Goal: Task Accomplishment & Management: Manage account settings

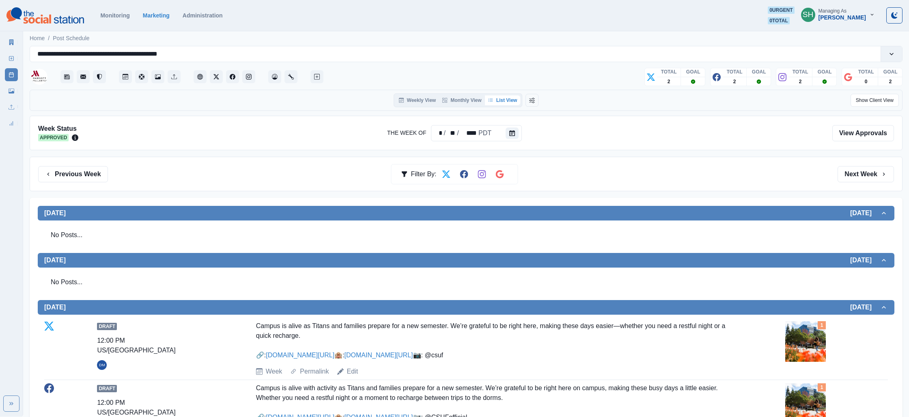
scroll to position [131, 0]
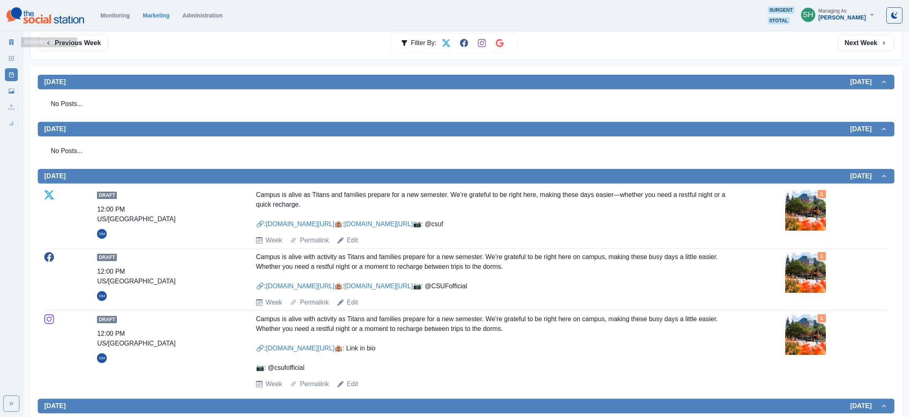
click at [13, 43] on icon at bounding box center [11, 42] width 4 height 6
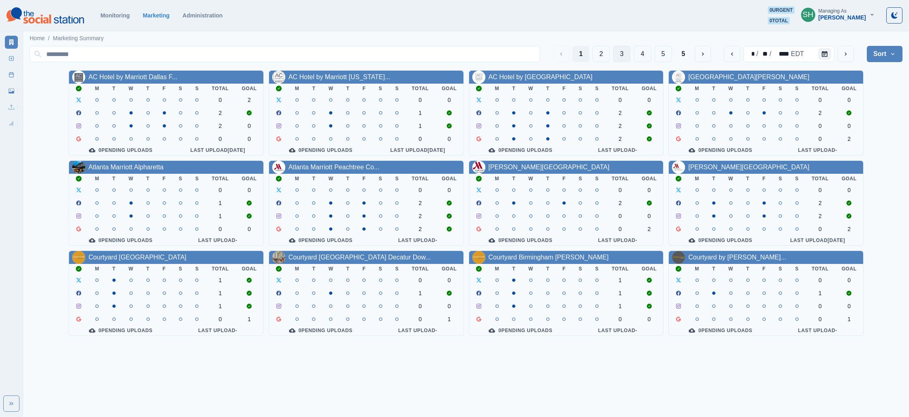
click at [622, 54] on button "3" at bounding box center [621, 54] width 17 height 16
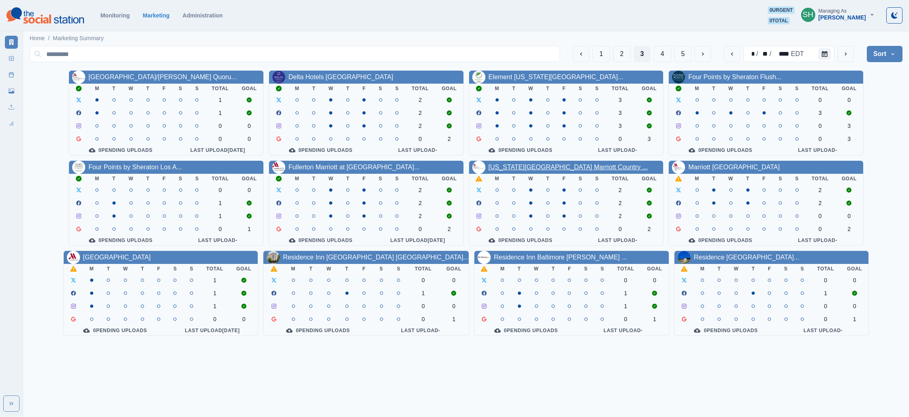
click at [532, 166] on link "[US_STATE][GEOGRAPHIC_DATA] Marriott Country ..." at bounding box center [567, 167] width 159 height 7
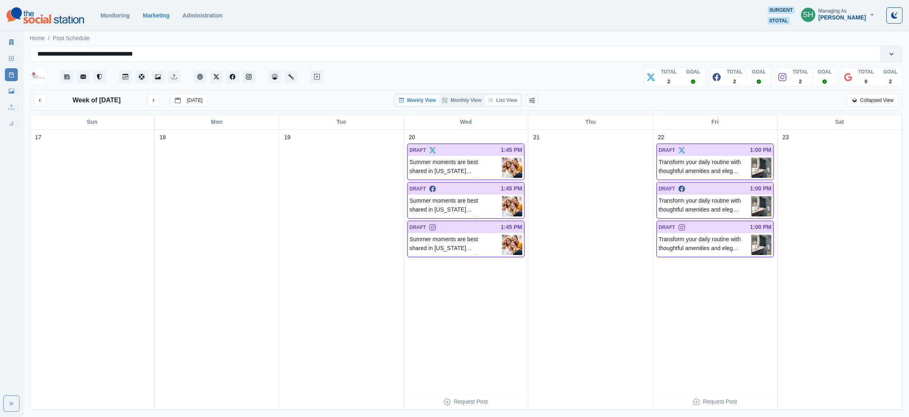
click at [497, 96] on button "List View" at bounding box center [503, 100] width 36 height 10
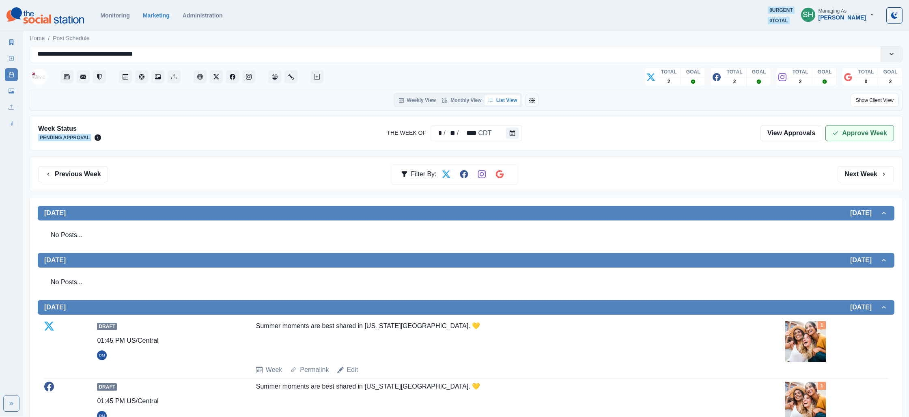
click at [883, 140] on button "Approve Week" at bounding box center [859, 133] width 69 height 16
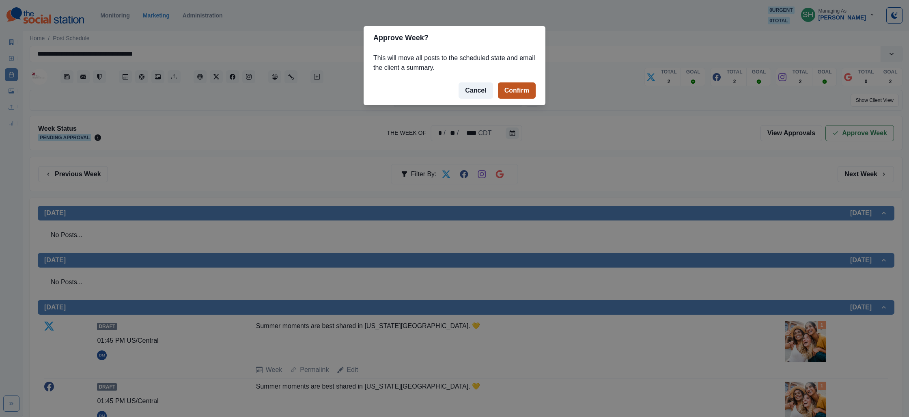
click at [529, 91] on button "Confirm" at bounding box center [517, 90] width 38 height 16
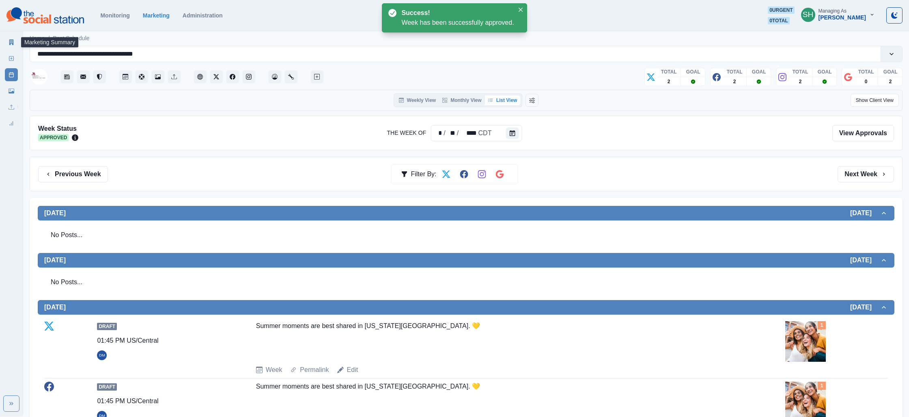
click at [12, 45] on icon at bounding box center [12, 42] width 6 height 6
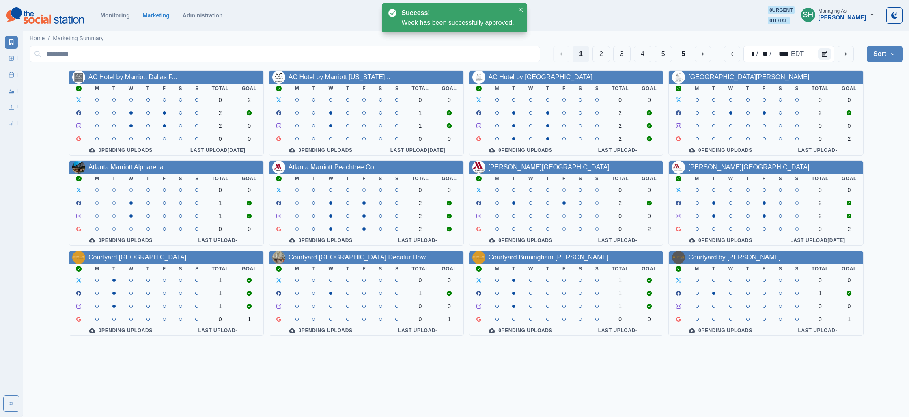
click at [631, 46] on div "1 2 3 4 5 5" at bounding box center [632, 54] width 158 height 16
click at [624, 52] on button "3" at bounding box center [621, 54] width 17 height 16
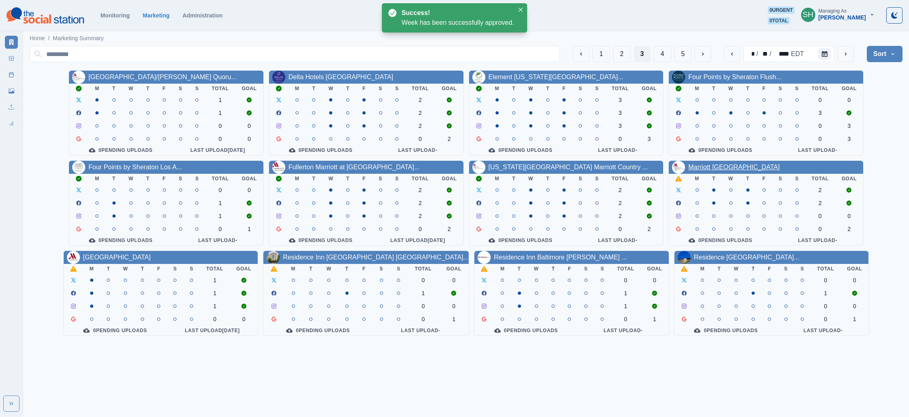
click at [706, 169] on link "Marriott [GEOGRAPHIC_DATA]" at bounding box center [733, 167] width 91 height 7
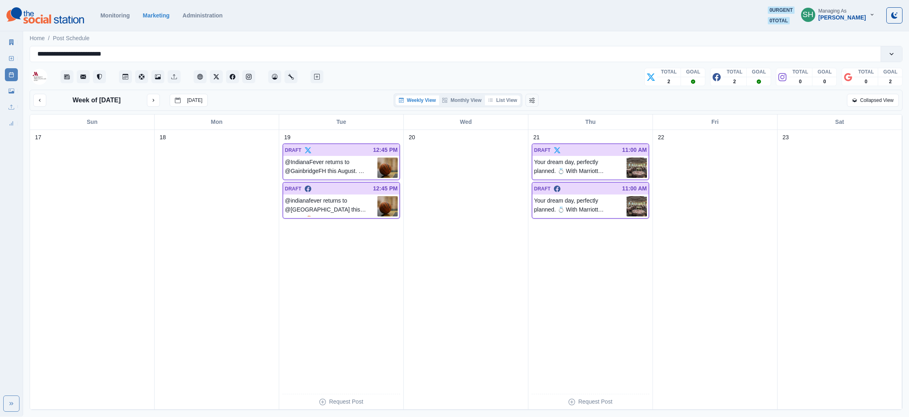
click at [506, 101] on button "List View" at bounding box center [503, 100] width 36 height 10
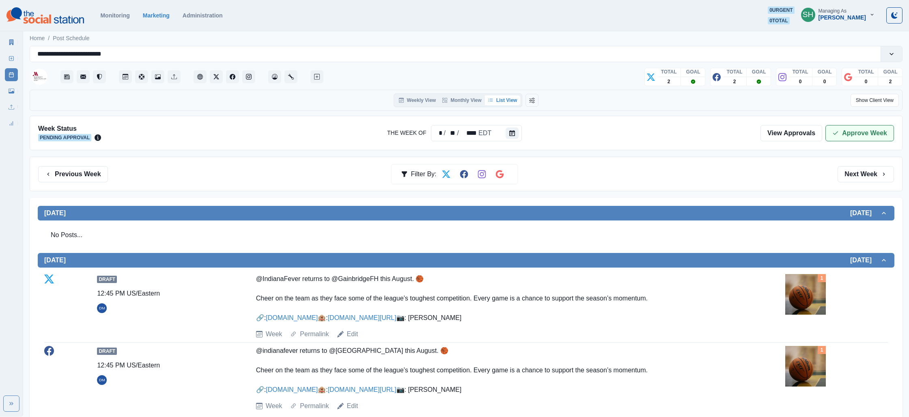
click at [835, 133] on polyline "button" at bounding box center [835, 132] width 4 height 3
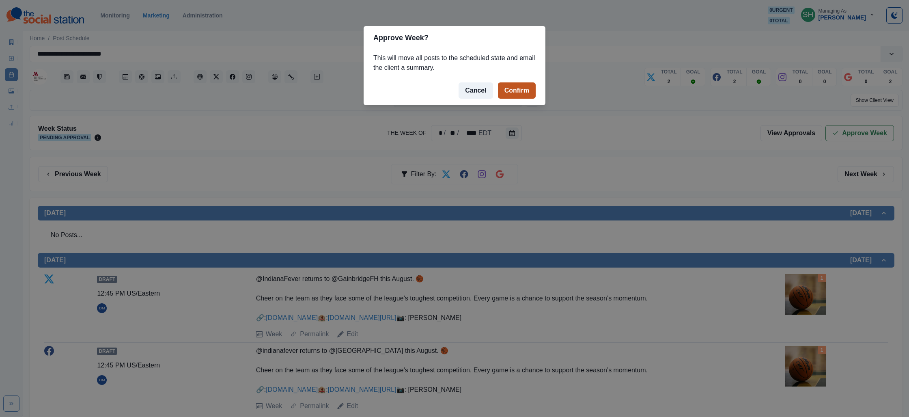
click at [504, 89] on button "Confirm" at bounding box center [517, 90] width 38 height 16
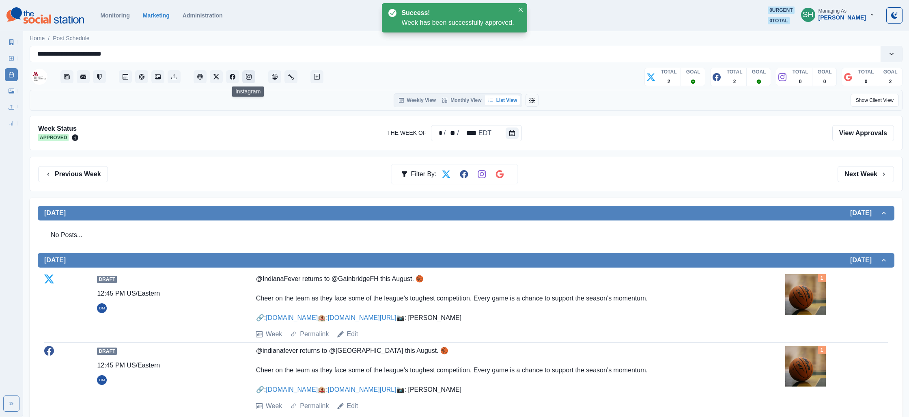
click at [249, 78] on icon "Instagram" at bounding box center [249, 77] width 6 height 6
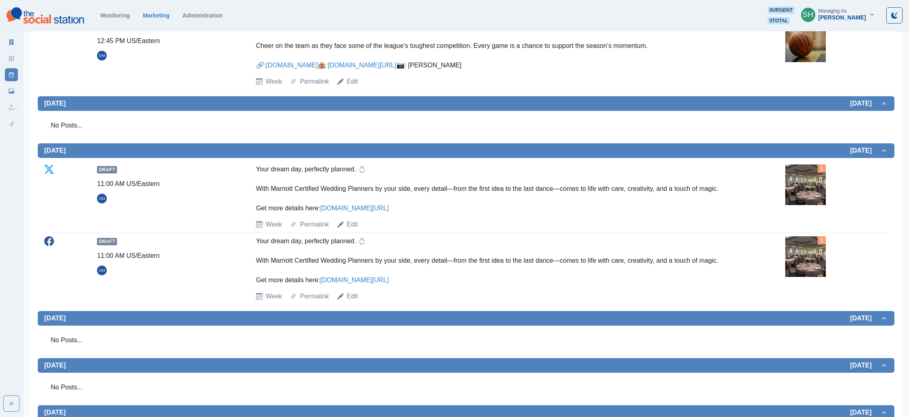
scroll to position [302, 0]
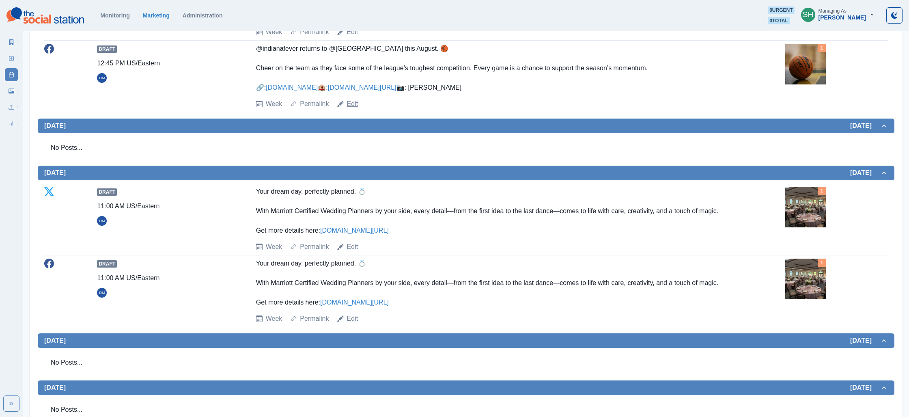
click at [351, 109] on link "Edit" at bounding box center [352, 104] width 11 height 10
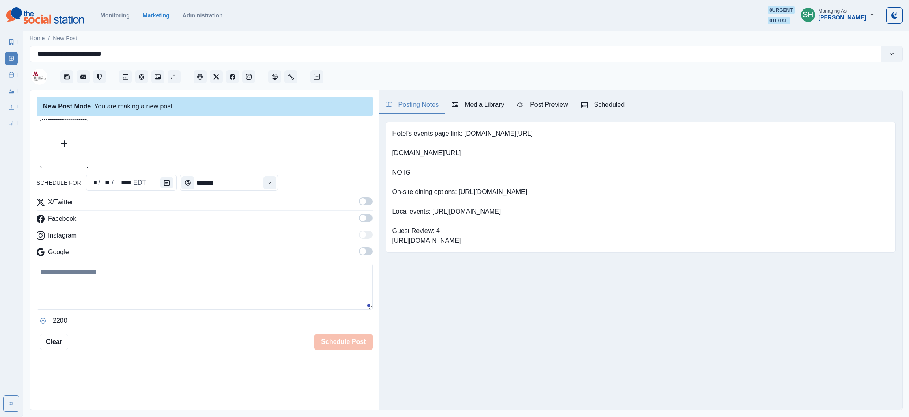
type input "********"
type textarea "**********"
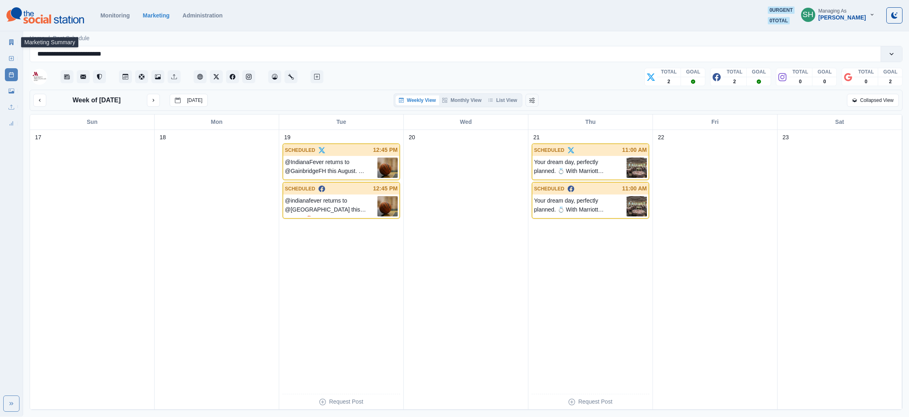
click at [15, 39] on link "Marketing Summary" at bounding box center [11, 42] width 13 height 13
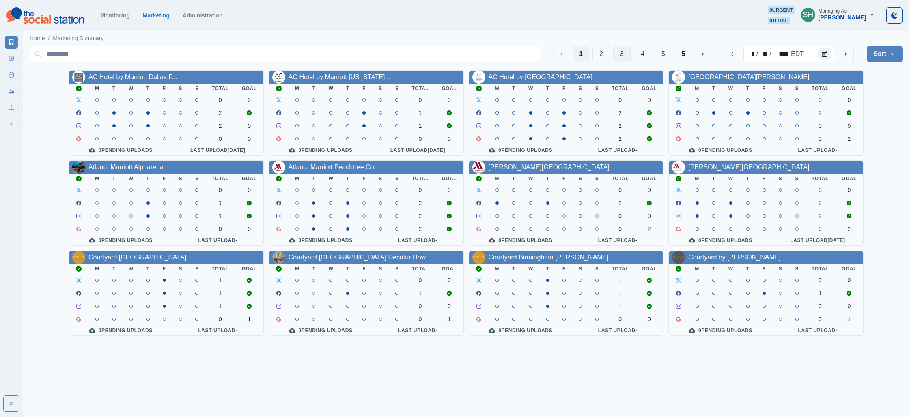
click at [620, 50] on button "3" at bounding box center [621, 54] width 17 height 16
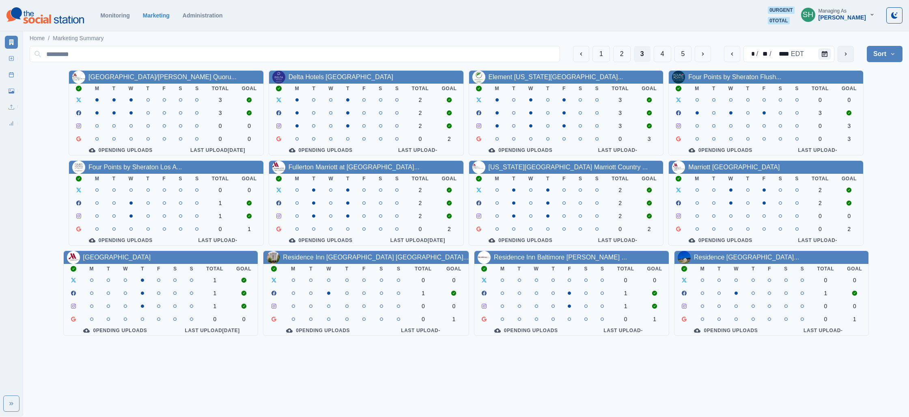
click at [850, 49] on button "next" at bounding box center [845, 54] width 16 height 16
click at [151, 259] on link "[GEOGRAPHIC_DATA]" at bounding box center [117, 257] width 68 height 7
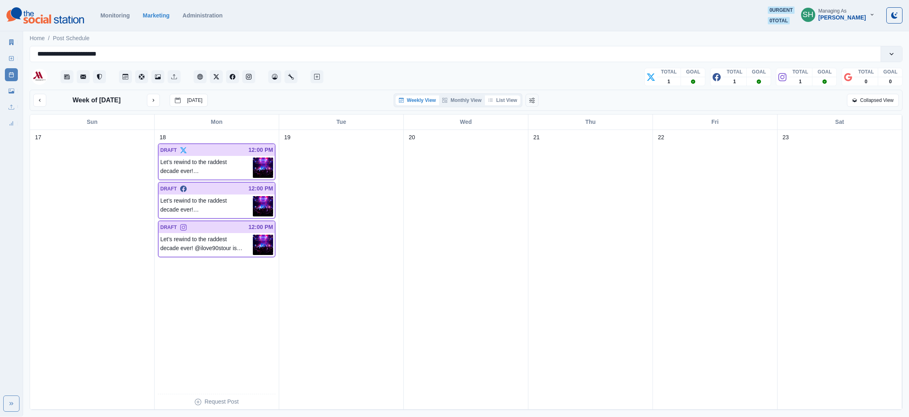
click at [499, 101] on button "List View" at bounding box center [503, 100] width 36 height 10
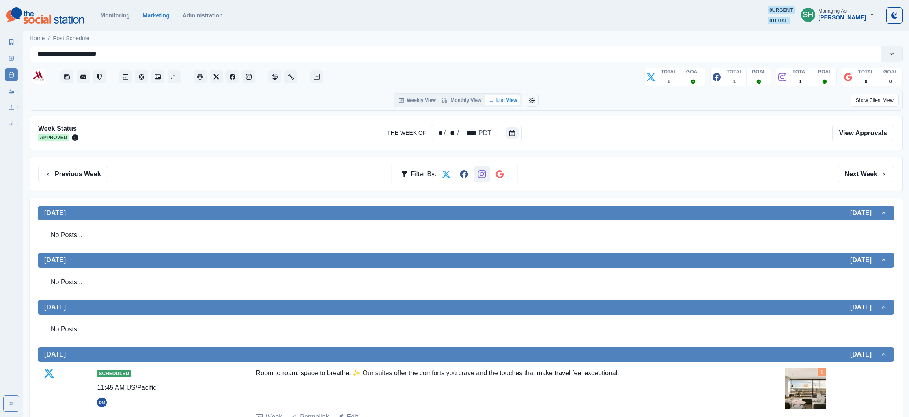
scroll to position [82, 0]
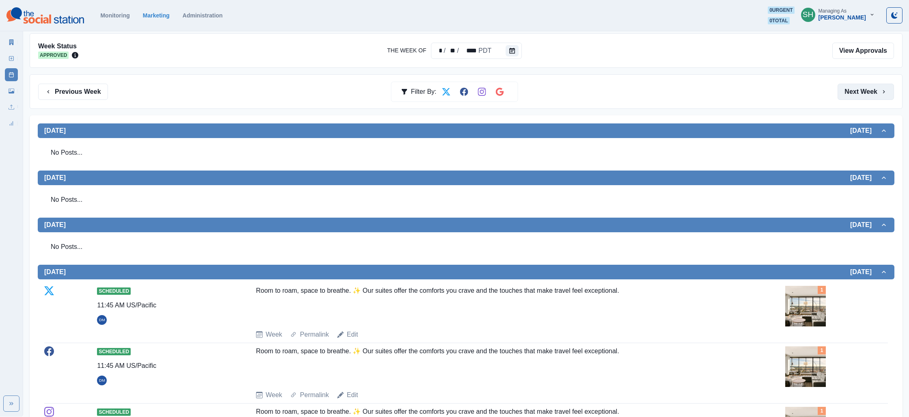
click at [851, 86] on button "Next Week" at bounding box center [865, 92] width 56 height 16
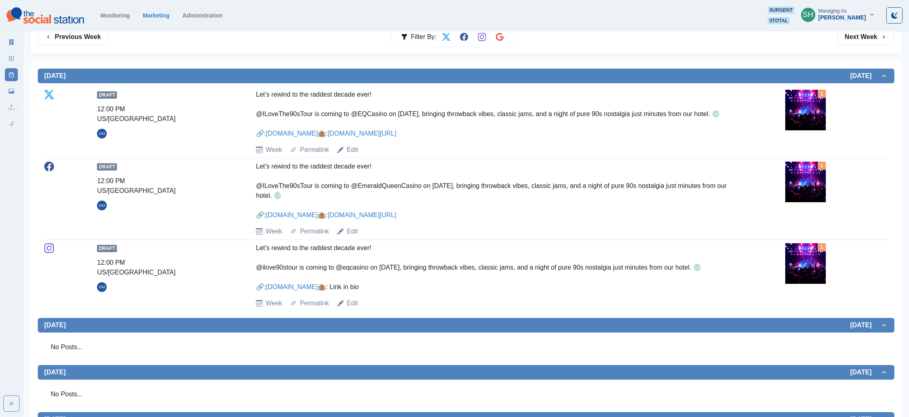
scroll to position [138, 0]
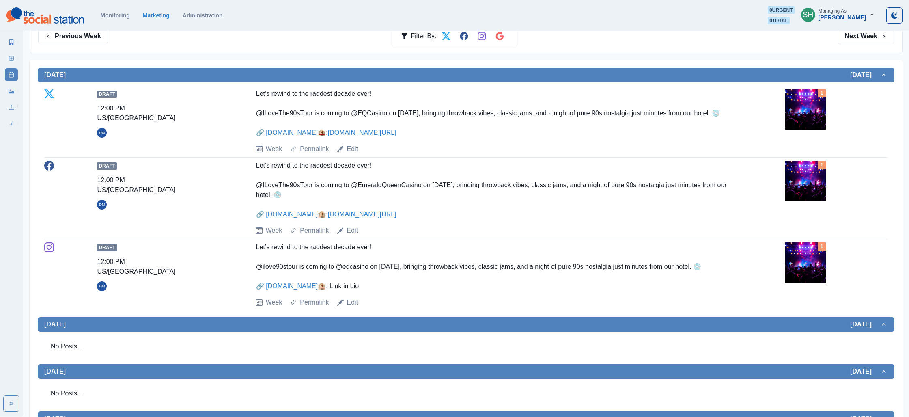
click at [799, 197] on img at bounding box center [805, 181] width 41 height 41
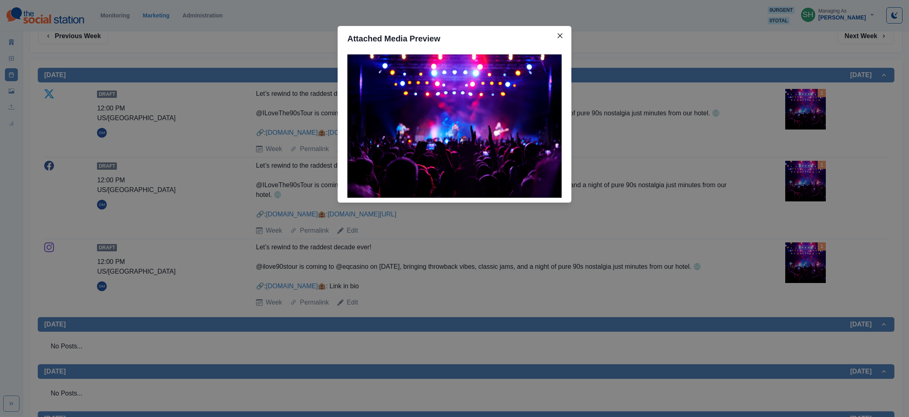
click at [640, 196] on div "Attached Media Preview" at bounding box center [454, 208] width 909 height 417
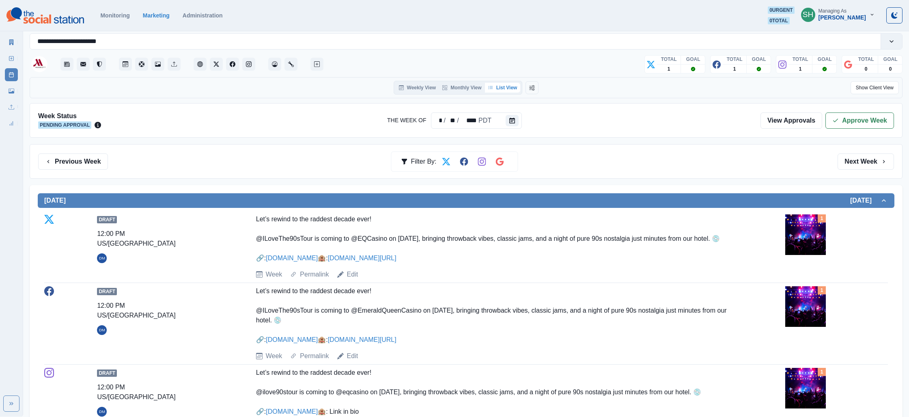
scroll to position [0, 0]
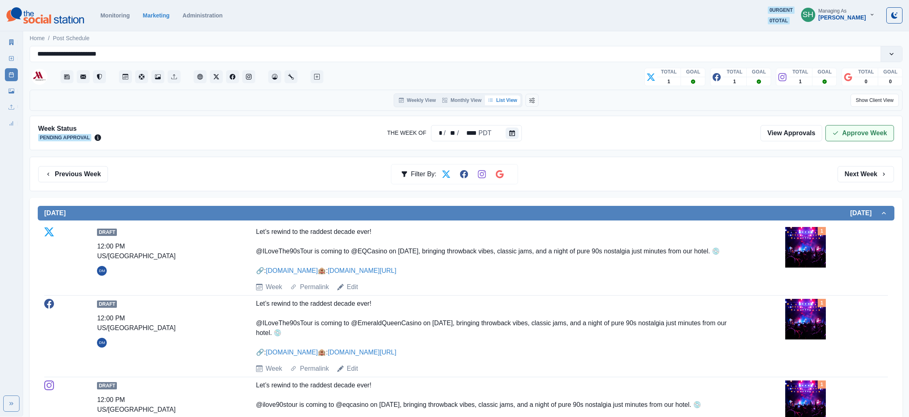
click at [834, 133] on polyline "button" at bounding box center [835, 132] width 4 height 3
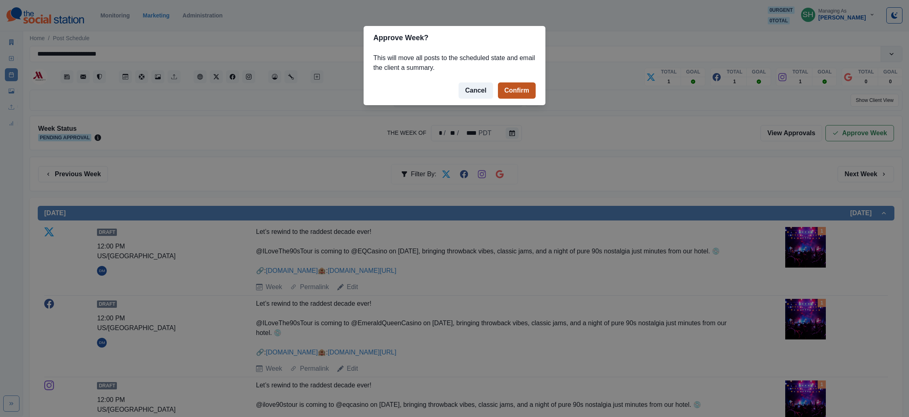
click at [514, 94] on button "Confirm" at bounding box center [517, 90] width 38 height 16
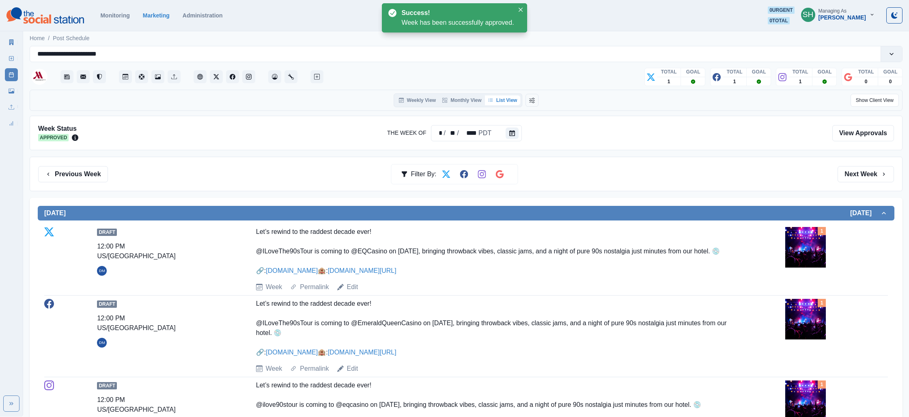
click at [15, 42] on link "Marketing Summary" at bounding box center [11, 42] width 13 height 13
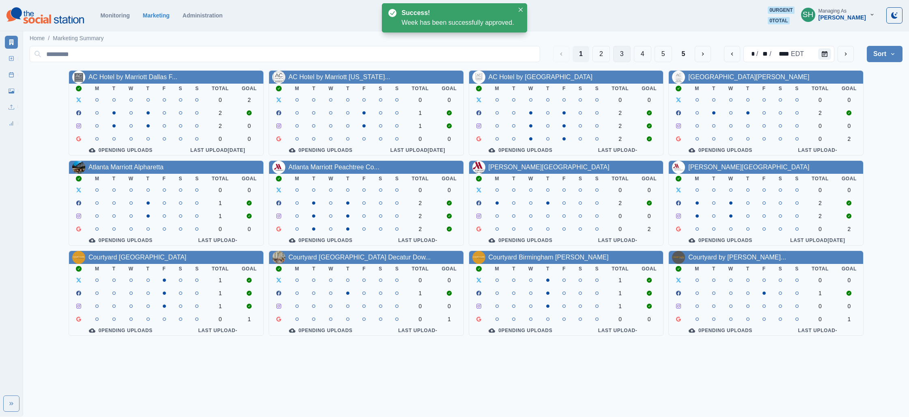
click at [624, 57] on button "3" at bounding box center [621, 54] width 17 height 16
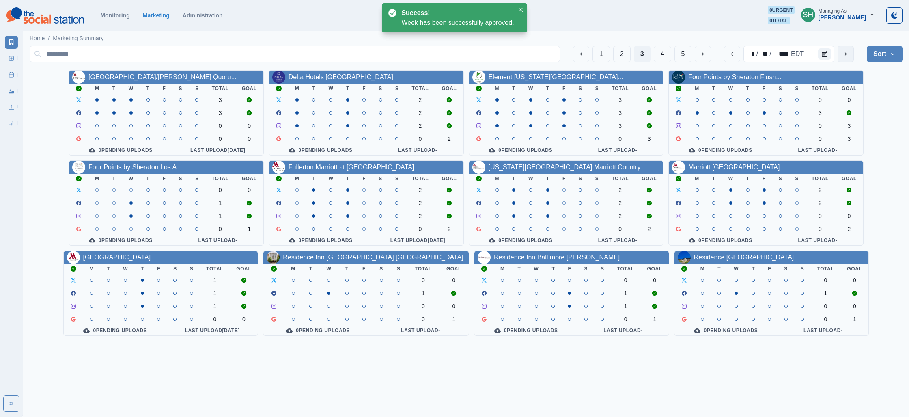
click at [851, 53] on button "next" at bounding box center [845, 54] width 16 height 16
click at [337, 258] on link "Residence Inn [GEOGRAPHIC_DATA] [GEOGRAPHIC_DATA]..." at bounding box center [376, 257] width 186 height 7
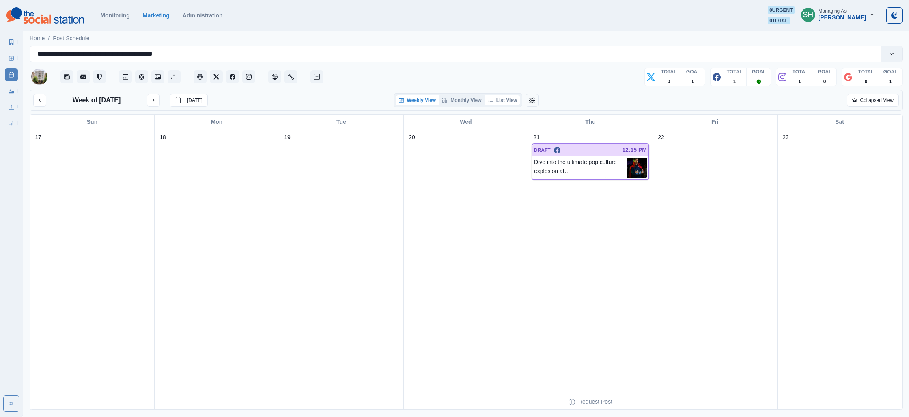
click at [510, 102] on button "List View" at bounding box center [503, 100] width 36 height 10
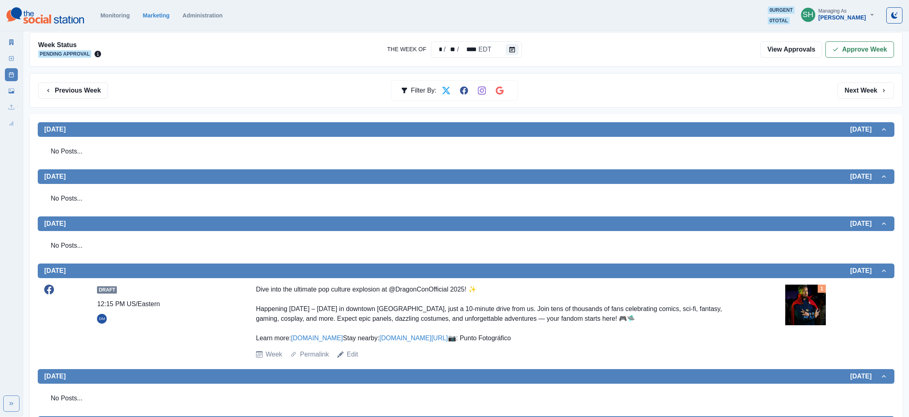
scroll to position [179, 0]
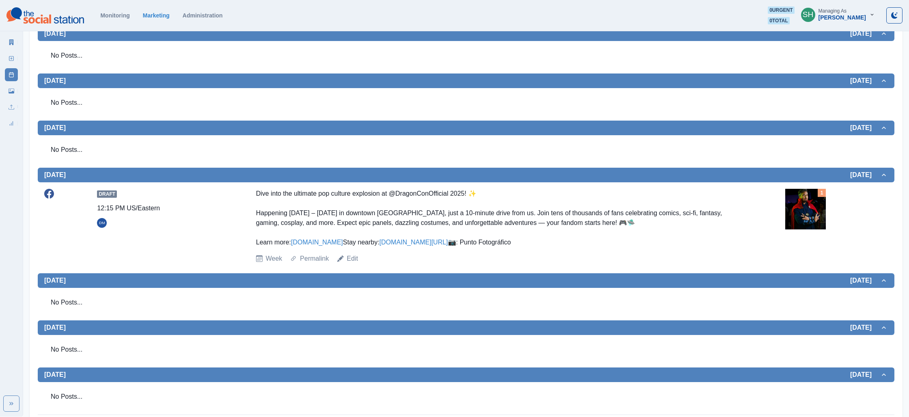
click at [816, 214] on img at bounding box center [805, 209] width 41 height 41
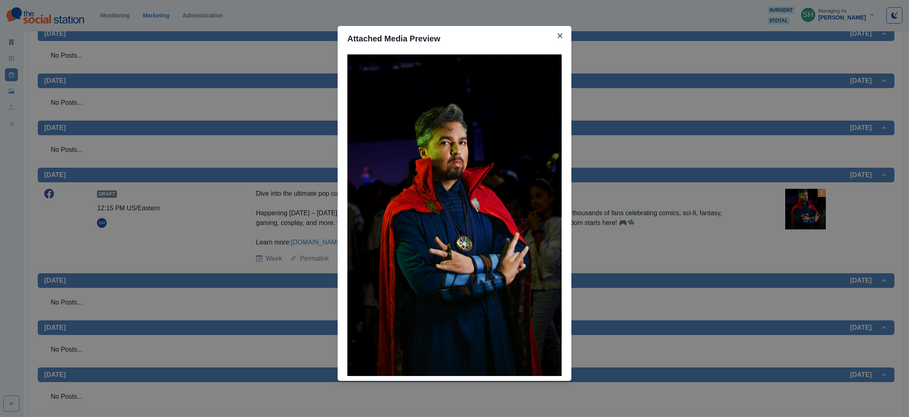
click at [740, 176] on div "Attached Media Preview" at bounding box center [454, 208] width 909 height 417
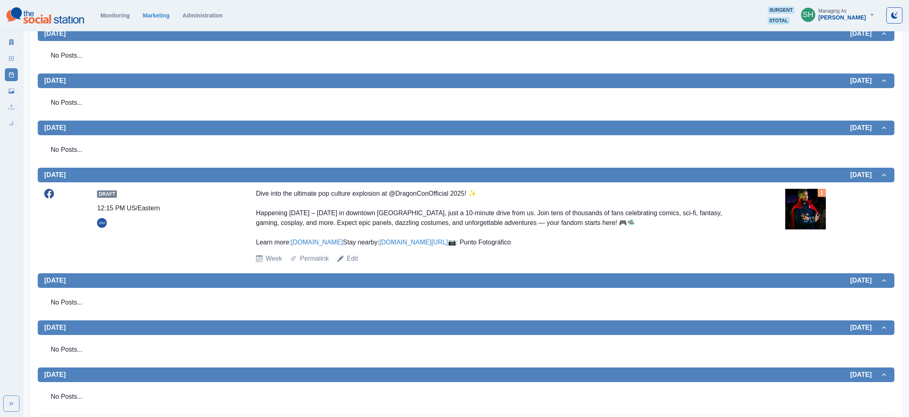
scroll to position [198, 0]
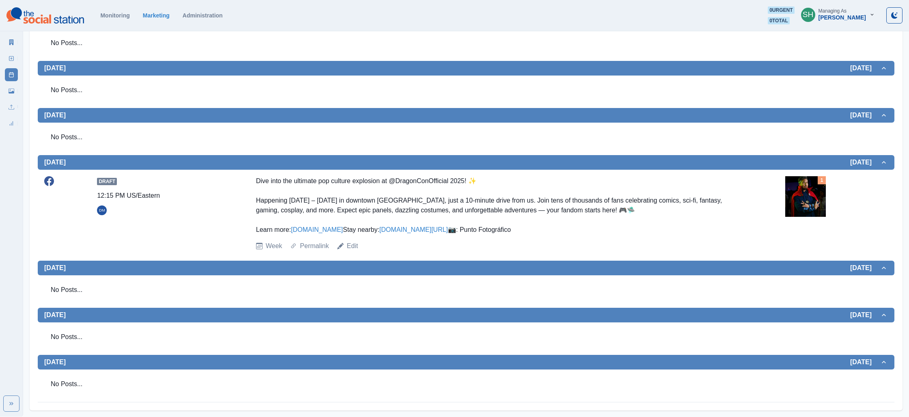
click at [799, 188] on img at bounding box center [805, 196] width 41 height 41
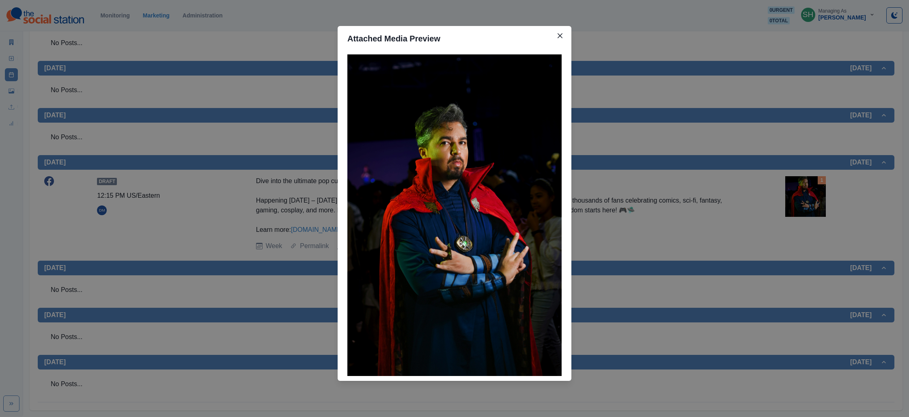
click at [770, 176] on div "Attached Media Preview" at bounding box center [454, 208] width 909 height 417
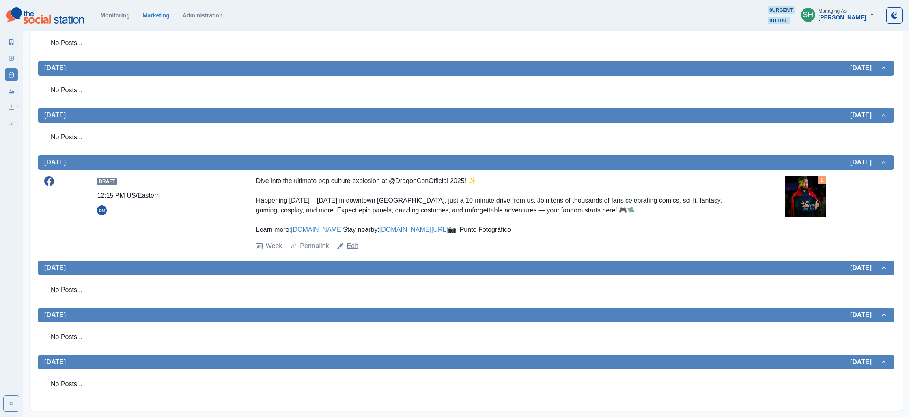
click at [350, 251] on link "Edit" at bounding box center [352, 246] width 11 height 10
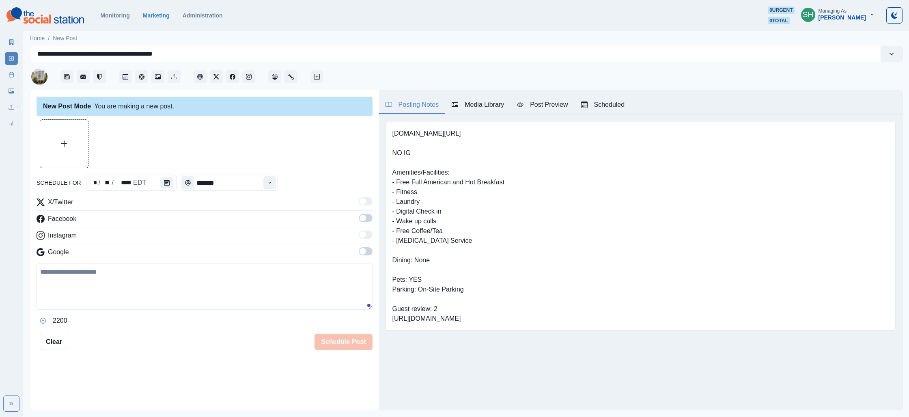
type input "********"
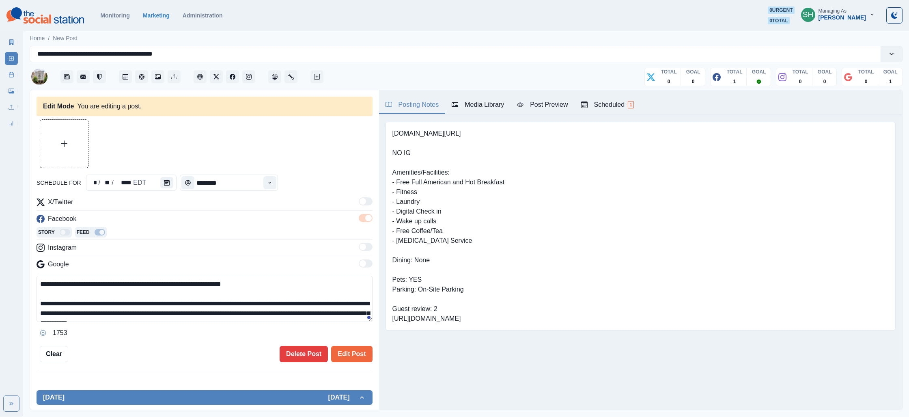
click at [161, 300] on textarea "**********" at bounding box center [205, 298] width 336 height 46
click at [318, 304] on textarea "**********" at bounding box center [205, 298] width 336 height 46
type textarea "**********"
click at [359, 348] on button "Edit Post" at bounding box center [351, 354] width 41 height 16
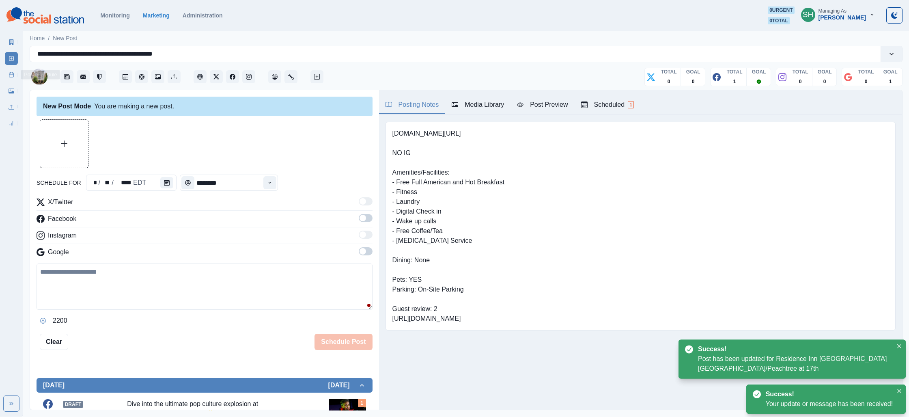
drag, startPoint x: 7, startPoint y: 81, endPoint x: 9, endPoint y: 76, distance: 5.1
click at [9, 77] on div "Marketing Summary New Post Post Schedule Media Library Uploads Review Summary" at bounding box center [11, 80] width 23 height 97
click at [9, 73] on rect at bounding box center [11, 75] width 4 height 4
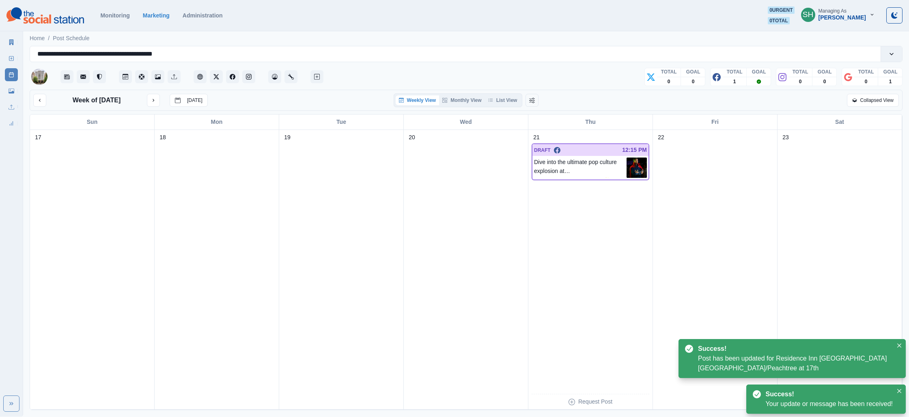
drag, startPoint x: 484, startPoint y: 92, endPoint x: 504, endPoint y: 97, distance: 21.0
click at [486, 93] on div "Week of [DATE] [DATE] Weekly View Monthly View List View Collapsed View" at bounding box center [466, 100] width 873 height 21
click at [504, 97] on button "List View" at bounding box center [503, 100] width 36 height 10
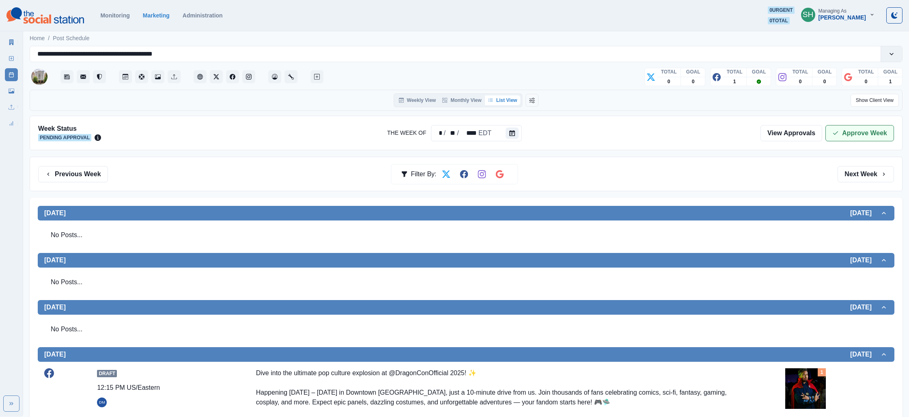
click at [827, 136] on button "Approve Week" at bounding box center [859, 133] width 69 height 16
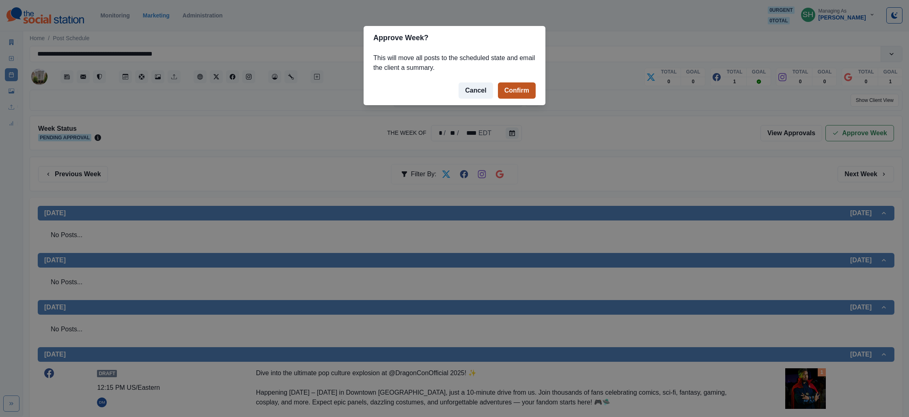
click at [512, 93] on button "Confirm" at bounding box center [517, 90] width 38 height 16
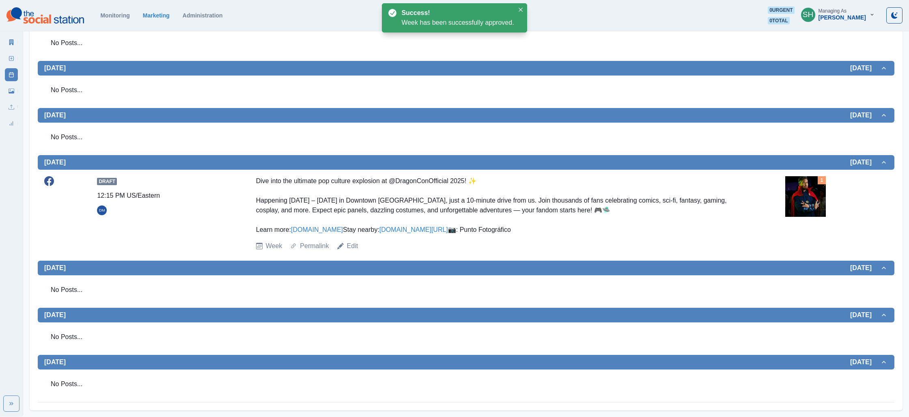
scroll to position [221, 0]
click at [9, 37] on link "Marketing Summary" at bounding box center [11, 42] width 13 height 13
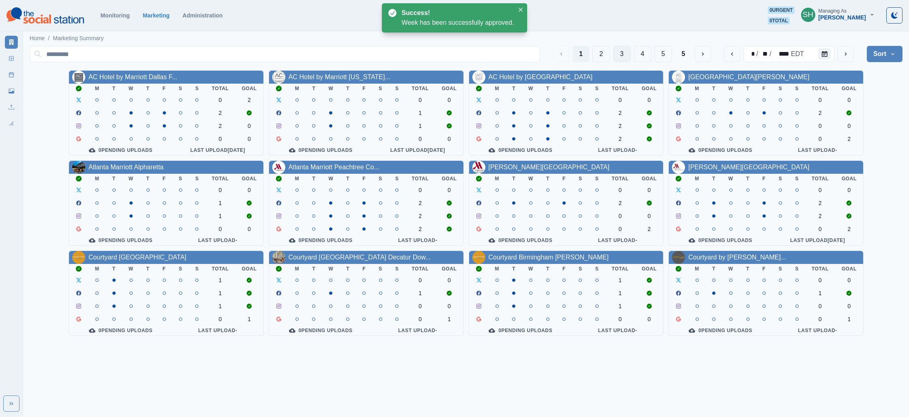
click at [614, 54] on button "3" at bounding box center [621, 54] width 17 height 16
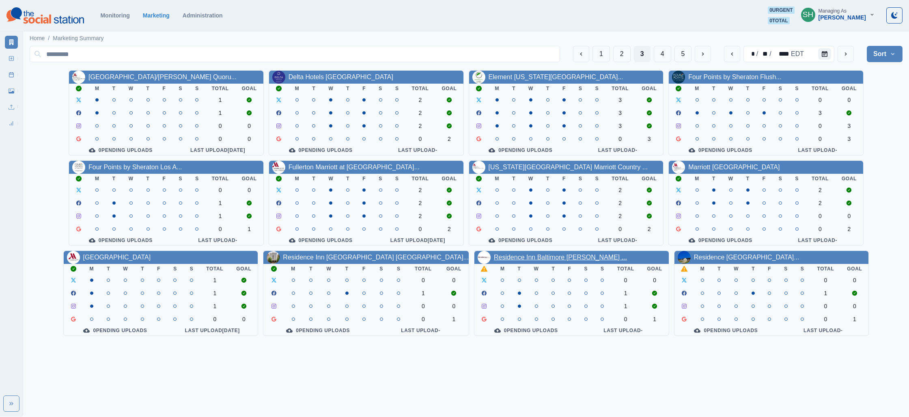
click at [533, 260] on link "Residence Inn Baltimore [PERSON_NAME] ..." at bounding box center [560, 257] width 133 height 7
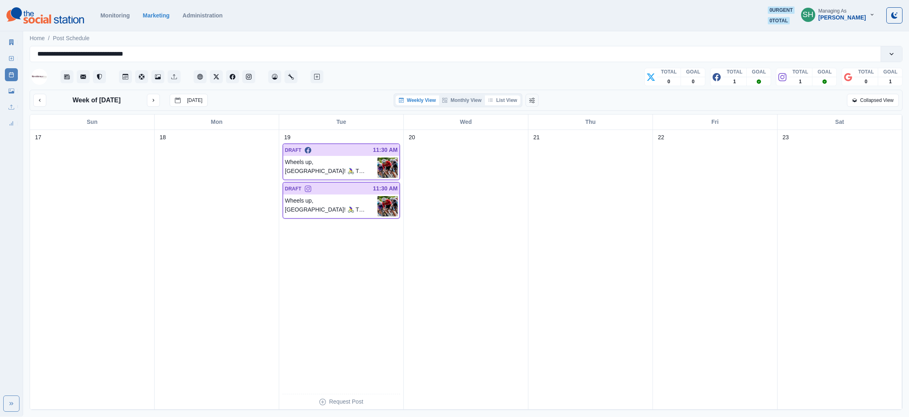
click at [500, 100] on button "List View" at bounding box center [503, 100] width 36 height 10
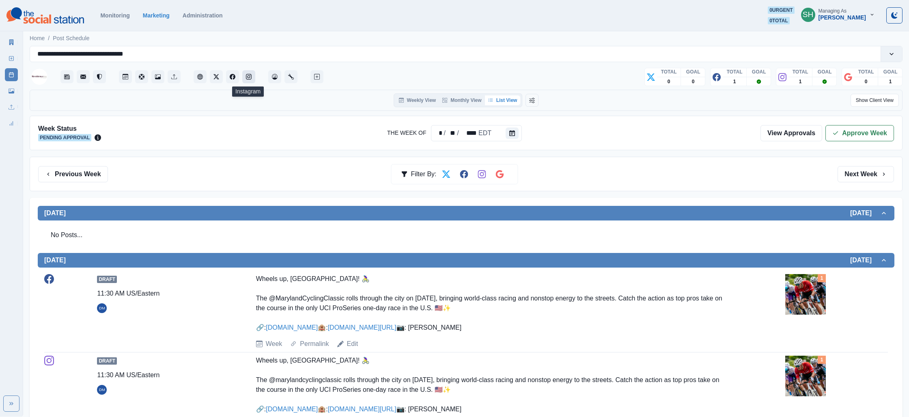
click at [243, 73] on button "Instagram" at bounding box center [248, 76] width 13 height 13
click at [876, 138] on button "Approve Week" at bounding box center [859, 133] width 69 height 16
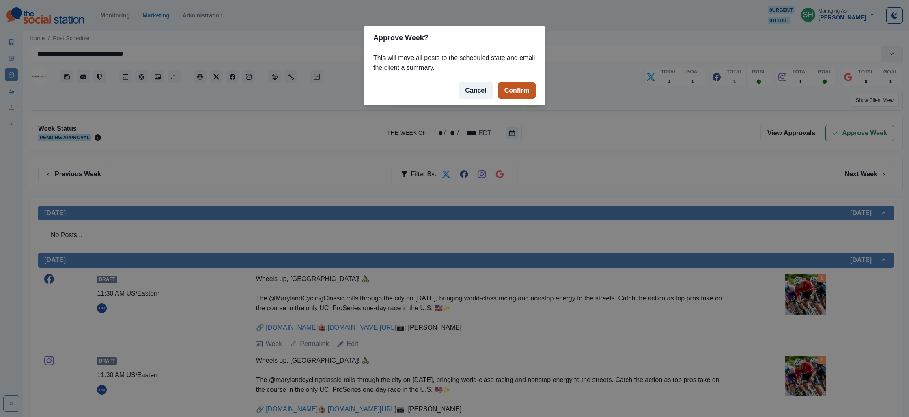
click at [523, 86] on button "Confirm" at bounding box center [517, 90] width 38 height 16
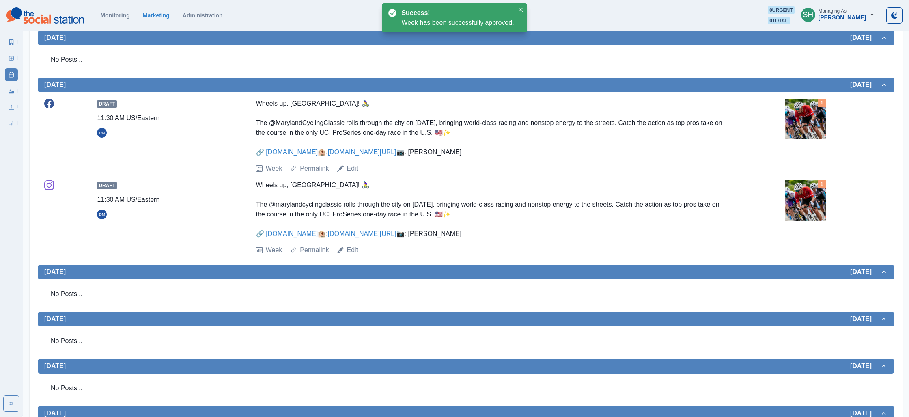
scroll to position [332, 0]
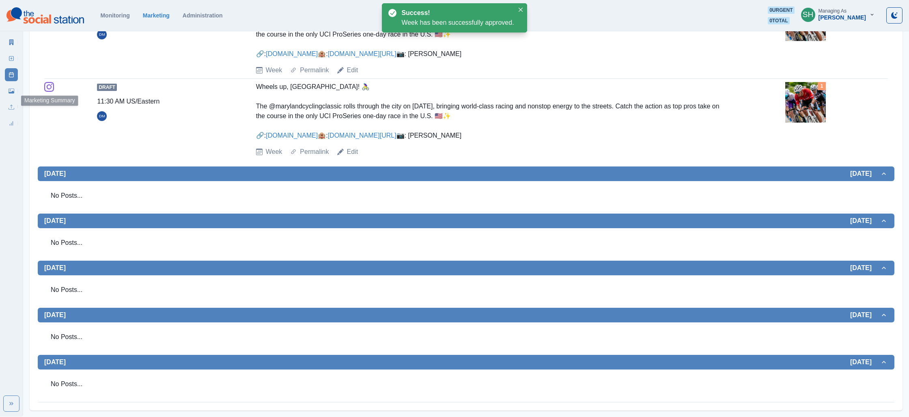
click at [7, 46] on link "Marketing Summary" at bounding box center [11, 42] width 13 height 13
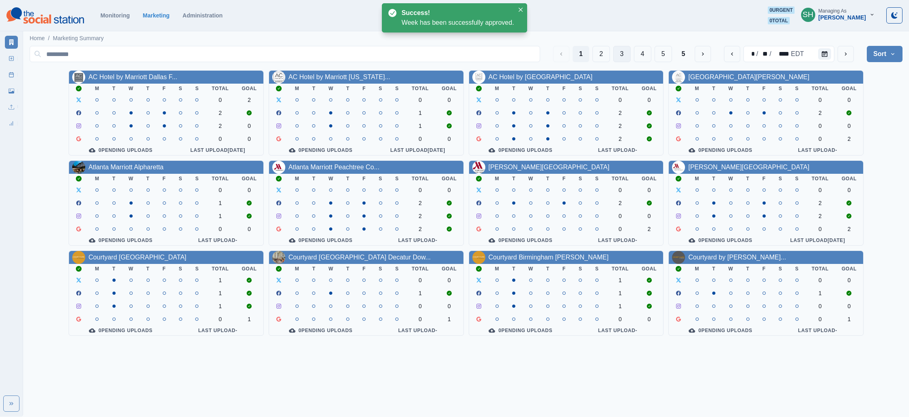
click at [620, 56] on button "3" at bounding box center [621, 54] width 17 height 16
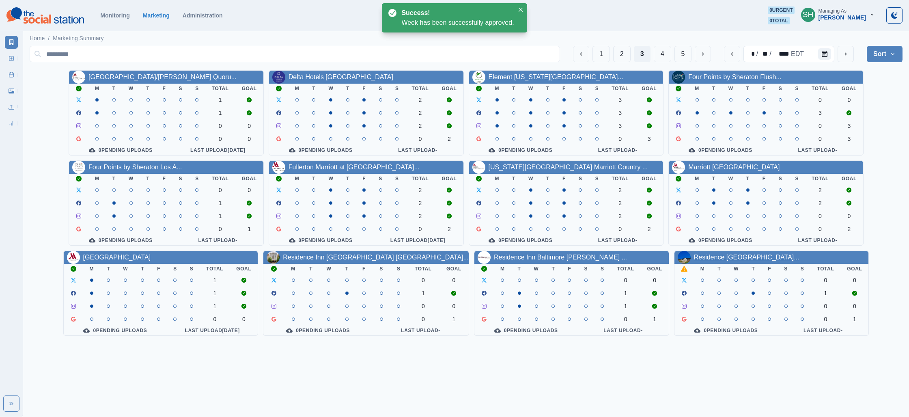
click at [757, 260] on link "Residence [GEOGRAPHIC_DATA]..." at bounding box center [746, 257] width 105 height 7
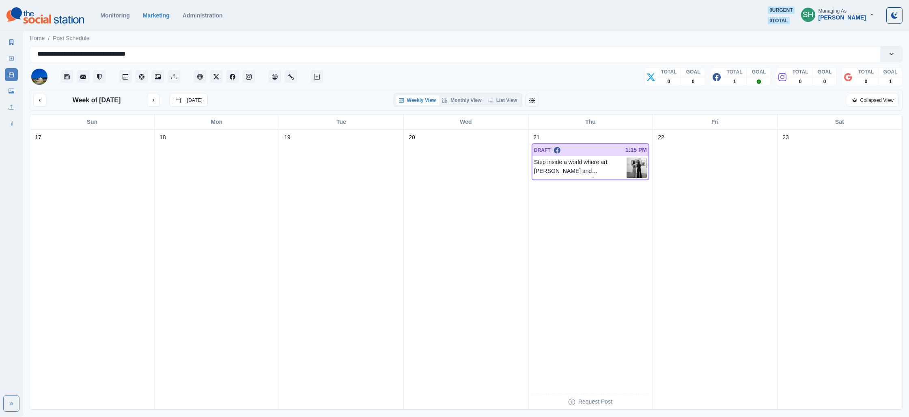
click at [504, 93] on div "Weekly View Monthly View List View" at bounding box center [458, 100] width 129 height 14
click at [502, 97] on button "List View" at bounding box center [503, 100] width 36 height 10
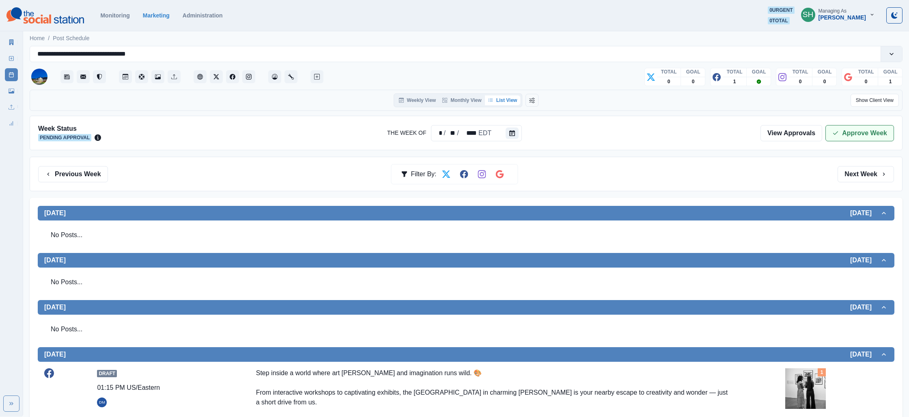
click at [850, 135] on button "Approve Week" at bounding box center [859, 133] width 69 height 16
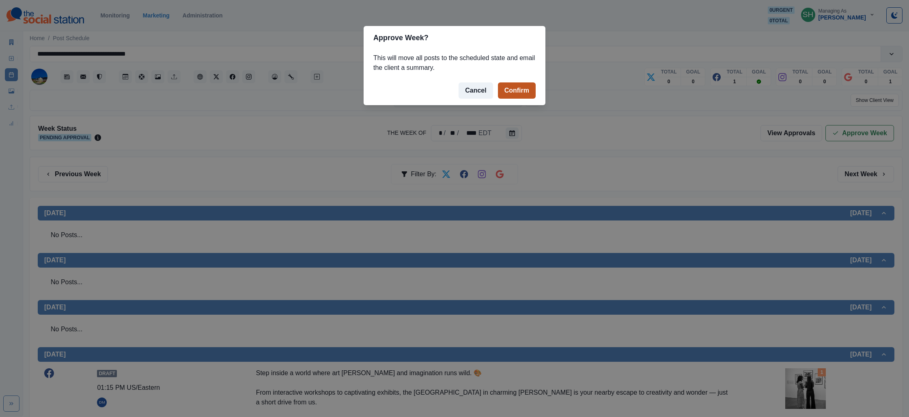
click at [529, 88] on button "Confirm" at bounding box center [517, 90] width 38 height 16
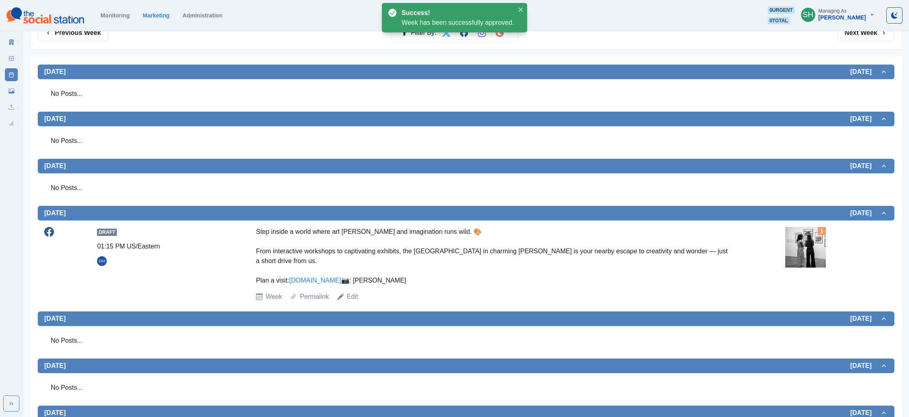
scroll to position [211, 0]
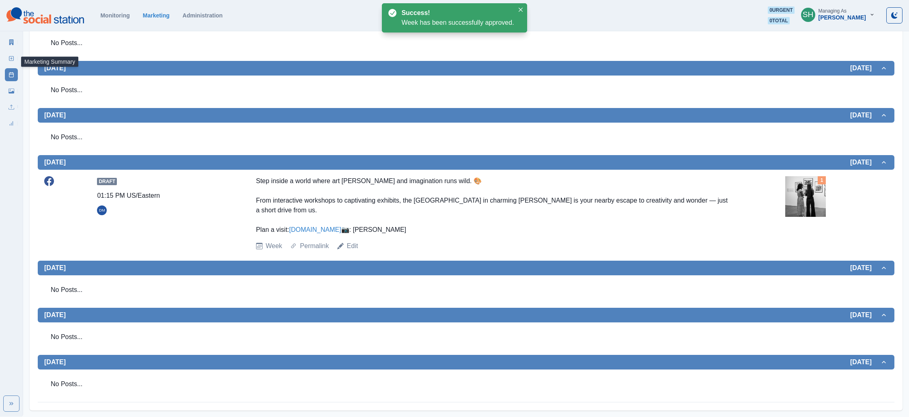
click at [10, 37] on link "Marketing Summary" at bounding box center [11, 42] width 13 height 13
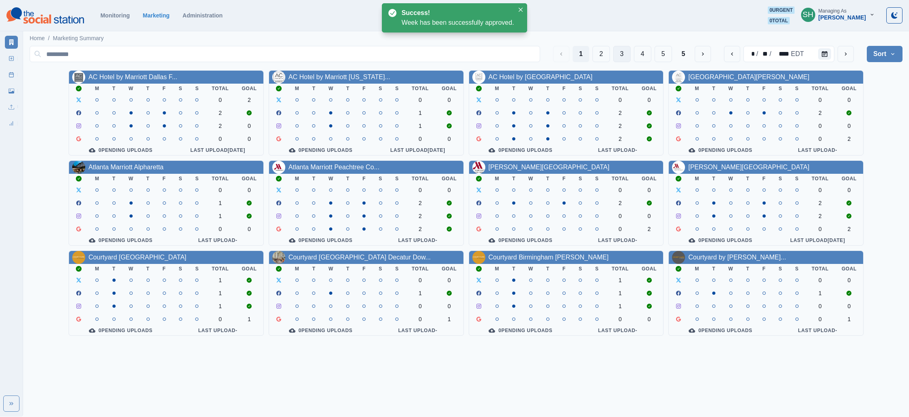
click at [620, 52] on button "3" at bounding box center [621, 54] width 17 height 16
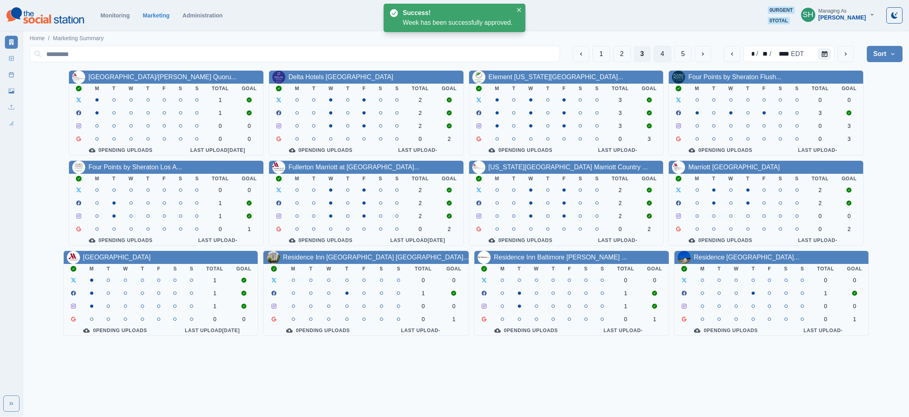
click at [658, 52] on button "4" at bounding box center [662, 54] width 17 height 16
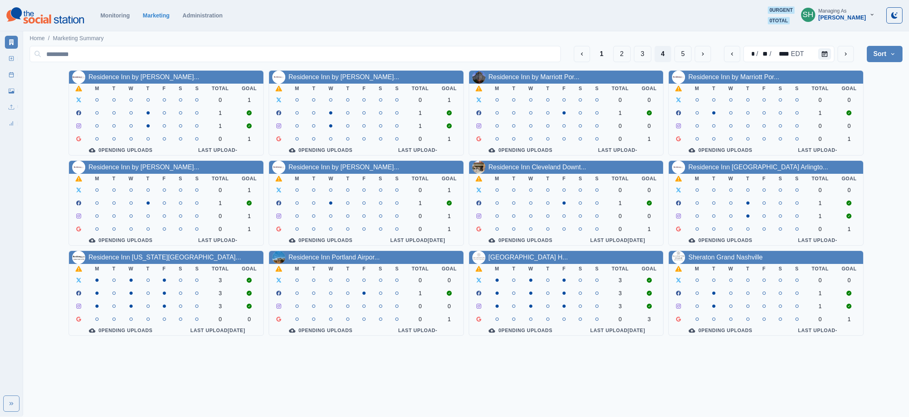
click at [135, 75] on link "Residence Inn by [PERSON_NAME]..." at bounding box center [143, 76] width 111 height 7
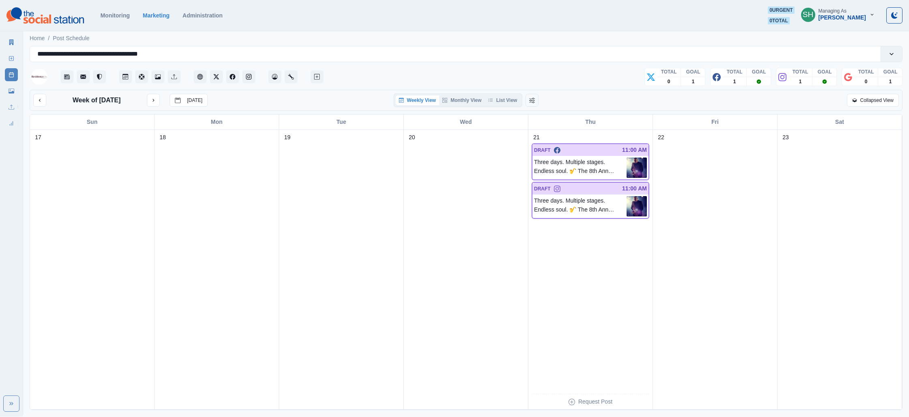
click at [512, 106] on div "Weekly View Monthly View List View" at bounding box center [458, 100] width 129 height 14
click at [515, 104] on button "List View" at bounding box center [503, 100] width 36 height 10
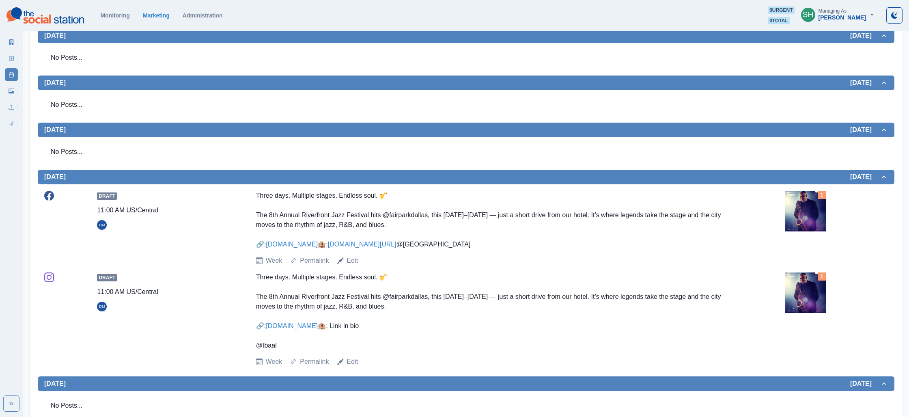
scroll to position [255, 0]
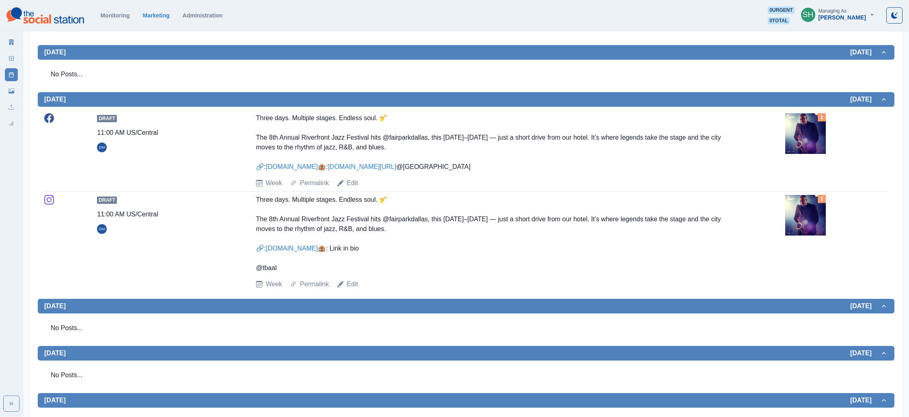
click at [797, 235] on img at bounding box center [805, 215] width 41 height 41
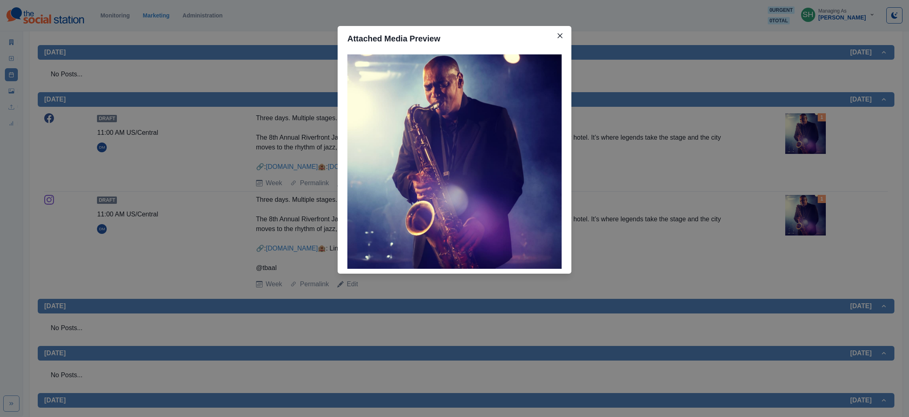
click at [705, 206] on div "Attached Media Preview" at bounding box center [454, 208] width 909 height 417
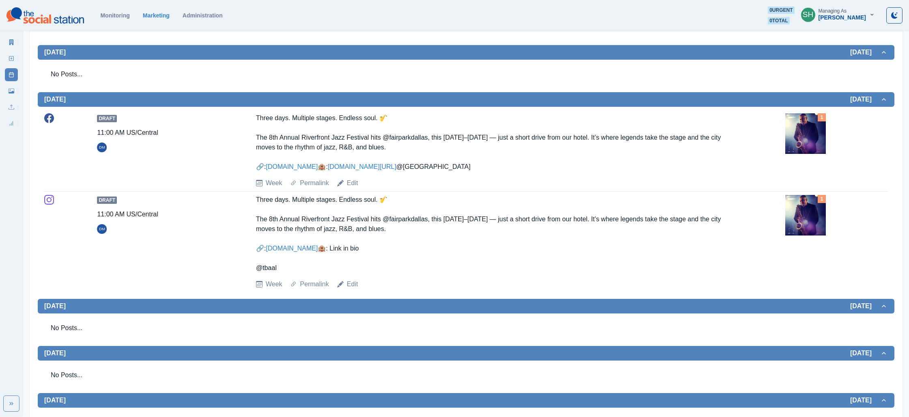
scroll to position [0, 0]
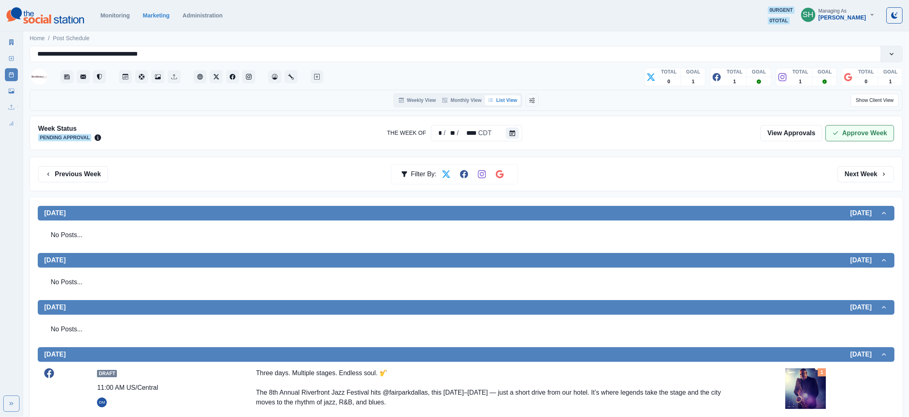
click at [850, 128] on button "Approve Week" at bounding box center [859, 133] width 69 height 16
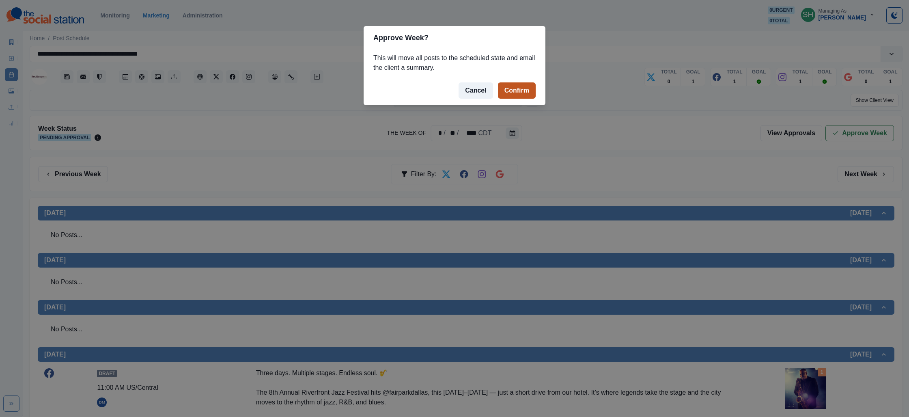
click at [525, 87] on button "Confirm" at bounding box center [517, 90] width 38 height 16
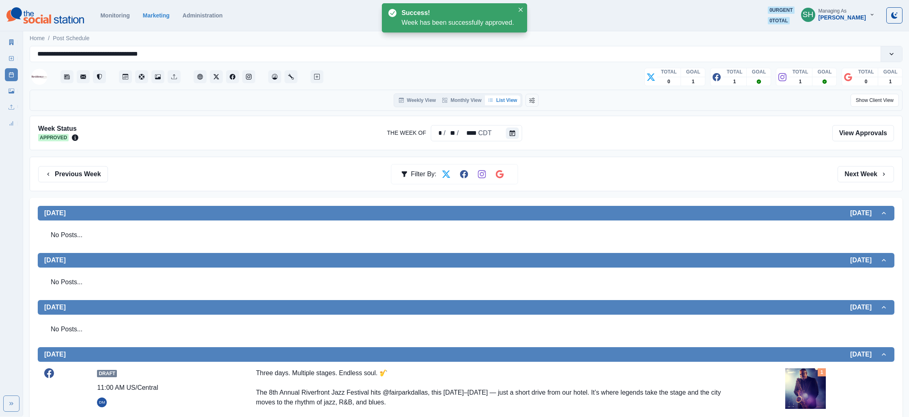
click at [4, 41] on div "Marketing Summary New Post Post Schedule Media Library Uploads Review Summary" at bounding box center [11, 80] width 23 height 97
click at [5, 41] on link "Marketing Summary" at bounding box center [11, 42] width 13 height 13
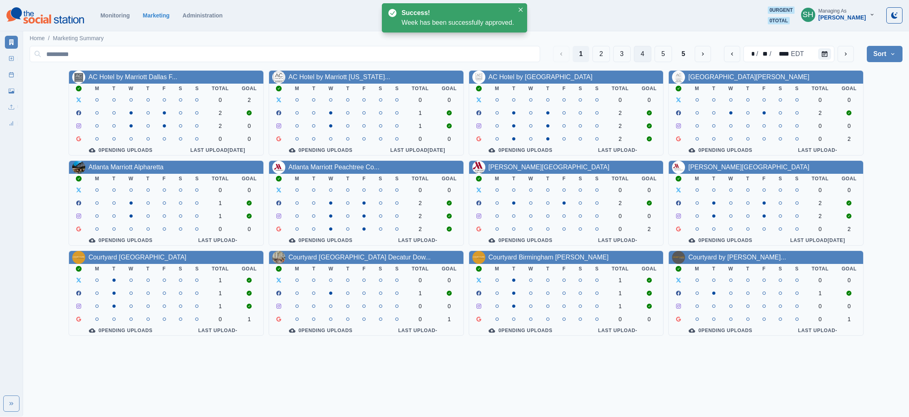
click at [635, 50] on button "4" at bounding box center [642, 54] width 17 height 16
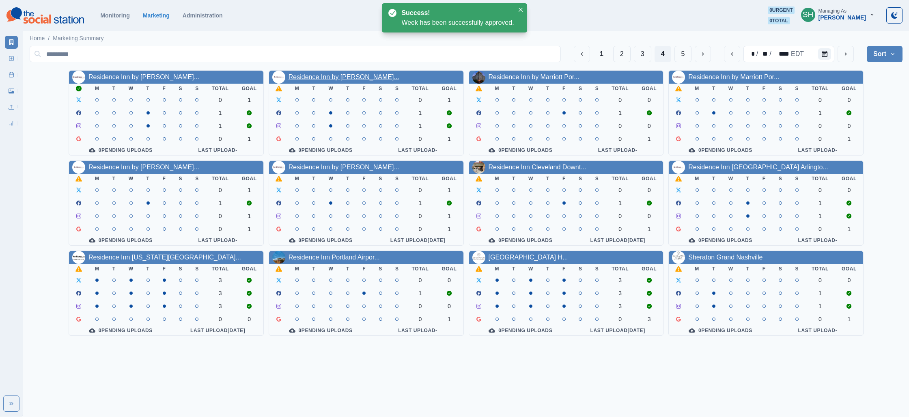
click at [352, 77] on link "Residence Inn by [PERSON_NAME]..." at bounding box center [343, 76] width 111 height 7
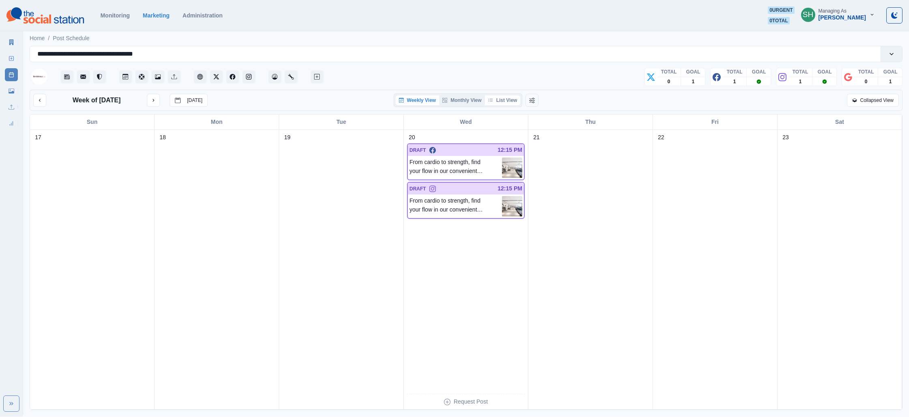
click at [494, 99] on button "List View" at bounding box center [503, 100] width 36 height 10
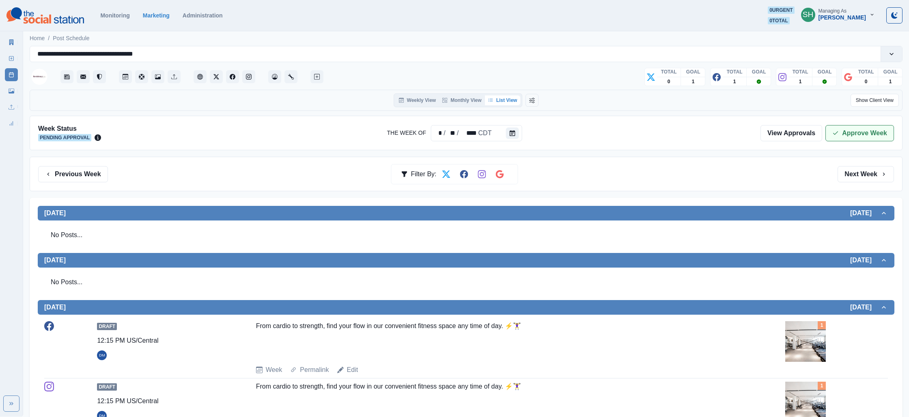
click at [882, 126] on button "Approve Week" at bounding box center [859, 133] width 69 height 16
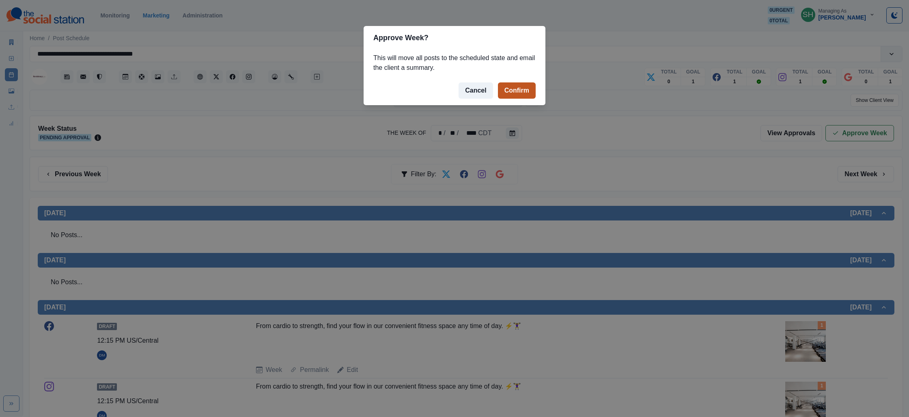
click at [522, 87] on button "Confirm" at bounding box center [517, 90] width 38 height 16
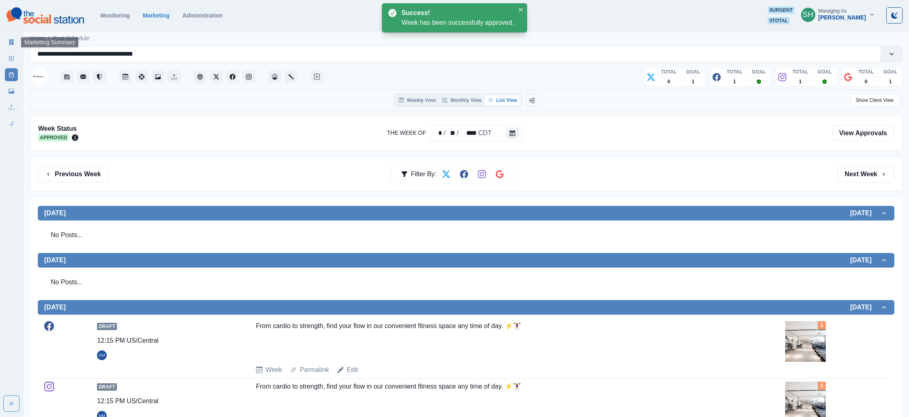
click at [14, 43] on link "Marketing Summary" at bounding box center [11, 42] width 13 height 13
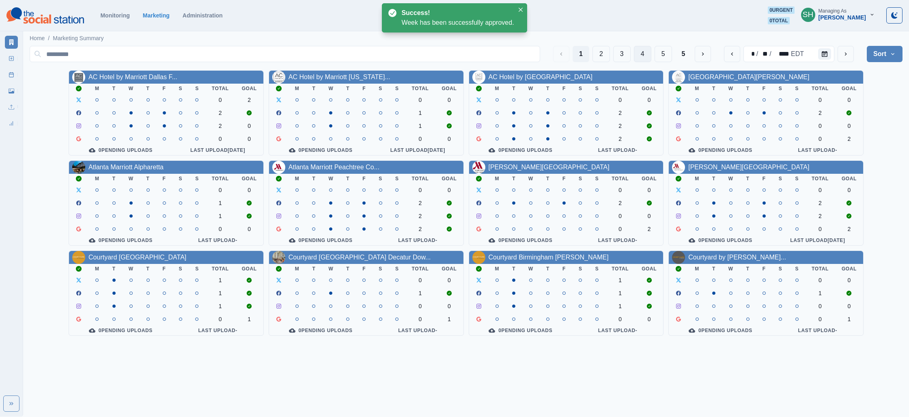
click at [635, 55] on button "4" at bounding box center [642, 54] width 17 height 16
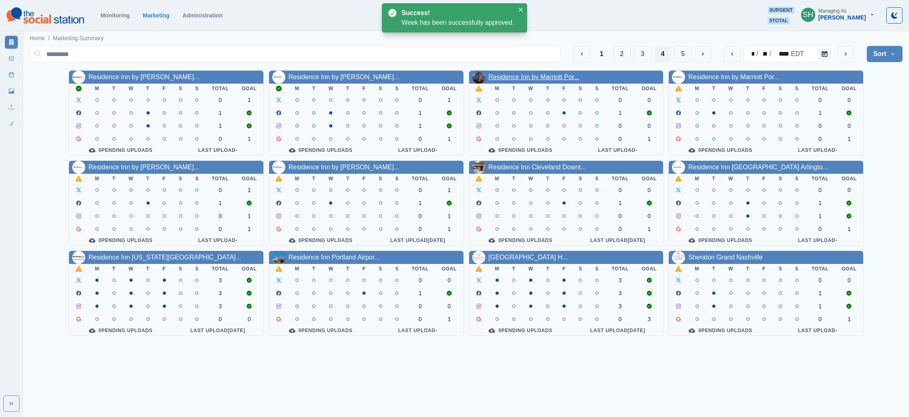
click at [545, 75] on link "Residence Inn by Marriott Por..." at bounding box center [533, 76] width 91 height 7
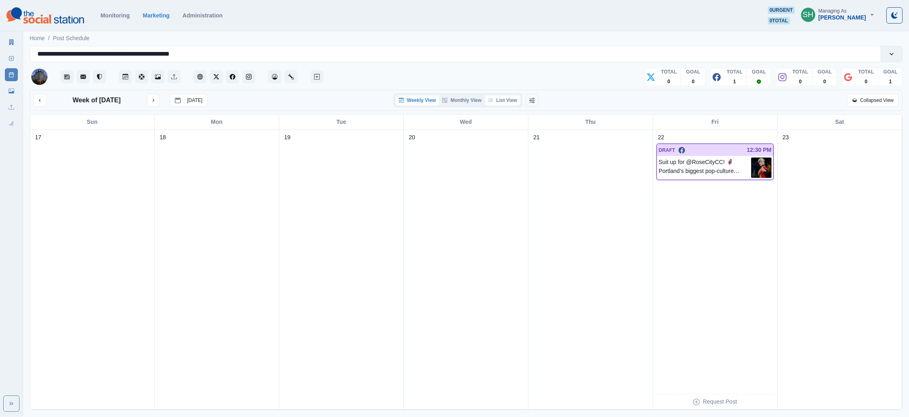
click at [497, 101] on button "List View" at bounding box center [503, 100] width 36 height 10
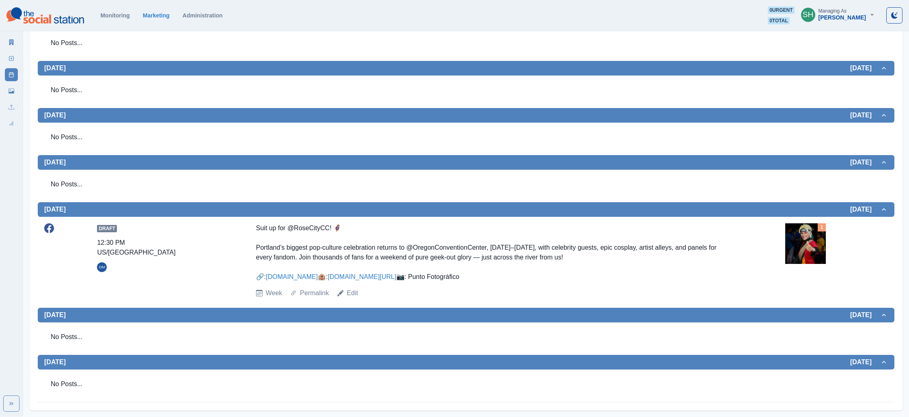
scroll to position [221, 0]
click at [793, 223] on img at bounding box center [805, 243] width 41 height 41
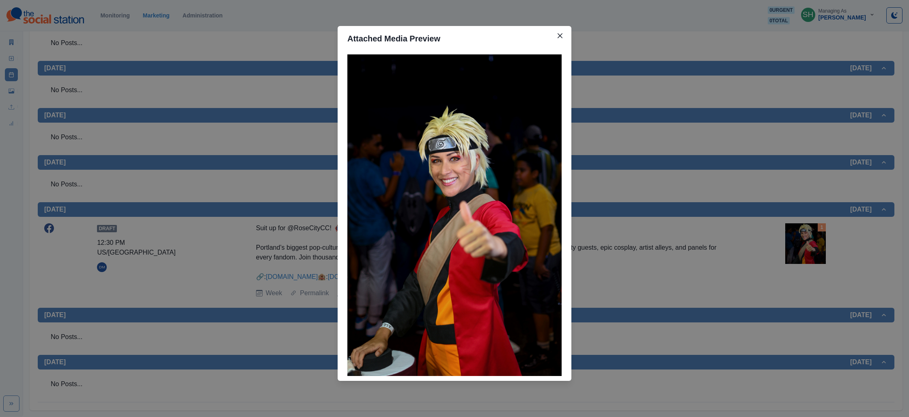
click at [793, 215] on div "Attached Media Preview" at bounding box center [454, 208] width 909 height 417
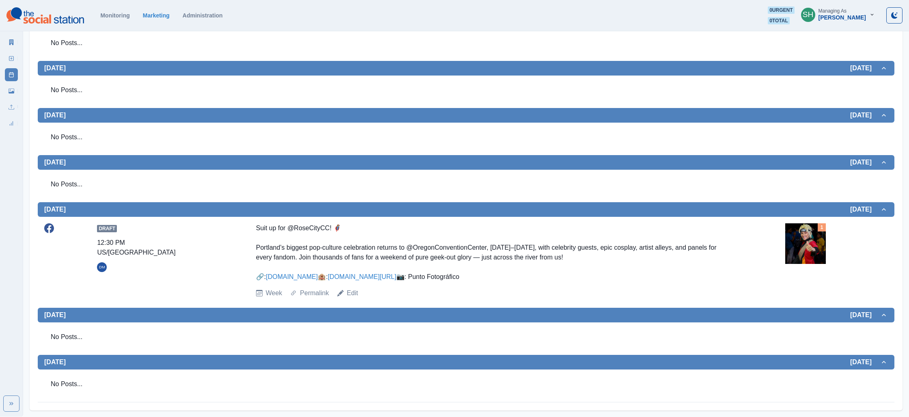
scroll to position [0, 0]
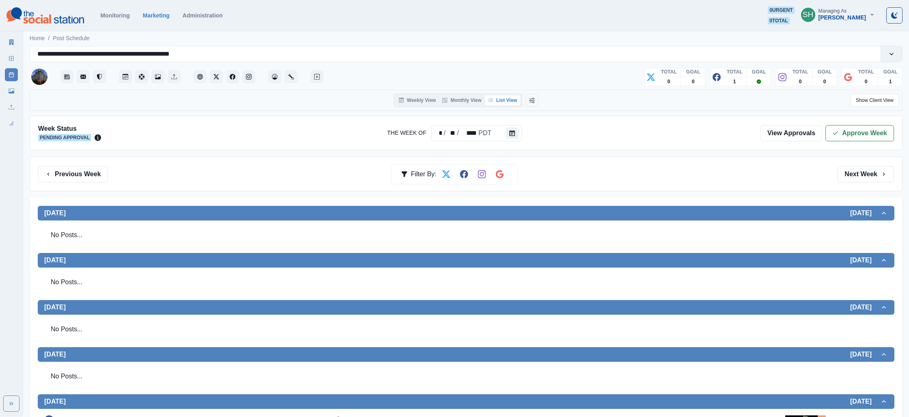
drag, startPoint x: 876, startPoint y: 120, endPoint x: 873, endPoint y: 130, distance: 10.0
click at [876, 121] on div "Week Status Pending Approval The Week Of * / ** / **** PDT View Approvals Appro…" at bounding box center [466, 133] width 873 height 34
click at [873, 131] on button "Approve Week" at bounding box center [859, 133] width 69 height 16
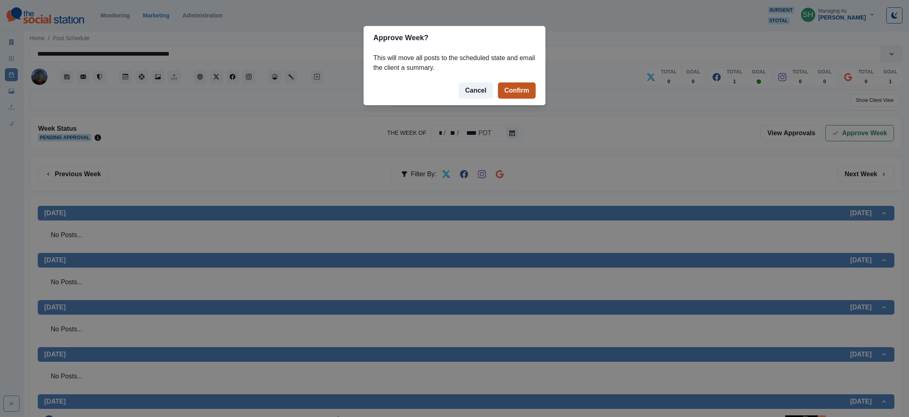
click at [510, 88] on button "Confirm" at bounding box center [517, 90] width 38 height 16
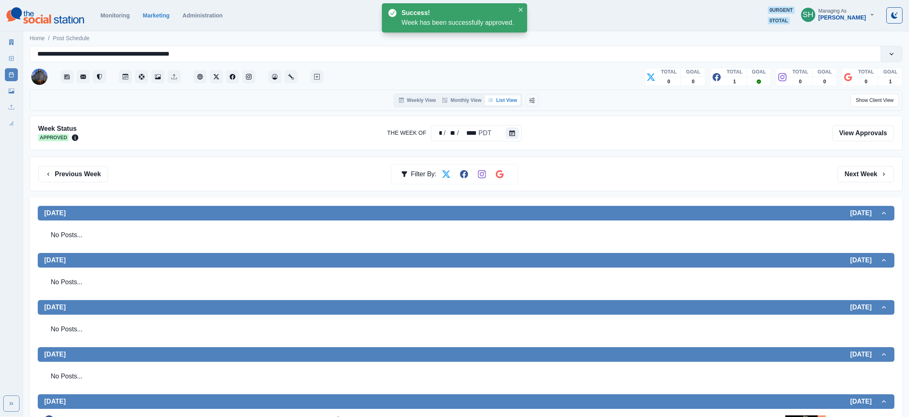
drag, startPoint x: 7, startPoint y: 34, endPoint x: 9, endPoint y: 42, distance: 8.1
click at [7, 35] on div "Marketing Summary" at bounding box center [11, 40] width 13 height 16
click at [11, 43] on icon at bounding box center [11, 42] width 4 height 6
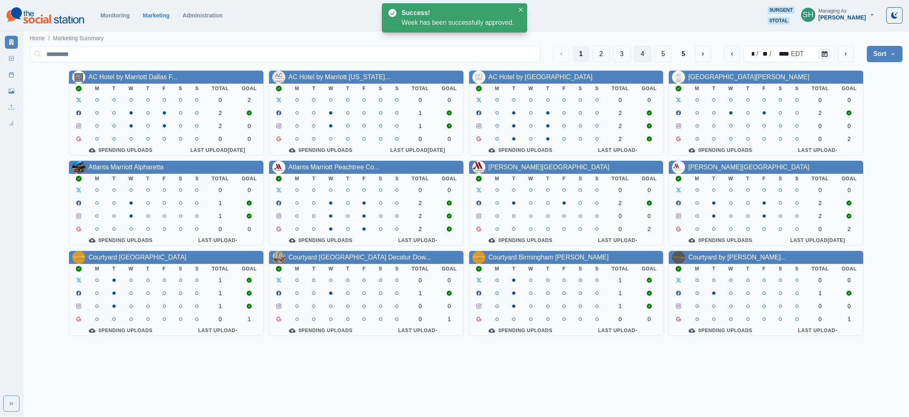
click at [643, 62] on button "4" at bounding box center [642, 54] width 17 height 16
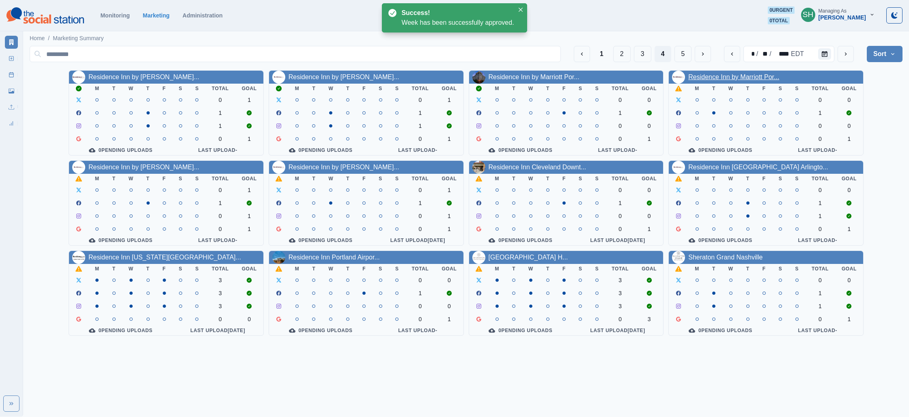
click at [711, 73] on link "Residence Inn by Marriott Por..." at bounding box center [733, 76] width 91 height 7
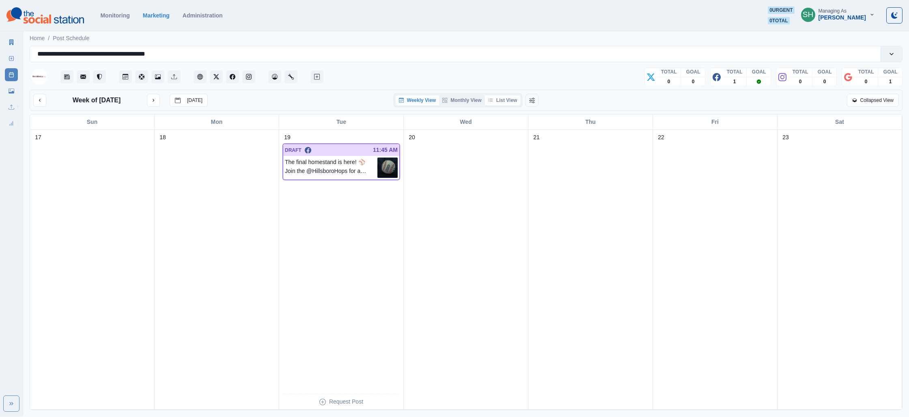
click at [497, 104] on button "List View" at bounding box center [503, 100] width 36 height 10
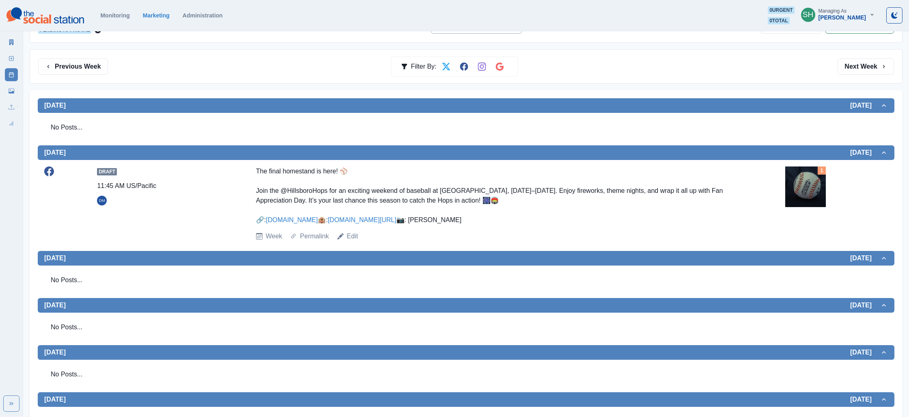
scroll to position [183, 0]
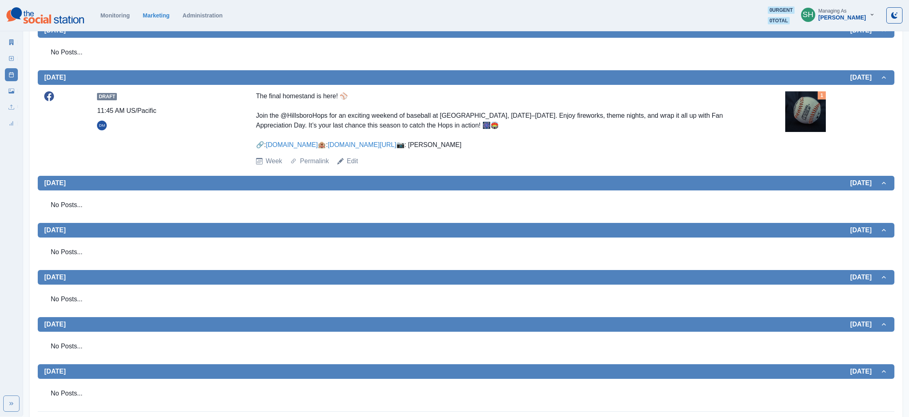
click at [820, 110] on img at bounding box center [805, 111] width 41 height 41
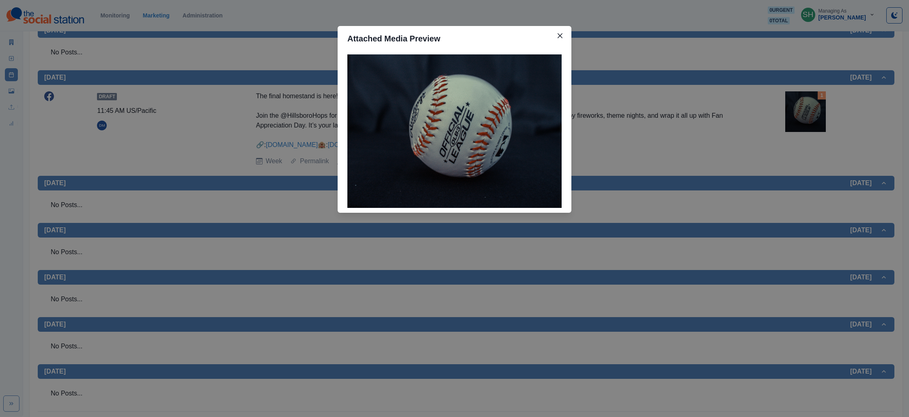
click at [742, 117] on div "Attached Media Preview" at bounding box center [454, 208] width 909 height 417
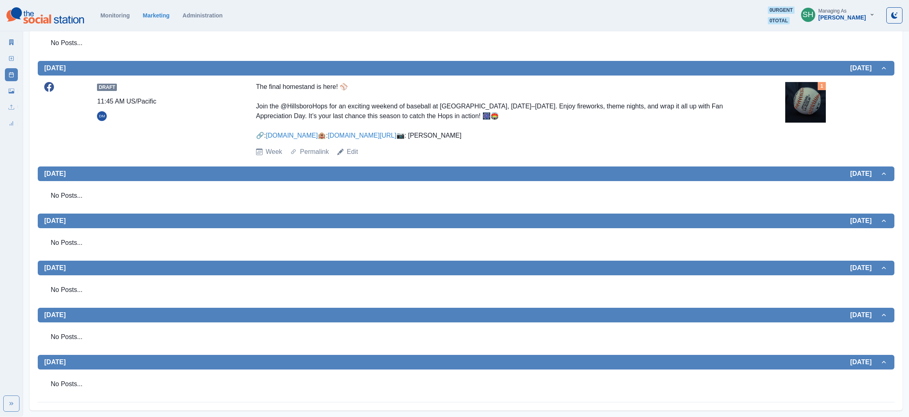
scroll to position [0, 0]
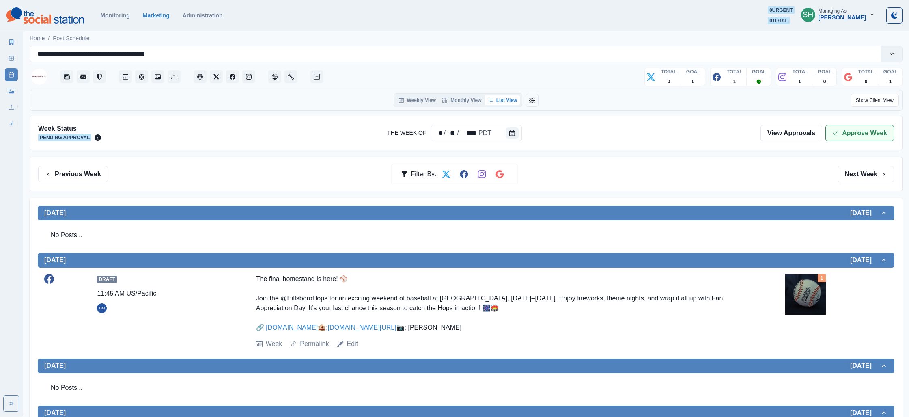
click at [830, 132] on button "Approve Week" at bounding box center [859, 133] width 69 height 16
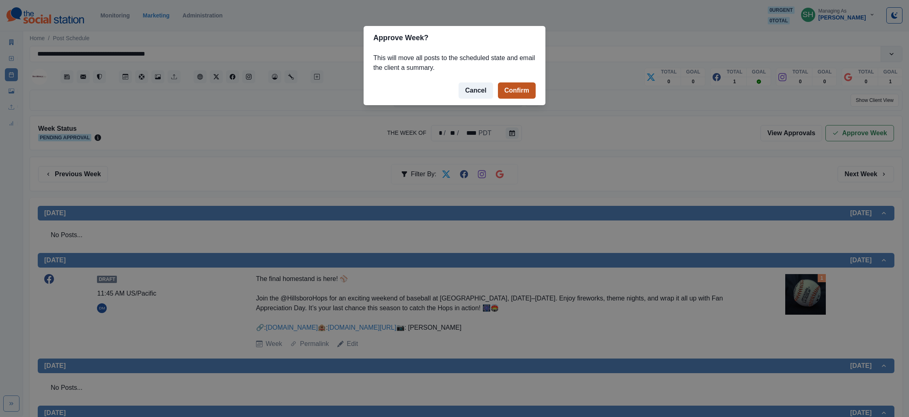
click at [515, 91] on button "Confirm" at bounding box center [517, 90] width 38 height 16
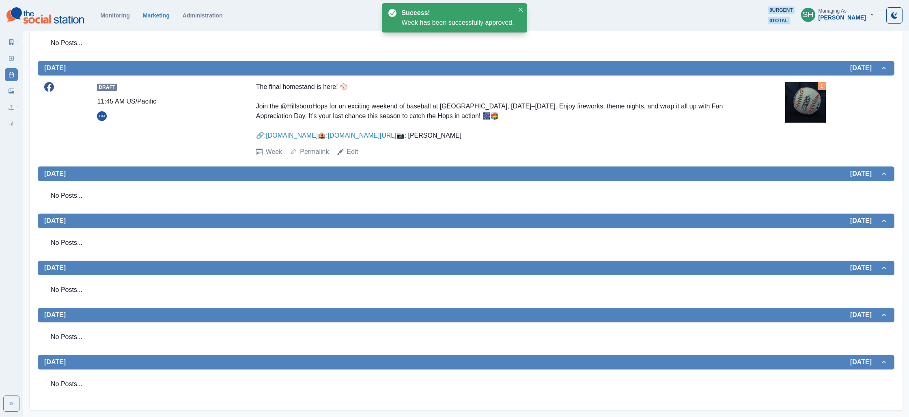
scroll to position [221, 0]
click at [11, 37] on link "Marketing Summary" at bounding box center [11, 42] width 13 height 13
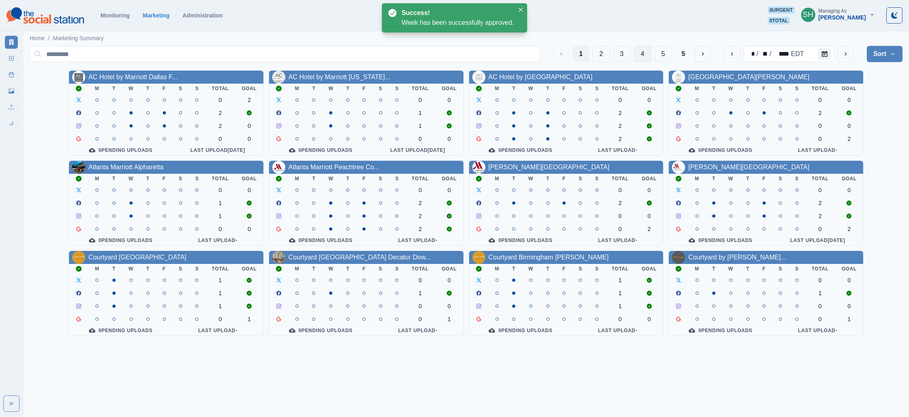
click at [639, 58] on button "4" at bounding box center [642, 54] width 17 height 16
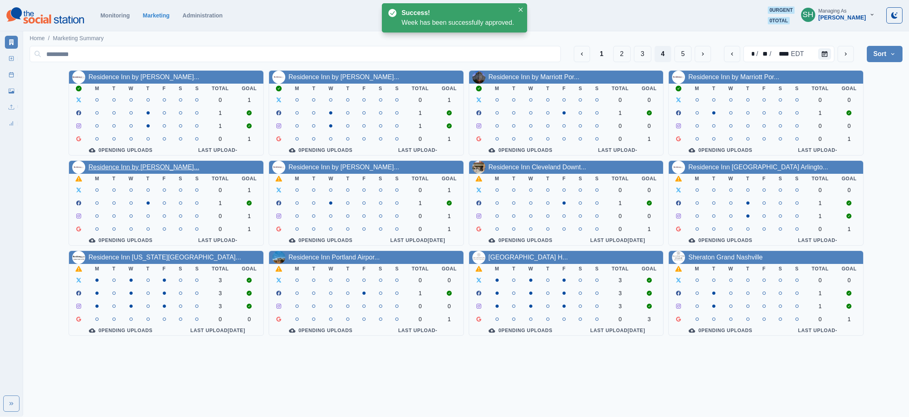
click at [147, 169] on link "Residence Inn by [PERSON_NAME]..." at bounding box center [143, 167] width 111 height 7
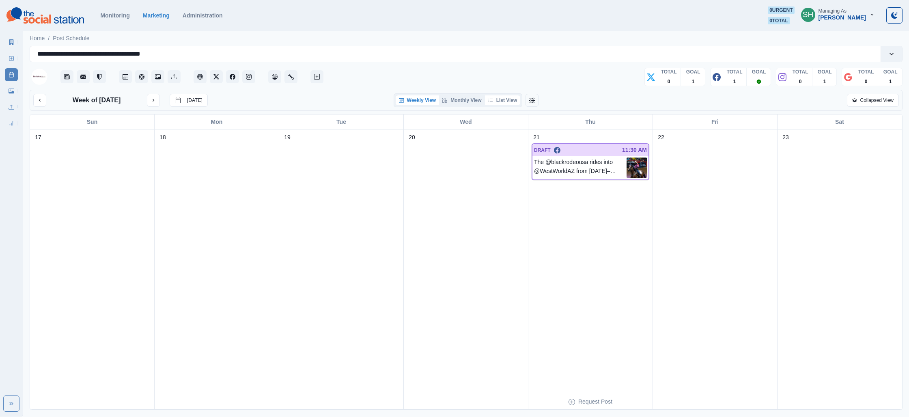
click at [516, 98] on button "List View" at bounding box center [503, 100] width 36 height 10
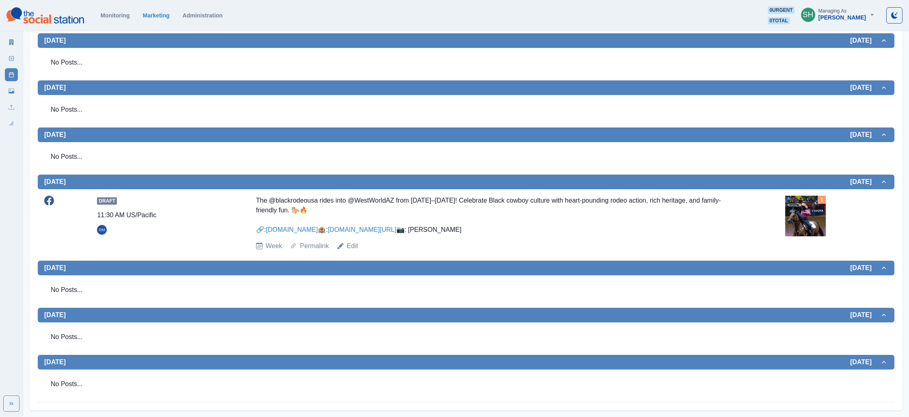
scroll to position [194, 0]
click at [798, 196] on img at bounding box center [805, 216] width 41 height 41
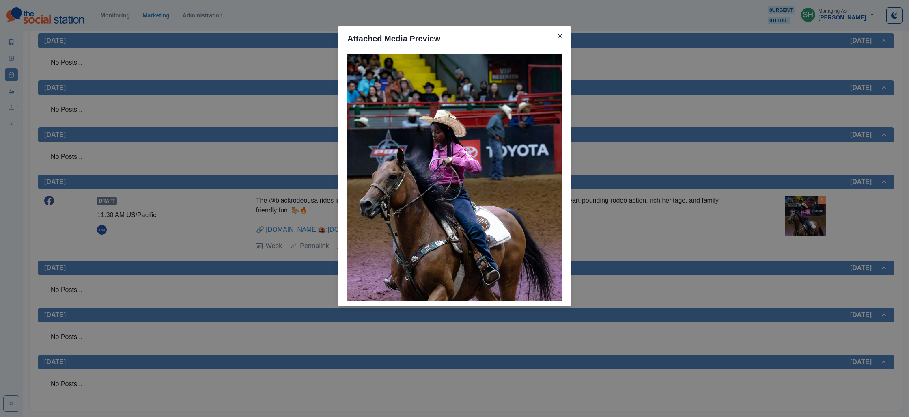
click at [761, 186] on div "Attached Media Preview" at bounding box center [454, 208] width 909 height 417
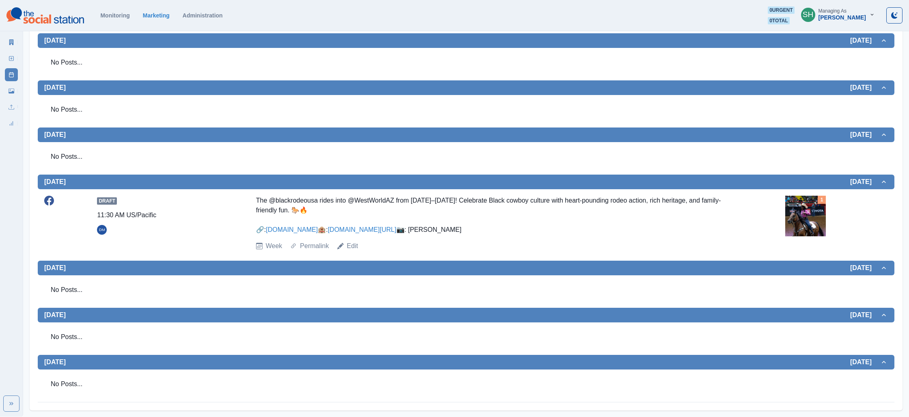
scroll to position [202, 0]
click at [357, 247] on link "Edit" at bounding box center [352, 246] width 11 height 10
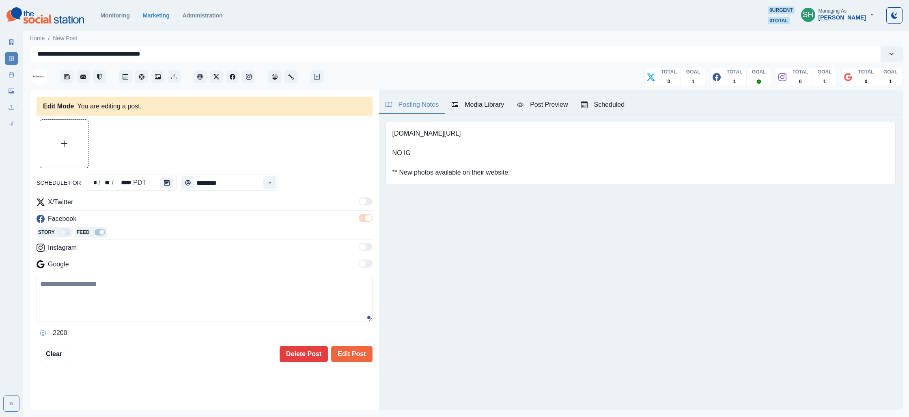
type input "********"
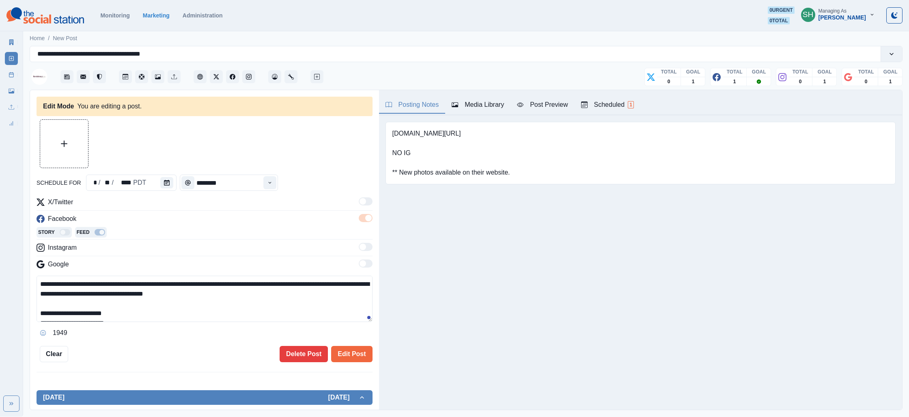
click at [334, 287] on textarea "**********" at bounding box center [205, 298] width 336 height 46
type textarea "**********"
click at [346, 360] on button "Edit Post" at bounding box center [351, 354] width 41 height 16
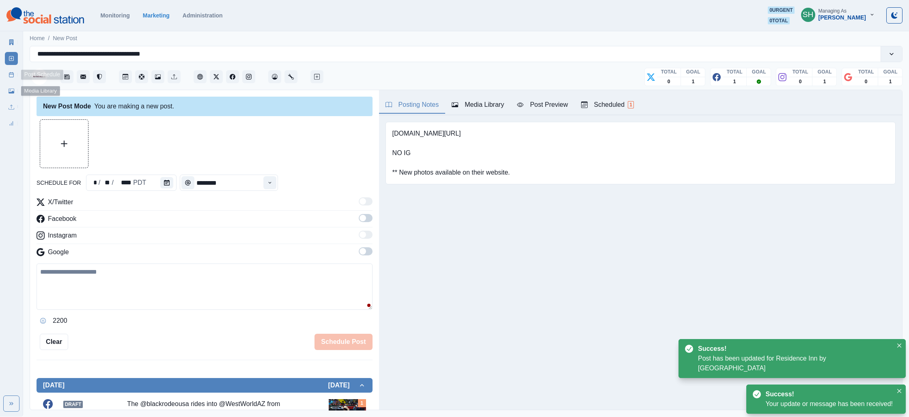
click at [8, 75] on link "Post Schedule" at bounding box center [11, 74] width 13 height 13
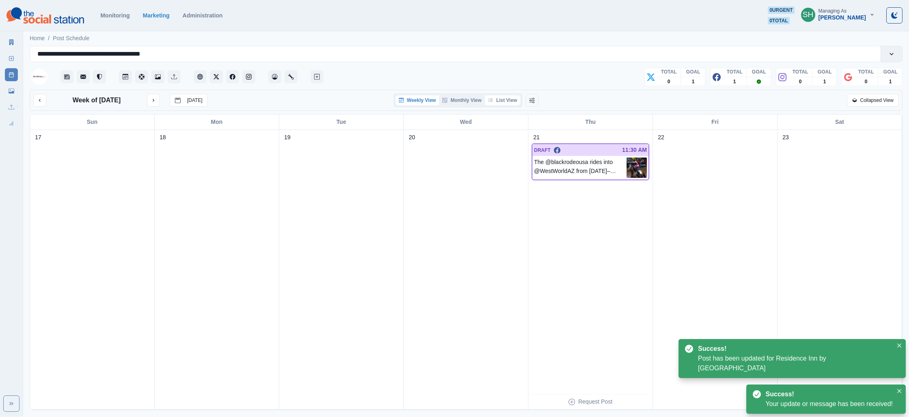
click at [512, 103] on button "List View" at bounding box center [503, 100] width 36 height 10
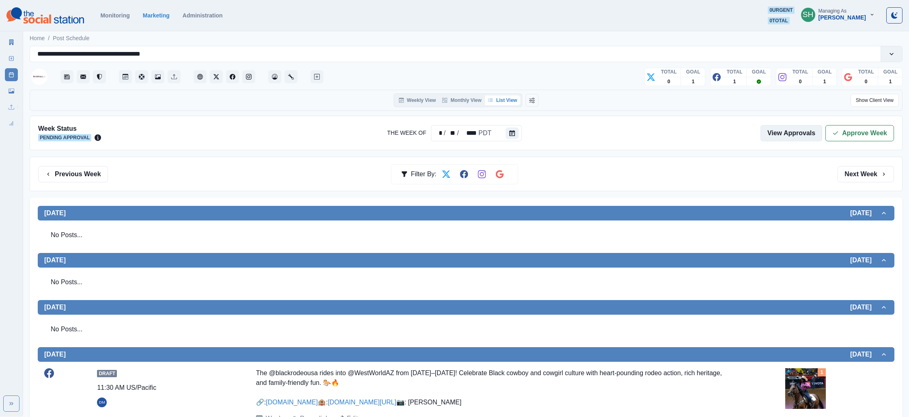
drag, startPoint x: 857, startPoint y: 141, endPoint x: 796, endPoint y: 132, distance: 61.9
click at [857, 141] on div "Week Status Pending Approval The Week Of * / ** / **** PDT View Approvals Appro…" at bounding box center [466, 133] width 873 height 34
click at [850, 129] on button "Approve Week" at bounding box center [859, 133] width 69 height 16
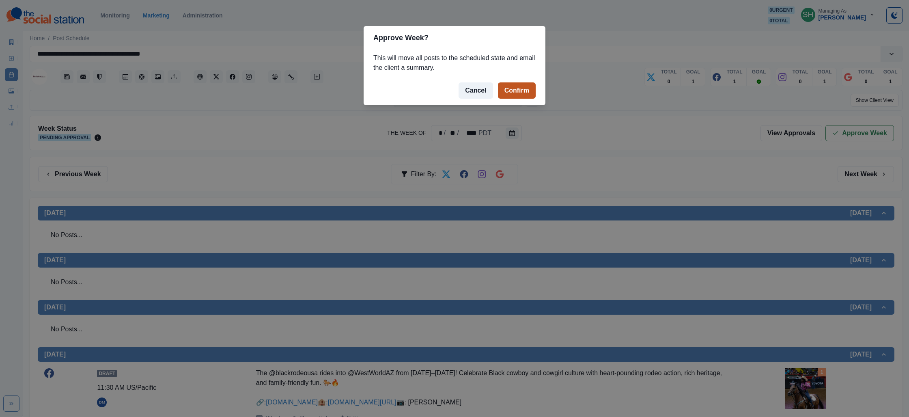
click at [512, 86] on button "Confirm" at bounding box center [517, 90] width 38 height 16
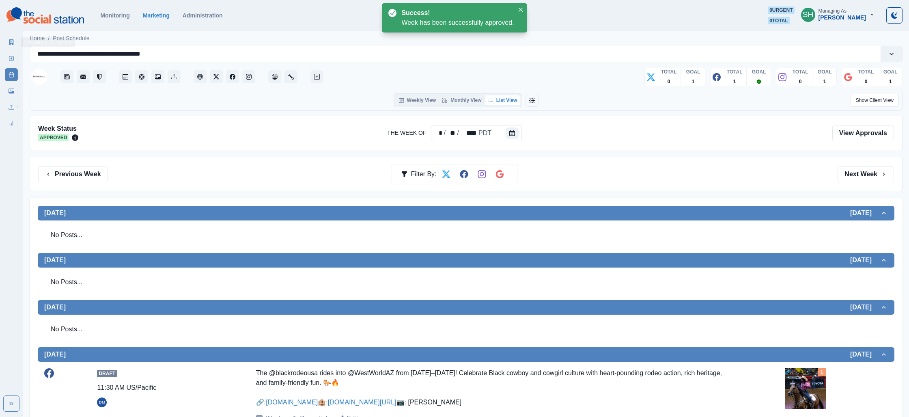
click at [7, 45] on link "Marketing Summary" at bounding box center [11, 42] width 13 height 13
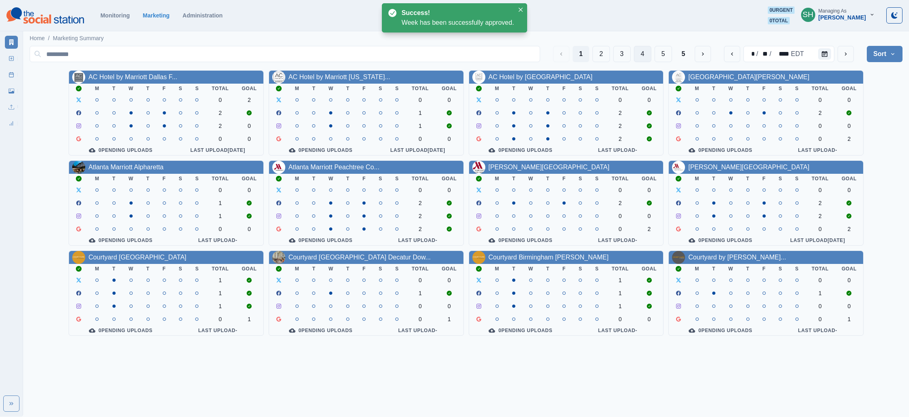
click at [647, 52] on button "4" at bounding box center [642, 54] width 17 height 16
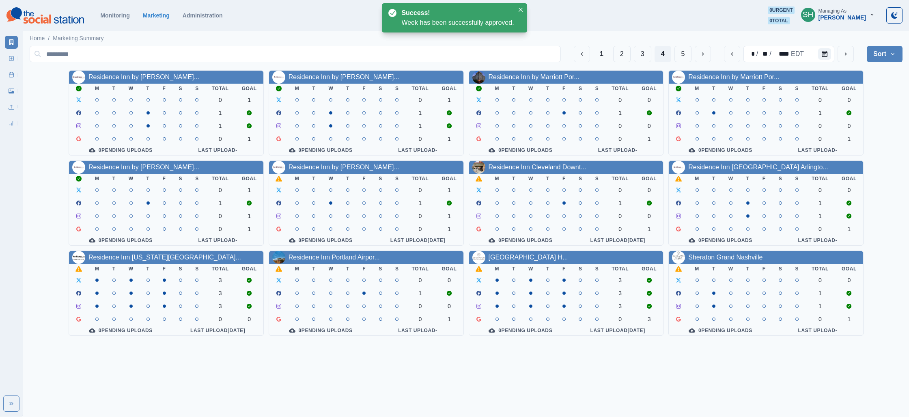
click at [351, 169] on link "Residence Inn by [PERSON_NAME]..." at bounding box center [343, 167] width 111 height 7
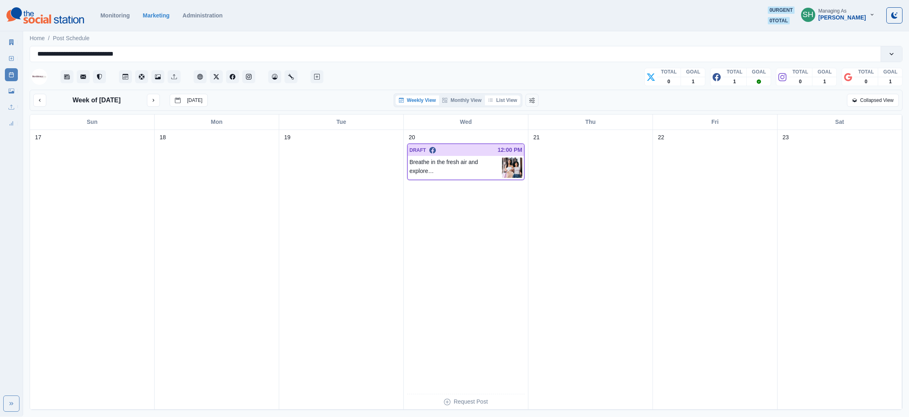
click at [499, 97] on button "List View" at bounding box center [503, 100] width 36 height 10
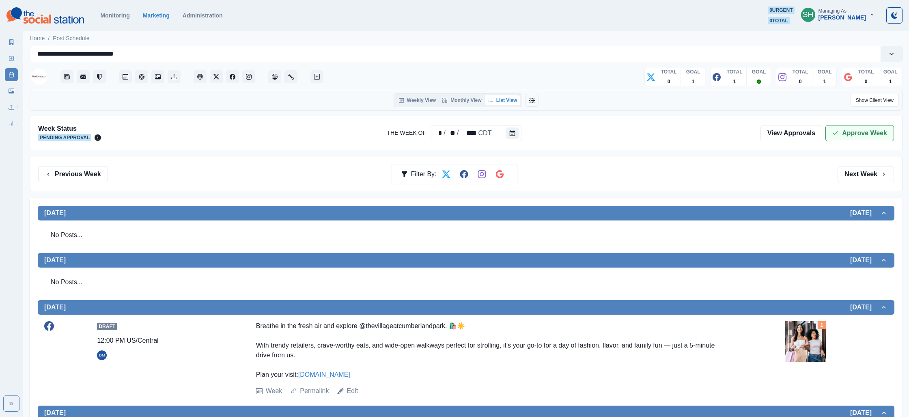
click at [865, 139] on button "Approve Week" at bounding box center [859, 133] width 69 height 16
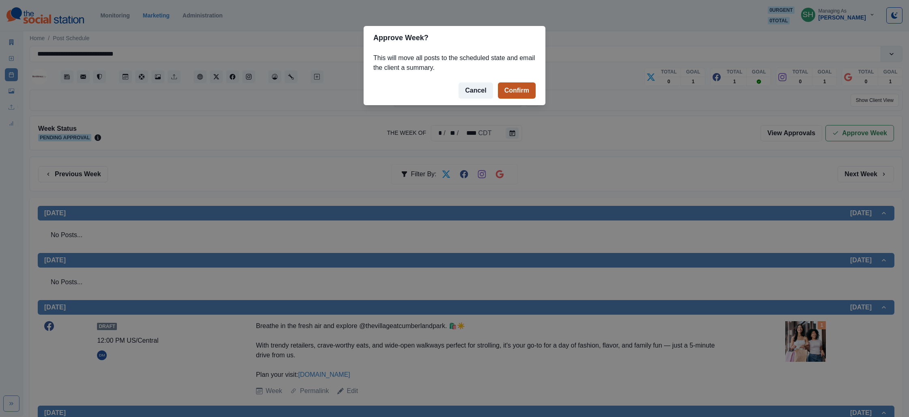
click at [506, 85] on button "Confirm" at bounding box center [517, 90] width 38 height 16
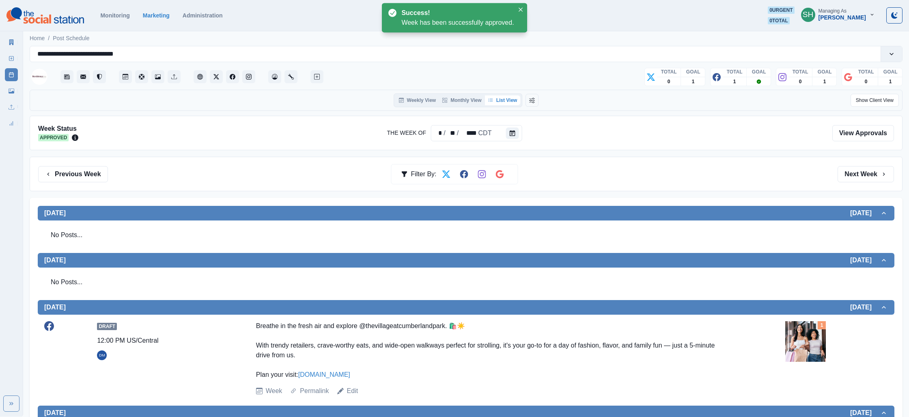
click at [804, 336] on img at bounding box center [805, 341] width 41 height 41
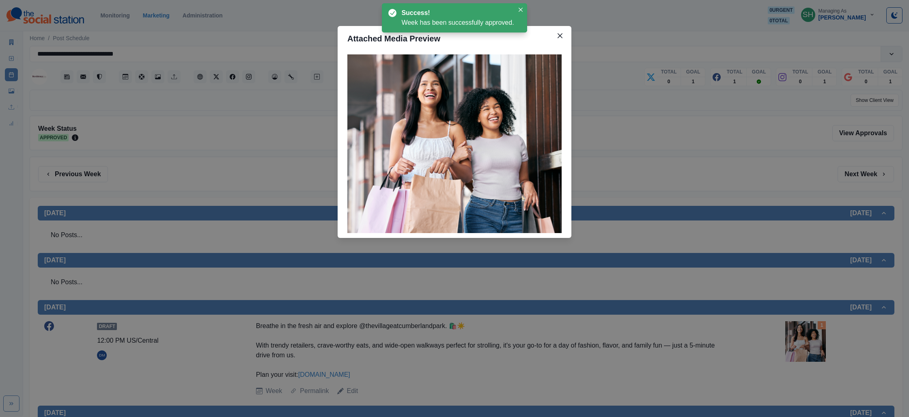
click at [226, 129] on div "Attached Media Preview" at bounding box center [454, 208] width 909 height 417
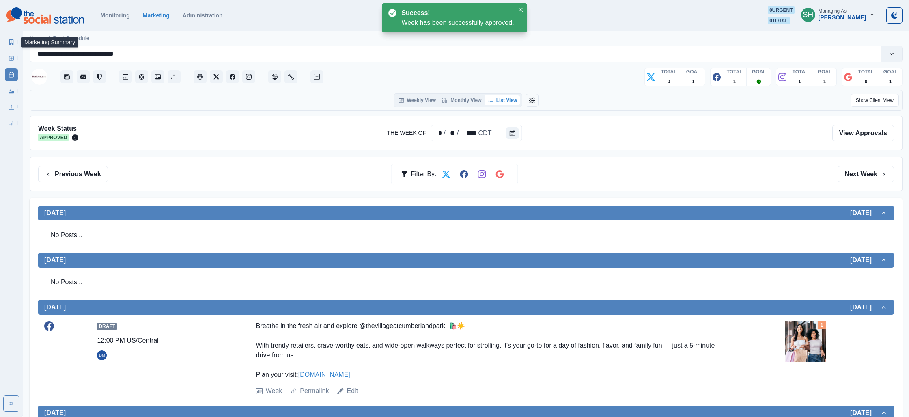
click at [13, 42] on icon at bounding box center [11, 42] width 4 height 6
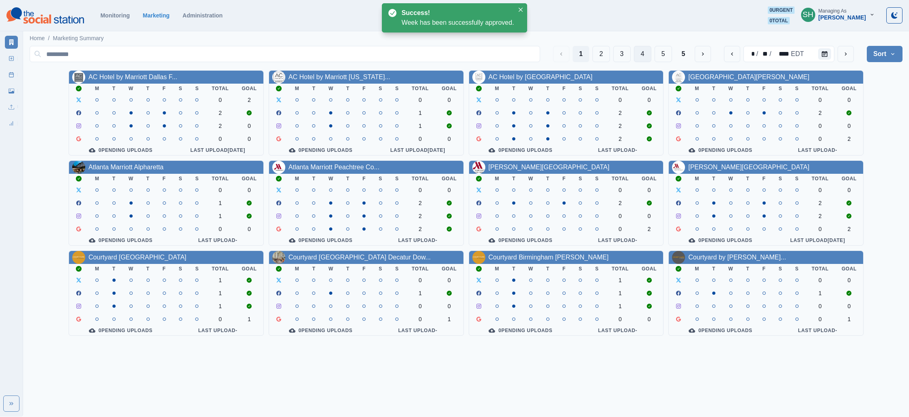
click at [636, 51] on button "4" at bounding box center [642, 54] width 17 height 16
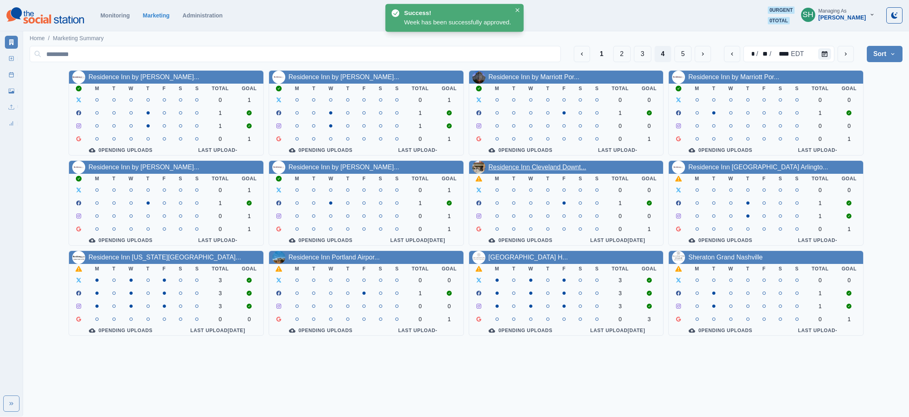
click at [546, 170] on link "Residence Inn Cleveland Downt..." at bounding box center [537, 167] width 98 height 7
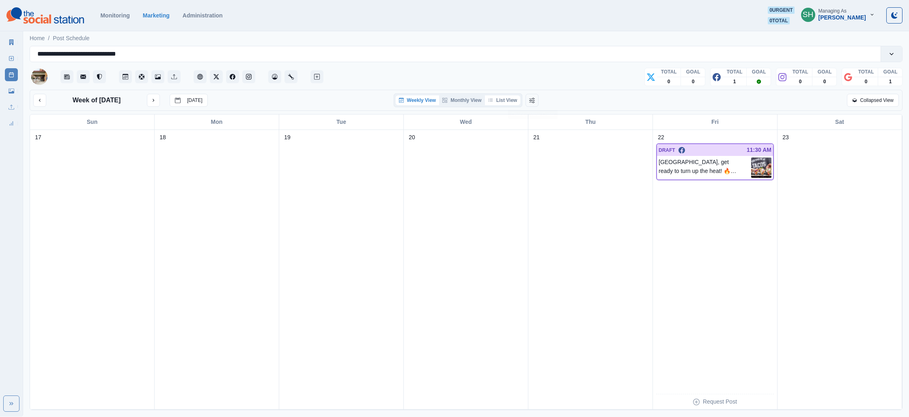
click at [513, 99] on button "List View" at bounding box center [503, 100] width 36 height 10
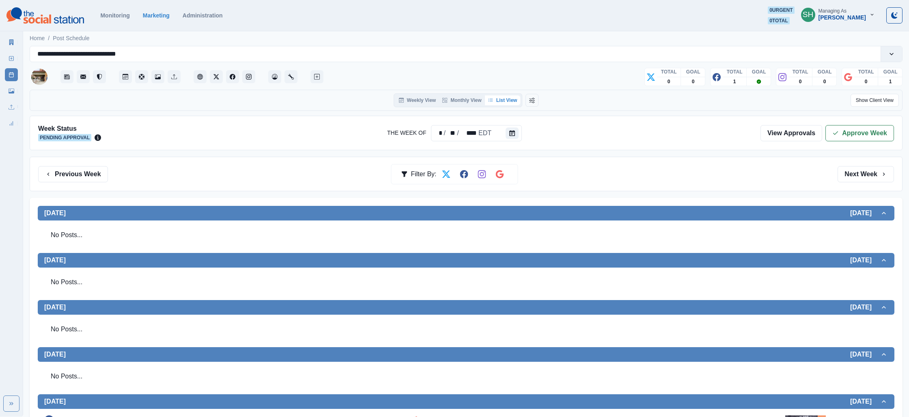
scroll to position [221, 0]
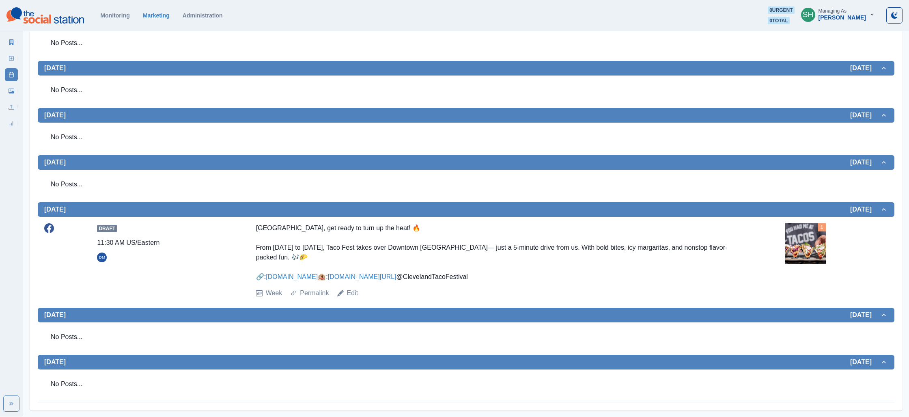
click at [785, 223] on img at bounding box center [805, 243] width 41 height 41
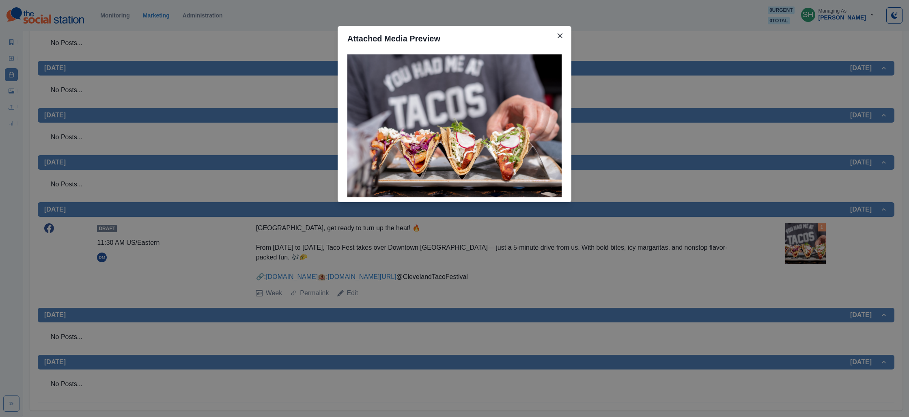
click at [732, 183] on div "Attached Media Preview" at bounding box center [454, 208] width 909 height 417
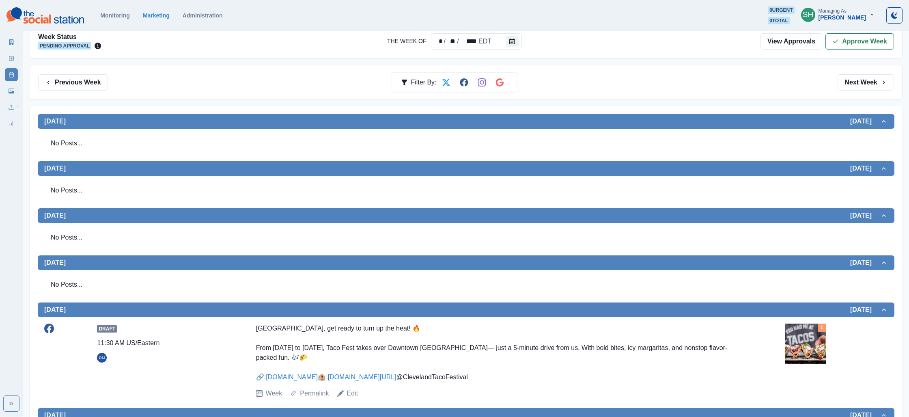
scroll to position [0, 0]
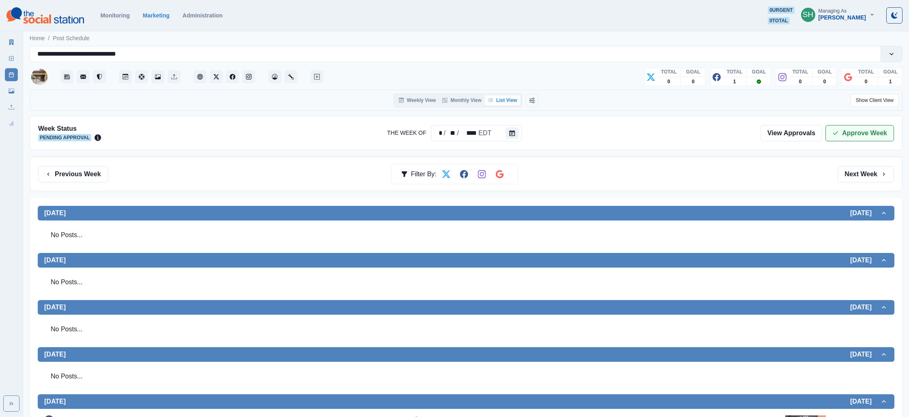
click at [878, 129] on button "Approve Week" at bounding box center [859, 133] width 69 height 16
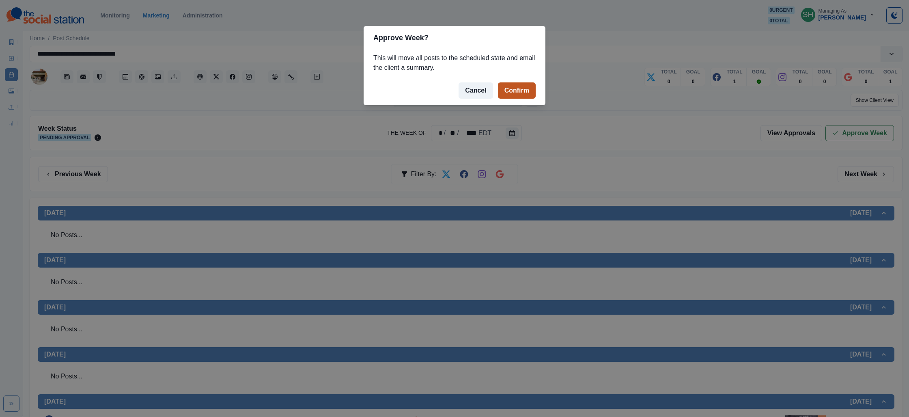
click at [517, 84] on button "Confirm" at bounding box center [517, 90] width 38 height 16
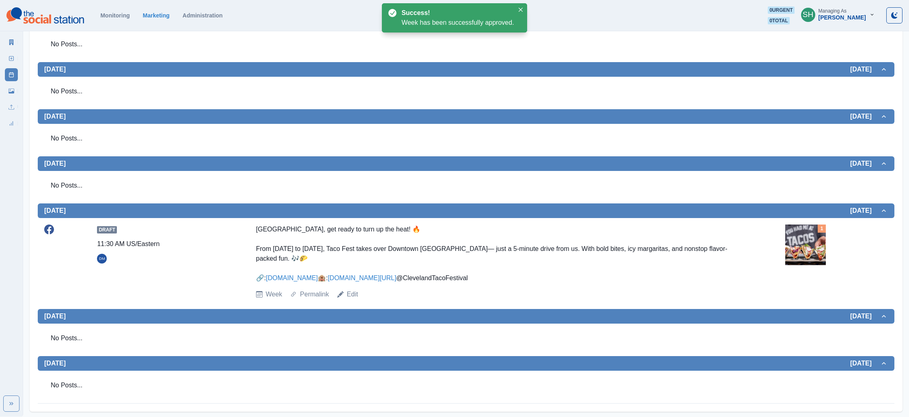
scroll to position [221, 0]
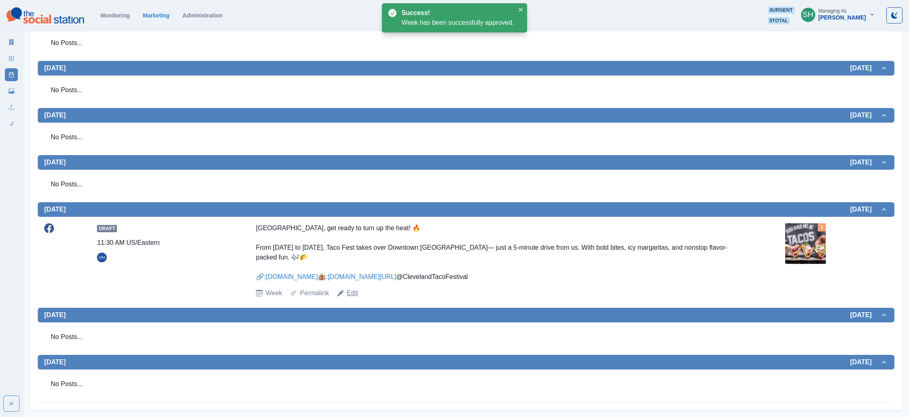
click at [354, 293] on link "Edit" at bounding box center [352, 293] width 11 height 10
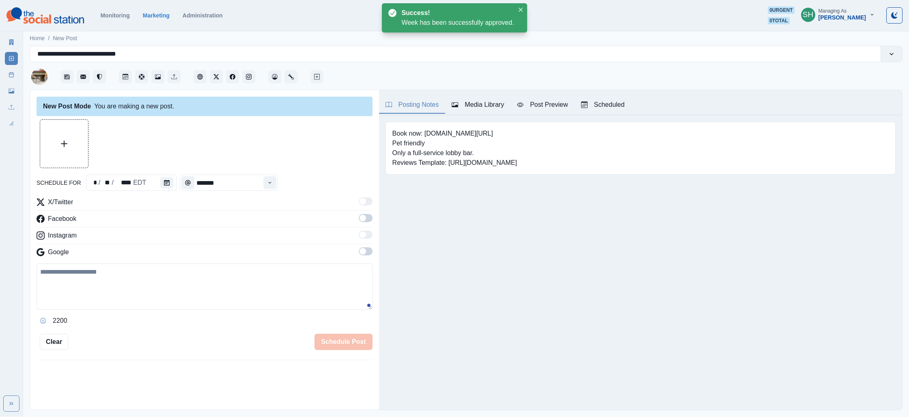
type input "********"
type textarea "**********"
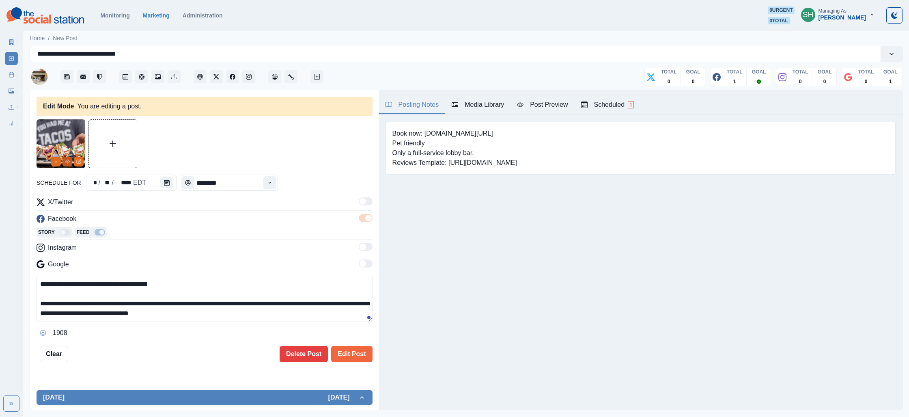
click at [65, 159] on icon "View Media" at bounding box center [67, 161] width 5 height 5
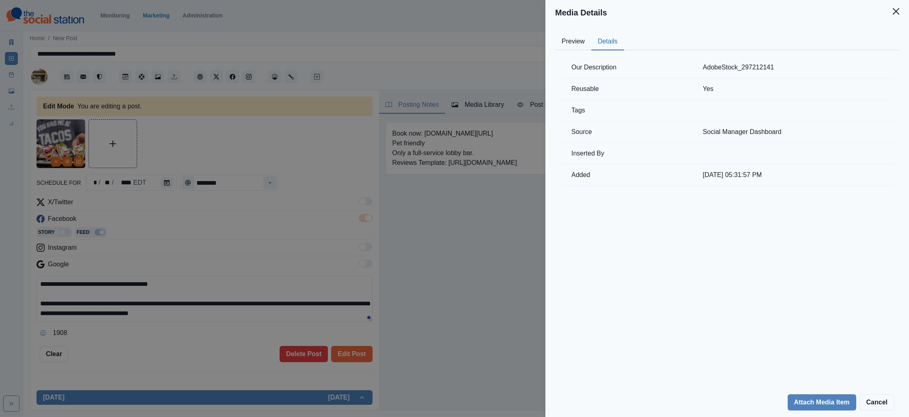
click at [601, 41] on button "Details" at bounding box center [607, 41] width 33 height 17
drag, startPoint x: 325, startPoint y: 132, endPoint x: 296, endPoint y: 129, distance: 29.4
click at [325, 132] on div "Media Details Preview Details Our Description AdobeStock_297212141 Reusable Yes…" at bounding box center [454, 208] width 909 height 417
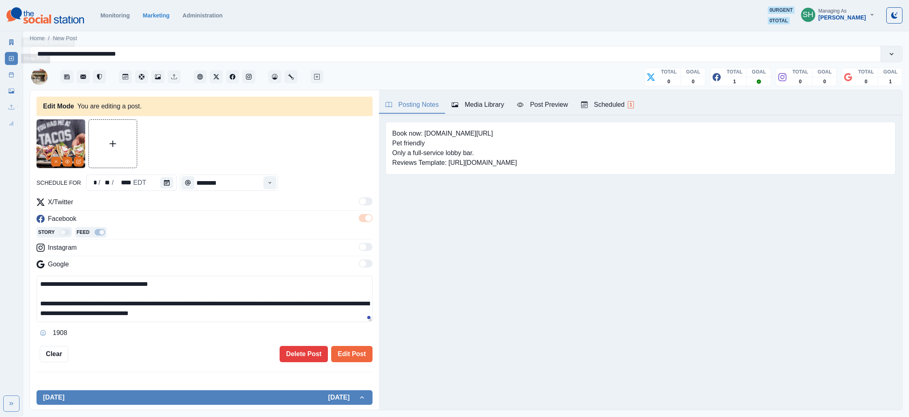
click at [7, 45] on link "Marketing Summary" at bounding box center [11, 42] width 13 height 13
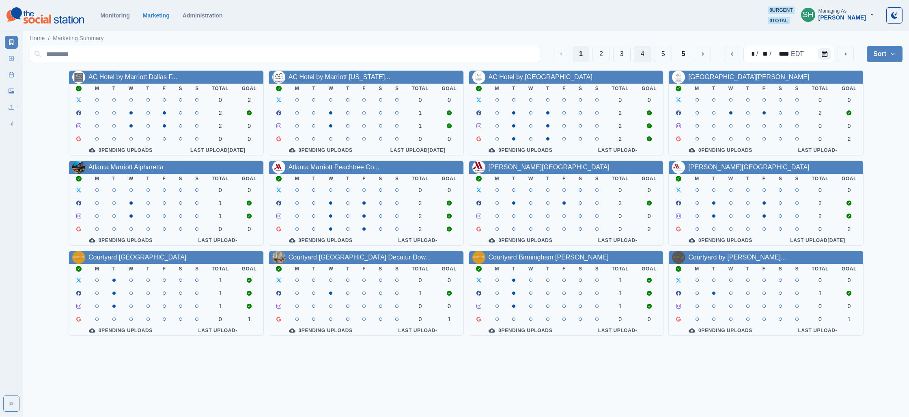
click at [643, 56] on button "4" at bounding box center [642, 54] width 17 height 16
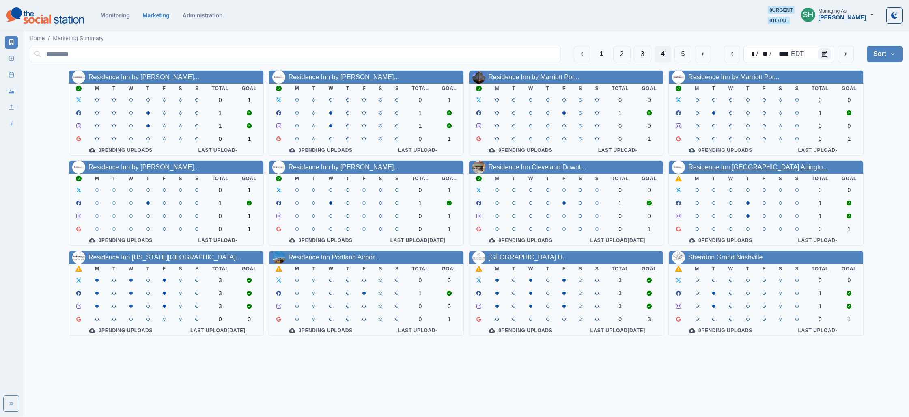
click at [726, 168] on link "Residence Inn [GEOGRAPHIC_DATA] Arlingto..." at bounding box center [758, 167] width 140 height 7
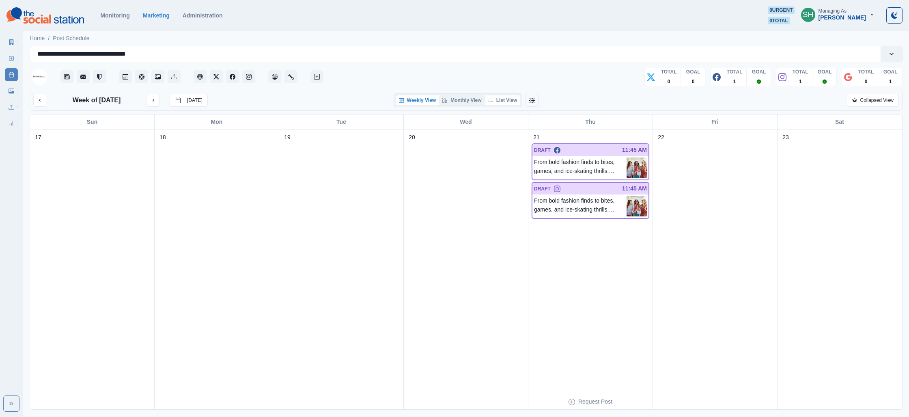
click at [512, 101] on button "List View" at bounding box center [503, 100] width 36 height 10
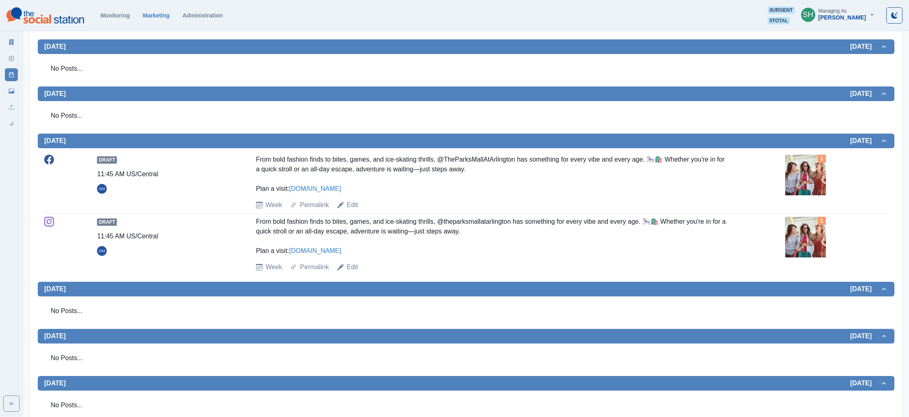
scroll to position [235, 0]
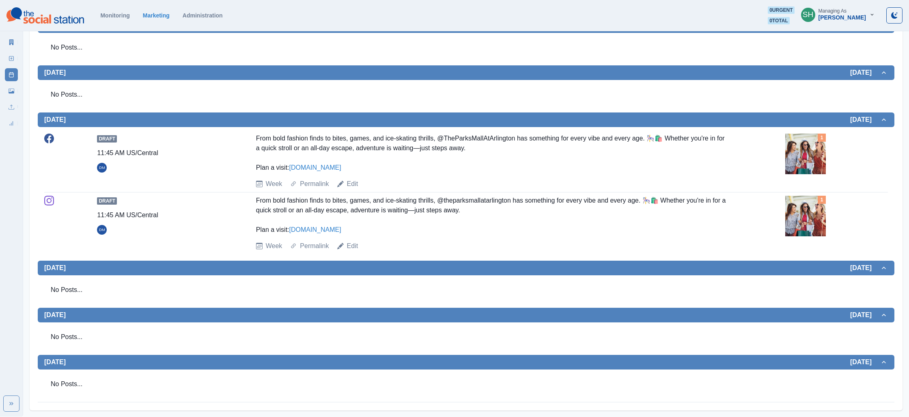
click at [802, 142] on img at bounding box center [805, 153] width 41 height 41
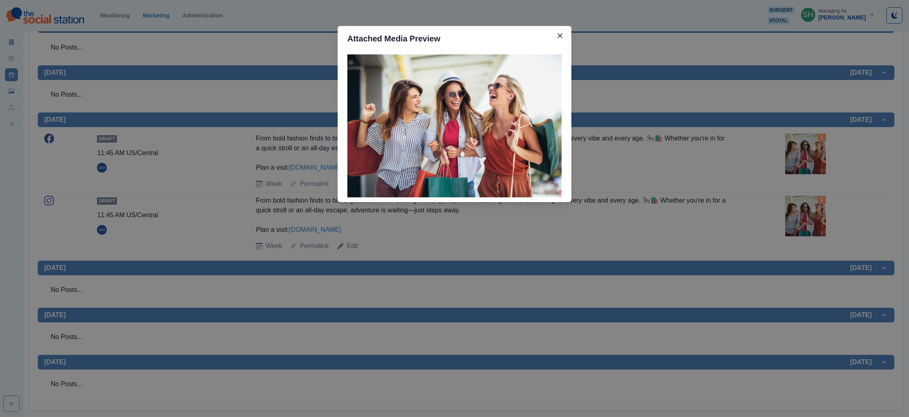
click at [791, 142] on div "Attached Media Preview" at bounding box center [454, 208] width 909 height 417
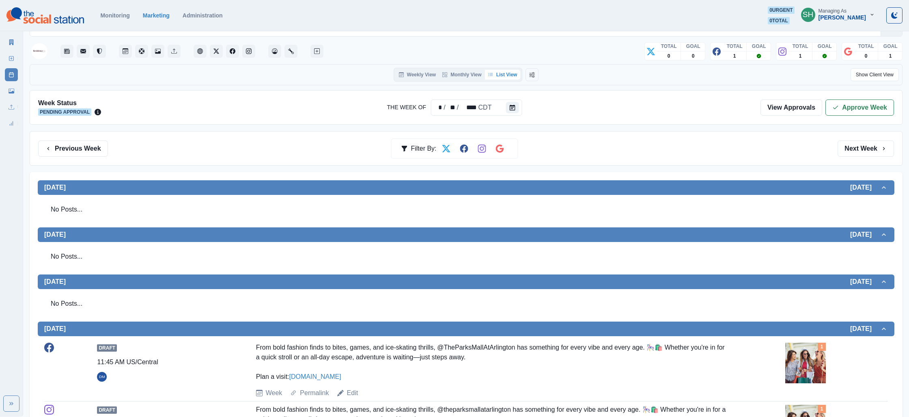
scroll to position [0, 0]
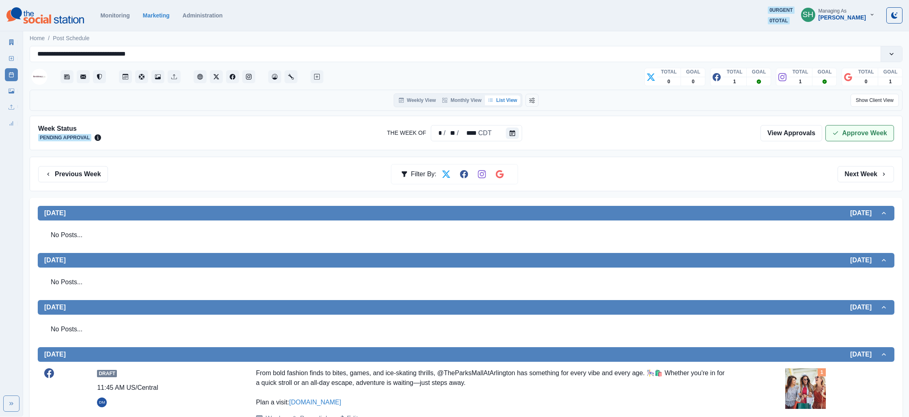
click at [861, 135] on button "Approve Week" at bounding box center [859, 133] width 69 height 16
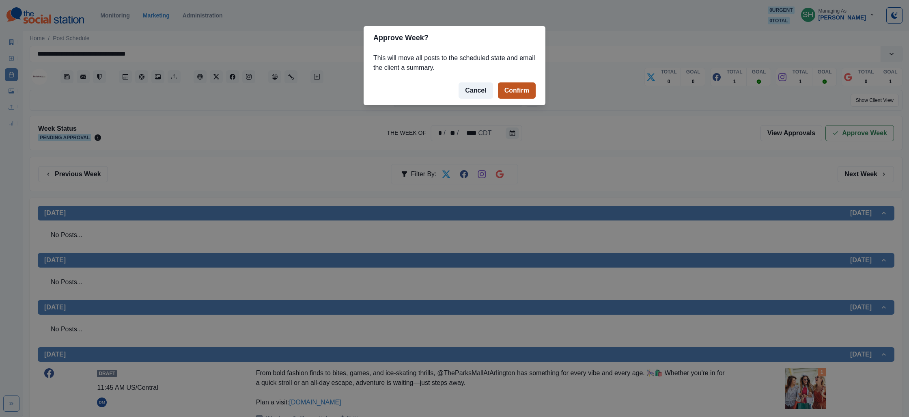
click at [520, 90] on button "Confirm" at bounding box center [517, 90] width 38 height 16
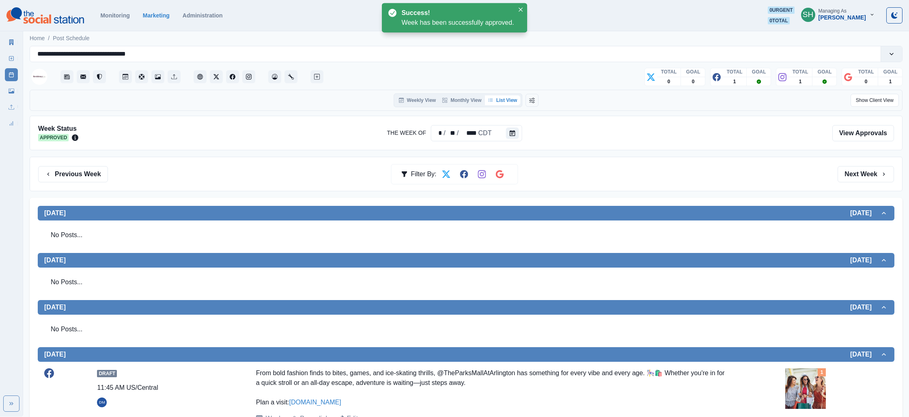
scroll to position [235, 0]
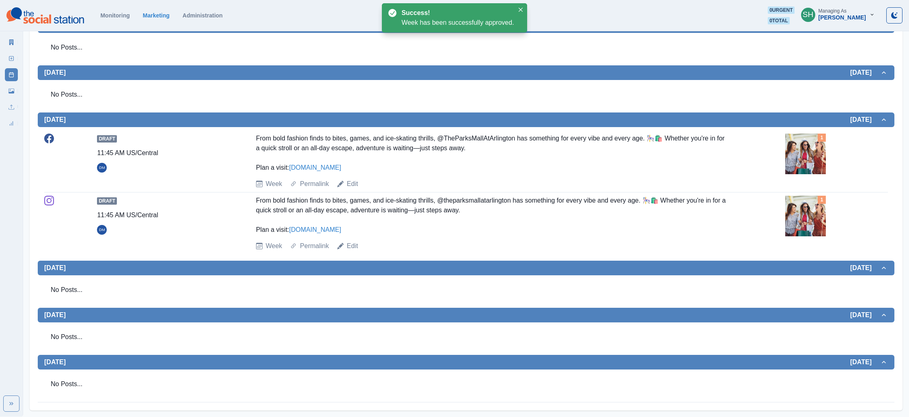
click at [2, 43] on div "Marketing Summary New Post Post Schedule Media Library Uploads Review Summary" at bounding box center [11, 80] width 23 height 97
click at [9, 45] on link "Marketing Summary" at bounding box center [11, 42] width 13 height 13
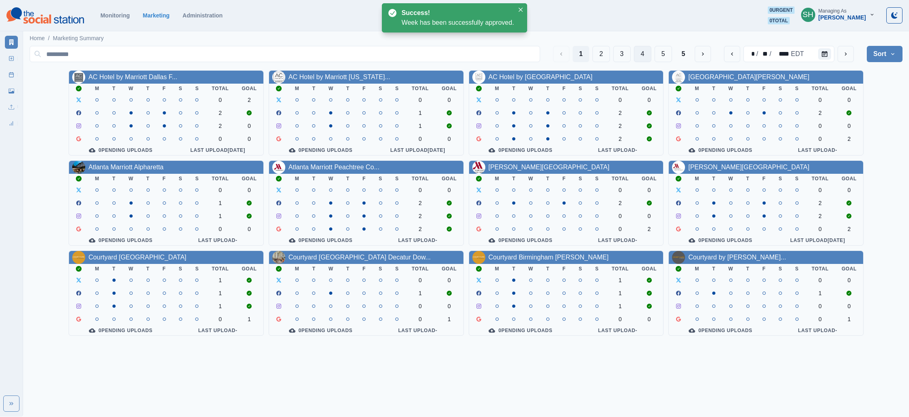
click at [648, 52] on button "4" at bounding box center [642, 54] width 17 height 16
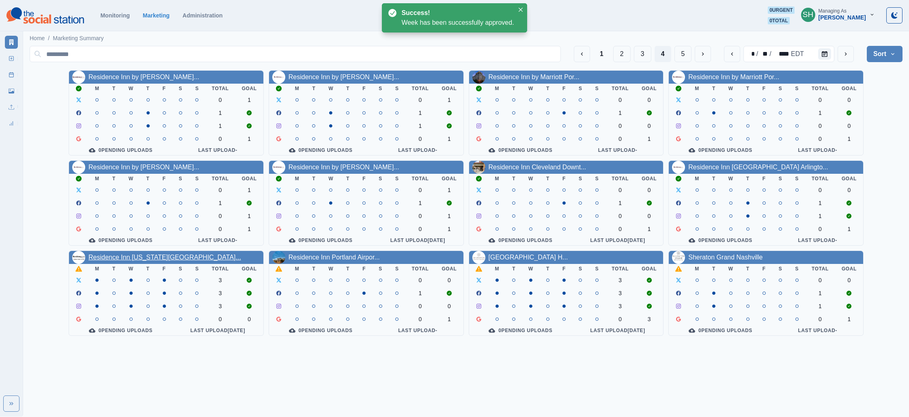
click at [153, 260] on link "Residence Inn [US_STATE][GEOGRAPHIC_DATA]..." at bounding box center [164, 257] width 153 height 7
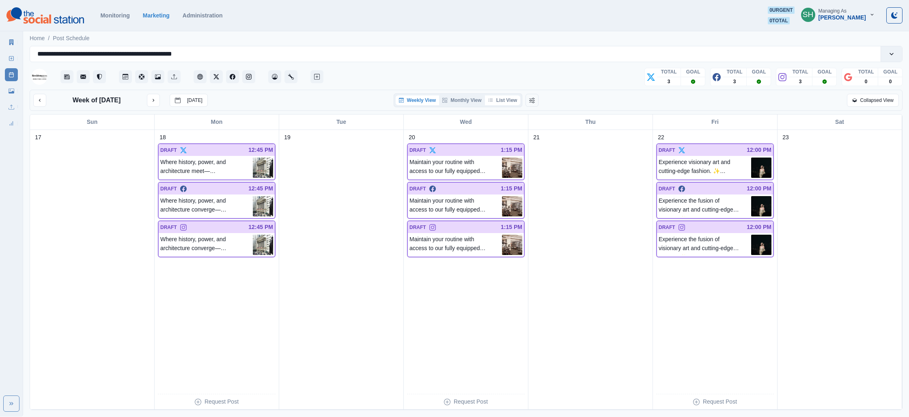
click at [514, 98] on button "List View" at bounding box center [503, 100] width 36 height 10
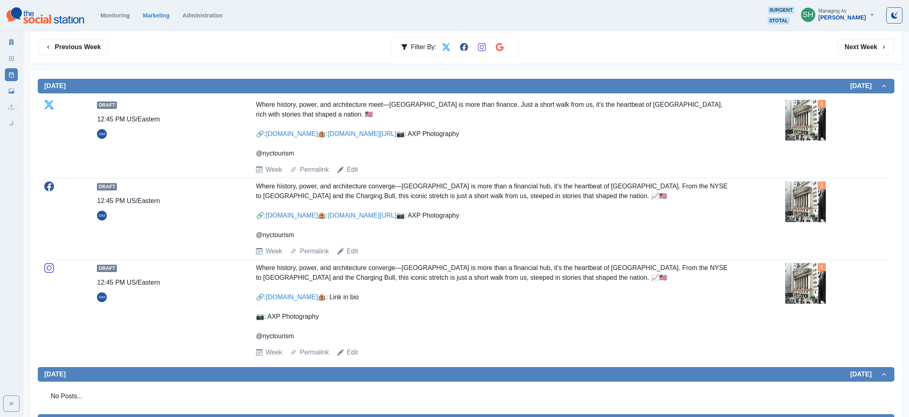
scroll to position [131, 0]
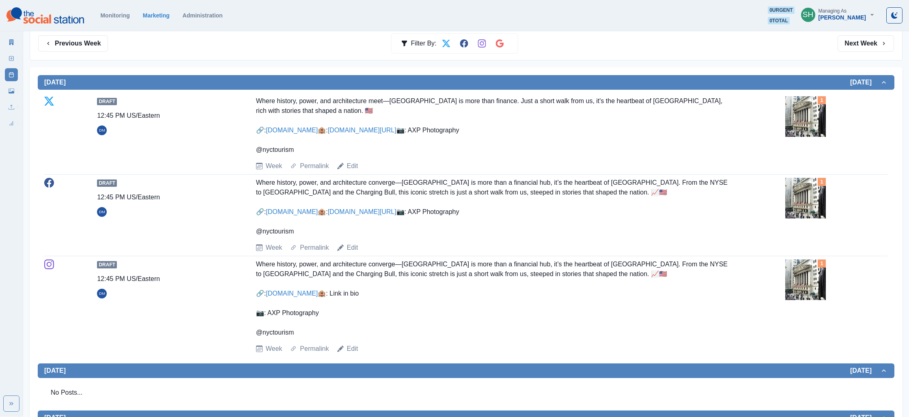
click at [819, 127] on img at bounding box center [805, 116] width 41 height 41
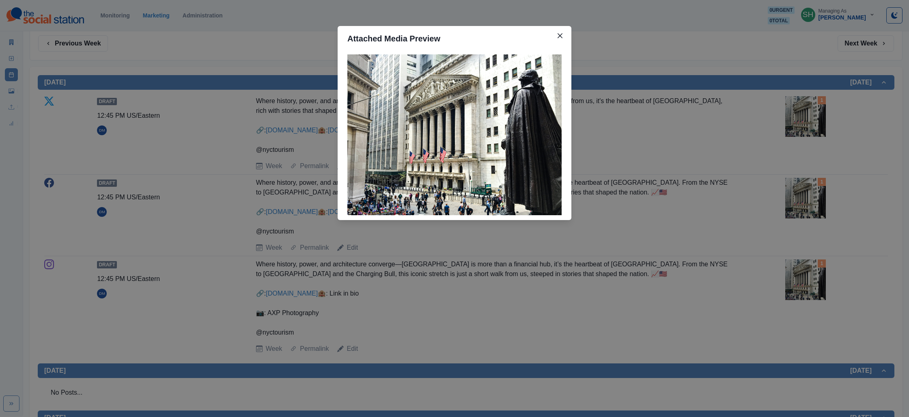
click at [754, 119] on div "Attached Media Preview" at bounding box center [454, 208] width 909 height 417
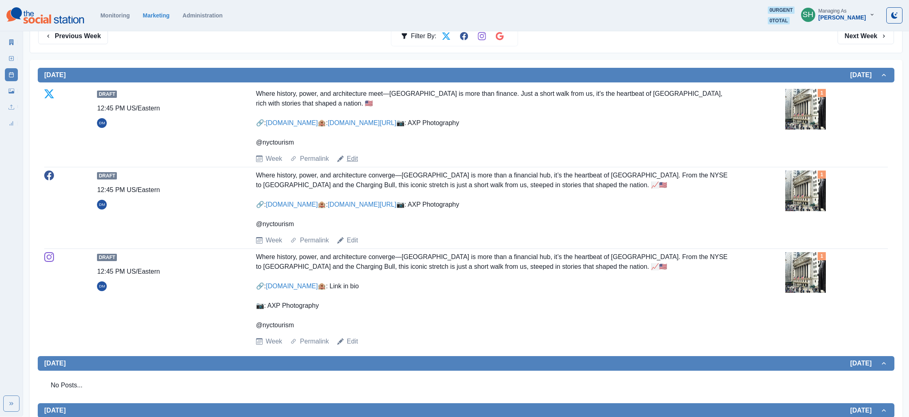
scroll to position [136, 0]
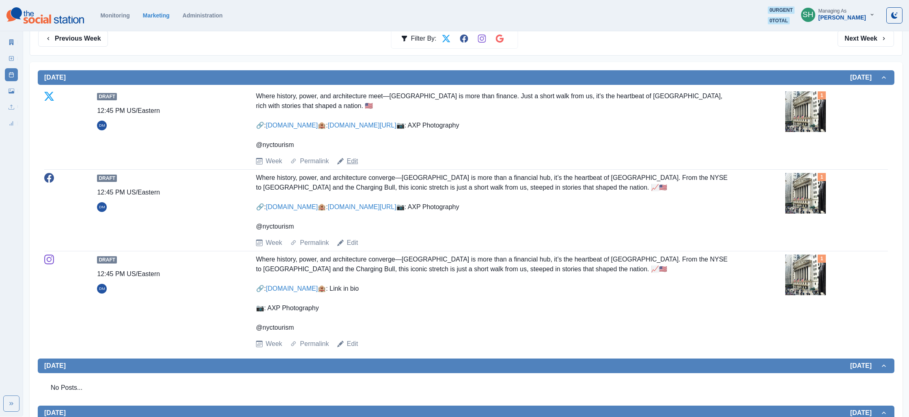
click at [355, 166] on link "Edit" at bounding box center [352, 161] width 11 height 10
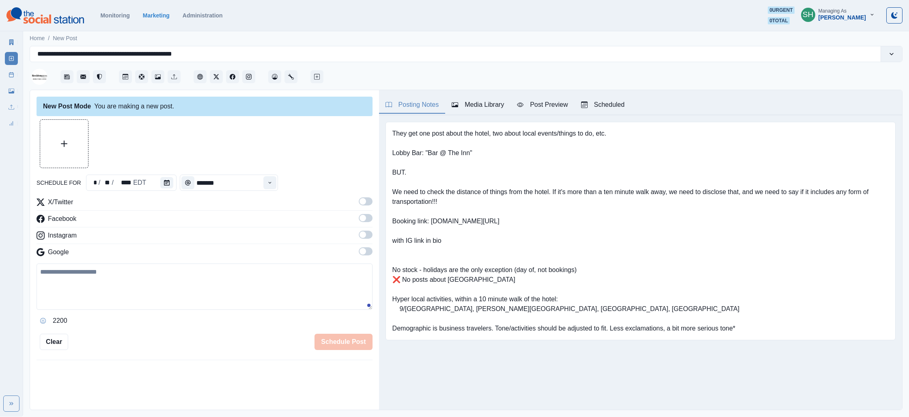
type input "********"
type textarea "**********"
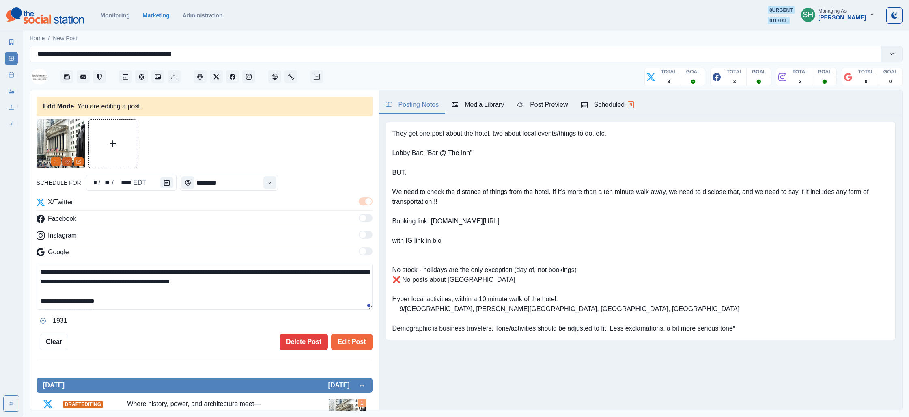
click at [66, 159] on icon "View Media" at bounding box center [67, 161] width 5 height 5
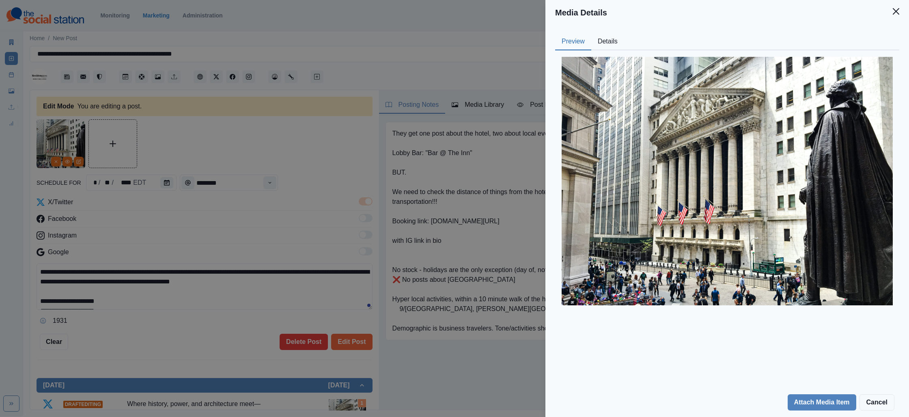
click at [607, 36] on button "Details" at bounding box center [607, 41] width 33 height 17
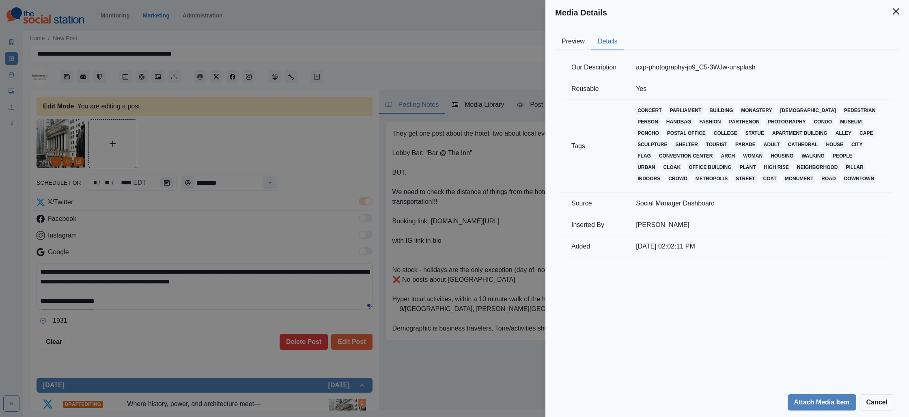
click at [298, 160] on div "Media Details Preview Details Our Description axp-photography-jo9_C5-3WJw-unspl…" at bounding box center [454, 208] width 909 height 417
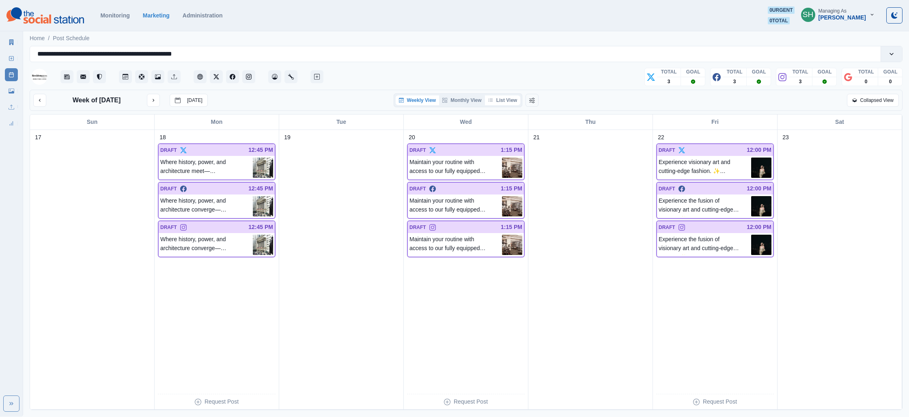
click at [511, 99] on button "List View" at bounding box center [503, 100] width 36 height 10
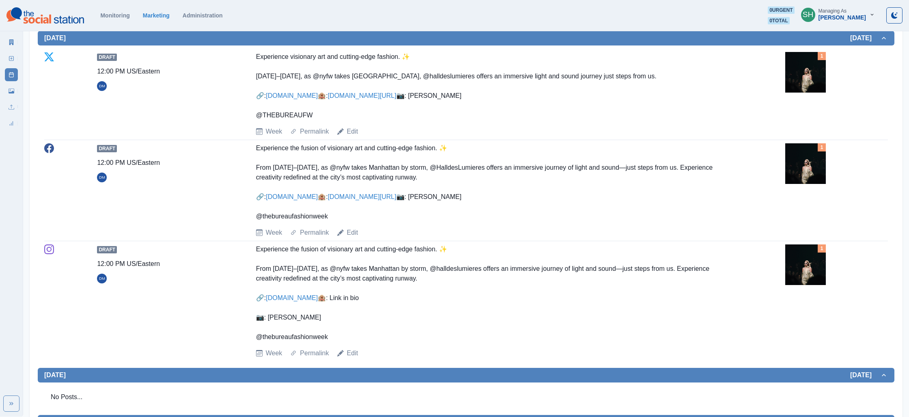
scroll to position [816, 0]
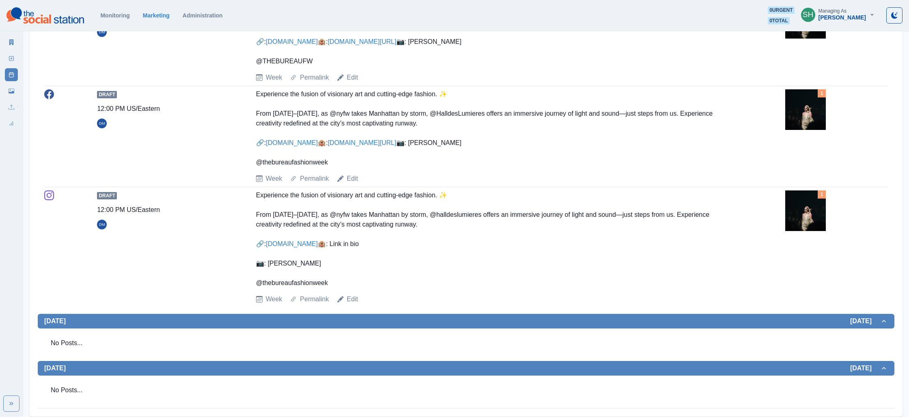
click at [817, 39] on img at bounding box center [805, 18] width 41 height 41
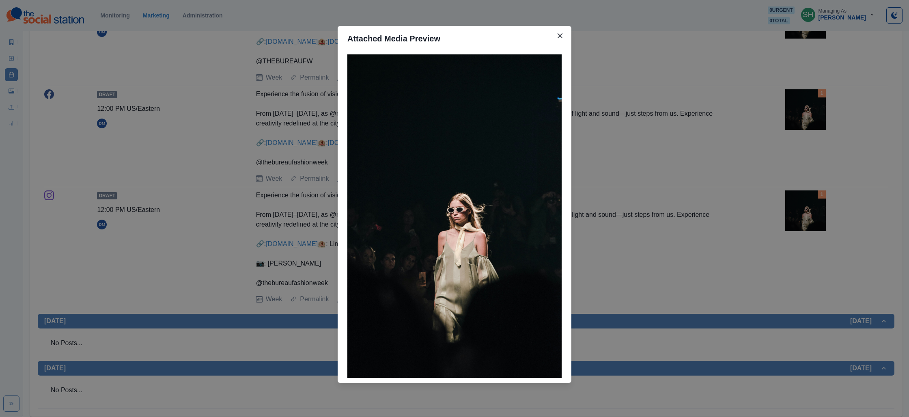
click at [684, 103] on div "Attached Media Preview" at bounding box center [454, 208] width 909 height 417
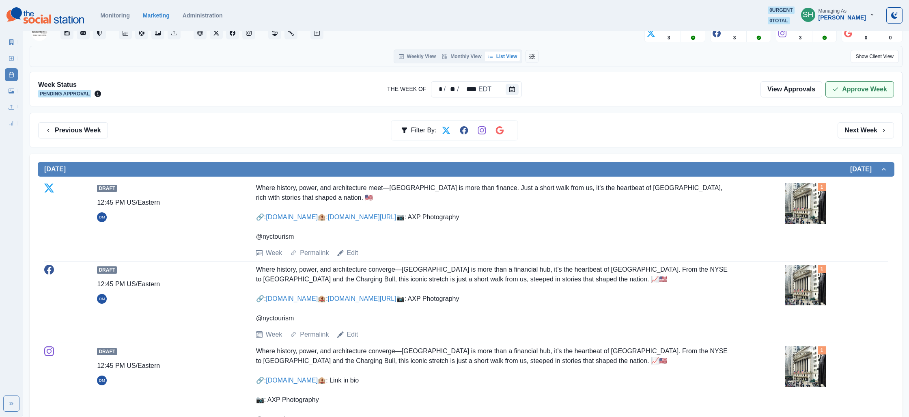
scroll to position [8, 0]
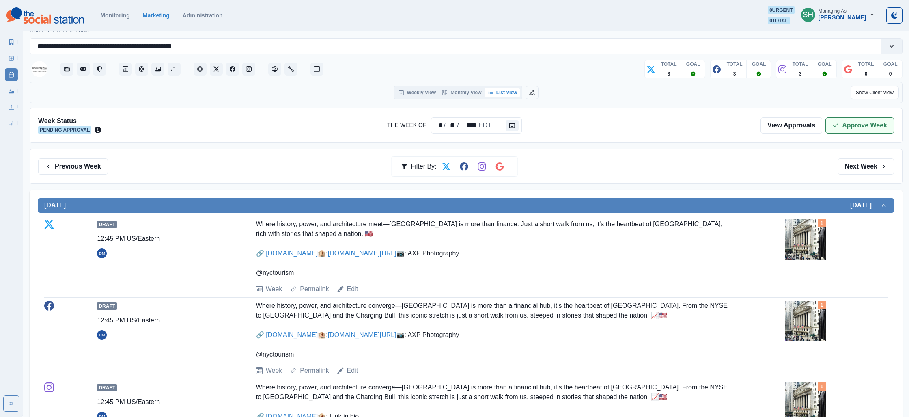
click at [858, 127] on button "Approve Week" at bounding box center [859, 125] width 69 height 16
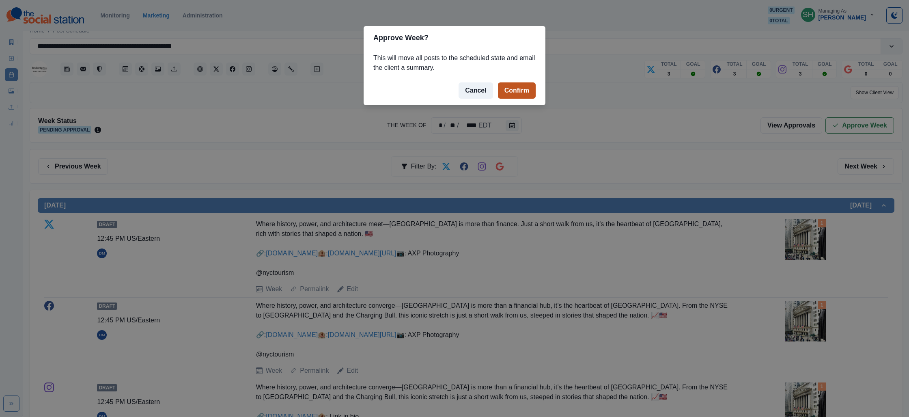
click at [508, 92] on button "Confirm" at bounding box center [517, 90] width 38 height 16
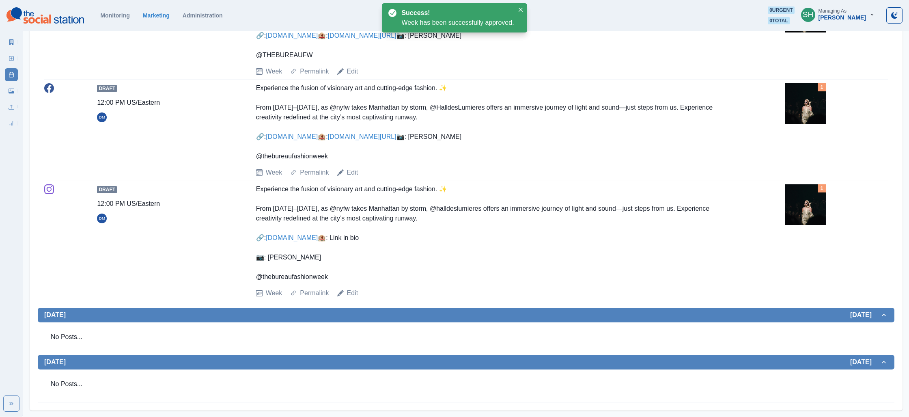
scroll to position [959, 0]
click at [352, 294] on link "Edit" at bounding box center [352, 293] width 11 height 10
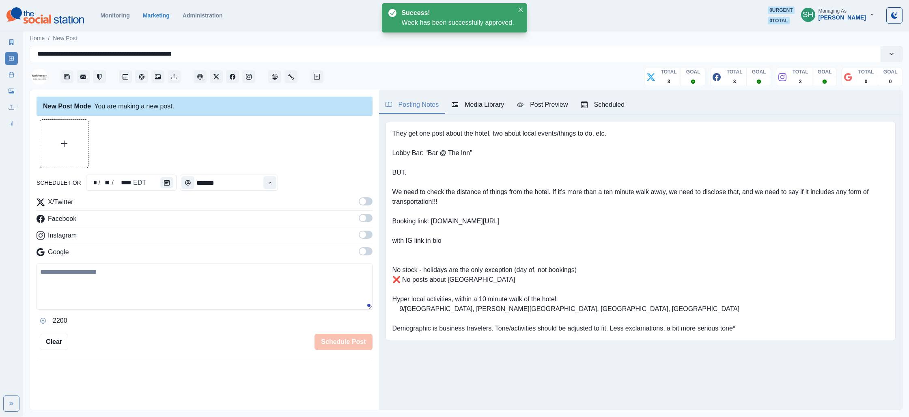
type input "********"
type textarea "**********"
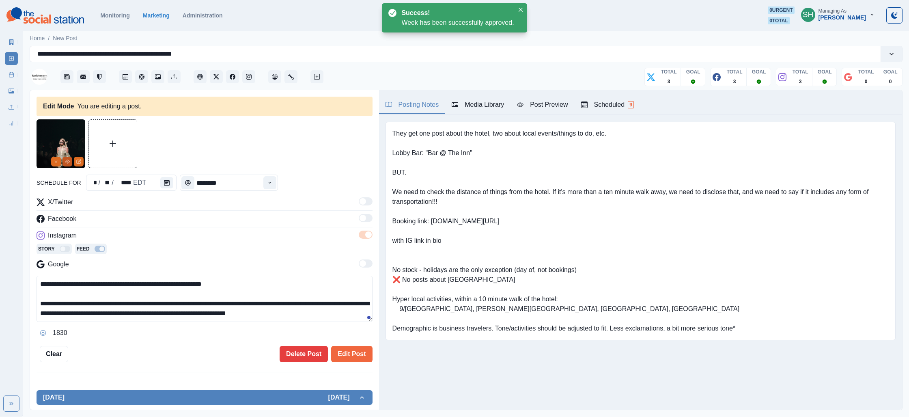
drag, startPoint x: 72, startPoint y: 157, endPoint x: 67, endPoint y: 160, distance: 6.1
click at [67, 160] on icon "View Media" at bounding box center [67, 161] width 5 height 5
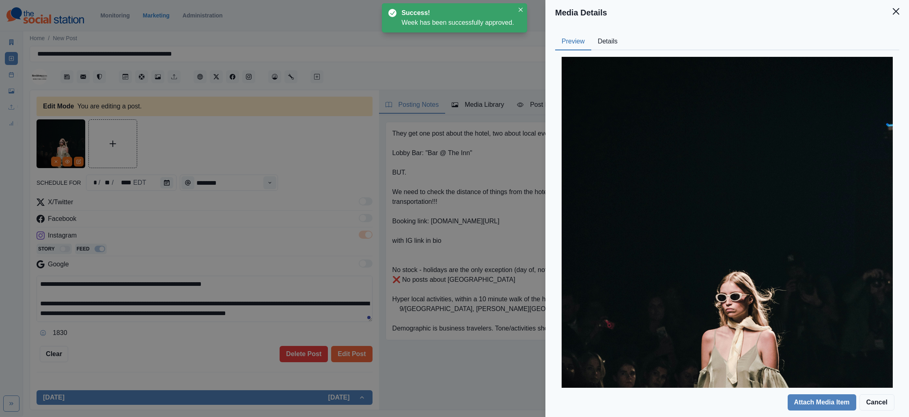
click at [612, 41] on button "Details" at bounding box center [607, 41] width 33 height 17
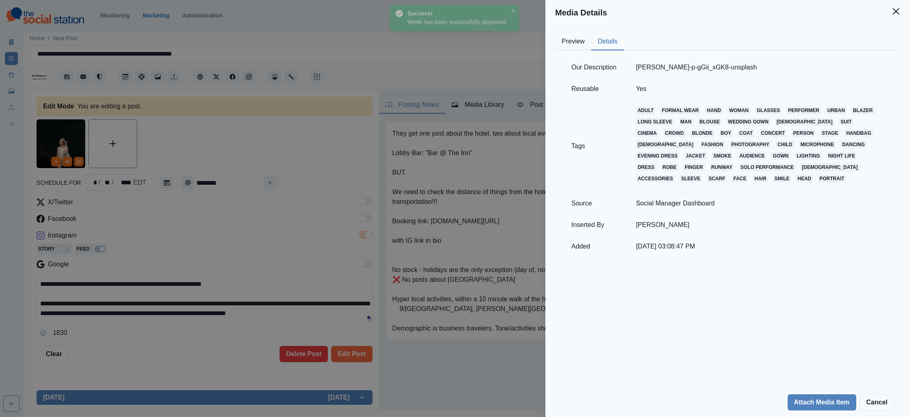
click at [282, 144] on div "Media Details Preview Details Our Description [PERSON_NAME]-p-gGii_xGK8-unsplas…" at bounding box center [454, 208] width 909 height 417
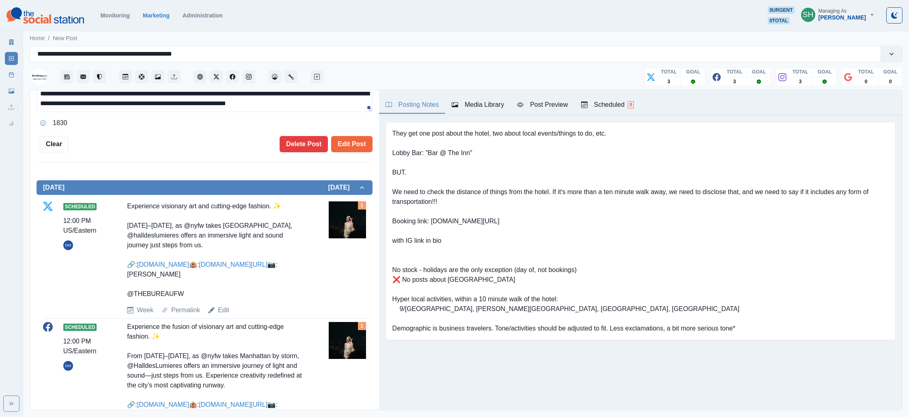
scroll to position [68, 0]
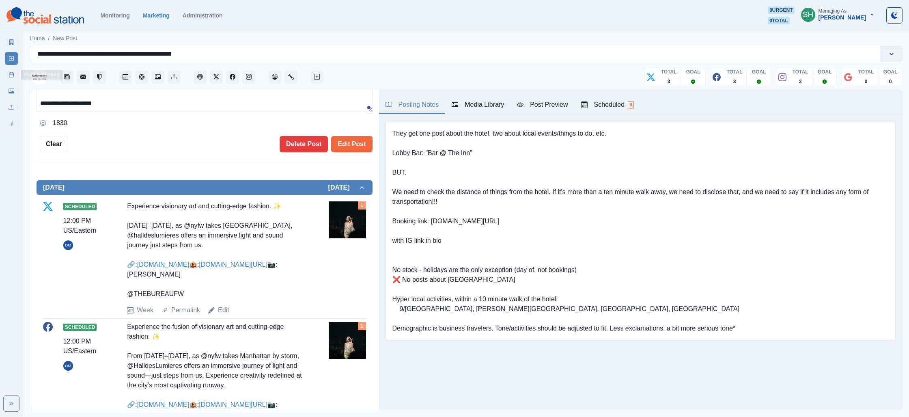
click at [12, 71] on link "Post Schedule" at bounding box center [11, 74] width 13 height 13
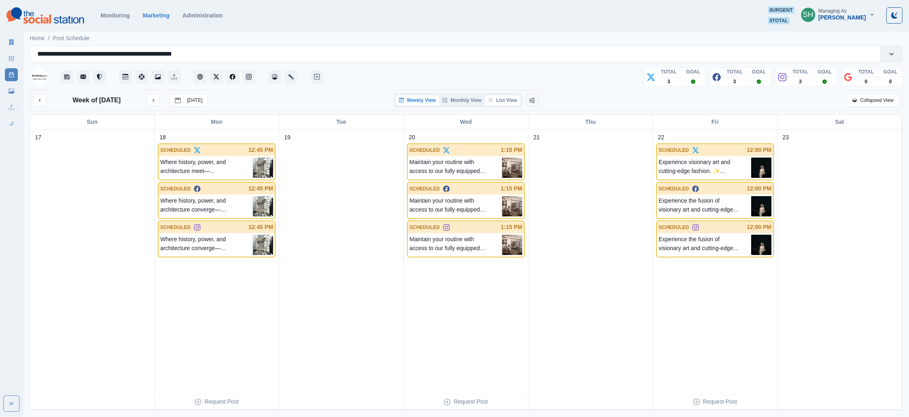
click at [499, 102] on button "List View" at bounding box center [503, 100] width 36 height 10
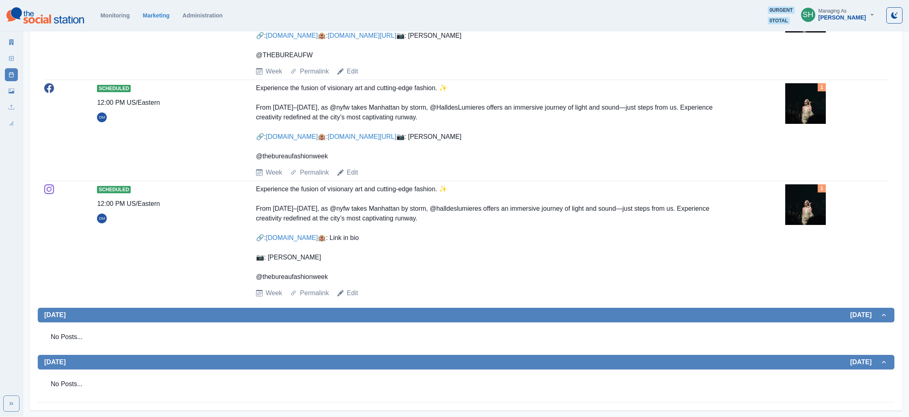
scroll to position [833, 0]
click at [318, 39] on link "[DOMAIN_NAME]" at bounding box center [292, 35] width 52 height 7
click at [11, 40] on icon at bounding box center [11, 42] width 4 height 6
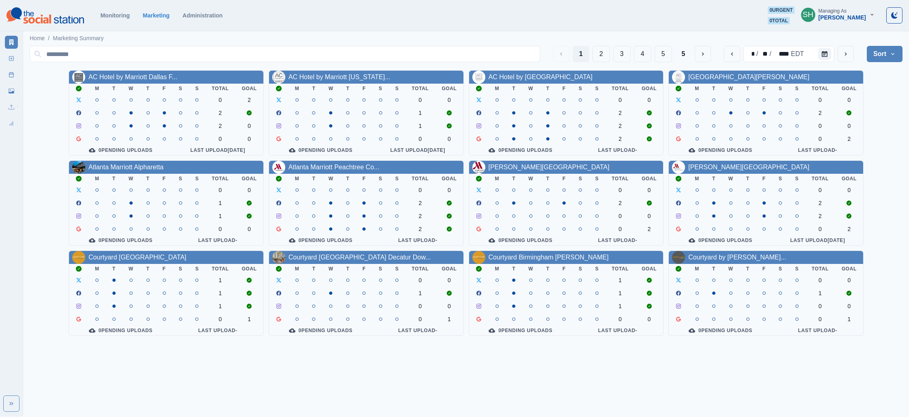
click at [631, 56] on div "1 2 3 4 5 5" at bounding box center [632, 54] width 158 height 16
click at [637, 55] on button "4" at bounding box center [642, 54] width 17 height 16
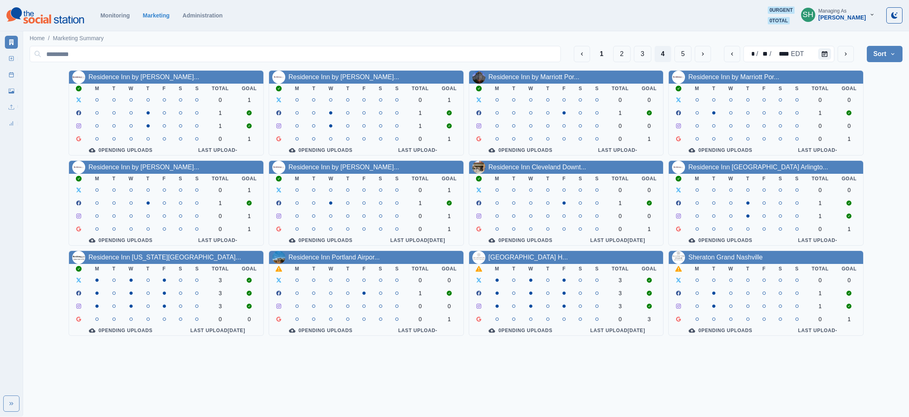
click at [343, 260] on link "Residence Inn Portland Airpor..." at bounding box center [333, 257] width 91 height 7
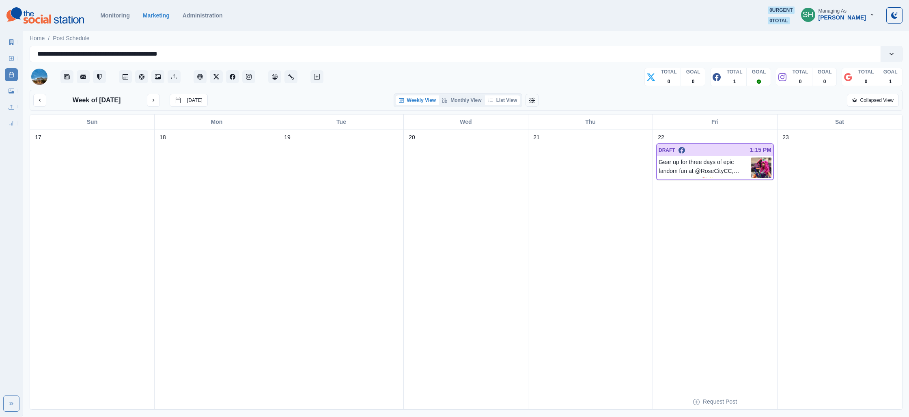
click at [507, 97] on button "List View" at bounding box center [503, 100] width 36 height 10
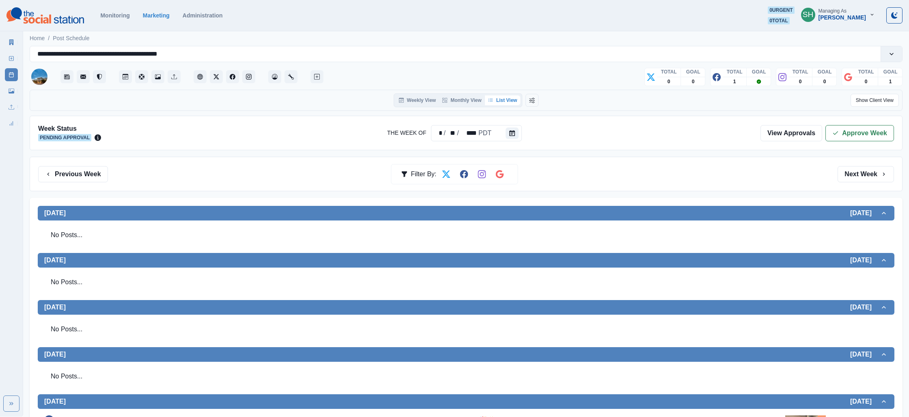
scroll to position [221, 0]
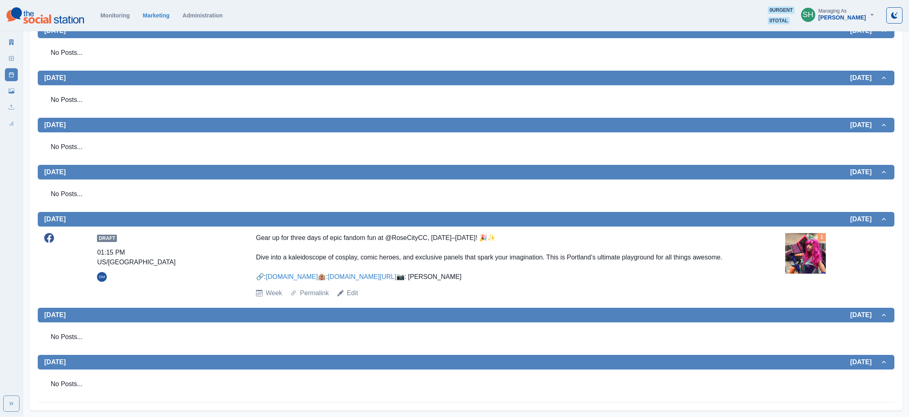
click at [815, 233] on img at bounding box center [805, 253] width 41 height 41
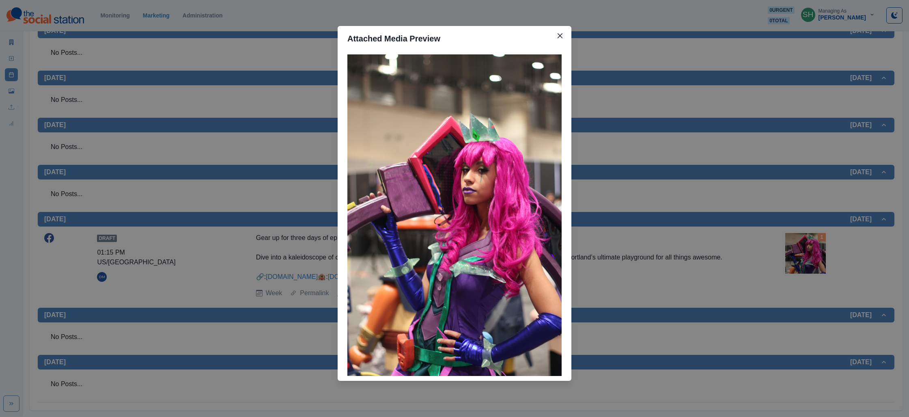
click at [802, 198] on div "Attached Media Preview" at bounding box center [454, 208] width 909 height 417
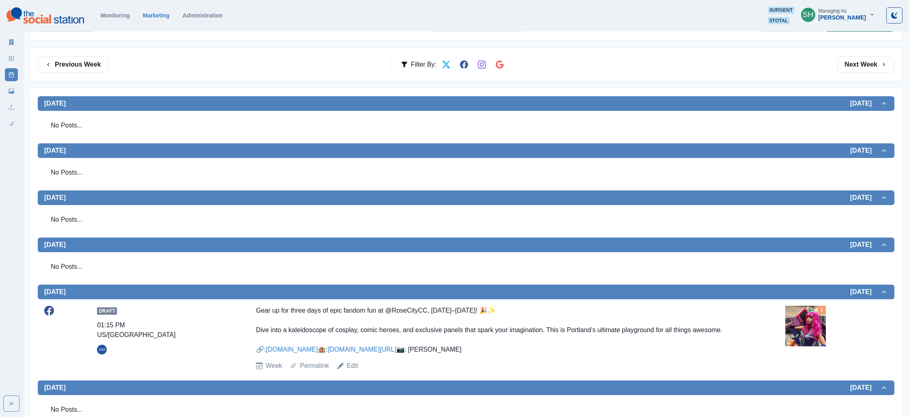
scroll to position [0, 0]
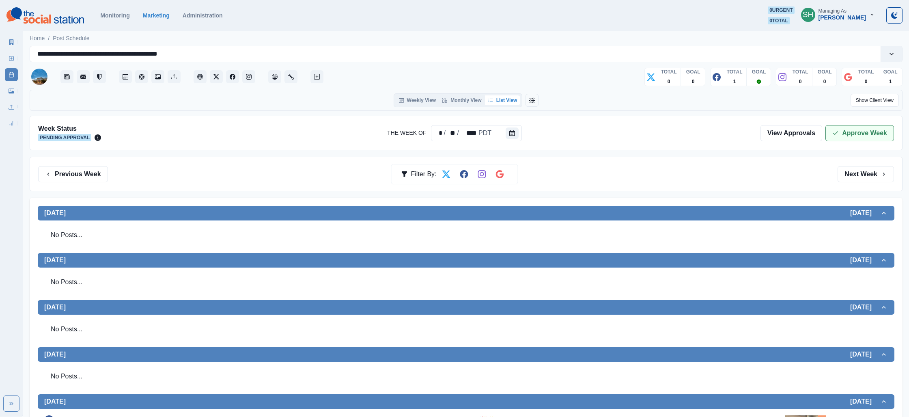
click at [843, 133] on button "Approve Week" at bounding box center [859, 133] width 69 height 16
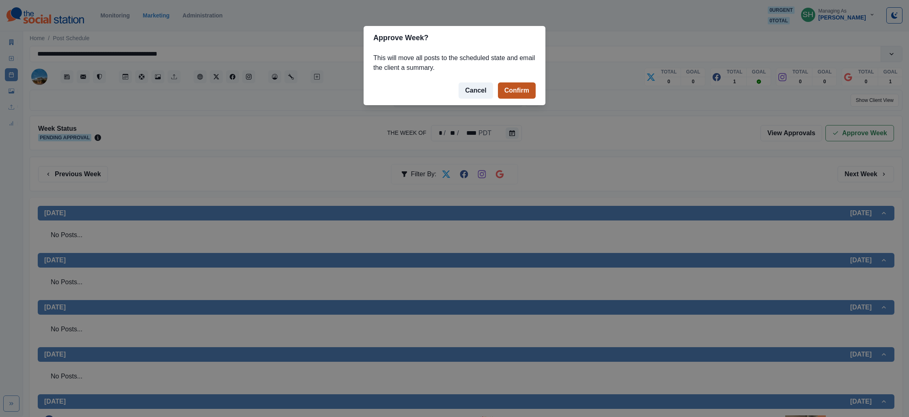
click at [518, 87] on button "Confirm" at bounding box center [517, 90] width 38 height 16
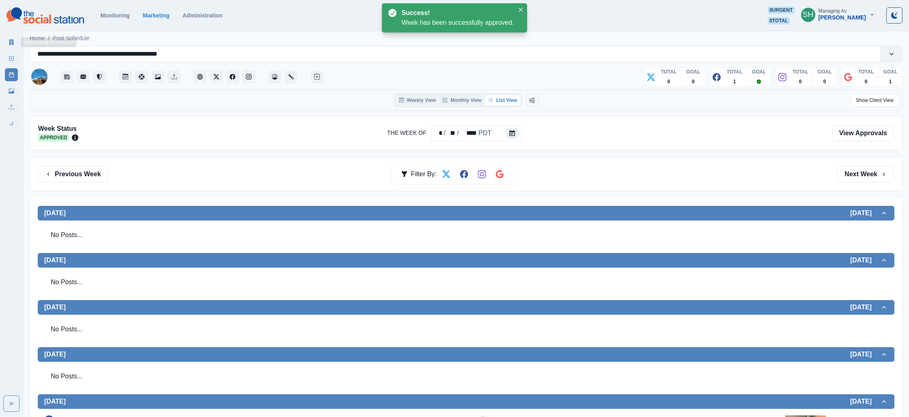
click at [11, 41] on icon at bounding box center [11, 42] width 4 height 6
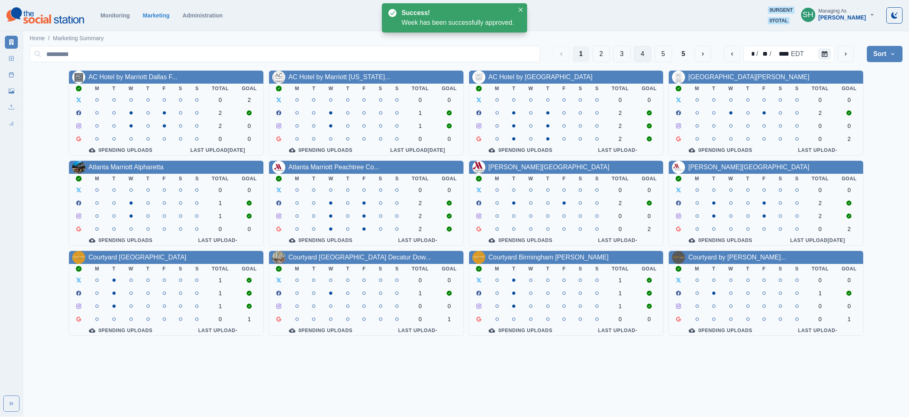
click at [637, 50] on button "4" at bounding box center [642, 54] width 17 height 16
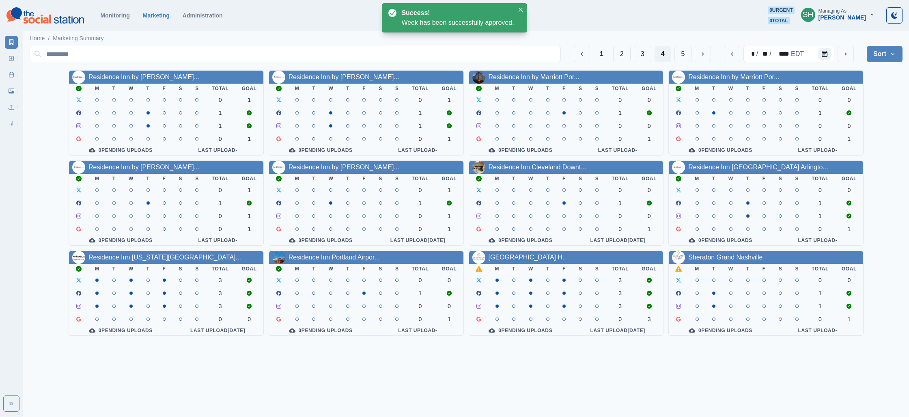
click at [527, 260] on link "[GEOGRAPHIC_DATA] H..." at bounding box center [528, 257] width 80 height 7
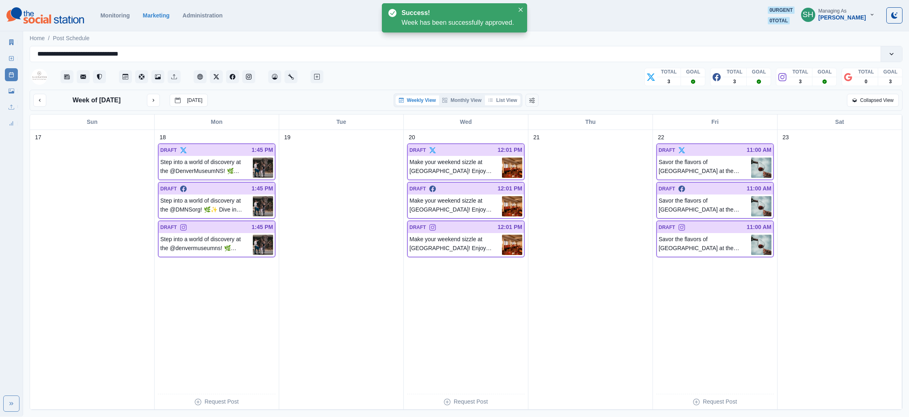
click at [514, 101] on button "List View" at bounding box center [503, 100] width 36 height 10
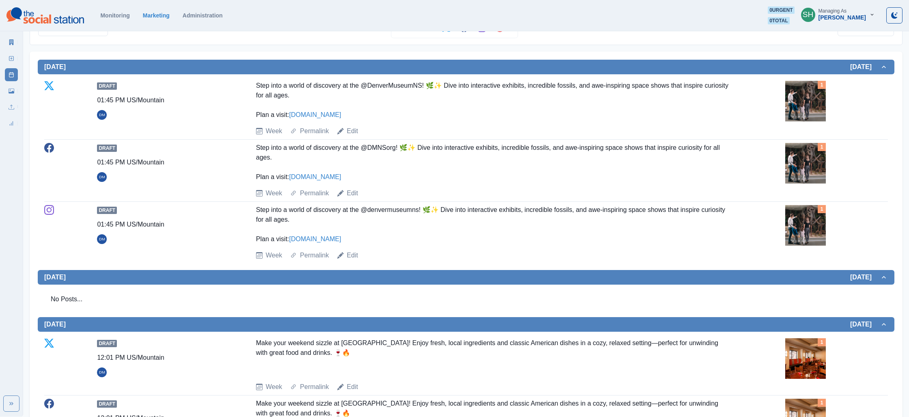
scroll to position [143, 0]
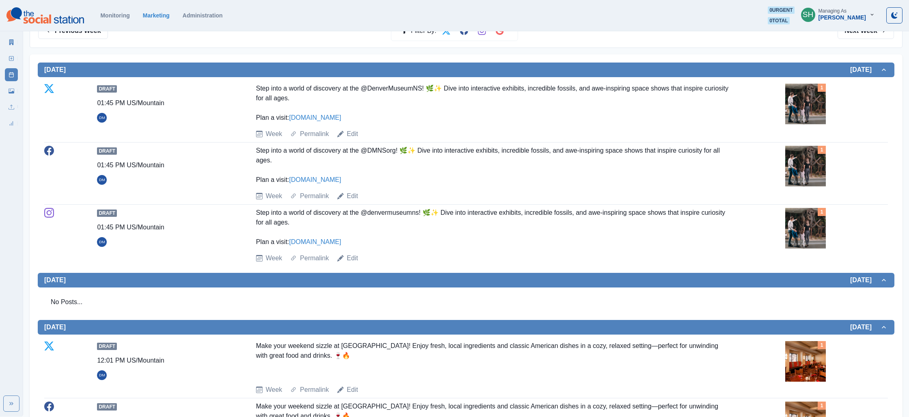
click at [800, 171] on img at bounding box center [805, 166] width 41 height 41
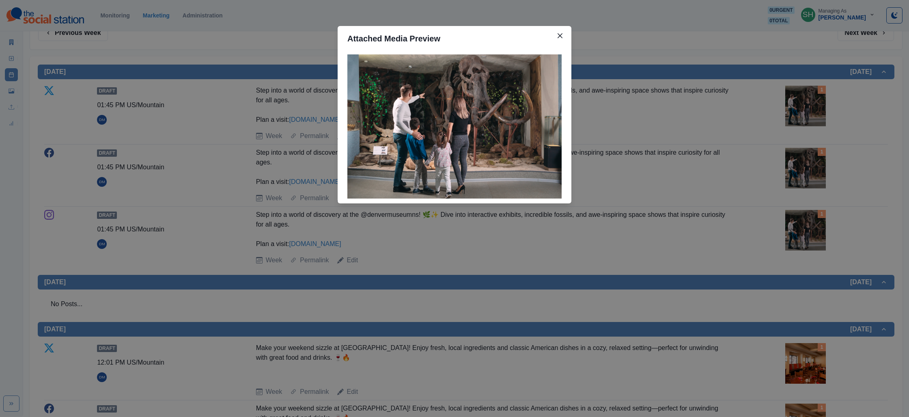
click at [719, 176] on div "Attached Media Preview" at bounding box center [454, 208] width 909 height 417
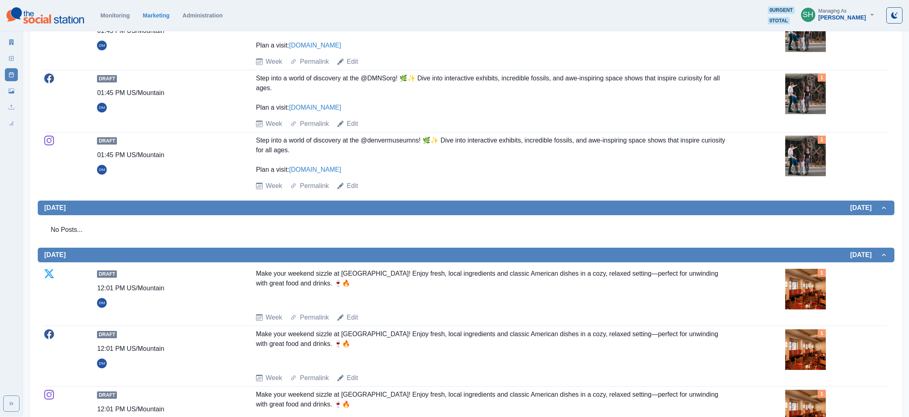
scroll to position [383, 0]
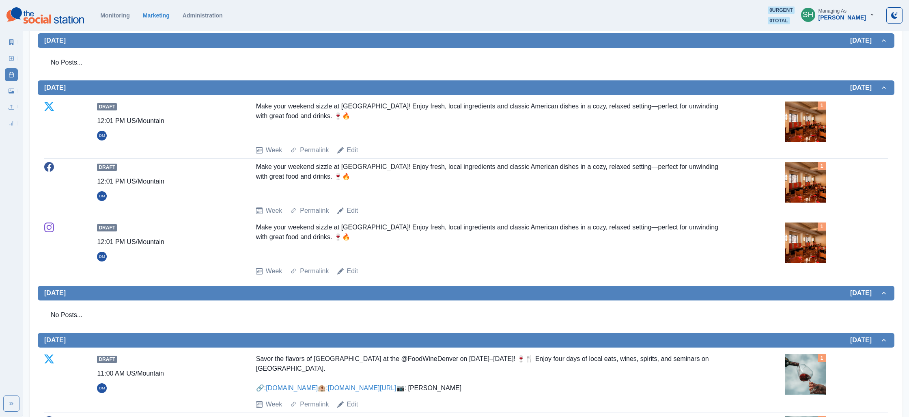
click at [807, 179] on img at bounding box center [805, 182] width 41 height 41
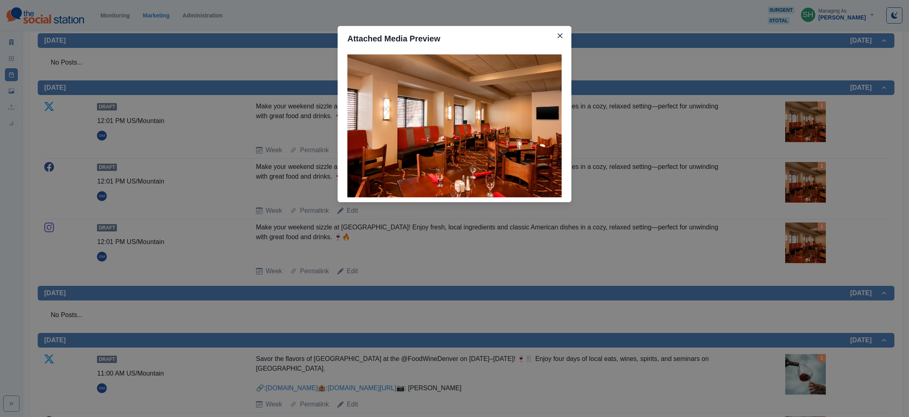
click at [755, 185] on div "Attached Media Preview" at bounding box center [454, 208] width 909 height 417
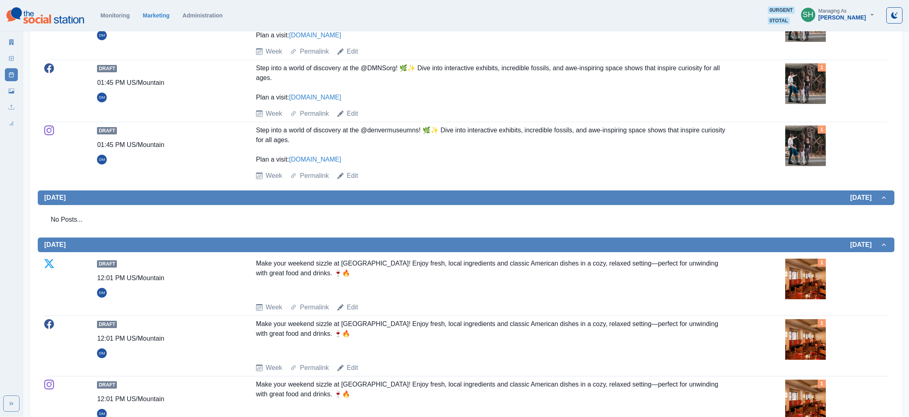
scroll to position [86, 0]
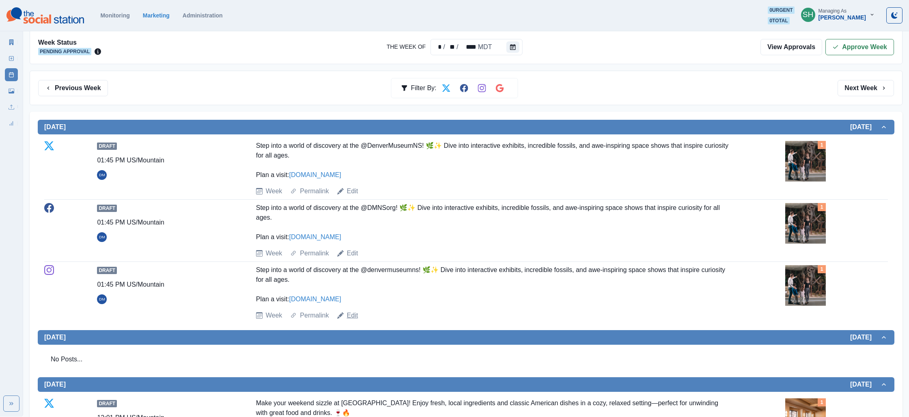
click at [351, 316] on link "Edit" at bounding box center [352, 315] width 11 height 10
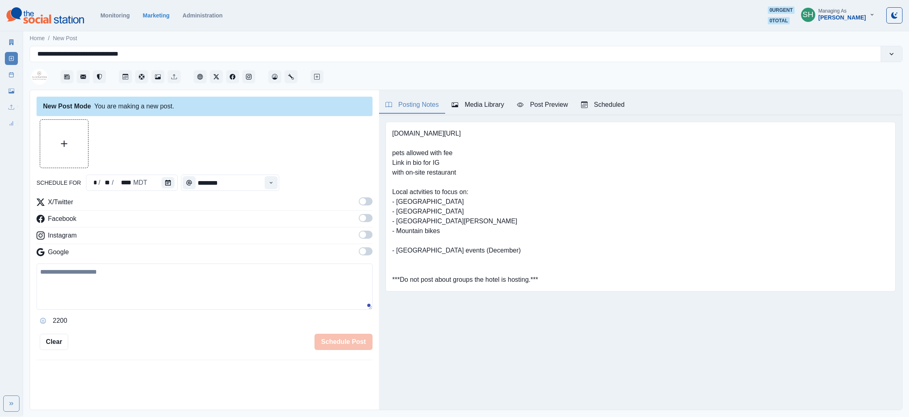
type input "*******"
type textarea "**********"
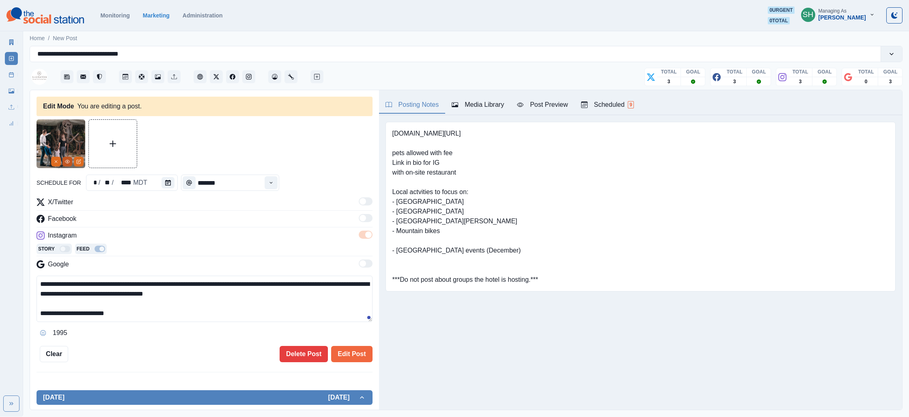
click at [63, 158] on button "View Media" at bounding box center [67, 162] width 10 height 10
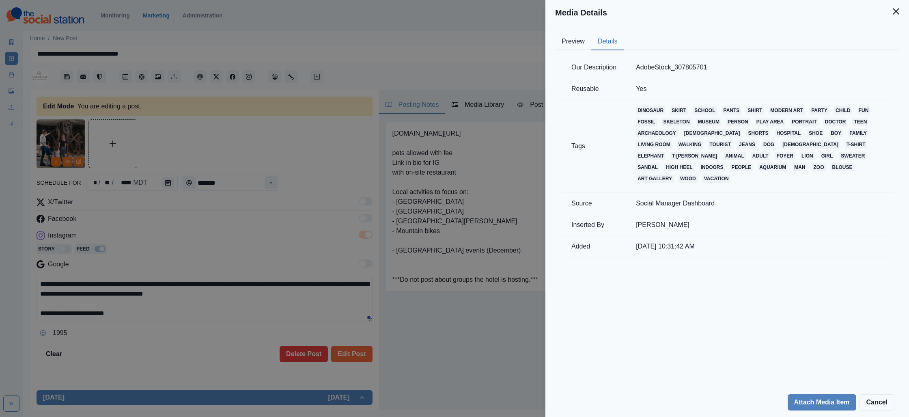
click at [618, 40] on button "Details" at bounding box center [607, 41] width 33 height 17
drag, startPoint x: 344, startPoint y: 98, endPoint x: 228, endPoint y: 37, distance: 131.2
click at [344, 98] on div "Media Details Preview Details Our Description AdobeStock_307805701 Reusable Yes…" at bounding box center [454, 208] width 909 height 417
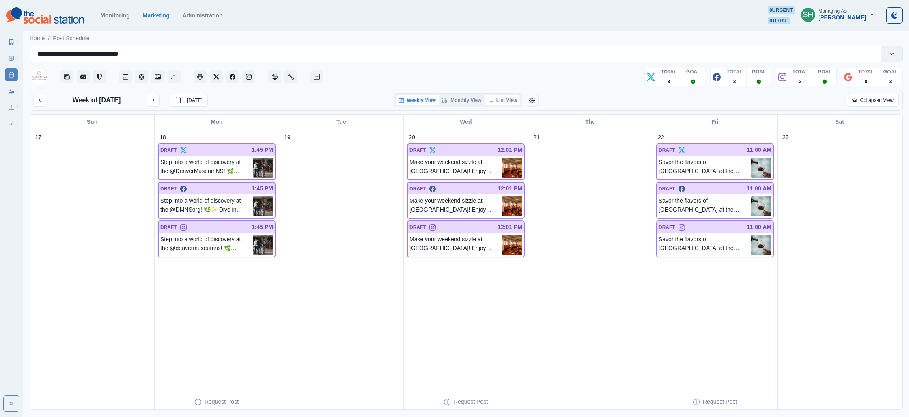
click at [506, 102] on button "List View" at bounding box center [503, 100] width 36 height 10
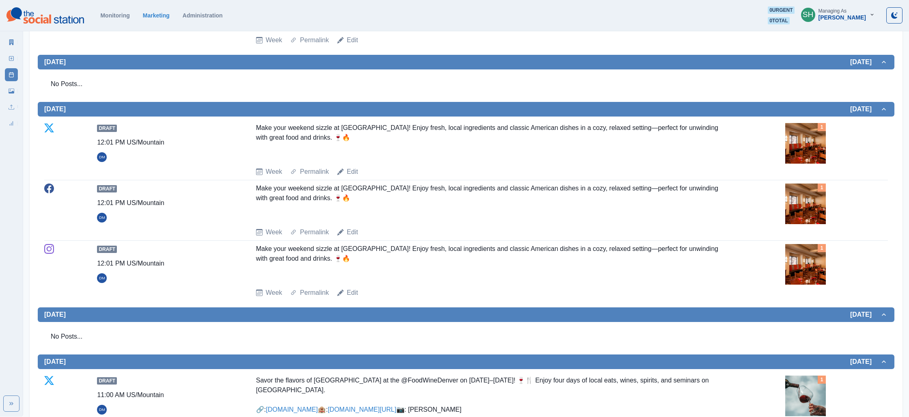
scroll to position [401, 0]
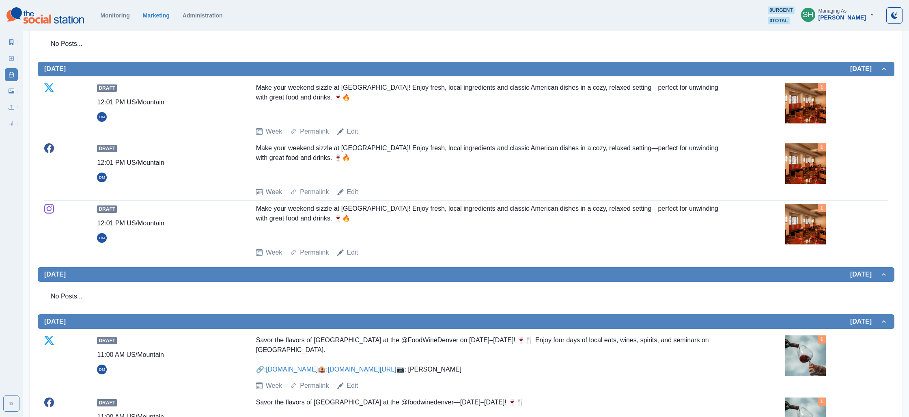
click at [791, 160] on img at bounding box center [805, 163] width 41 height 41
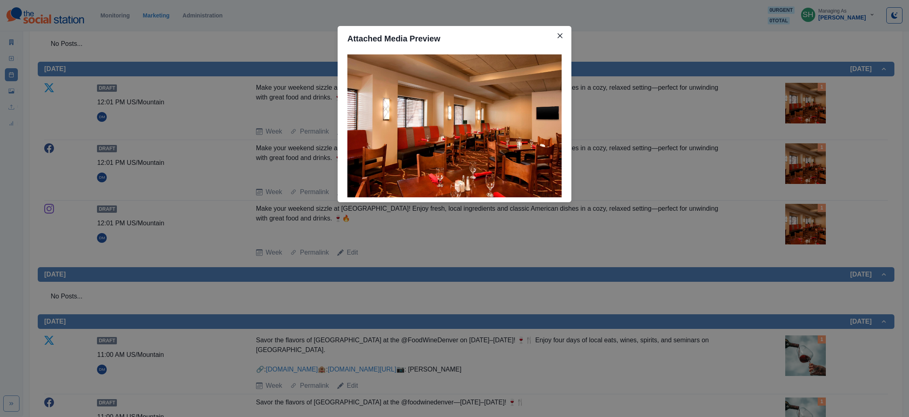
click at [768, 140] on div "Attached Media Preview" at bounding box center [454, 208] width 909 height 417
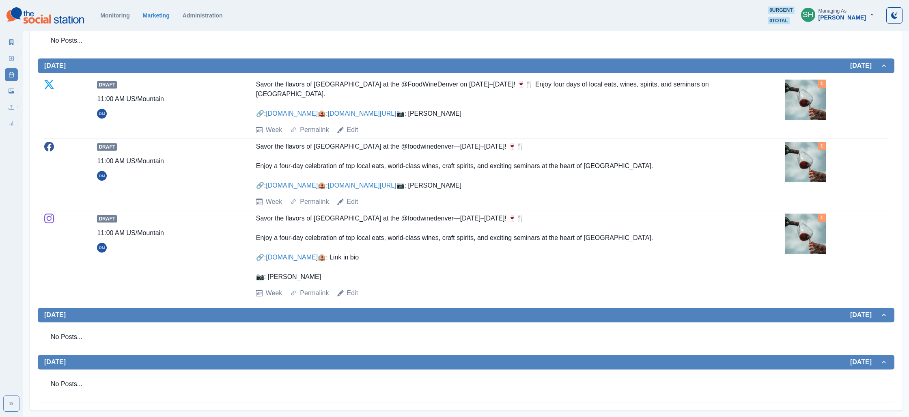
scroll to position [665, 0]
click at [790, 114] on div "1" at bounding box center [836, 101] width 103 height 42
click at [793, 95] on img at bounding box center [805, 100] width 41 height 41
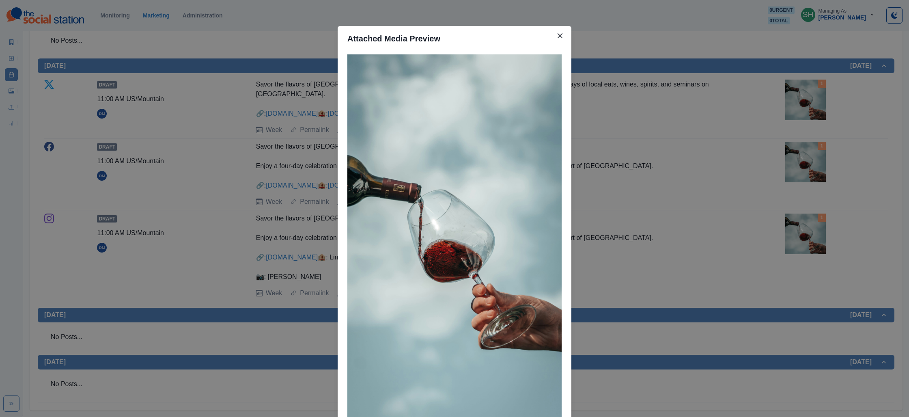
click at [754, 113] on div "Attached Media Preview" at bounding box center [454, 208] width 909 height 417
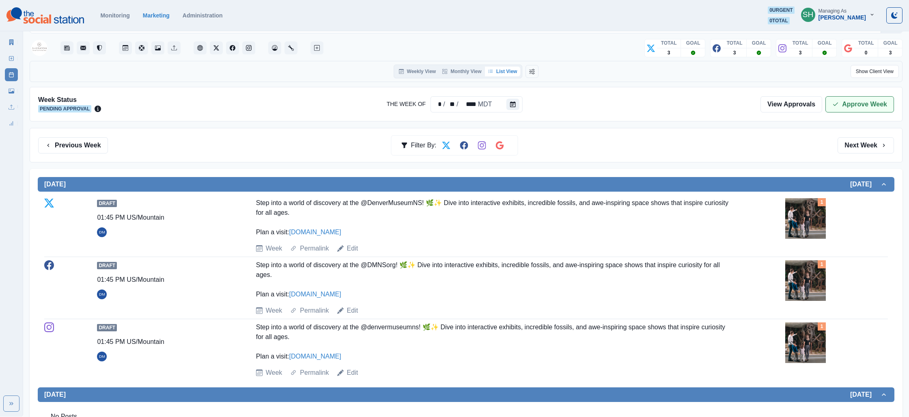
scroll to position [0, 0]
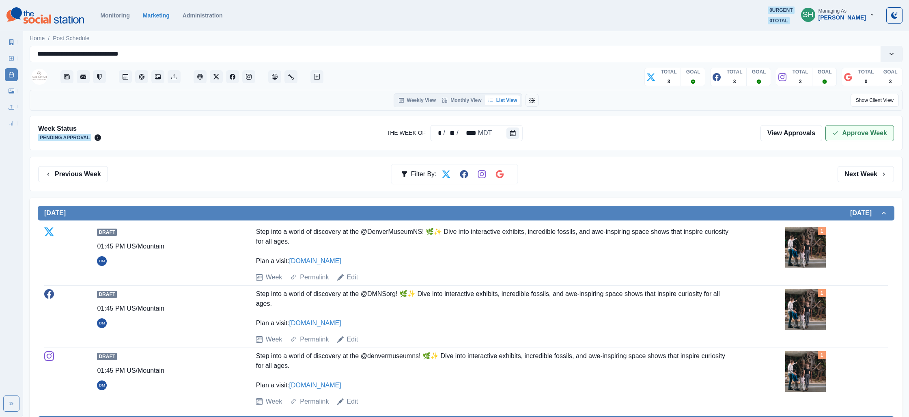
click at [842, 133] on button "Approve Week" at bounding box center [859, 133] width 69 height 16
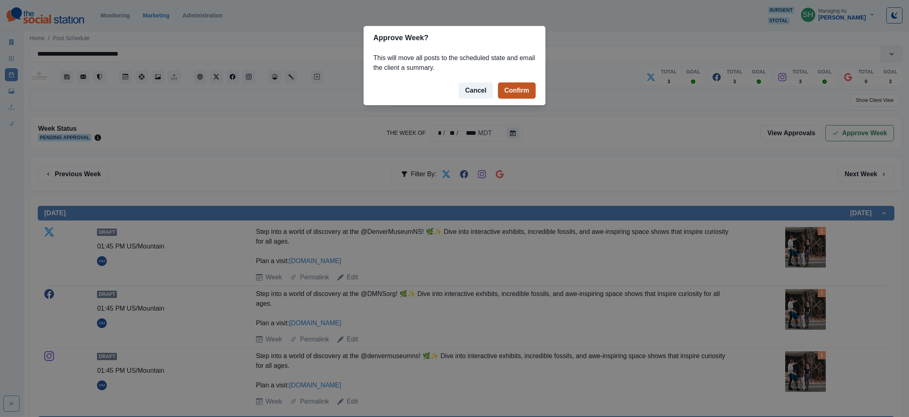
click at [524, 90] on button "Confirm" at bounding box center [517, 90] width 38 height 16
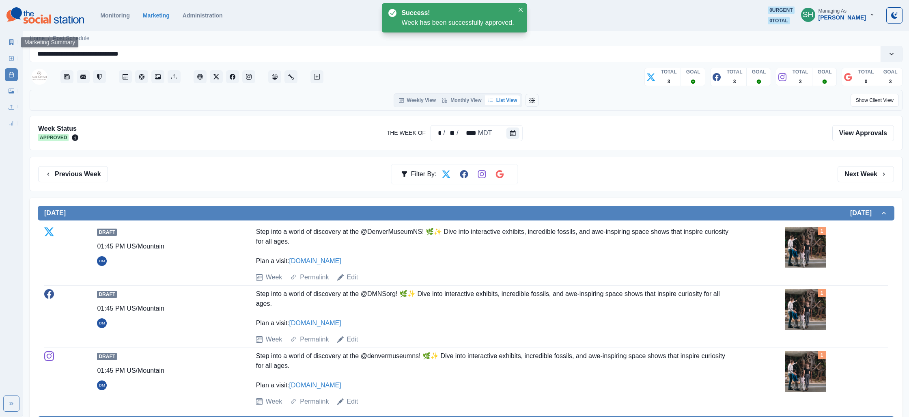
click at [6, 38] on link "Marketing Summary" at bounding box center [11, 42] width 13 height 13
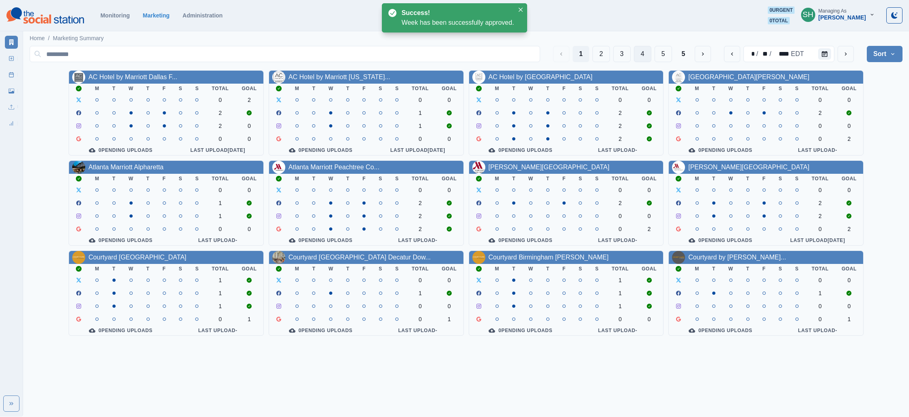
click at [642, 50] on button "4" at bounding box center [642, 54] width 17 height 16
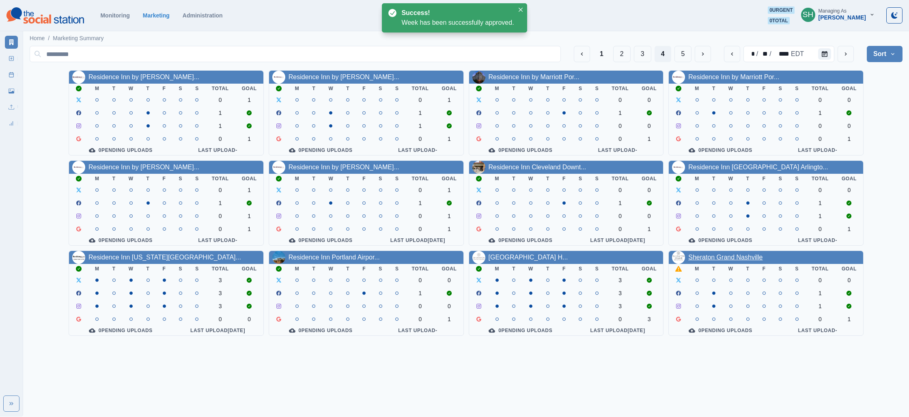
click at [744, 259] on link "Sheraton Grand Nashville" at bounding box center [725, 257] width 74 height 7
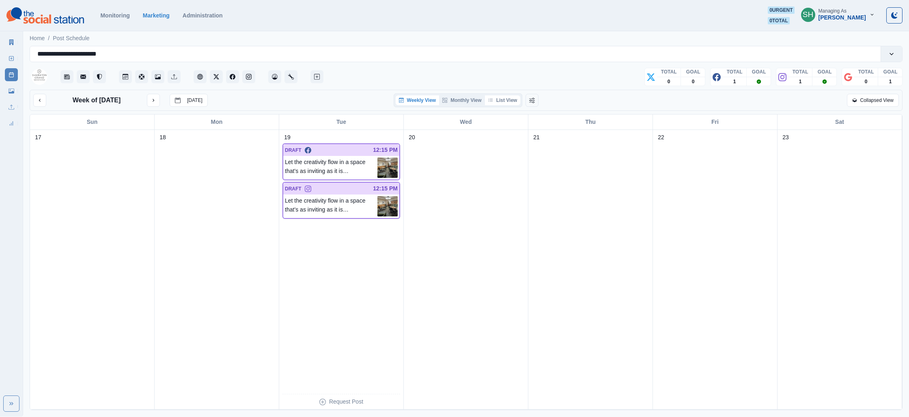
click at [506, 101] on button "List View" at bounding box center [503, 100] width 36 height 10
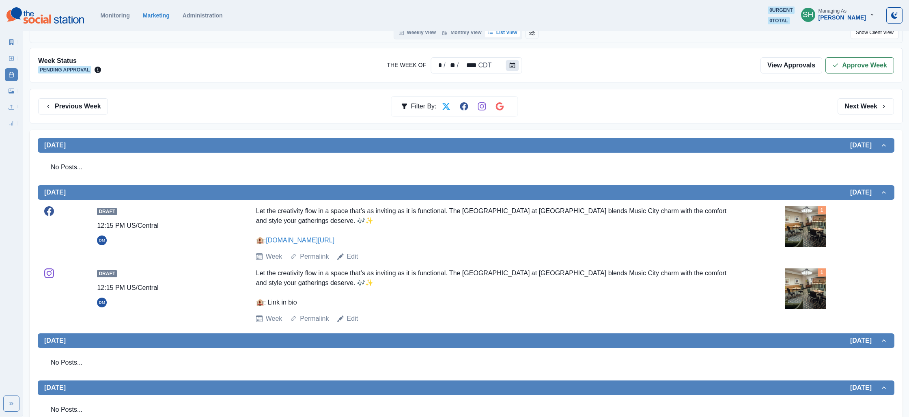
scroll to position [145, 0]
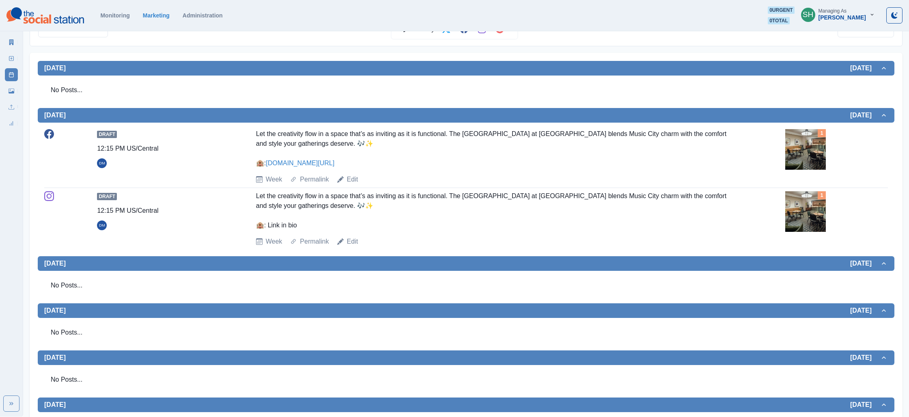
click at [794, 144] on img at bounding box center [805, 149] width 41 height 41
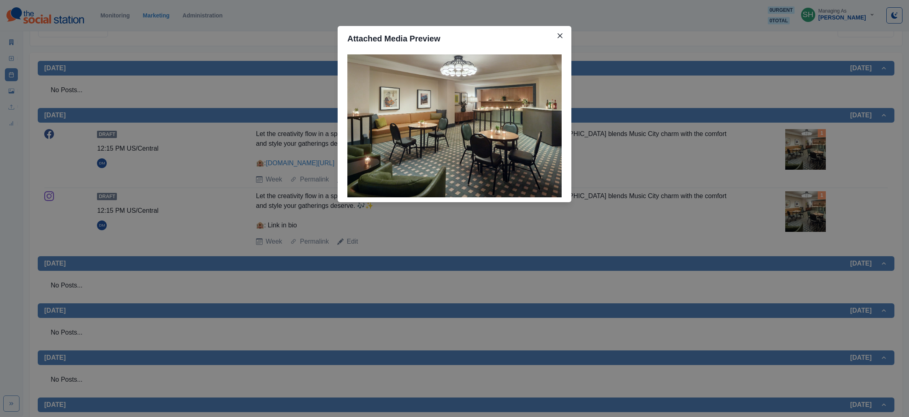
click at [712, 161] on div "Attached Media Preview" at bounding box center [454, 208] width 909 height 417
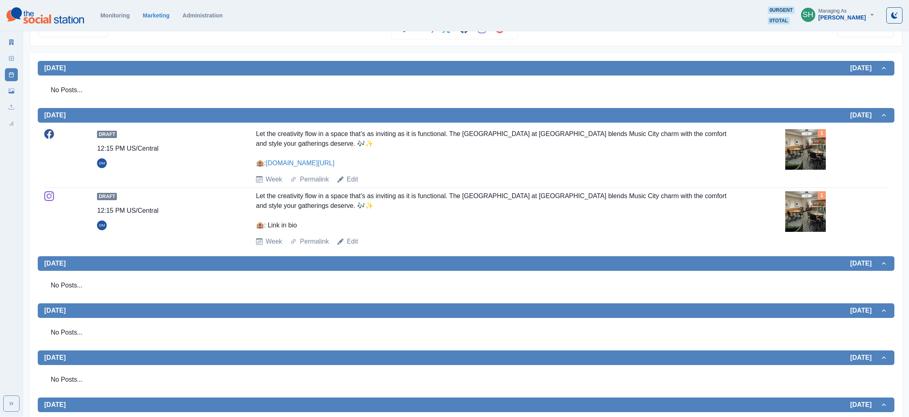
click at [806, 145] on img at bounding box center [805, 149] width 41 height 41
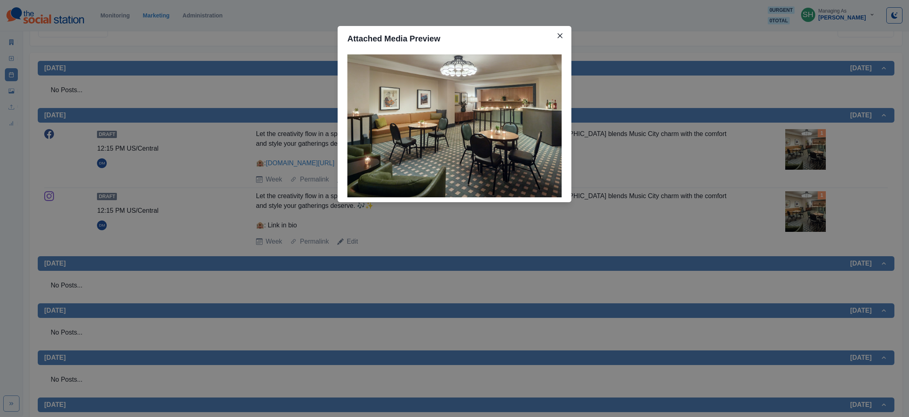
click at [683, 151] on div "Attached Media Preview" at bounding box center [454, 208] width 909 height 417
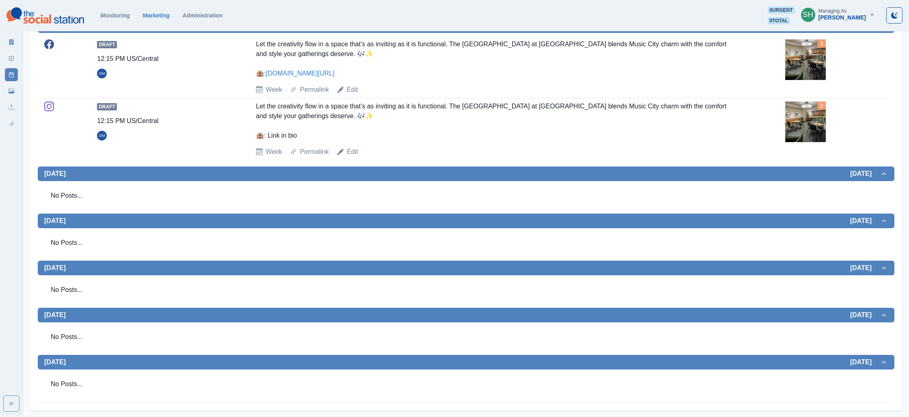
scroll to position [0, 0]
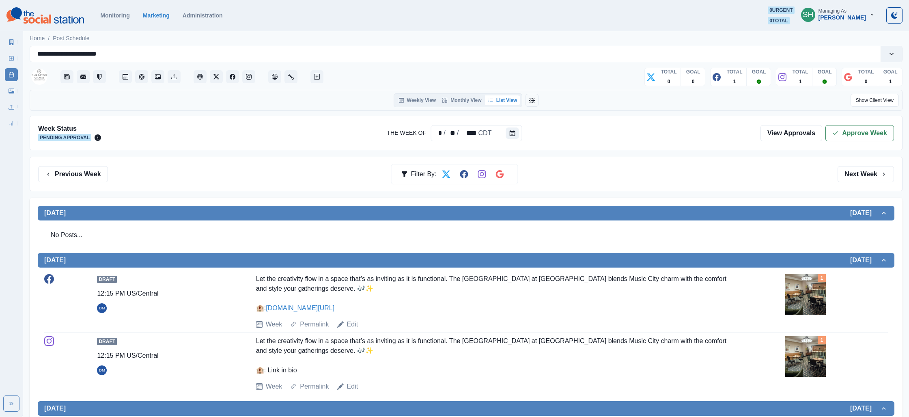
drag, startPoint x: 852, startPoint y: 123, endPoint x: 852, endPoint y: 127, distance: 4.5
click at [852, 125] on div "Week Status Pending Approval The Week Of * / ** / **** CDT View Approvals Appro…" at bounding box center [466, 133] width 873 height 34
click at [849, 126] on button "Approve Week" at bounding box center [859, 133] width 69 height 16
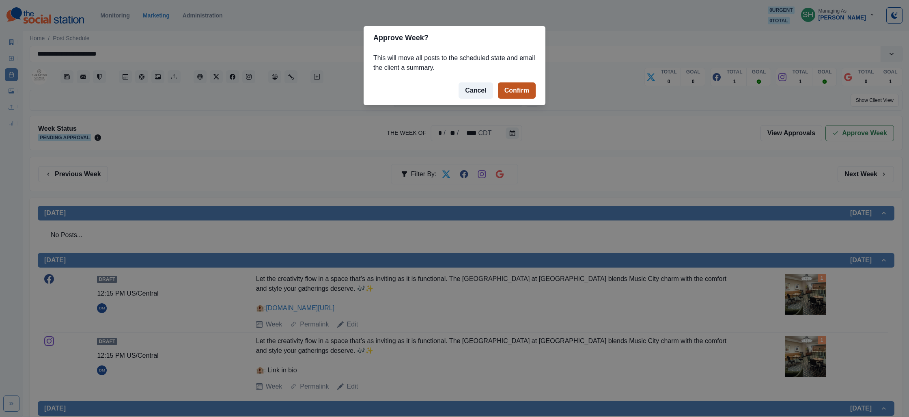
click at [523, 91] on button "Confirm" at bounding box center [517, 90] width 38 height 16
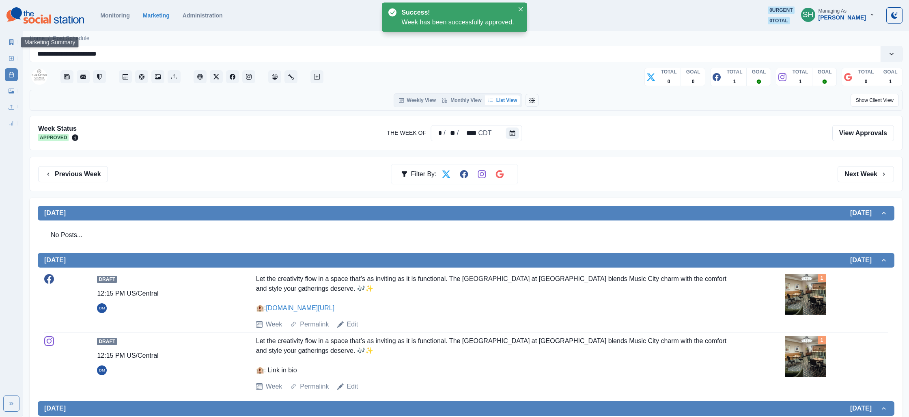
click at [11, 43] on icon at bounding box center [11, 42] width 4 height 6
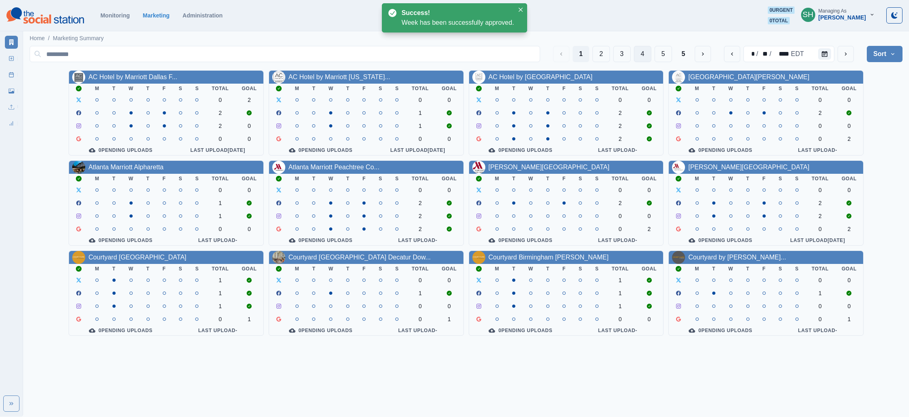
click at [644, 54] on button "4" at bounding box center [642, 54] width 17 height 16
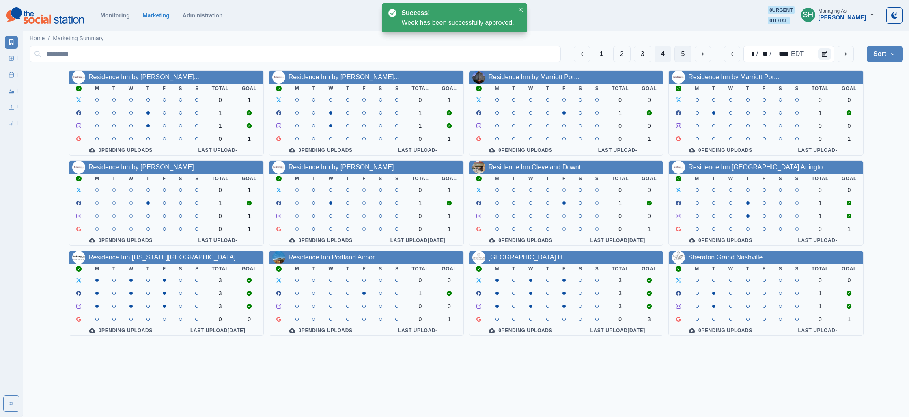
click at [677, 56] on button "5" at bounding box center [682, 54] width 17 height 16
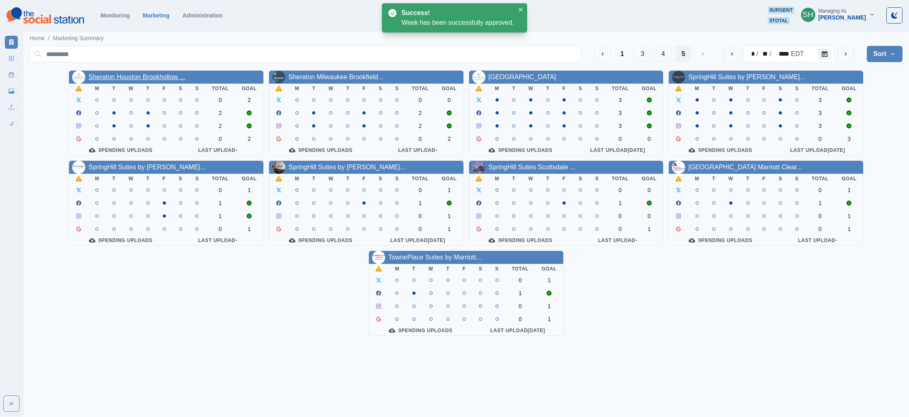
click at [138, 76] on link "Sheraton Houston Brookhollow ..." at bounding box center [136, 76] width 97 height 7
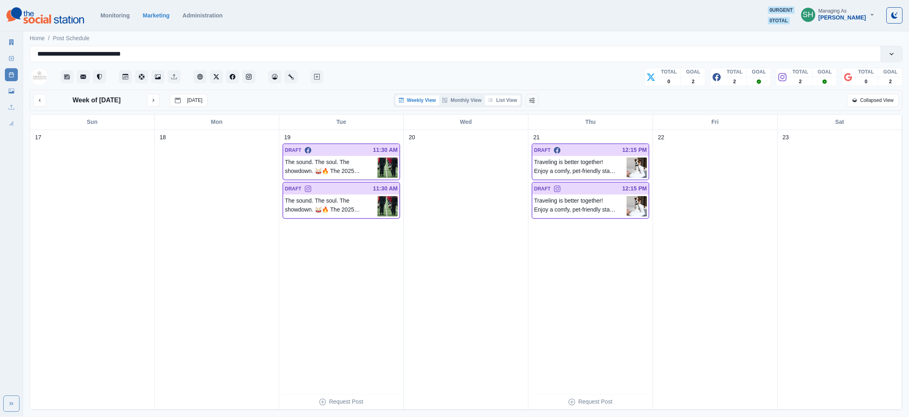
click at [496, 99] on button "List View" at bounding box center [503, 100] width 36 height 10
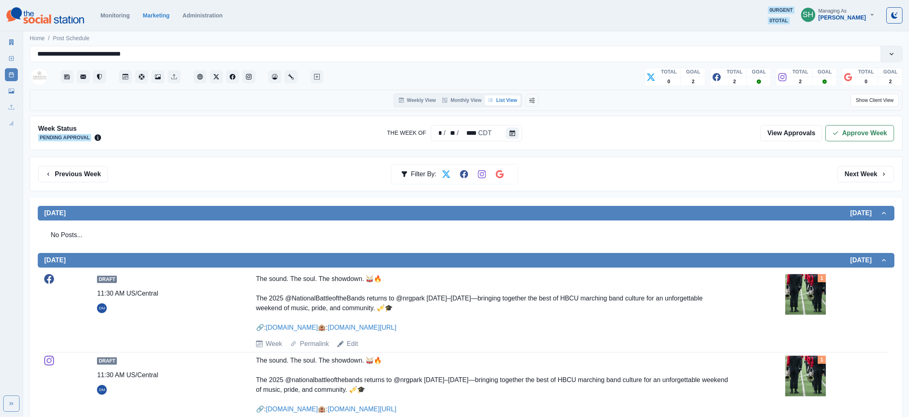
scroll to position [139, 0]
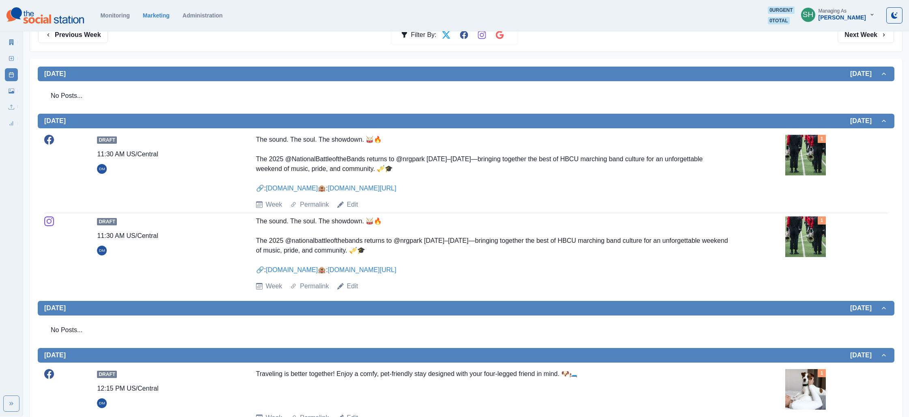
click at [802, 241] on img at bounding box center [805, 236] width 41 height 41
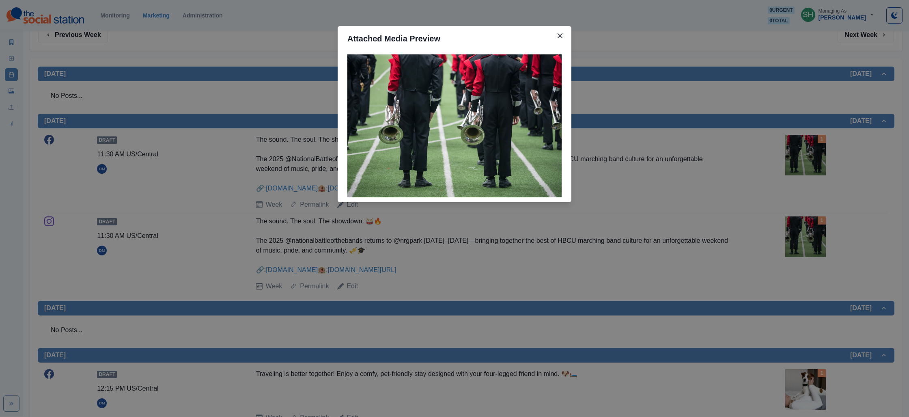
click at [699, 218] on div "Attached Media Preview" at bounding box center [454, 208] width 909 height 417
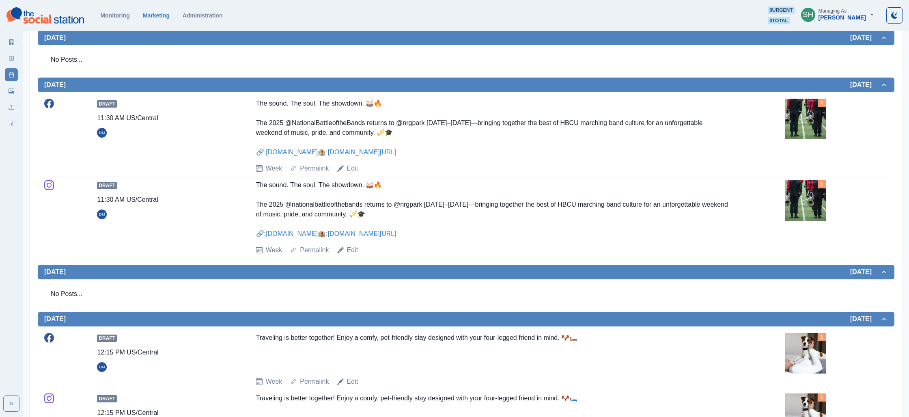
scroll to position [0, 0]
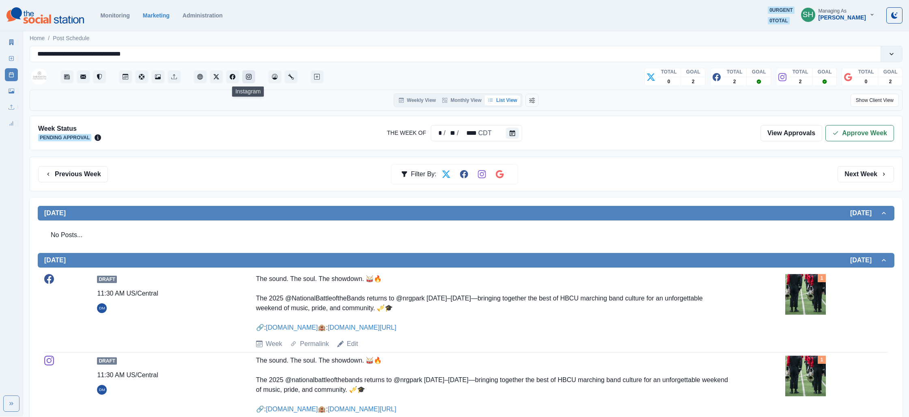
click at [253, 78] on button "Instagram" at bounding box center [248, 76] width 13 height 13
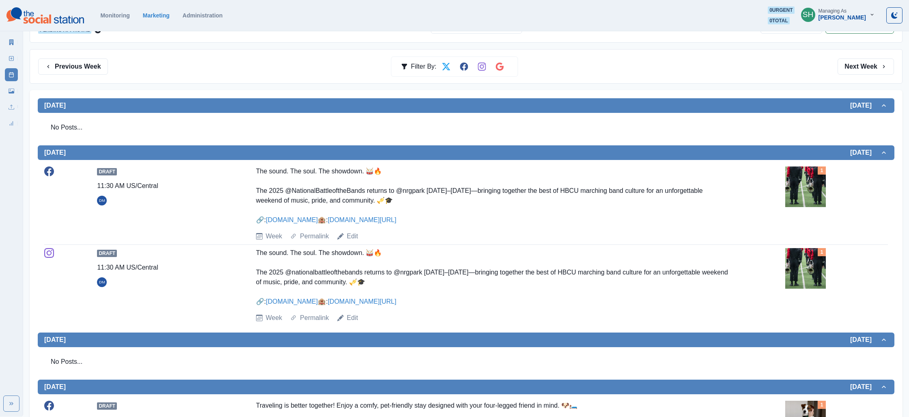
scroll to position [188, 0]
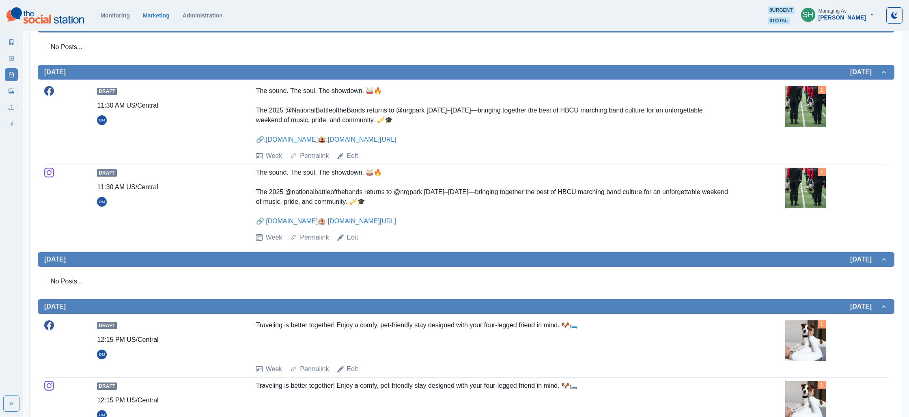
click at [358, 242] on div "Week Permalink Edit" at bounding box center [519, 237] width 526 height 10
click at [353, 242] on link "Edit" at bounding box center [352, 237] width 11 height 10
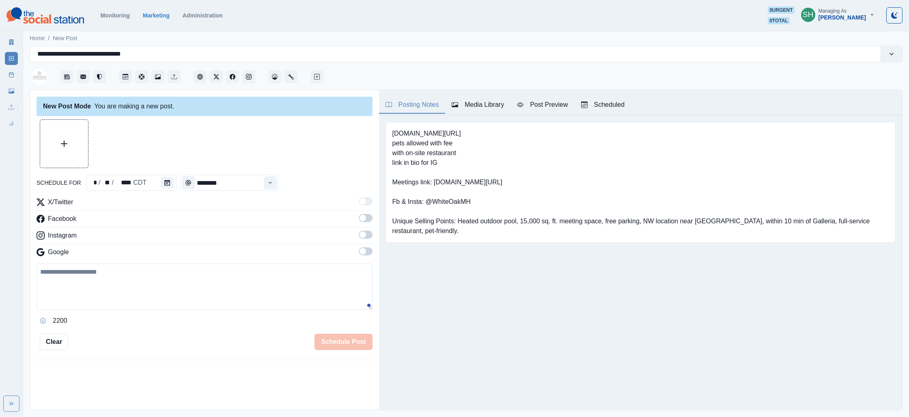
type input "********"
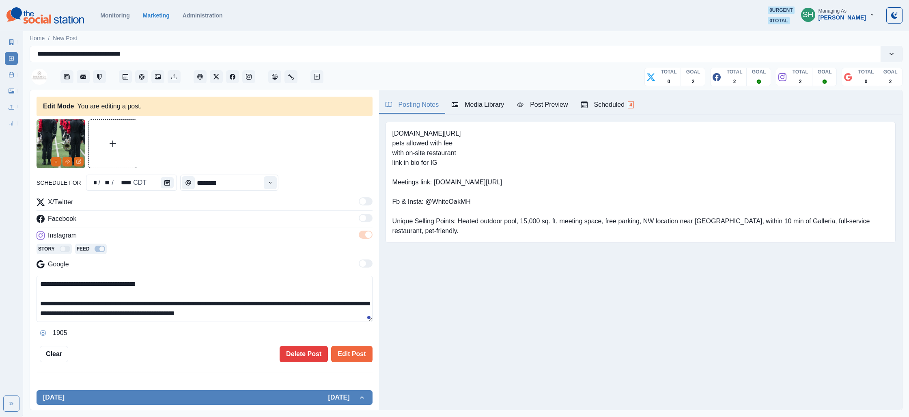
scroll to position [29, 0]
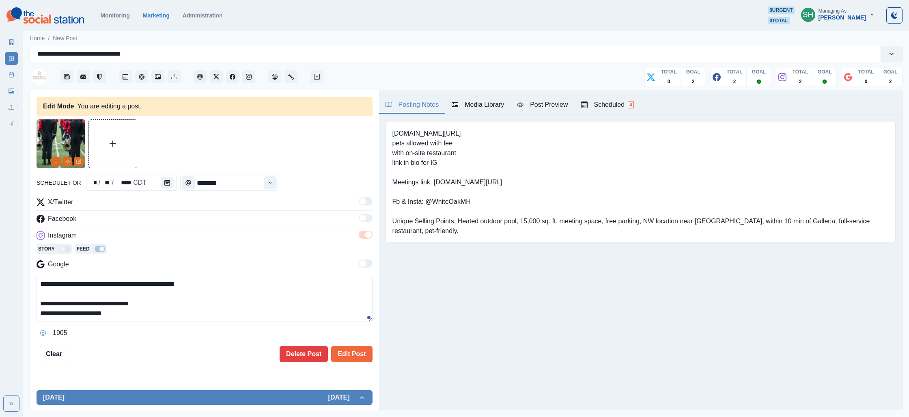
drag, startPoint x: 164, startPoint y: 312, endPoint x: 56, endPoint y: 311, distance: 108.3
click at [56, 311] on textarea "**********" at bounding box center [205, 298] width 336 height 46
type textarea "**********"
click at [342, 349] on button "Edit Post" at bounding box center [351, 354] width 41 height 16
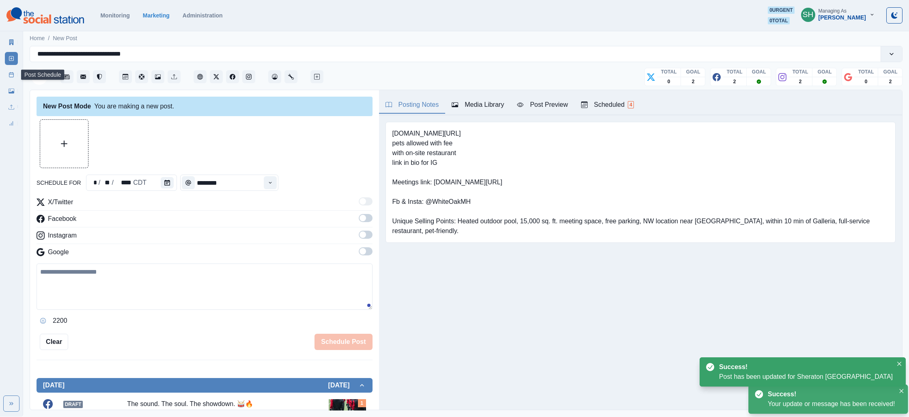
click at [12, 73] on rect at bounding box center [11, 75] width 4 height 4
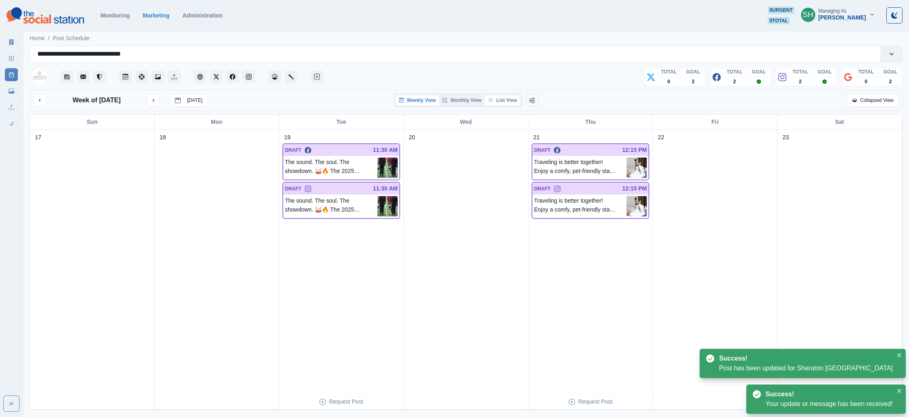
click at [499, 102] on button "List View" at bounding box center [503, 100] width 36 height 10
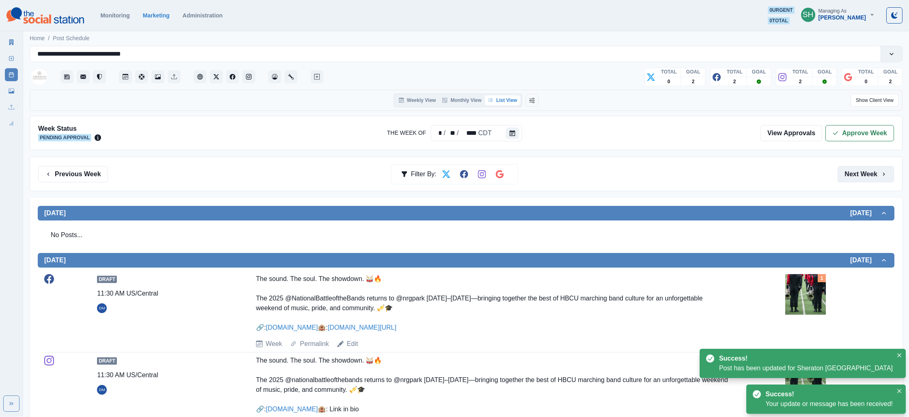
click at [845, 182] on button "Next Week" at bounding box center [865, 174] width 56 height 16
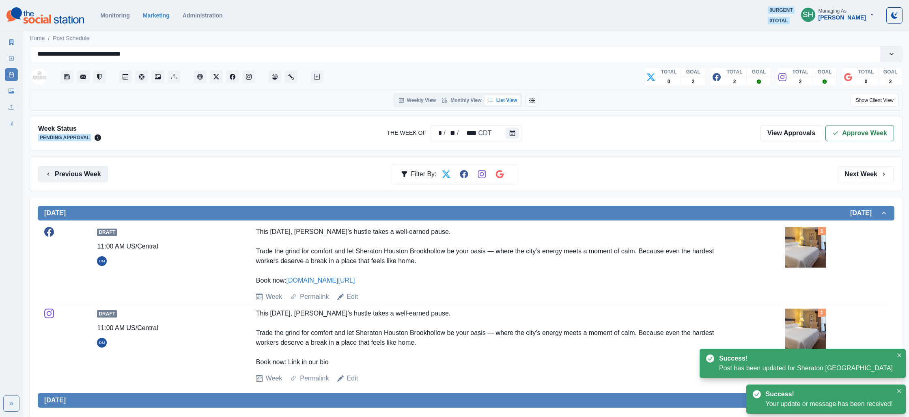
click at [73, 172] on button "Previous Week" at bounding box center [73, 174] width 70 height 16
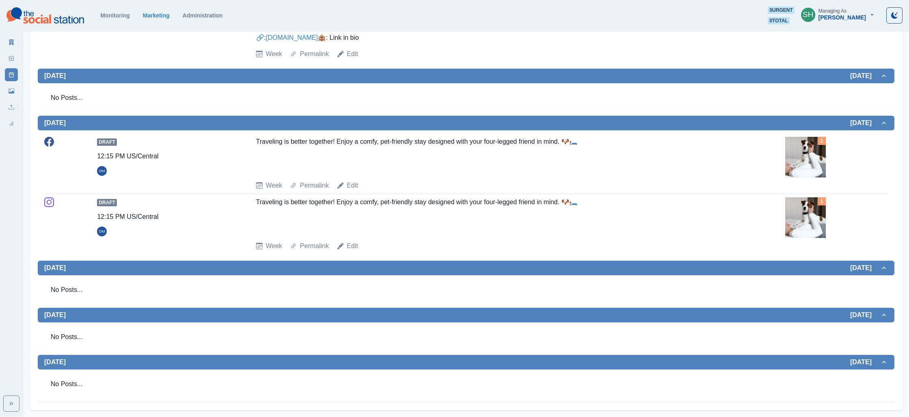
scroll to position [342, 0]
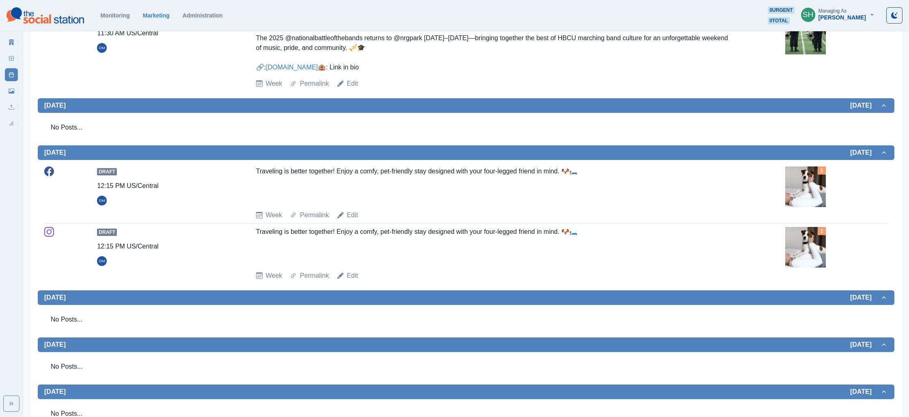
click at [813, 206] on img at bounding box center [805, 186] width 41 height 41
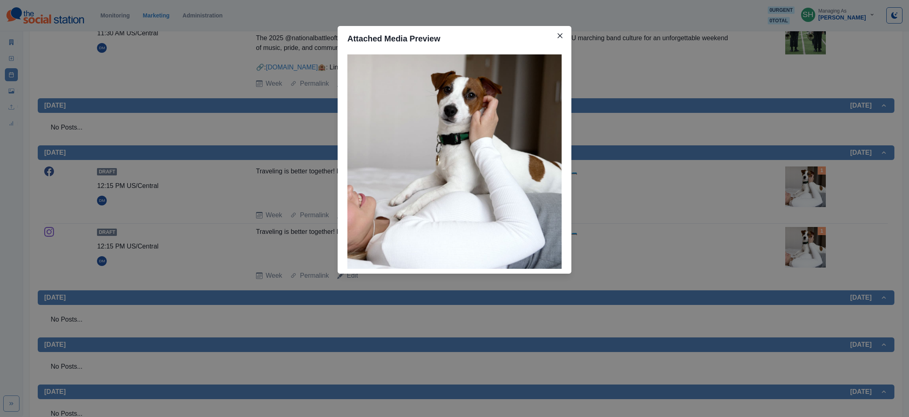
click at [797, 198] on div "Attached Media Preview" at bounding box center [454, 208] width 909 height 417
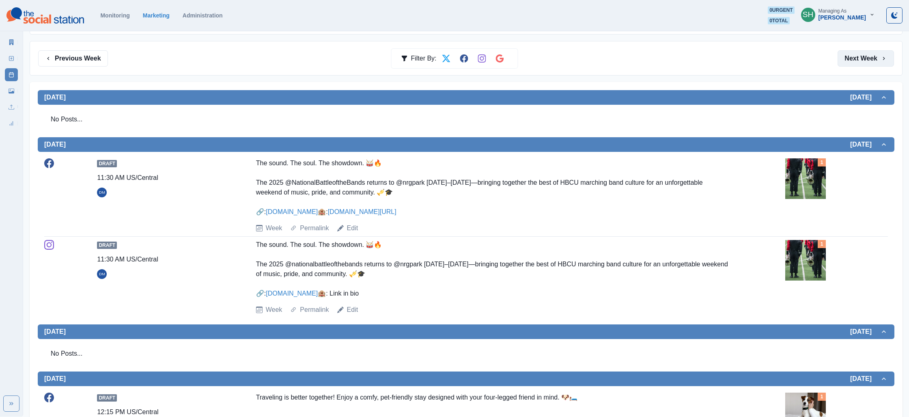
scroll to position [52, 0]
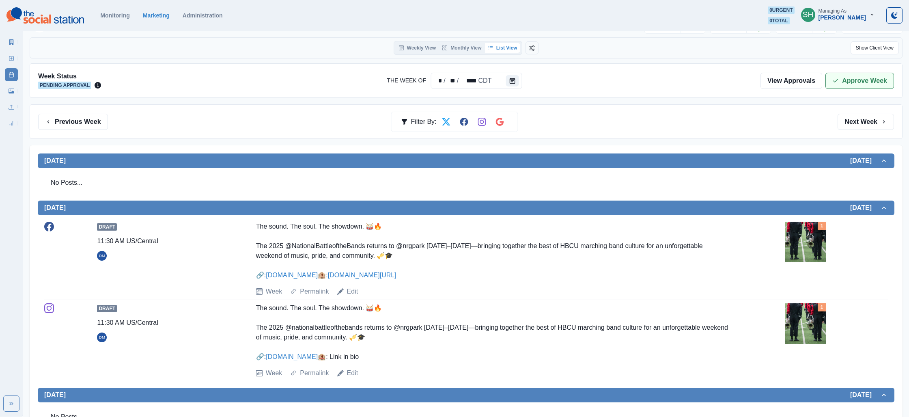
click at [840, 84] on button "Approve Week" at bounding box center [859, 81] width 69 height 16
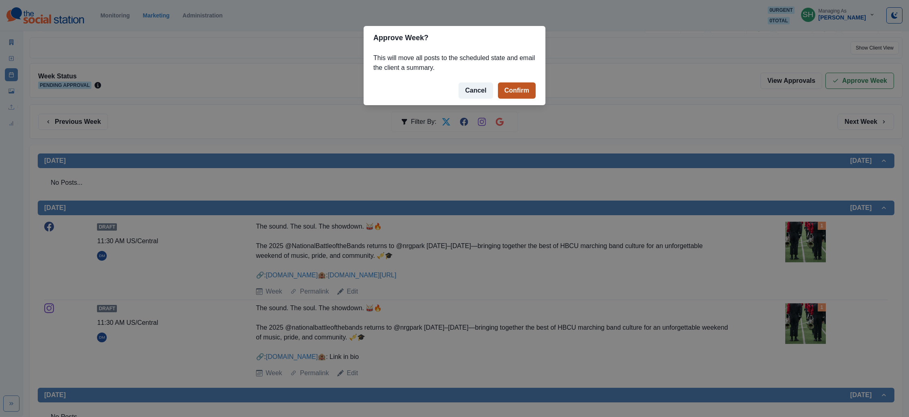
click at [518, 92] on button "Confirm" at bounding box center [517, 90] width 38 height 16
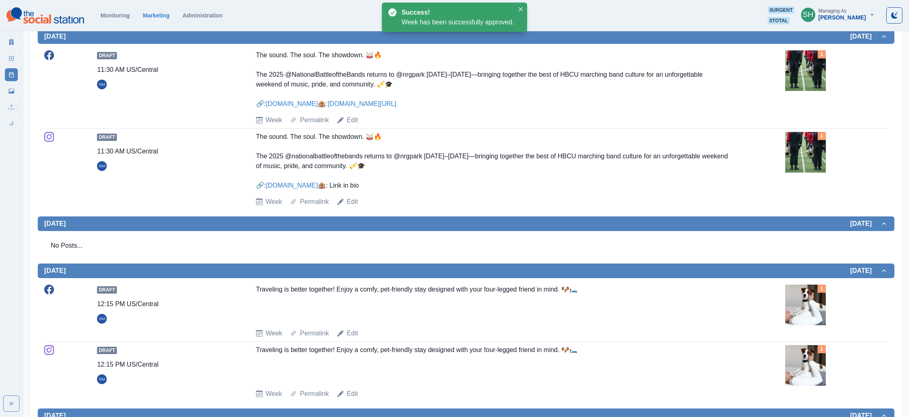
scroll to position [391, 0]
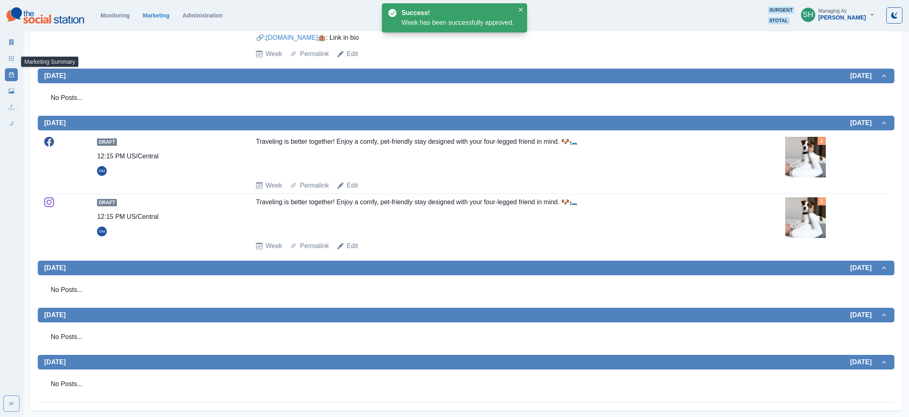
click at [14, 46] on link "Marketing Summary" at bounding box center [11, 42] width 13 height 13
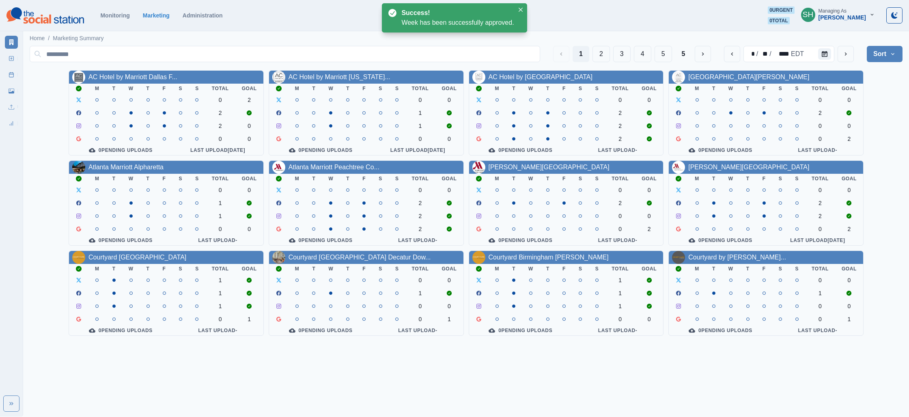
click at [652, 58] on div "1 2 3 4 5 5" at bounding box center [632, 54] width 158 height 16
drag, startPoint x: 650, startPoint y: 58, endPoint x: 641, endPoint y: 60, distance: 9.5
click at [650, 58] on button "4" at bounding box center [642, 54] width 17 height 16
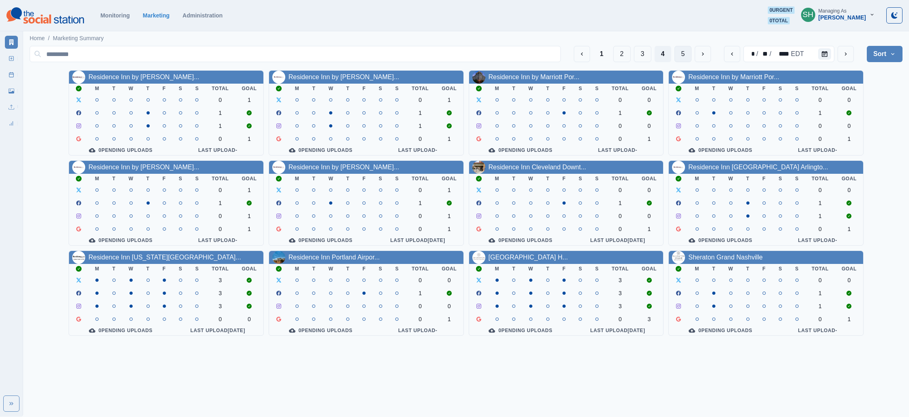
click at [680, 48] on button "5" at bounding box center [682, 54] width 17 height 16
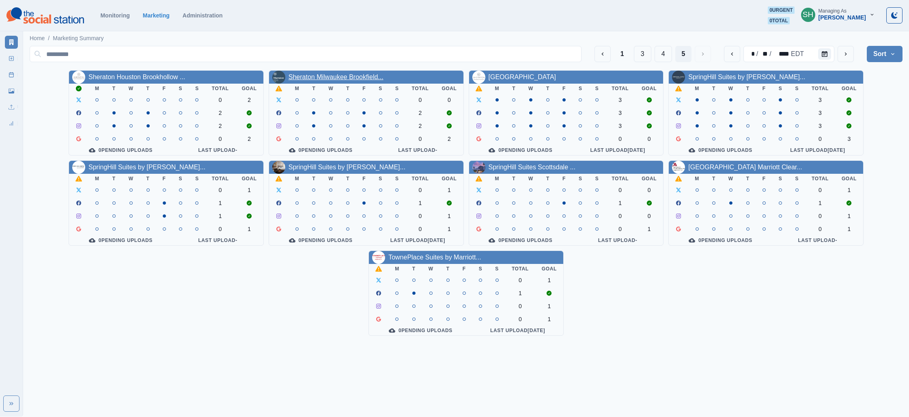
click at [353, 80] on link "Sheraton Milwaukee Brookfield..." at bounding box center [335, 76] width 95 height 7
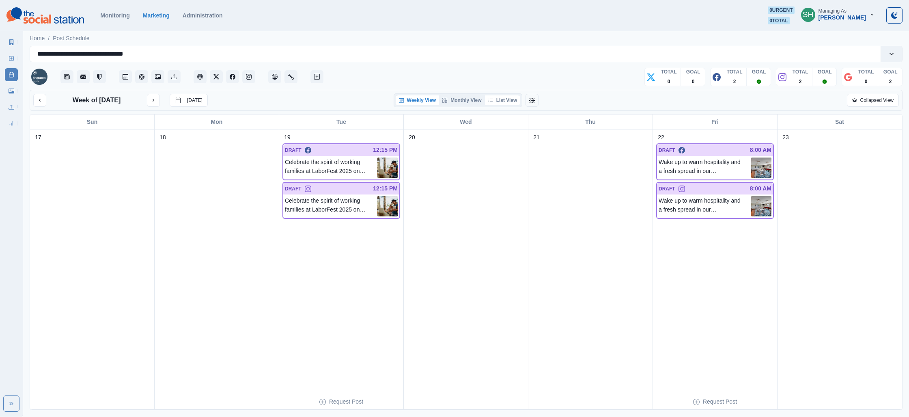
click at [509, 98] on button "List View" at bounding box center [503, 100] width 36 height 10
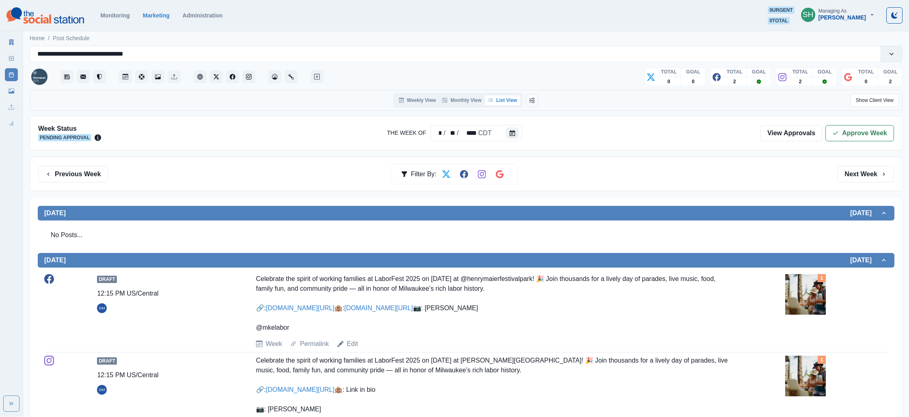
scroll to position [153, 0]
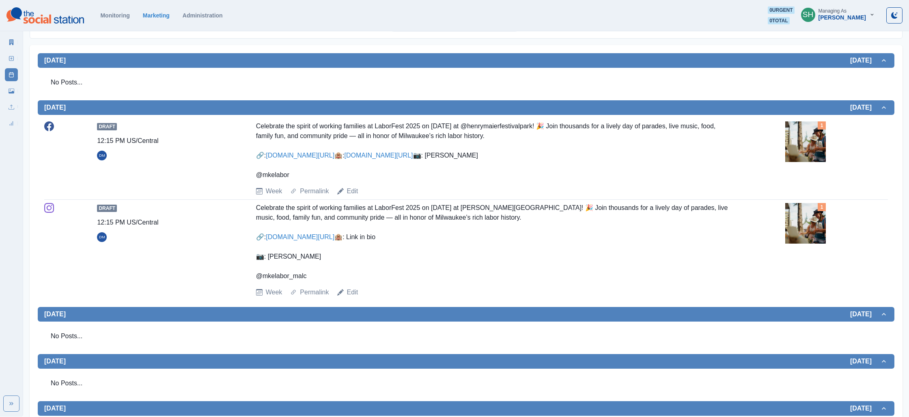
click at [805, 140] on img at bounding box center [805, 141] width 41 height 41
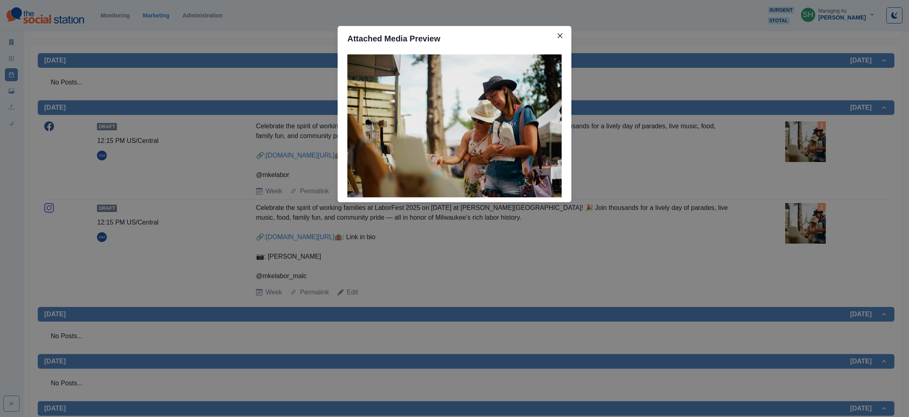
click at [671, 159] on div "Attached Media Preview" at bounding box center [454, 208] width 909 height 417
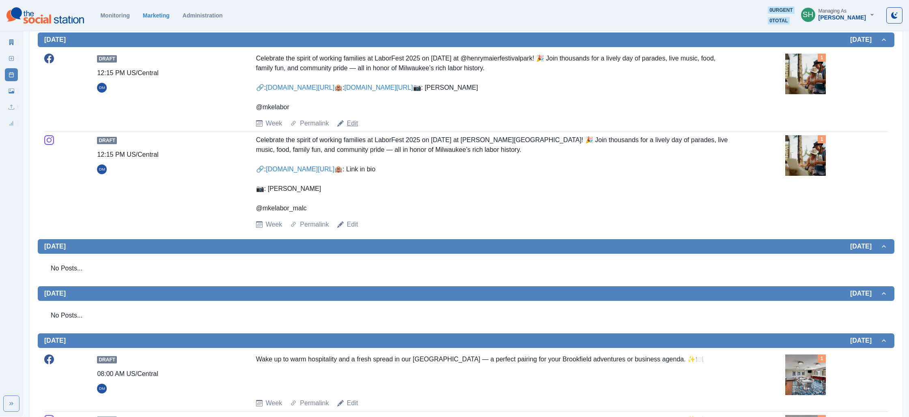
scroll to position [221, 0]
click at [356, 128] on link "Edit" at bounding box center [352, 123] width 11 height 10
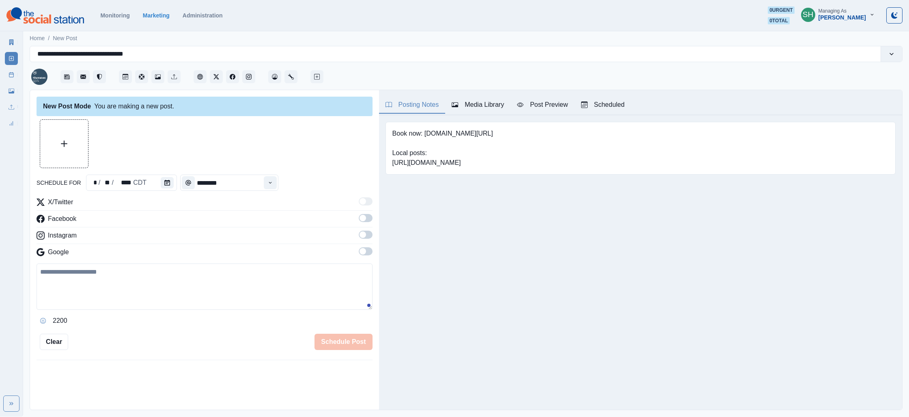
type input "********"
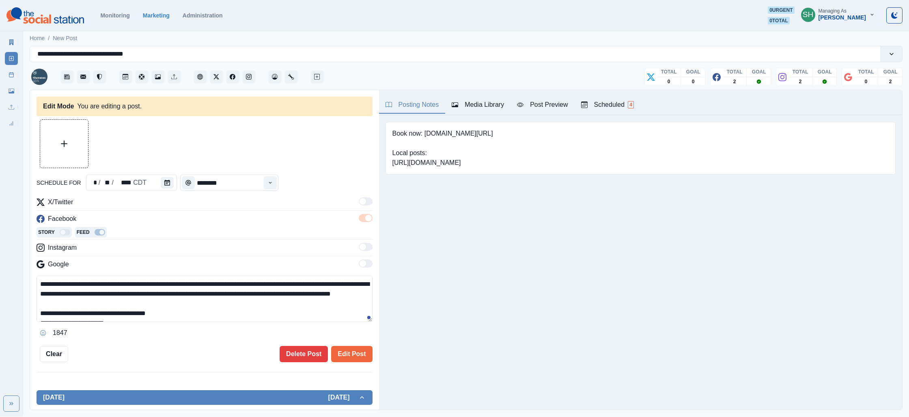
drag, startPoint x: 106, startPoint y: 306, endPoint x: 88, endPoint y: 307, distance: 17.9
click at [88, 307] on textarea "**********" at bounding box center [205, 298] width 336 height 46
type textarea "**********"
click at [344, 355] on button "Edit Post" at bounding box center [351, 354] width 41 height 16
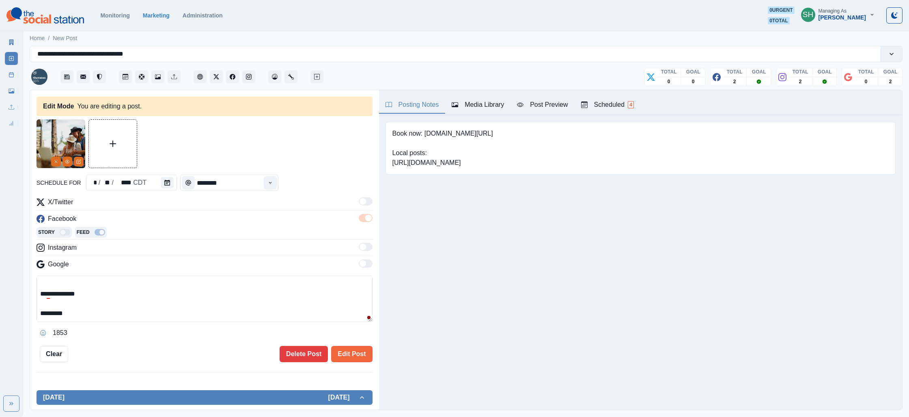
scroll to position [228, 0]
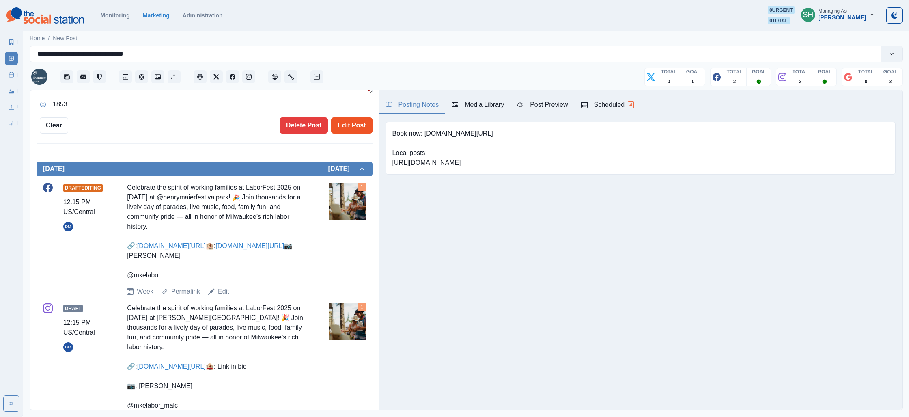
click at [342, 126] on button "Edit Post" at bounding box center [351, 125] width 41 height 16
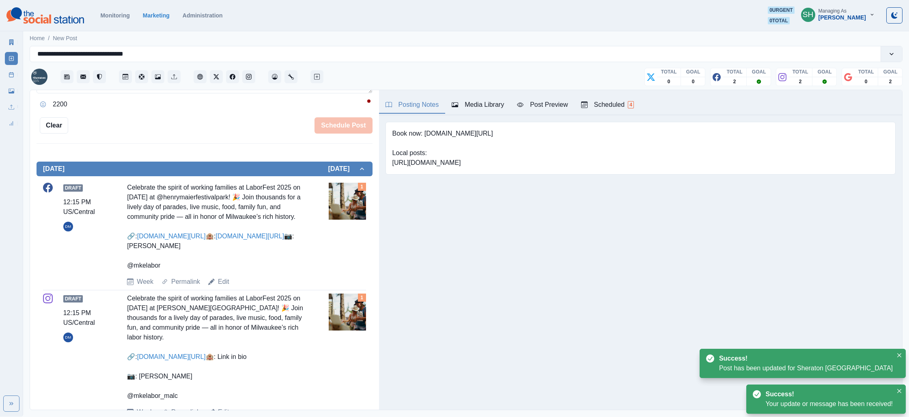
scroll to position [286, 0]
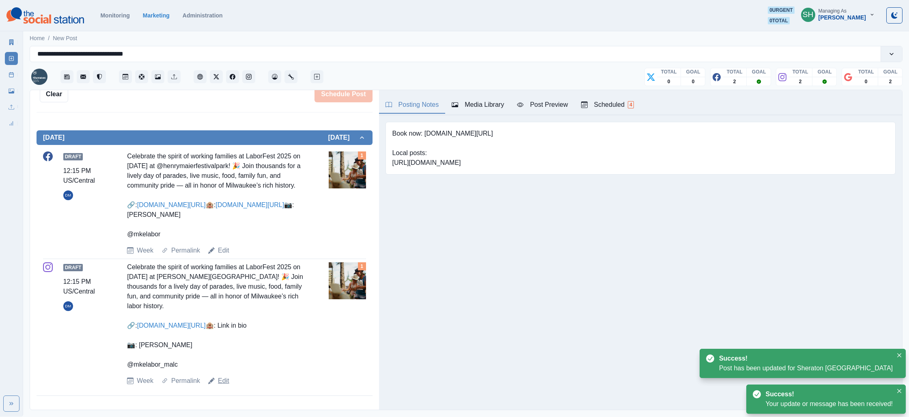
click at [220, 383] on link "Edit" at bounding box center [223, 381] width 11 height 10
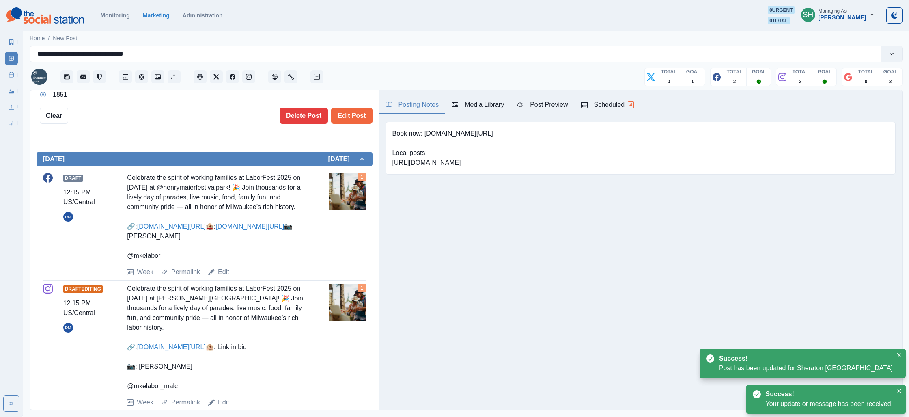
scroll to position [165, 0]
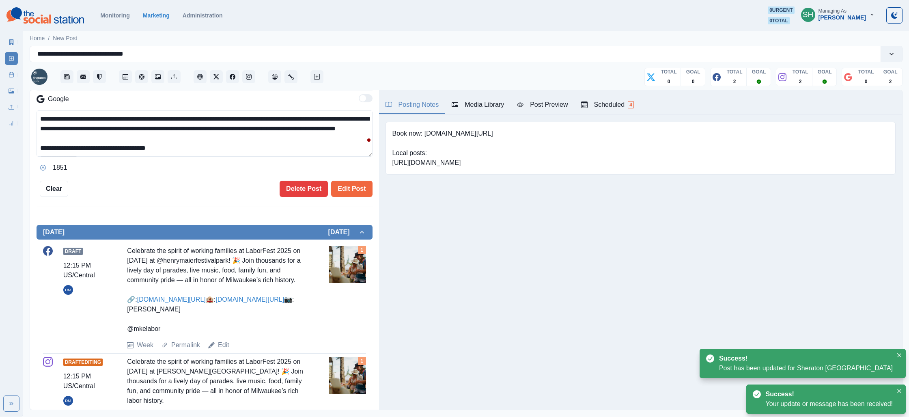
drag, startPoint x: 106, startPoint y: 136, endPoint x: 89, endPoint y: 139, distance: 17.4
click at [89, 139] on textarea "**********" at bounding box center [205, 133] width 336 height 46
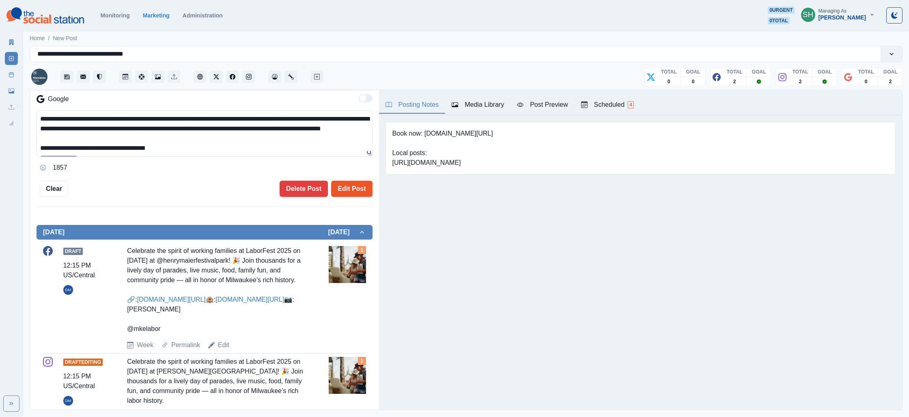
type textarea "**********"
click at [356, 192] on button "Edit Post" at bounding box center [351, 189] width 41 height 16
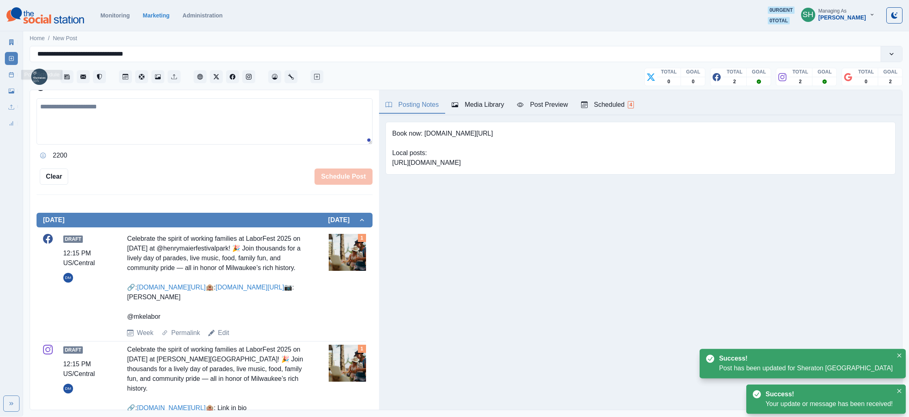
click at [9, 77] on rect at bounding box center [11, 75] width 4 height 4
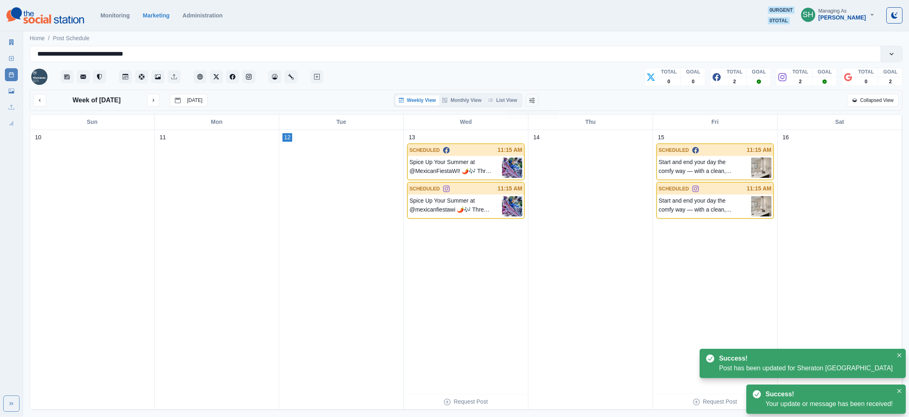
click at [493, 107] on div "Week of [DATE] [DATE] Weekly View Monthly View List View Collapsed View" at bounding box center [466, 100] width 873 height 21
click at [491, 101] on icon "button" at bounding box center [490, 100] width 5 height 5
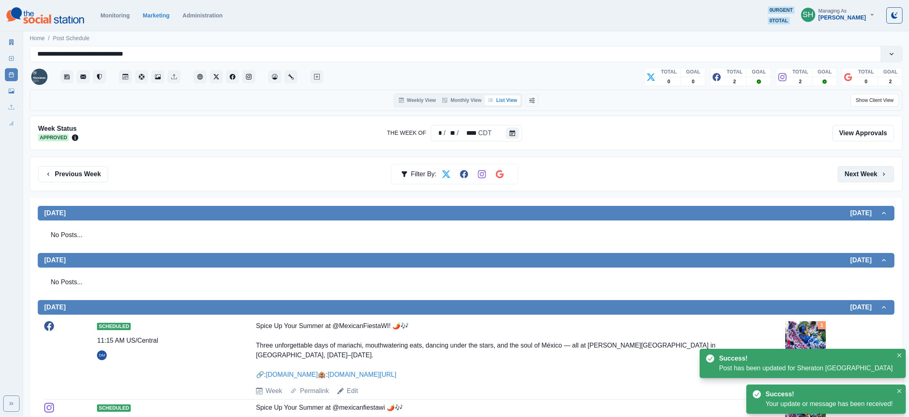
click at [880, 168] on button "Next Week" at bounding box center [865, 174] width 56 height 16
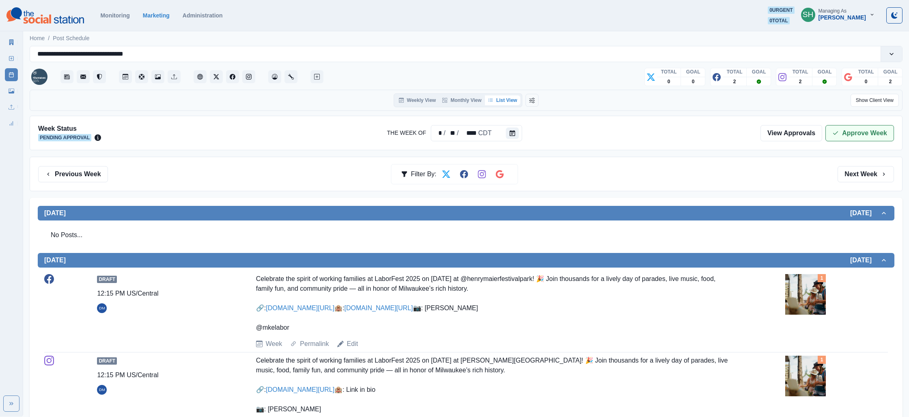
click at [837, 131] on icon "button" at bounding box center [835, 133] width 6 height 6
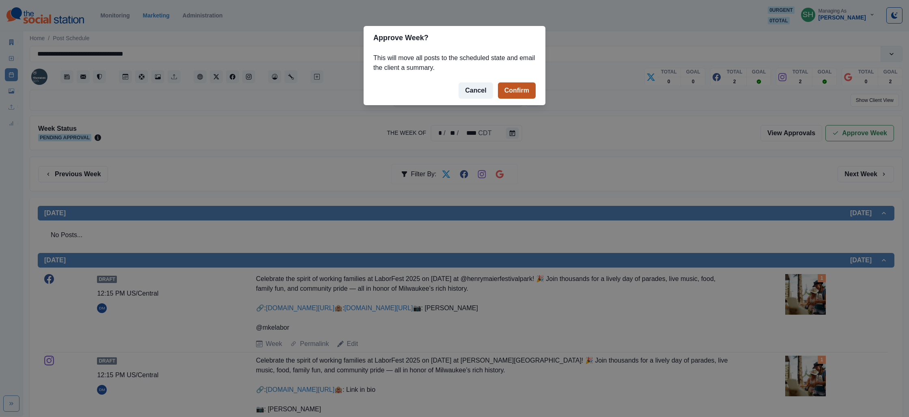
click at [515, 91] on button "Confirm" at bounding box center [517, 90] width 38 height 16
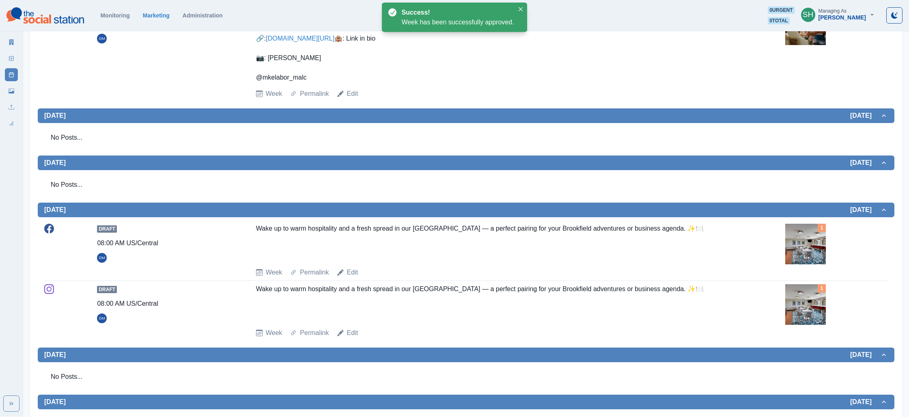
scroll to position [430, 0]
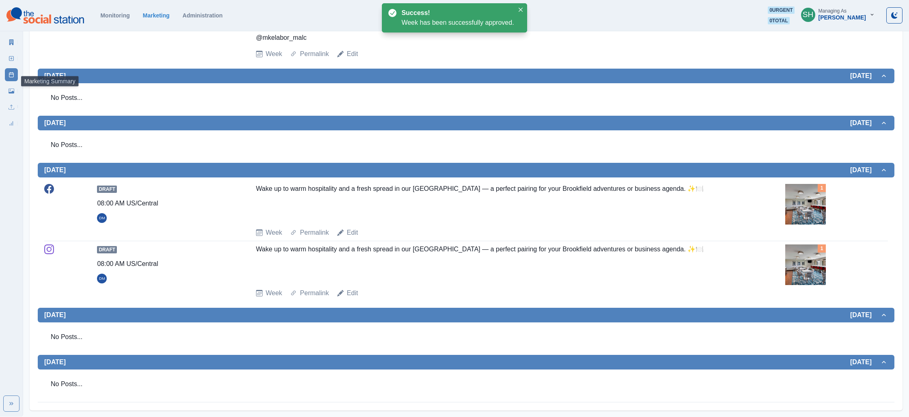
click at [12, 43] on icon at bounding box center [11, 42] width 4 height 6
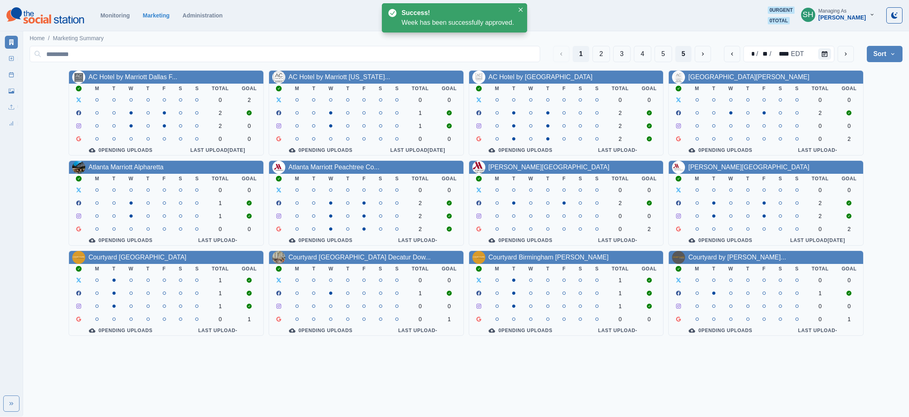
click at [678, 51] on button "5" at bounding box center [683, 54] width 17 height 16
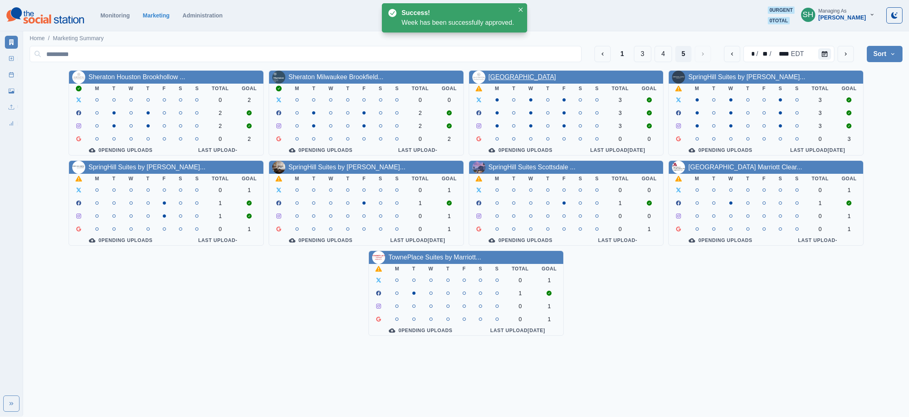
click at [529, 80] on link "[GEOGRAPHIC_DATA]" at bounding box center [522, 76] width 68 height 7
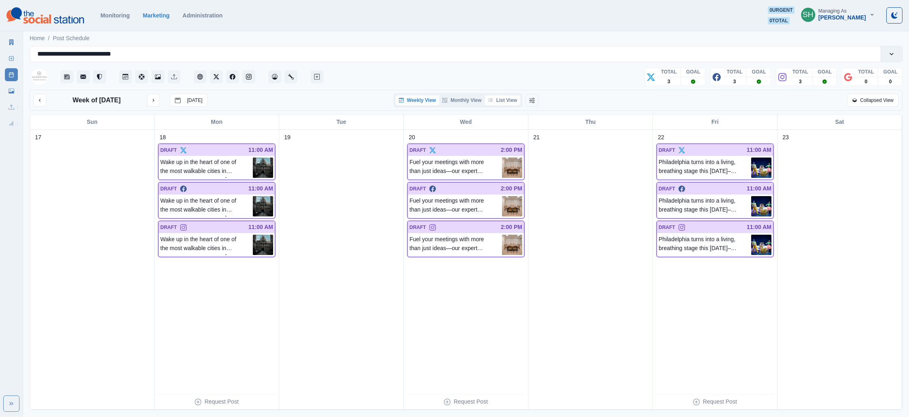
click at [493, 99] on icon "button" at bounding box center [490, 100] width 4 height 3
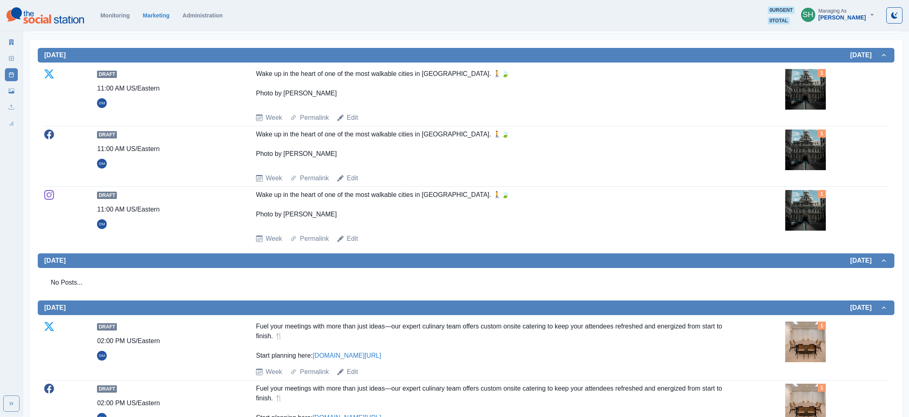
scroll to position [145, 0]
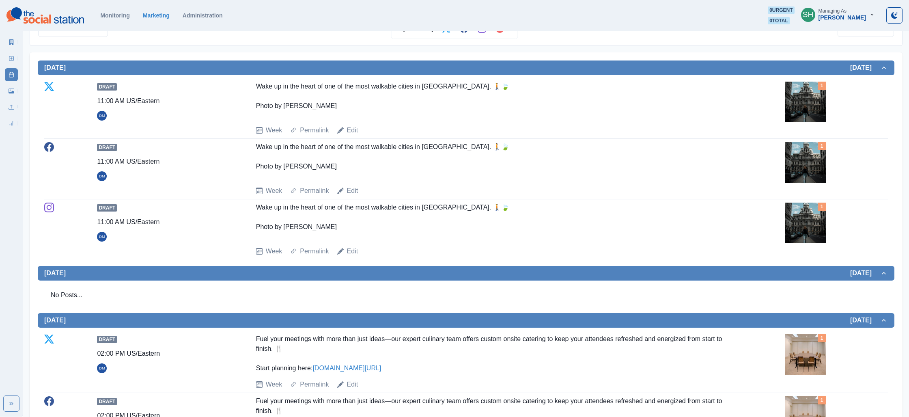
click at [789, 103] on img at bounding box center [805, 102] width 41 height 41
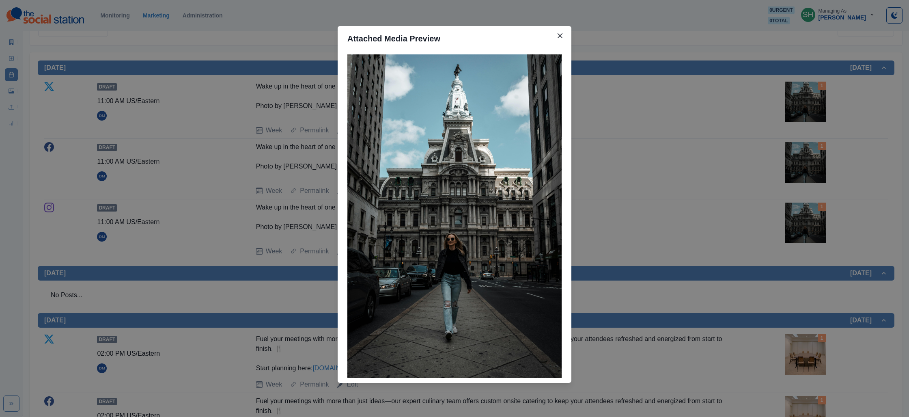
click at [748, 94] on div "Attached Media Preview" at bounding box center [454, 208] width 909 height 417
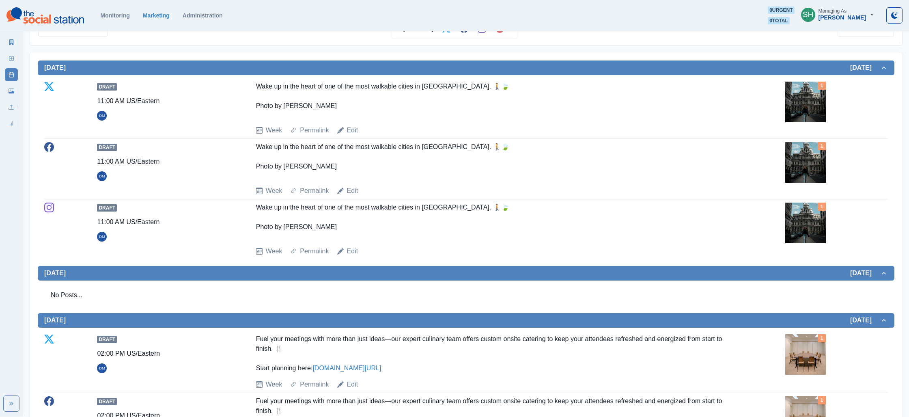
click at [349, 132] on link "Edit" at bounding box center [352, 130] width 11 height 10
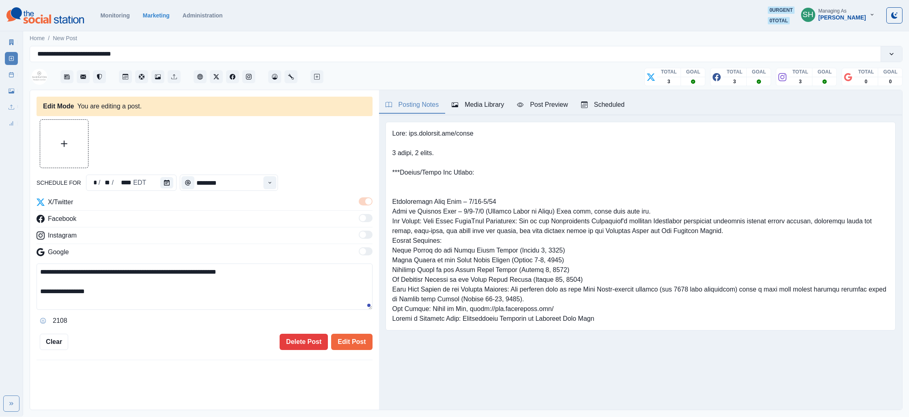
type input "********"
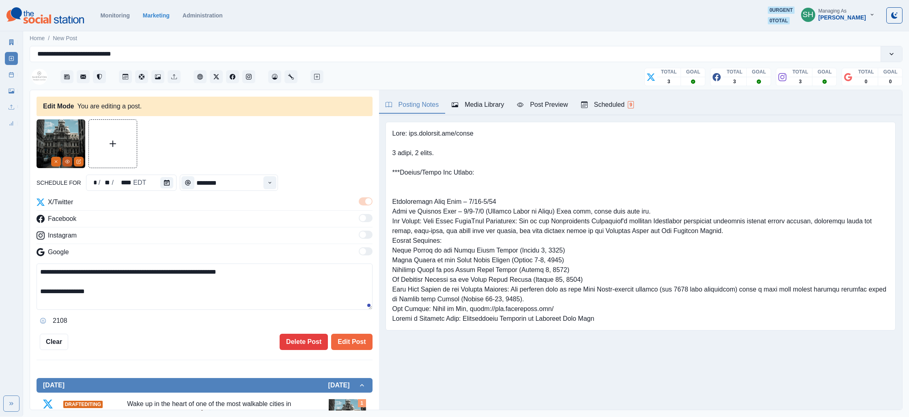
click at [66, 161] on icon "View Media" at bounding box center [67, 161] width 5 height 5
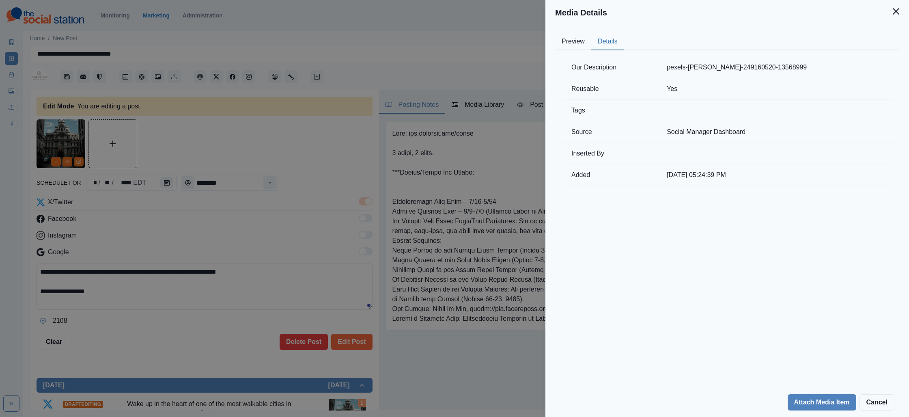
click at [614, 41] on button "Details" at bounding box center [607, 41] width 33 height 17
click at [294, 185] on div "Media Details Preview Details Our Description pexels-[PERSON_NAME]-249160520-13…" at bounding box center [454, 208] width 909 height 417
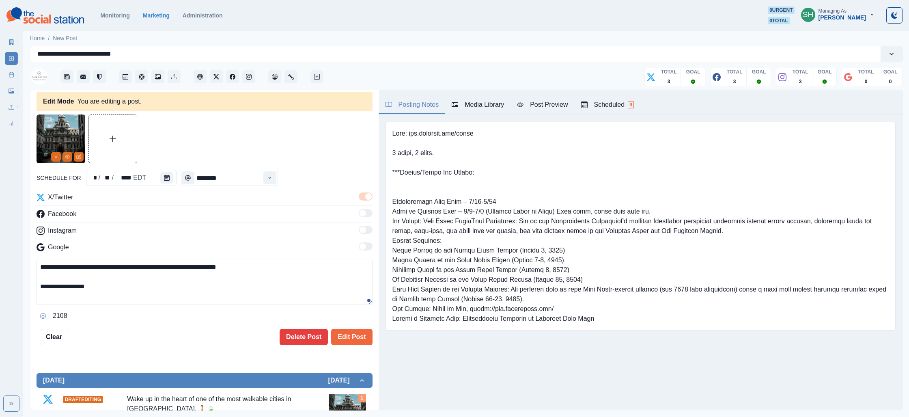
click at [257, 271] on textarea "**********" at bounding box center [205, 281] width 336 height 46
drag, startPoint x: 478, startPoint y: 134, endPoint x: 322, endPoint y: 220, distance: 178.3
click at [409, 136] on pre at bounding box center [640, 226] width 496 height 195
copy pre "[DOMAIN_NAME][URL]"
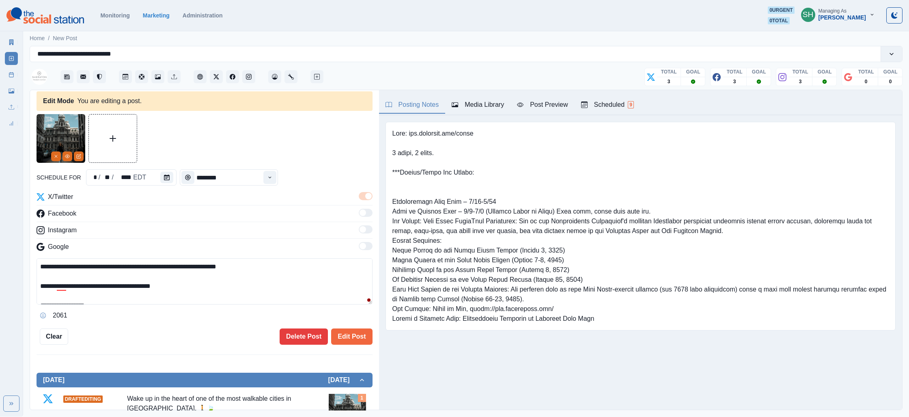
click at [191, 283] on textarea "**********" at bounding box center [205, 281] width 336 height 46
paste textarea "**********"
click at [565, 102] on div "Post Preview" at bounding box center [542, 105] width 51 height 10
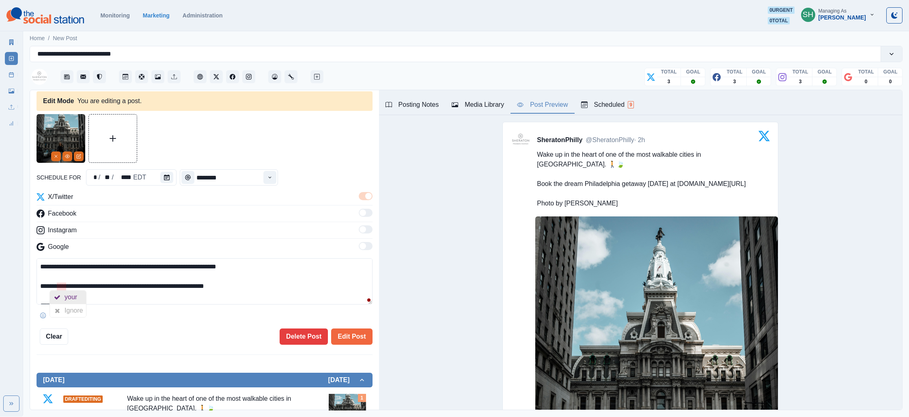
click at [60, 295] on div at bounding box center [57, 296] width 15 height 13
click at [66, 288] on textarea "**********" at bounding box center [205, 281] width 336 height 46
type textarea "**********"
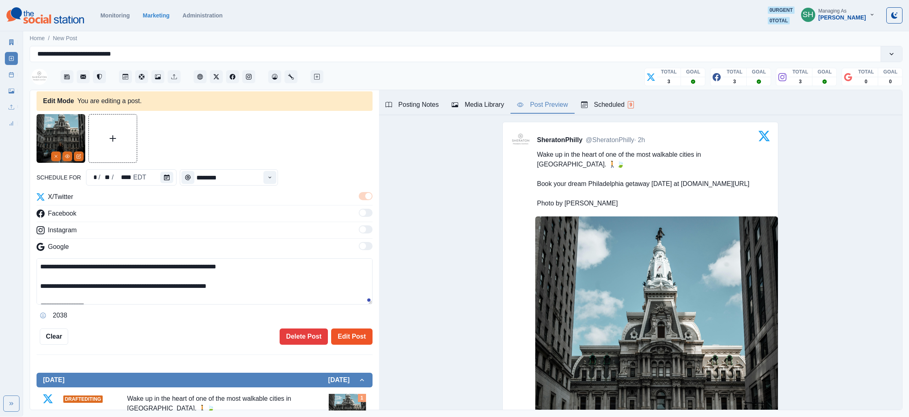
click at [358, 333] on button "Edit Post" at bounding box center [351, 336] width 41 height 16
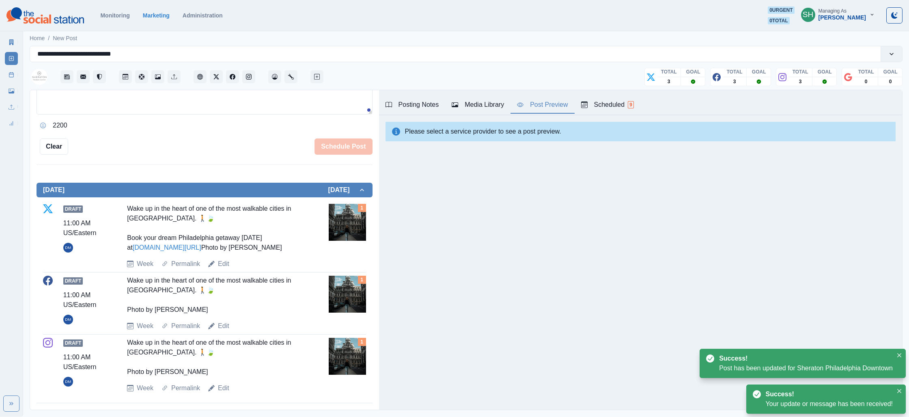
scroll to position [222, 0]
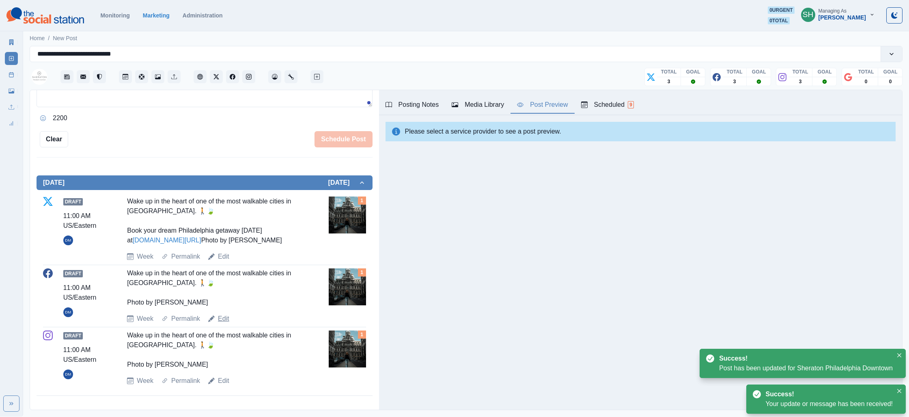
click at [224, 317] on link "Edit" at bounding box center [223, 319] width 11 height 10
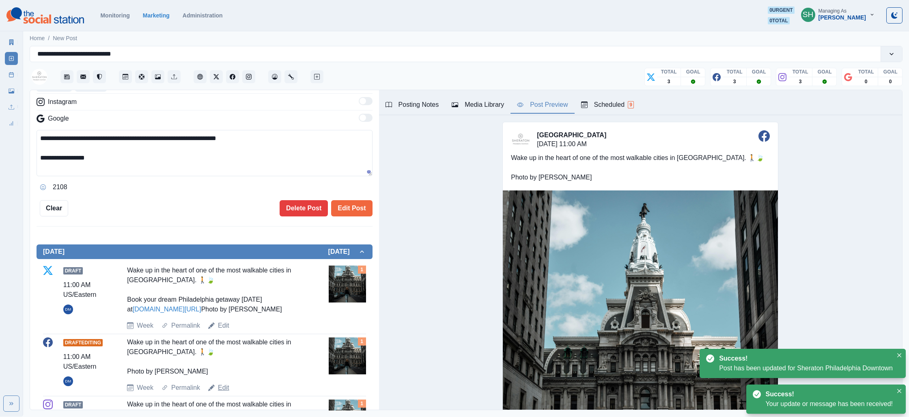
scroll to position [59, 0]
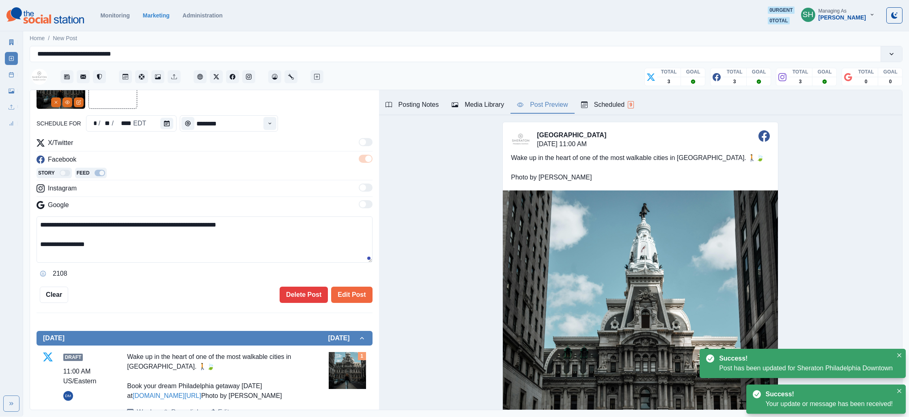
click at [262, 226] on textarea "**********" at bounding box center [205, 239] width 336 height 46
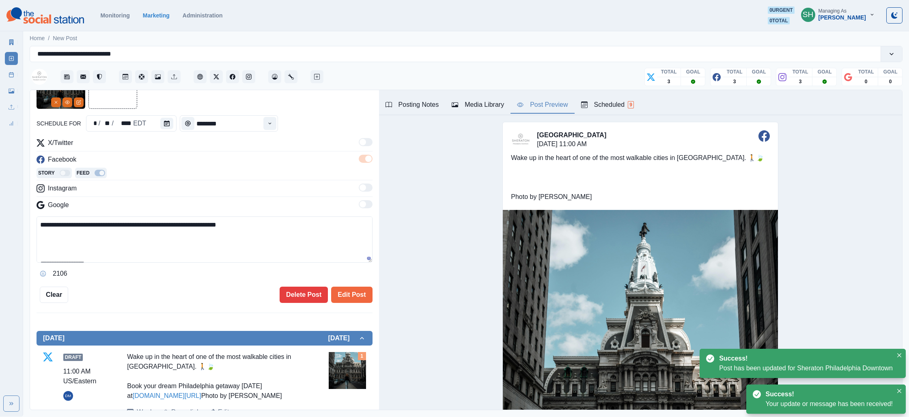
paste textarea "**********"
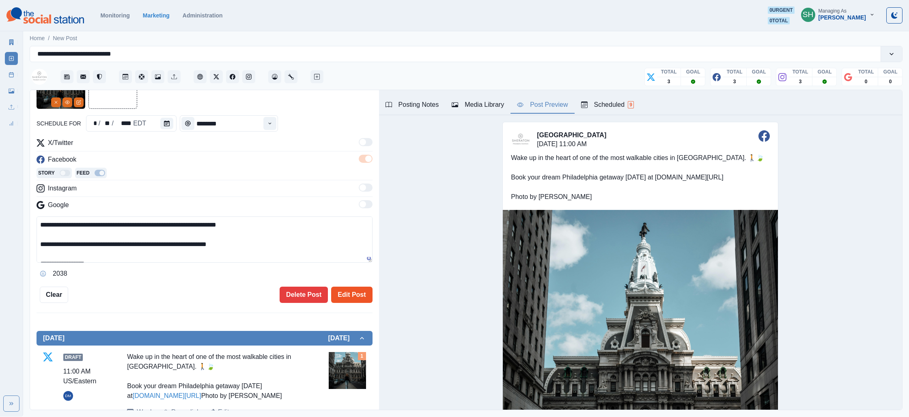
type textarea "**********"
click at [345, 298] on button "Edit Post" at bounding box center [351, 294] width 41 height 16
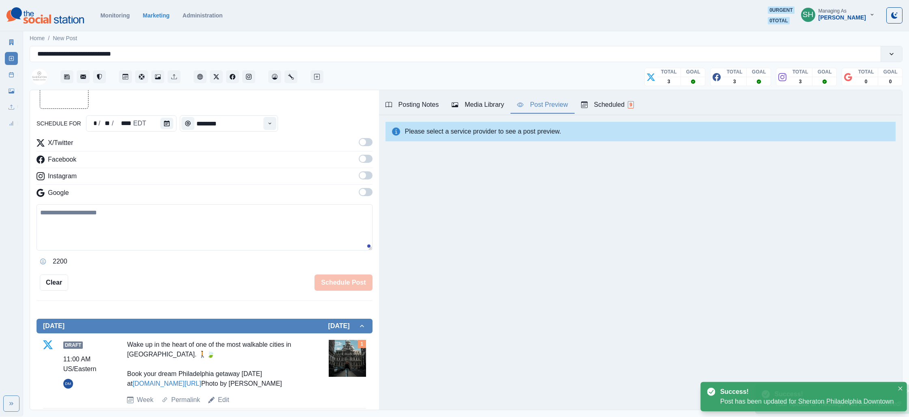
scroll to position [251, 0]
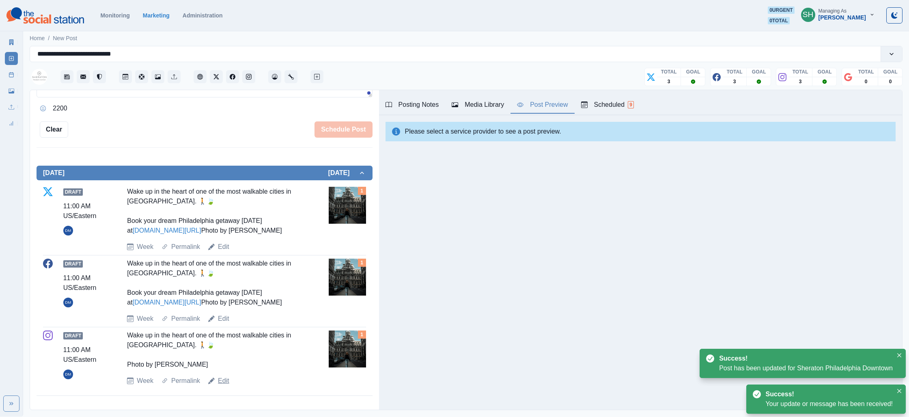
click at [219, 380] on link "Edit" at bounding box center [223, 381] width 11 height 10
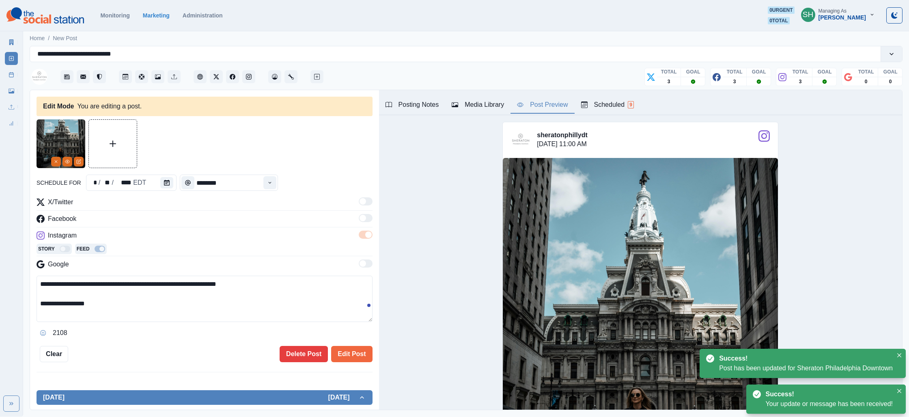
click at [268, 287] on textarea "**********" at bounding box center [205, 298] width 336 height 46
paste textarea "**********"
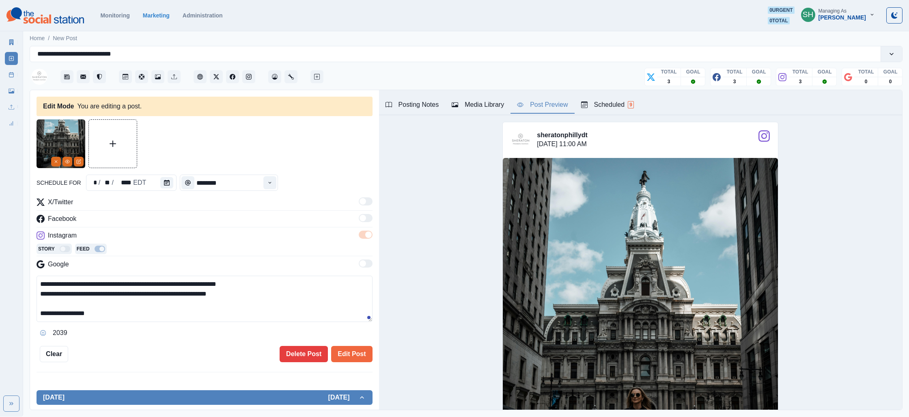
click at [253, 285] on textarea "**********" at bounding box center [205, 298] width 336 height 46
drag, startPoint x: 261, startPoint y: 303, endPoint x: 184, endPoint y: 301, distance: 77.5
click at [184, 301] on textarea "**********" at bounding box center [205, 298] width 336 height 46
type textarea "**********"
click at [370, 361] on div "**********" at bounding box center [204, 250] width 349 height 320
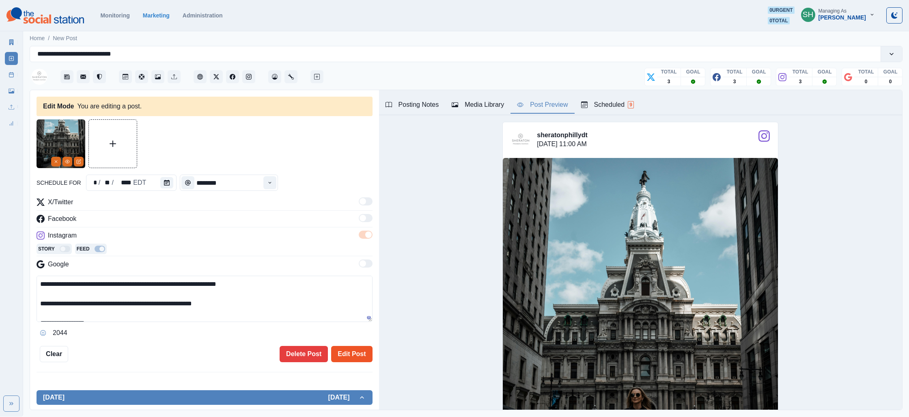
click at [349, 351] on button "Edit Post" at bounding box center [351, 354] width 41 height 16
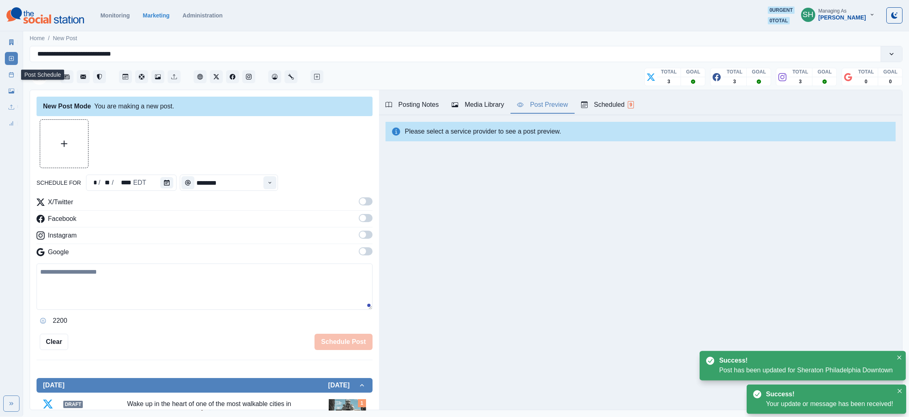
click at [6, 69] on link "Post Schedule" at bounding box center [11, 74] width 13 height 13
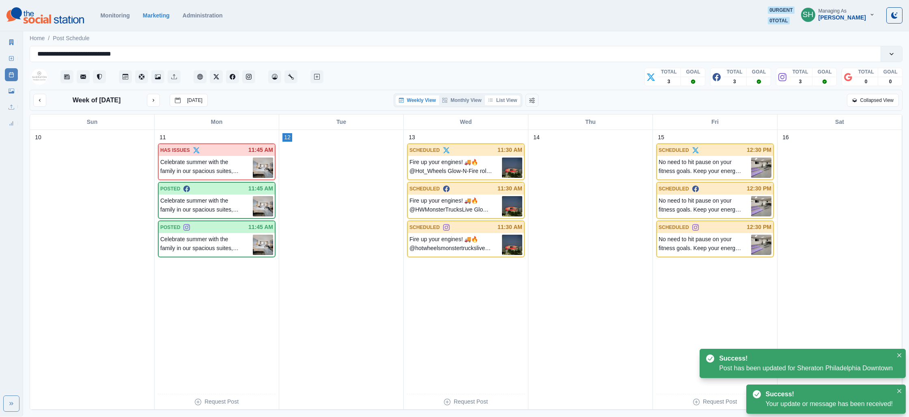
click at [490, 101] on icon "button" at bounding box center [490, 100] width 5 height 5
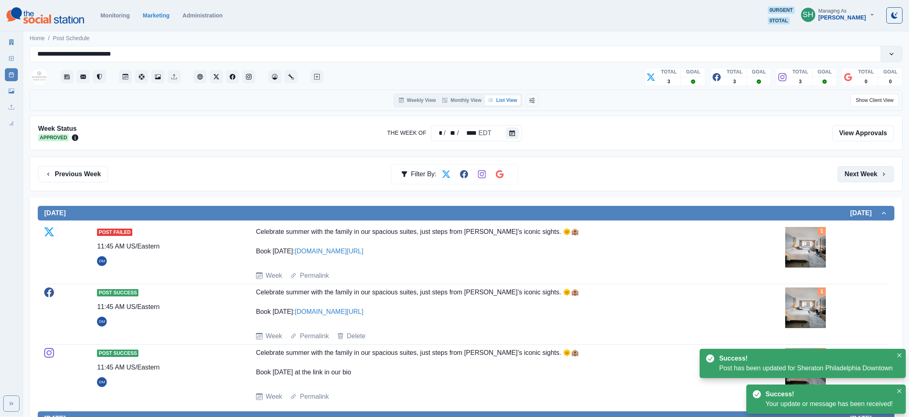
click at [856, 171] on button "Next Week" at bounding box center [865, 174] width 56 height 16
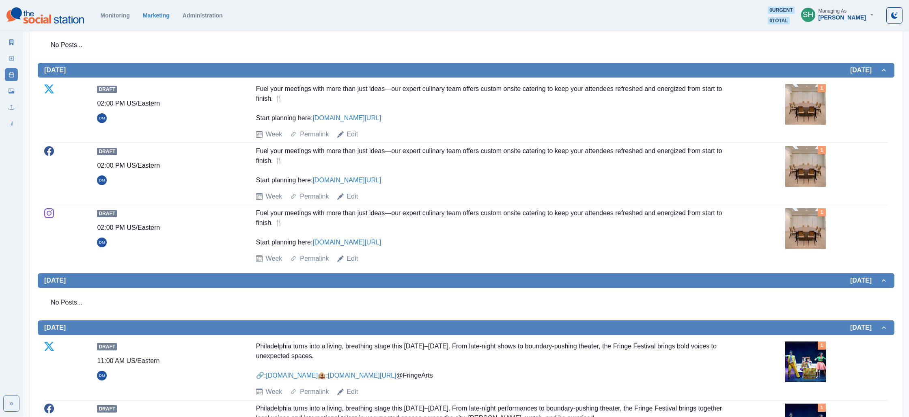
scroll to position [418, 0]
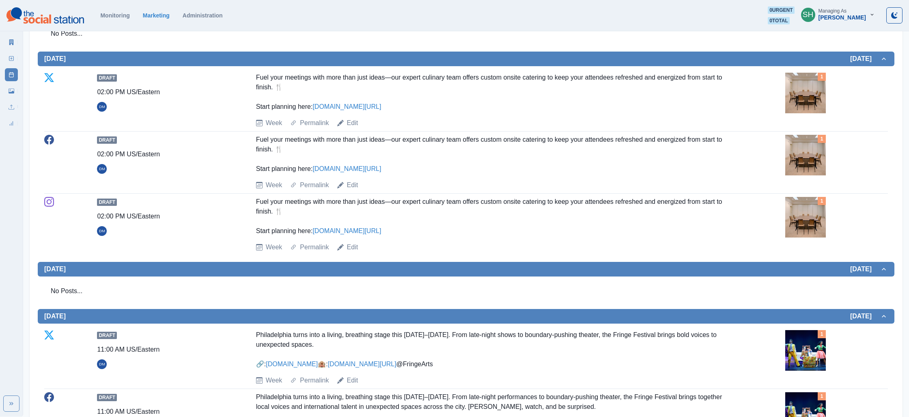
click at [809, 237] on img at bounding box center [805, 217] width 41 height 41
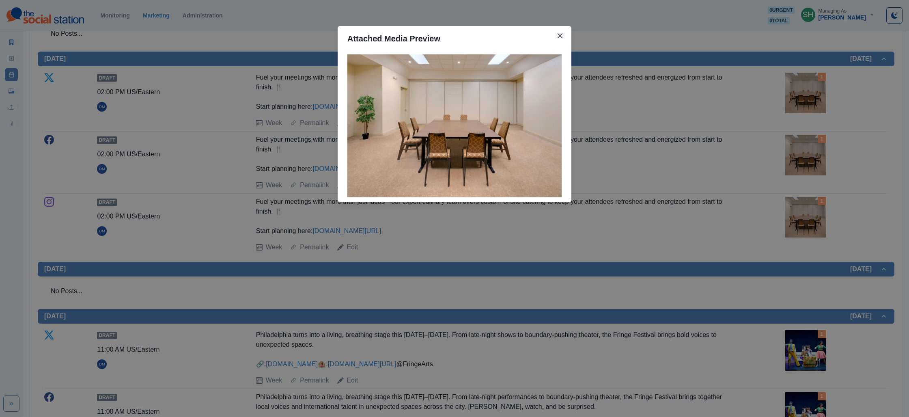
click at [726, 219] on div "Attached Media Preview" at bounding box center [454, 208] width 909 height 417
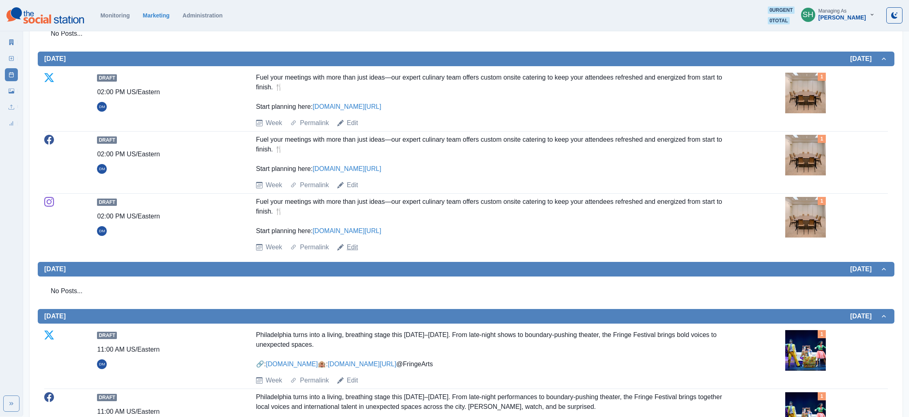
click at [355, 252] on link "Edit" at bounding box center [352, 247] width 11 height 10
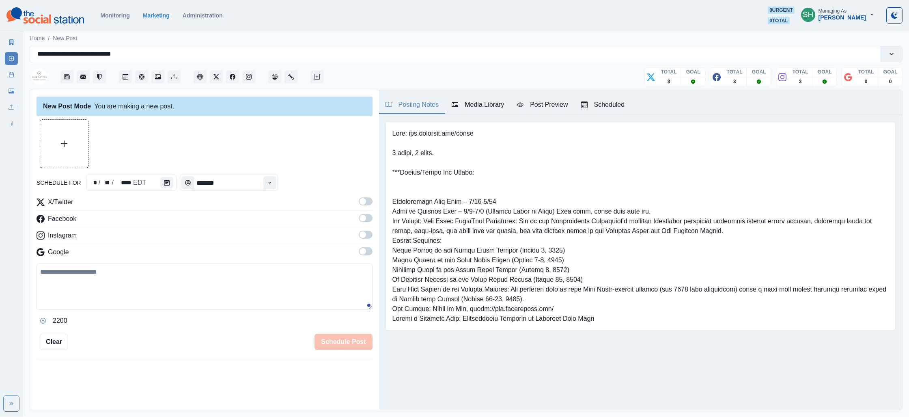
type input "*******"
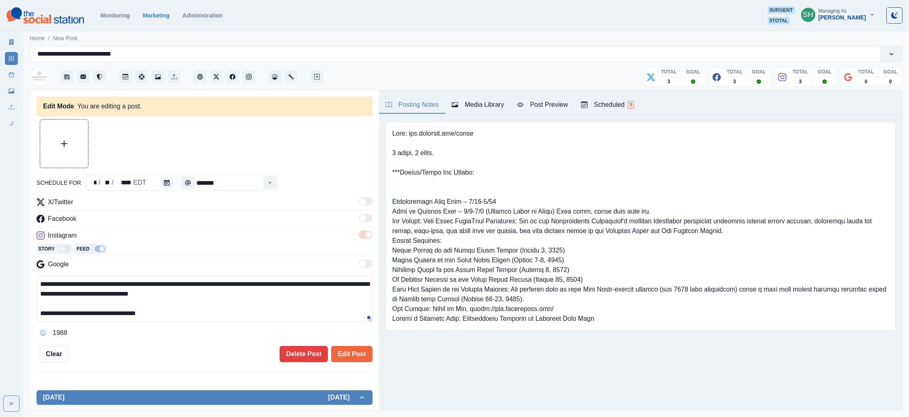
drag, startPoint x: 160, startPoint y: 314, endPoint x: 96, endPoint y: 312, distance: 64.1
click at [96, 312] on textarea "**********" at bounding box center [205, 298] width 336 height 46
type textarea "**********"
click at [344, 353] on button "Edit Post" at bounding box center [351, 354] width 41 height 16
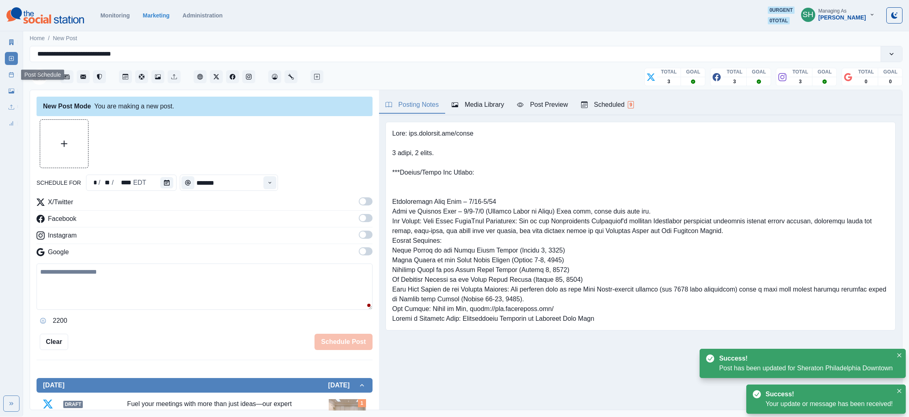
click at [9, 73] on rect at bounding box center [11, 75] width 4 height 4
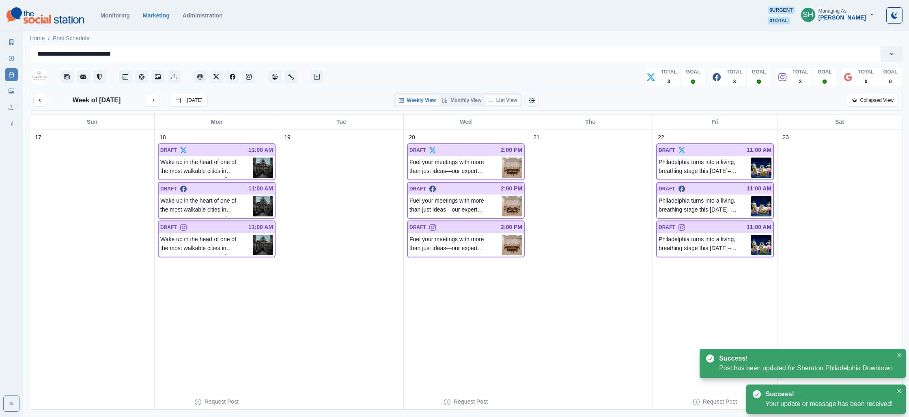
click at [493, 99] on icon "button" at bounding box center [490, 100] width 5 height 5
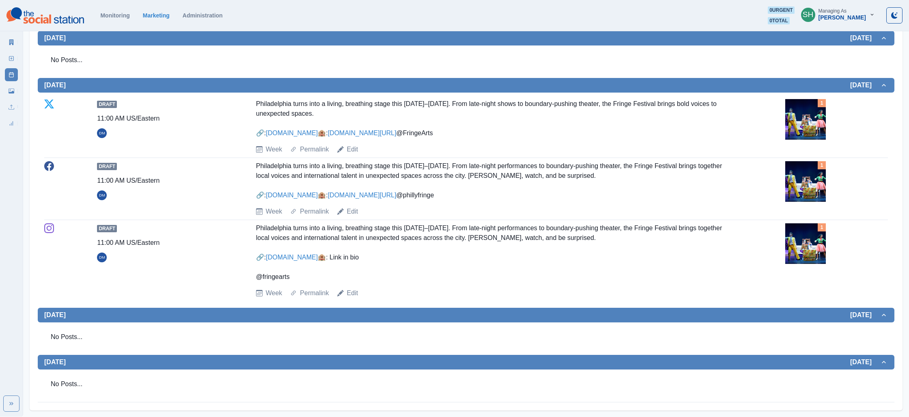
scroll to position [703, 0]
click at [815, 264] on img at bounding box center [805, 243] width 41 height 41
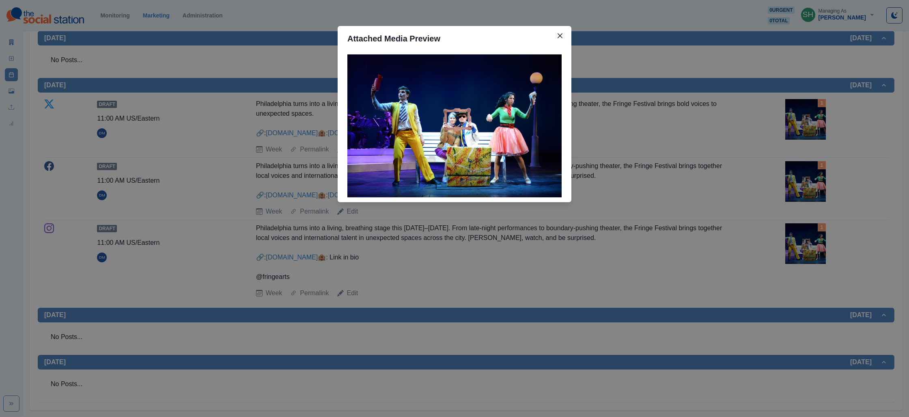
click at [747, 262] on div "Attached Media Preview" at bounding box center [454, 208] width 909 height 417
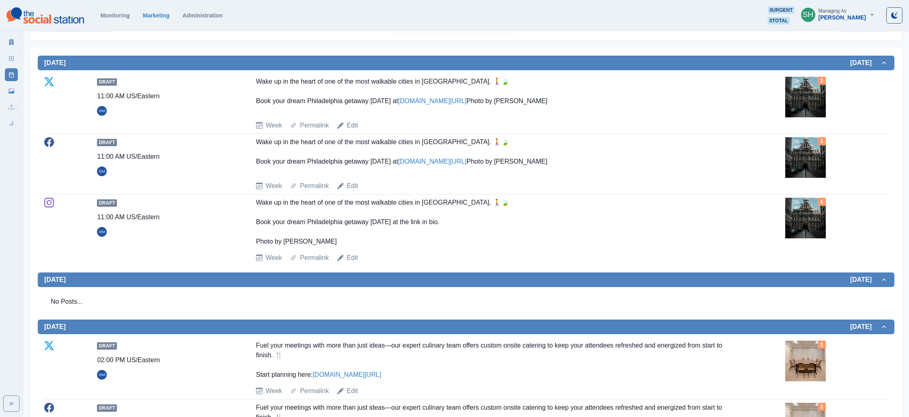
scroll to position [0, 0]
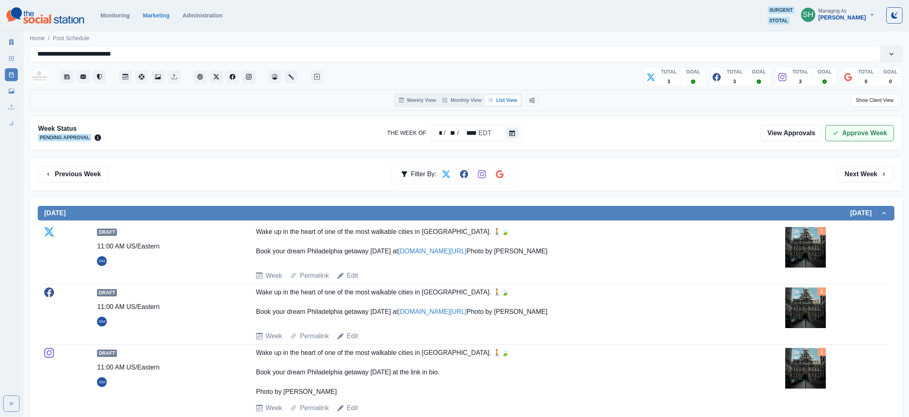
click at [862, 137] on button "Approve Week" at bounding box center [859, 133] width 69 height 16
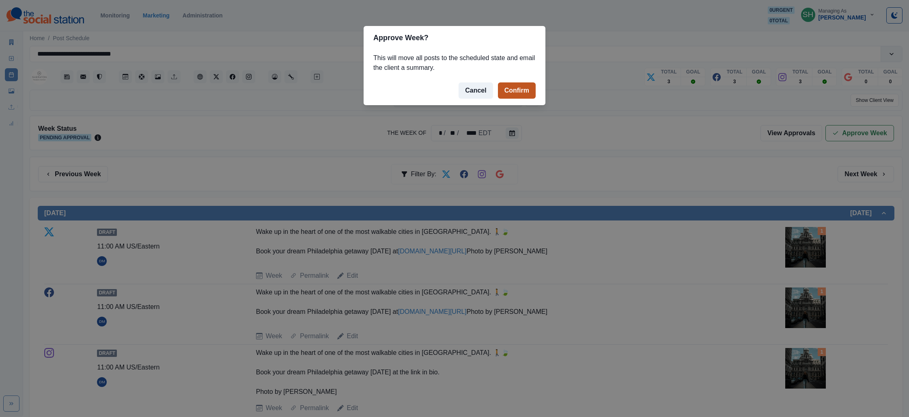
click at [525, 91] on button "Confirm" at bounding box center [517, 90] width 38 height 16
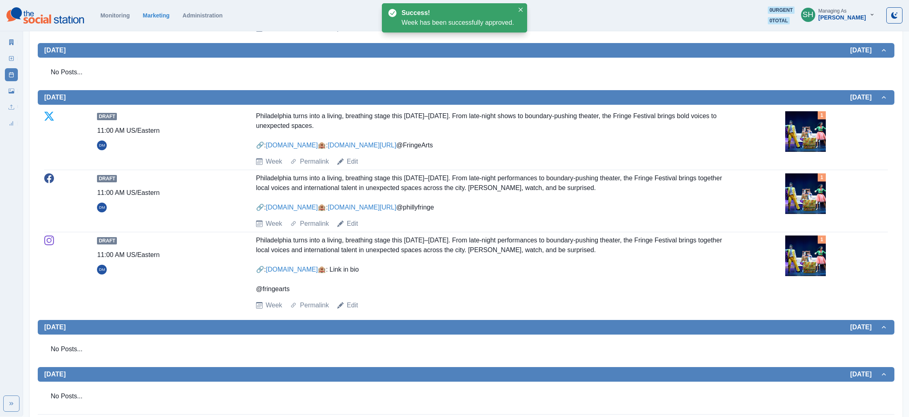
scroll to position [740, 0]
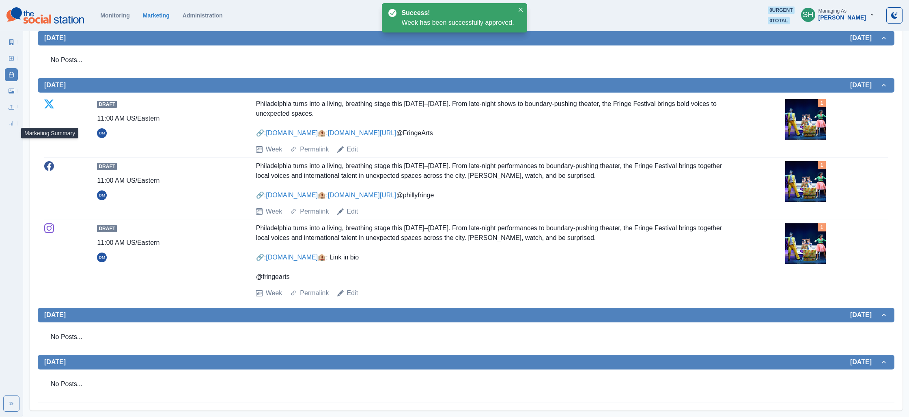
click at [9, 37] on link "Marketing Summary" at bounding box center [11, 42] width 13 height 13
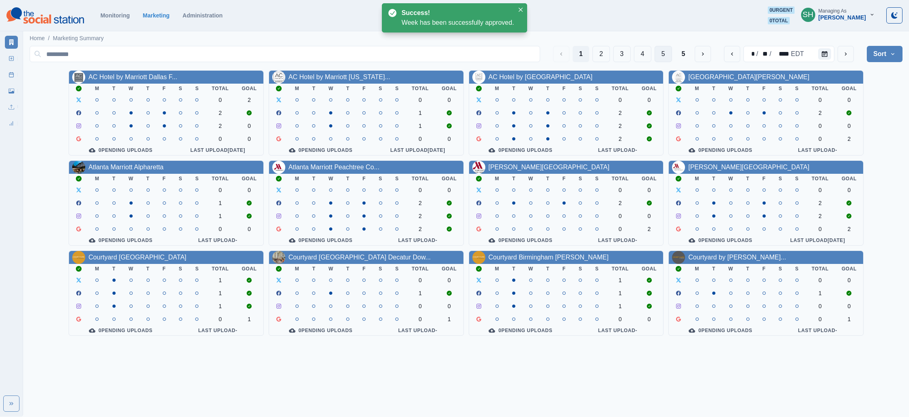
click at [668, 55] on button "5" at bounding box center [662, 54] width 17 height 16
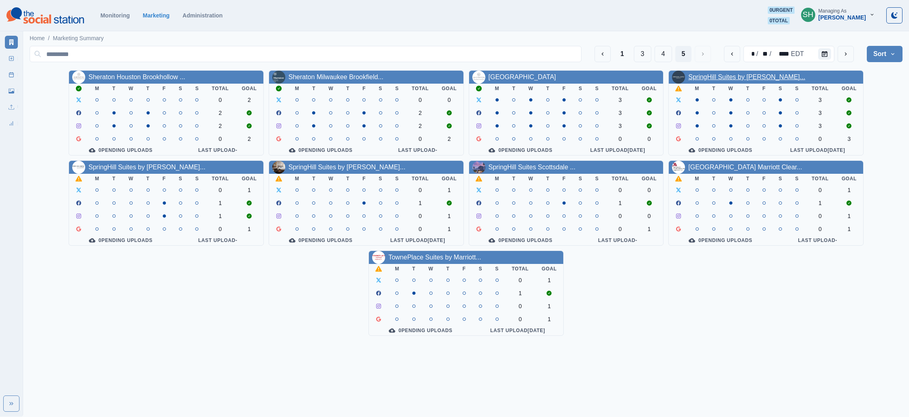
click at [721, 79] on link "SpringHill Suites by [PERSON_NAME]..." at bounding box center [746, 76] width 117 height 7
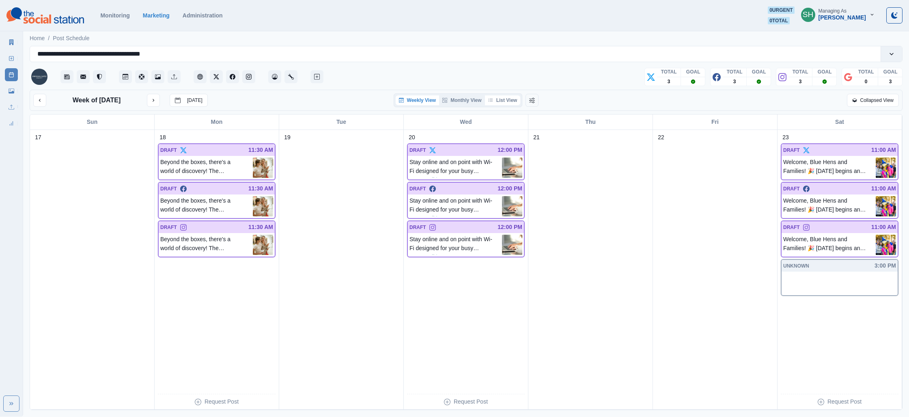
click at [505, 101] on button "List View" at bounding box center [503, 100] width 36 height 10
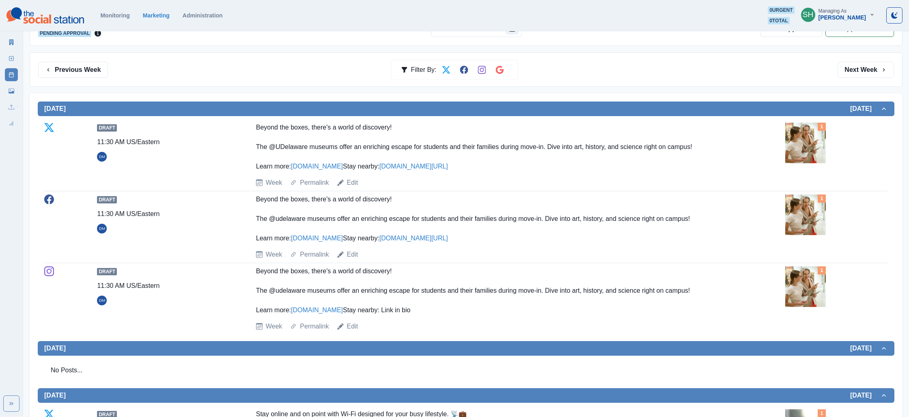
scroll to position [141, 0]
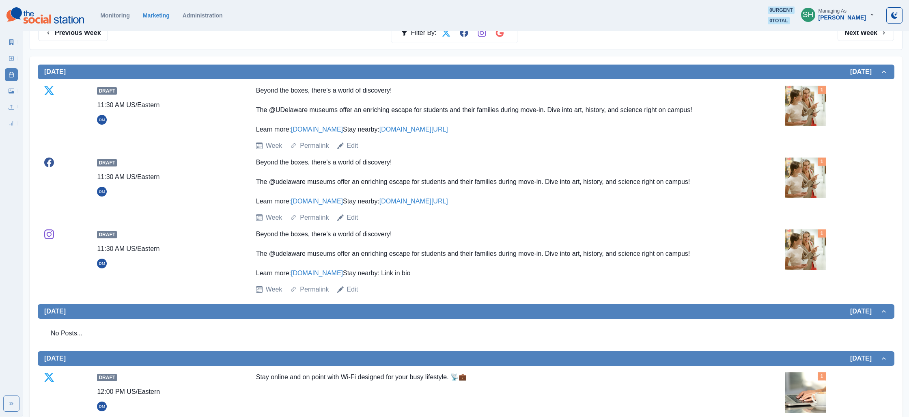
click at [790, 191] on img at bounding box center [805, 177] width 41 height 41
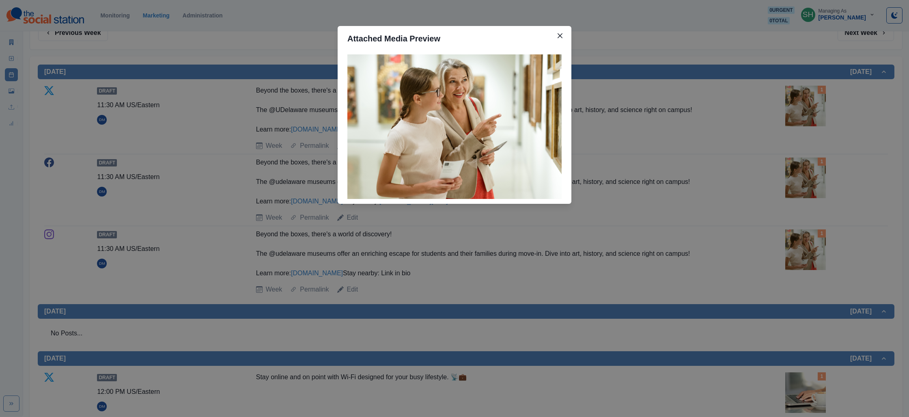
click at [740, 188] on div "Attached Media Preview" at bounding box center [454, 208] width 909 height 417
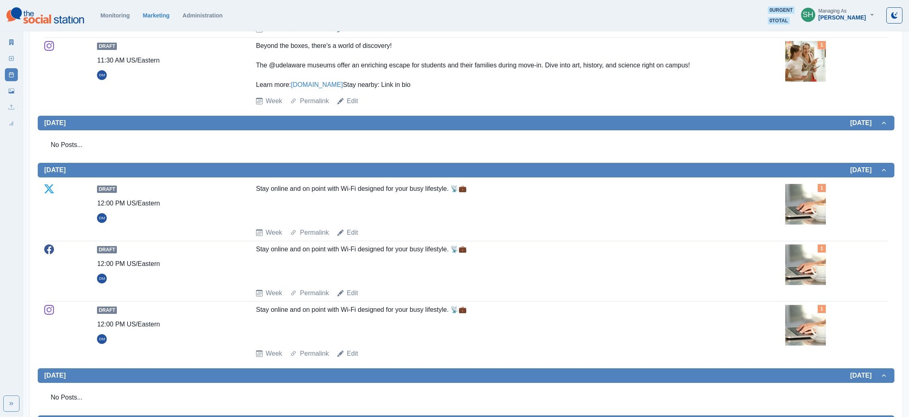
scroll to position [495, 0]
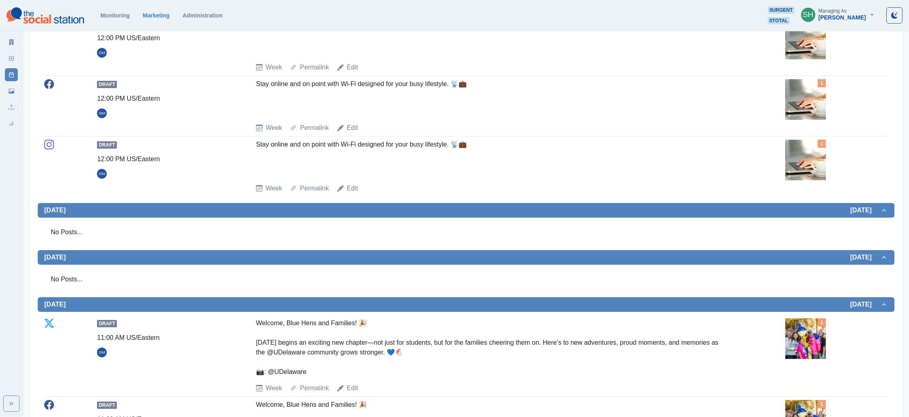
click at [790, 120] on img at bounding box center [805, 99] width 41 height 41
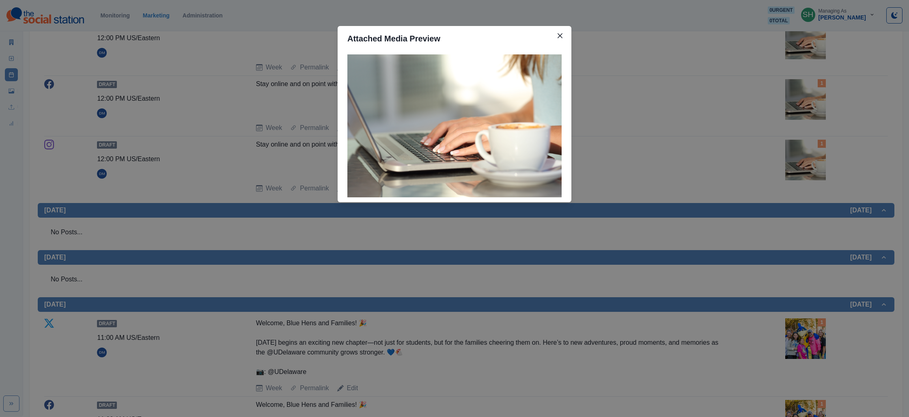
click at [784, 138] on div "Attached Media Preview" at bounding box center [454, 208] width 909 height 417
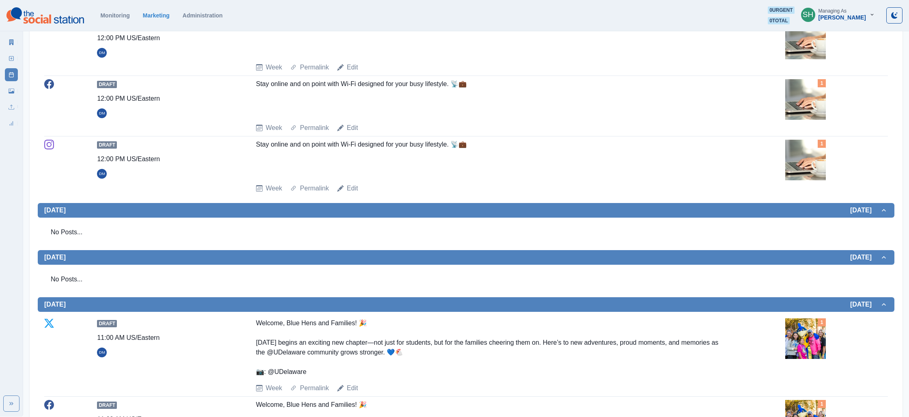
scroll to position [500, 0]
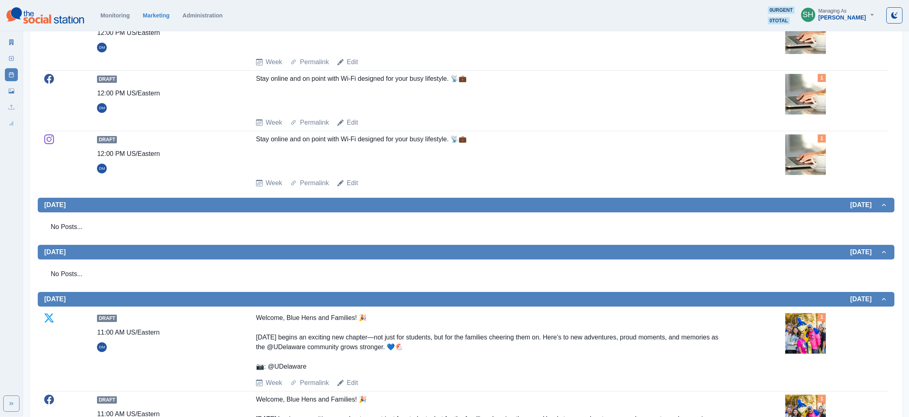
click at [807, 114] on img at bounding box center [805, 94] width 41 height 41
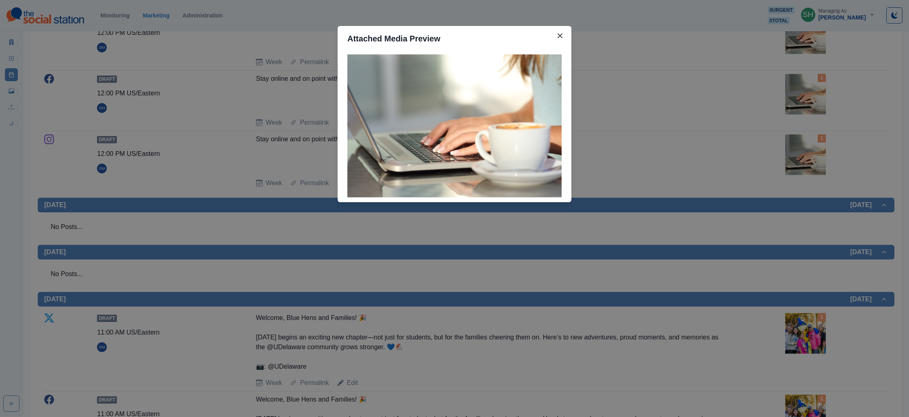
click at [758, 152] on div "Attached Media Preview" at bounding box center [454, 208] width 909 height 417
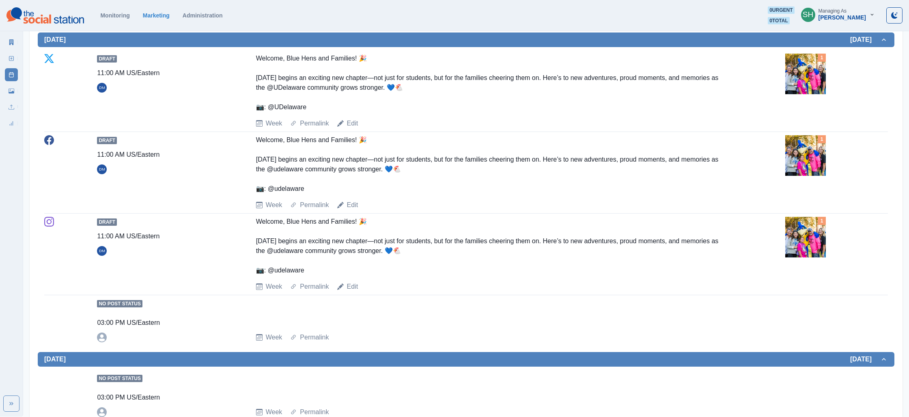
scroll to position [769, 0]
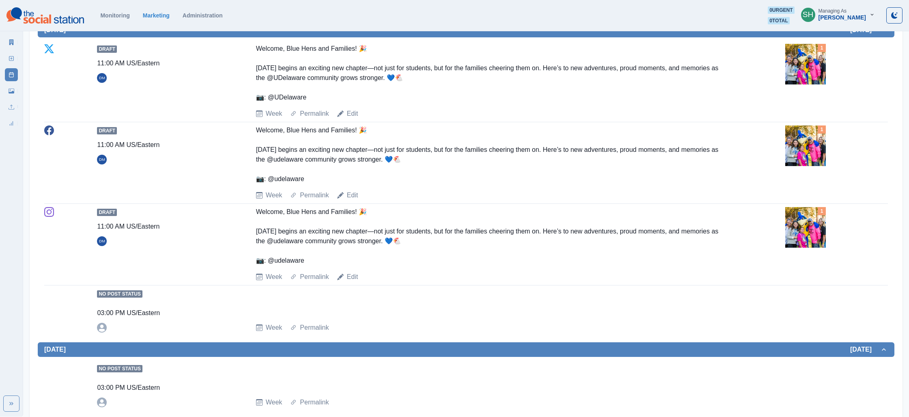
click at [793, 84] on img at bounding box center [805, 64] width 41 height 41
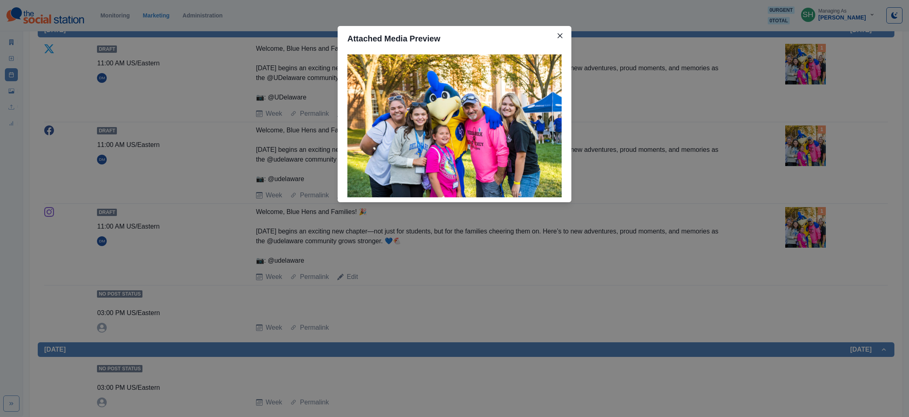
click at [730, 133] on div "Attached Media Preview" at bounding box center [454, 208] width 909 height 417
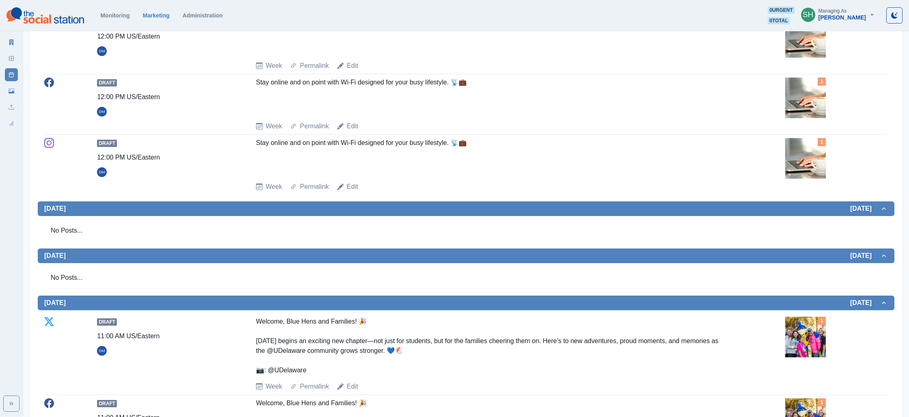
scroll to position [644, 0]
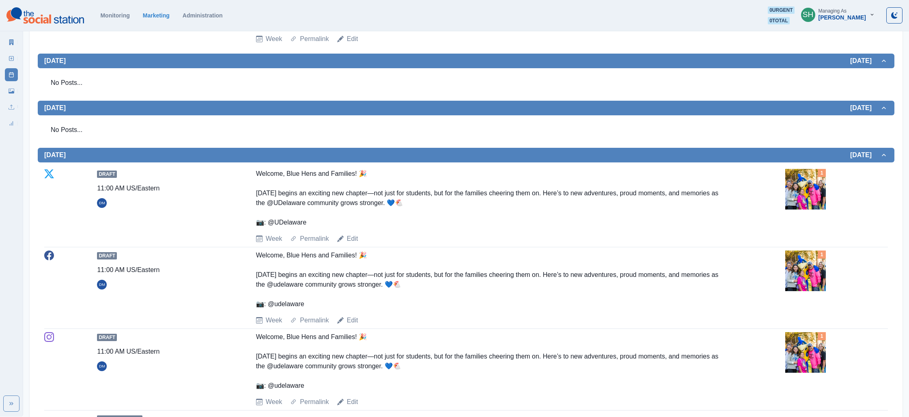
click at [800, 209] on img at bounding box center [805, 189] width 41 height 41
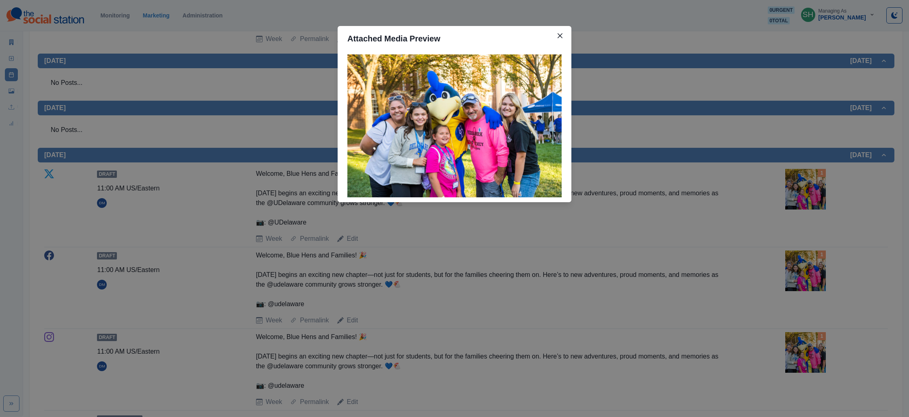
click at [244, 93] on div "Attached Media Preview" at bounding box center [454, 208] width 909 height 417
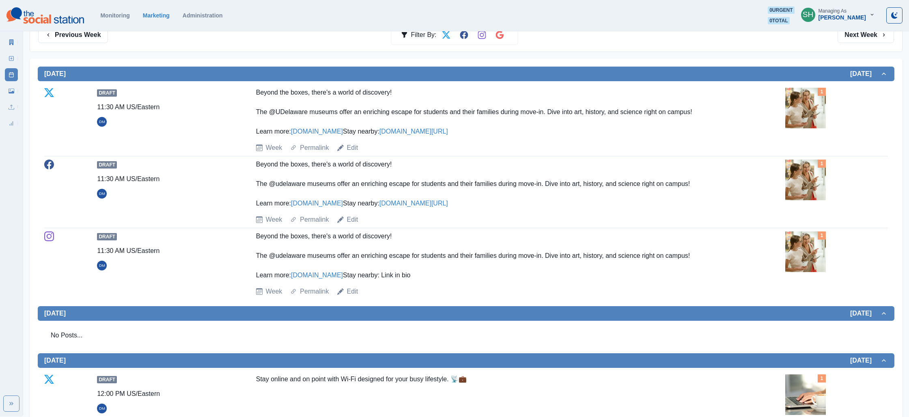
scroll to position [0, 0]
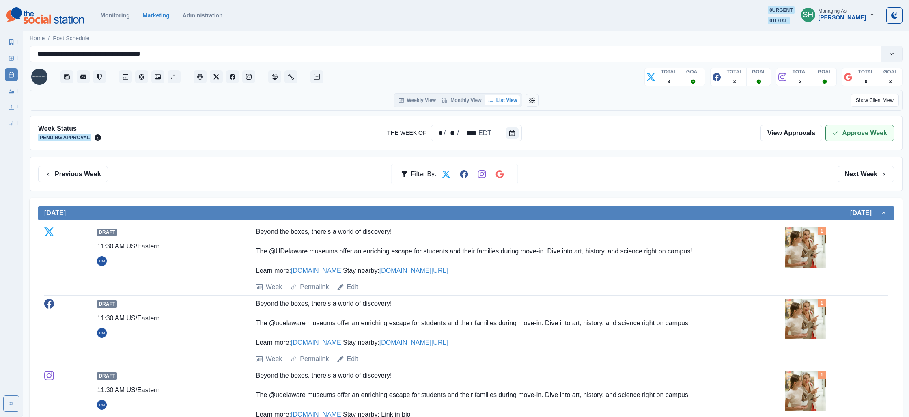
click at [845, 129] on button "Approve Week" at bounding box center [859, 133] width 69 height 16
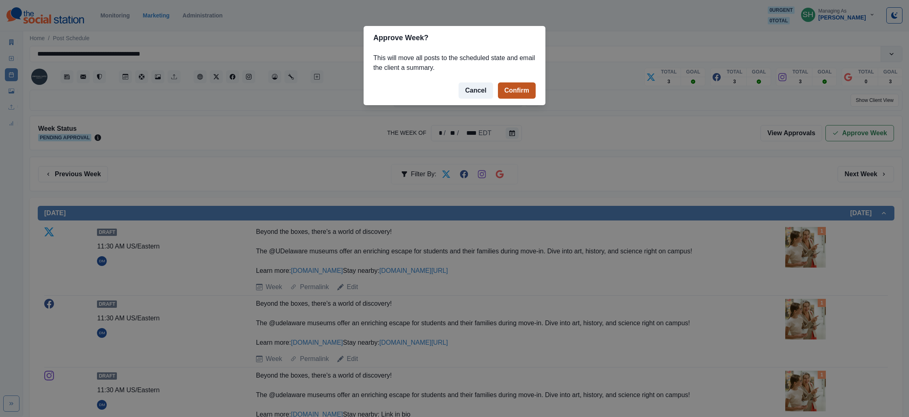
click at [517, 92] on button "Confirm" at bounding box center [517, 90] width 38 height 16
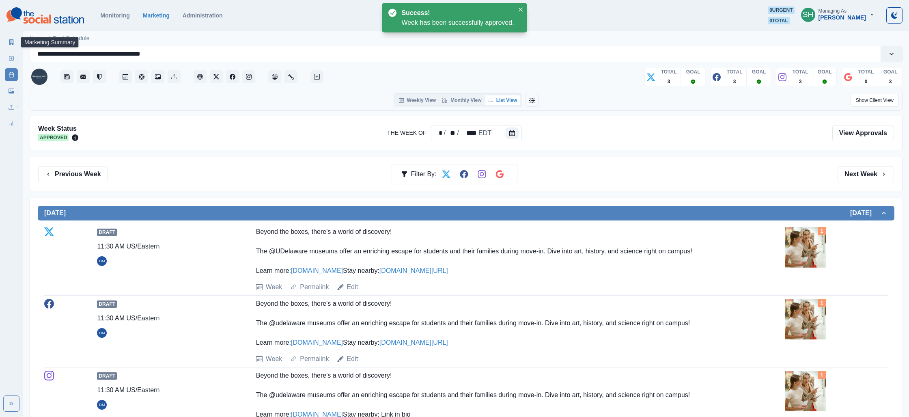
click at [6, 41] on link "Marketing Summary" at bounding box center [11, 42] width 13 height 13
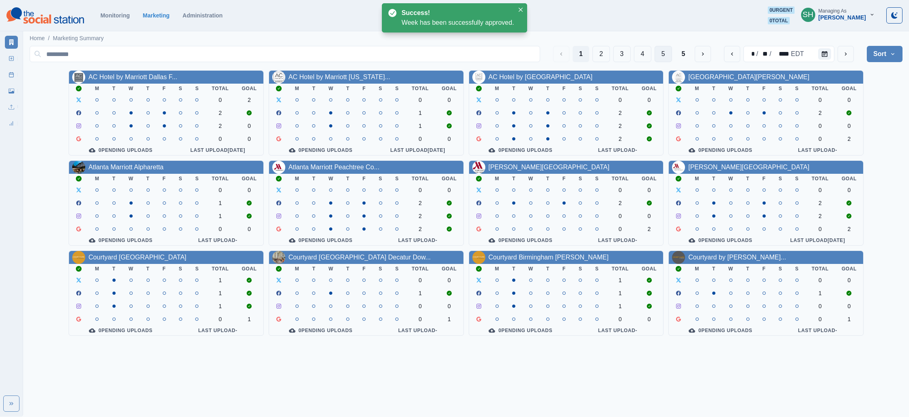
click at [667, 60] on button "5" at bounding box center [662, 54] width 17 height 16
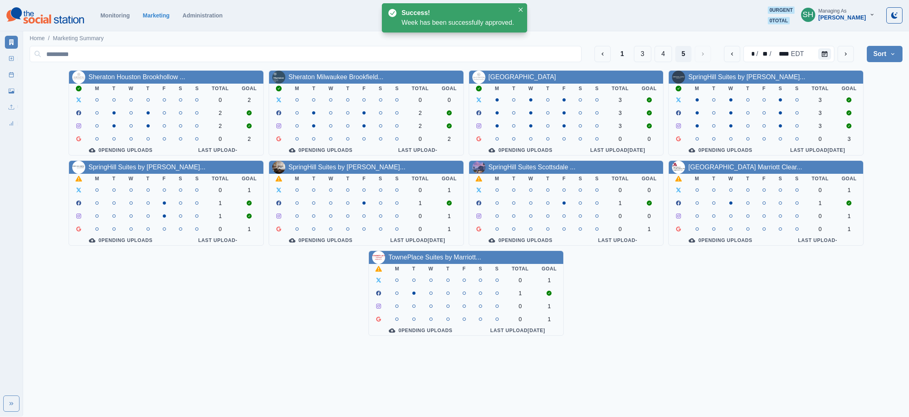
click at [144, 172] on div "SpringHill Suites by [PERSON_NAME]..." at bounding box center [146, 167] width 117 height 10
click at [144, 170] on link "SpringHill Suites by [PERSON_NAME]..." at bounding box center [146, 167] width 117 height 7
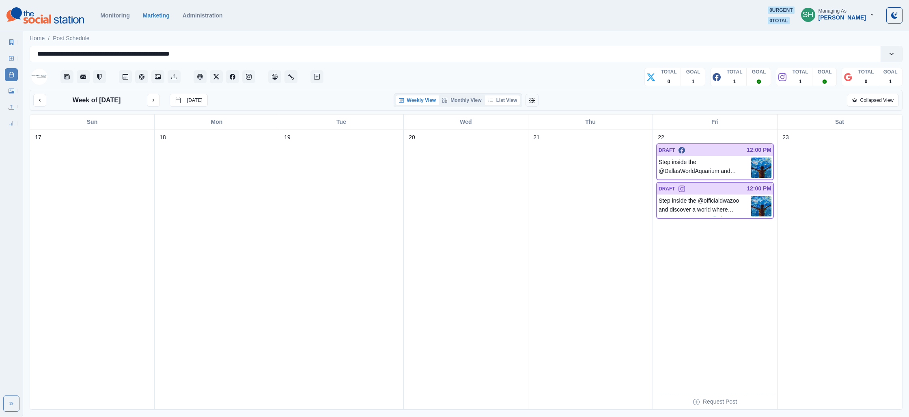
click at [496, 103] on button "List View" at bounding box center [503, 100] width 36 height 10
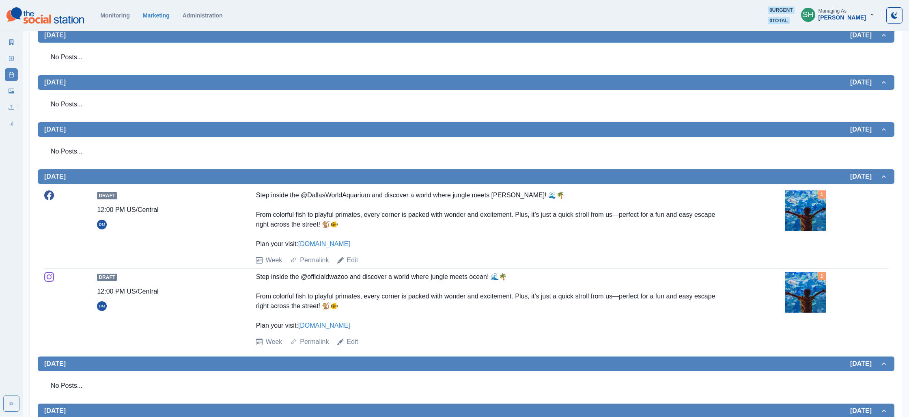
scroll to position [273, 0]
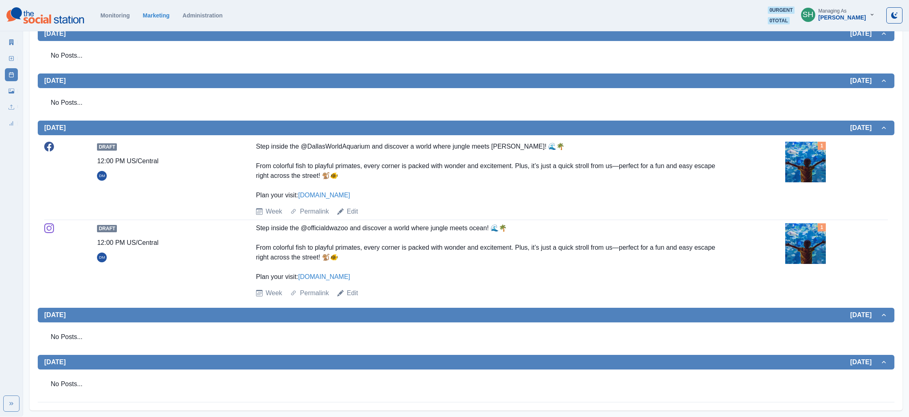
click at [813, 244] on img at bounding box center [805, 243] width 41 height 41
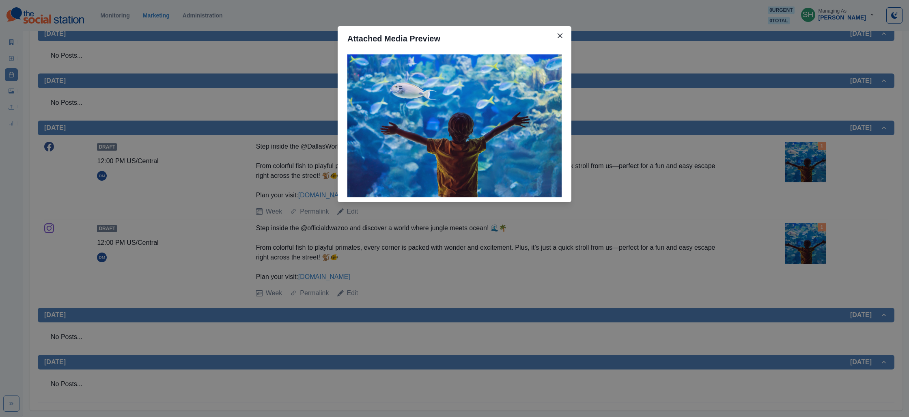
click at [745, 194] on div "Attached Media Preview" at bounding box center [454, 208] width 909 height 417
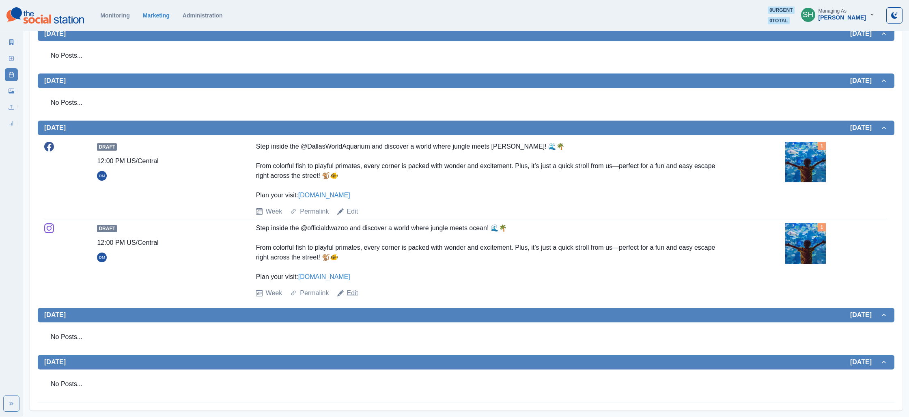
click at [353, 290] on link "Edit" at bounding box center [352, 293] width 11 height 10
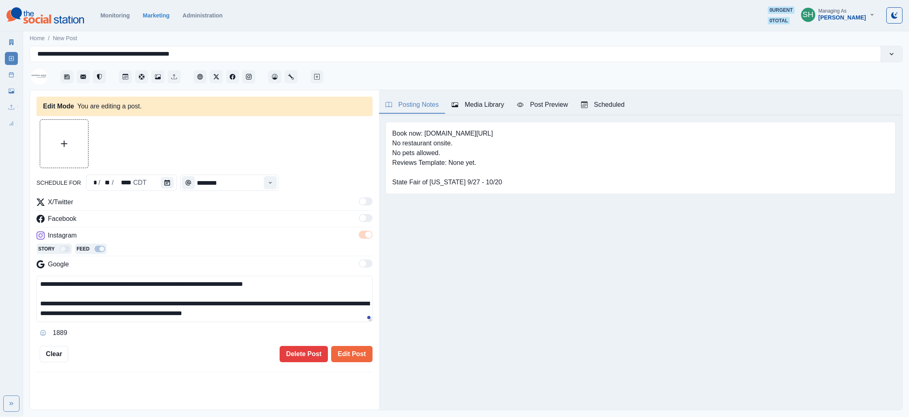
type input "********"
type textarea "**********"
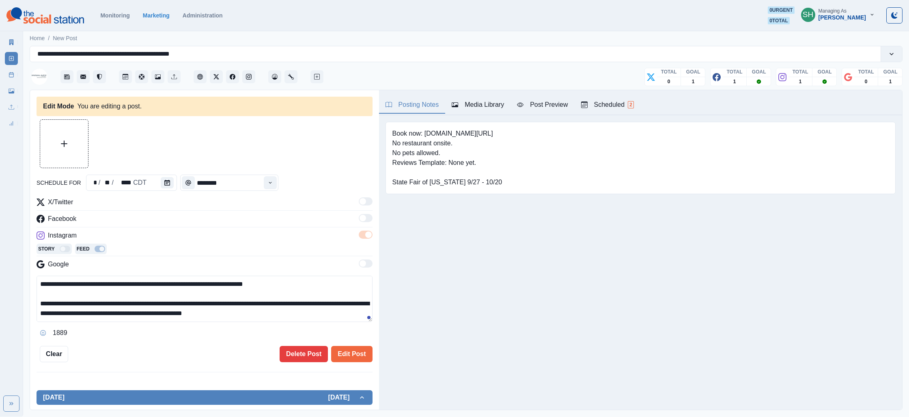
click at [502, 114] on div "Posting Notes Media Library Post Preview Scheduled 2" at bounding box center [640, 102] width 523 height 25
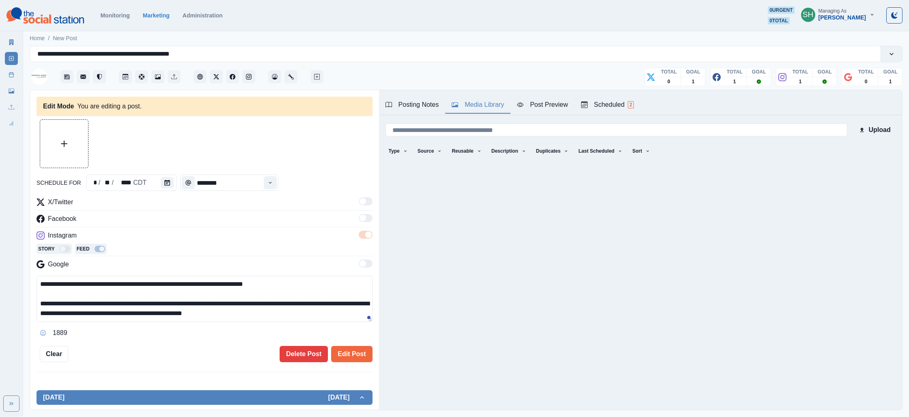
click at [484, 107] on div "Media Library" at bounding box center [478, 105] width 52 height 10
click at [65, 159] on icon "View Media" at bounding box center [67, 161] width 5 height 5
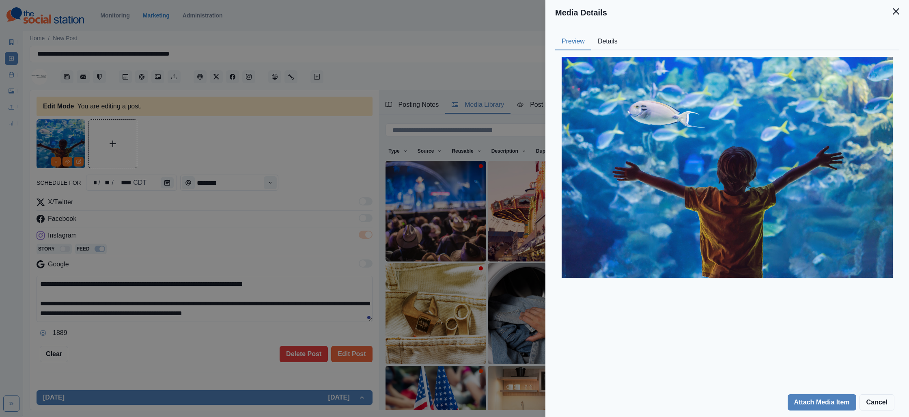
click at [607, 43] on button "Details" at bounding box center [607, 41] width 33 height 17
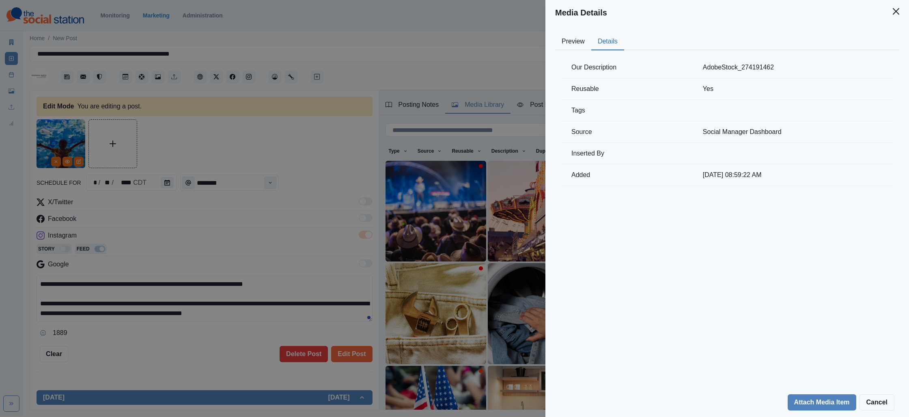
drag, startPoint x: 262, startPoint y: 178, endPoint x: 181, endPoint y: 70, distance: 135.8
click at [262, 178] on div "Media Details Preview Details Our Description AdobeStock_274191462 Reusable Yes…" at bounding box center [454, 208] width 909 height 417
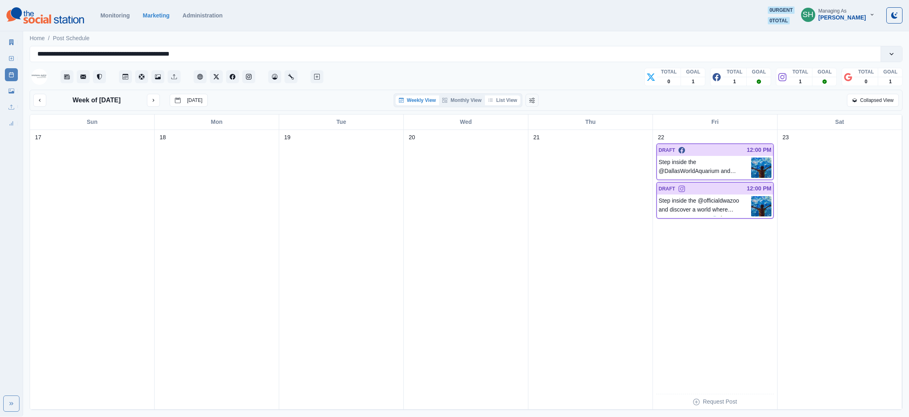
click at [497, 102] on button "List View" at bounding box center [503, 100] width 36 height 10
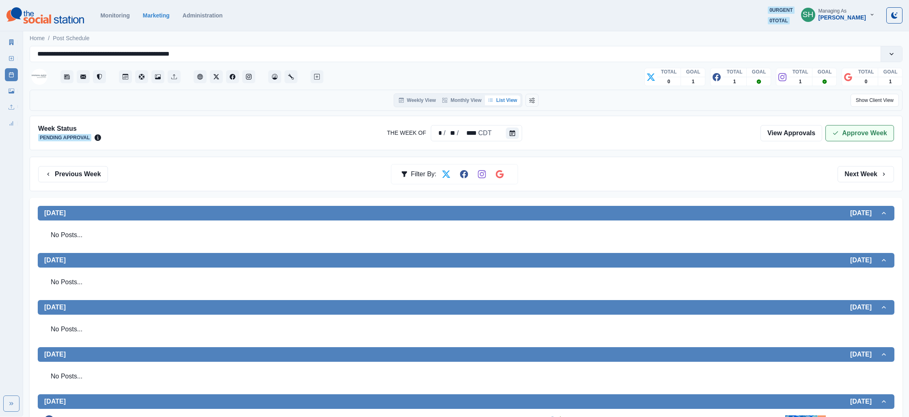
click at [886, 129] on button "Approve Week" at bounding box center [859, 133] width 69 height 16
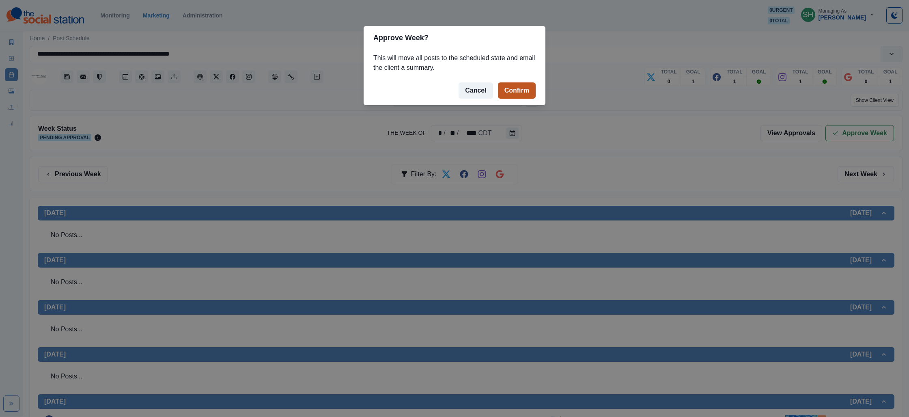
click at [525, 90] on button "Confirm" at bounding box center [517, 90] width 38 height 16
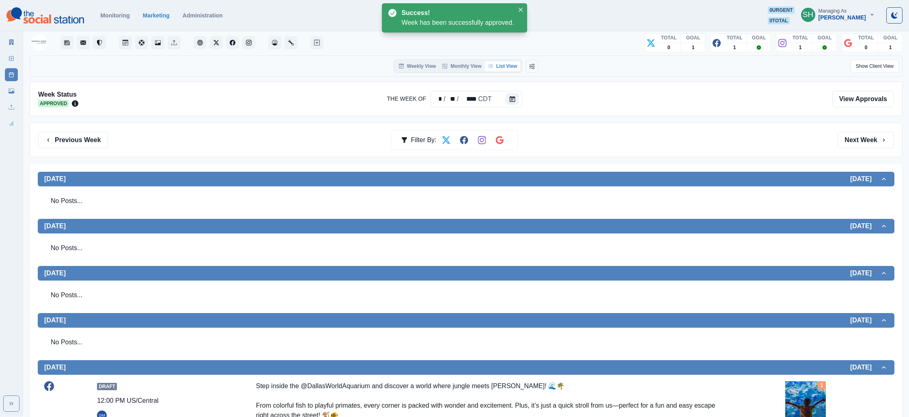
scroll to position [273, 0]
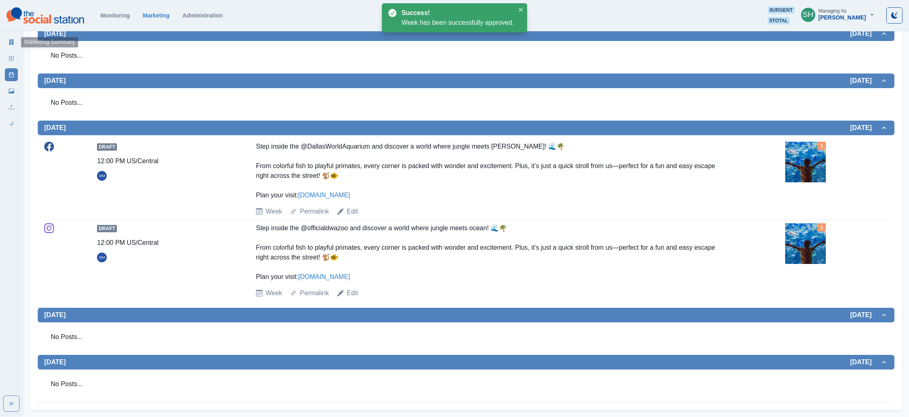
click at [9, 41] on icon at bounding box center [12, 42] width 6 height 6
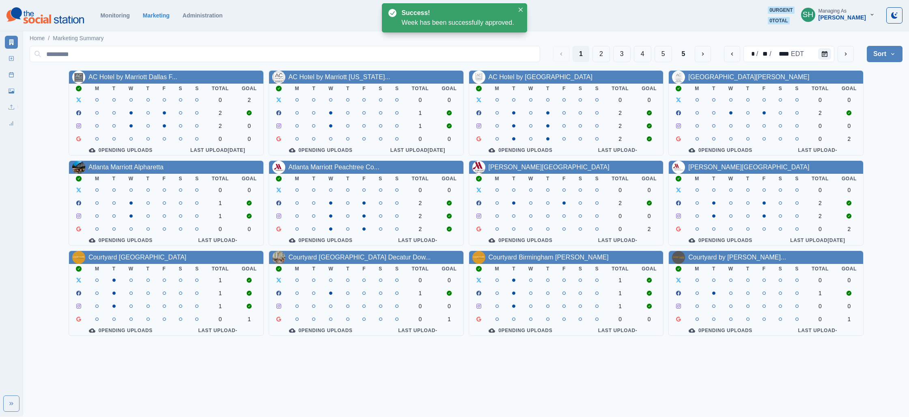
click at [672, 52] on div "1 2 3 4 5 5" at bounding box center [632, 54] width 158 height 16
click at [680, 56] on button "5" at bounding box center [683, 54] width 17 height 16
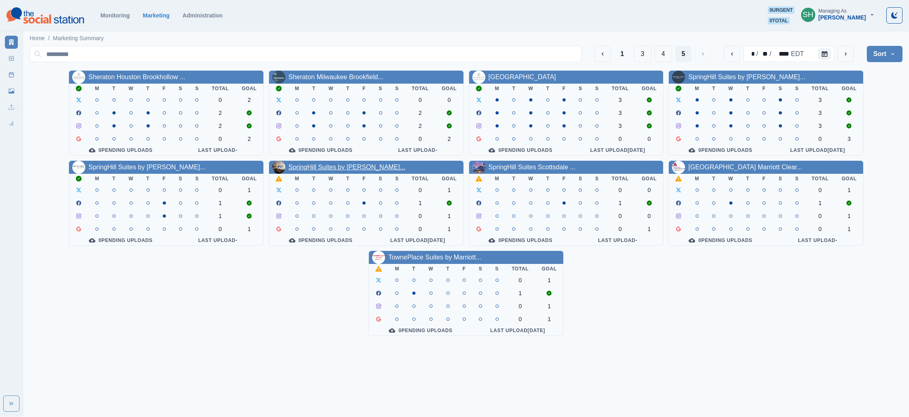
click at [338, 166] on link "SpringHill Suites by [PERSON_NAME]..." at bounding box center [346, 167] width 117 height 7
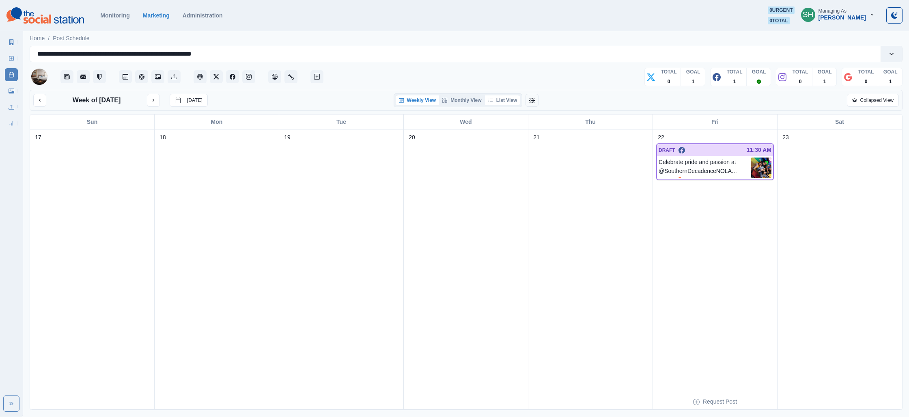
click at [510, 97] on button "List View" at bounding box center [503, 100] width 36 height 10
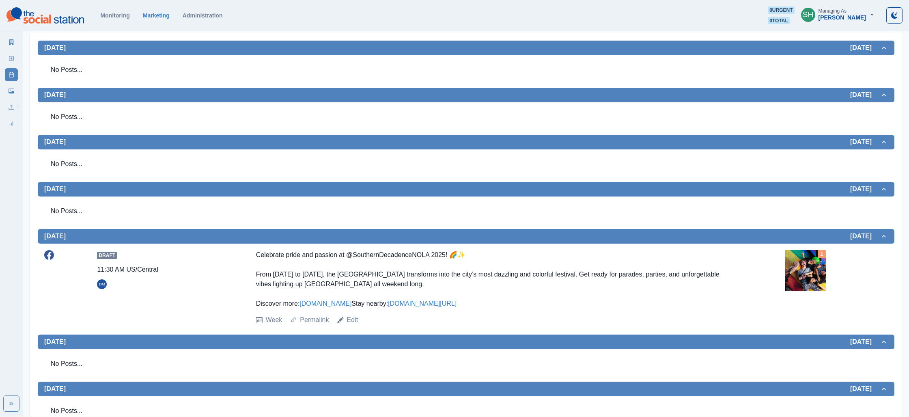
scroll to position [202, 0]
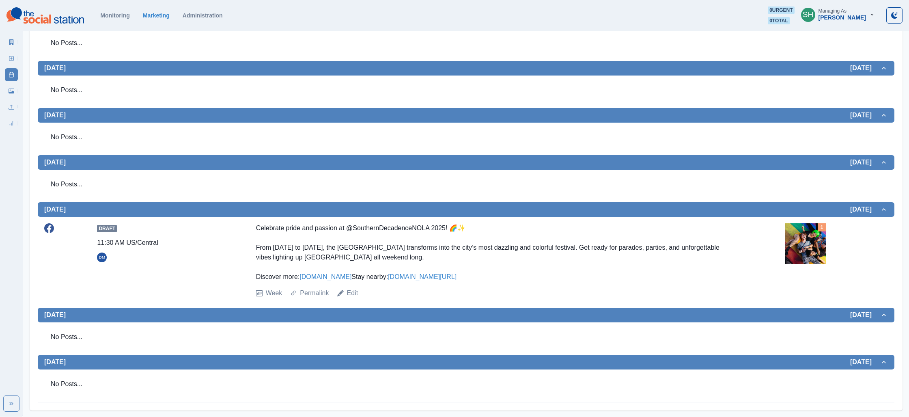
click at [824, 237] on img at bounding box center [805, 243] width 41 height 41
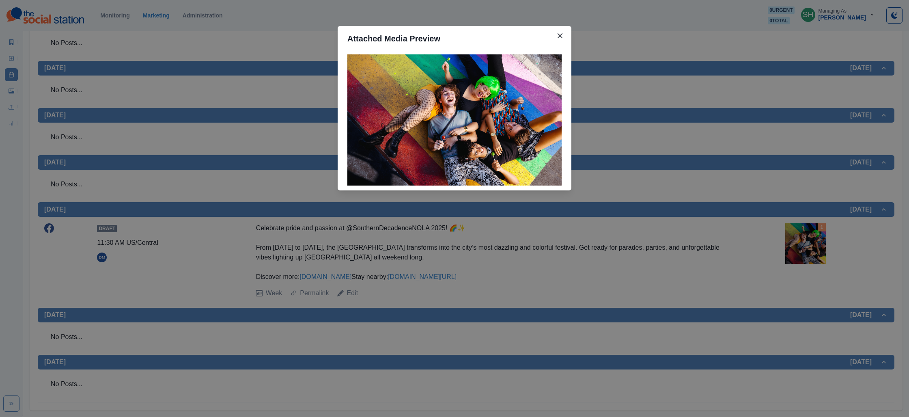
click at [650, 209] on div "Attached Media Preview" at bounding box center [454, 208] width 909 height 417
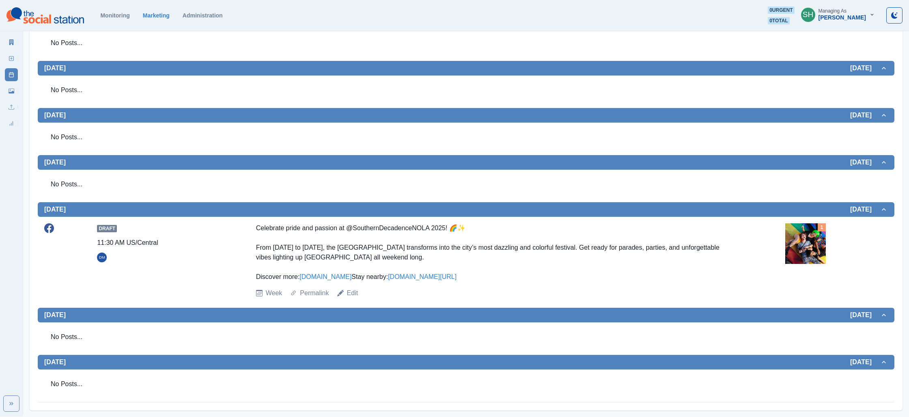
scroll to position [0, 0]
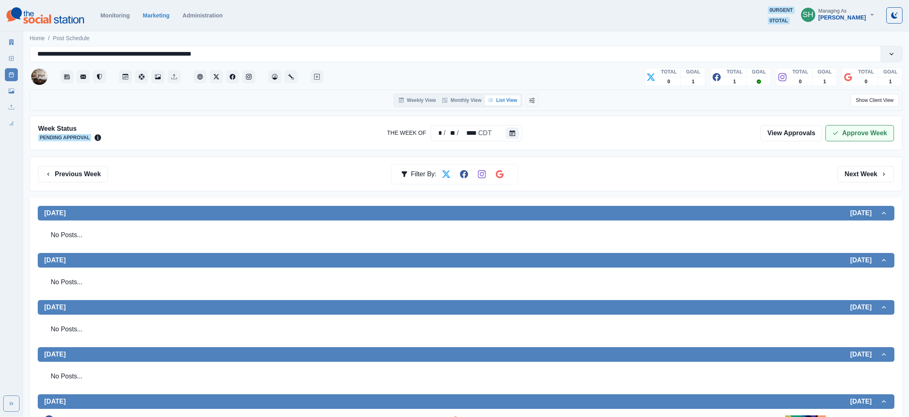
click at [852, 128] on button "Approve Week" at bounding box center [859, 133] width 69 height 16
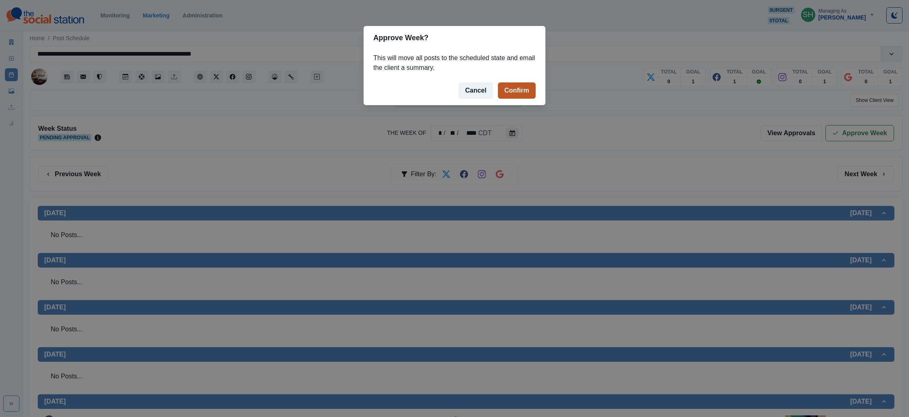
click at [509, 86] on button "Confirm" at bounding box center [517, 90] width 38 height 16
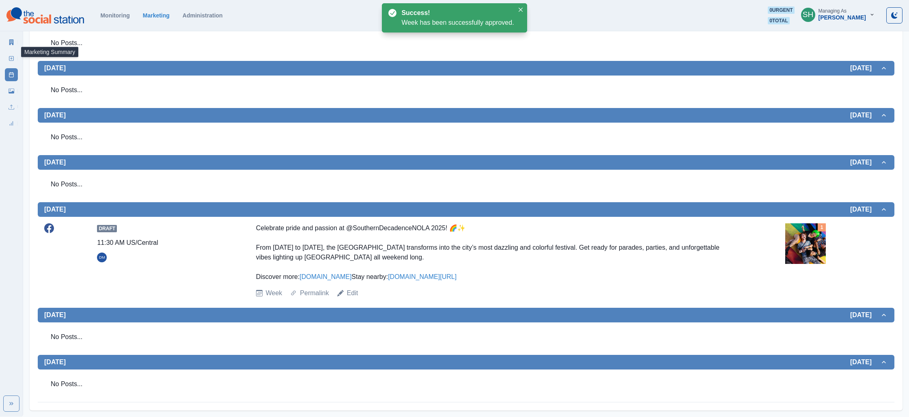
click at [13, 45] on link "Marketing Summary" at bounding box center [11, 42] width 13 height 13
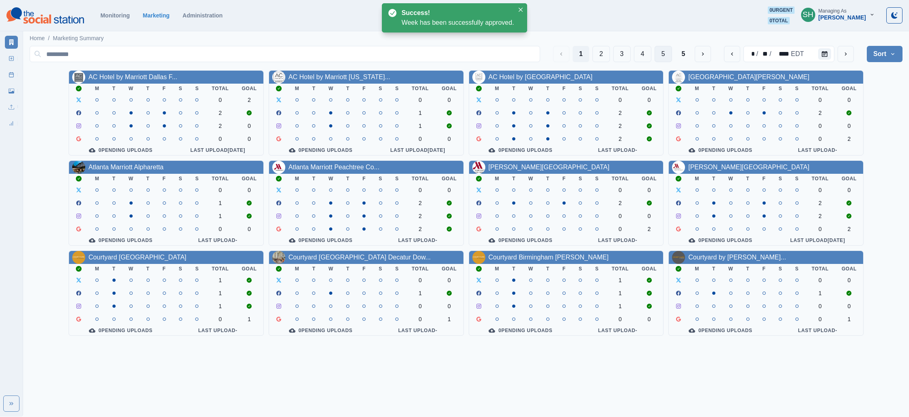
click at [671, 52] on button "5" at bounding box center [662, 54] width 17 height 16
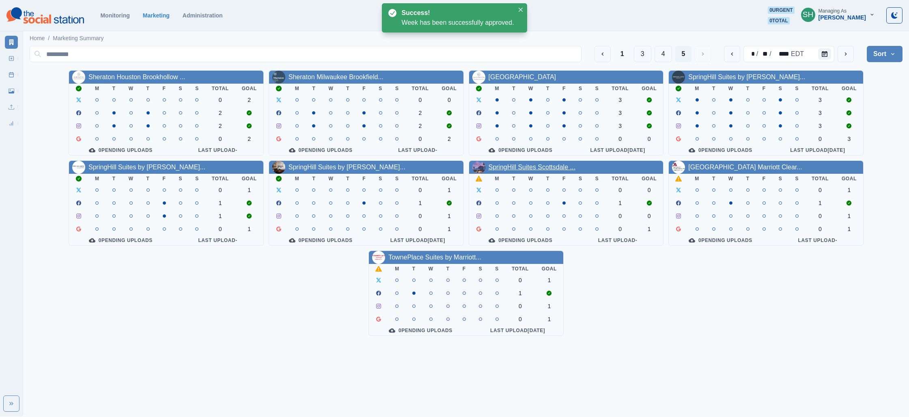
click at [527, 168] on link "SpringHill Suites Scottsdale ..." at bounding box center [531, 167] width 87 height 7
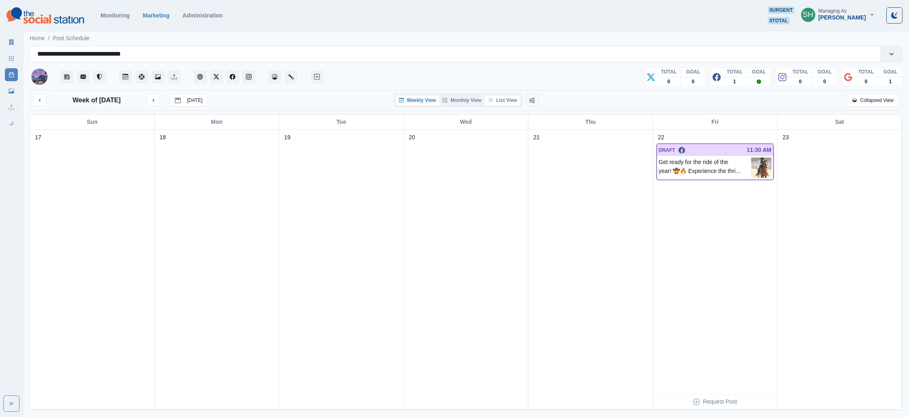
click at [493, 99] on icon "button" at bounding box center [490, 100] width 5 height 5
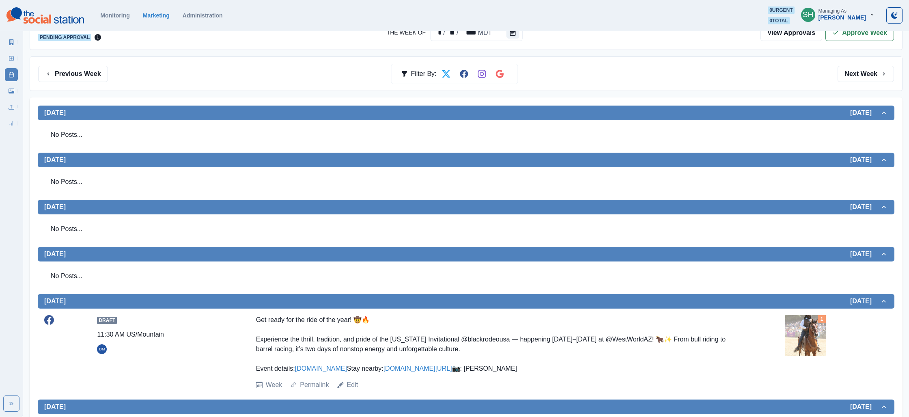
scroll to position [221, 0]
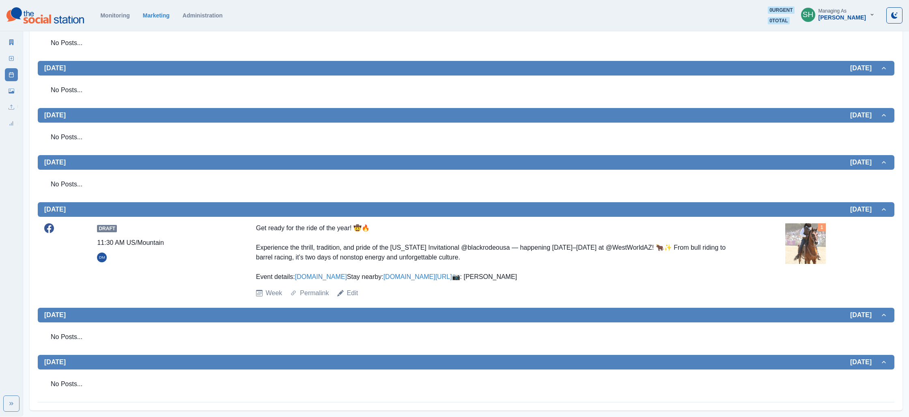
click at [815, 223] on img at bounding box center [805, 243] width 41 height 41
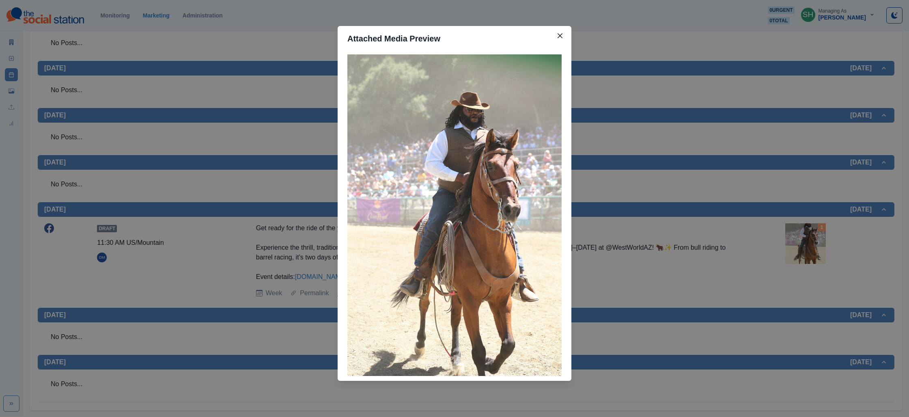
click at [781, 205] on div "Attached Media Preview" at bounding box center [454, 208] width 909 height 417
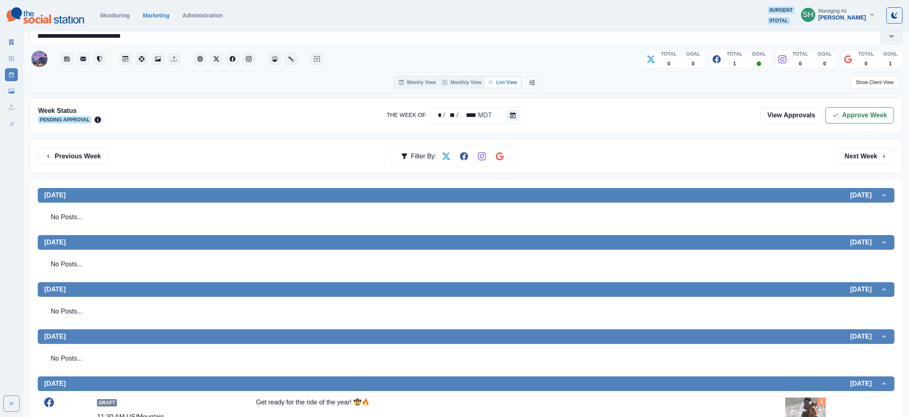
scroll to position [0, 0]
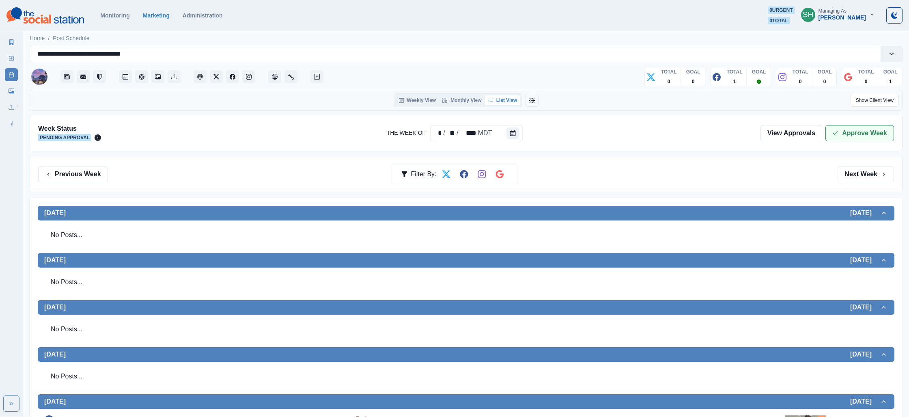
drag, startPoint x: 878, startPoint y: 124, endPoint x: 867, endPoint y: 131, distance: 12.0
click at [876, 125] on div "Week Status Pending Approval The Week Of * / ** / **** MDT View Approvals Appro…" at bounding box center [466, 133] width 873 height 34
click at [866, 131] on button "Approve Week" at bounding box center [859, 133] width 69 height 16
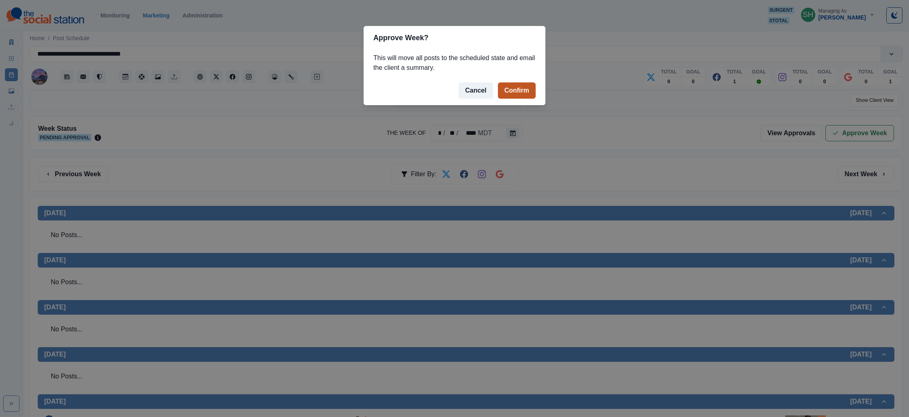
click at [528, 92] on button "Confirm" at bounding box center [517, 90] width 38 height 16
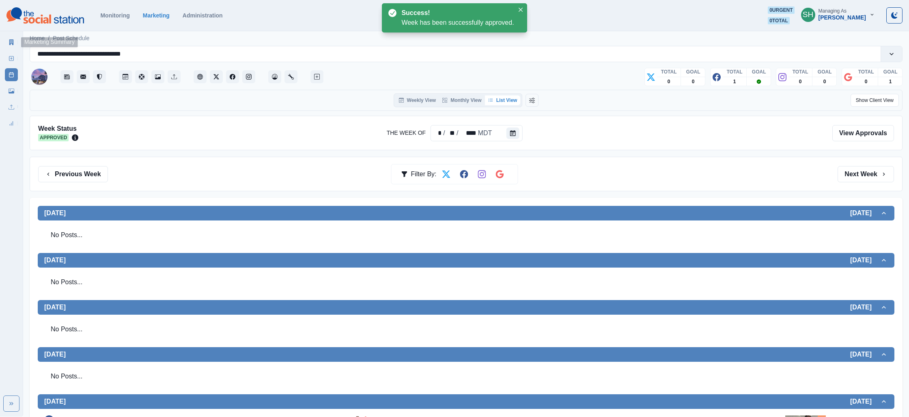
click at [10, 44] on icon at bounding box center [11, 42] width 4 height 6
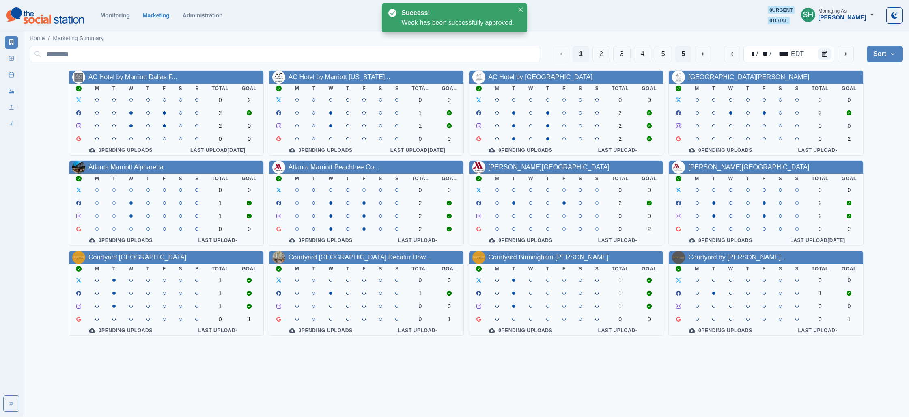
click at [679, 52] on button "5" at bounding box center [683, 54] width 17 height 16
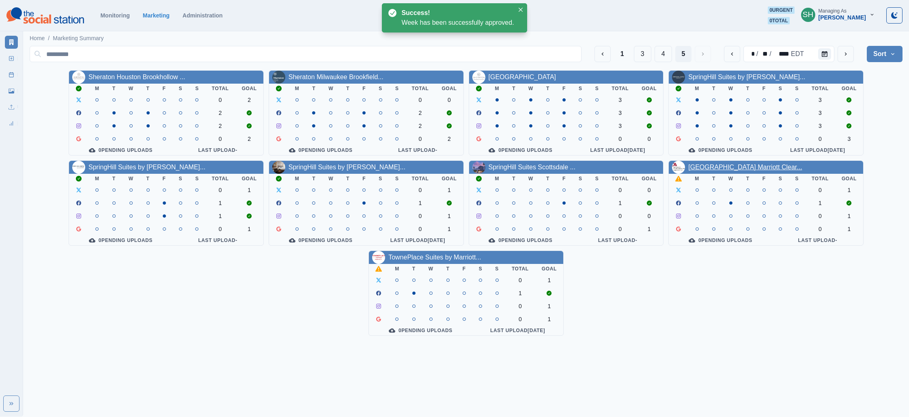
click at [738, 169] on link "[GEOGRAPHIC_DATA] Marriott Clear..." at bounding box center [745, 167] width 114 height 7
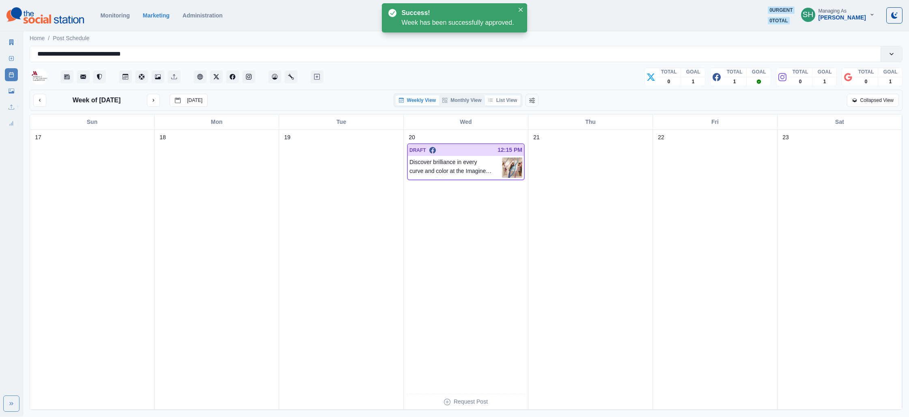
click at [510, 99] on button "List View" at bounding box center [503, 100] width 36 height 10
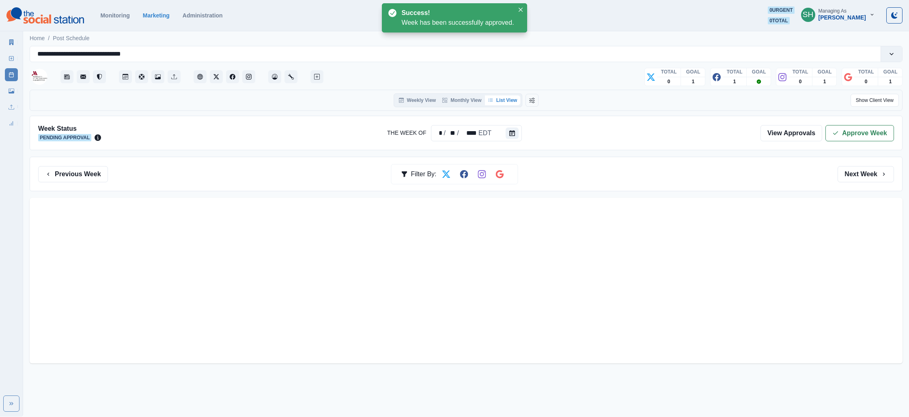
scroll to position [182, 0]
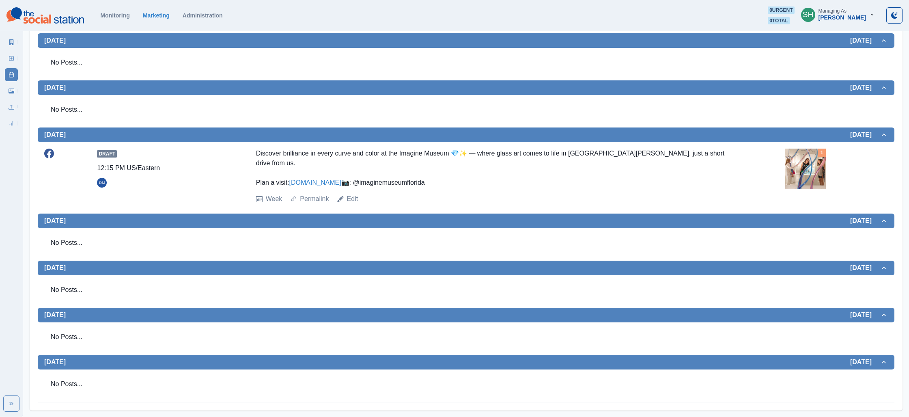
click at [789, 152] on img at bounding box center [805, 168] width 41 height 41
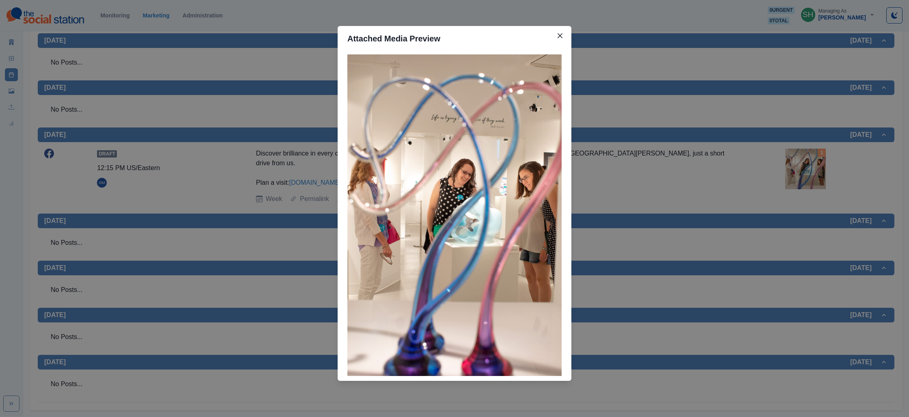
click at [719, 155] on div "Attached Media Preview" at bounding box center [454, 208] width 909 height 417
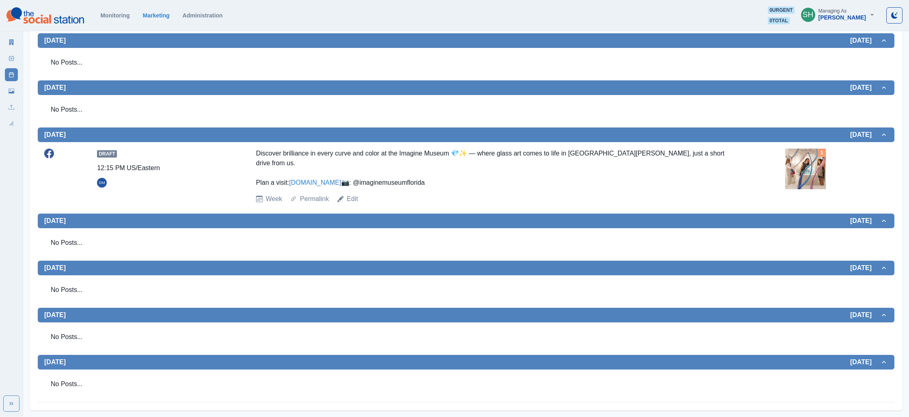
click at [341, 179] on link "[DOMAIN_NAME]" at bounding box center [315, 182] width 52 height 7
click at [833, 157] on div "1" at bounding box center [836, 168] width 103 height 41
click at [796, 161] on img at bounding box center [805, 168] width 41 height 41
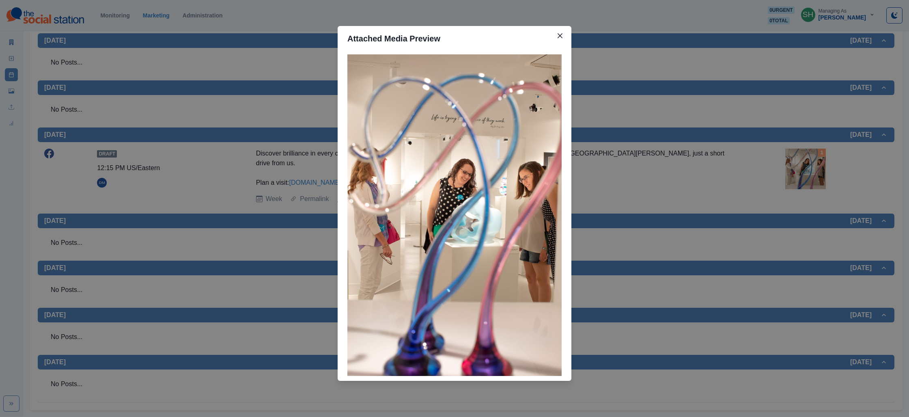
click at [605, 141] on div "Attached Media Preview" at bounding box center [454, 208] width 909 height 417
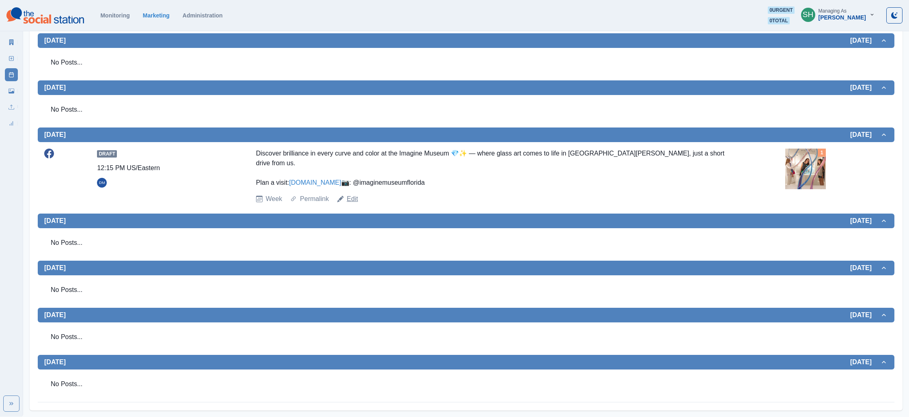
click at [351, 198] on link "Edit" at bounding box center [352, 199] width 11 height 10
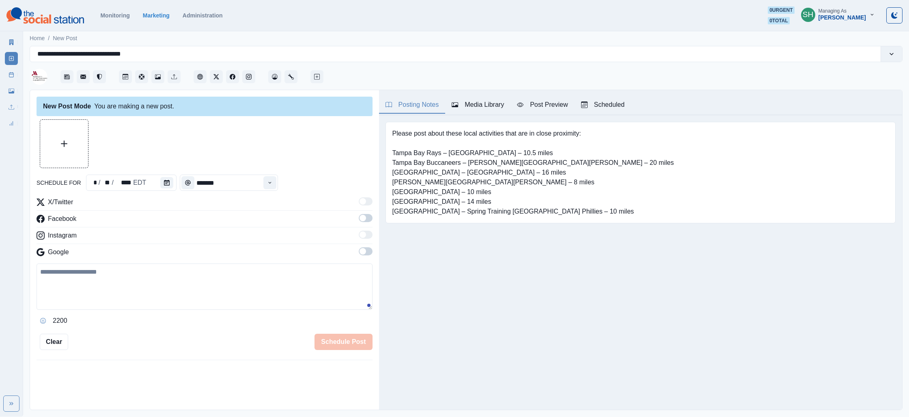
type input "********"
type textarea "**********"
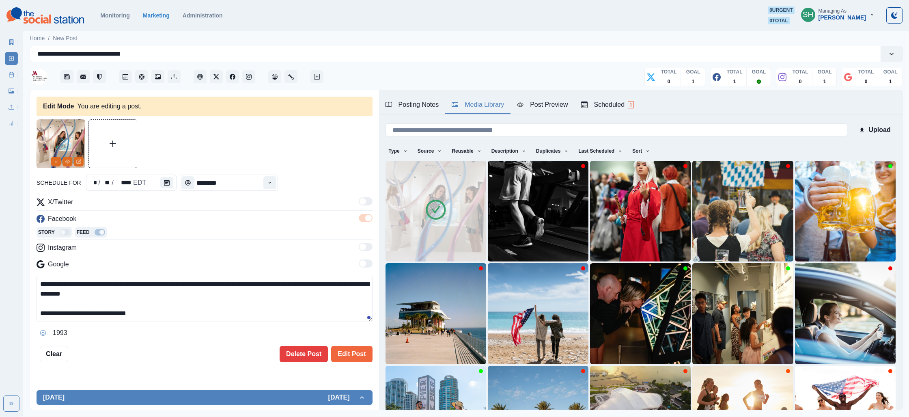
click at [481, 104] on div "Media Library" at bounding box center [478, 105] width 52 height 10
click at [62, 161] on div at bounding box center [67, 162] width 32 height 10
click at [54, 163] on icon "Remove" at bounding box center [56, 161] width 5 height 5
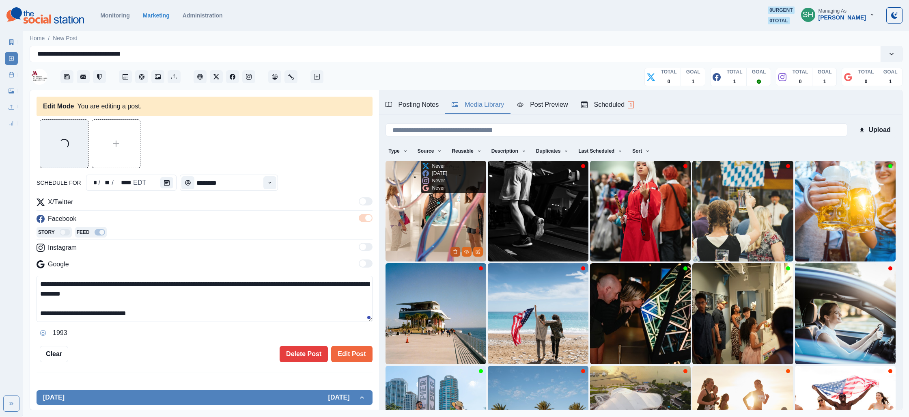
click at [454, 252] on icon "Delete Media" at bounding box center [455, 251] width 5 height 5
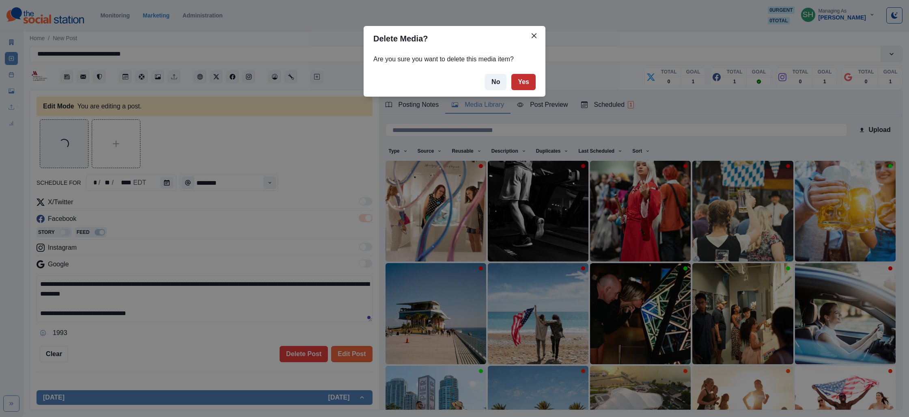
click at [521, 83] on button "Yes" at bounding box center [523, 82] width 24 height 16
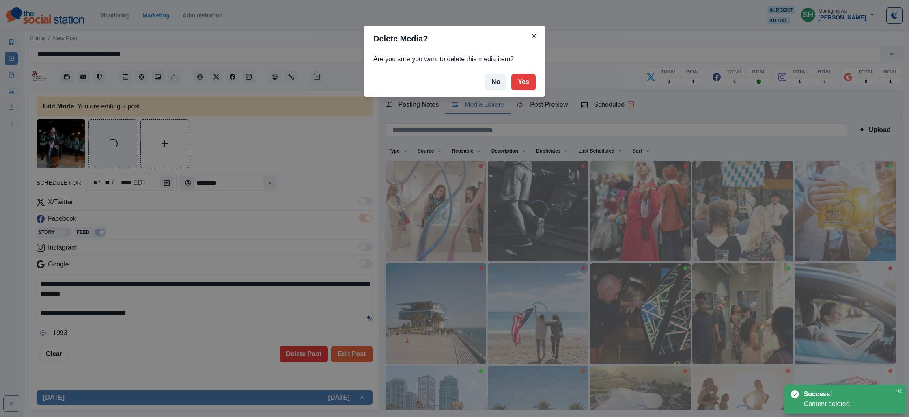
click at [536, 32] on div "Home / New Post" at bounding box center [466, 35] width 886 height 13
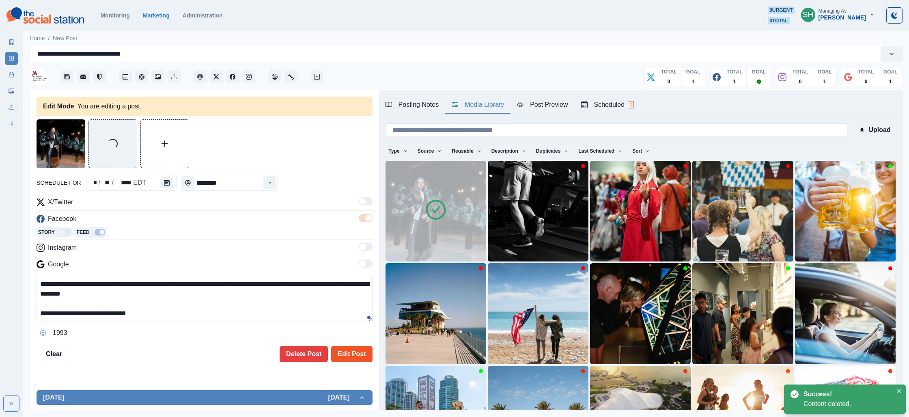
click at [355, 354] on button "Edit Post" at bounding box center [351, 354] width 41 height 16
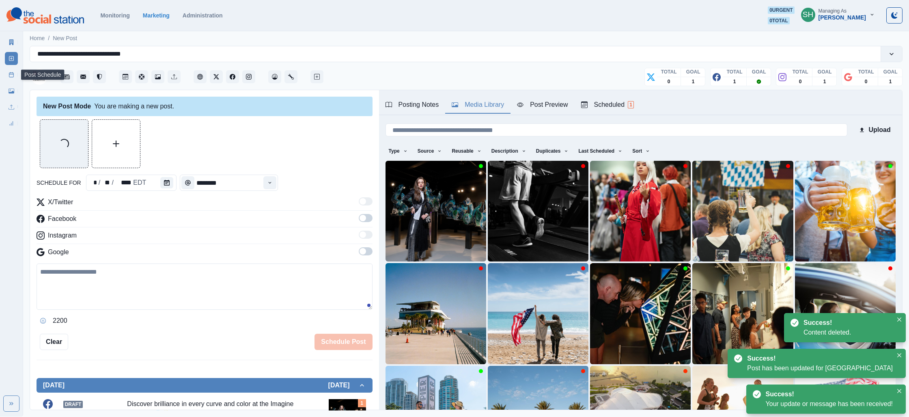
click at [15, 75] on link "Post Schedule" at bounding box center [11, 74] width 13 height 13
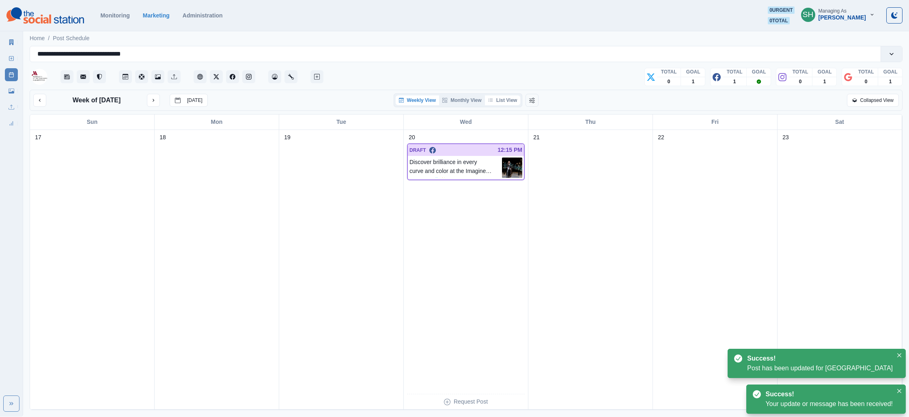
click at [503, 99] on button "List View" at bounding box center [503, 100] width 36 height 10
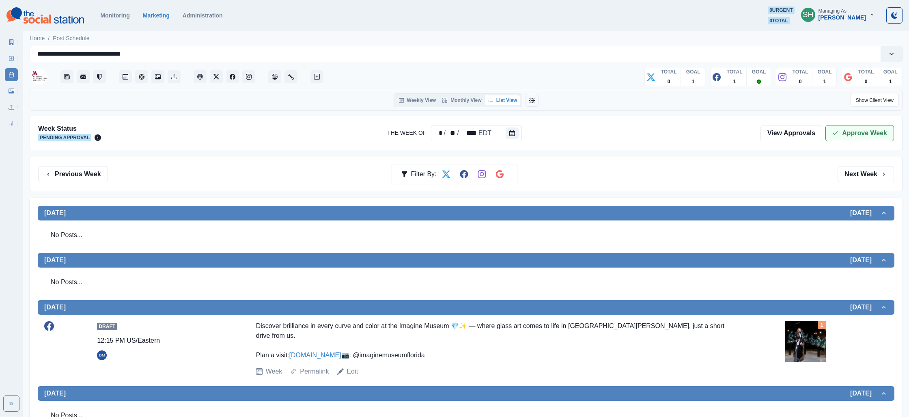
click at [865, 132] on button "Approve Week" at bounding box center [859, 133] width 69 height 16
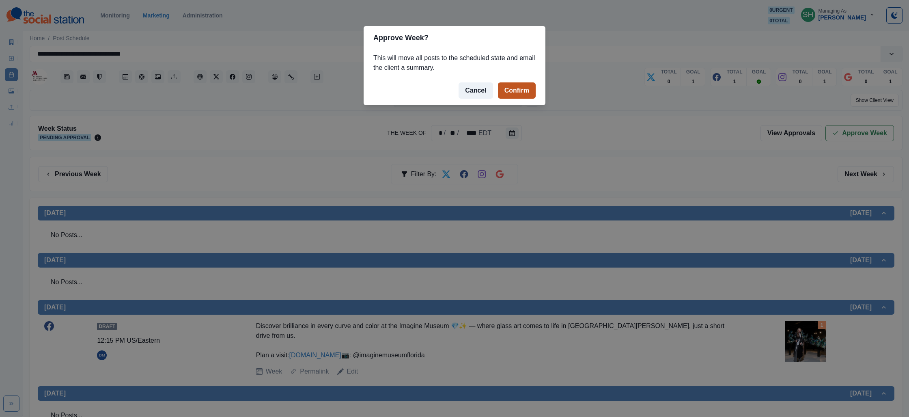
click at [518, 90] on button "Confirm" at bounding box center [517, 90] width 38 height 16
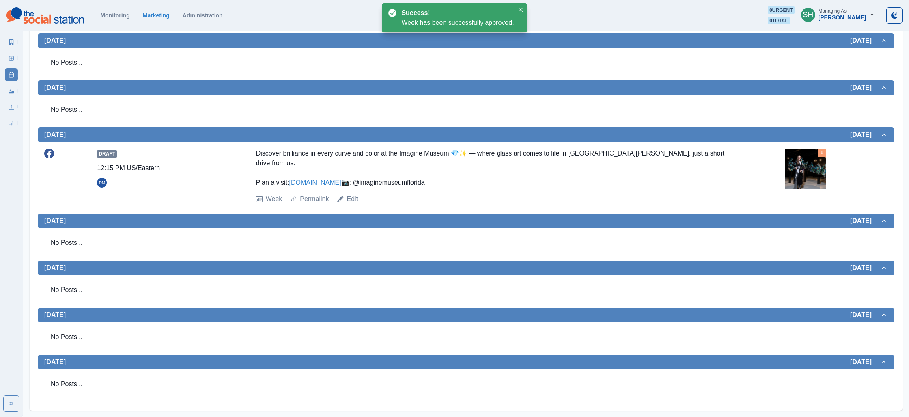
scroll to position [182, 0]
click at [11, 48] on link "Marketing Summary" at bounding box center [11, 42] width 13 height 13
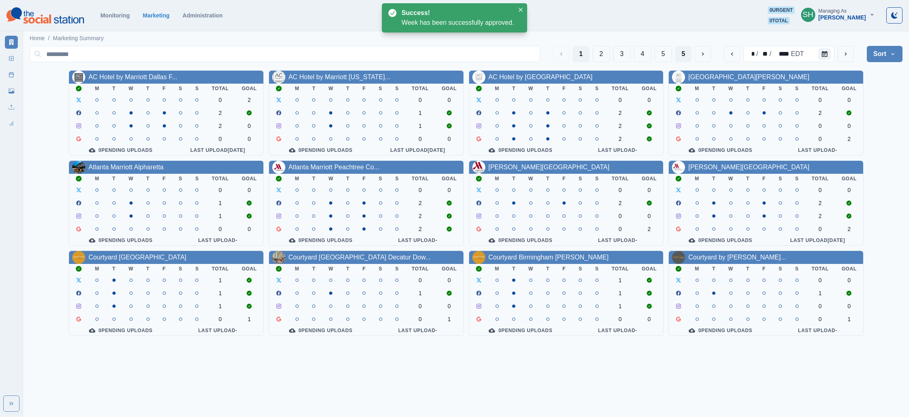
click at [684, 52] on button "5" at bounding box center [683, 54] width 17 height 16
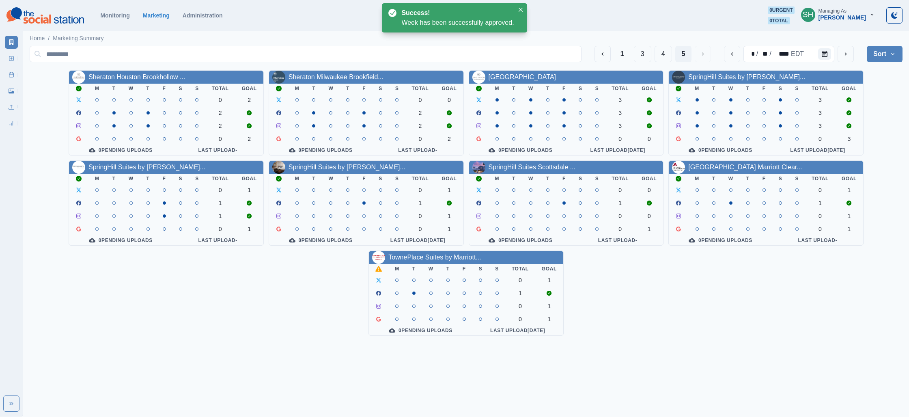
click at [443, 258] on link "TownePlace Suites by Marriott..." at bounding box center [434, 257] width 93 height 7
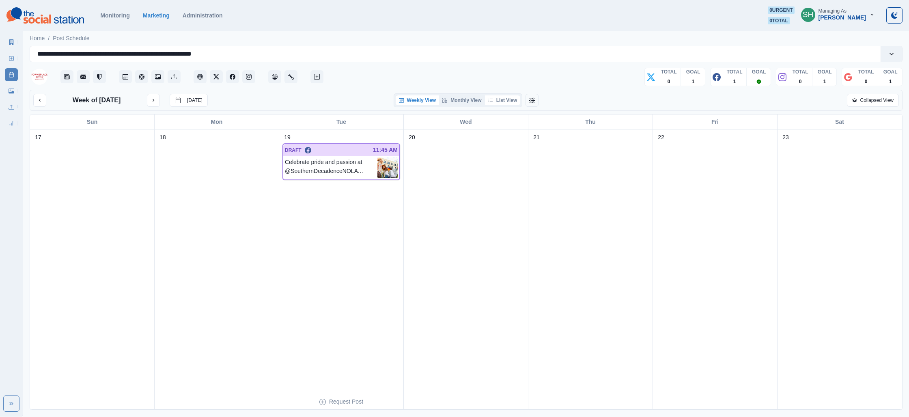
click at [504, 97] on button "List View" at bounding box center [503, 100] width 36 height 10
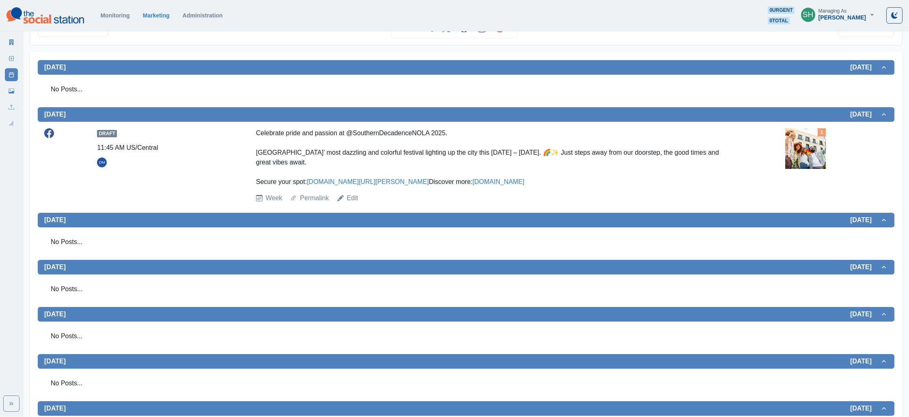
scroll to position [147, 0]
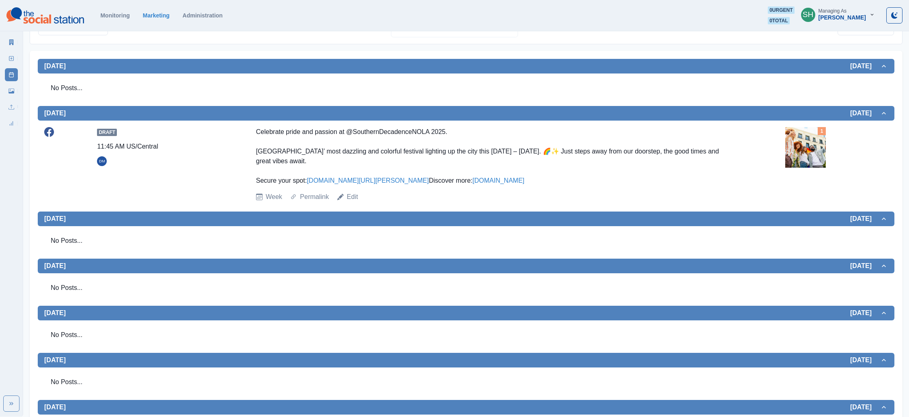
click at [799, 142] on img at bounding box center [805, 147] width 41 height 41
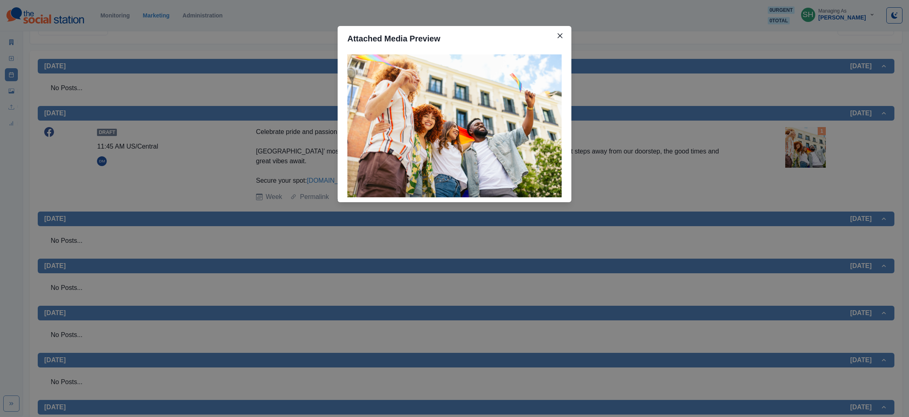
click at [664, 146] on div "Attached Media Preview" at bounding box center [454, 208] width 909 height 417
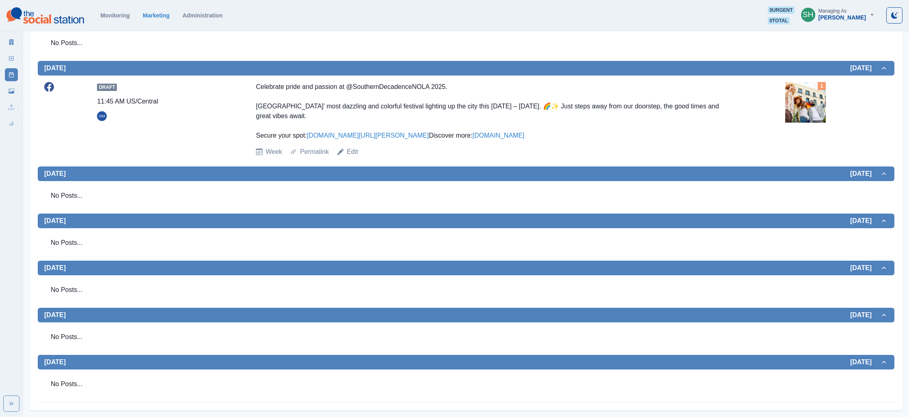
scroll to position [0, 0]
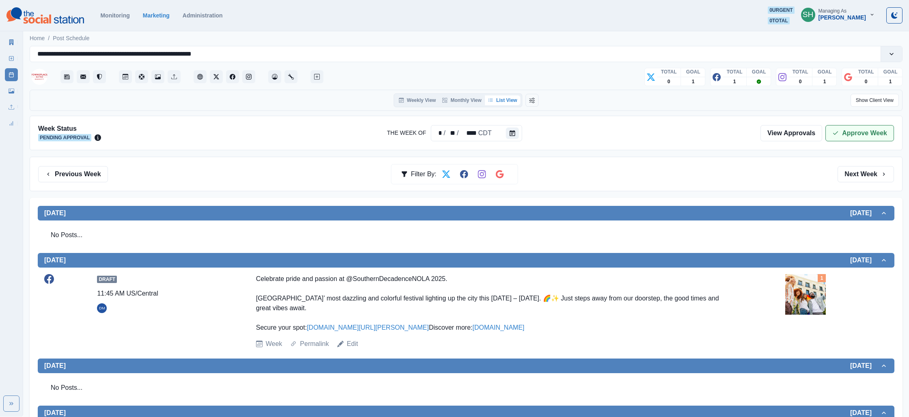
click at [856, 131] on button "Approve Week" at bounding box center [859, 133] width 69 height 16
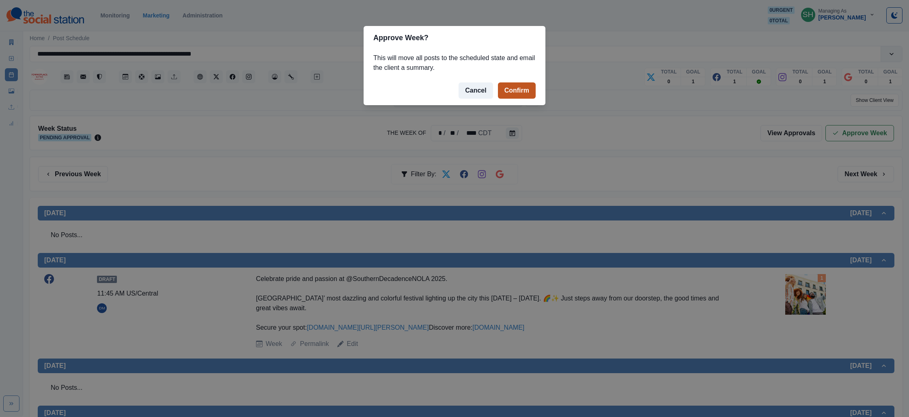
click at [525, 94] on button "Confirm" at bounding box center [517, 90] width 38 height 16
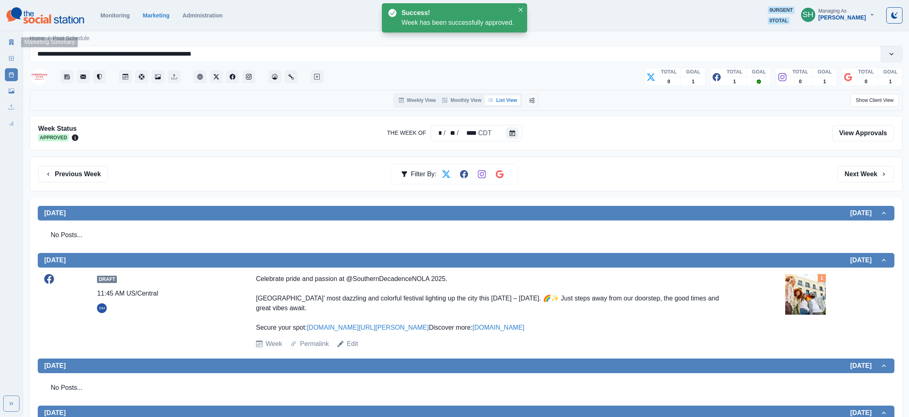
click at [12, 43] on icon at bounding box center [11, 42] width 4 height 6
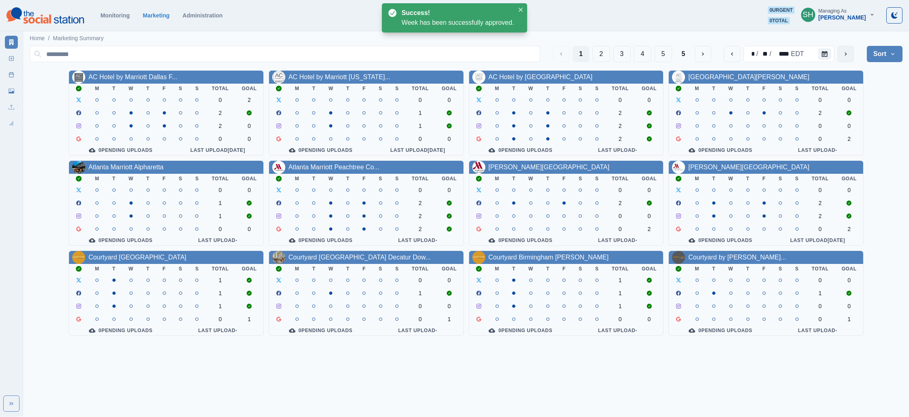
click at [837, 54] on button "next" at bounding box center [845, 54] width 16 height 16
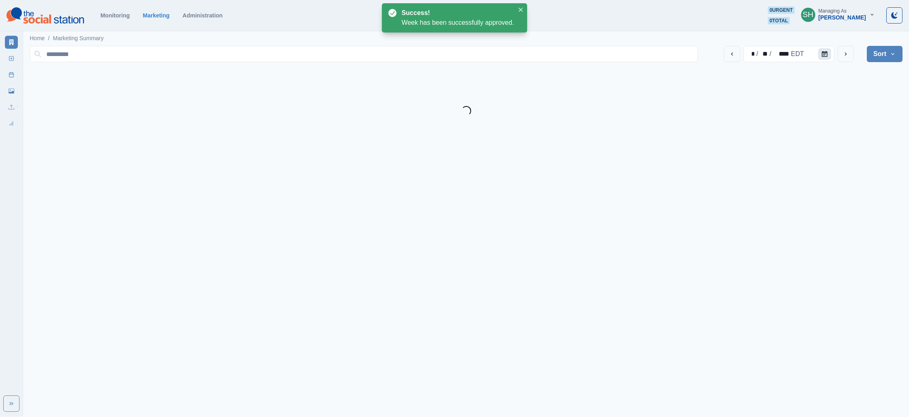
click at [829, 54] on button "Calendar" at bounding box center [824, 53] width 13 height 11
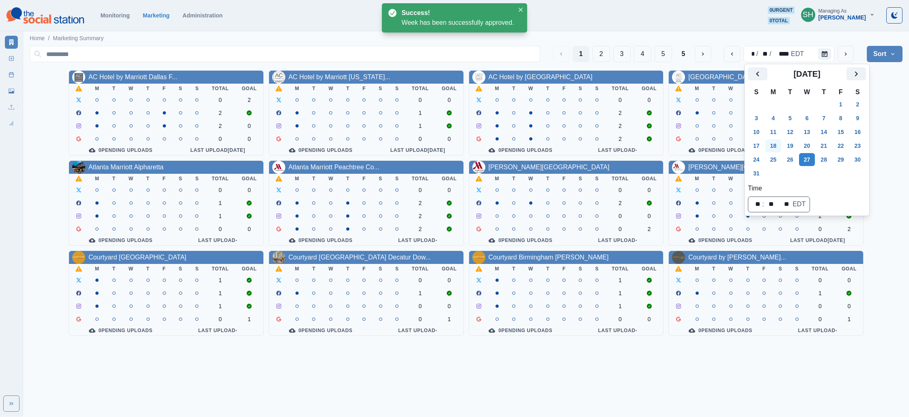
click at [775, 146] on button "18" at bounding box center [773, 145] width 16 height 13
click at [902, 99] on main "Home / Marketing Summary 1 2 3 4 5 5 * / ** / **** EDT Sort Client Name Uploads…" at bounding box center [466, 185] width 886 height 313
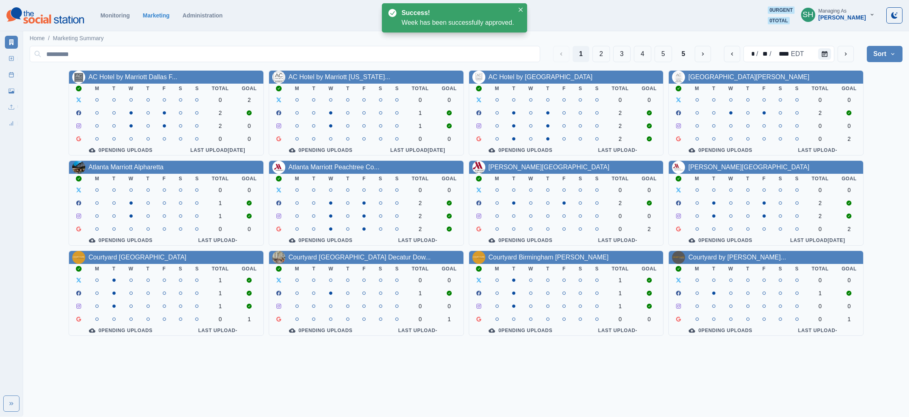
click at [880, 59] on button "Sort" at bounding box center [885, 54] width 36 height 16
click at [856, 106] on span "Pending Post Approval" at bounding box center [862, 106] width 70 height 10
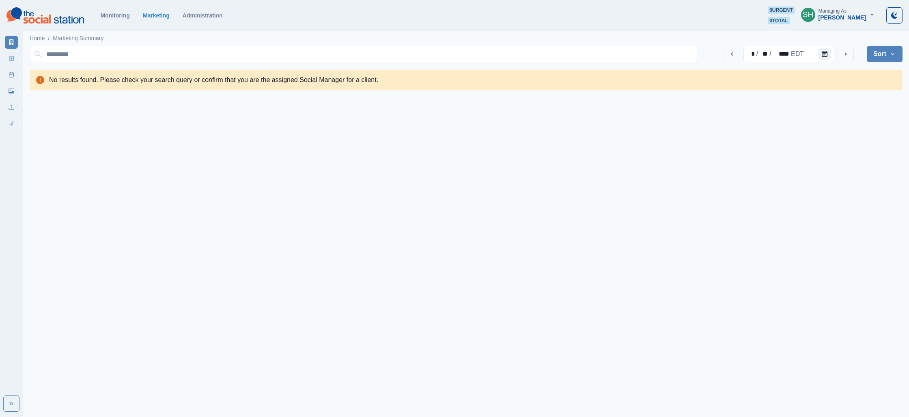
click at [880, 48] on button "Sort" at bounding box center [885, 54] width 36 height 16
drag, startPoint x: 859, startPoint y: 74, endPoint x: 834, endPoint y: 43, distance: 39.8
click at [859, 74] on span "Client Name" at bounding box center [862, 76] width 70 height 10
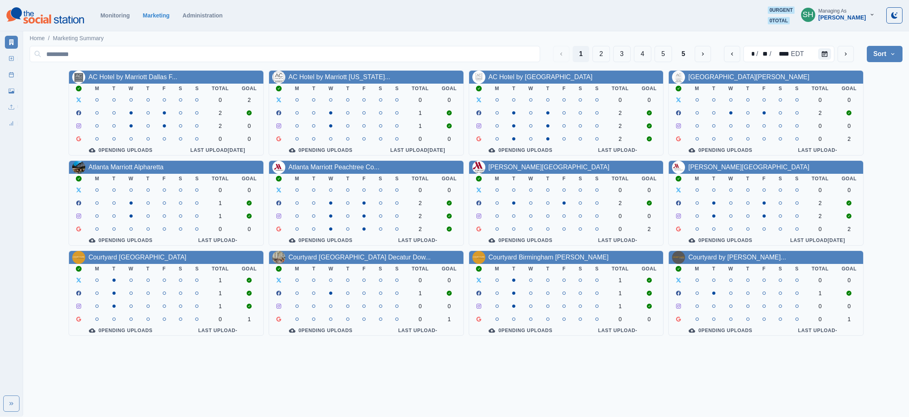
click at [824, 19] on button "SH Managing As [PERSON_NAME]" at bounding box center [837, 14] width 87 height 16
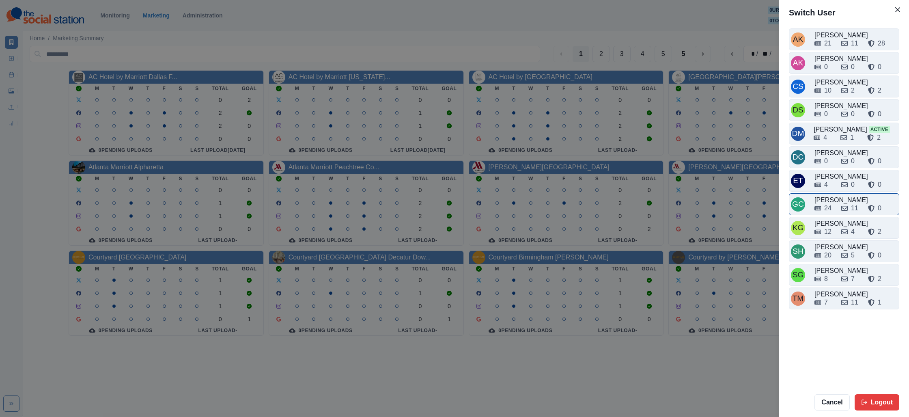
click at [845, 203] on div "11" at bounding box center [851, 208] width 20 height 10
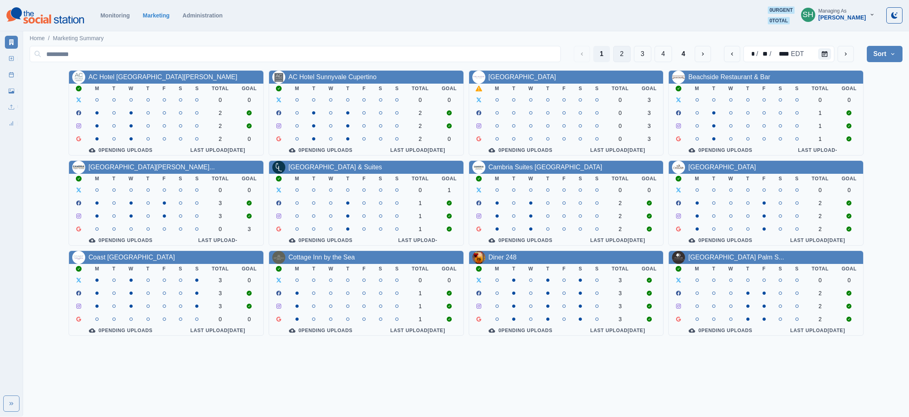
click at [626, 49] on button "2" at bounding box center [621, 54] width 17 height 16
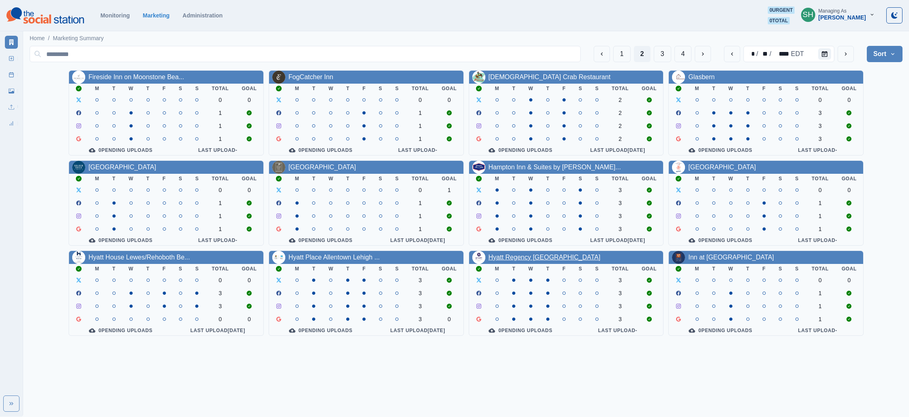
click at [505, 260] on link "Hyatt Regency [GEOGRAPHIC_DATA]" at bounding box center [544, 257] width 112 height 7
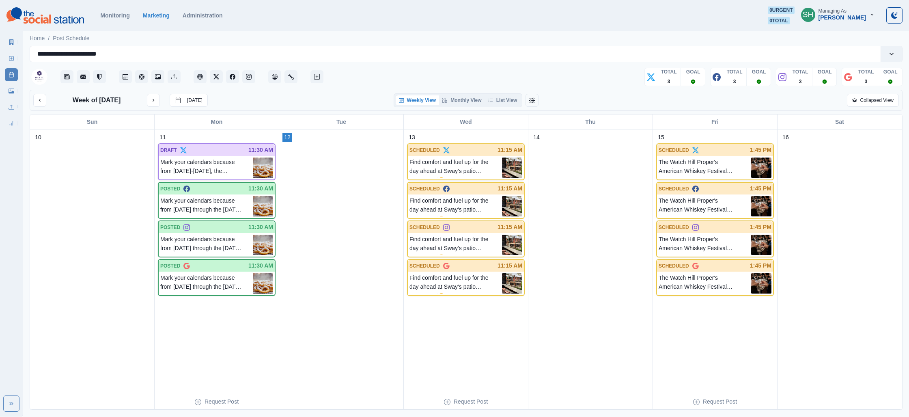
click at [437, 97] on button "Weekly View" at bounding box center [418, 100] width 44 height 10
click at [454, 101] on button "Monthly View" at bounding box center [461, 100] width 45 height 10
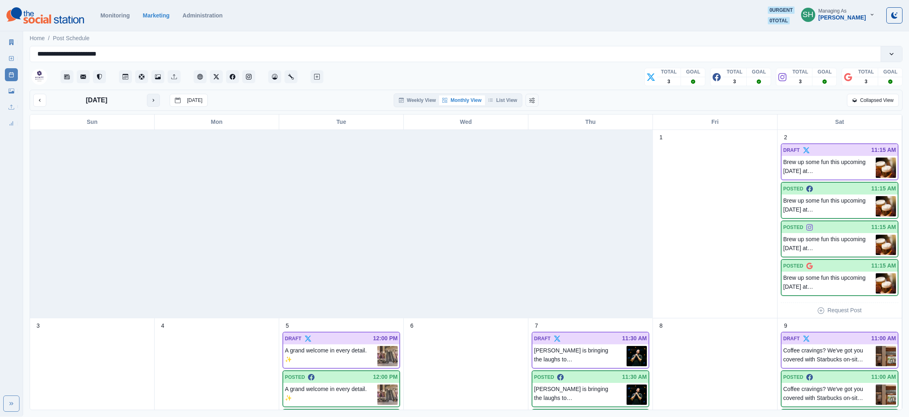
click at [153, 98] on icon "next month" at bounding box center [154, 100] width 6 height 6
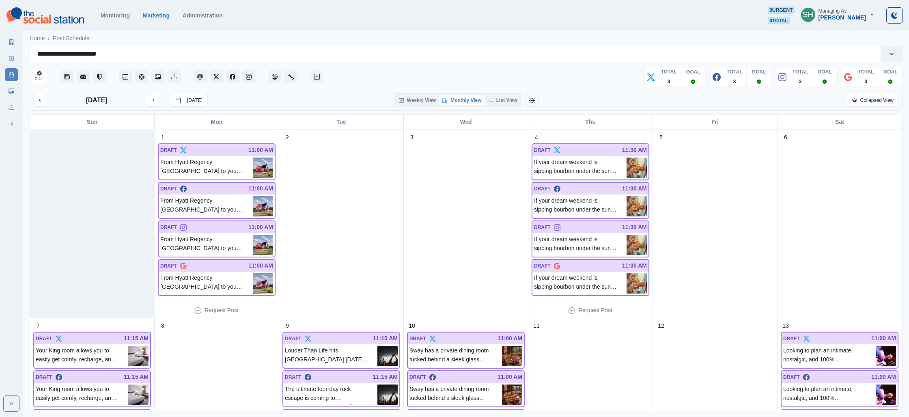
click at [635, 166] on img at bounding box center [636, 167] width 20 height 20
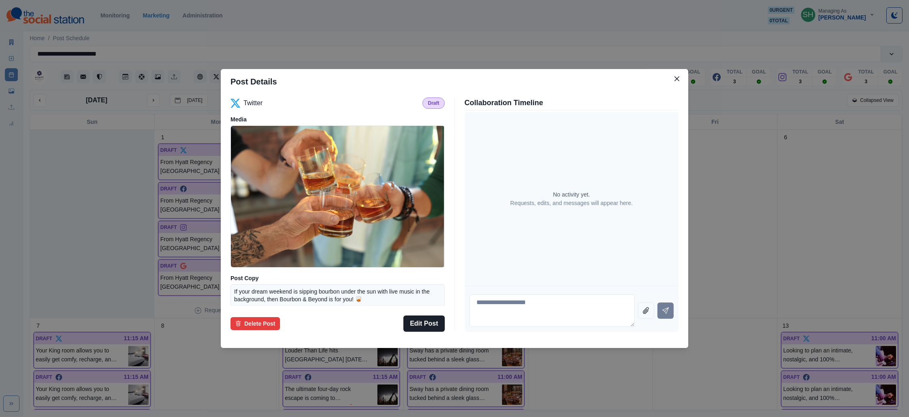
click at [701, 176] on div "Post Details Twitter Draft Media Post Copy If your dream weekend is sipping bou…" at bounding box center [454, 208] width 909 height 417
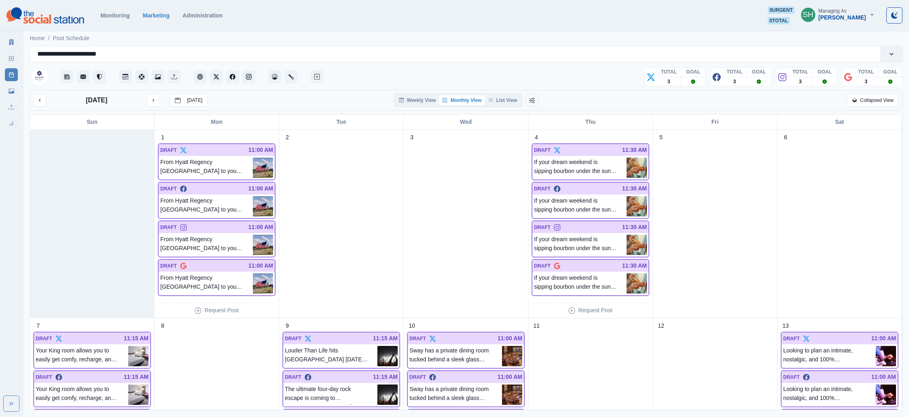
scroll to position [90, 0]
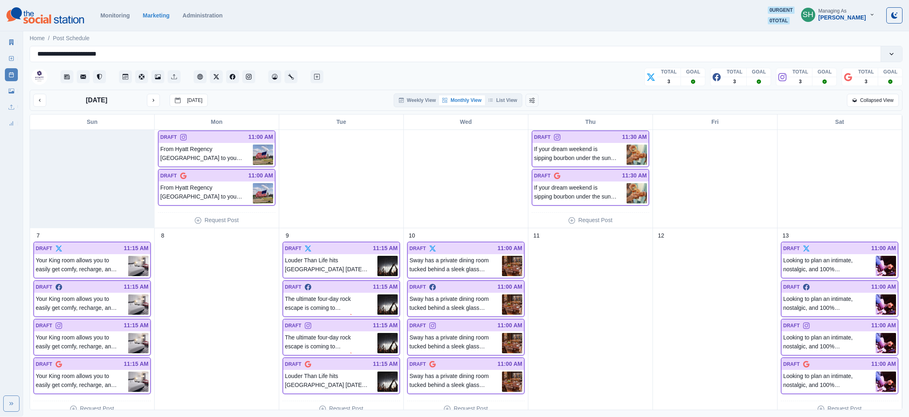
click at [131, 258] on img at bounding box center [138, 266] width 20 height 20
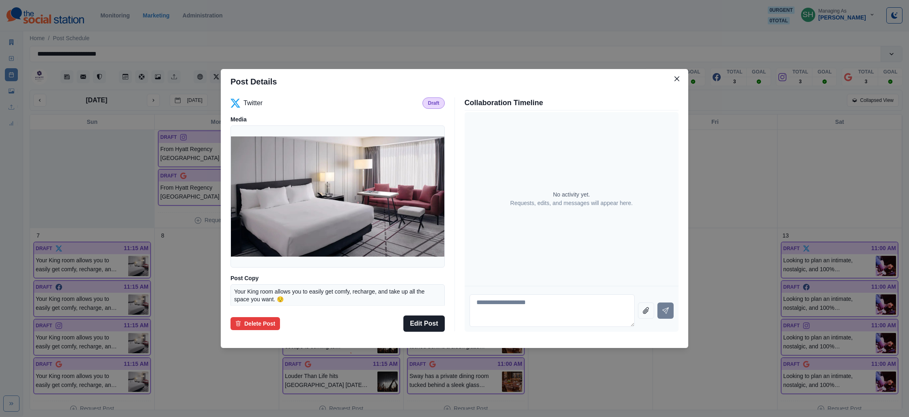
drag, startPoint x: 730, startPoint y: 232, endPoint x: 726, endPoint y: 232, distance: 4.1
click at [731, 232] on div "Post Details Twitter Draft Media Post Copy Your King room allows you to easily …" at bounding box center [454, 208] width 909 height 417
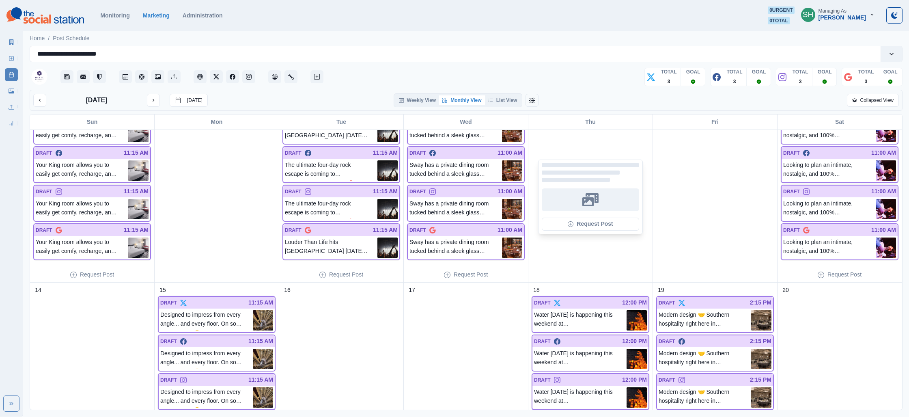
scroll to position [292, 0]
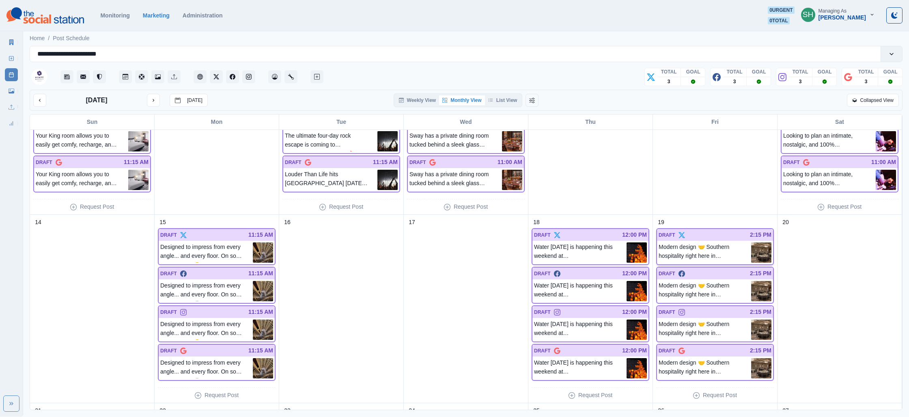
click at [757, 253] on img at bounding box center [761, 252] width 20 height 20
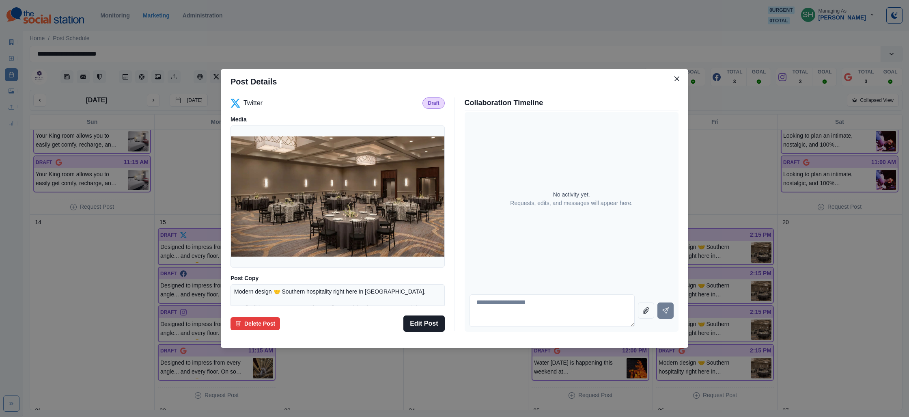
click at [706, 248] on div "Post Details Twitter Draft Media Post Copy Modern design 🤝 Southern hospitality…" at bounding box center [454, 208] width 909 height 417
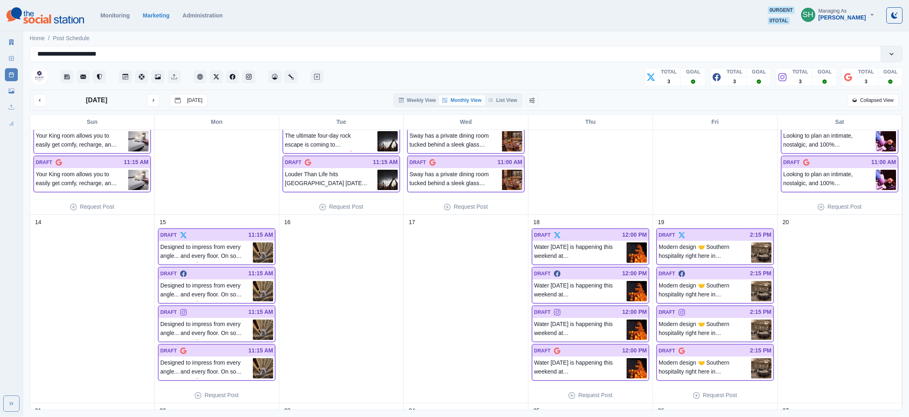
scroll to position [461, 0]
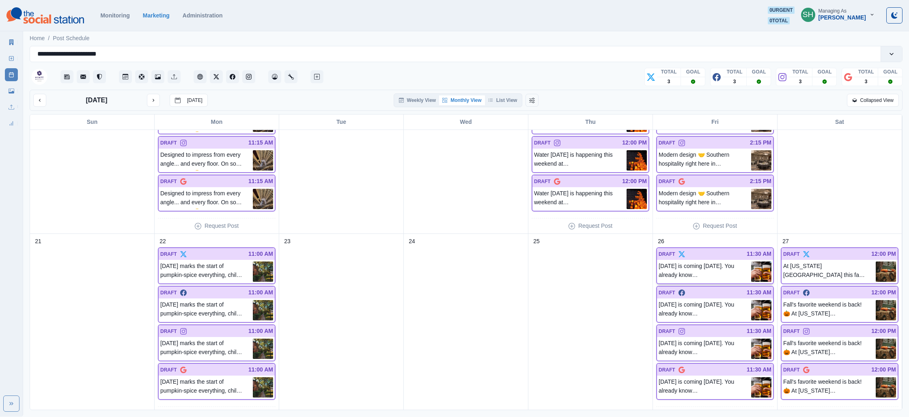
click at [755, 267] on img at bounding box center [761, 271] width 20 height 20
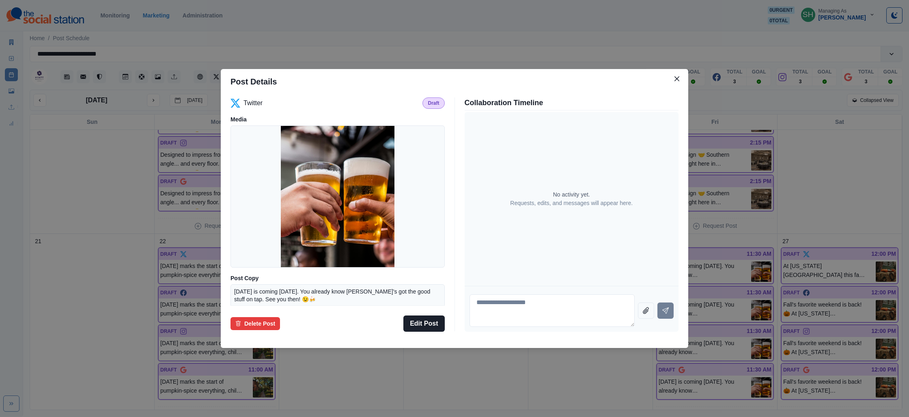
click at [735, 251] on div "Post Details Twitter Draft Media Post Copy [DATE] is coming [DATE]. You already…" at bounding box center [454, 208] width 909 height 417
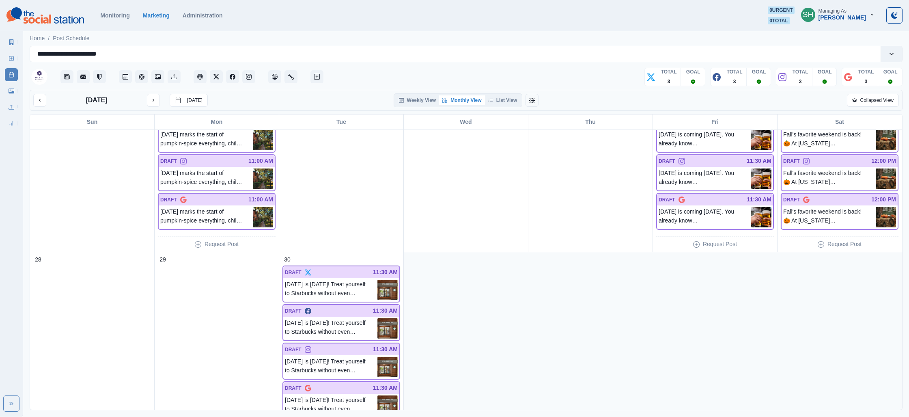
scroll to position [662, 0]
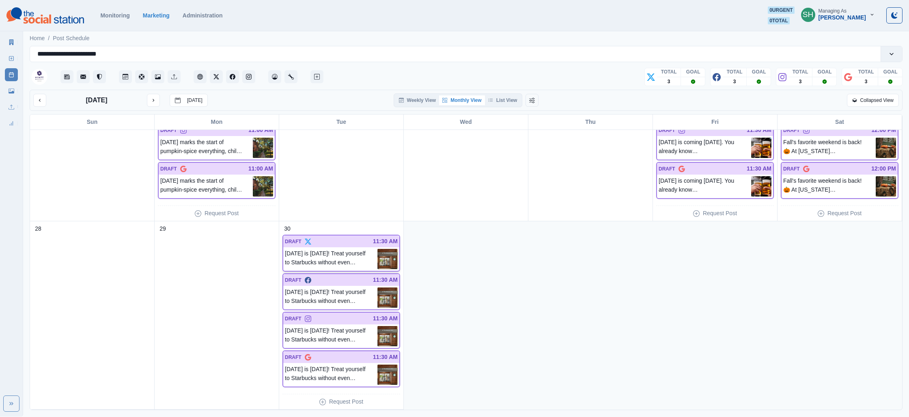
click at [381, 257] on img at bounding box center [387, 259] width 20 height 20
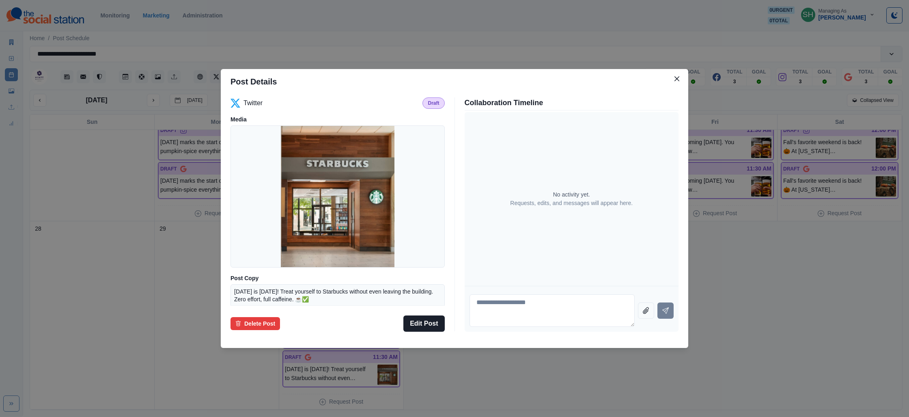
click at [740, 234] on div "Post Details Twitter Draft Media Post Copy [DATE] is [DATE]! Treat yourself to …" at bounding box center [454, 208] width 909 height 417
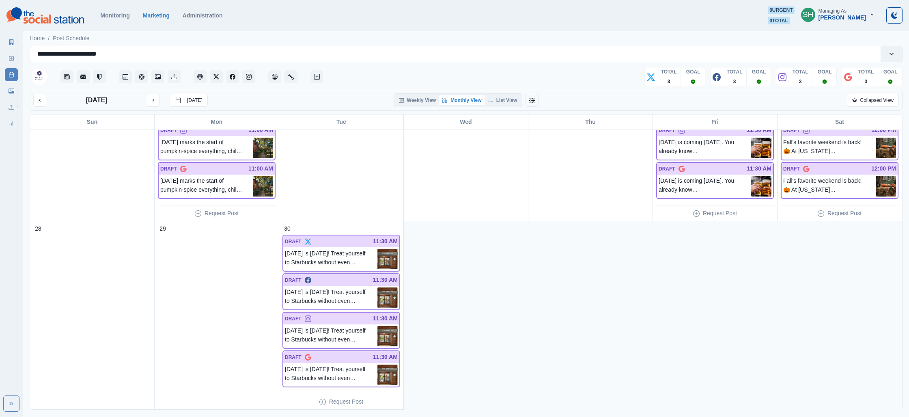
click at [386, 255] on img at bounding box center [387, 259] width 20 height 20
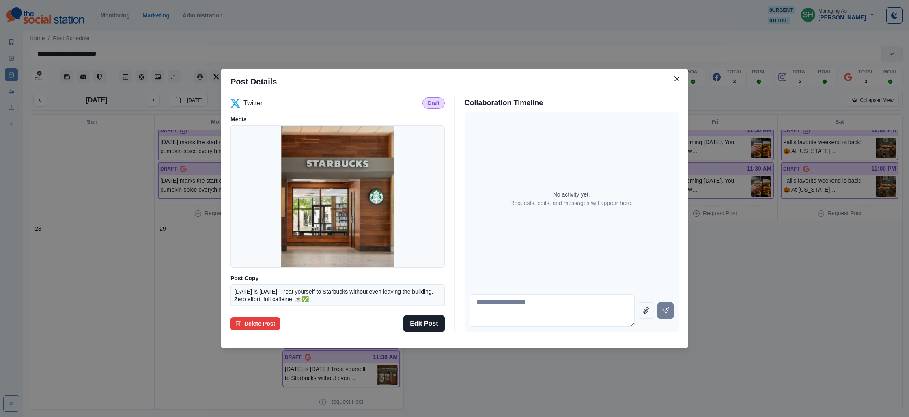
click at [830, 273] on div "Post Details Twitter Draft Media Post Copy [DATE] is [DATE]! Treat yourself to …" at bounding box center [454, 208] width 909 height 417
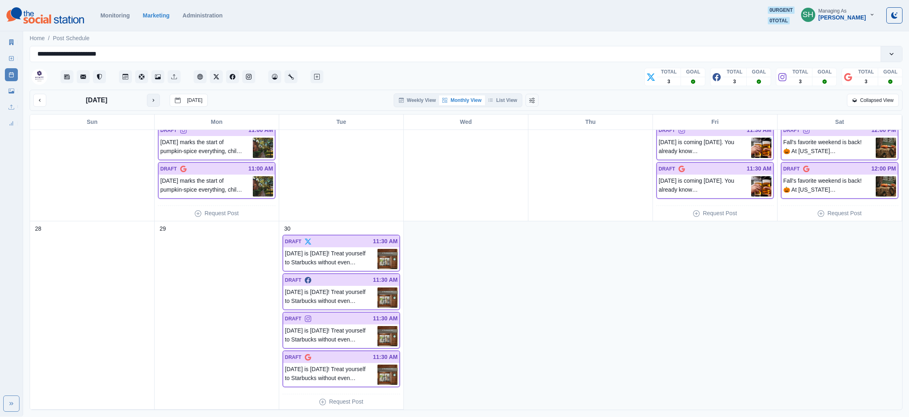
click at [150, 99] on button "next month" at bounding box center [153, 100] width 13 height 13
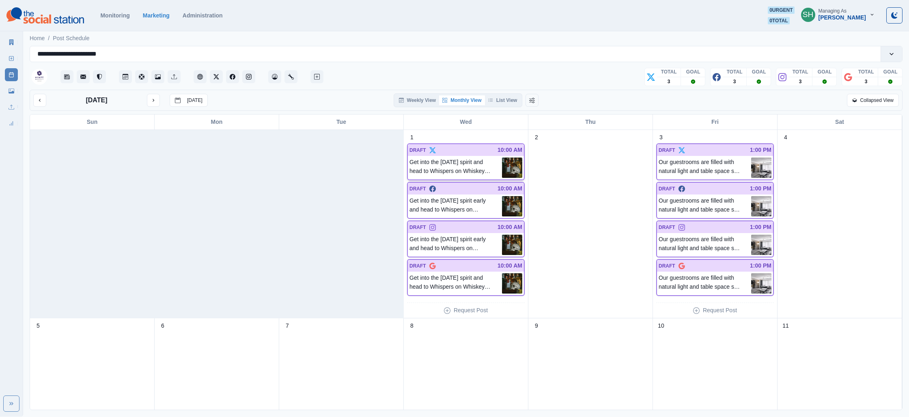
click at [518, 166] on img at bounding box center [512, 167] width 20 height 20
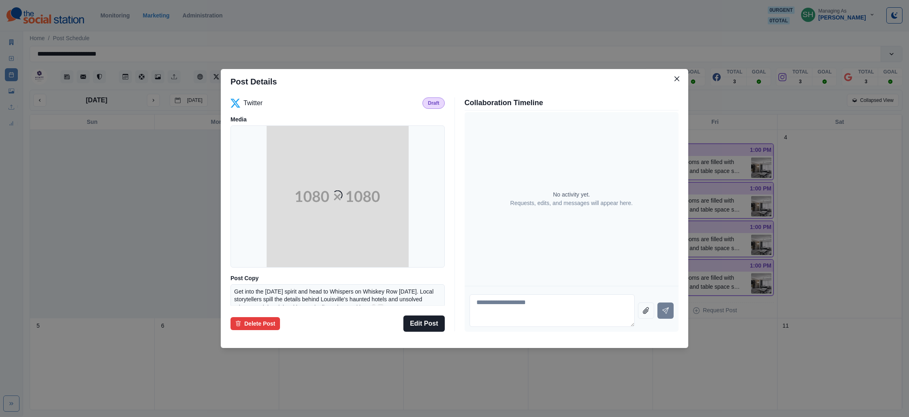
click at [745, 181] on div "Post Details Twitter Draft Media Loading... Post Copy Get into the [DATE] spiri…" at bounding box center [454, 208] width 909 height 417
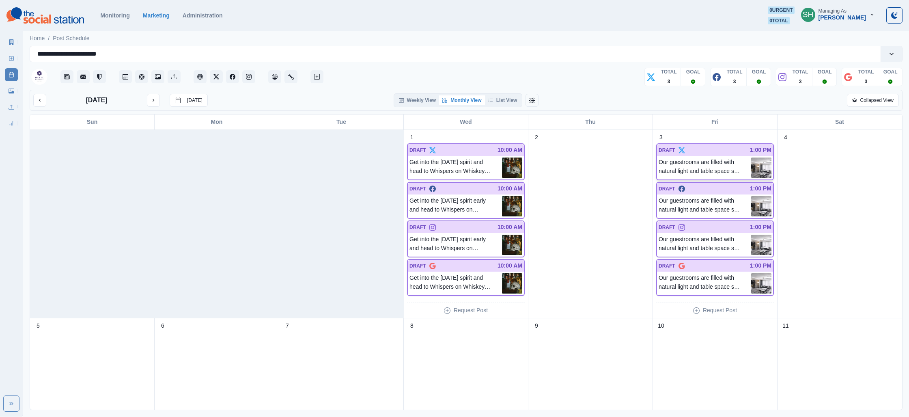
click at [749, 162] on p "Our guestrooms are filled with natural light and table space so you can work, r…" at bounding box center [704, 167] width 93 height 20
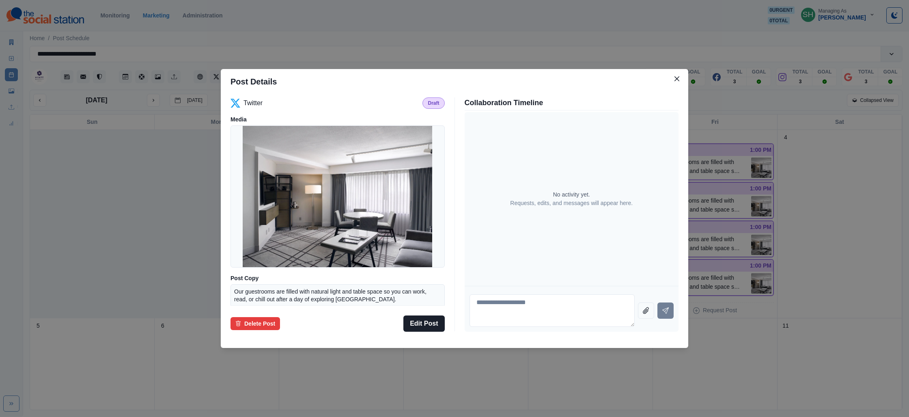
click at [717, 166] on div "Post Details Twitter Draft Media Post Copy Our guestrooms are filled with natur…" at bounding box center [454, 208] width 909 height 417
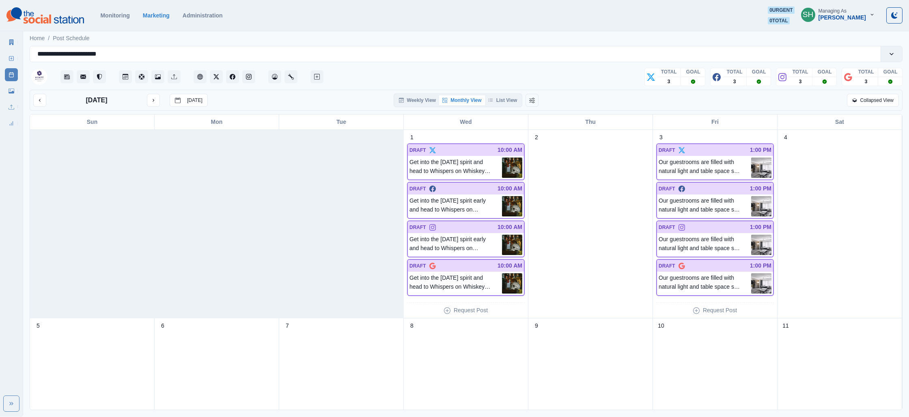
click at [17, 90] on link "Media Library" at bounding box center [11, 90] width 13 height 13
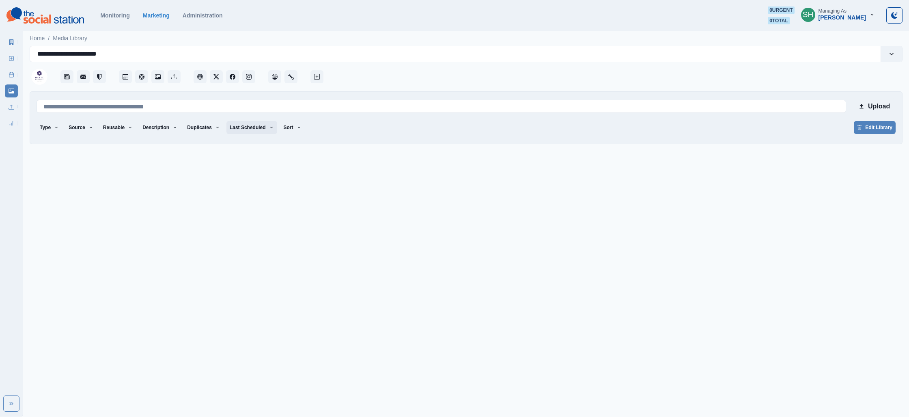
click at [263, 125] on button "Last Scheduled" at bounding box center [251, 127] width 51 height 13
click at [274, 192] on span "Over [DATE]" at bounding box center [280, 192] width 70 height 10
click at [363, 83] on div at bounding box center [613, 74] width 577 height 24
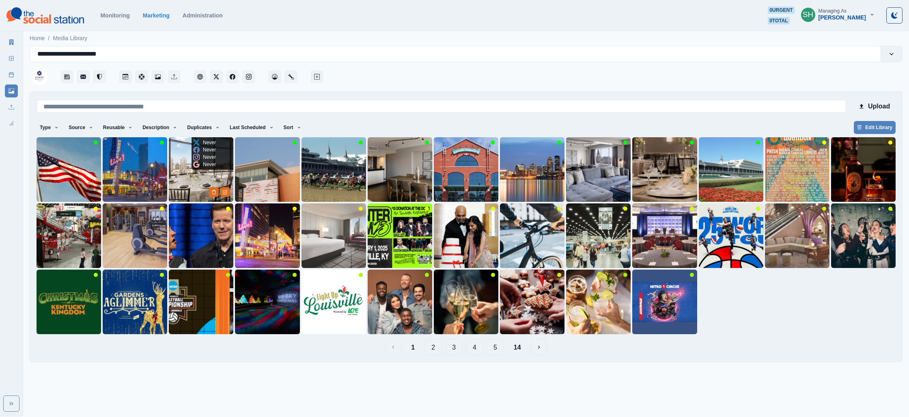
click at [185, 183] on img at bounding box center [201, 169] width 65 height 65
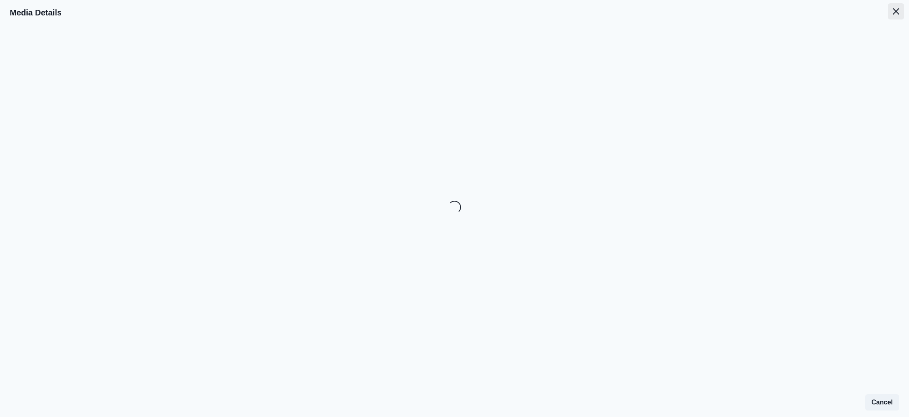
click at [900, 8] on button "Close" at bounding box center [896, 11] width 16 height 16
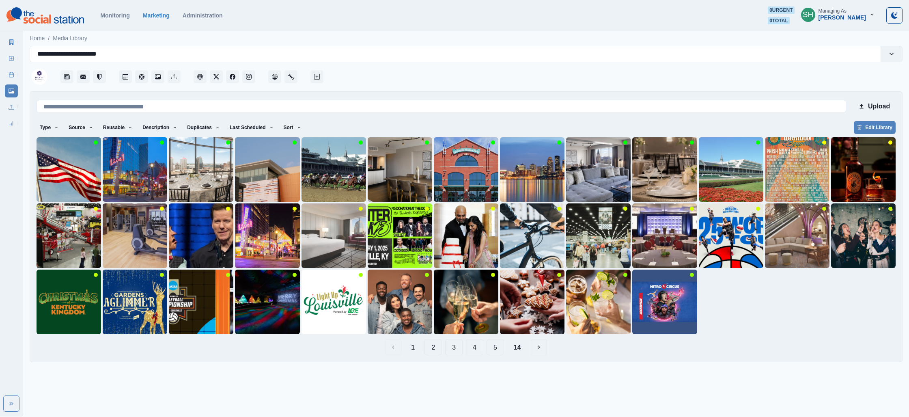
click at [516, 343] on button "14" at bounding box center [517, 347] width 20 height 16
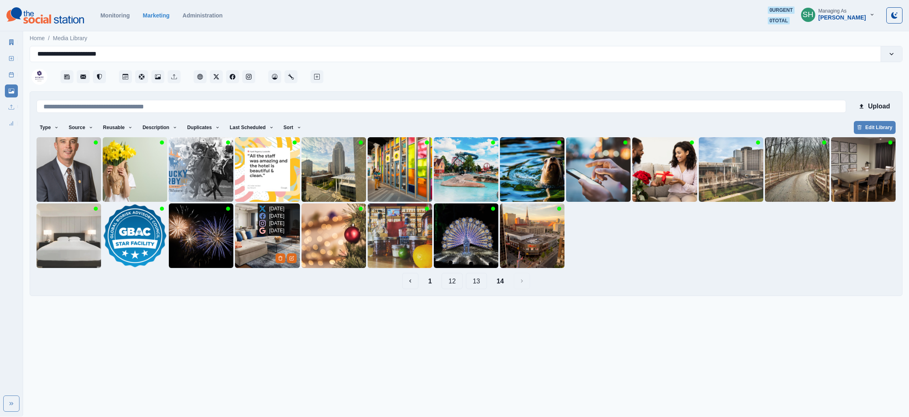
drag, startPoint x: 273, startPoint y: 241, endPoint x: 261, endPoint y: 243, distance: 12.4
click at [273, 227] on p "[DATE]" at bounding box center [276, 222] width 15 height 7
click at [476, 280] on button "13" at bounding box center [476, 281] width 21 height 16
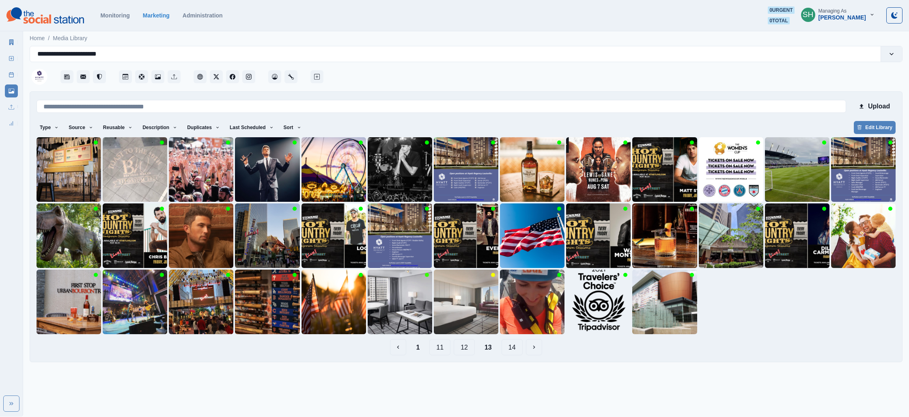
click at [471, 344] on button "12" at bounding box center [464, 347] width 21 height 16
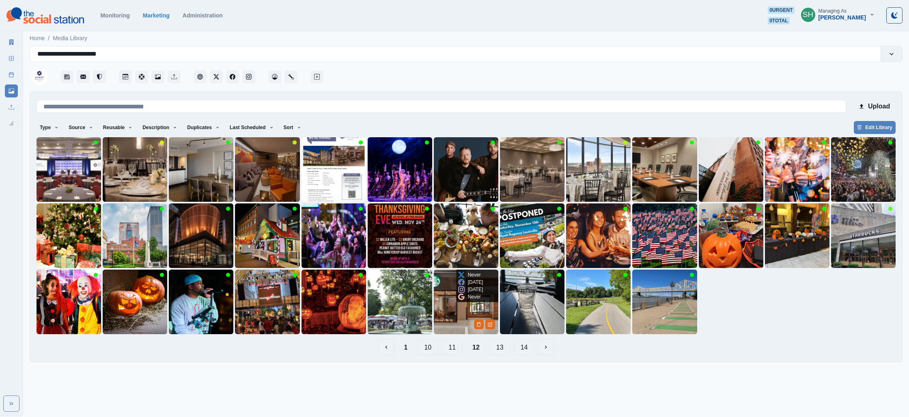
click at [473, 312] on img at bounding box center [466, 301] width 65 height 65
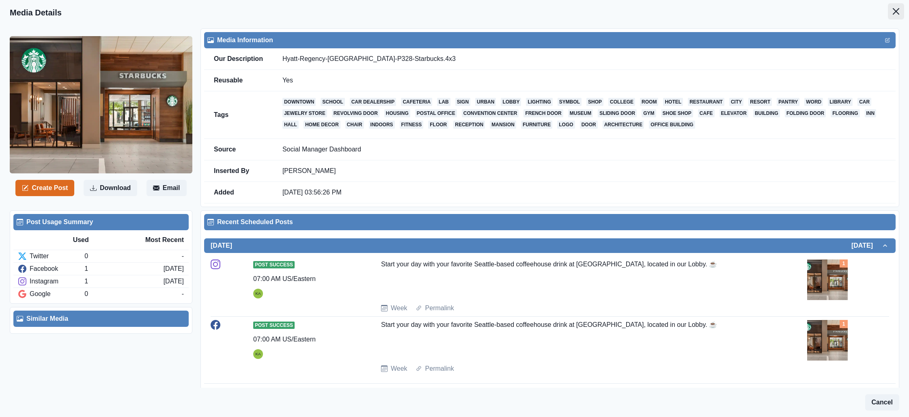
click at [893, 17] on button "Close" at bounding box center [896, 11] width 16 height 16
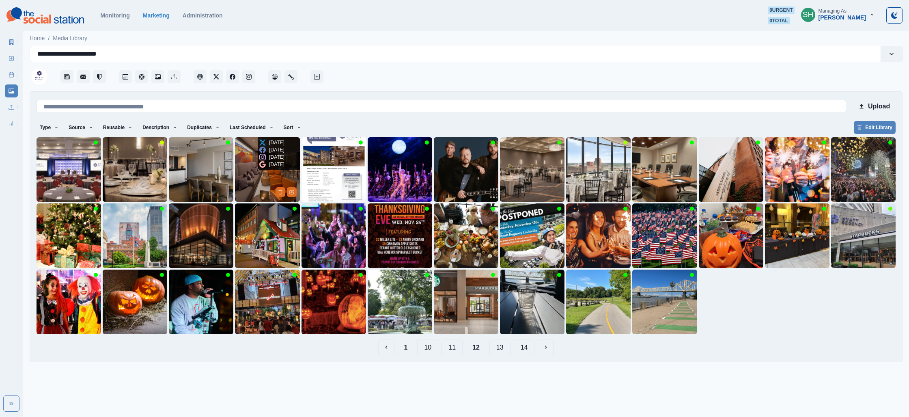
click at [248, 185] on img at bounding box center [267, 169] width 65 height 65
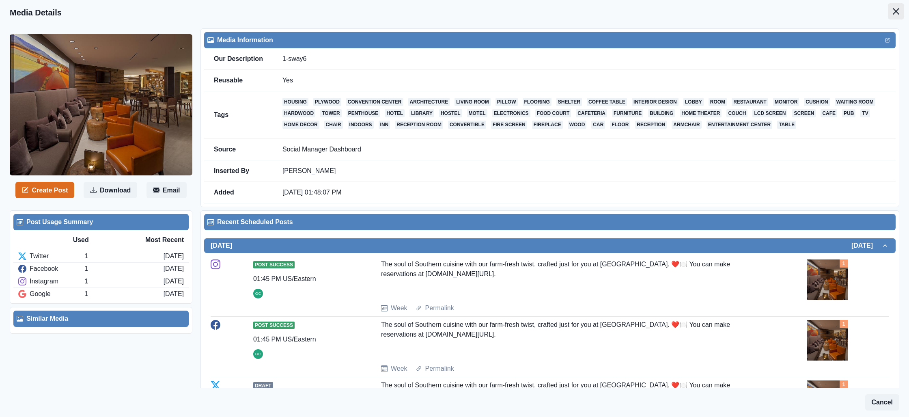
click at [899, 11] on button "Close" at bounding box center [896, 11] width 16 height 16
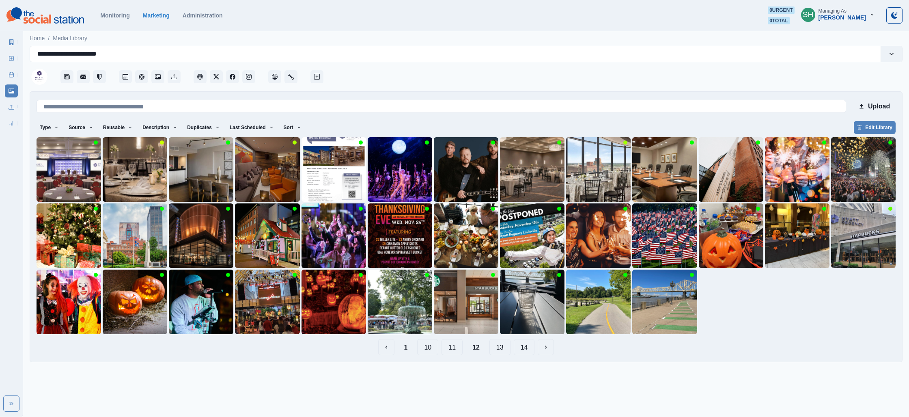
click at [457, 352] on button "11" at bounding box center [451, 347] width 21 height 16
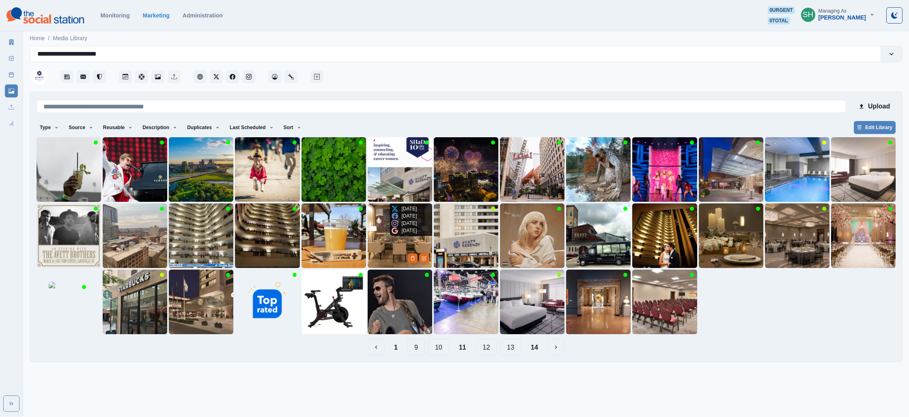
click at [391, 247] on img at bounding box center [400, 235] width 65 height 65
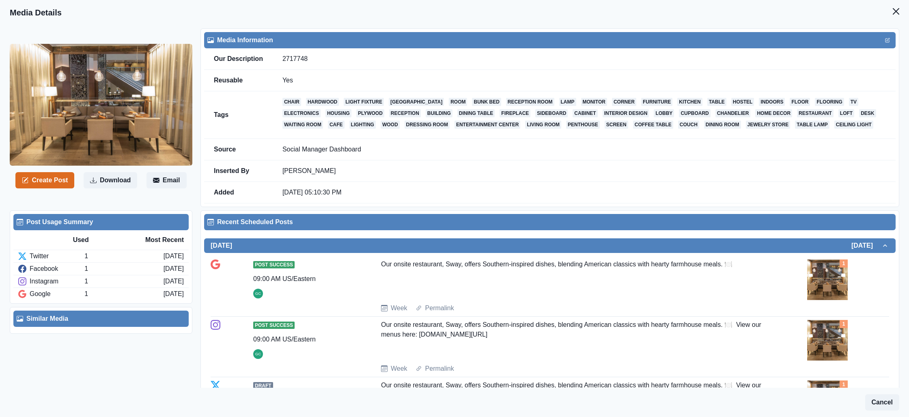
drag, startPoint x: 895, startPoint y: 11, endPoint x: 811, endPoint y: 97, distance: 119.6
click at [895, 11] on icon "Close" at bounding box center [896, 11] width 6 height 6
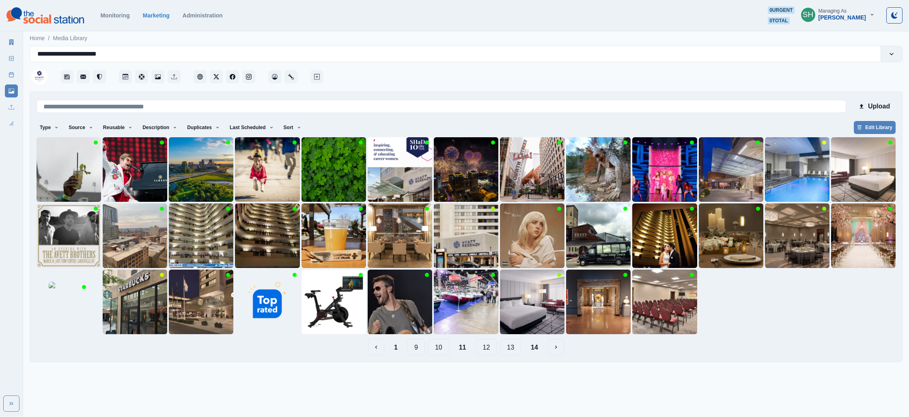
click at [482, 352] on button "12" at bounding box center [486, 347] width 21 height 16
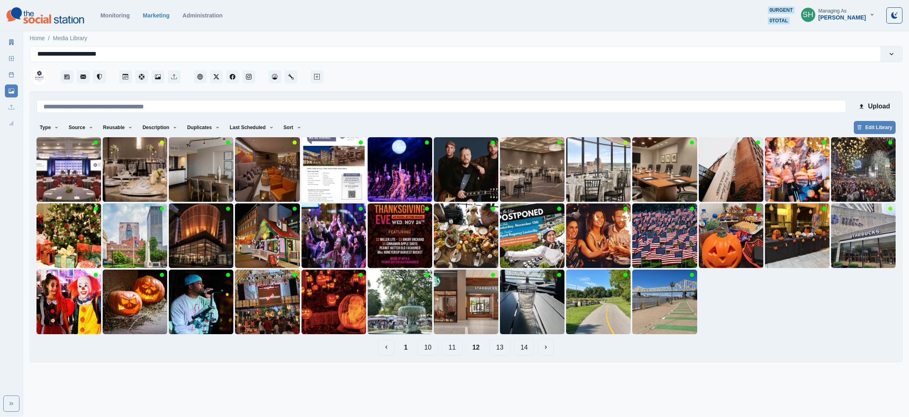
click at [445, 352] on button "11" at bounding box center [451, 347] width 21 height 16
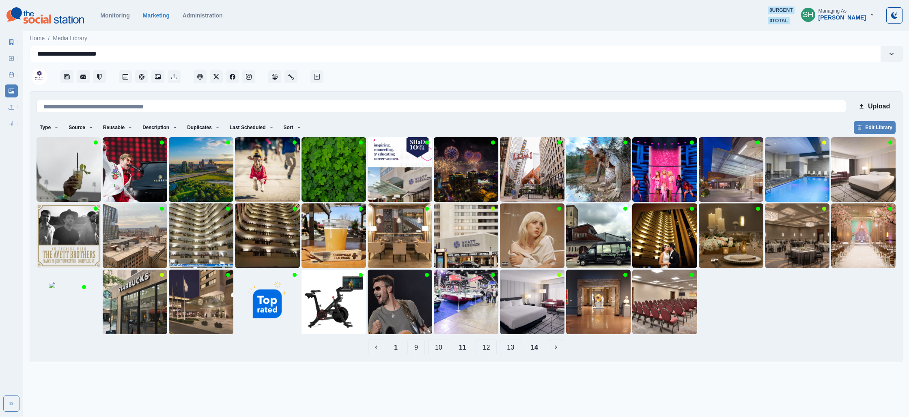
click at [447, 346] on button "10" at bounding box center [438, 347] width 21 height 16
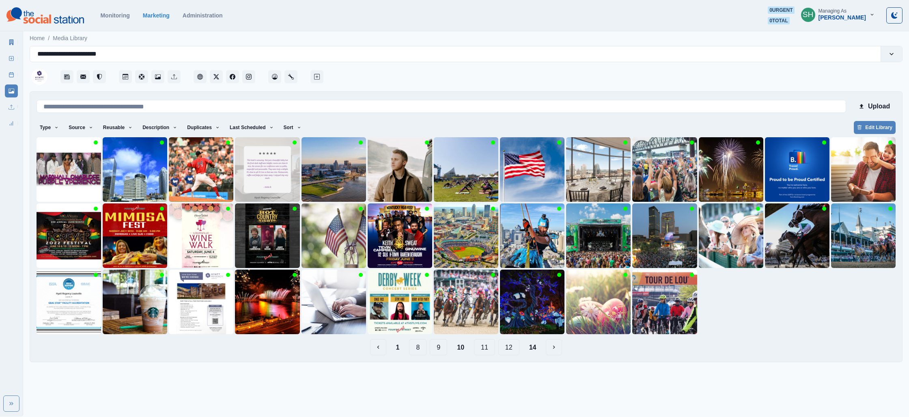
click at [531, 354] on button "14" at bounding box center [533, 347] width 20 height 16
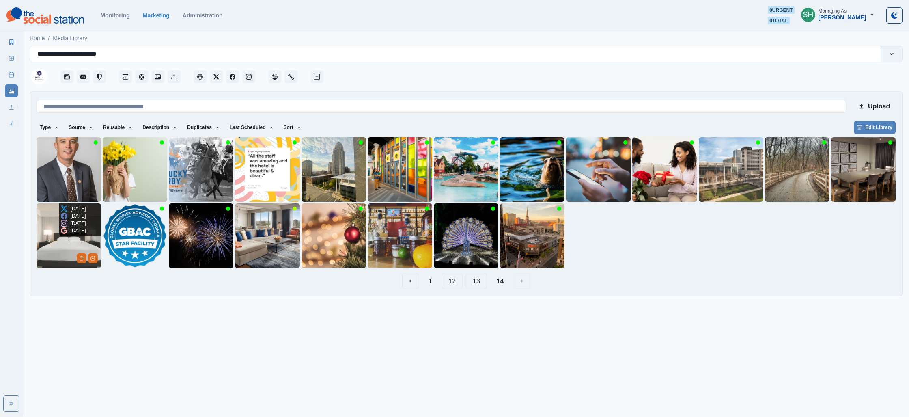
click at [56, 237] on img at bounding box center [69, 235] width 65 height 65
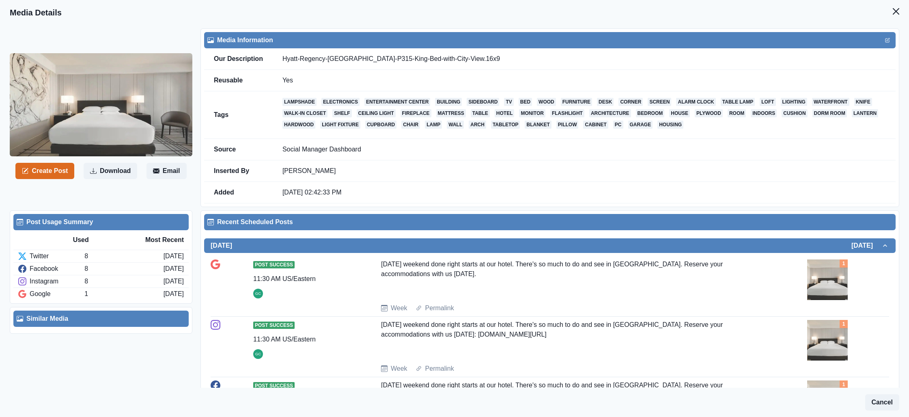
click at [898, 14] on icon "Close" at bounding box center [896, 11] width 6 height 6
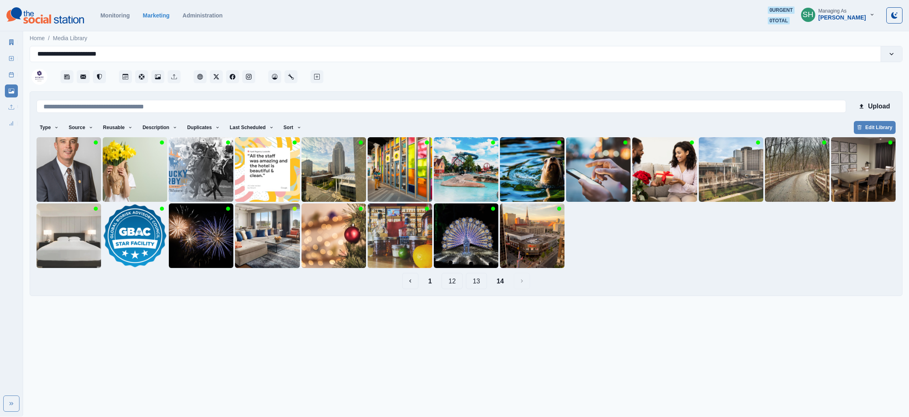
click at [15, 40] on link "Marketing Summary" at bounding box center [11, 42] width 13 height 13
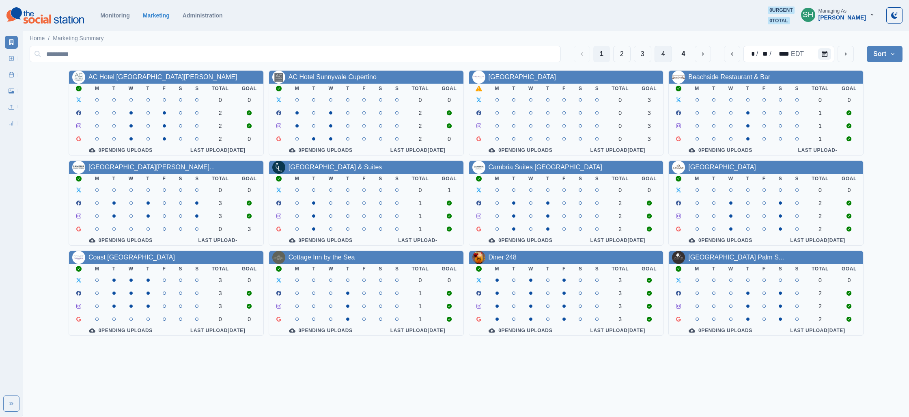
click at [665, 60] on button "4" at bounding box center [662, 54] width 17 height 16
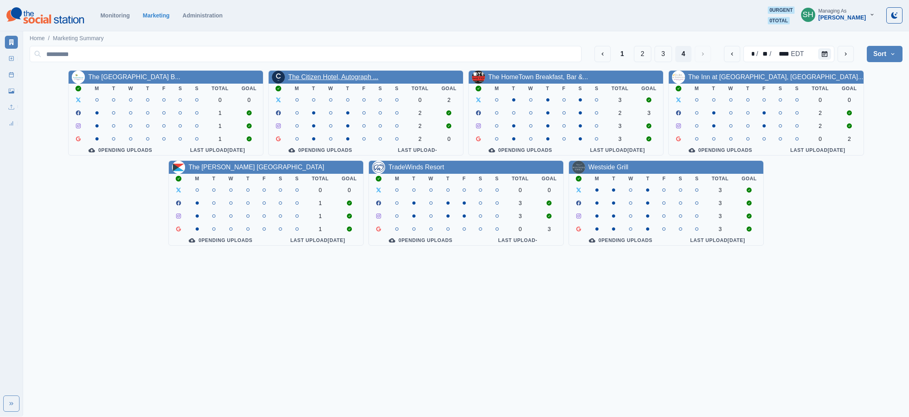
click at [310, 74] on link "The Citizen Hotel, Autograph ..." at bounding box center [333, 76] width 90 height 7
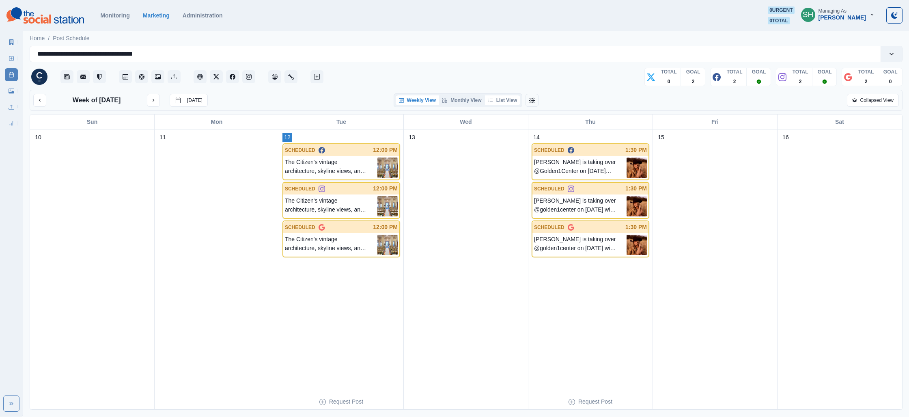
click at [518, 101] on button "List View" at bounding box center [503, 100] width 36 height 10
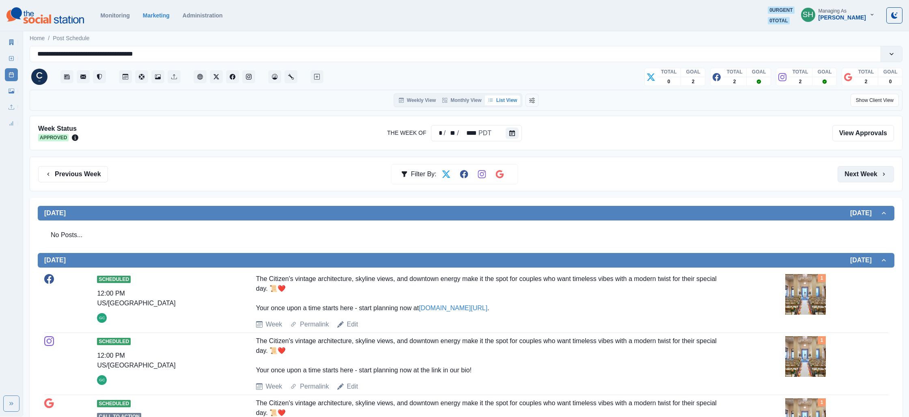
click at [878, 181] on button "Next Week" at bounding box center [865, 174] width 56 height 16
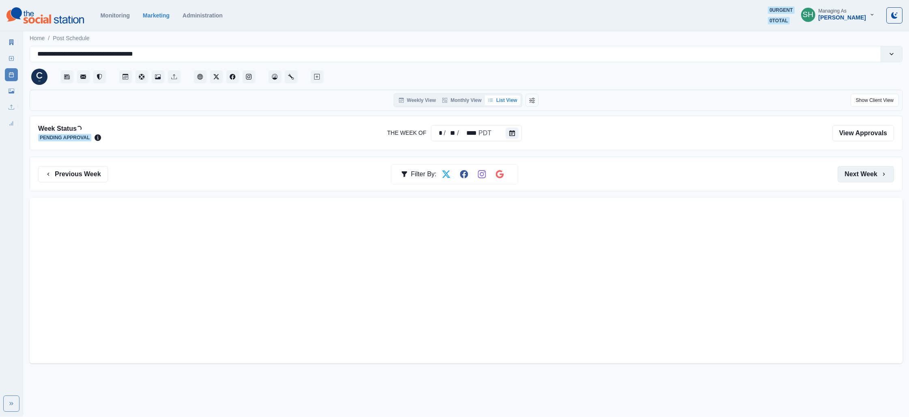
click at [878, 181] on button "Next Week" at bounding box center [865, 174] width 56 height 16
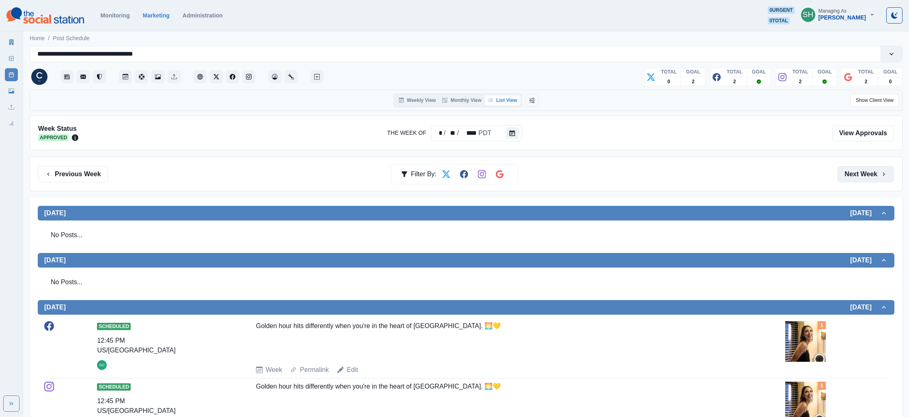
click at [856, 174] on button "Next Week" at bounding box center [865, 174] width 56 height 16
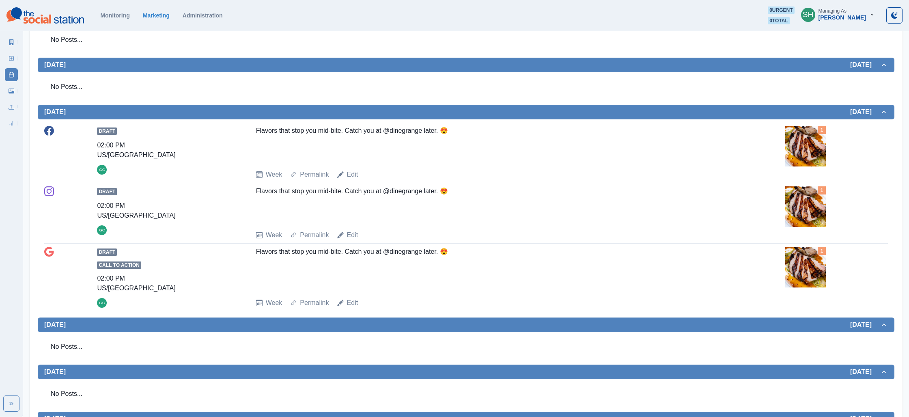
scroll to position [419, 0]
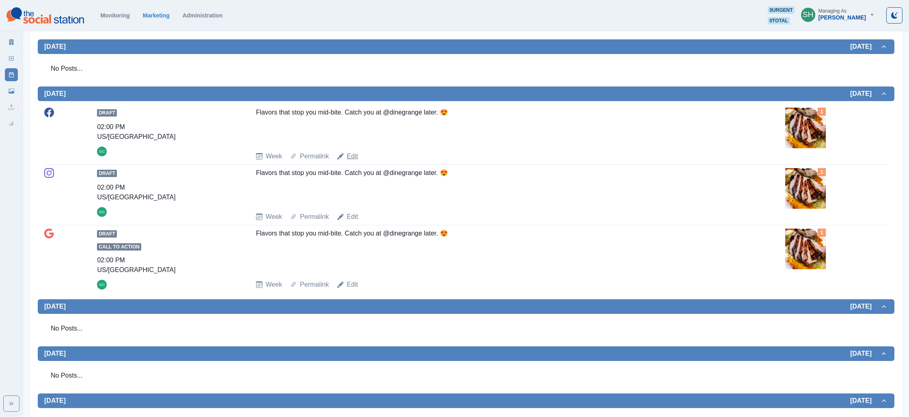
click at [350, 153] on link "Edit" at bounding box center [352, 156] width 11 height 10
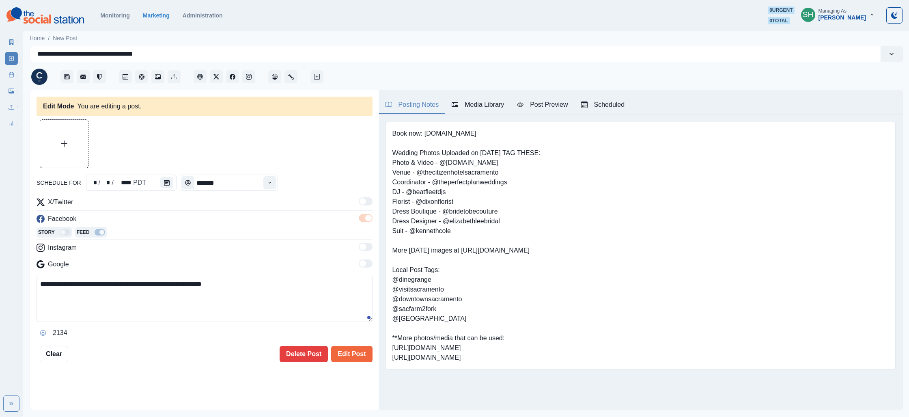
type input "*******"
type textarea "**********"
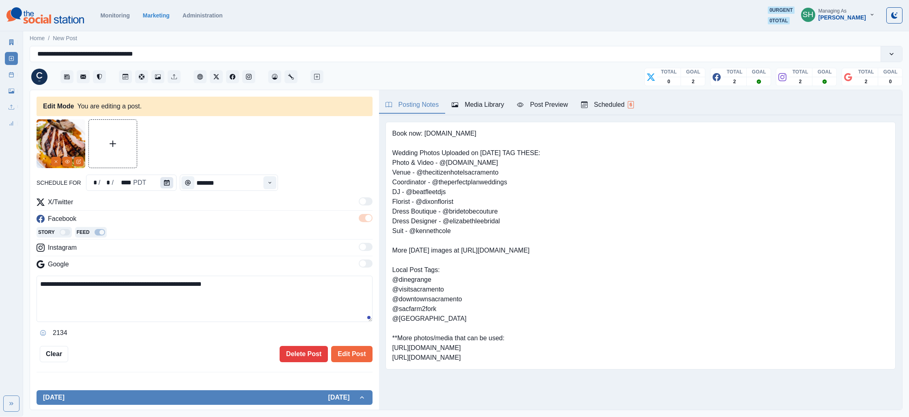
click at [164, 181] on icon "Calendar" at bounding box center [167, 183] width 6 height 6
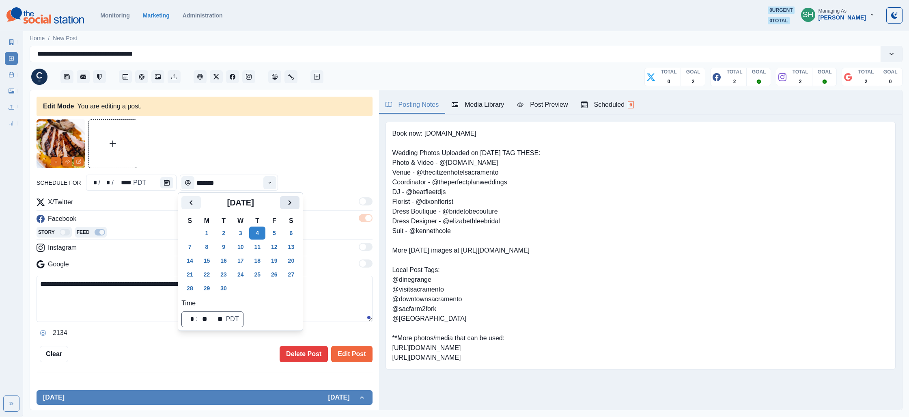
click at [293, 204] on icon "Next" at bounding box center [290, 203] width 10 height 10
click at [266, 241] on td "9" at bounding box center [257, 247] width 17 height 14
click at [262, 246] on button "9" at bounding box center [257, 246] width 16 height 13
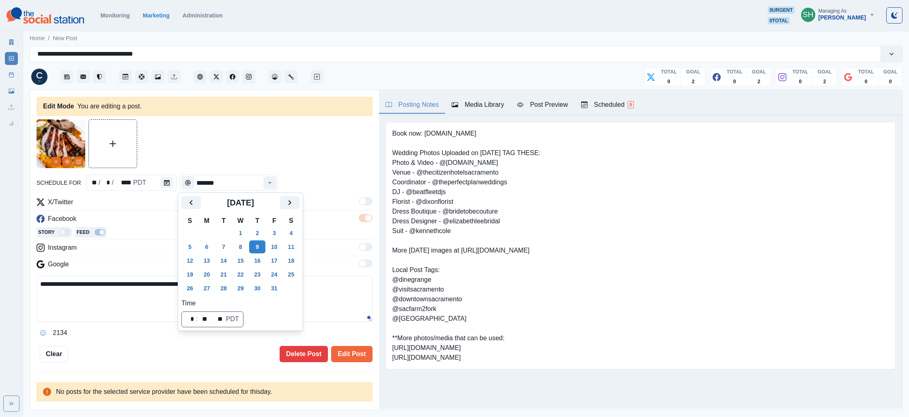
click at [285, 162] on div at bounding box center [205, 143] width 336 height 49
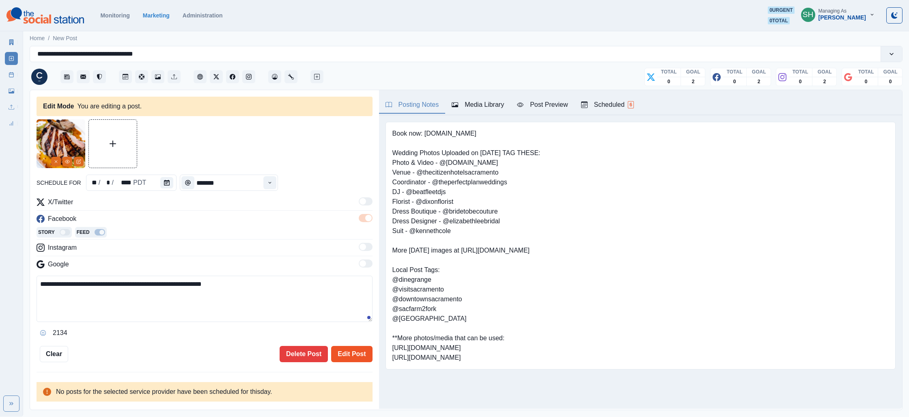
click at [353, 352] on button "Edit Post" at bounding box center [351, 354] width 41 height 16
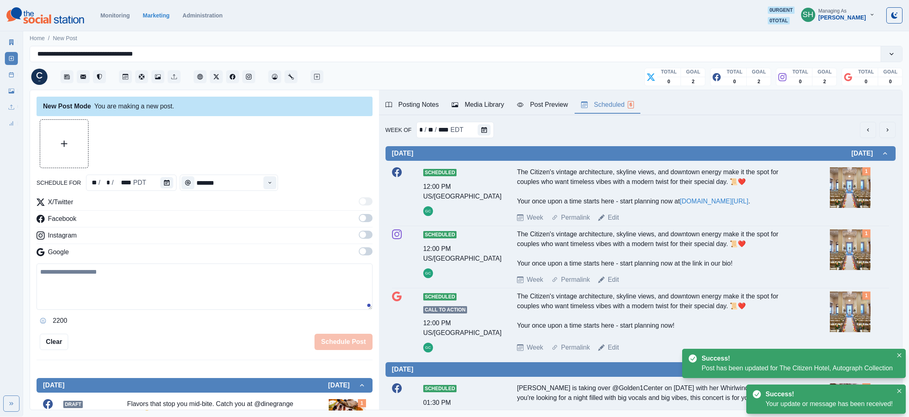
click at [618, 111] on button "Scheduled 6" at bounding box center [607, 105] width 66 height 17
click at [887, 128] on icon "next" at bounding box center [887, 130] width 6 height 6
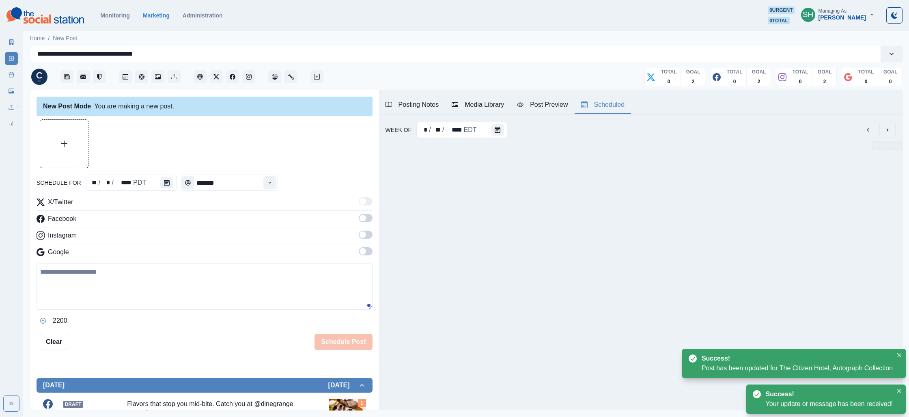
click at [887, 128] on icon "next" at bounding box center [887, 130] width 6 height 6
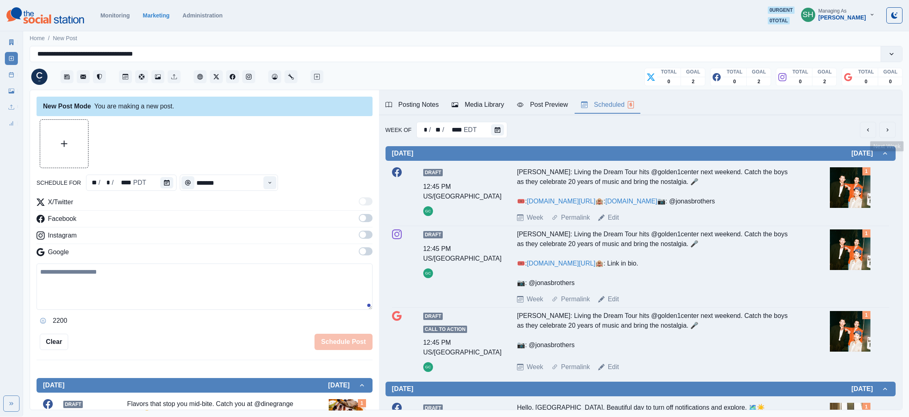
click at [888, 132] on icon "next" at bounding box center [887, 130] width 6 height 6
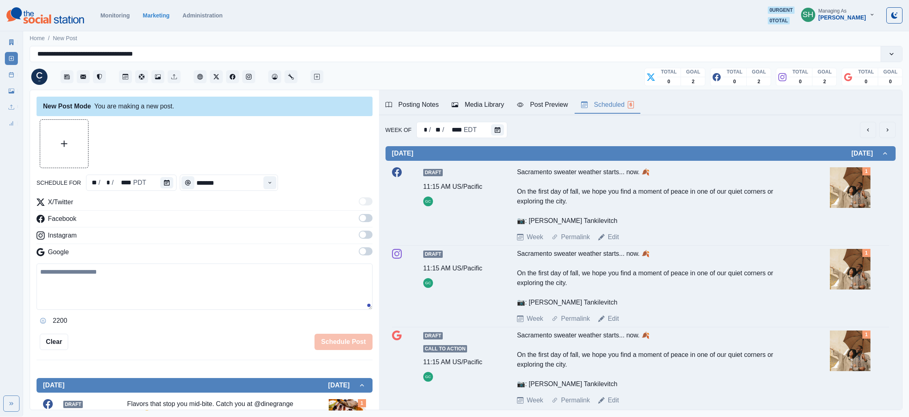
click at [884, 142] on div "[DATE] Draft 11:15 AM US/Pacific GC Sacramento sweater weather starts... now. 🍂…" at bounding box center [640, 387] width 510 height 498
click at [884, 138] on button "next" at bounding box center [887, 130] width 16 height 16
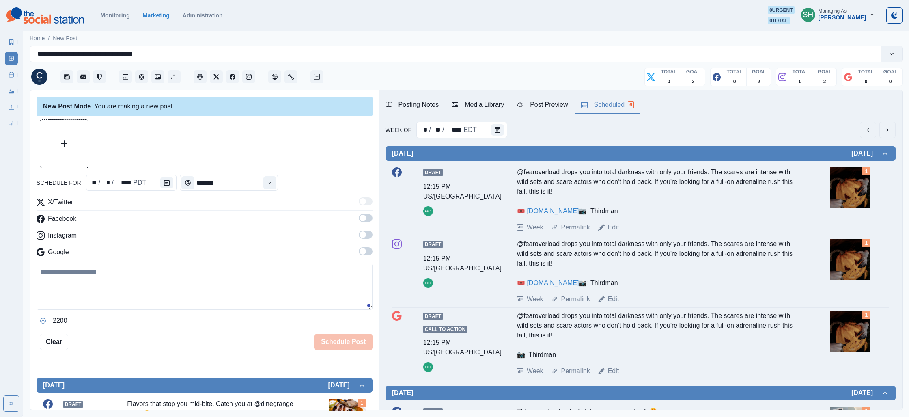
click at [858, 136] on div "Week Of * / ** / **** EDT" at bounding box center [640, 130] width 510 height 16
click at [865, 131] on icon "previous" at bounding box center [868, 130] width 6 height 6
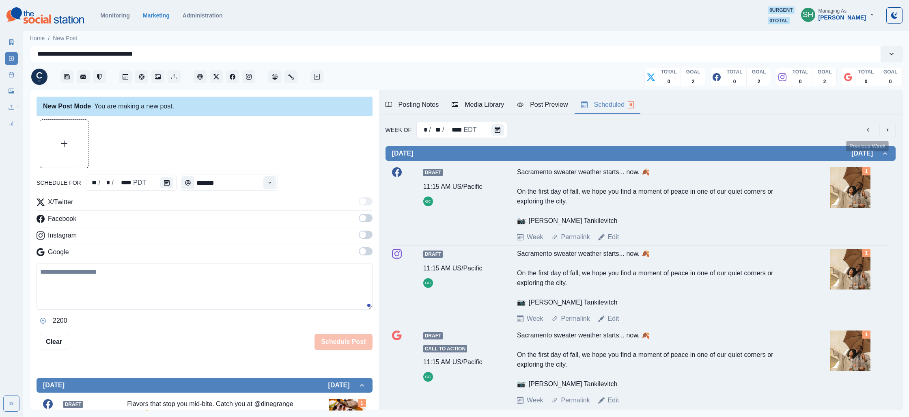
click at [865, 131] on icon "previous" at bounding box center [868, 130] width 6 height 6
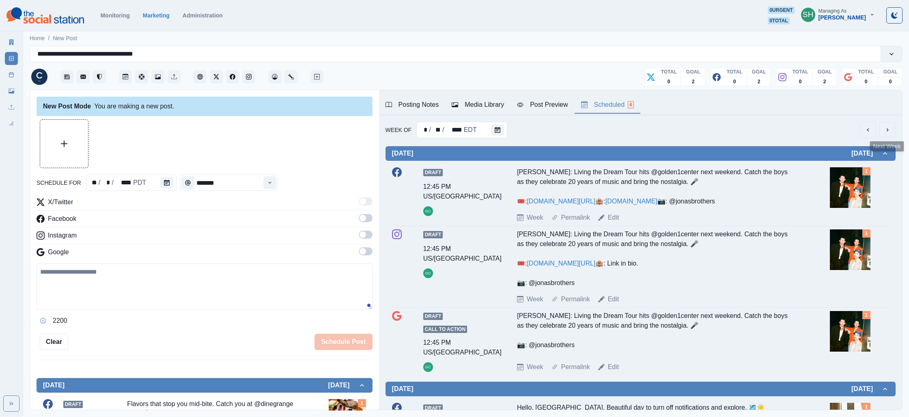
click at [881, 130] on button "next" at bounding box center [887, 130] width 16 height 16
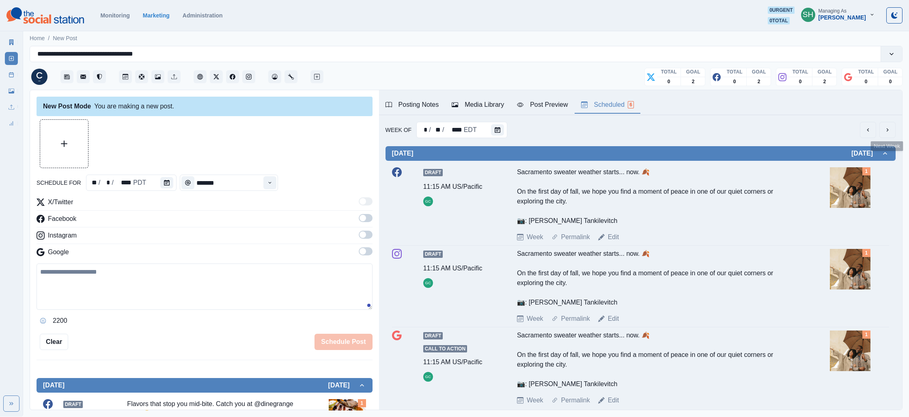
click at [881, 130] on button "next" at bounding box center [887, 130] width 16 height 16
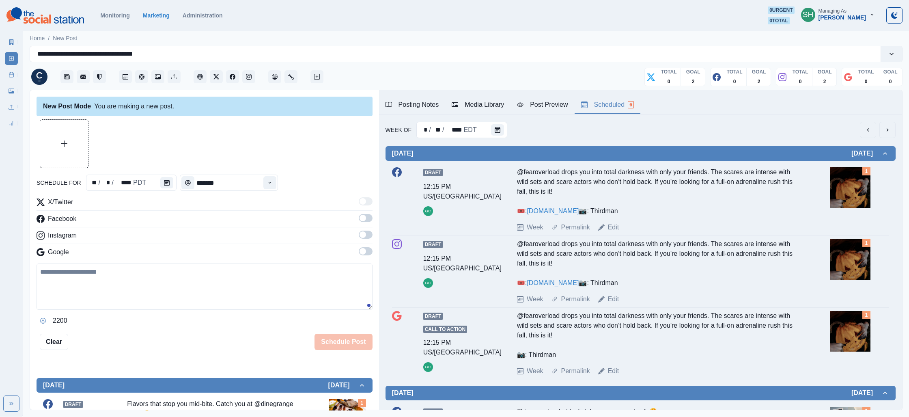
click at [881, 130] on button "next" at bounding box center [887, 130] width 16 height 16
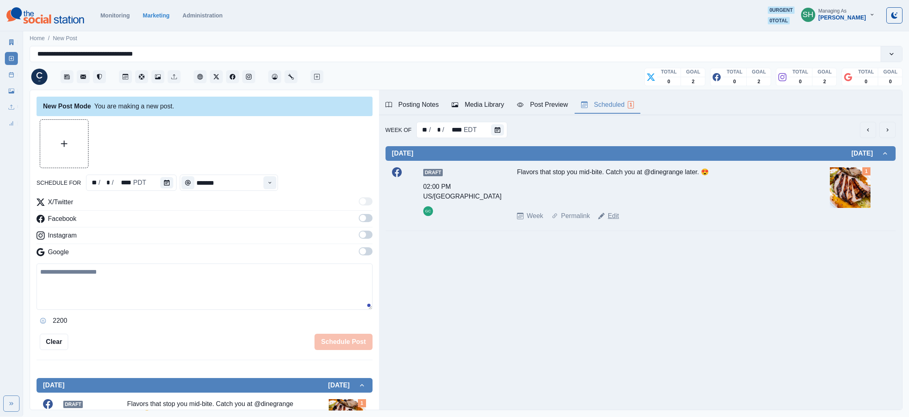
click at [617, 219] on link "Edit" at bounding box center [613, 216] width 11 height 10
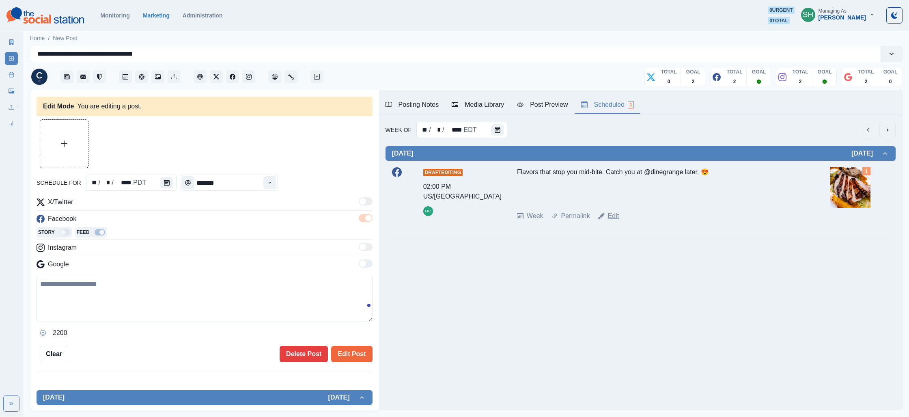
type textarea "**********"
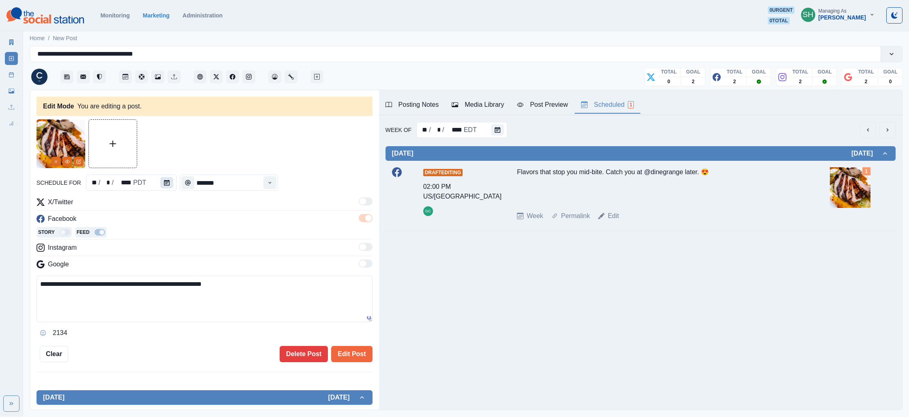
click at [165, 180] on icon "Calendar" at bounding box center [167, 183] width 6 height 6
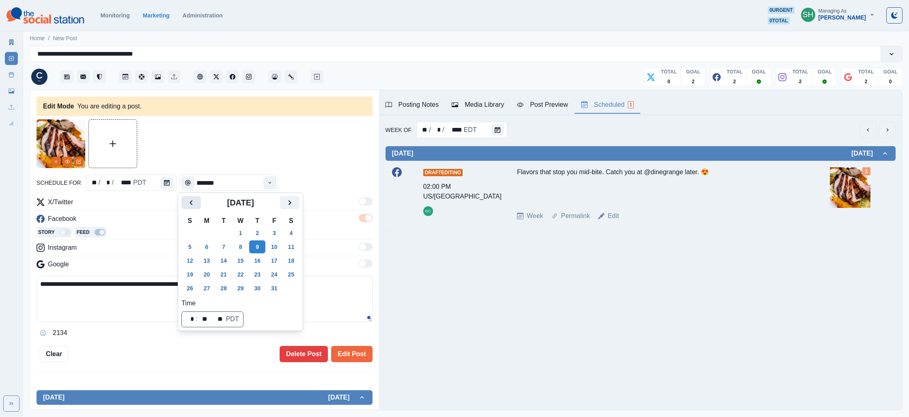
click at [185, 204] on button "Previous" at bounding box center [190, 202] width 19 height 13
click at [256, 258] on button "18" at bounding box center [257, 260] width 16 height 13
click at [293, 168] on div at bounding box center [205, 143] width 336 height 49
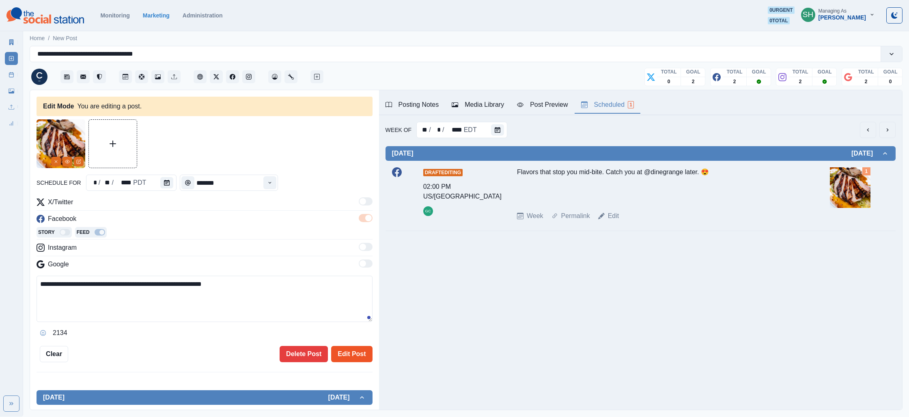
click at [353, 353] on button "Edit Post" at bounding box center [351, 354] width 41 height 16
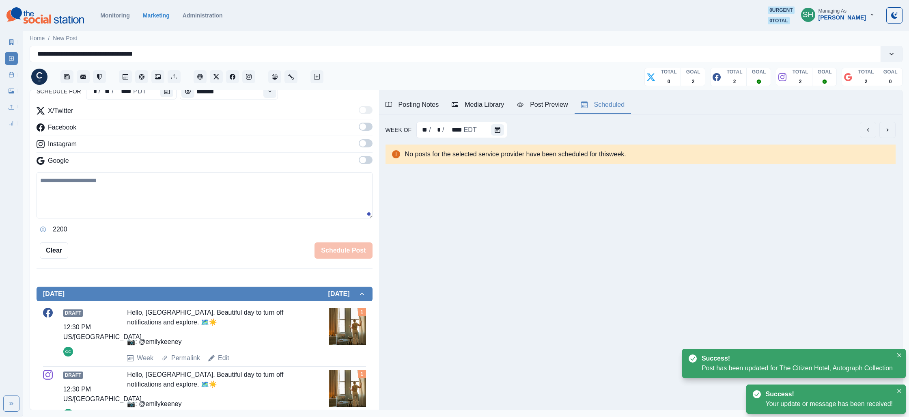
scroll to position [176, 0]
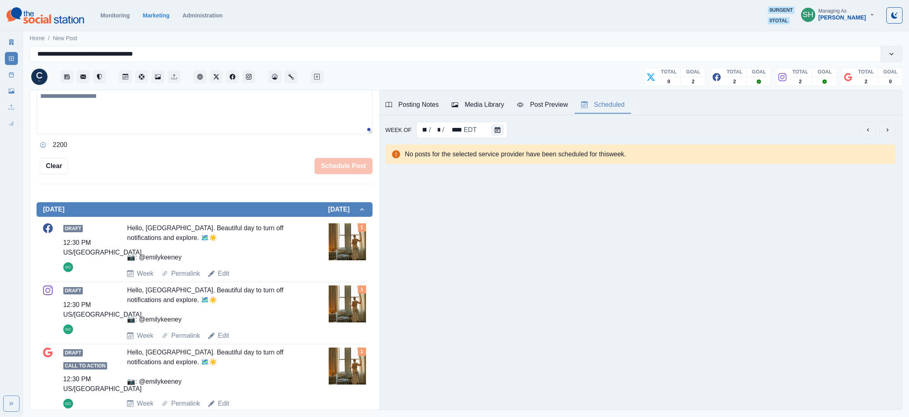
click at [216, 272] on div "Edit" at bounding box center [218, 274] width 21 height 10
click at [224, 271] on link "Edit" at bounding box center [223, 274] width 11 height 10
type input "********"
type textarea "**********"
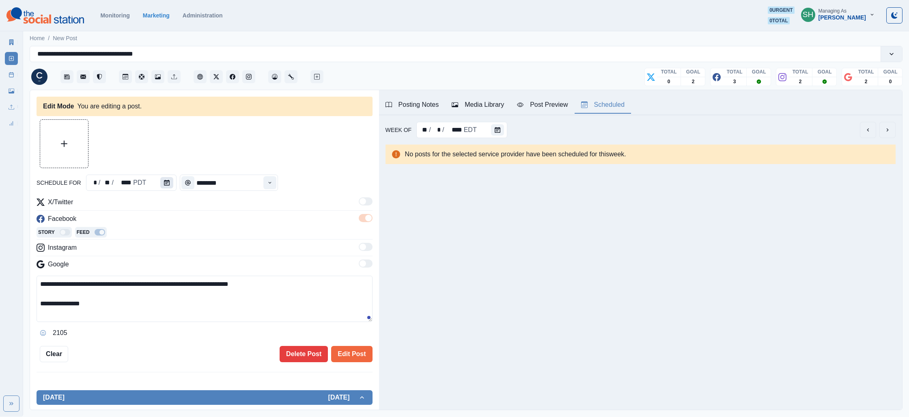
click at [167, 186] on button "Calendar" at bounding box center [166, 182] width 13 height 11
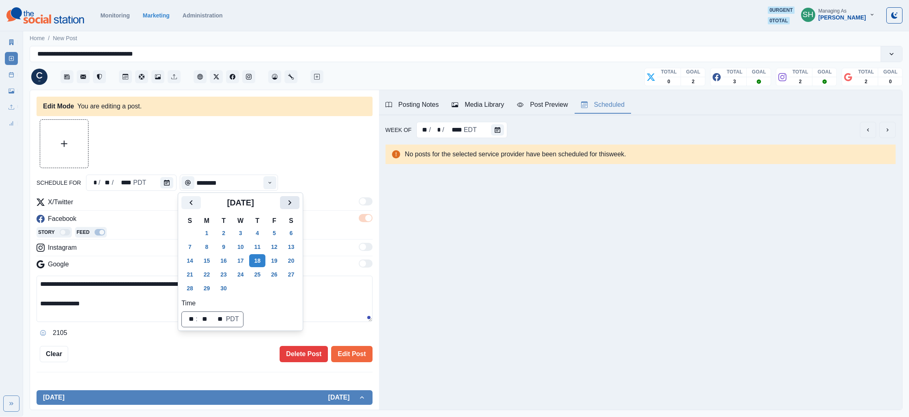
click at [290, 205] on button "Next" at bounding box center [289, 202] width 19 height 13
click at [261, 244] on button "9" at bounding box center [257, 246] width 16 height 13
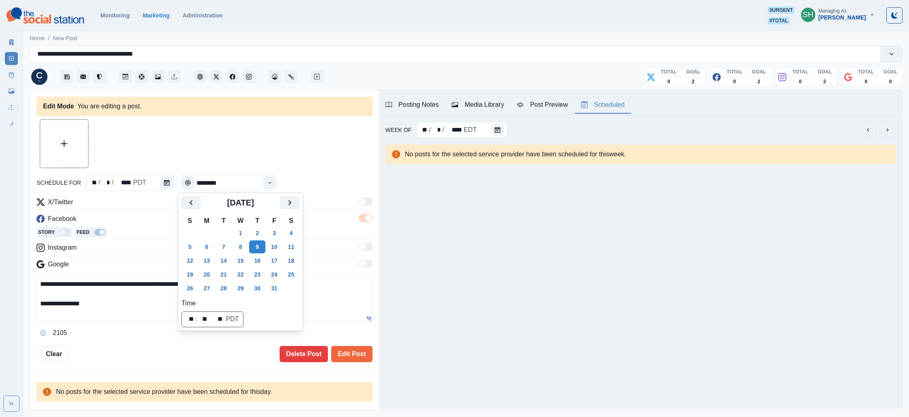
click at [270, 136] on div at bounding box center [205, 143] width 336 height 49
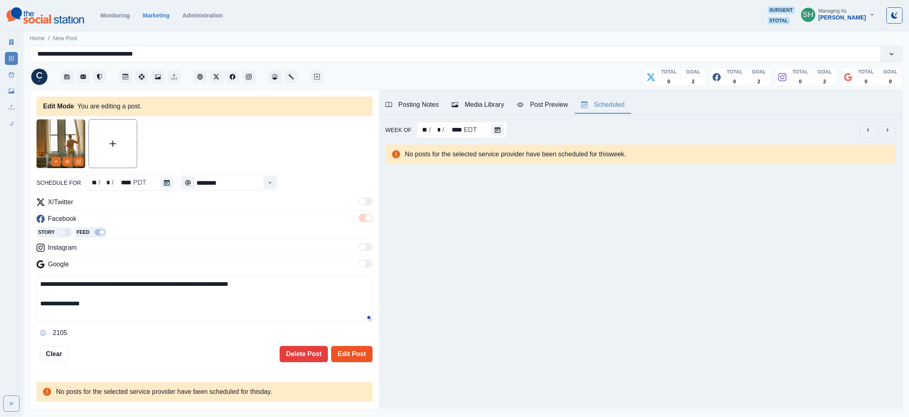
click at [348, 357] on button "Edit Post" at bounding box center [351, 354] width 41 height 16
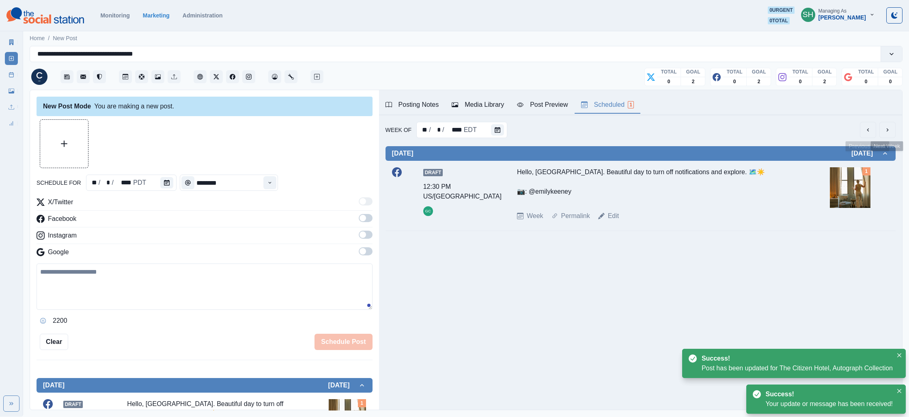
click at [871, 130] on button "previous" at bounding box center [868, 130] width 16 height 16
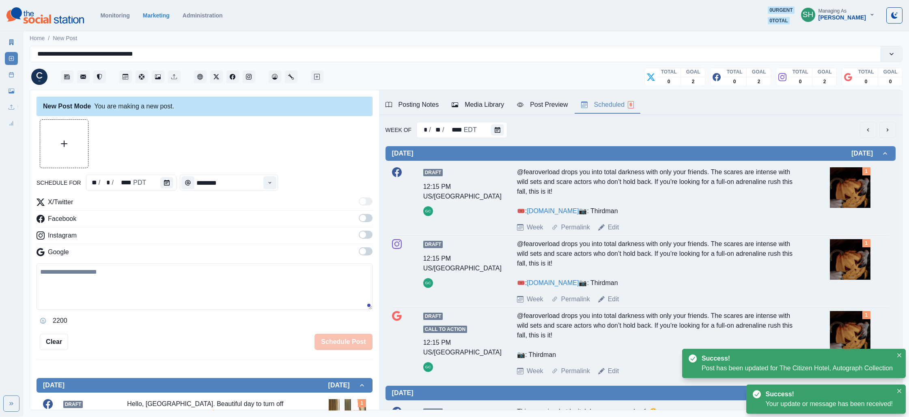
click at [871, 130] on button "previous" at bounding box center [868, 130] width 16 height 16
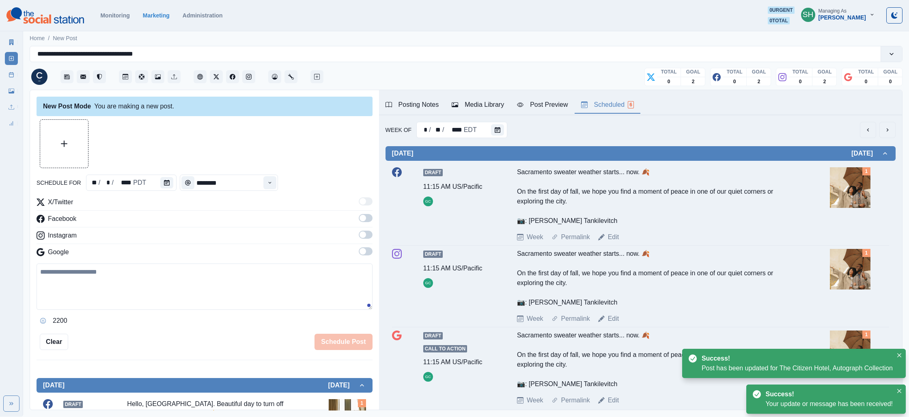
click at [871, 130] on button "previous" at bounding box center [868, 130] width 16 height 16
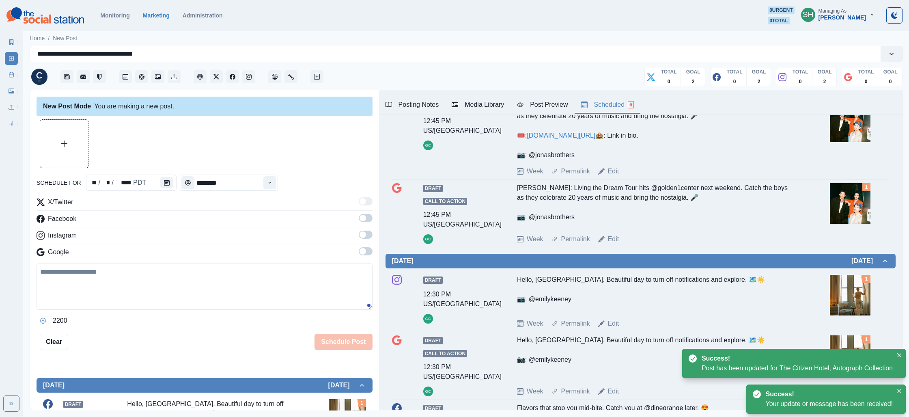
scroll to position [264, 0]
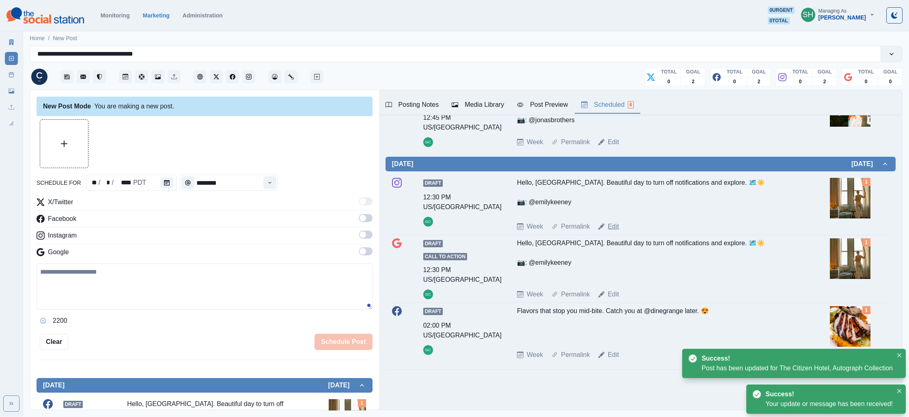
click at [613, 228] on link "Edit" at bounding box center [613, 227] width 11 height 10
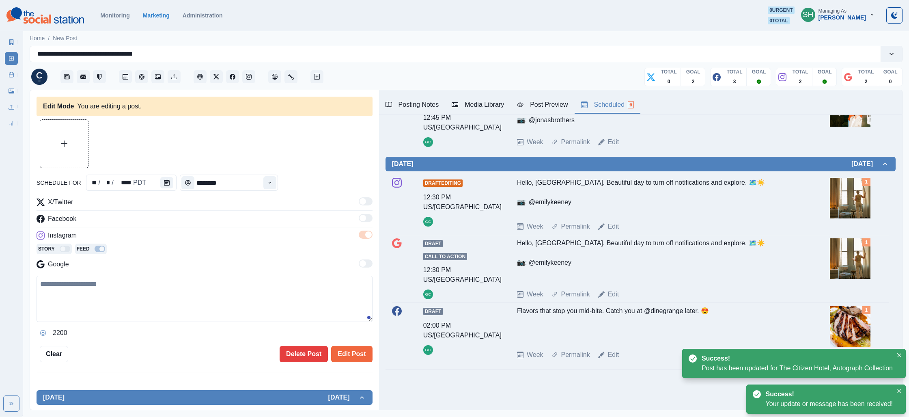
type textarea "**********"
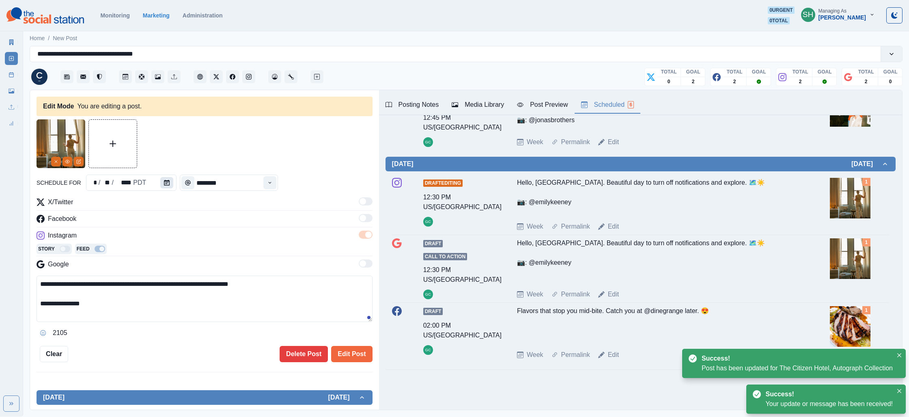
click at [160, 180] on button "Calendar" at bounding box center [166, 182] width 13 height 11
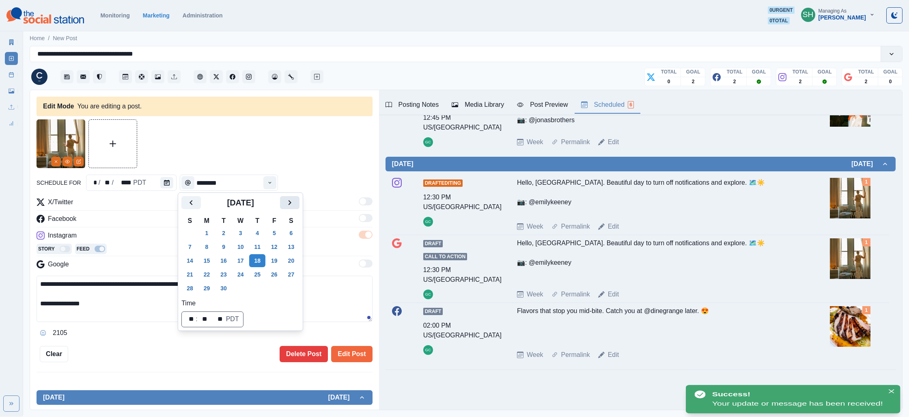
click at [291, 200] on icon "Next" at bounding box center [289, 202] width 3 height 5
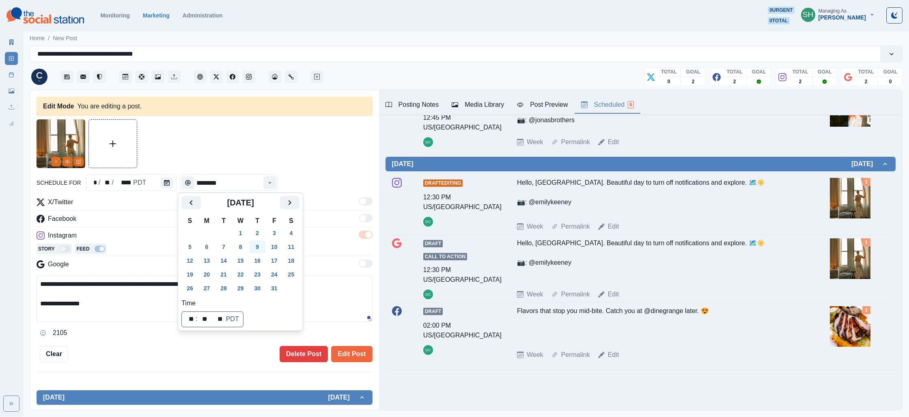
click at [261, 247] on button "9" at bounding box center [257, 246] width 16 height 13
click at [341, 351] on button "Edit Post" at bounding box center [351, 354] width 41 height 16
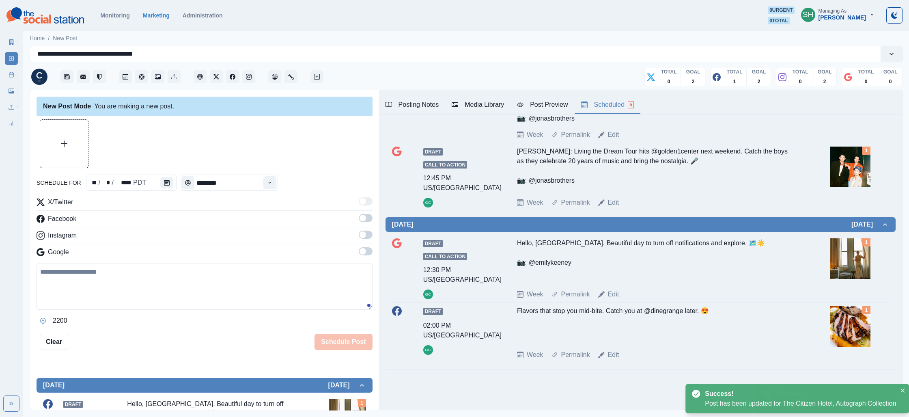
scroll to position [203, 0]
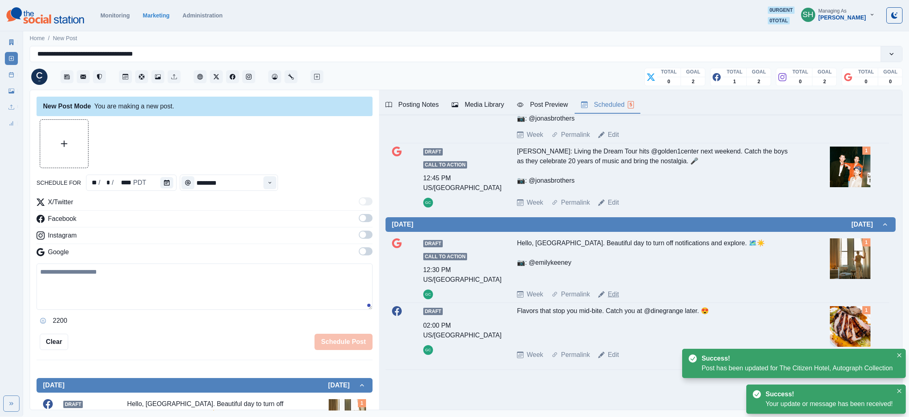
click at [612, 291] on link "Edit" at bounding box center [613, 294] width 11 height 10
type textarea "**********"
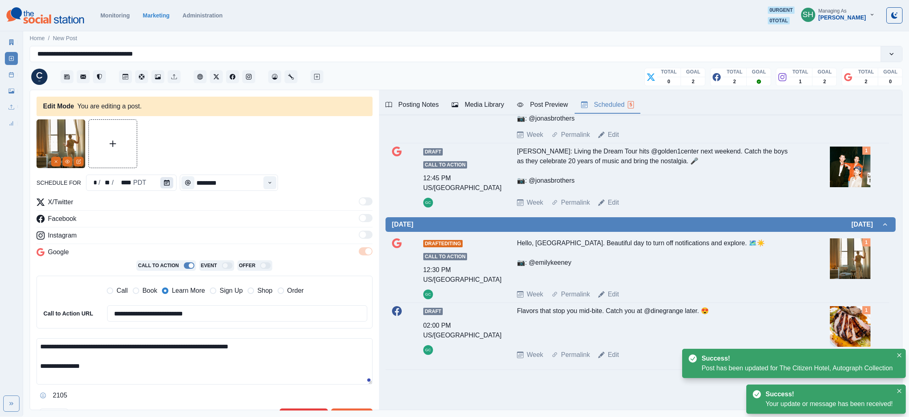
click at [161, 181] on button "Calendar" at bounding box center [166, 182] width 13 height 11
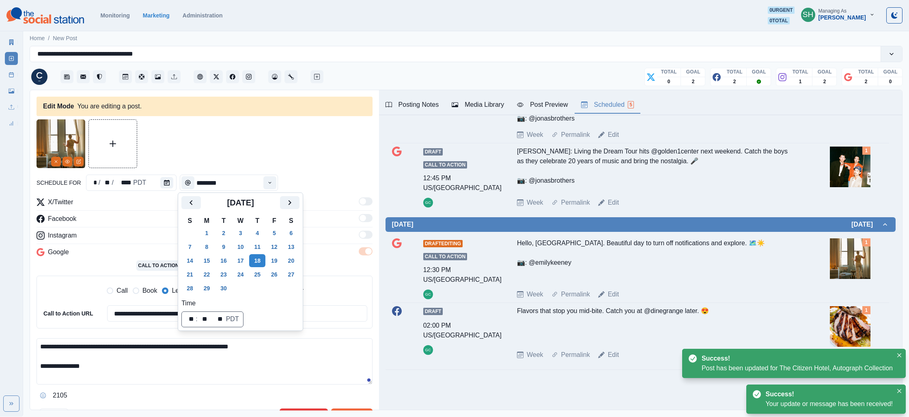
click at [295, 201] on icon "Next" at bounding box center [290, 203] width 10 height 10
click at [265, 245] on button "9" at bounding box center [257, 246] width 16 height 13
click at [279, 140] on div at bounding box center [205, 143] width 336 height 49
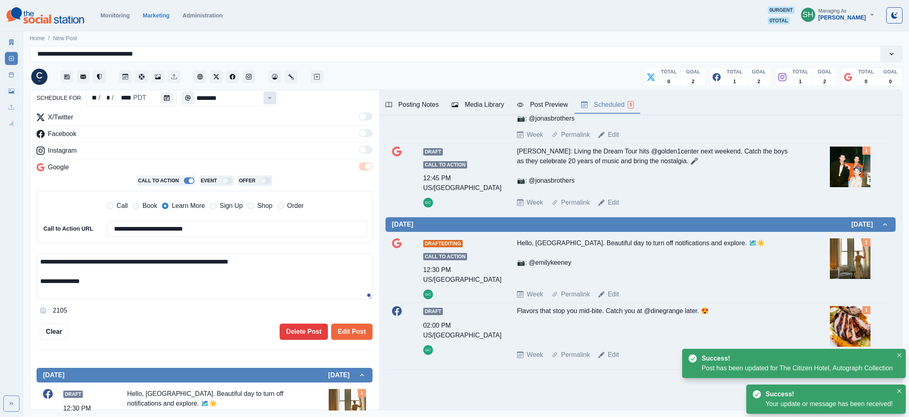
scroll to position [97, 0]
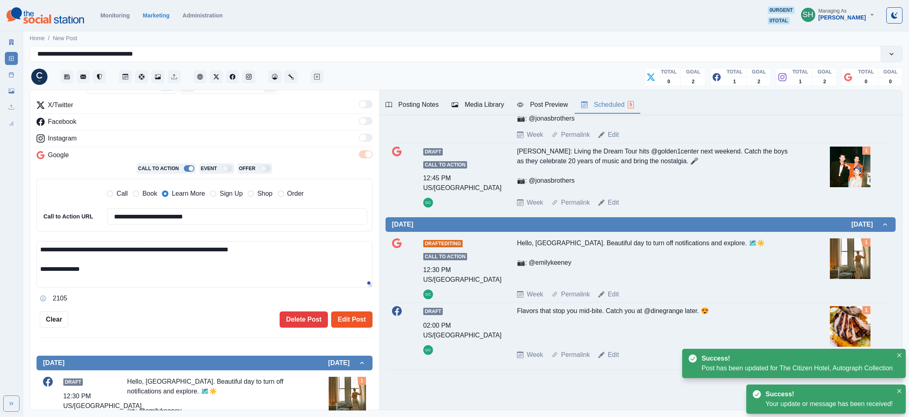
click at [357, 320] on button "Edit Post" at bounding box center [351, 319] width 41 height 16
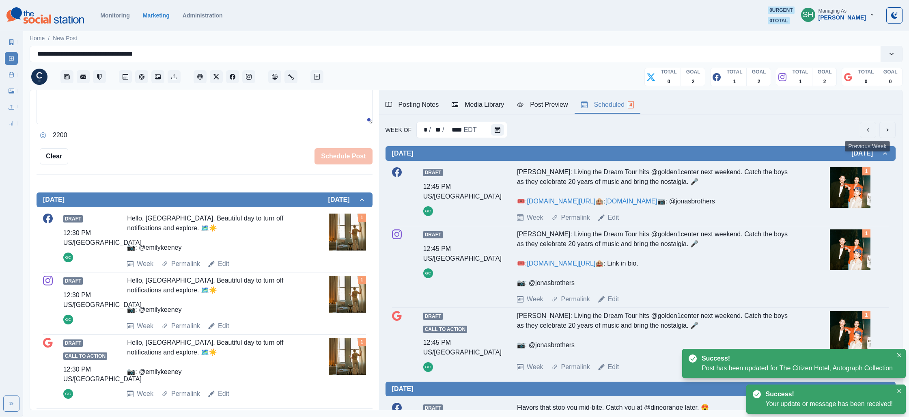
click at [870, 129] on icon "previous" at bounding box center [868, 130] width 6 height 6
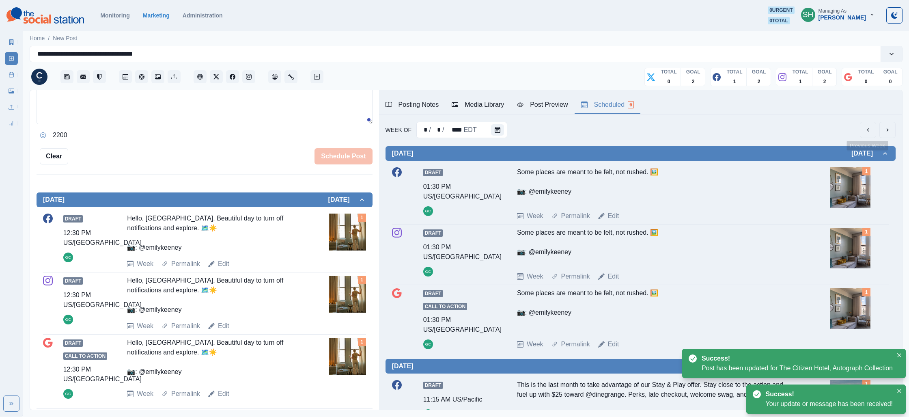
scroll to position [0, 0]
click at [870, 129] on icon "previous" at bounding box center [868, 129] width 6 height 6
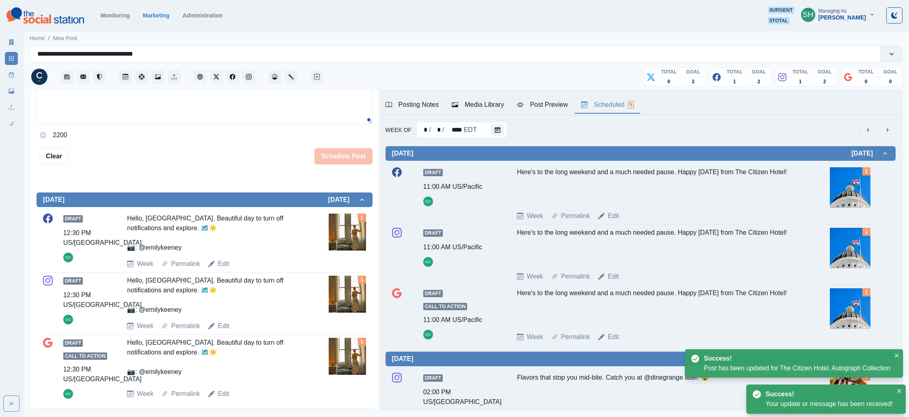
scroll to position [134, 0]
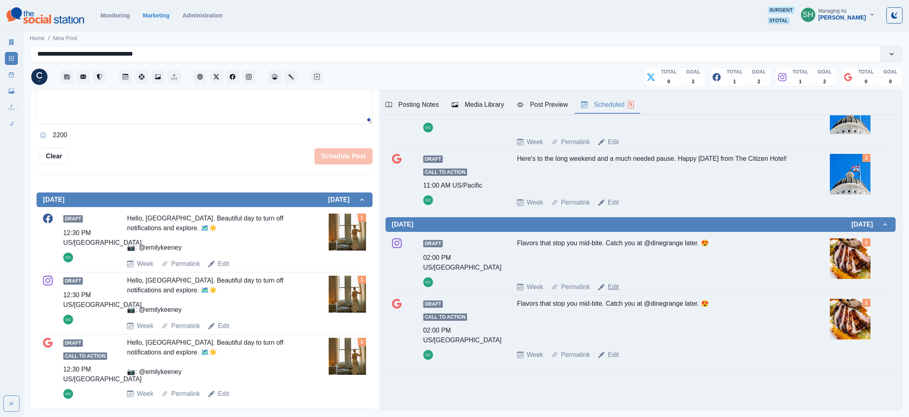
click at [609, 285] on link "Edit" at bounding box center [613, 287] width 11 height 10
type input "*******"
type textarea "**********"
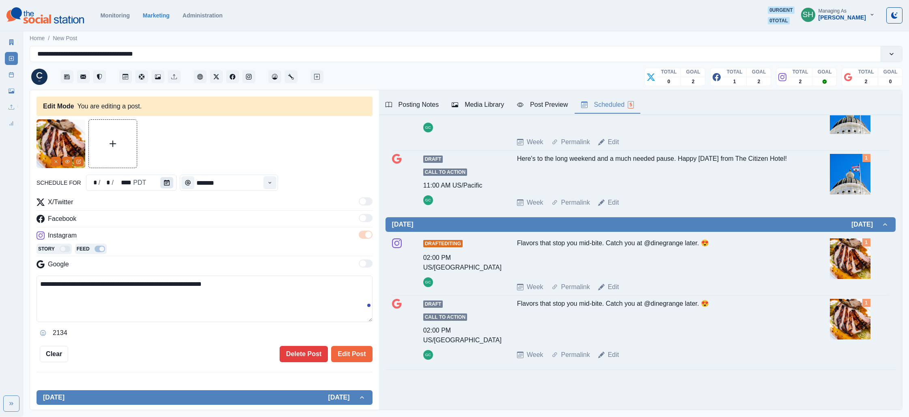
click at [170, 183] on button "Calendar" at bounding box center [166, 182] width 13 height 11
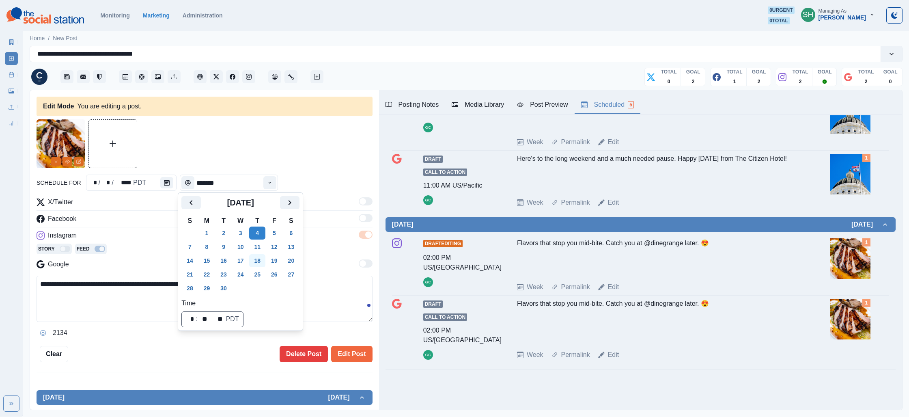
click at [265, 259] on button "18" at bounding box center [257, 260] width 16 height 13
click at [312, 168] on div "**********" at bounding box center [205, 240] width 336 height 243
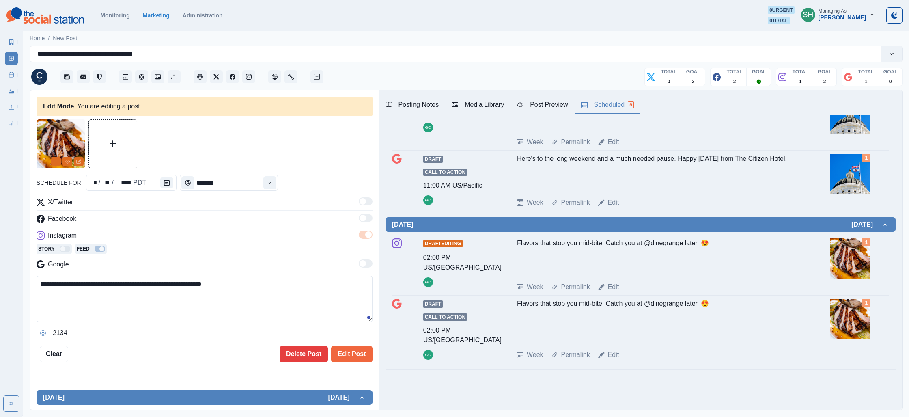
scroll to position [75, 0]
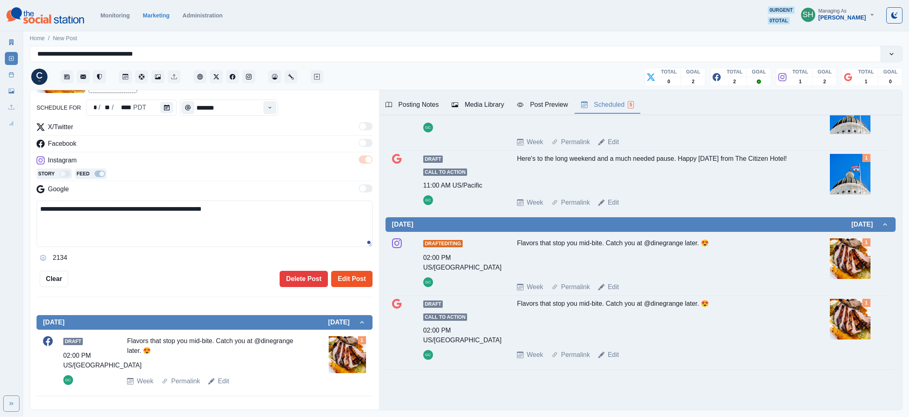
click at [352, 276] on button "Edit Post" at bounding box center [351, 279] width 41 height 16
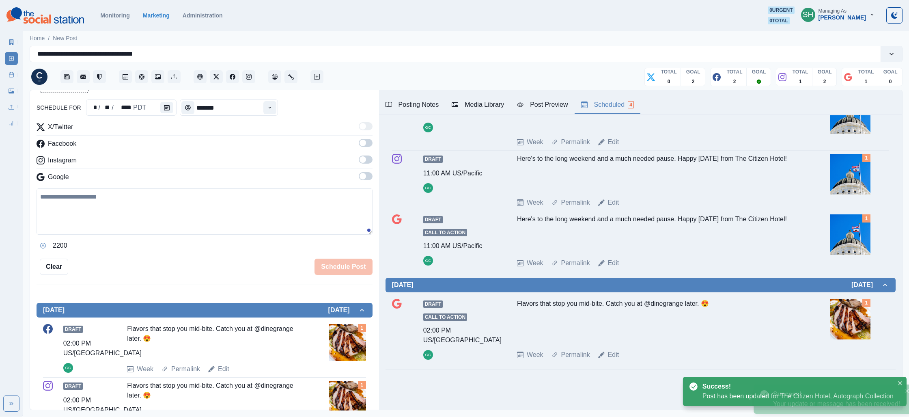
scroll to position [74, 0]
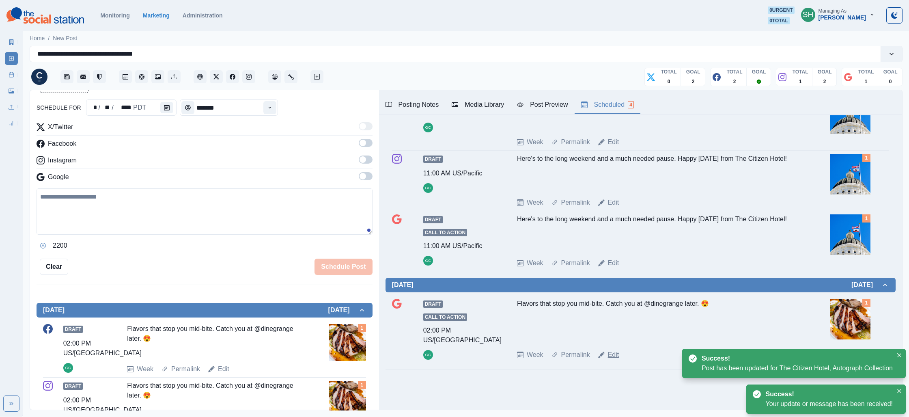
click at [614, 356] on link "Edit" at bounding box center [613, 355] width 11 height 10
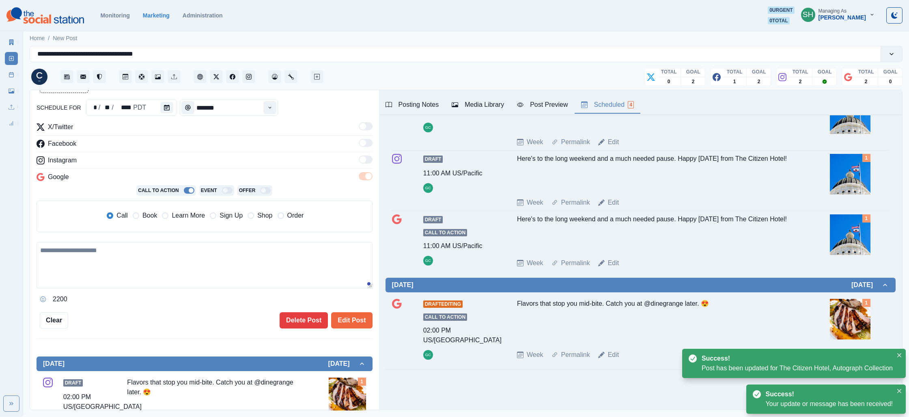
type textarea "**********"
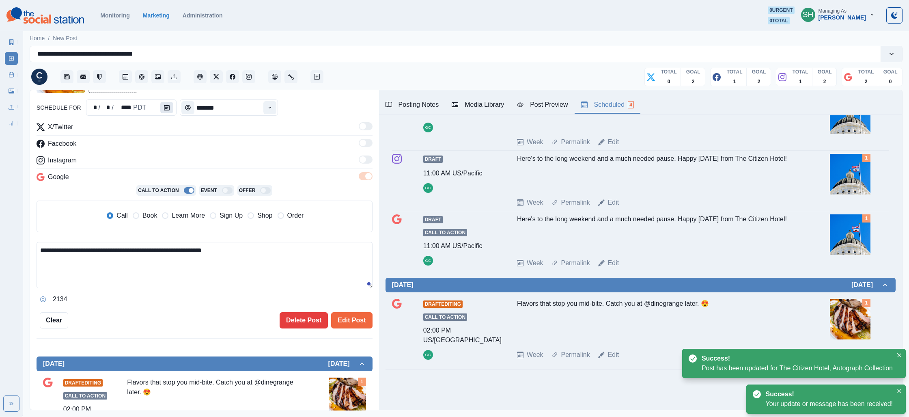
click at [166, 107] on icon "Calendar" at bounding box center [167, 108] width 6 height 6
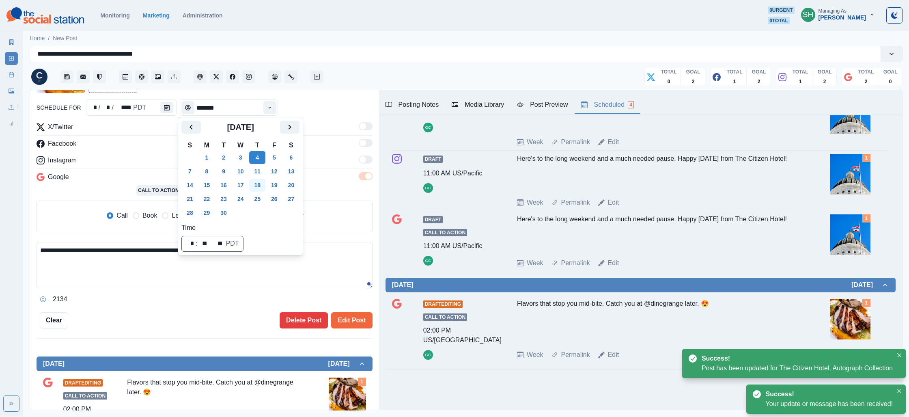
click at [264, 185] on button "18" at bounding box center [257, 185] width 16 height 13
click at [336, 313] on button "Edit Post" at bounding box center [351, 320] width 41 height 16
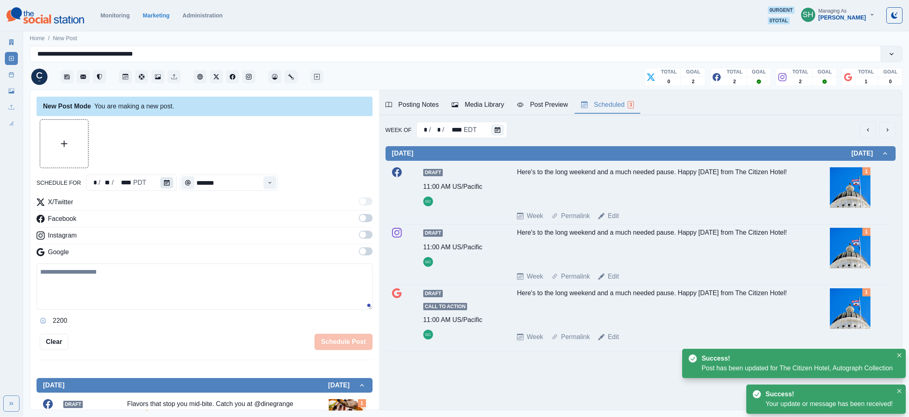
click at [168, 186] on button "Calendar" at bounding box center [166, 182] width 13 height 11
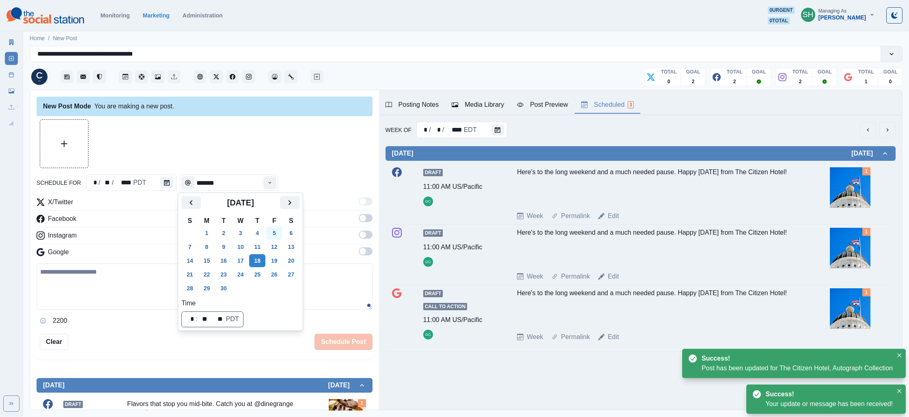
click at [268, 236] on tr "31 1 2 3 4 5 6" at bounding box center [240, 233] width 118 height 14
click at [264, 233] on button "4" at bounding box center [257, 232] width 16 height 13
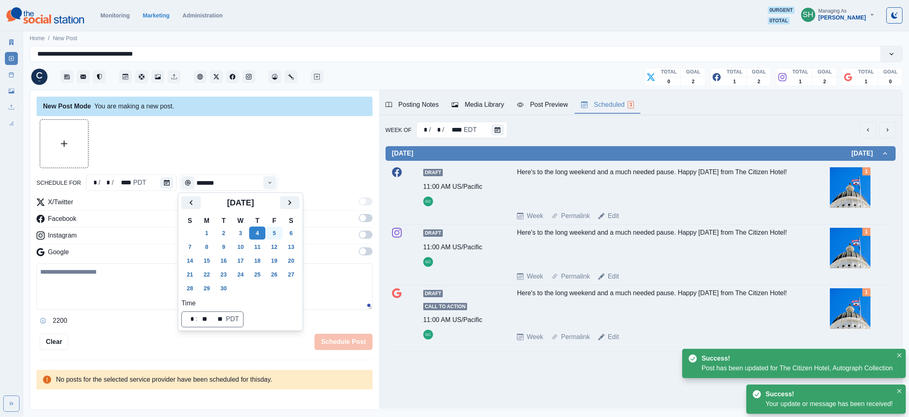
click at [281, 232] on button "5" at bounding box center [274, 232] width 16 height 13
click at [316, 153] on div at bounding box center [205, 143] width 336 height 49
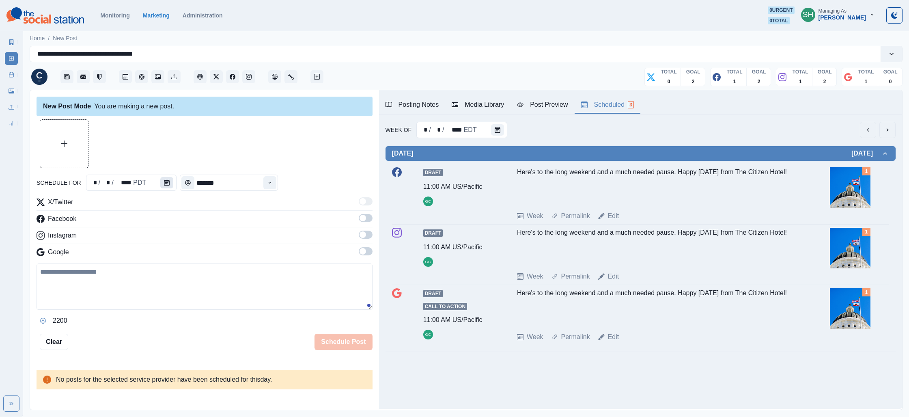
click at [167, 184] on icon "Calendar" at bounding box center [167, 183] width 6 height 6
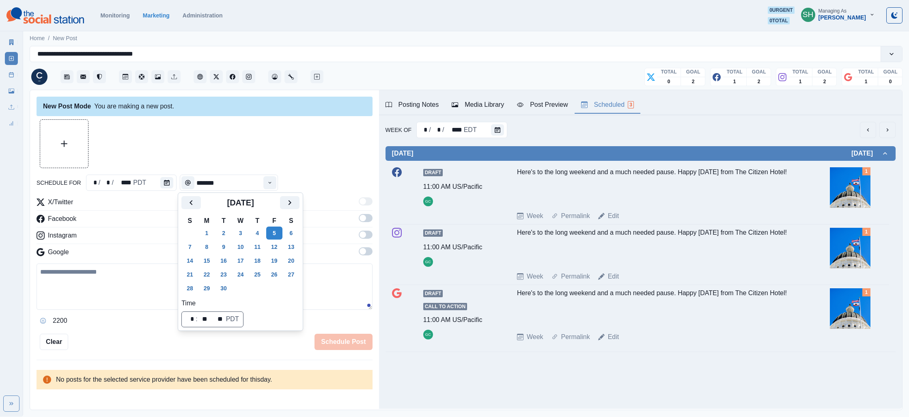
click at [211, 148] on div at bounding box center [205, 143] width 336 height 49
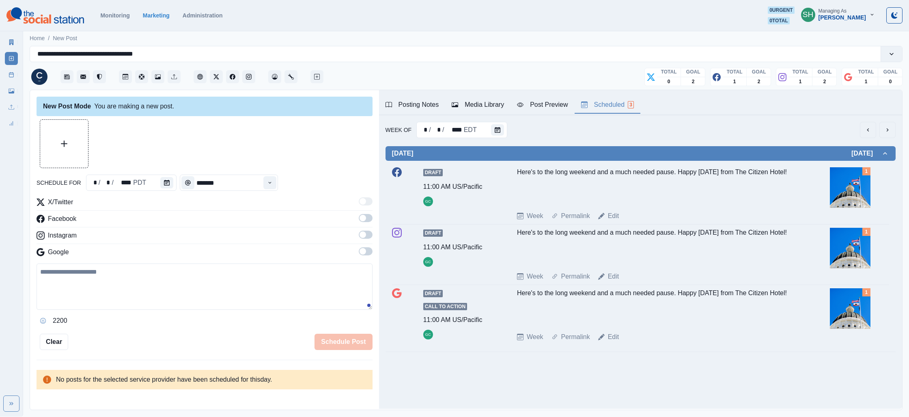
click at [366, 216] on span at bounding box center [366, 218] width 14 height 8
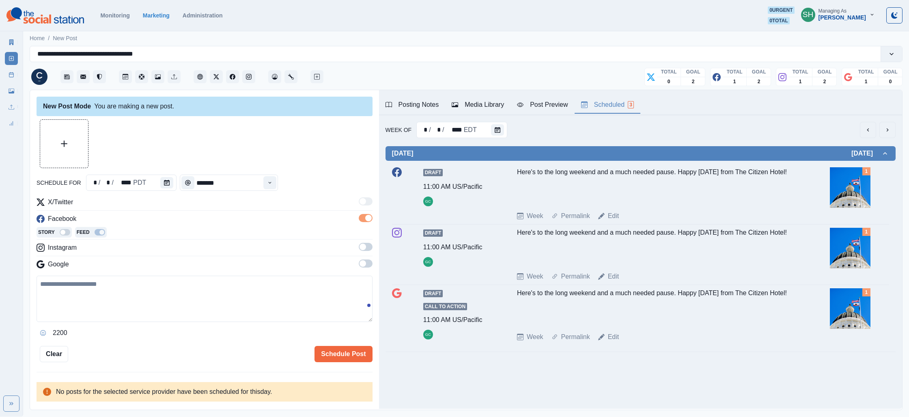
click at [363, 256] on hr at bounding box center [205, 256] width 336 height 0
click at [367, 250] on span at bounding box center [366, 247] width 14 height 8
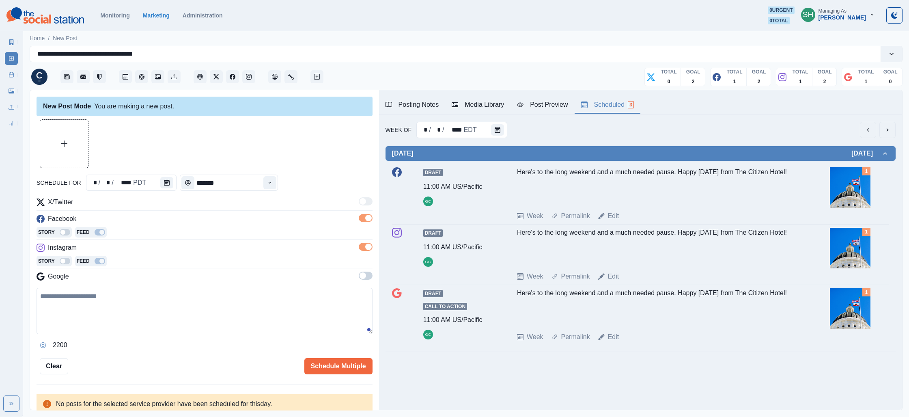
click at [365, 278] on span at bounding box center [366, 275] width 14 height 8
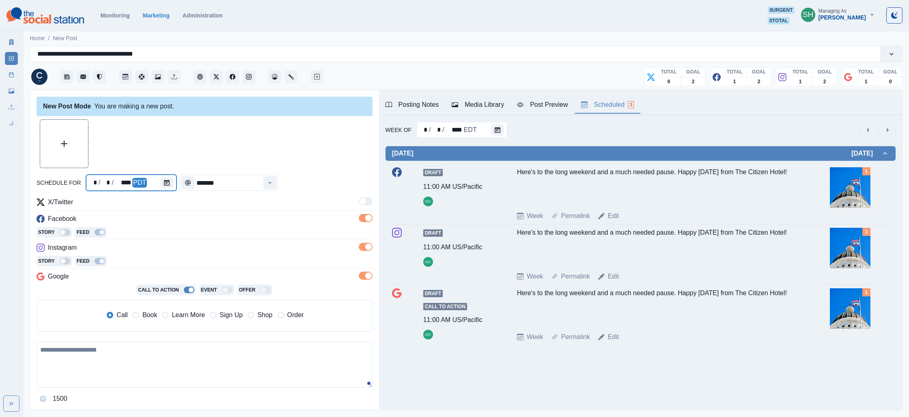
click at [137, 184] on div "PDT" at bounding box center [139, 183] width 15 height 10
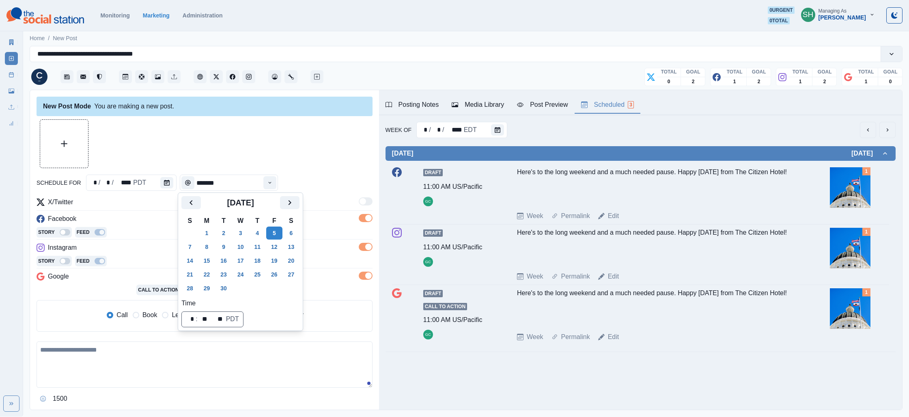
click at [273, 143] on div at bounding box center [205, 143] width 336 height 49
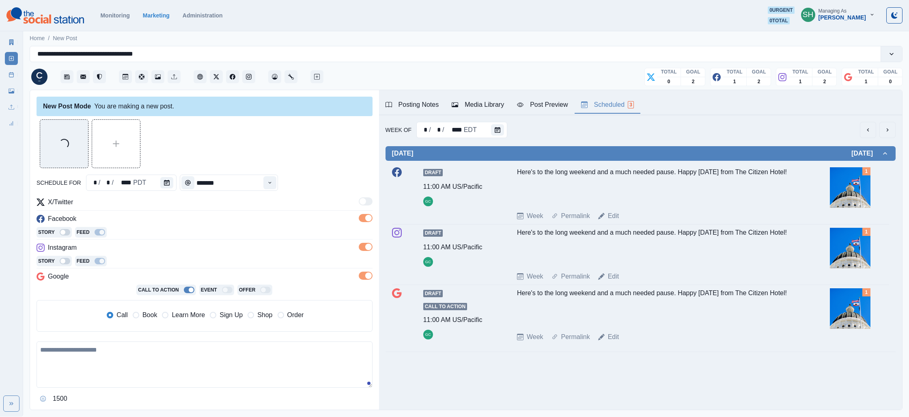
click at [101, 368] on textarea at bounding box center [205, 364] width 336 height 46
click at [44, 396] on icon "Opens Emoji Picker" at bounding box center [43, 399] width 6 height 6
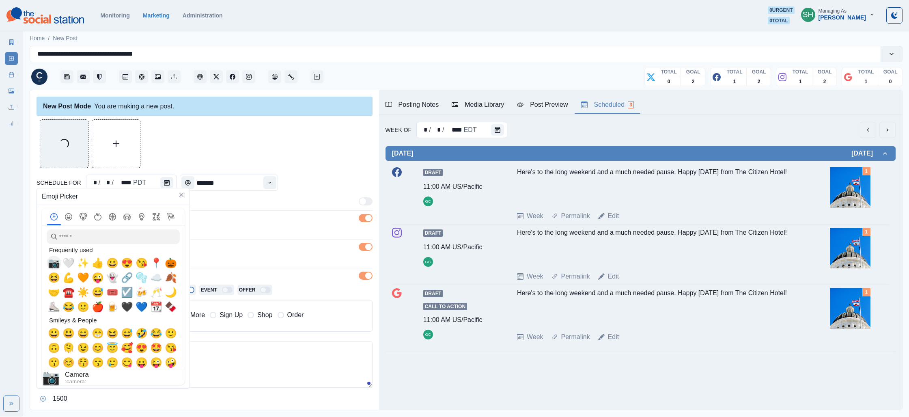
click at [52, 262] on span "📷" at bounding box center [54, 262] width 12 height 11
click at [193, 344] on textarea "**" at bounding box center [205, 364] width 336 height 46
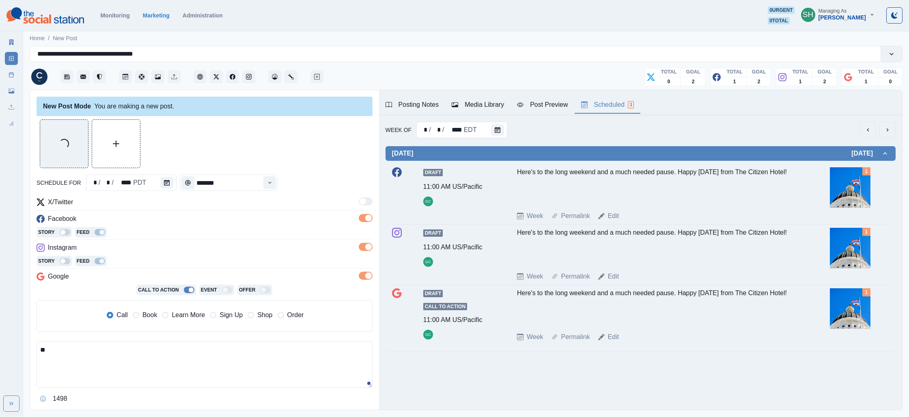
click at [195, 350] on textarea "**" at bounding box center [205, 364] width 336 height 46
paste textarea "**********"
type textarea "**********"
click at [538, 111] on div "Posting Notes Media Library Post Preview Scheduled 3" at bounding box center [640, 102] width 523 height 25
click at [538, 111] on button "Post Preview" at bounding box center [542, 105] width 64 height 17
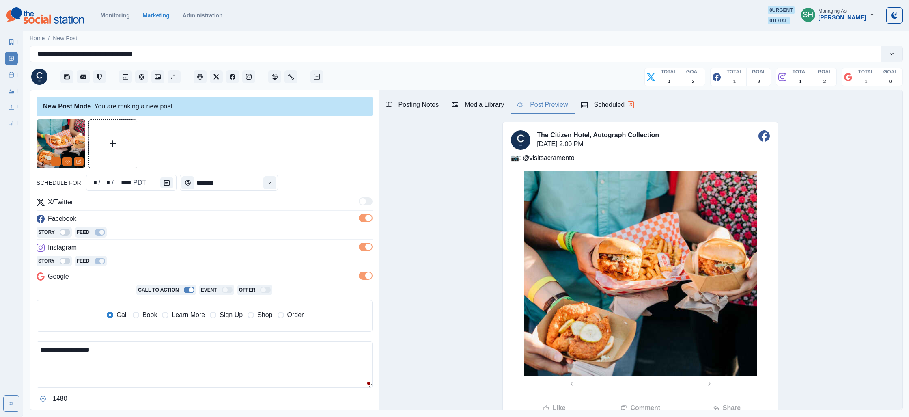
click at [482, 102] on div "Media Library" at bounding box center [478, 105] width 52 height 10
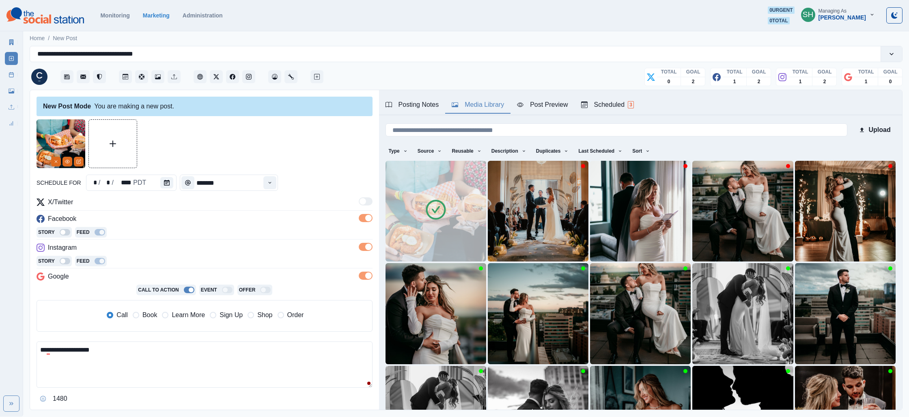
click at [429, 213] on icon at bounding box center [435, 209] width 23 height 23
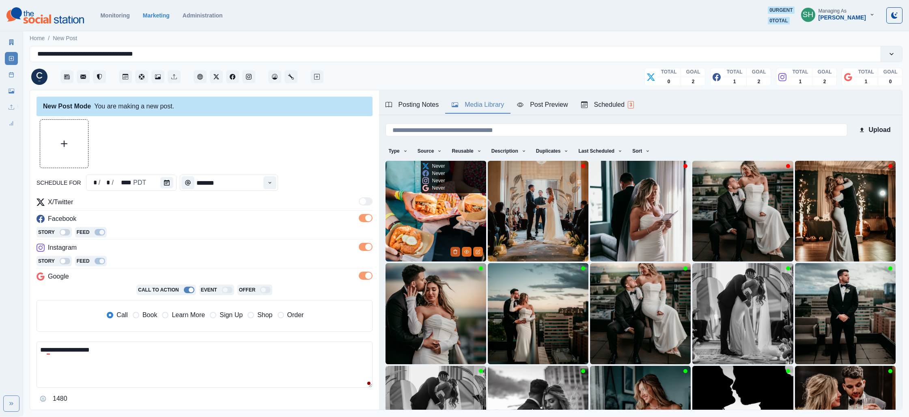
click at [452, 248] on button "Delete Media" at bounding box center [455, 252] width 10 height 10
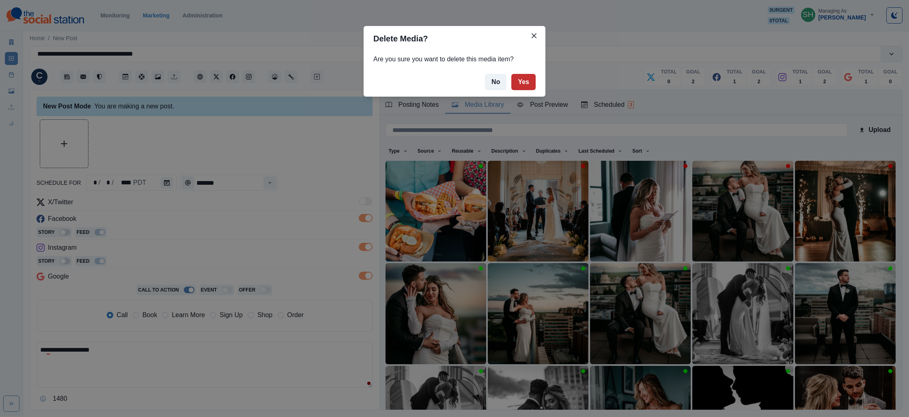
click at [522, 74] on button "Yes" at bounding box center [523, 82] width 24 height 16
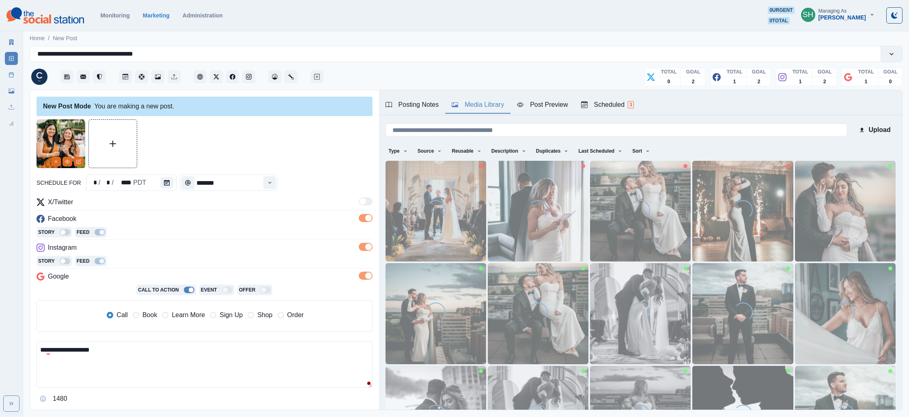
click at [512, 108] on button "Post Preview" at bounding box center [542, 105] width 64 height 17
click at [478, 107] on div "Media Library" at bounding box center [478, 105] width 52 height 10
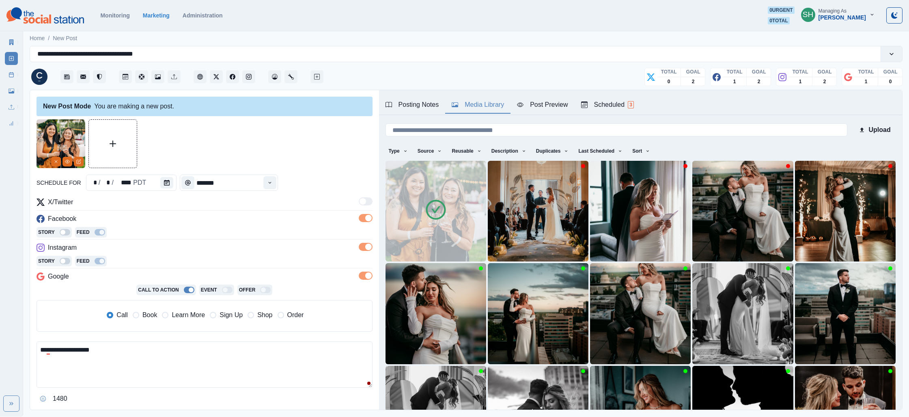
click at [484, 235] on img at bounding box center [435, 211] width 101 height 101
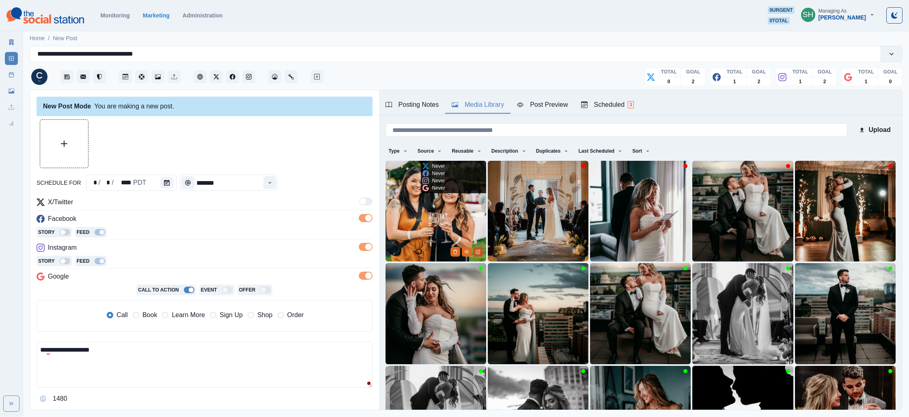
click at [477, 250] on icon "Edit Media" at bounding box center [478, 252] width 4 height 4
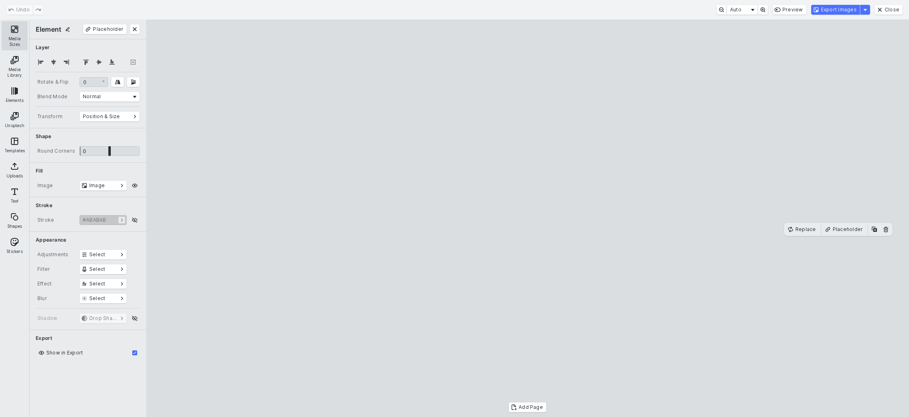
click at [16, 40] on button "Media Sizes" at bounding box center [15, 35] width 26 height 29
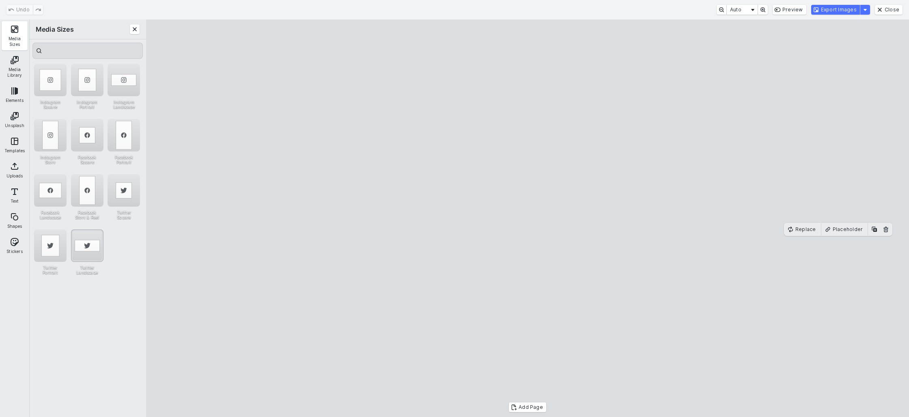
click at [86, 239] on div "Twitter Landscape" at bounding box center [87, 245] width 32 height 32
click at [527, 218] on cesdk-canvas "Editor canvas" at bounding box center [527, 218] width 0 height 0
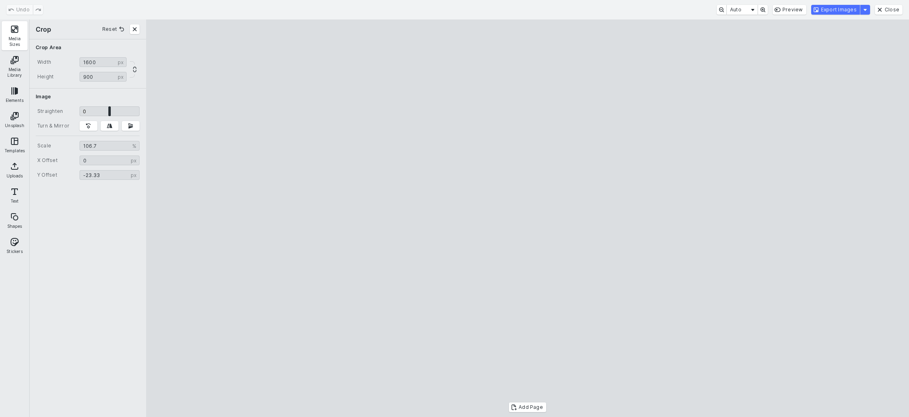
drag, startPoint x: 790, startPoint y: 385, endPoint x: 827, endPoint y: 382, distance: 36.6
click at [527, 218] on cesdk-canvas "Editor canvas" at bounding box center [527, 218] width 0 height 0
type input "******"
drag, startPoint x: 844, startPoint y: 263, endPoint x: 818, endPoint y: 271, distance: 27.6
click at [527, 218] on cesdk-canvas "Editor canvas" at bounding box center [527, 218] width 0 height 0
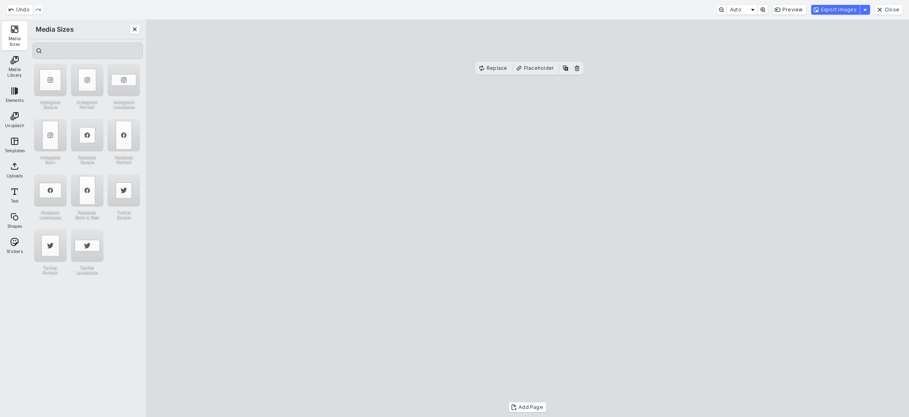
click at [527, 218] on cesdk-canvas "Editor canvas" at bounding box center [527, 218] width 0 height 0
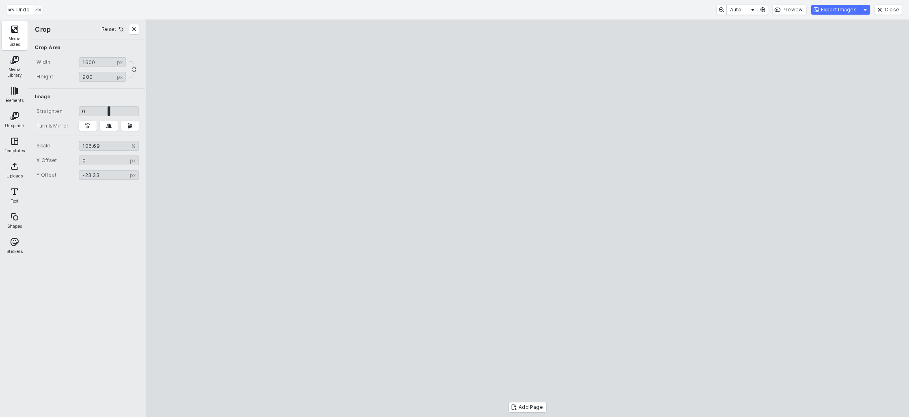
type input "*****"
drag, startPoint x: 555, startPoint y: 243, endPoint x: 562, endPoint y: 232, distance: 13.2
click at [527, 218] on cesdk-canvas "Editor canvas" at bounding box center [527, 218] width 0 height 0
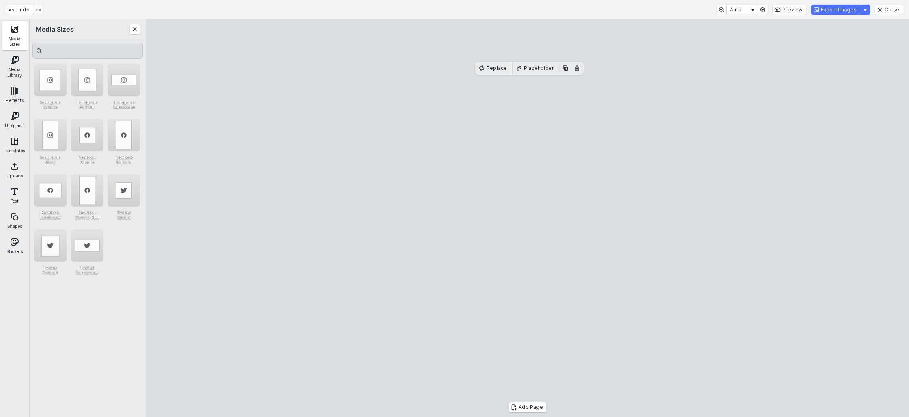
click at [527, 218] on cesdk-canvas "Editor canvas" at bounding box center [527, 218] width 0 height 0
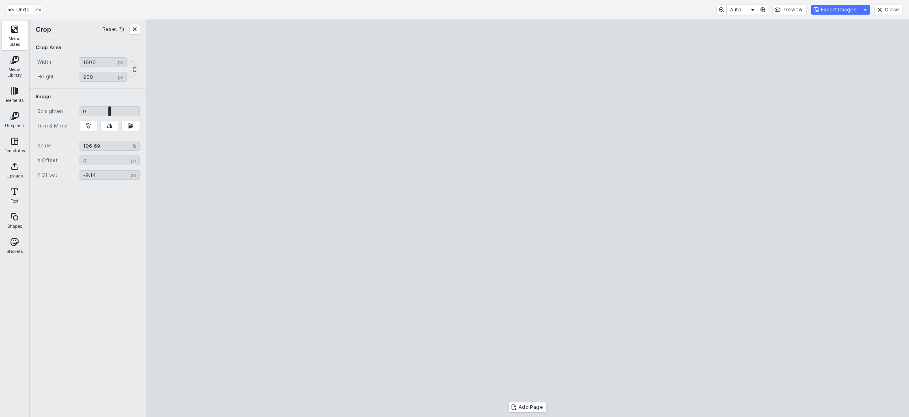
type input "*"
drag, startPoint x: 549, startPoint y: 194, endPoint x: 554, endPoint y: 214, distance: 20.6
click at [527, 218] on cesdk-canvas "Editor canvas" at bounding box center [527, 218] width 0 height 0
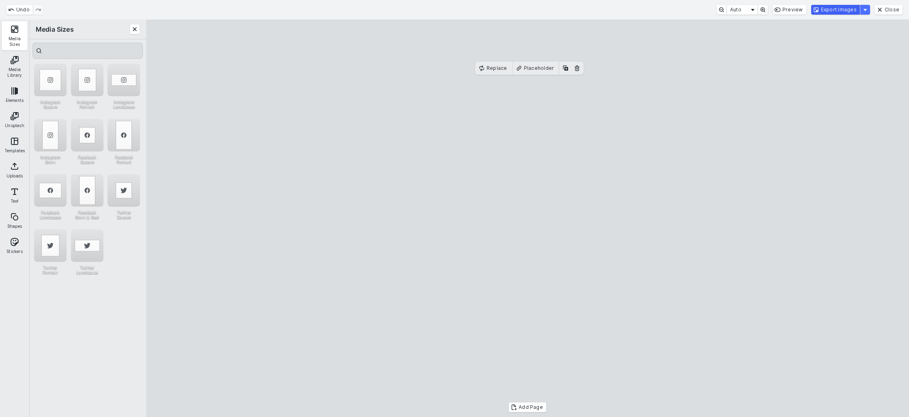
click at [828, 10] on button "Export Images" at bounding box center [835, 10] width 49 height 10
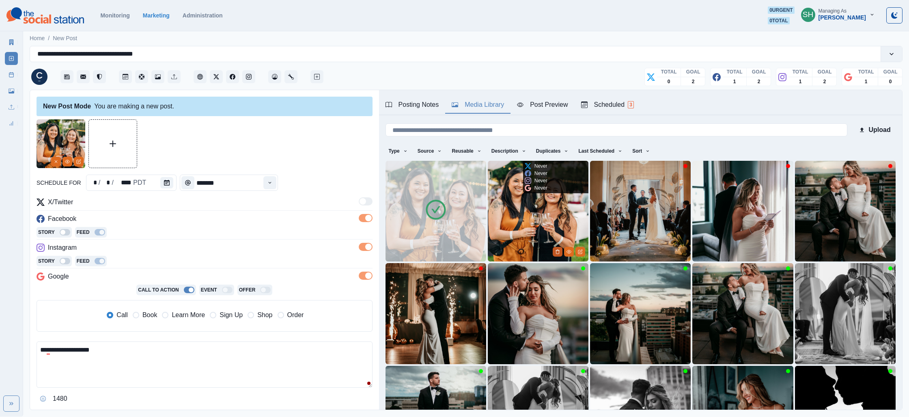
click at [558, 252] on icon "Delete Media" at bounding box center [557, 251] width 5 height 5
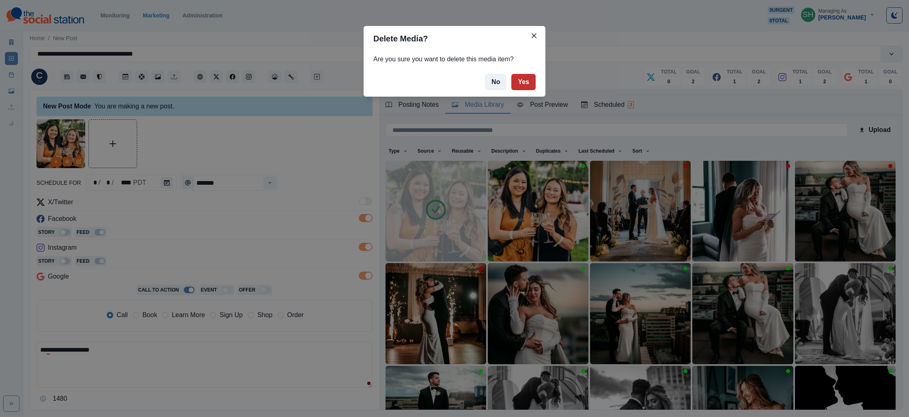
click at [523, 81] on button "Yes" at bounding box center [523, 82] width 24 height 16
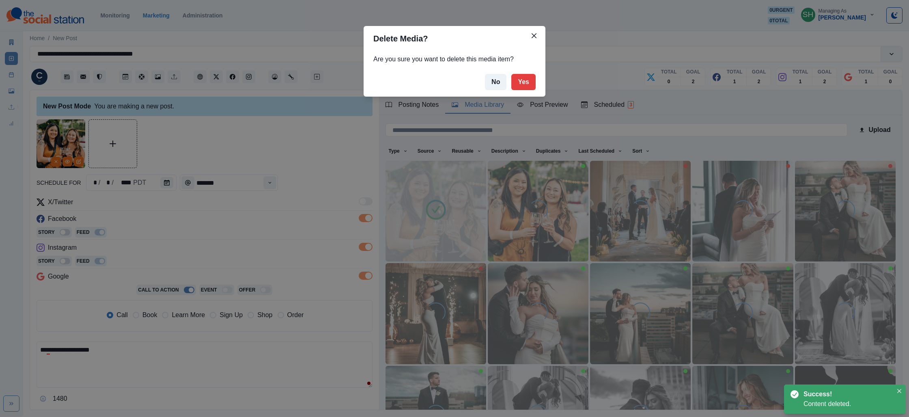
click at [41, 351] on div "Delete Media? Are you sure you want to delete this media item? No Yes" at bounding box center [454, 208] width 909 height 417
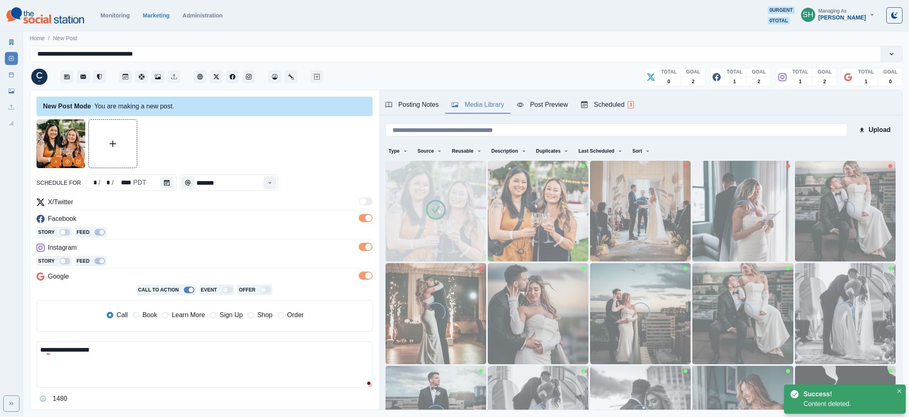
click at [36, 350] on div "**********" at bounding box center [204, 250] width 349 height 320
click at [44, 347] on textarea "**********" at bounding box center [205, 364] width 336 height 46
click at [41, 348] on textarea "**********" at bounding box center [205, 364] width 336 height 46
type textarea "**********"
click at [269, 184] on button "Time" at bounding box center [269, 182] width 13 height 13
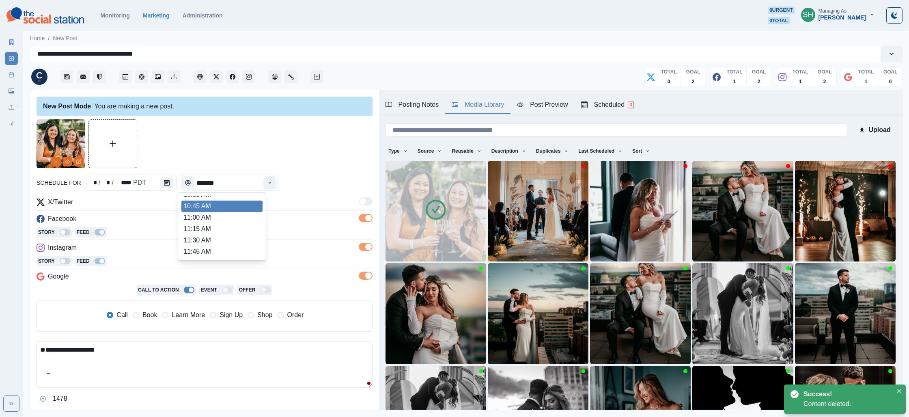
scroll to position [114, 0]
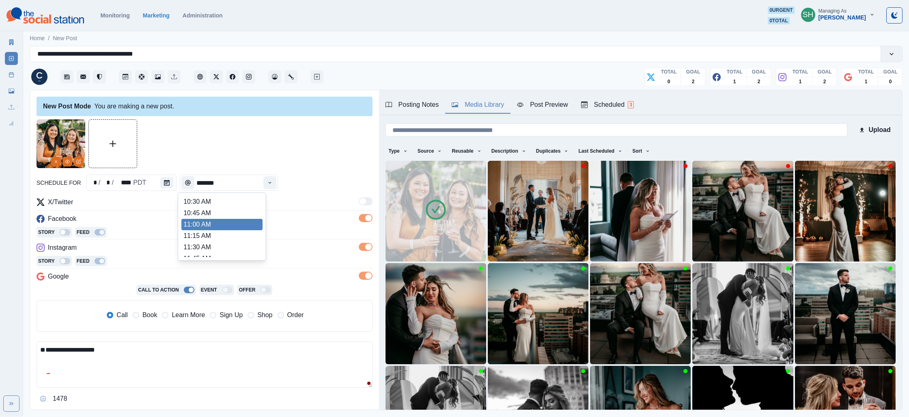
click at [214, 221] on li "11:00 AM" at bounding box center [221, 224] width 81 height 11
type input "********"
click at [67, 348] on textarea "**********" at bounding box center [205, 364] width 336 height 46
click at [143, 316] on span "Book" at bounding box center [149, 315] width 15 height 10
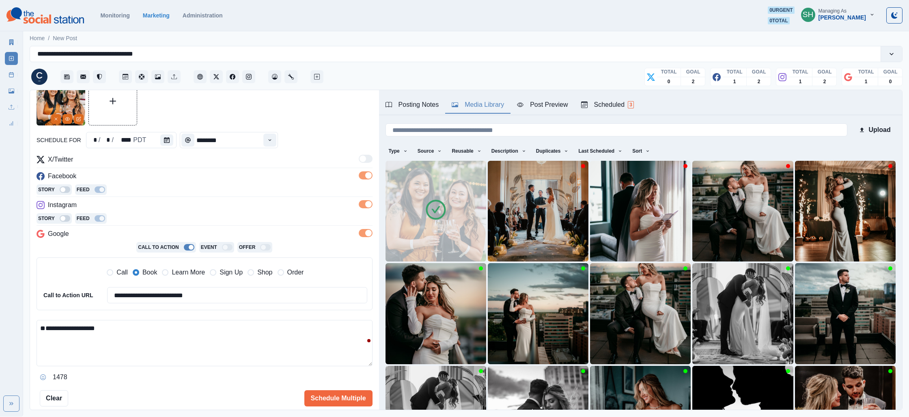
scroll to position [50, 0]
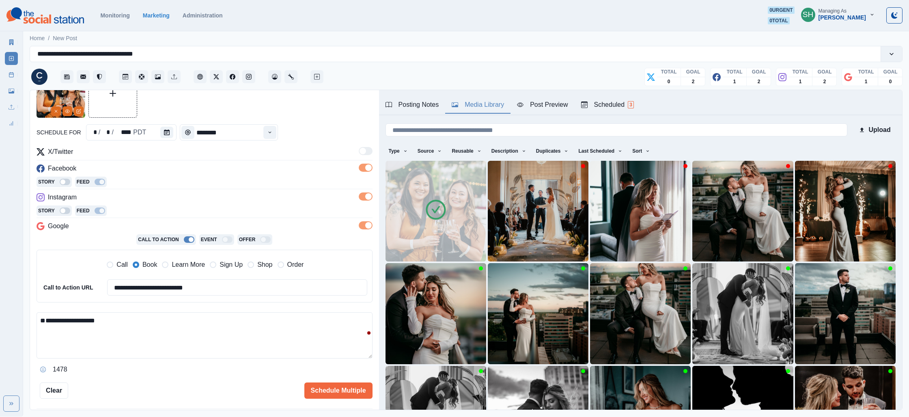
click at [98, 318] on textarea "**********" at bounding box center [205, 335] width 336 height 46
paste textarea "**********"
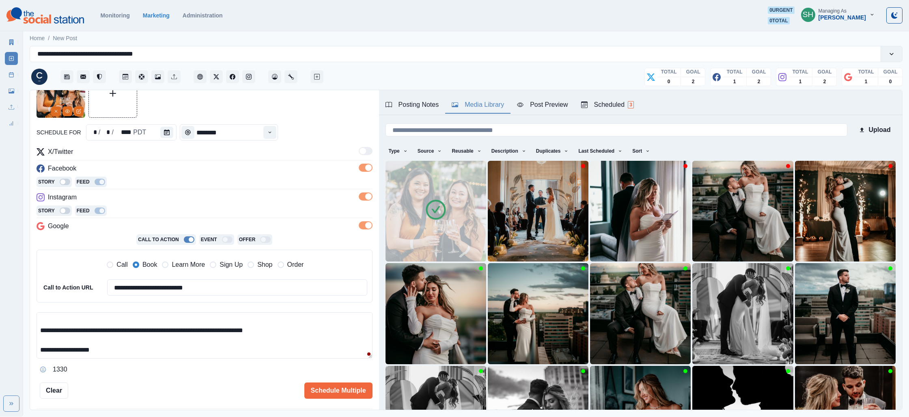
scroll to position [0, 0]
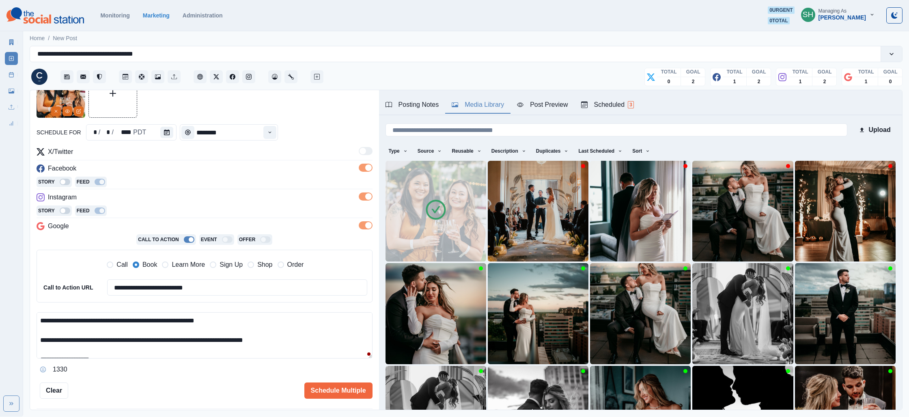
drag, startPoint x: 231, startPoint y: 323, endPoint x: 174, endPoint y: 319, distance: 56.9
click at [174, 319] on textarea "**********" at bounding box center [205, 335] width 336 height 46
click at [39, 338] on textarea "**********" at bounding box center [205, 335] width 336 height 46
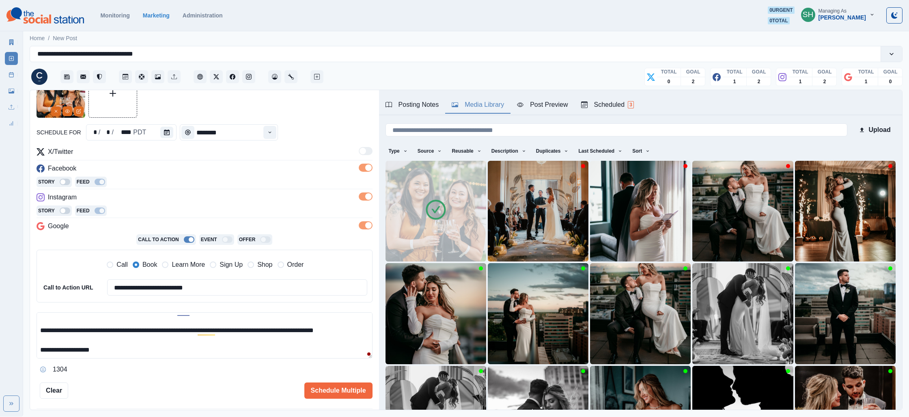
drag, startPoint x: 174, startPoint y: 340, endPoint x: 196, endPoint y: 332, distance: 23.1
click at [196, 332] on textarea "**********" at bounding box center [205, 335] width 336 height 46
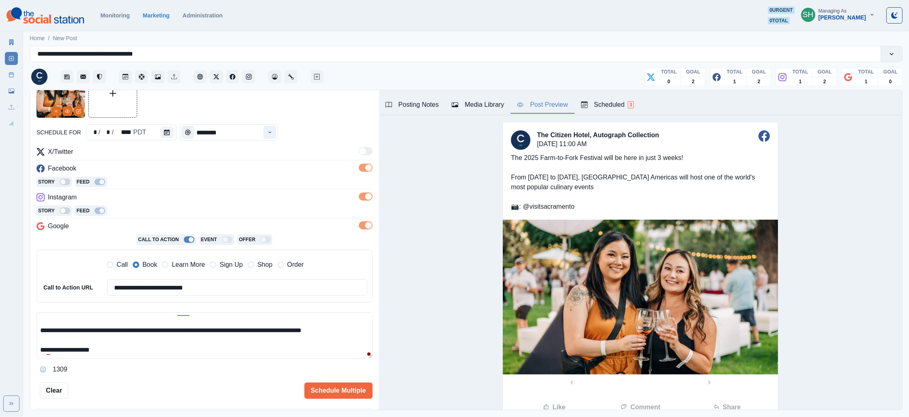
click at [555, 105] on div "Post Preview" at bounding box center [542, 105] width 51 height 10
click at [361, 329] on textarea "**********" at bounding box center [205, 335] width 336 height 46
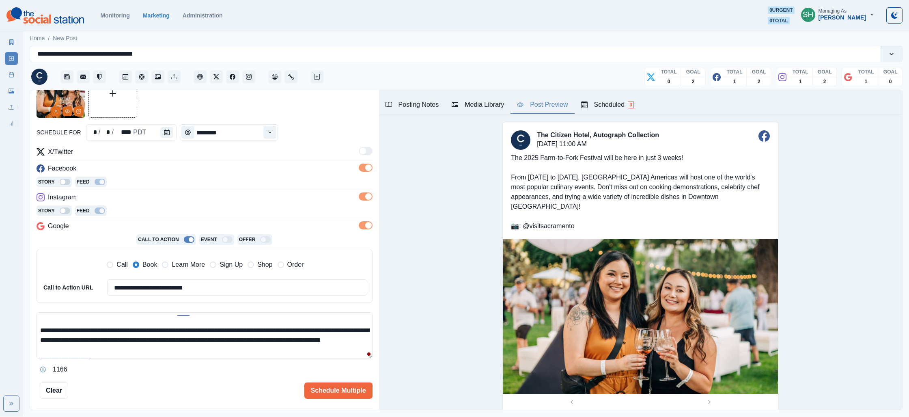
drag, startPoint x: 288, startPoint y: 341, endPoint x: 264, endPoint y: 342, distance: 24.4
click at [264, 342] on textarea "**********" at bounding box center [205, 335] width 336 height 46
click at [297, 349] on textarea "**********" at bounding box center [205, 335] width 336 height 46
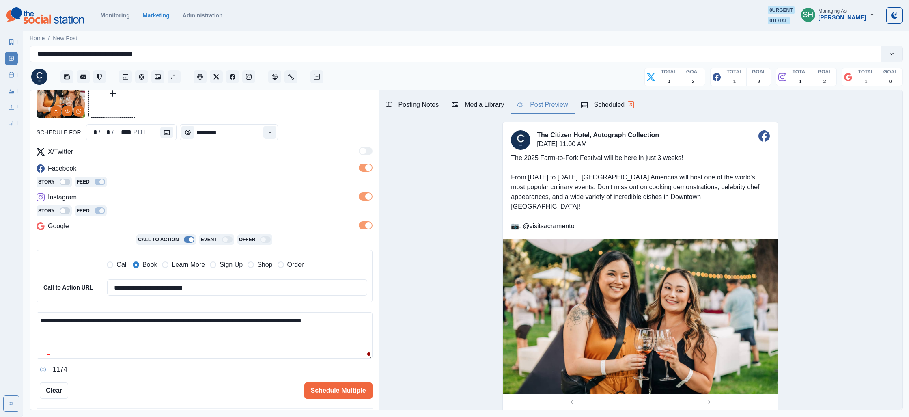
scroll to position [48, 0]
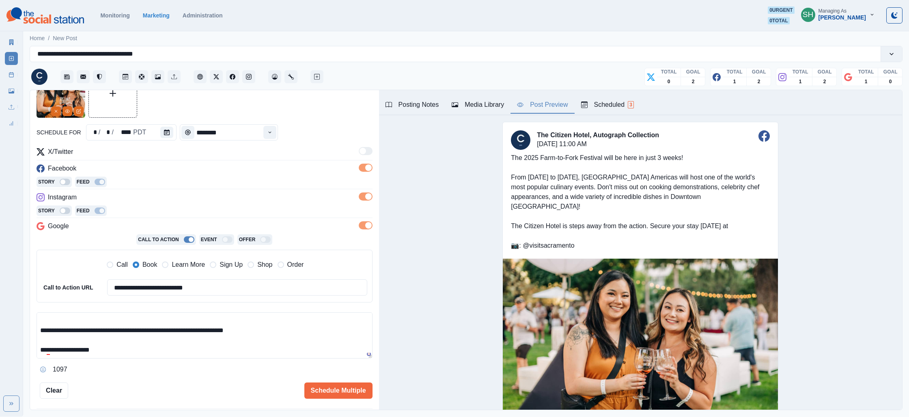
click at [384, 108] on button "Posting Notes" at bounding box center [412, 105] width 67 height 17
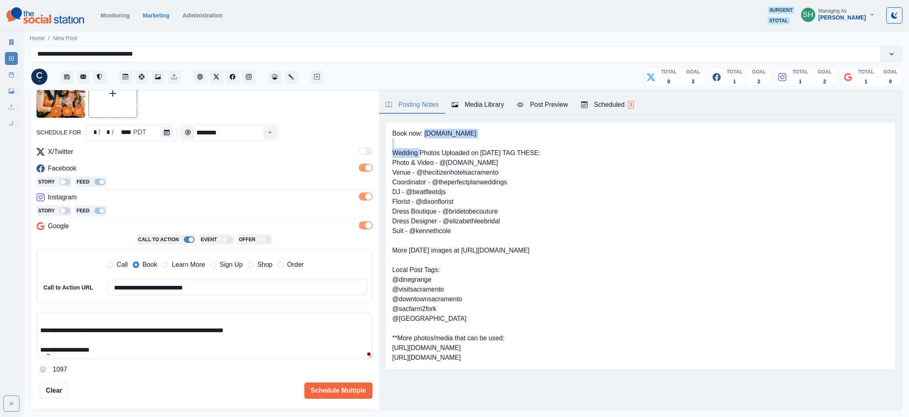
drag, startPoint x: 499, startPoint y: 134, endPoint x: 425, endPoint y: 138, distance: 74.4
click at [425, 138] on pre "Book now: [DOMAIN_NAME] Wedding Photos Uploaded on [DATE] TAG THESE: Photo & Vi…" at bounding box center [466, 246] width 148 height 234
copy pre
drag, startPoint x: 508, startPoint y: 127, endPoint x: 505, endPoint y: 135, distance: 8.6
click at [509, 128] on div "Book now: [DOMAIN_NAME] Wedding Photos Uploaded on [DATE] TAG THESE: Photo & Vi…" at bounding box center [640, 245] width 510 height 247
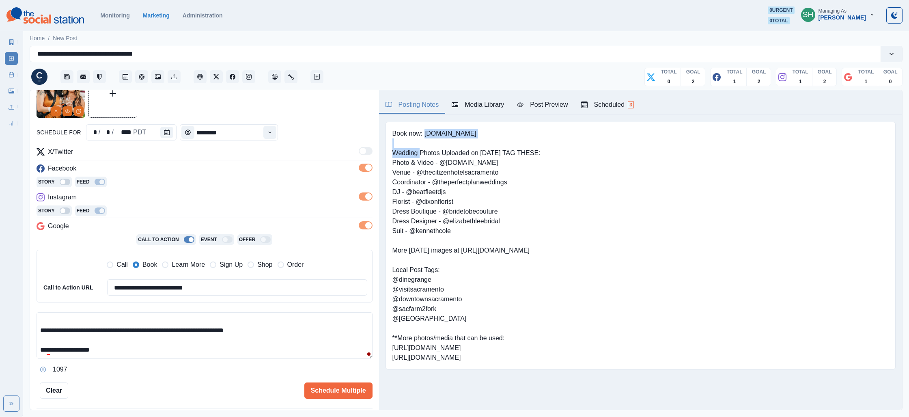
drag, startPoint x: 501, startPoint y: 135, endPoint x: 493, endPoint y: 124, distance: 13.6
click at [424, 132] on pre "Book now: [DOMAIN_NAME] Wedding Photos Uploaded on [DATE] TAG THESE: Photo & Vi…" at bounding box center [466, 246] width 148 height 234
copy pre "[DOMAIN_NAME]"
click at [544, 108] on div "Post Preview" at bounding box center [542, 105] width 51 height 10
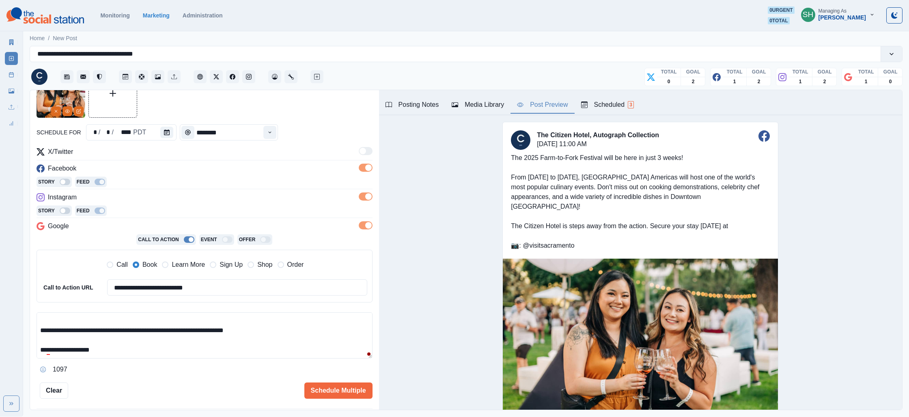
click at [272, 332] on textarea "**********" at bounding box center [205, 335] width 336 height 46
paste textarea "**********"
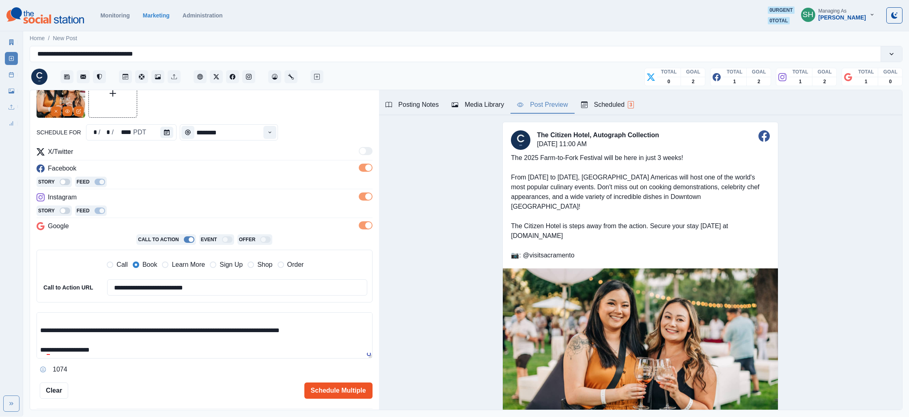
type textarea "**********"
click at [340, 393] on button "Schedule Multiple" at bounding box center [338, 390] width 68 height 16
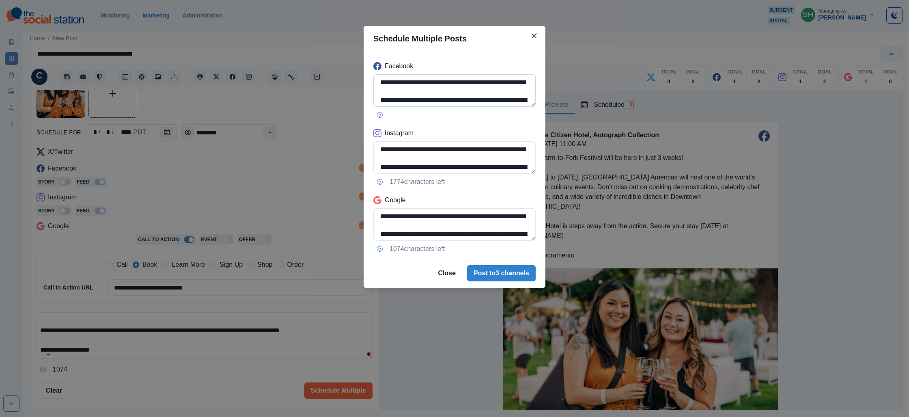
scroll to position [109, 0]
drag, startPoint x: 396, startPoint y: 98, endPoint x: 393, endPoint y: 95, distance: 4.6
click at [393, 95] on textarea "**********" at bounding box center [454, 90] width 162 height 32
paste textarea
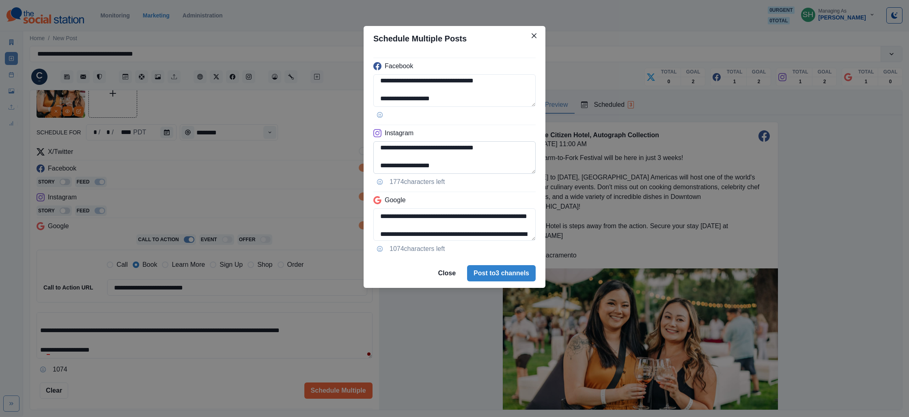
scroll to position [97, 0]
type textarea "**********"
click at [453, 159] on textarea "**********" at bounding box center [454, 157] width 162 height 32
click at [450, 159] on textarea "**********" at bounding box center [454, 157] width 162 height 32
click at [459, 159] on textarea "**********" at bounding box center [454, 157] width 162 height 32
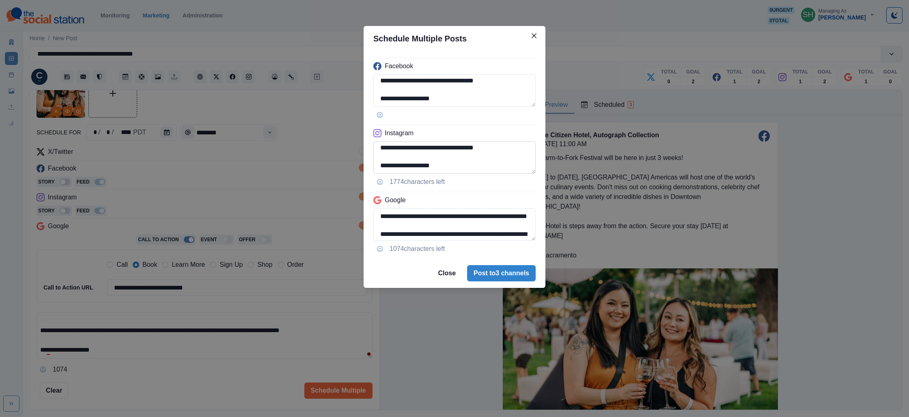
drag, startPoint x: 455, startPoint y: 160, endPoint x: 379, endPoint y: 159, distance: 75.9
click at [379, 159] on textarea "**********" at bounding box center [454, 157] width 162 height 32
type textarea "**********"
drag, startPoint x: 465, startPoint y: 226, endPoint x: 450, endPoint y: 222, distance: 15.8
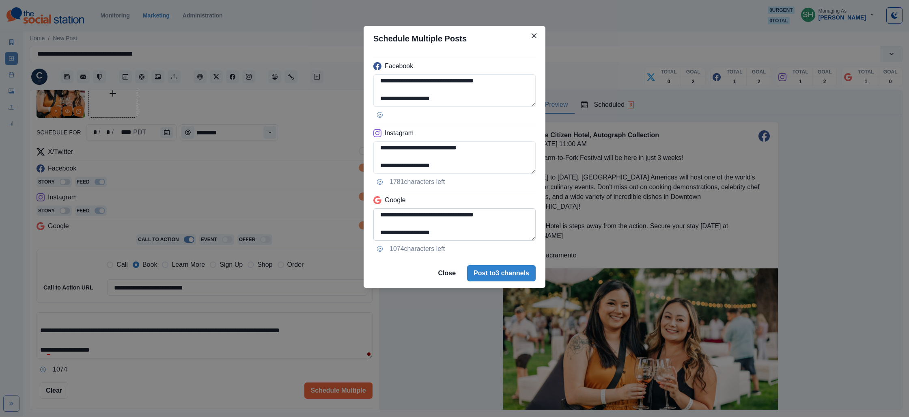
click at [450, 222] on textarea "**********" at bounding box center [454, 224] width 162 height 32
type textarea "**********"
click at [500, 284] on footer "Close Post to 3 channels" at bounding box center [455, 272] width 182 height 29
click at [504, 273] on button "Post to 3 channels" at bounding box center [501, 273] width 69 height 16
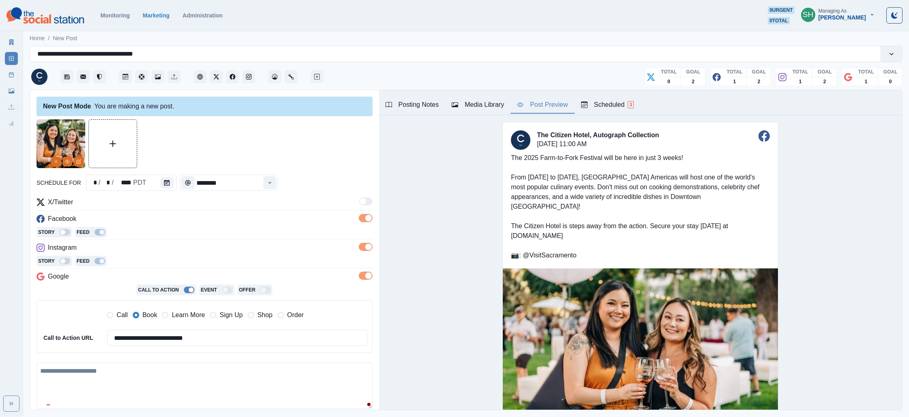
scroll to position [0, 0]
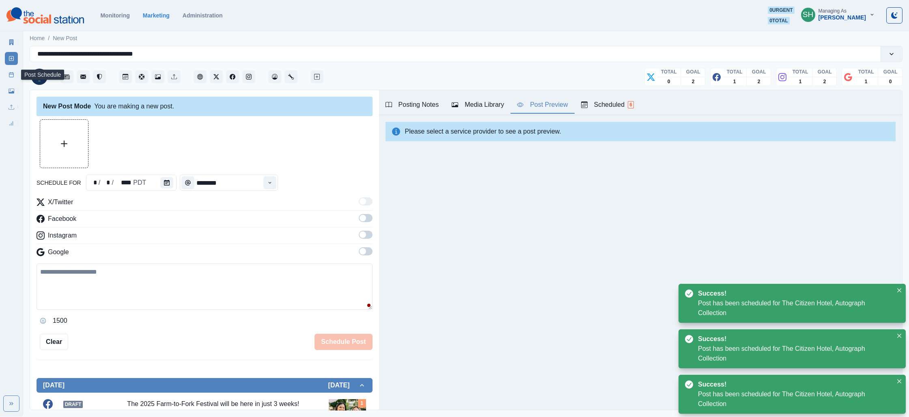
click at [9, 74] on rect at bounding box center [11, 75] width 4 height 4
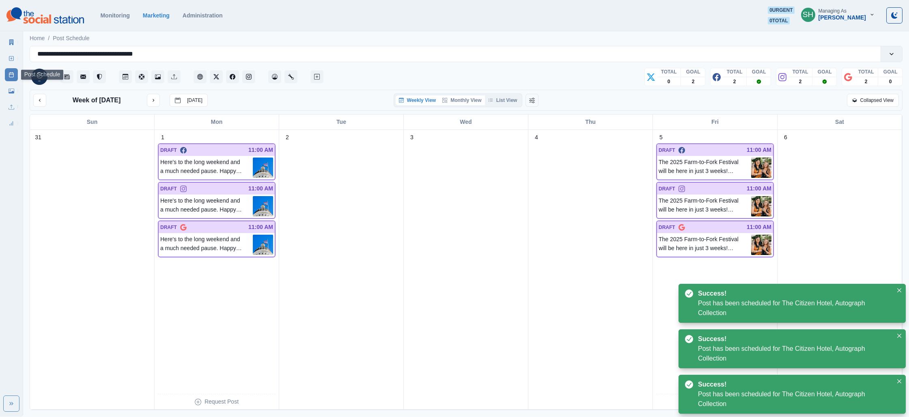
click at [444, 97] on button "Monthly View" at bounding box center [461, 100] width 45 height 10
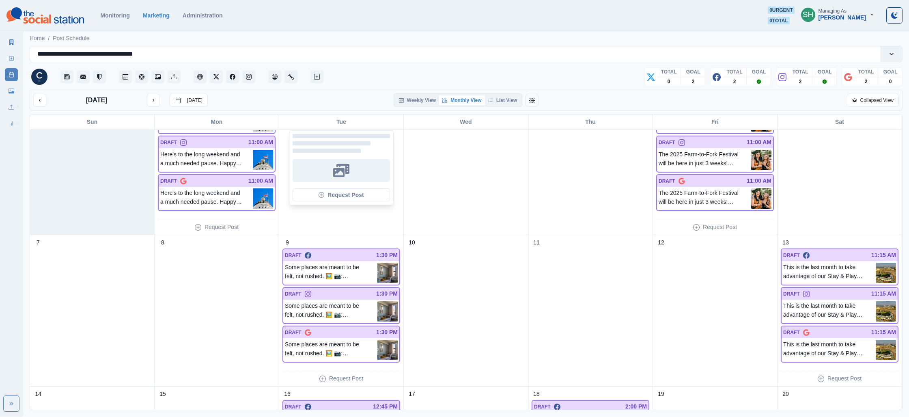
scroll to position [110, 0]
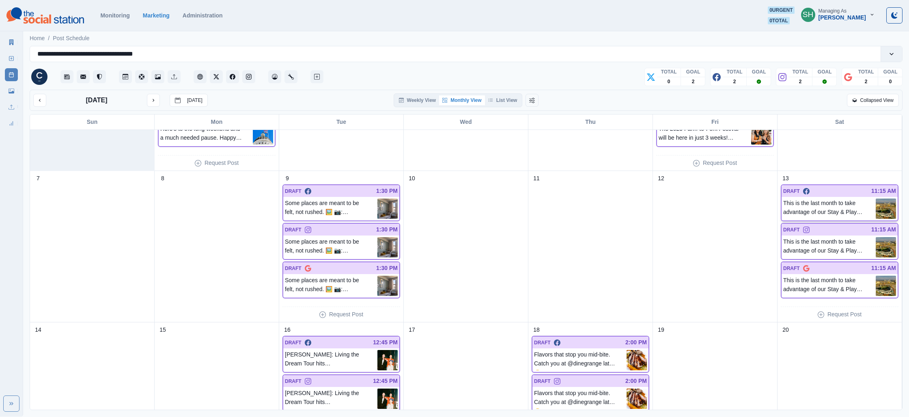
click at [884, 205] on img at bounding box center [886, 208] width 20 height 20
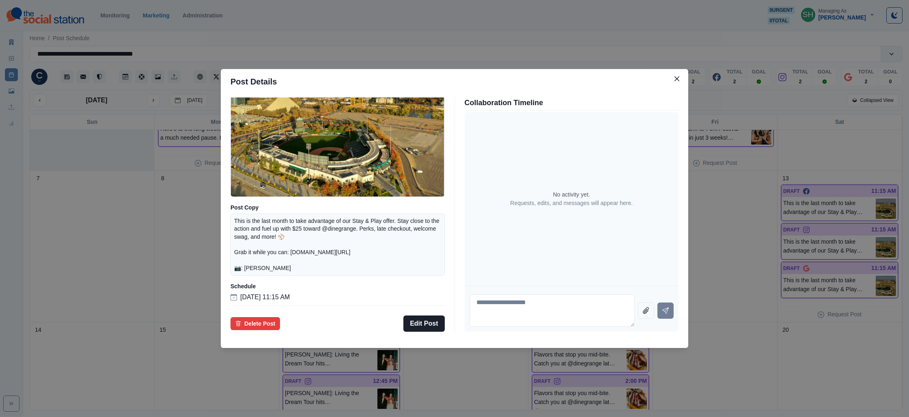
scroll to position [0, 0]
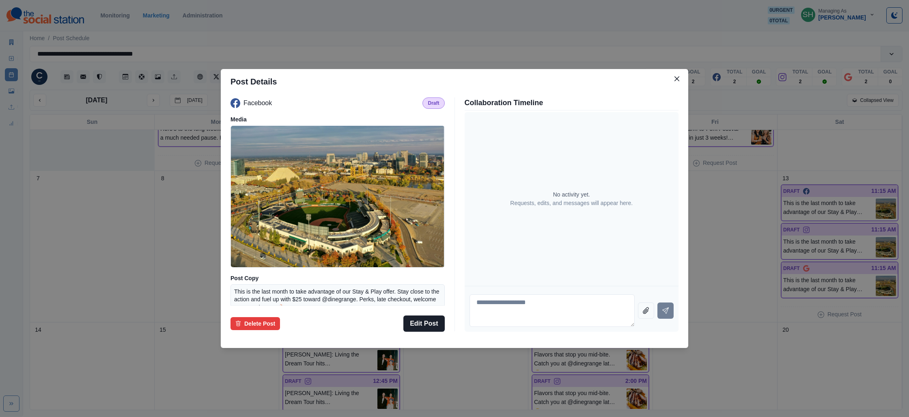
click at [748, 223] on div "Post Details Facebook Draft Media Post Copy This is the last month to take adva…" at bounding box center [454, 208] width 909 height 417
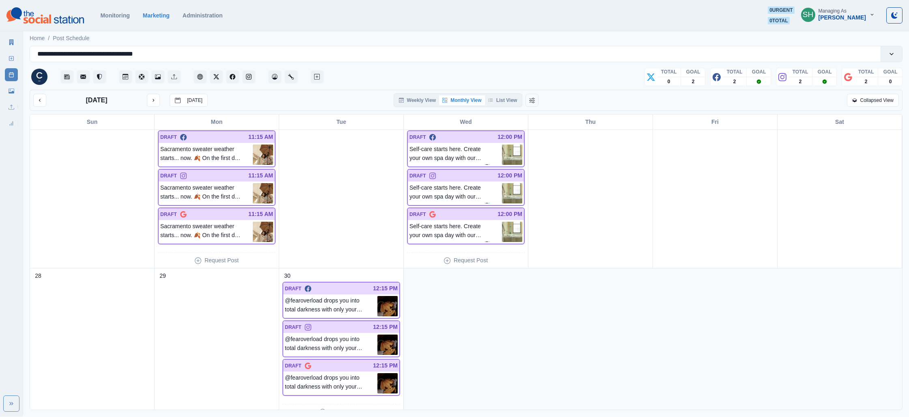
scroll to position [477, 0]
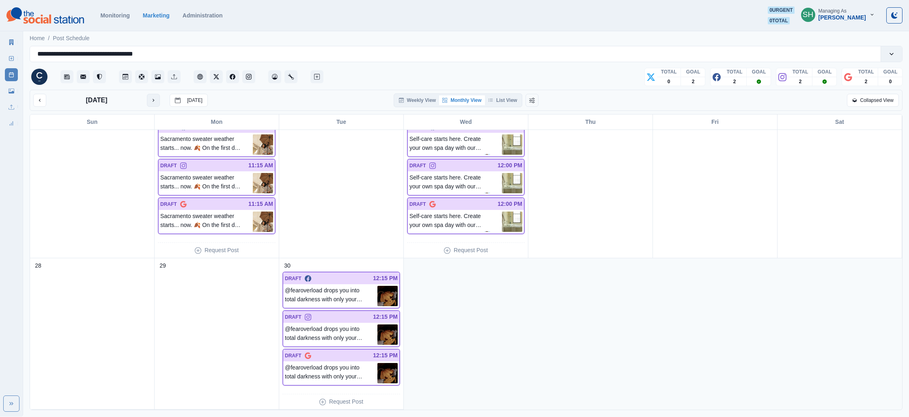
click at [151, 100] on icon "next month" at bounding box center [154, 100] width 6 height 6
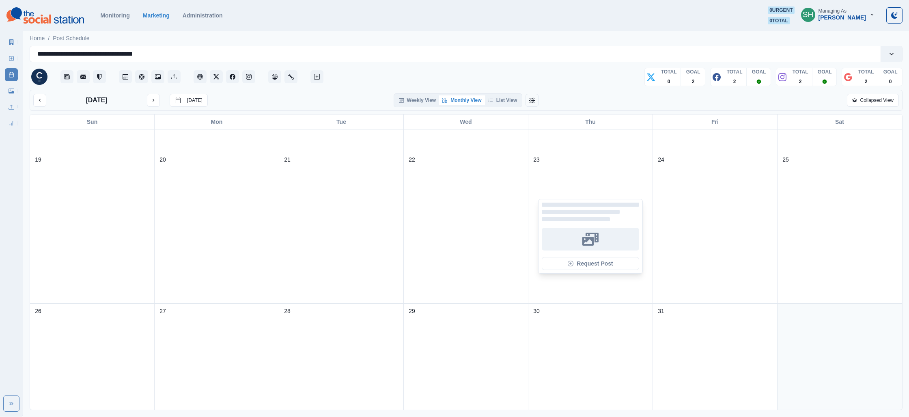
scroll to position [0, 0]
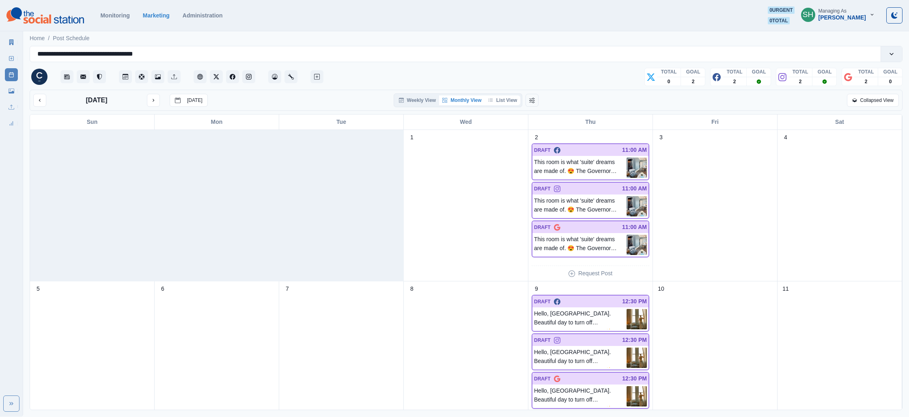
click at [513, 101] on button "List View" at bounding box center [503, 100] width 36 height 10
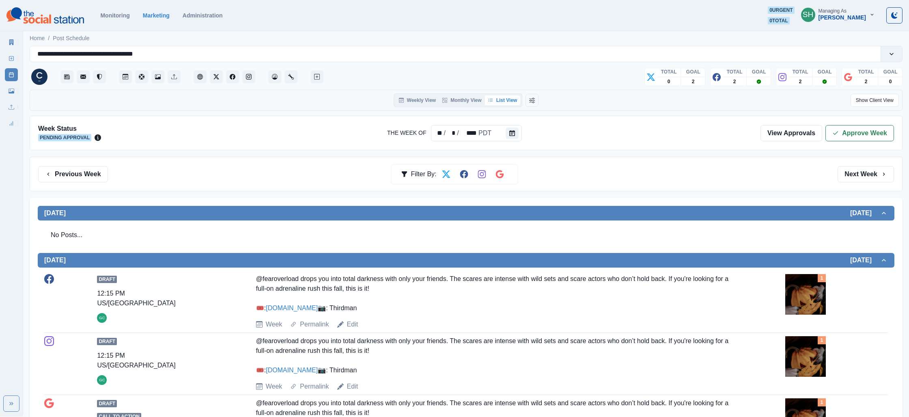
scroll to position [58, 0]
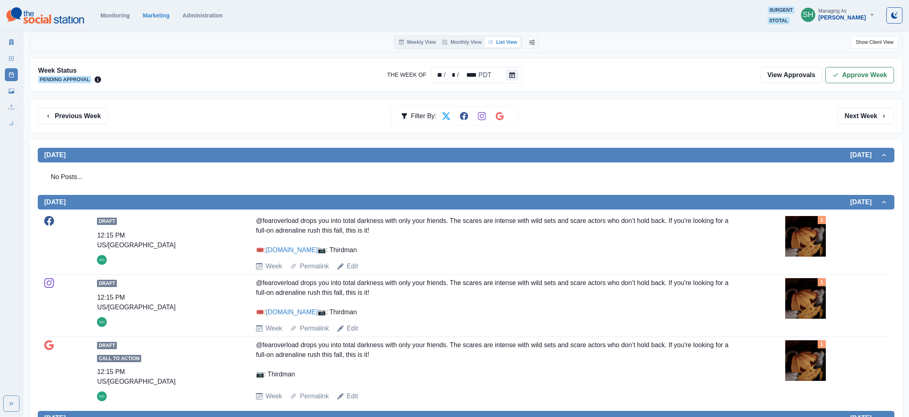
click at [813, 239] on img at bounding box center [805, 236] width 41 height 41
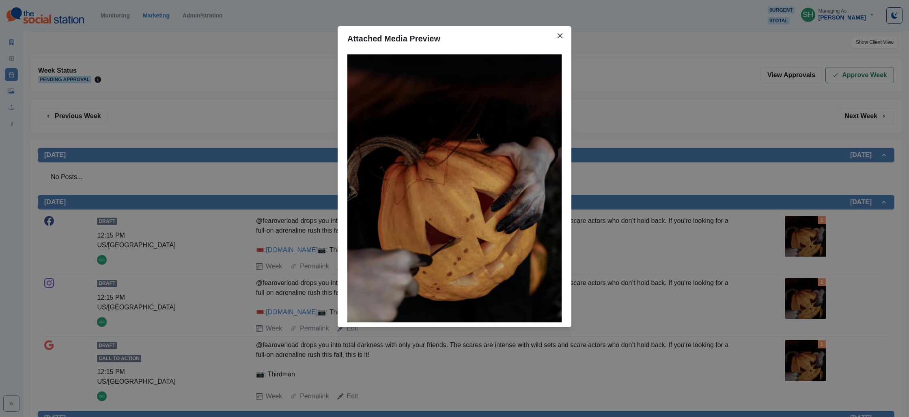
click at [721, 181] on div "Attached Media Preview" at bounding box center [454, 208] width 909 height 417
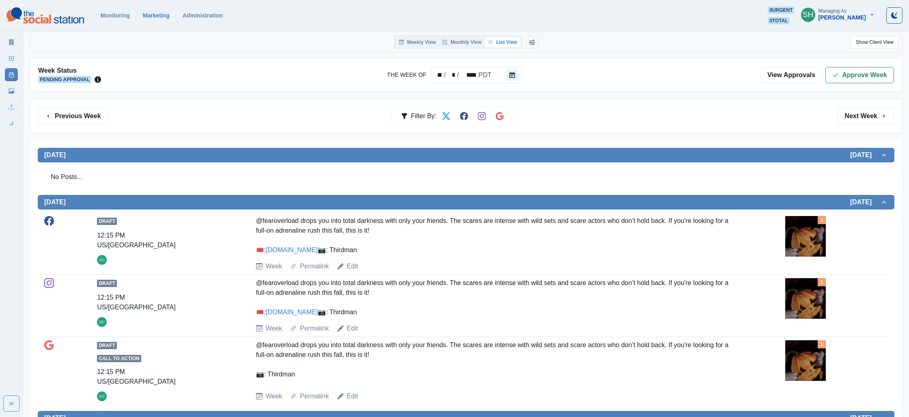
click at [308, 250] on link "[DOMAIN_NAME]" at bounding box center [292, 249] width 52 height 7
click at [357, 271] on link "Edit" at bounding box center [352, 266] width 11 height 10
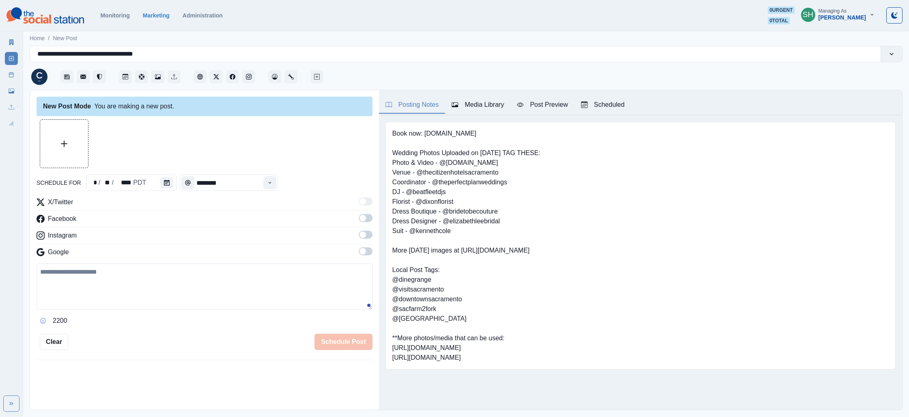
type input "********"
type textarea "**********"
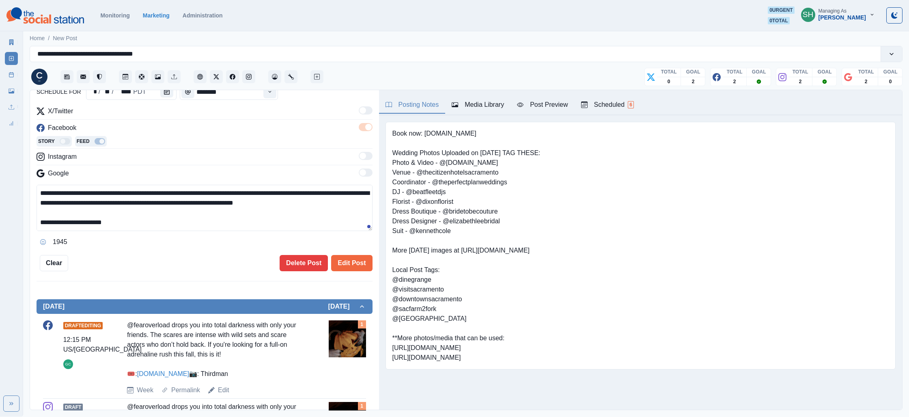
scroll to position [130, 0]
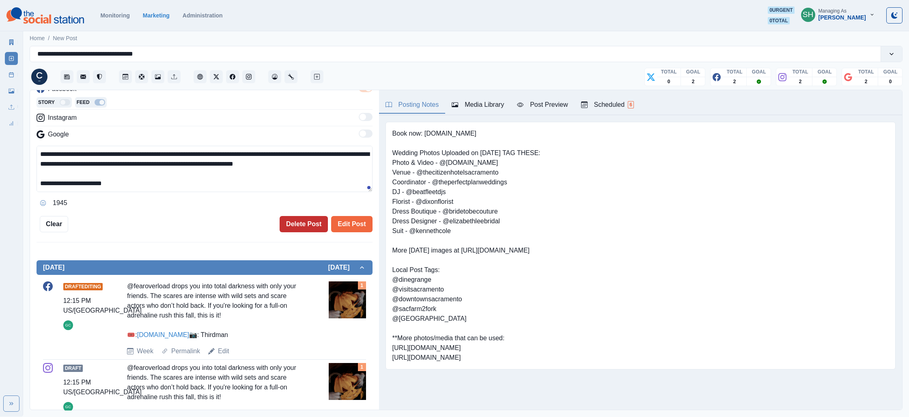
click at [299, 224] on button "Delete Post" at bounding box center [304, 224] width 48 height 16
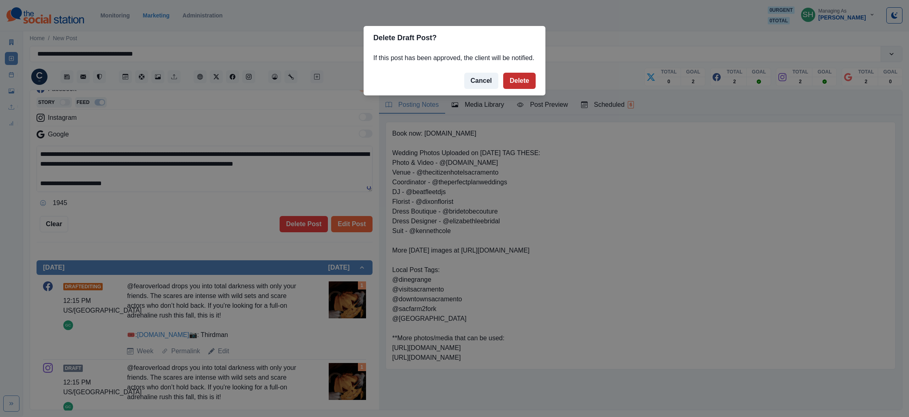
click at [515, 89] on button "Delete" at bounding box center [519, 81] width 32 height 16
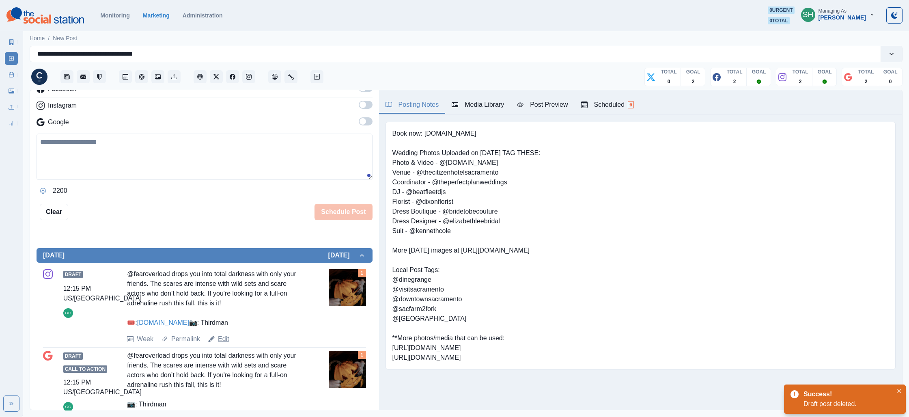
click at [220, 344] on link "Edit" at bounding box center [223, 339] width 11 height 10
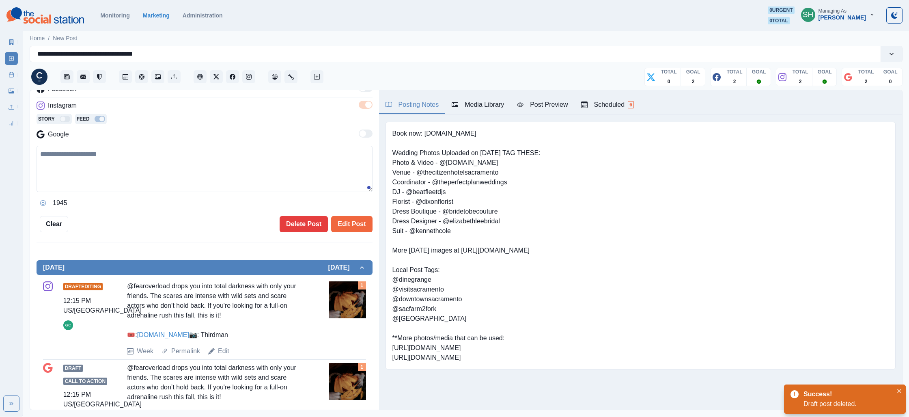
type textarea "**********"
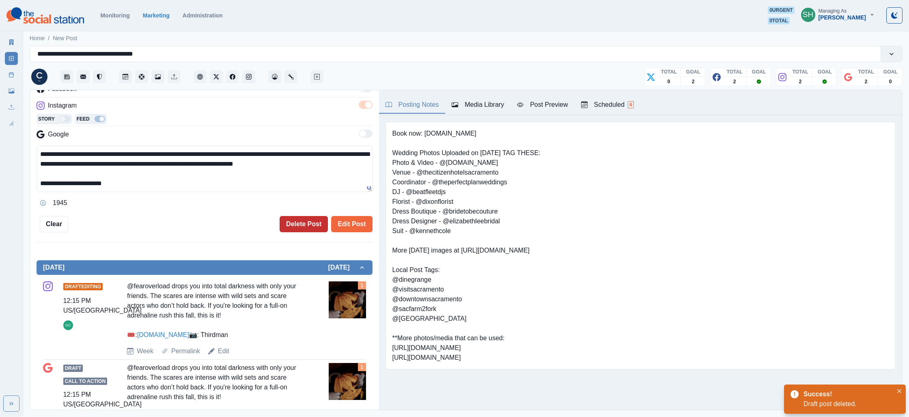
click at [308, 216] on button "Delete Post" at bounding box center [304, 224] width 48 height 16
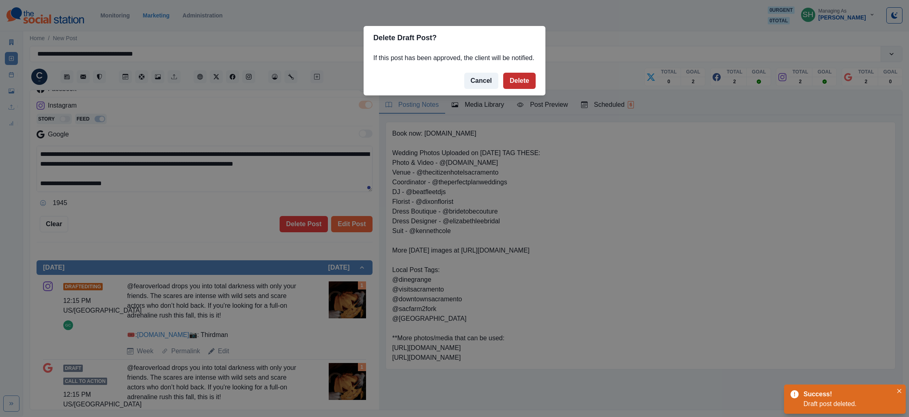
click at [508, 89] on button "Delete" at bounding box center [519, 81] width 32 height 16
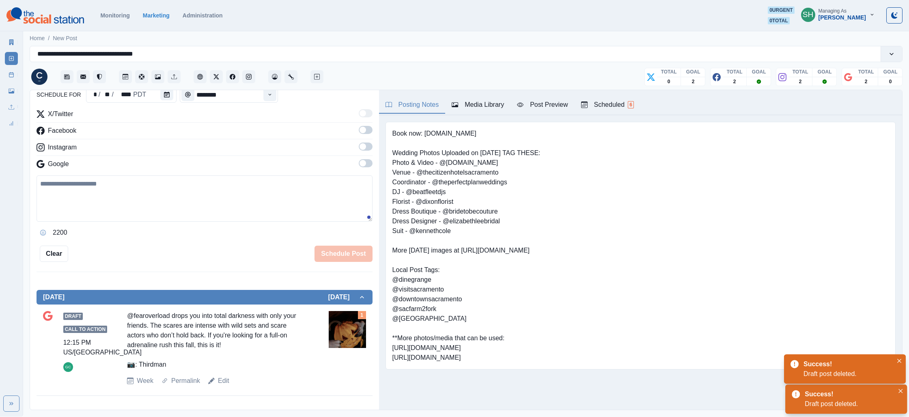
scroll to position [88, 0]
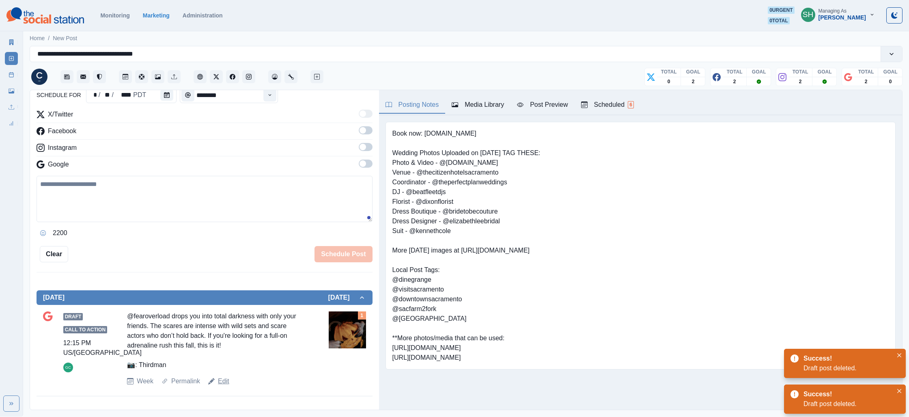
click at [219, 381] on link "Edit" at bounding box center [223, 381] width 11 height 10
type textarea "**********"
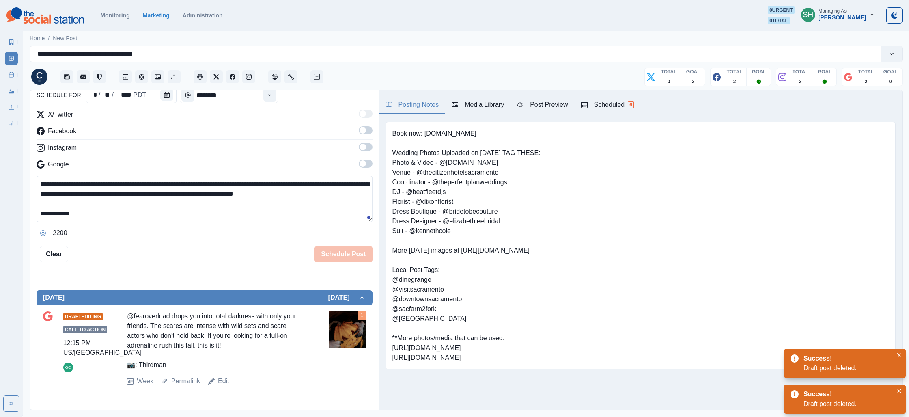
scroll to position [130, 0]
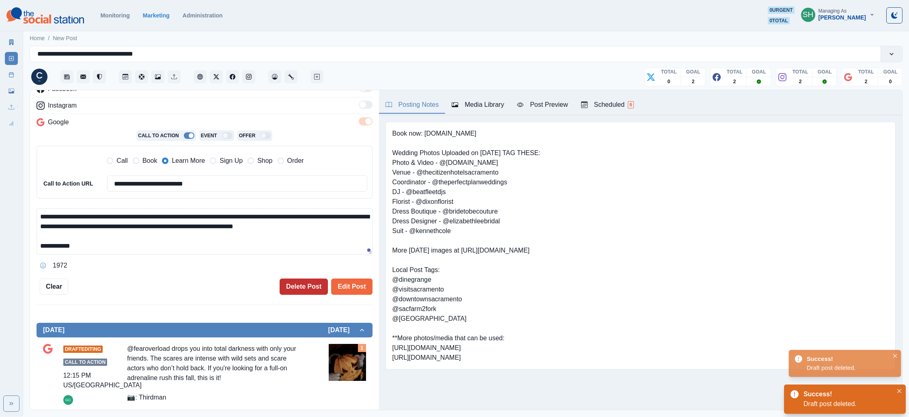
click at [301, 283] on button "Delete Post" at bounding box center [304, 286] width 48 height 16
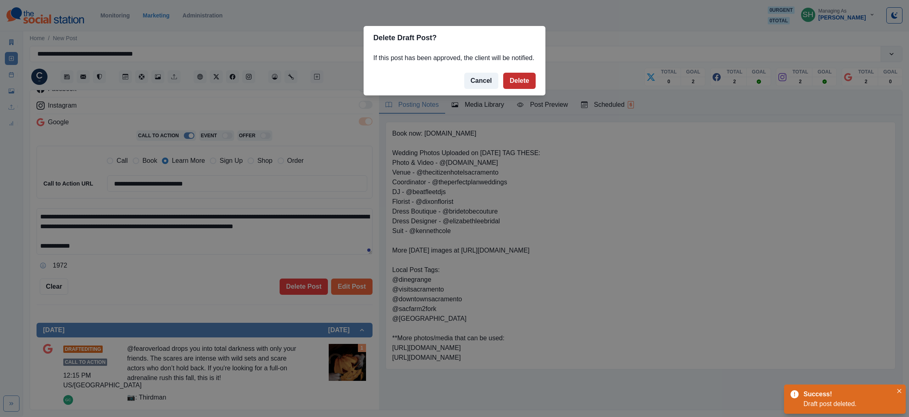
click at [526, 89] on button "Delete" at bounding box center [519, 81] width 32 height 16
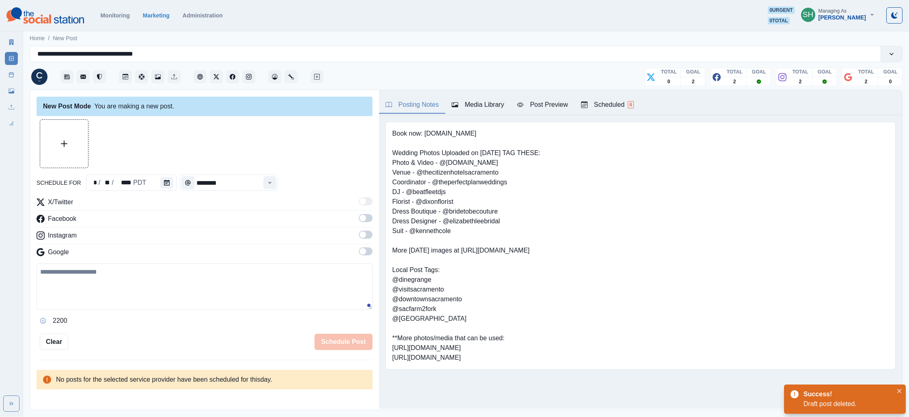
drag, startPoint x: 368, startPoint y: 221, endPoint x: 365, endPoint y: 237, distance: 16.2
click at [368, 222] on span at bounding box center [366, 218] width 14 height 8
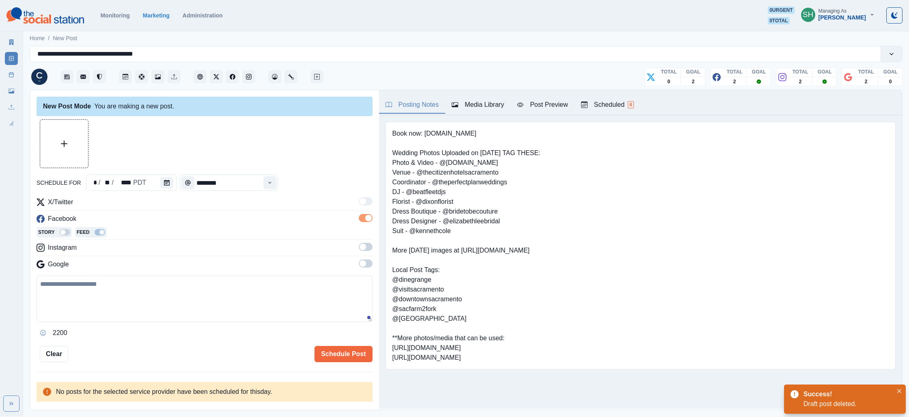
drag, startPoint x: 365, startPoint y: 245, endPoint x: 365, endPoint y: 258, distance: 13.4
click at [365, 245] on span at bounding box center [362, 246] width 6 height 6
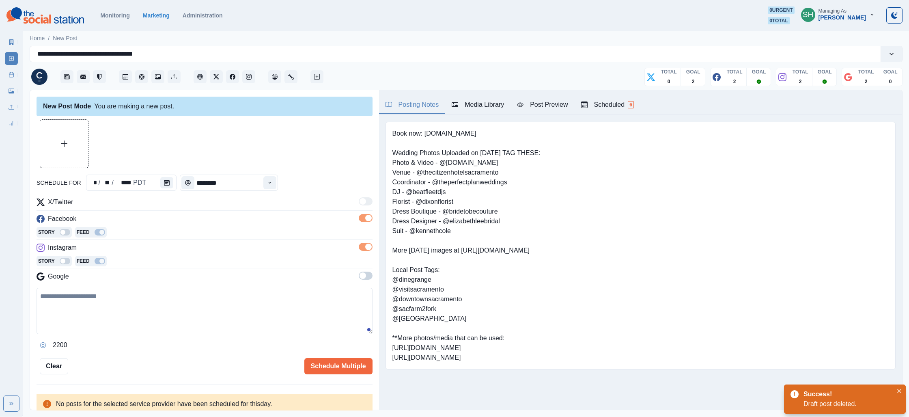
drag, startPoint x: 365, startPoint y: 278, endPoint x: 316, endPoint y: 240, distance: 61.8
click at [365, 278] on span at bounding box center [366, 275] width 14 height 8
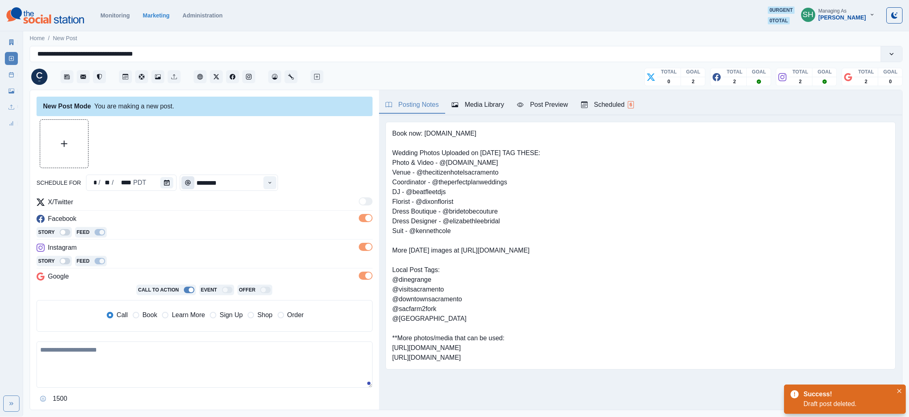
click at [185, 183] on icon "Time" at bounding box center [188, 183] width 6 height 6
click at [168, 185] on button "Calendar" at bounding box center [166, 182] width 13 height 11
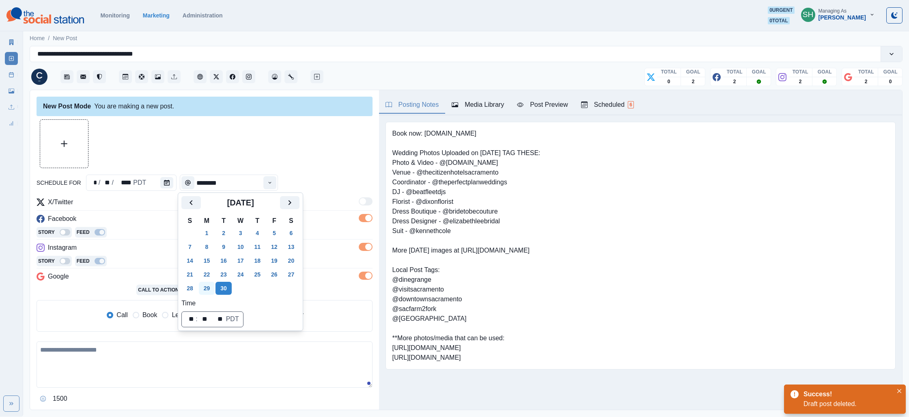
click at [205, 287] on button "29" at bounding box center [207, 288] width 16 height 13
click at [235, 115] on div "New Post Mode You are making a new post." at bounding box center [205, 106] width 336 height 19
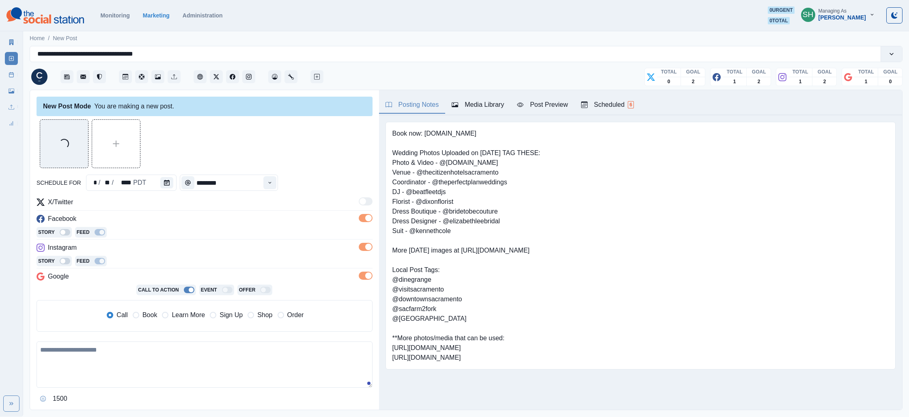
click at [103, 366] on textarea at bounding box center [205, 364] width 336 height 46
click at [38, 397] on button "Opens Emoji Picker" at bounding box center [43, 398] width 13 height 13
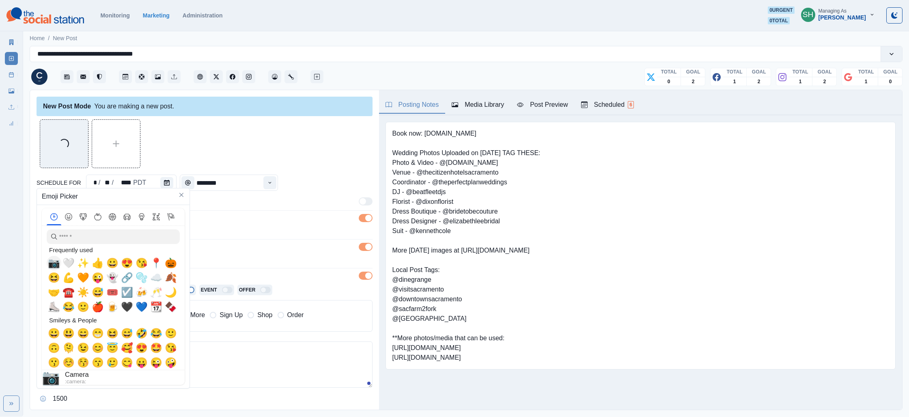
click at [50, 265] on span "📷" at bounding box center [54, 262] width 12 height 11
drag, startPoint x: 267, startPoint y: 371, endPoint x: 248, endPoint y: 361, distance: 21.6
click at [267, 371] on textarea "**" at bounding box center [205, 364] width 336 height 46
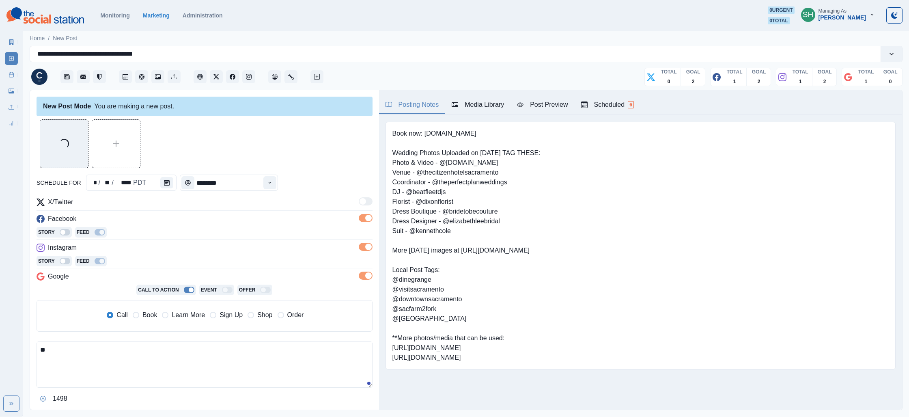
click at [231, 351] on textarea "**" at bounding box center [205, 364] width 336 height 46
paste textarea "**********"
click at [37, 346] on textarea "**********" at bounding box center [205, 364] width 336 height 46
drag, startPoint x: 37, startPoint y: 346, endPoint x: 33, endPoint y: 345, distance: 4.2
click at [33, 345] on div "**********" at bounding box center [204, 250] width 349 height 320
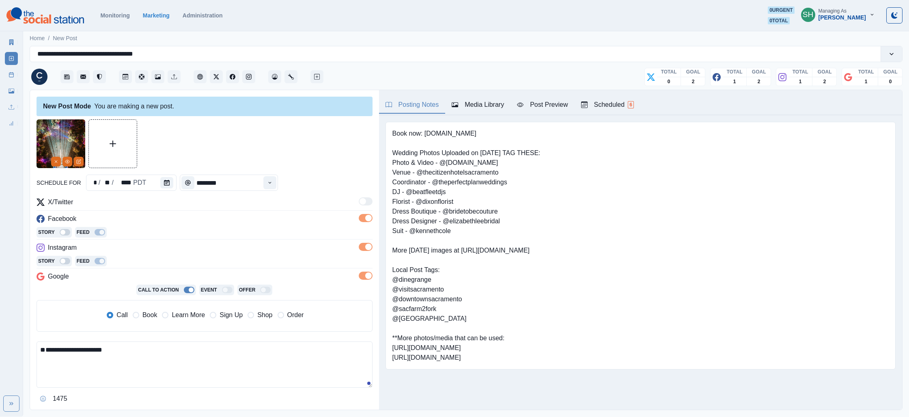
type textarea "**********"
drag, startPoint x: 175, startPoint y: 312, endPoint x: 164, endPoint y: 325, distance: 17.0
click at [175, 312] on span "Learn More" at bounding box center [188, 315] width 33 height 10
click at [156, 338] on input "**********" at bounding box center [237, 337] width 260 height 16
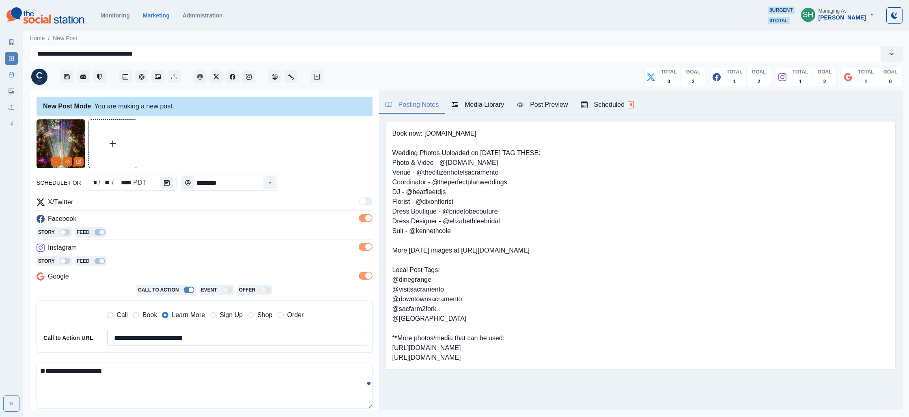
click at [156, 338] on input "**********" at bounding box center [237, 337] width 260 height 16
paste input "***"
type input "**********"
click at [89, 368] on textarea "**********" at bounding box center [205, 385] width 336 height 46
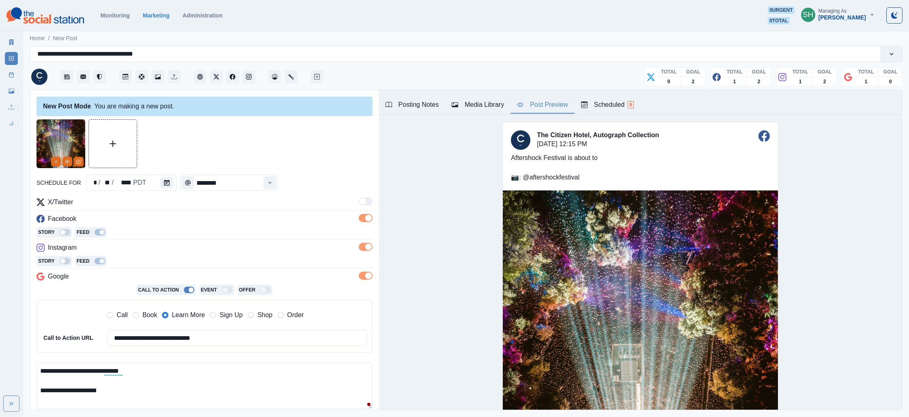
click at [547, 97] on button "Post Preview" at bounding box center [542, 105] width 64 height 17
click at [196, 366] on textarea "**********" at bounding box center [205, 385] width 336 height 46
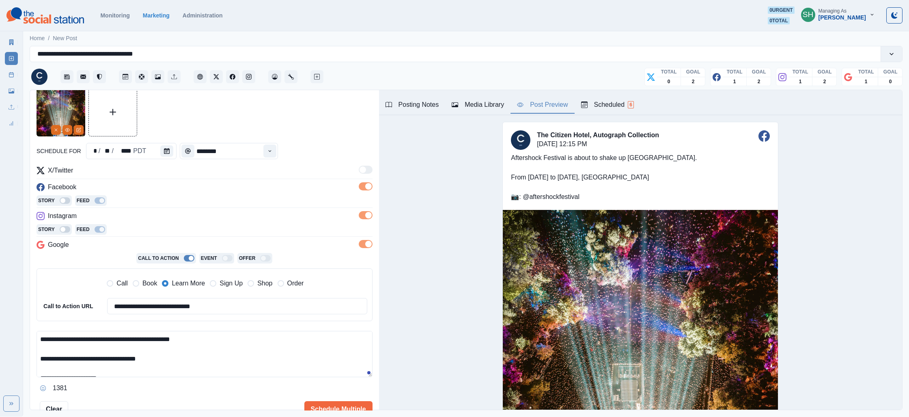
drag, startPoint x: 58, startPoint y: 357, endPoint x: 33, endPoint y: 361, distance: 25.4
click at [33, 361] on div "**********" at bounding box center [204, 250] width 349 height 320
type textarea "**********"
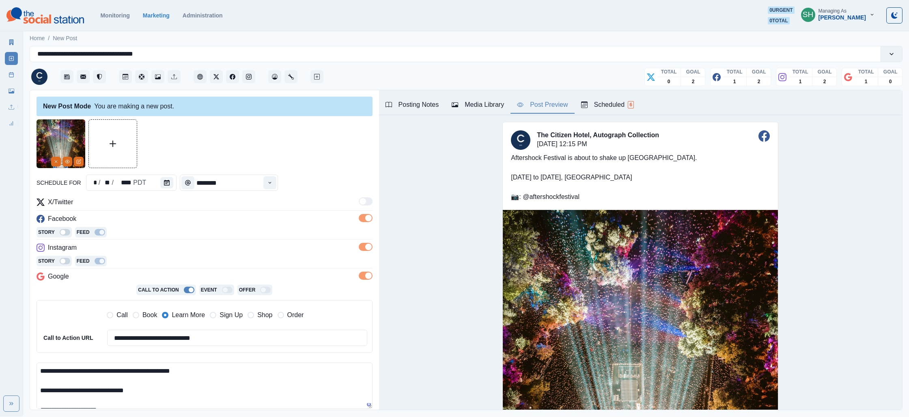
scroll to position [32, 0]
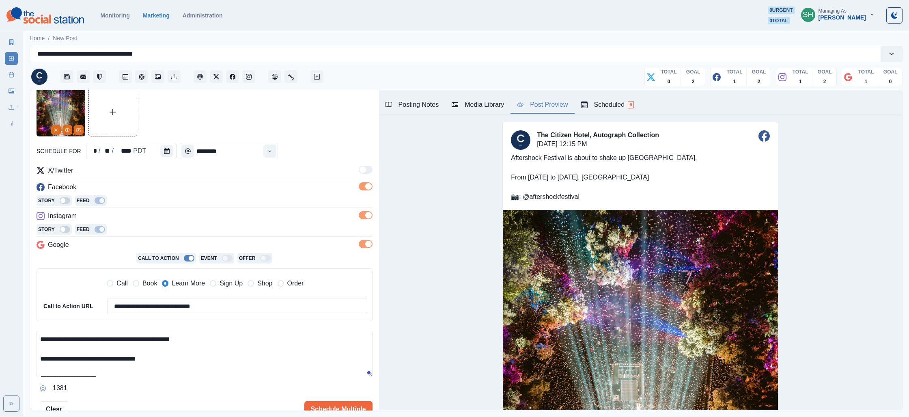
click at [117, 356] on textarea "**********" at bounding box center [205, 354] width 336 height 46
paste textarea "********"
click at [138, 355] on textarea "**********" at bounding box center [205, 354] width 336 height 46
click at [168, 361] on textarea "**********" at bounding box center [205, 354] width 336 height 46
paste textarea "********"
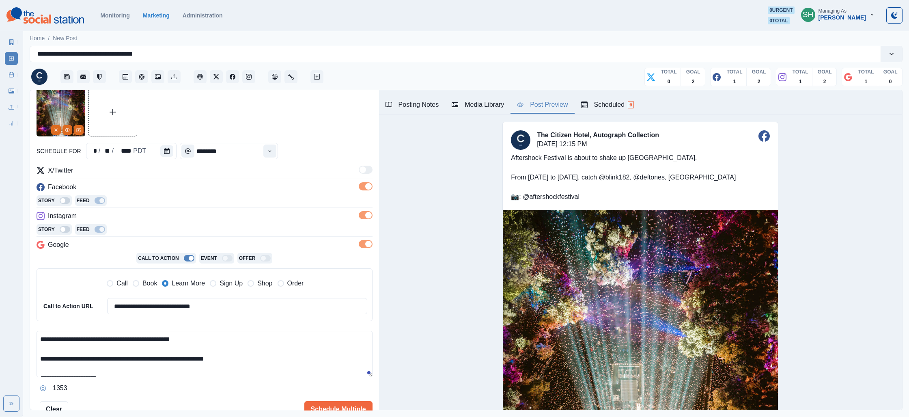
paste textarea "**********"
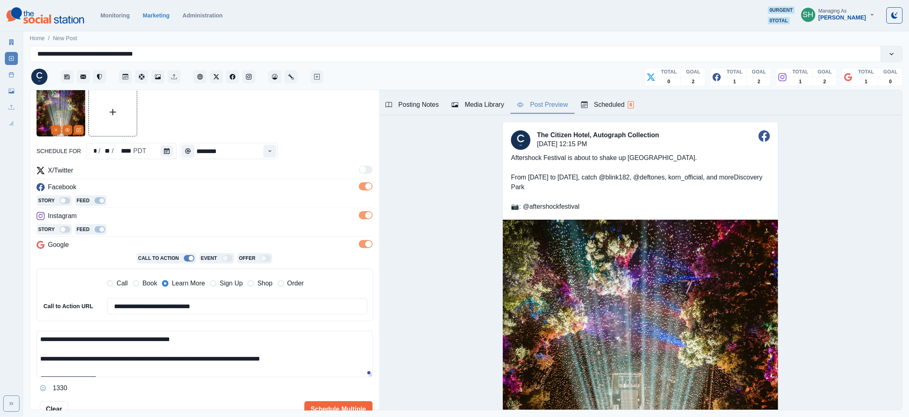
click at [205, 358] on textarea "**********" at bounding box center [205, 354] width 336 height 46
click at [277, 358] on textarea "**********" at bounding box center [205, 354] width 336 height 46
click at [101, 371] on textarea "**********" at bounding box center [205, 354] width 336 height 46
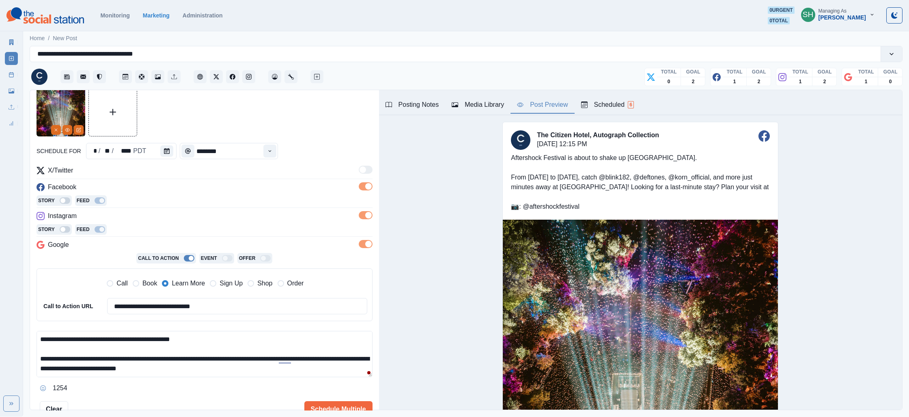
scroll to position [11, 0]
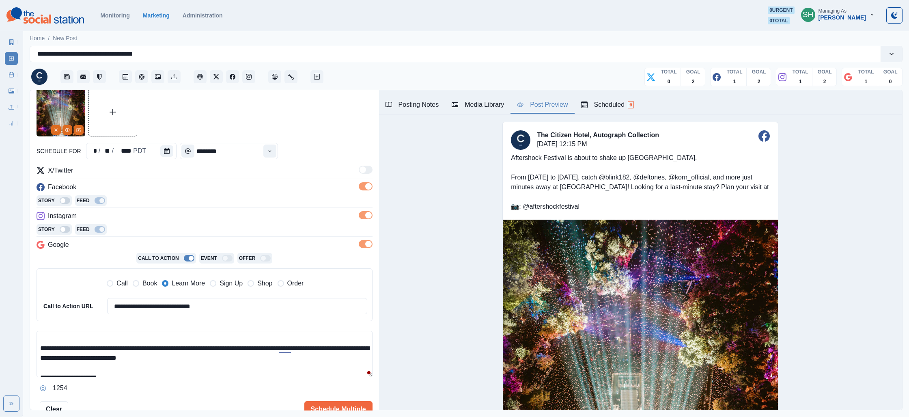
click at [88, 358] on textarea "**********" at bounding box center [205, 354] width 336 height 46
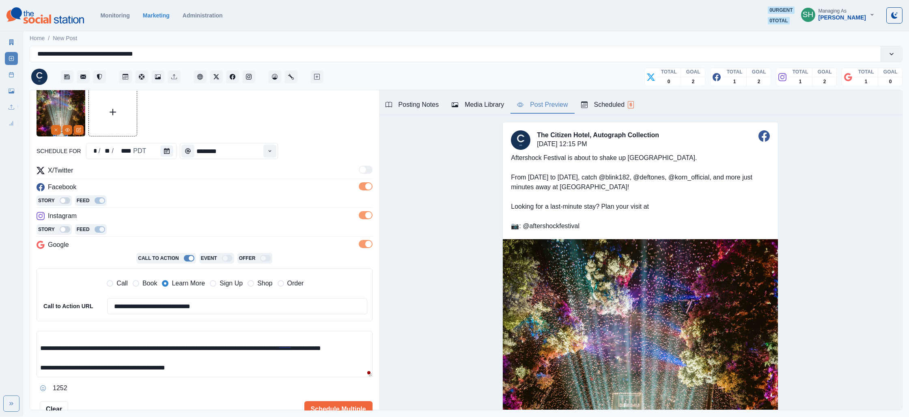
scroll to position [15, 0]
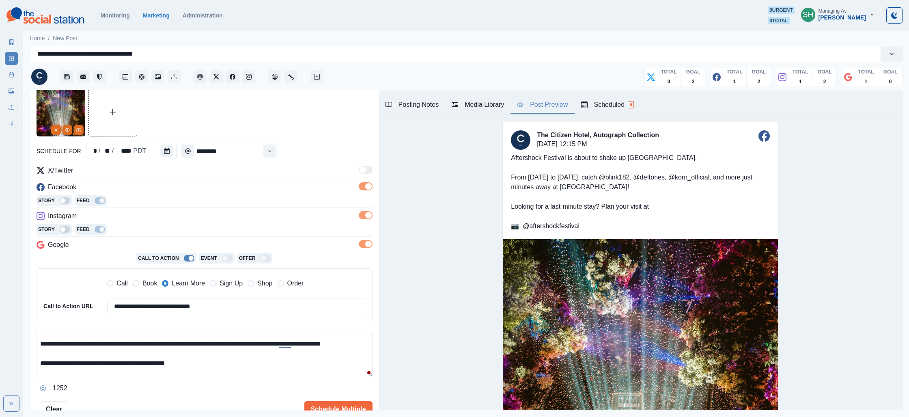
click at [42, 343] on textarea "**********" at bounding box center [205, 354] width 336 height 46
click at [38, 343] on textarea "**********" at bounding box center [205, 354] width 336 height 46
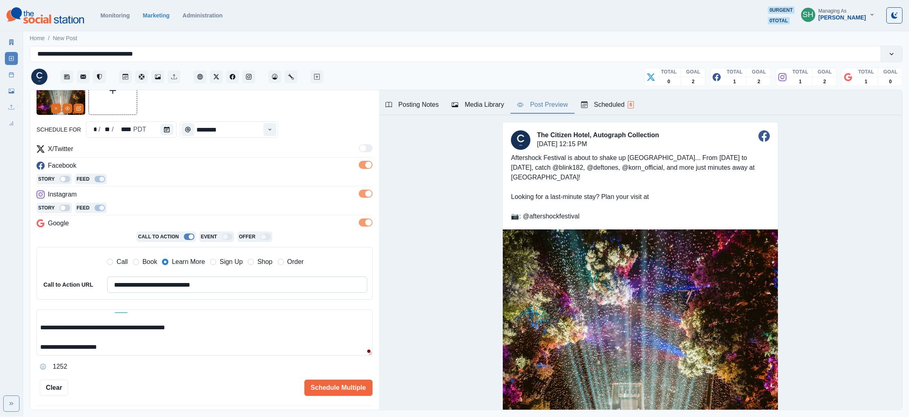
scroll to position [54, 0]
type textarea "**********"
drag, startPoint x: 200, startPoint y: 284, endPoint x: 140, endPoint y: 283, distance: 60.5
click at [140, 283] on input "**********" at bounding box center [237, 283] width 260 height 16
click at [149, 262] on span "Book" at bounding box center [149, 261] width 15 height 10
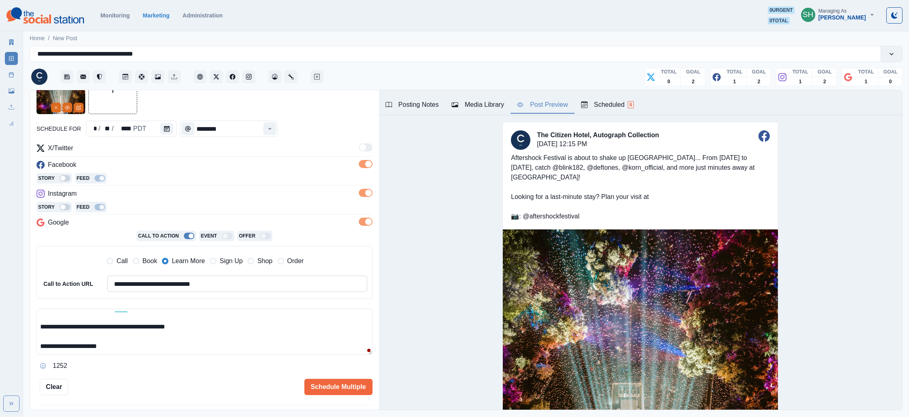
type input "**********"
drag, startPoint x: 191, startPoint y: 284, endPoint x: 151, endPoint y: 296, distance: 41.2
click at [134, 285] on input "**********" at bounding box center [237, 283] width 260 height 16
click at [203, 325] on textarea "**********" at bounding box center [205, 331] width 336 height 46
paste textarea "**********"
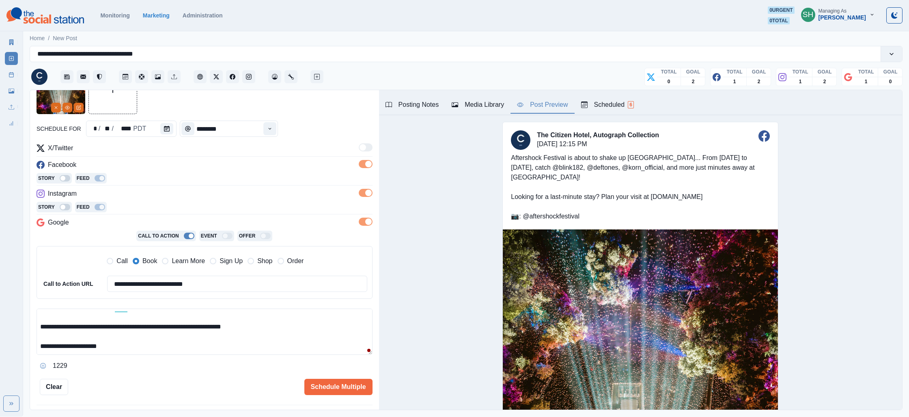
click at [265, 326] on textarea "**********" at bounding box center [205, 331] width 336 height 46
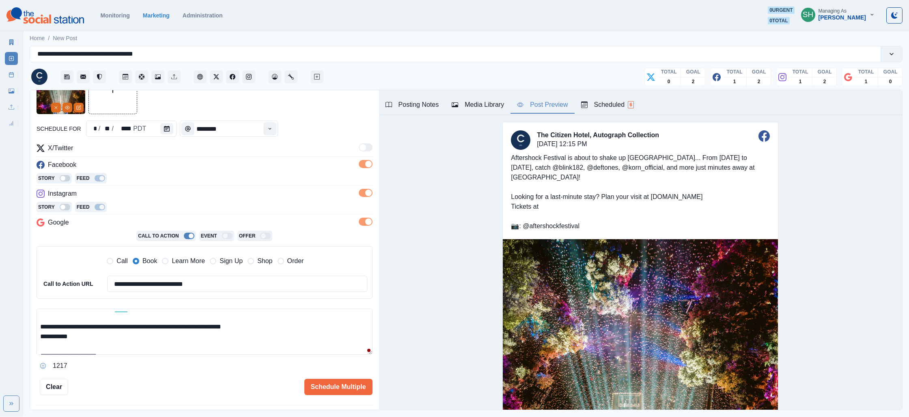
drag, startPoint x: 73, startPoint y: 335, endPoint x: 26, endPoint y: 333, distance: 47.5
click at [26, 333] on main "**********" at bounding box center [466, 222] width 886 height 387
paste textarea "**********"
drag, startPoint x: 92, startPoint y: 333, endPoint x: 71, endPoint y: 336, distance: 20.9
click at [71, 336] on textarea "**********" at bounding box center [205, 331] width 336 height 46
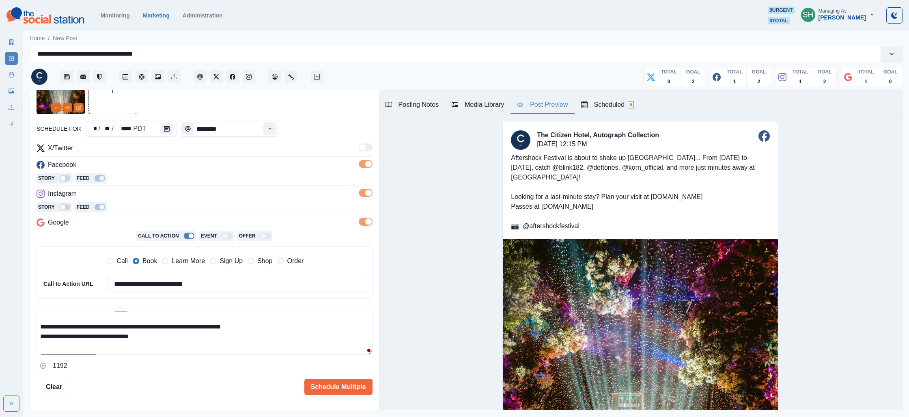
drag, startPoint x: 82, startPoint y: 324, endPoint x: 37, endPoint y: 325, distance: 45.1
click at [37, 325] on textarea "**********" at bounding box center [205, 331] width 336 height 46
type textarea "**********"
click at [322, 381] on button "Schedule Multiple" at bounding box center [338, 387] width 68 height 16
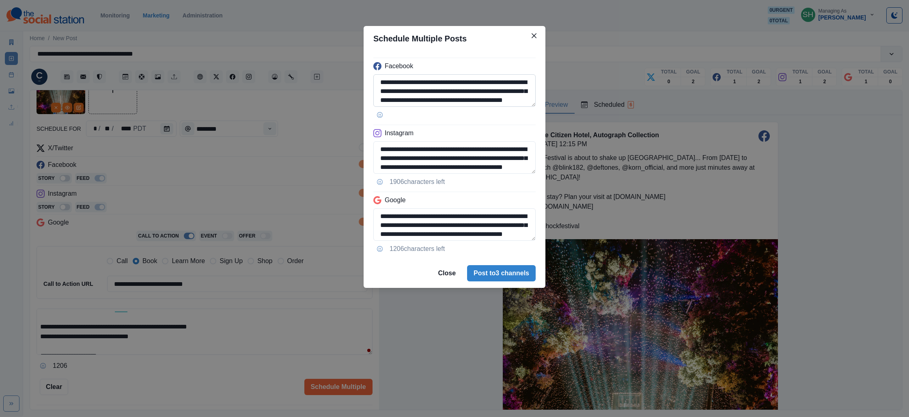
scroll to position [64, 0]
drag, startPoint x: 452, startPoint y: 100, endPoint x: 396, endPoint y: 102, distance: 55.2
click at [396, 102] on textarea "**********" at bounding box center [454, 90] width 162 height 32
paste textarea
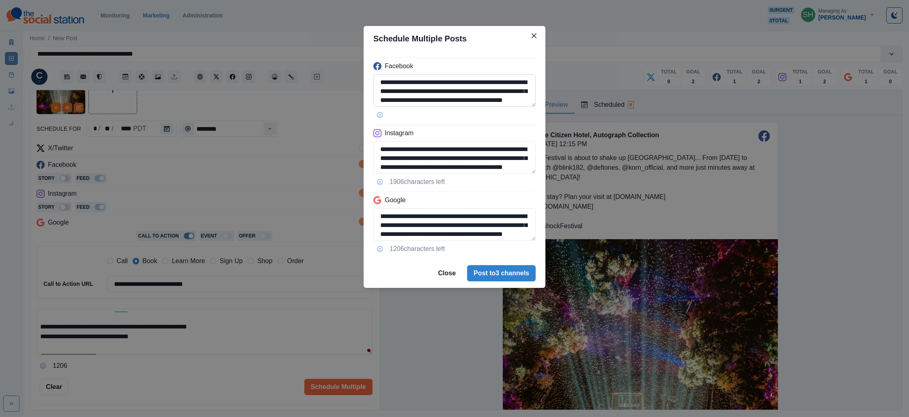
drag, startPoint x: 491, startPoint y: 99, endPoint x: 467, endPoint y: 97, distance: 23.6
click at [467, 97] on textarea "**********" at bounding box center [454, 90] width 162 height 32
type textarea "**********"
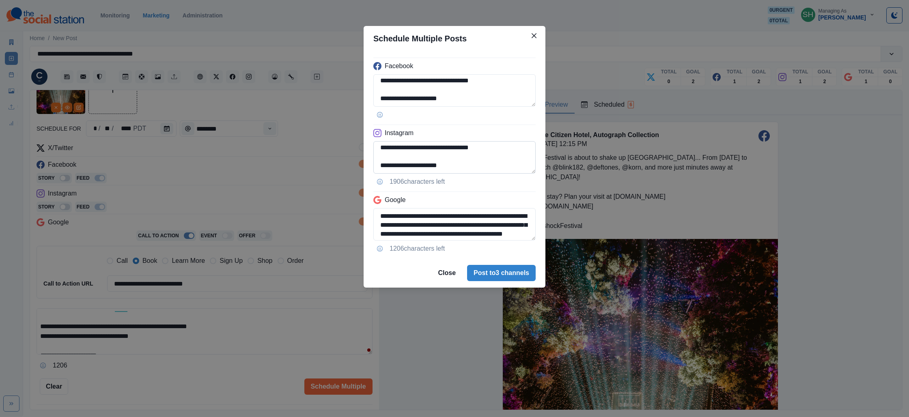
scroll to position [55, 0]
drag, startPoint x: 495, startPoint y: 156, endPoint x: 384, endPoint y: 149, distance: 111.8
click at [385, 149] on textarea "**********" at bounding box center [454, 157] width 162 height 32
type textarea "**********"
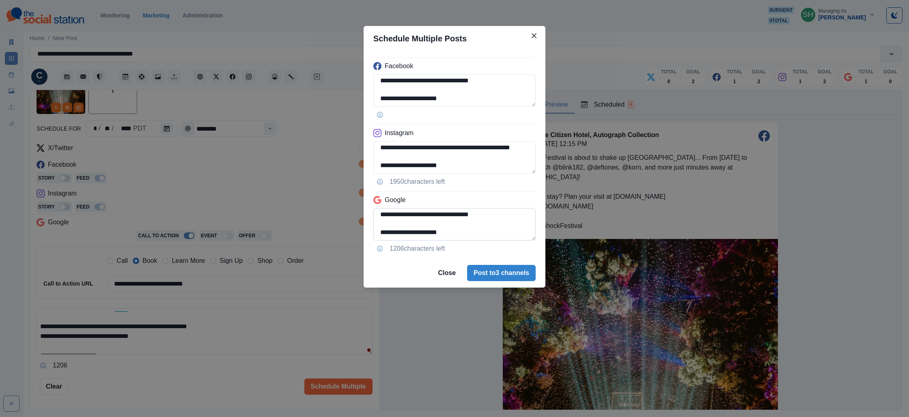
drag, startPoint x: 505, startPoint y: 226, endPoint x: 478, endPoint y: 214, distance: 29.0
click at [478, 214] on textarea "**********" at bounding box center [454, 224] width 162 height 32
type textarea "**********"
click at [514, 273] on button "Post to 3 channels" at bounding box center [501, 273] width 69 height 16
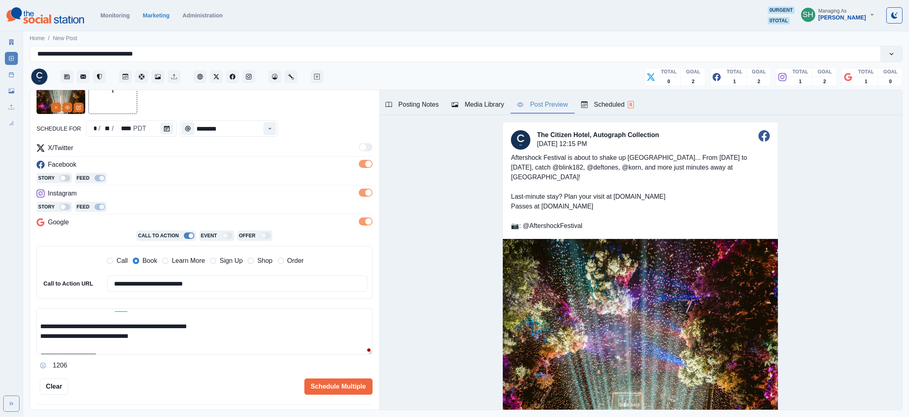
scroll to position [0, 0]
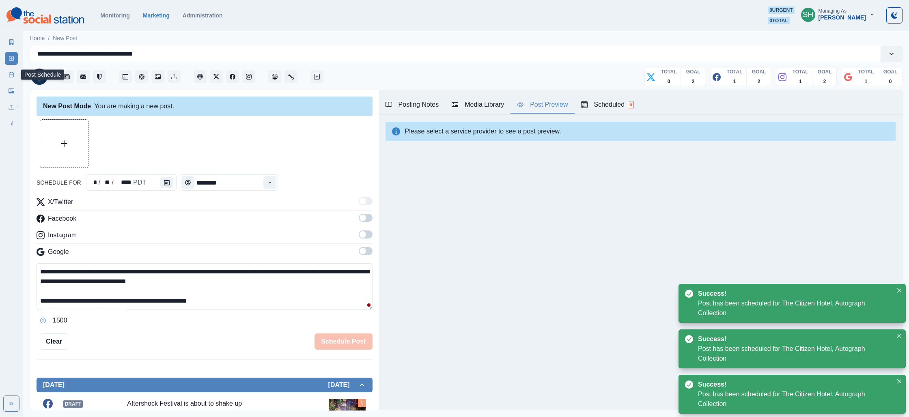
click at [11, 73] on rect at bounding box center [11, 75] width 4 height 4
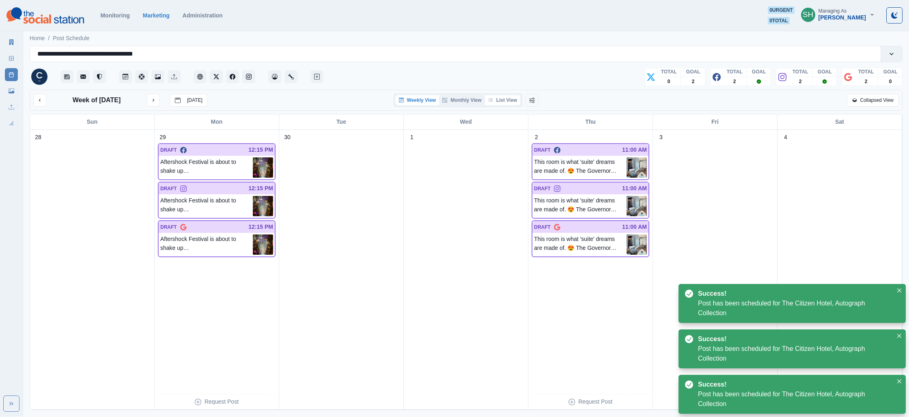
click at [496, 102] on button "List View" at bounding box center [503, 100] width 36 height 10
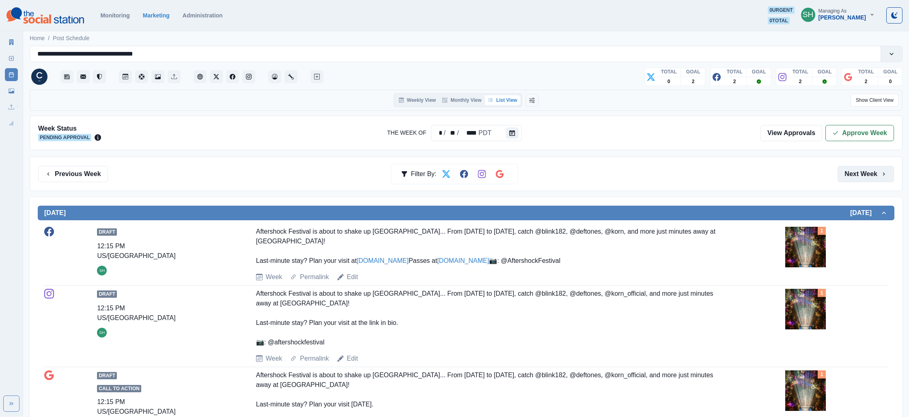
click at [873, 172] on button "Next Week" at bounding box center [865, 174] width 56 height 16
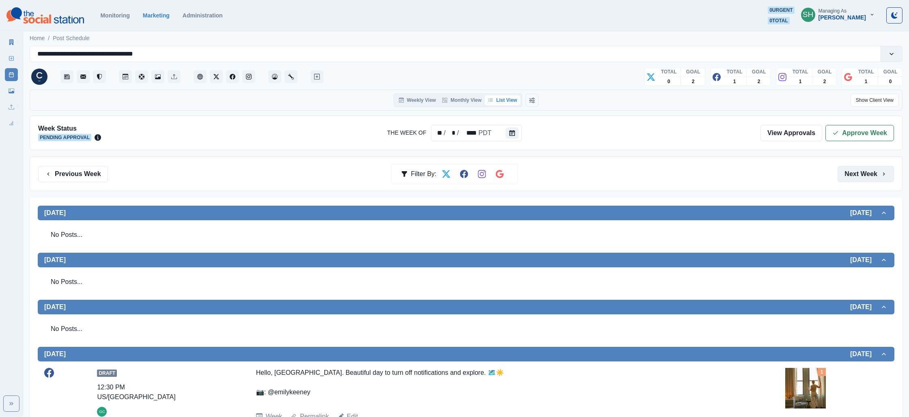
click at [873, 172] on button "Next Week" at bounding box center [865, 174] width 56 height 16
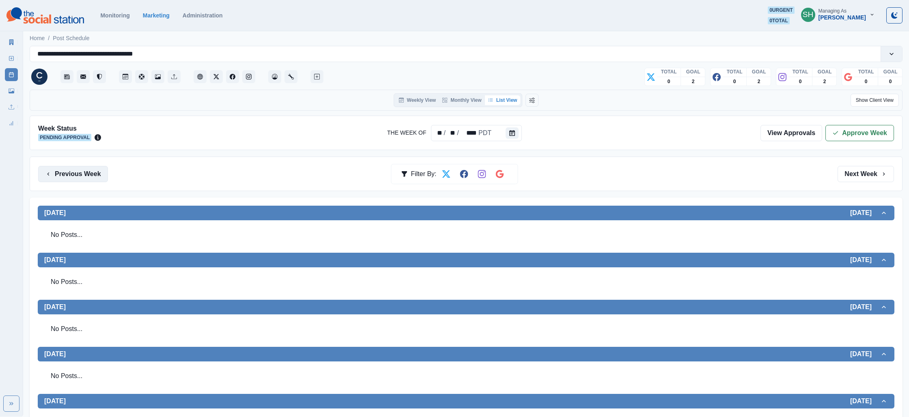
click at [83, 172] on button "Previous Week" at bounding box center [73, 174] width 70 height 16
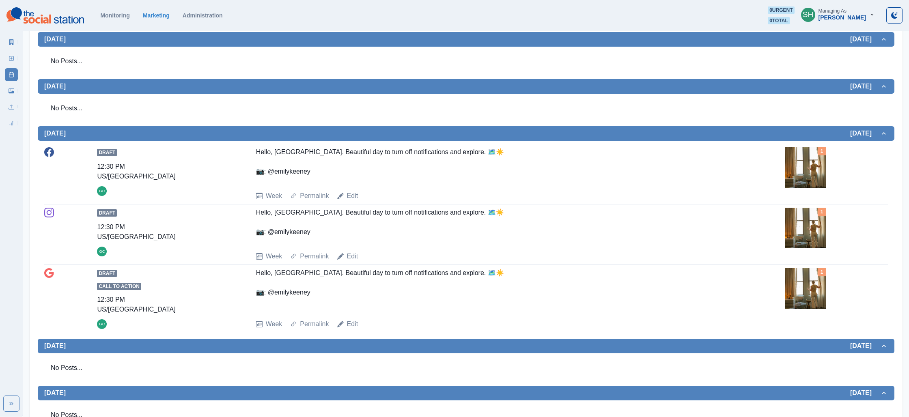
scroll to position [291, 0]
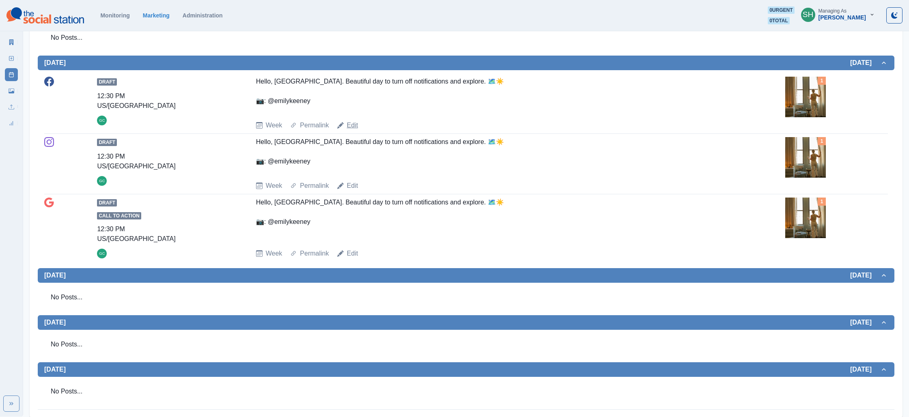
click at [353, 125] on link "Edit" at bounding box center [352, 125] width 11 height 10
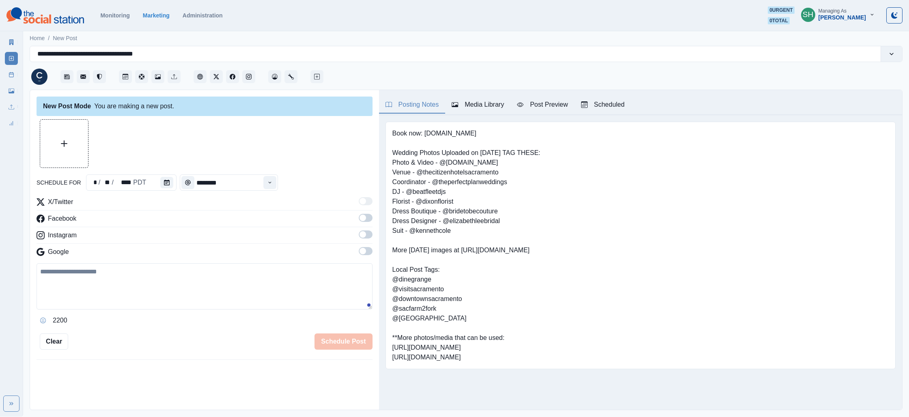
type input "********"
type textarea "**********"
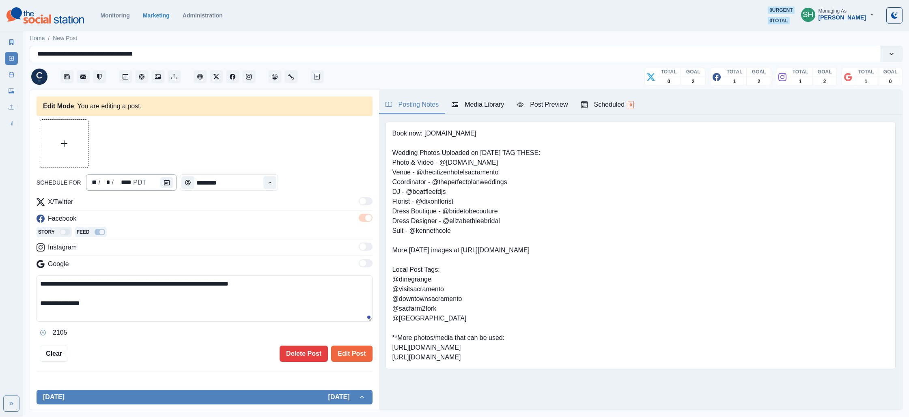
click at [150, 176] on div "** / * / **** PDT" at bounding box center [131, 182] width 91 height 16
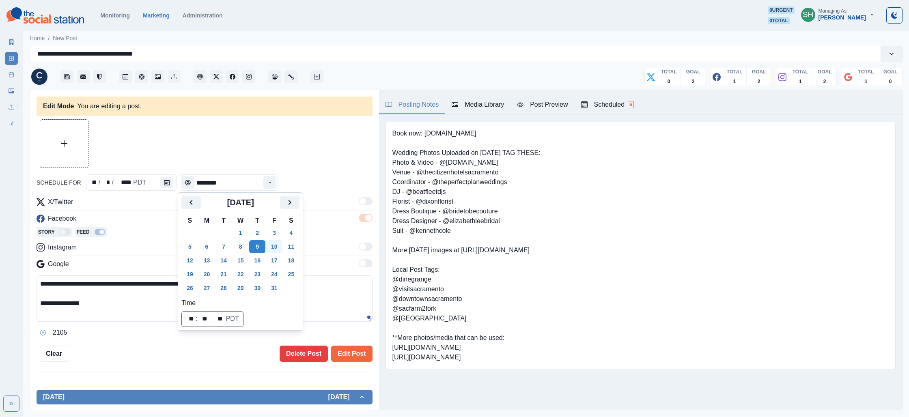
click at [282, 247] on button "10" at bounding box center [274, 246] width 16 height 13
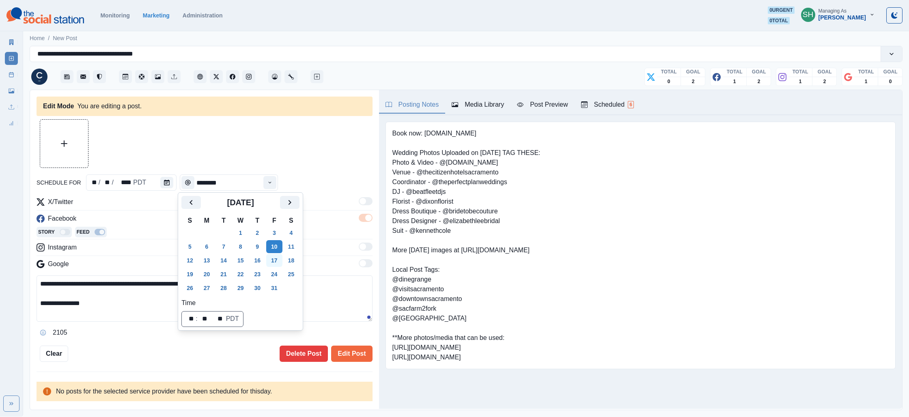
click at [278, 260] on button "17" at bounding box center [274, 260] width 16 height 13
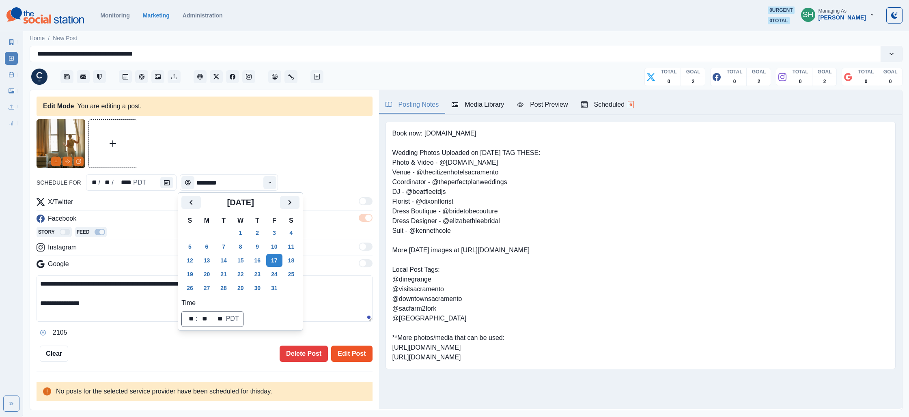
click at [347, 349] on button "Edit Post" at bounding box center [351, 354] width 41 height 16
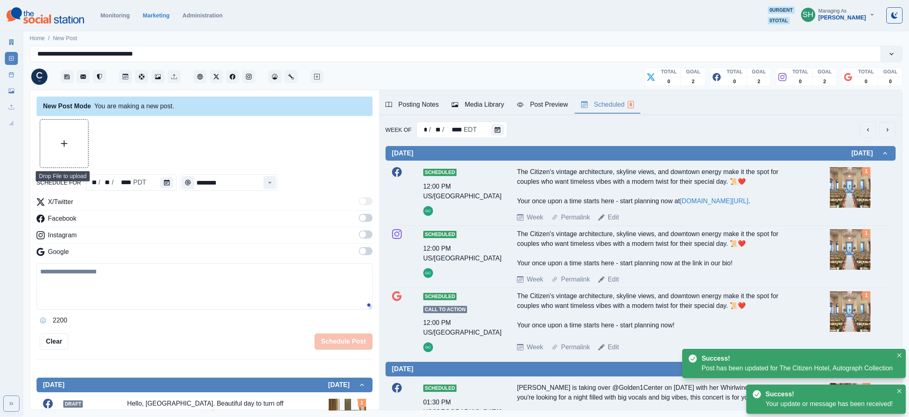
click at [604, 101] on div "Scheduled 6" at bounding box center [607, 105] width 53 height 10
click at [893, 133] on button "next" at bounding box center [887, 130] width 16 height 16
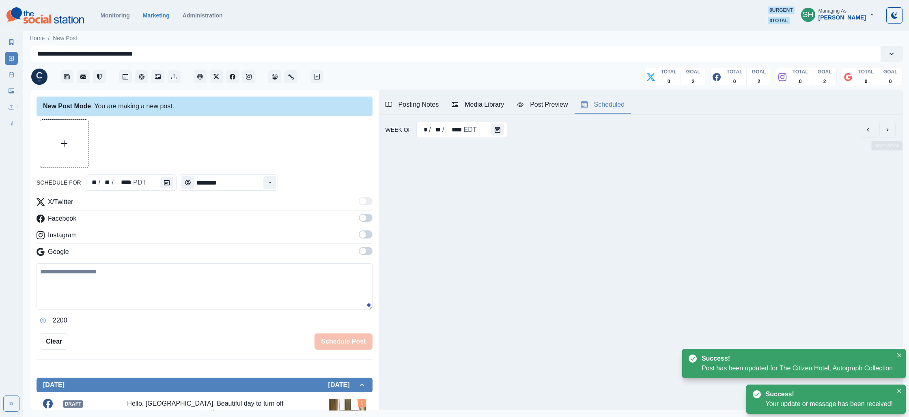
click at [893, 133] on button "next" at bounding box center [887, 130] width 16 height 16
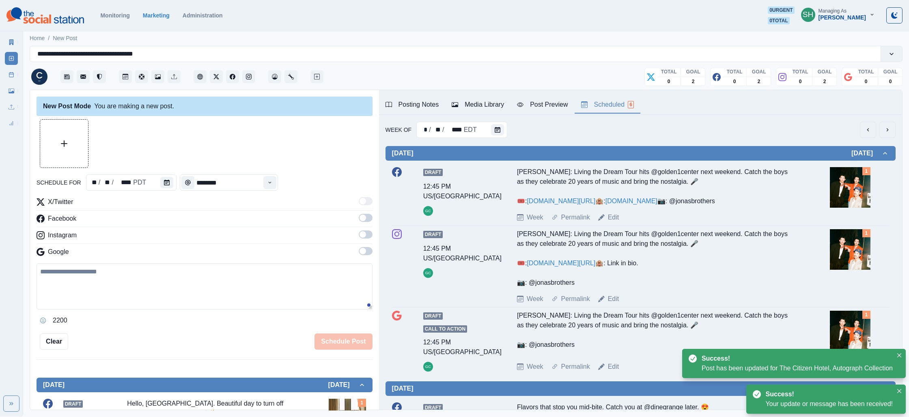
click at [893, 133] on button "next" at bounding box center [887, 130] width 16 height 16
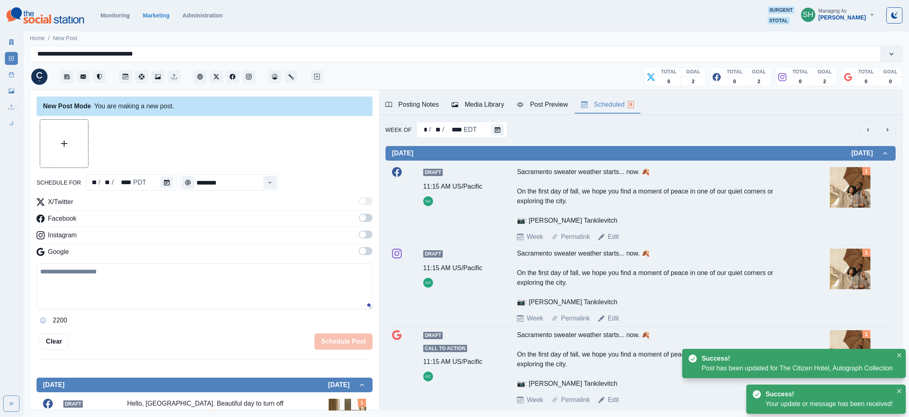
click at [893, 133] on button "next" at bounding box center [887, 130] width 16 height 16
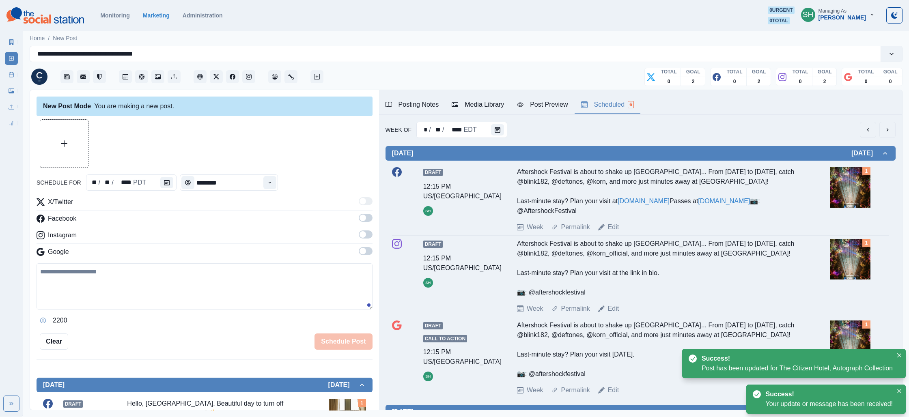
click at [898, 123] on div "Week Of * / ** / **** EDT Monday September 29, 2025 Draft 12:15 PM US/Pacific S…" at bounding box center [640, 372] width 523 height 515
click at [890, 127] on icon "next" at bounding box center [887, 130] width 6 height 6
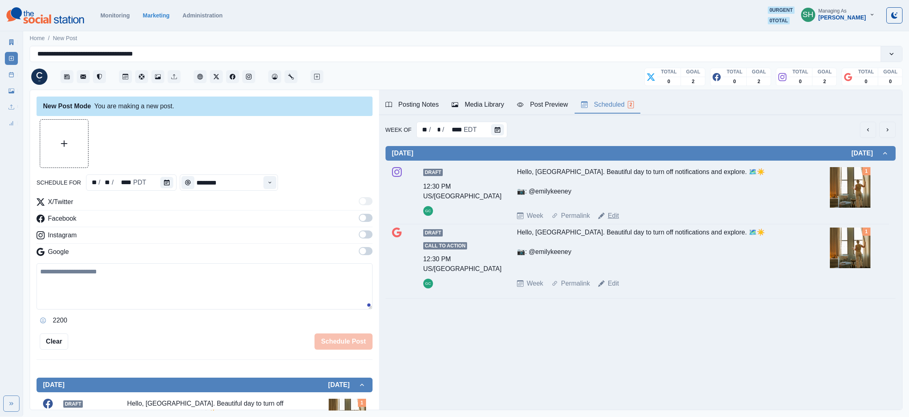
click at [615, 213] on link "Edit" at bounding box center [613, 216] width 11 height 10
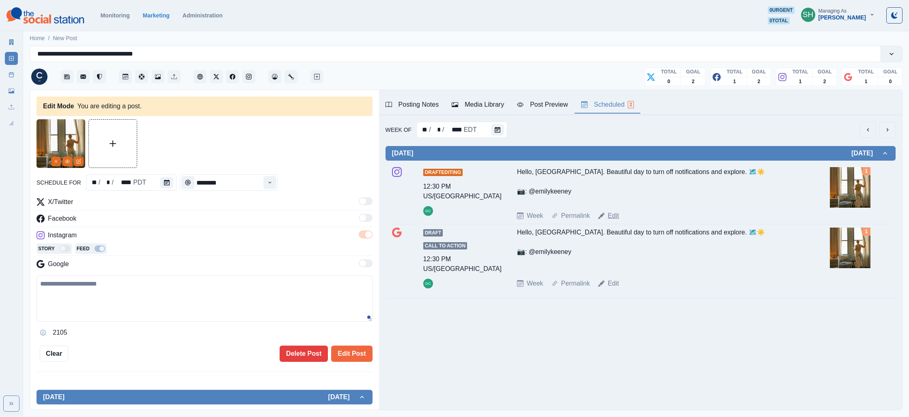
type textarea "**********"
click at [164, 178] on button "Calendar" at bounding box center [166, 182] width 13 height 11
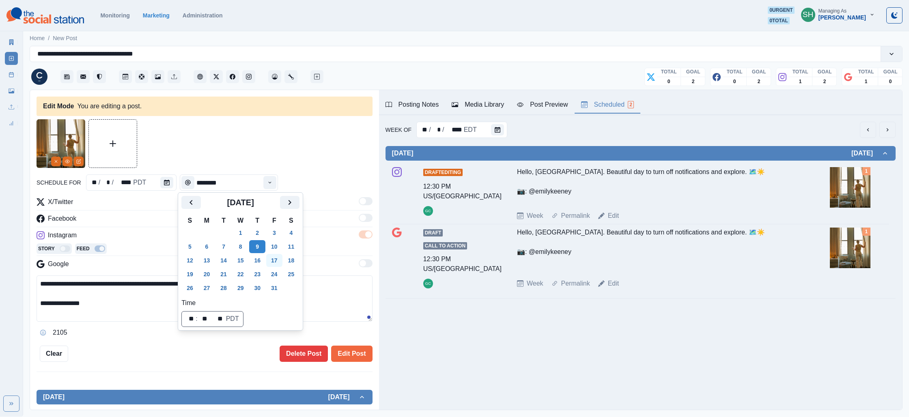
click at [281, 260] on button "17" at bounding box center [274, 260] width 16 height 13
click at [356, 351] on button "Edit Post" at bounding box center [351, 354] width 41 height 16
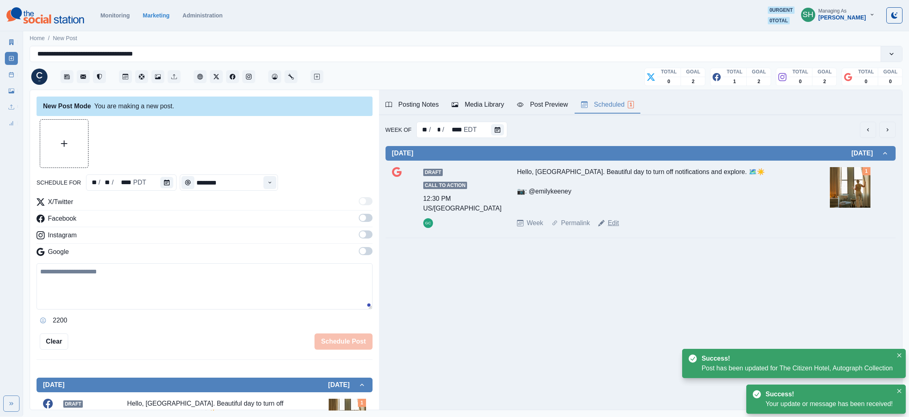
click at [612, 222] on link "Edit" at bounding box center [613, 223] width 11 height 10
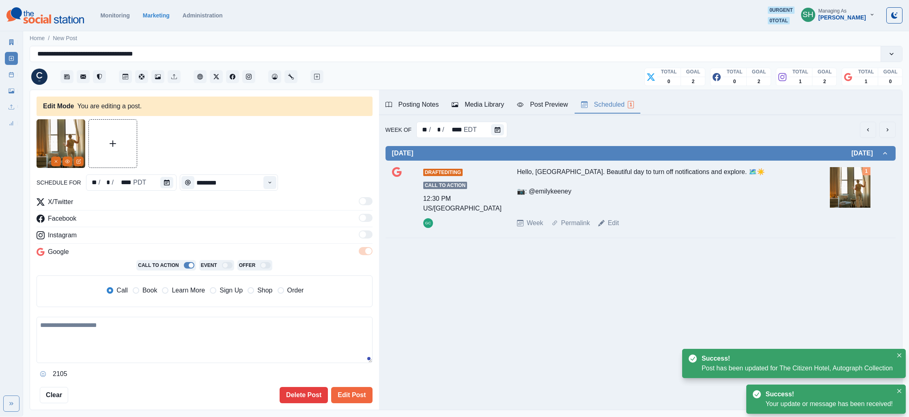
type textarea "**********"
click at [155, 188] on div "** / * / **** PDT" at bounding box center [131, 182] width 91 height 16
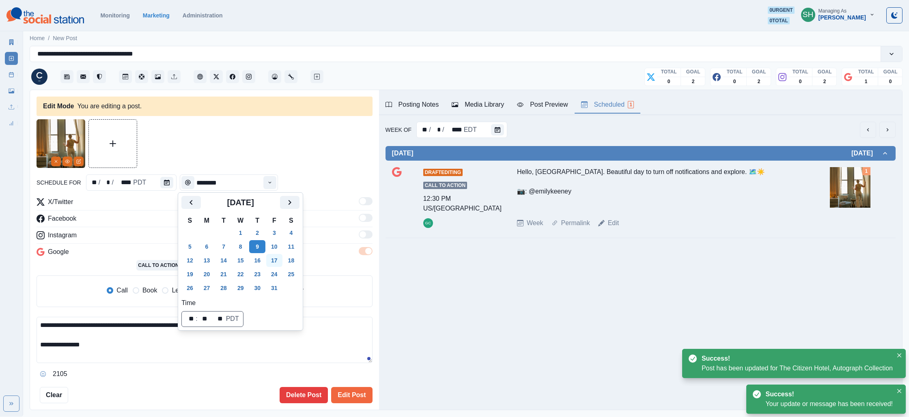
click at [282, 265] on button "17" at bounding box center [274, 260] width 16 height 13
click at [341, 391] on button "Edit Post" at bounding box center [351, 395] width 41 height 16
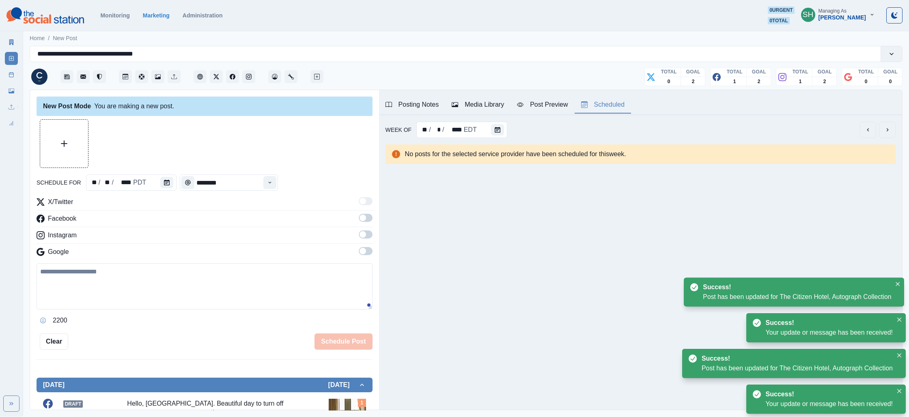
scroll to position [198, 0]
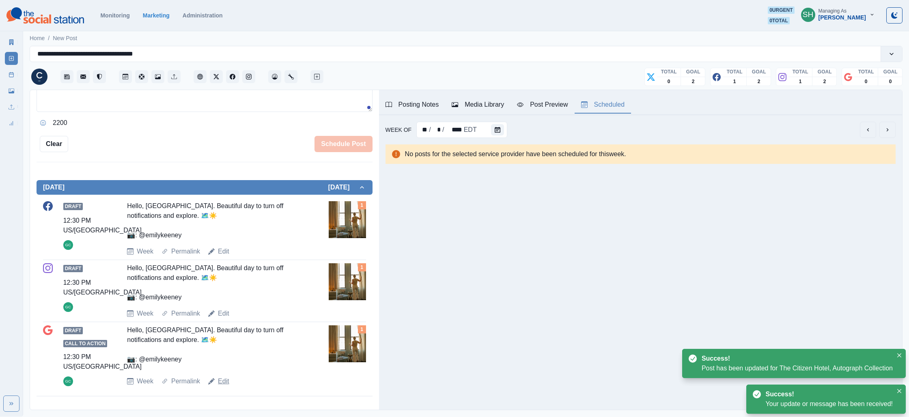
click at [221, 383] on link "Edit" at bounding box center [223, 381] width 11 height 10
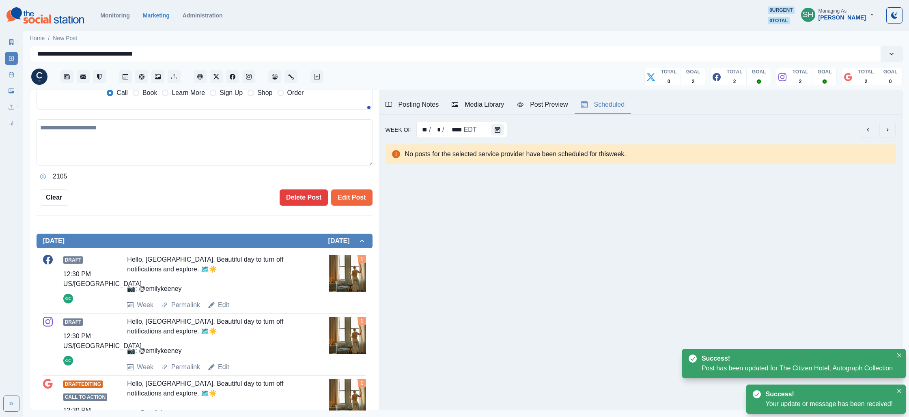
type textarea "**********"
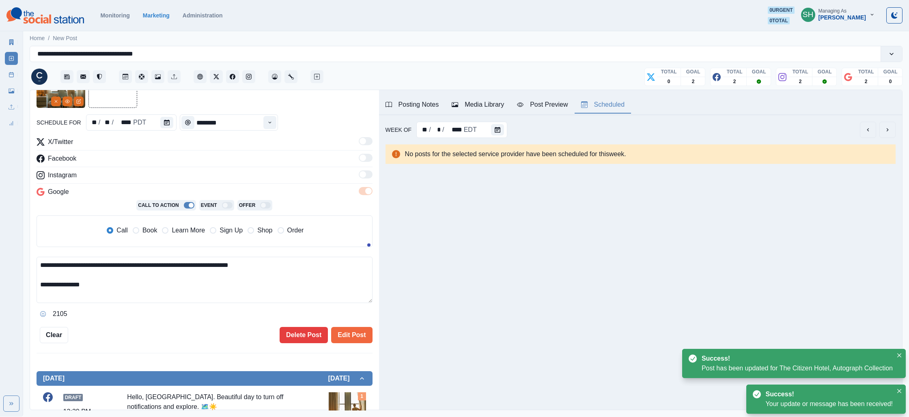
scroll to position [58, 0]
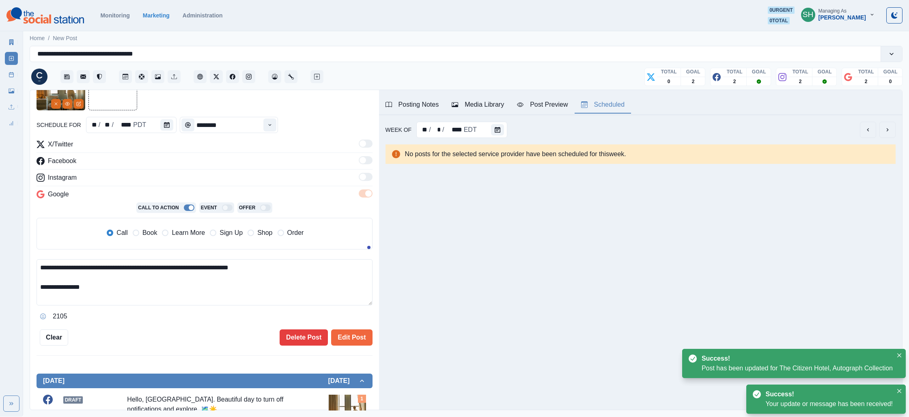
click at [155, 233] on span "Book" at bounding box center [149, 233] width 15 height 10
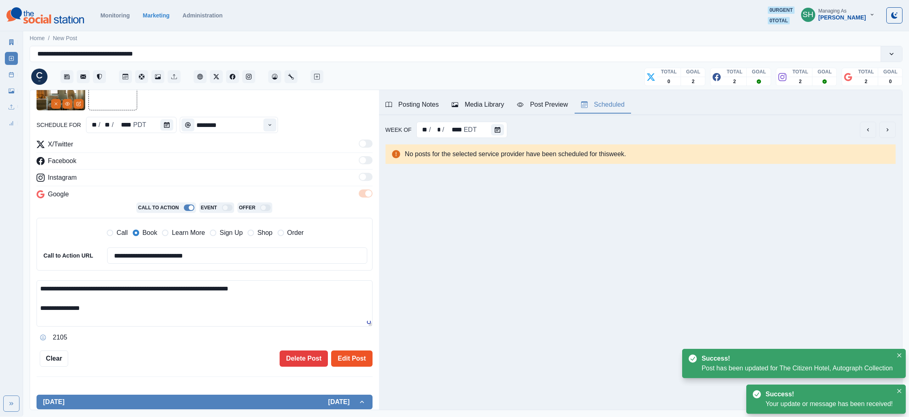
click at [358, 359] on button "Edit Post" at bounding box center [351, 359] width 41 height 16
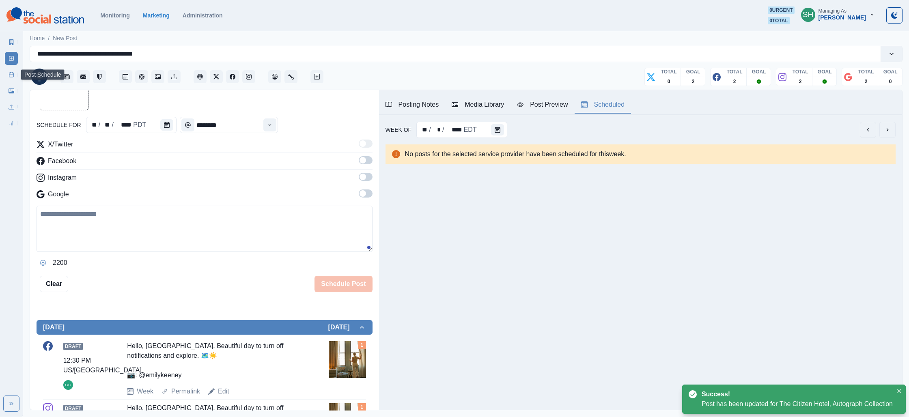
click at [11, 73] on icon at bounding box center [12, 75] width 6 height 6
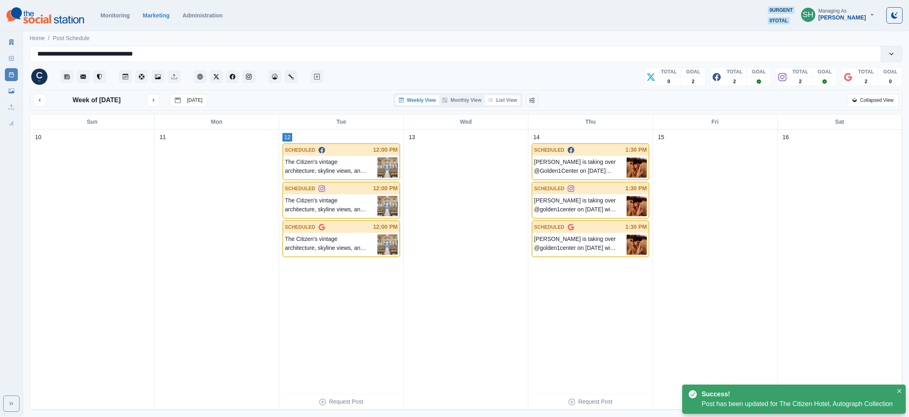
click at [502, 104] on button "List View" at bounding box center [503, 100] width 36 height 10
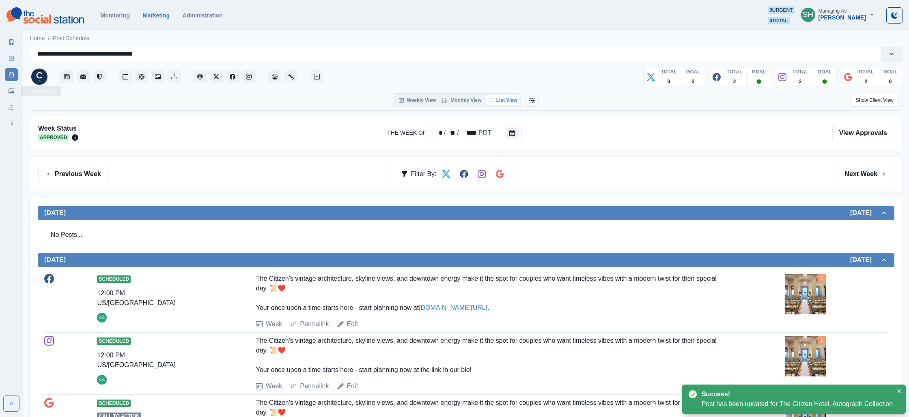
click at [9, 86] on link "Media Library" at bounding box center [11, 90] width 13 height 13
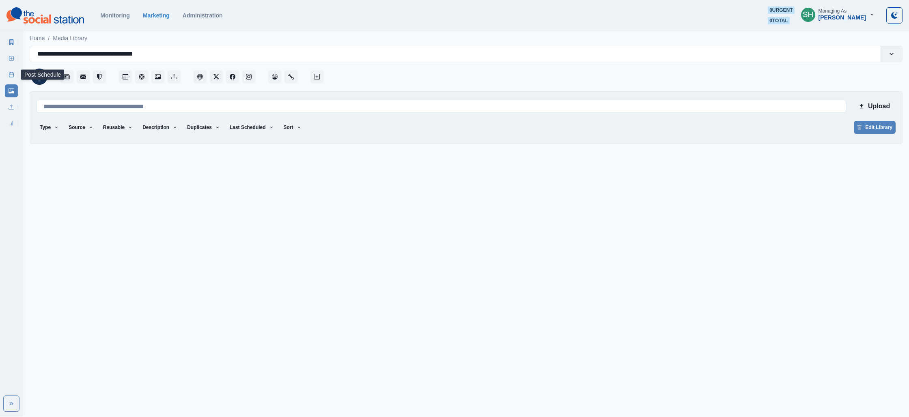
click at [15, 70] on link "Post Schedule" at bounding box center [11, 74] width 13 height 13
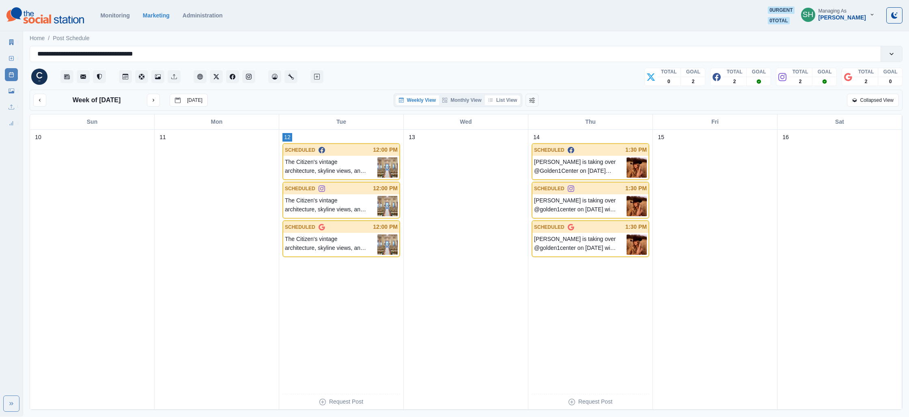
click at [506, 102] on button "List View" at bounding box center [503, 100] width 36 height 10
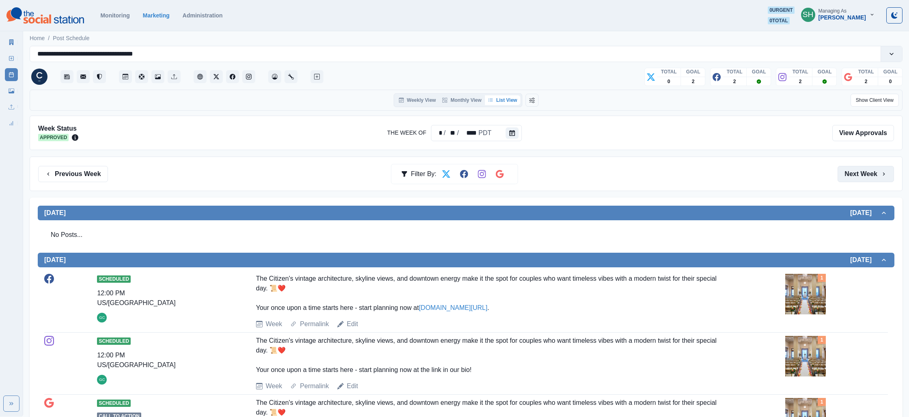
click at [864, 172] on button "Next Week" at bounding box center [865, 174] width 56 height 16
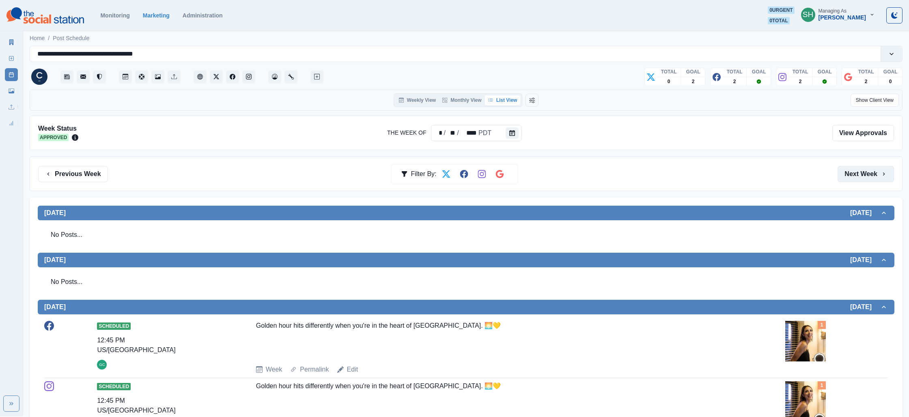
click at [864, 172] on button "Next Week" at bounding box center [865, 174] width 56 height 16
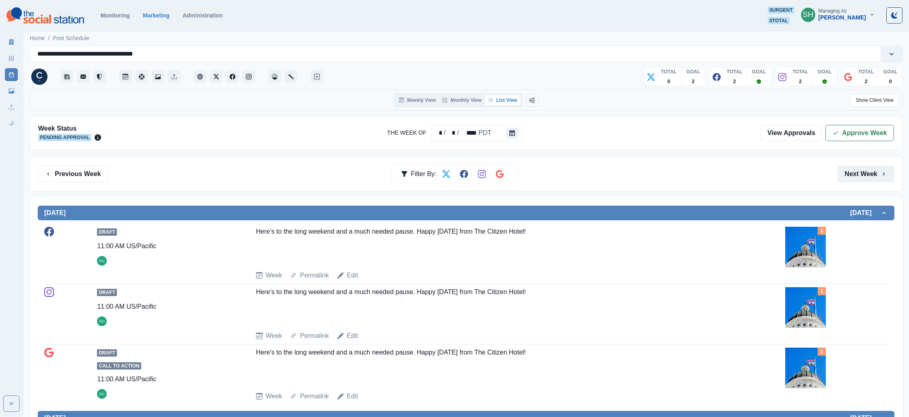
click at [864, 172] on button "Next Week" at bounding box center [865, 174] width 56 height 16
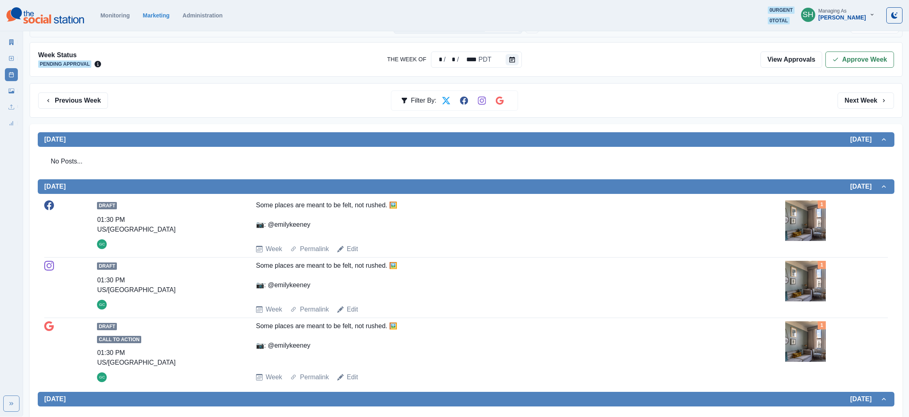
scroll to position [38, 0]
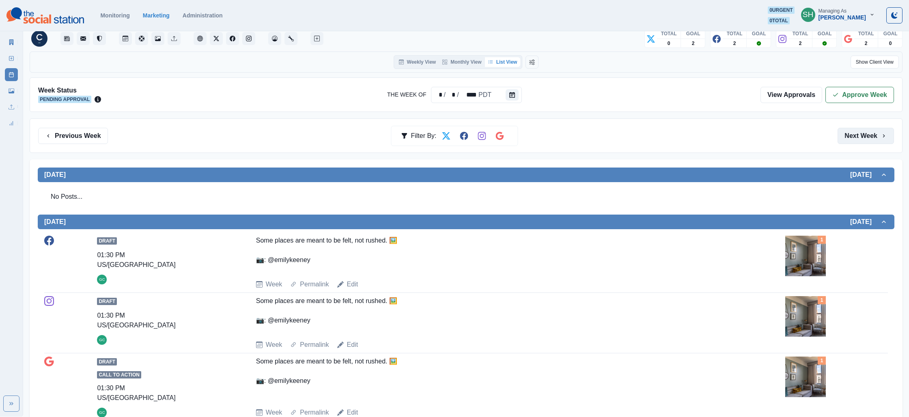
click at [860, 136] on button "Next Week" at bounding box center [865, 136] width 56 height 16
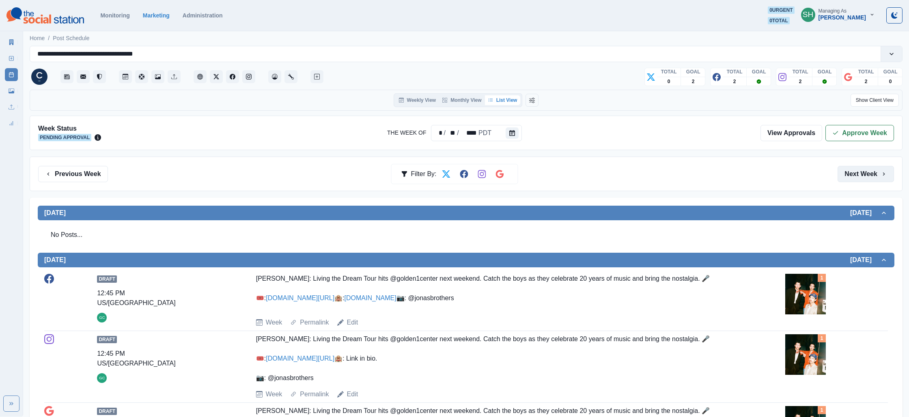
click at [852, 174] on button "Next Week" at bounding box center [865, 174] width 56 height 16
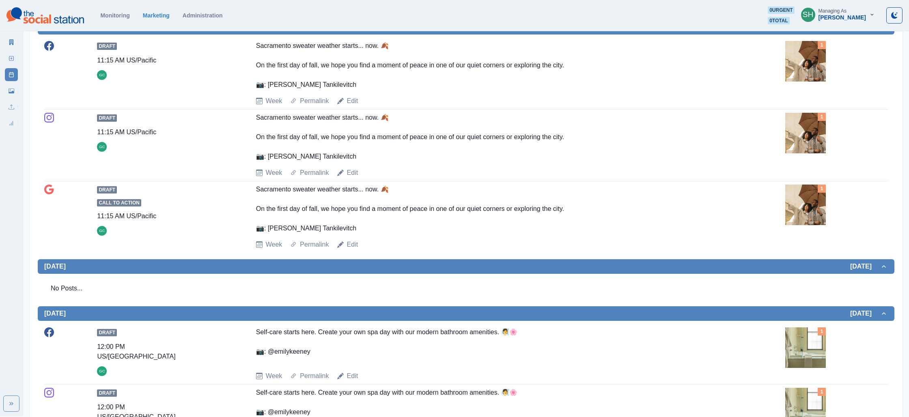
scroll to position [331, 0]
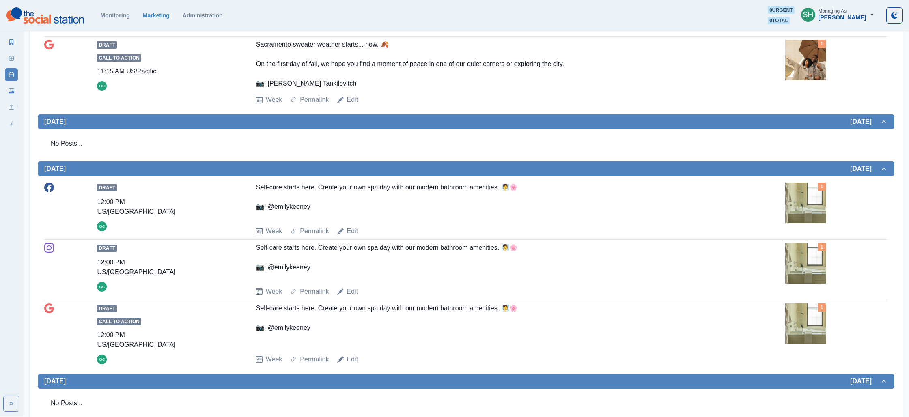
click at [800, 204] on img at bounding box center [805, 203] width 41 height 41
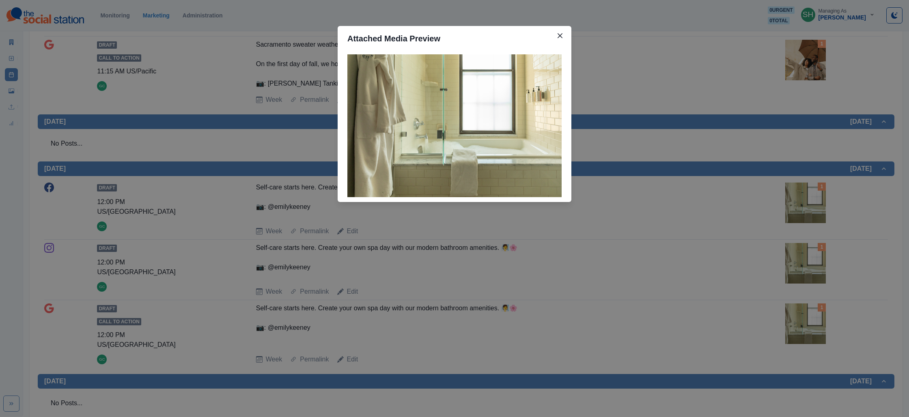
click at [629, 189] on div "Attached Media Preview" at bounding box center [454, 208] width 909 height 417
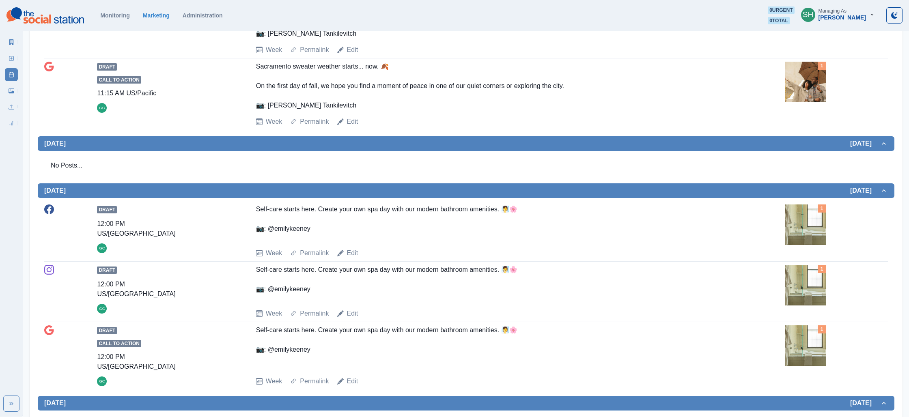
scroll to position [0, 0]
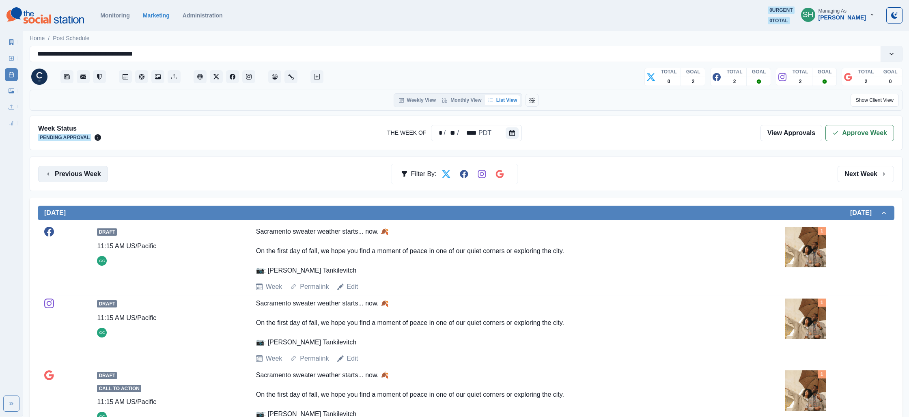
click at [98, 177] on button "Previous Week" at bounding box center [73, 174] width 70 height 16
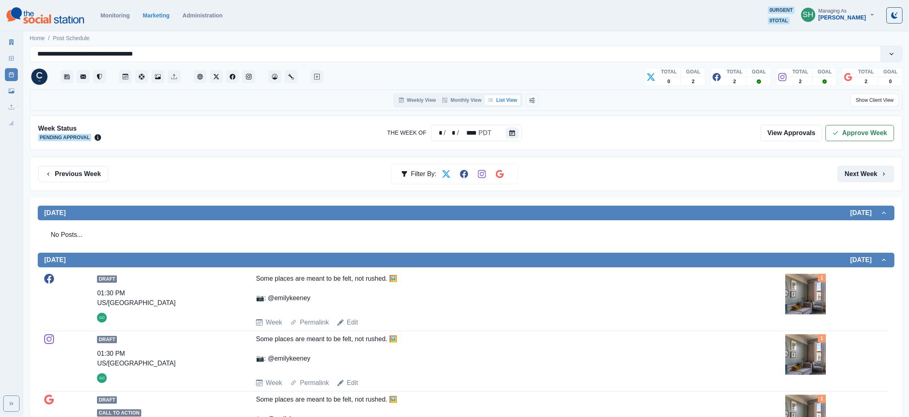
click at [876, 173] on button "Next Week" at bounding box center [865, 174] width 56 height 16
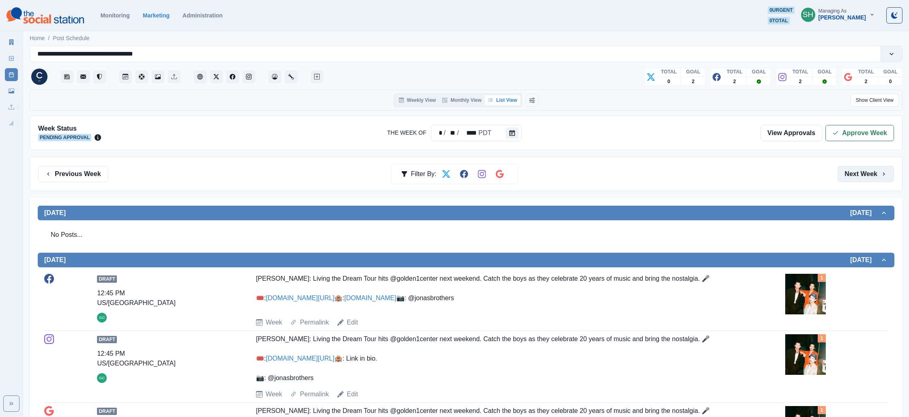
click at [876, 173] on button "Next Week" at bounding box center [865, 174] width 56 height 16
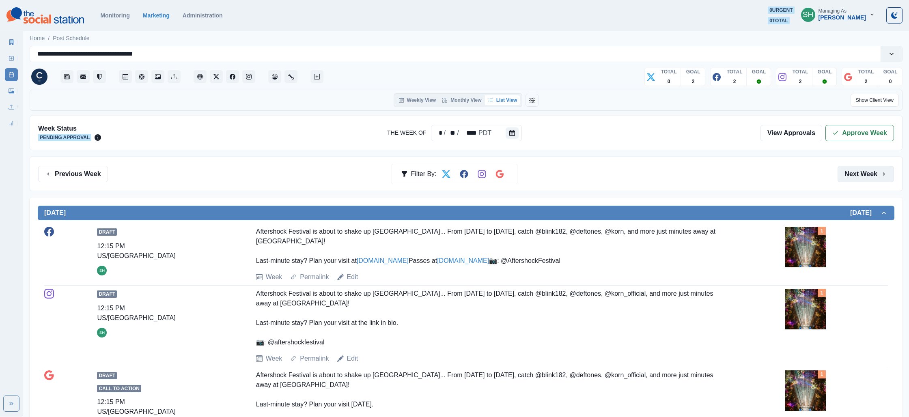
click at [876, 173] on button "Next Week" at bounding box center [865, 174] width 56 height 16
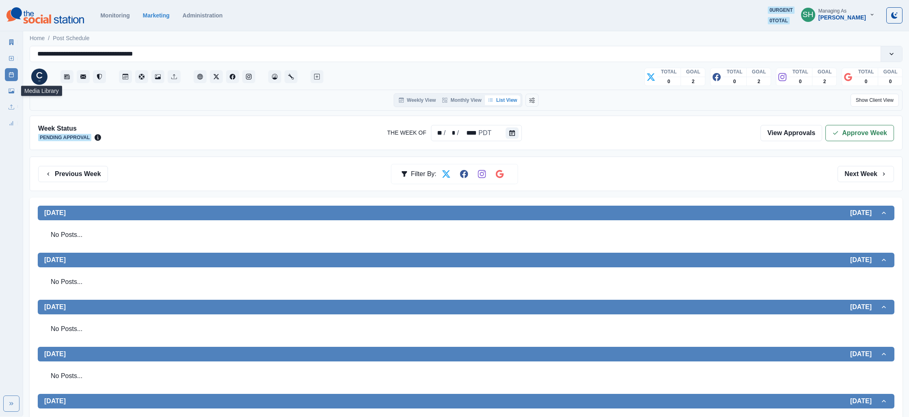
click at [14, 94] on link "Media Library" at bounding box center [11, 90] width 13 height 13
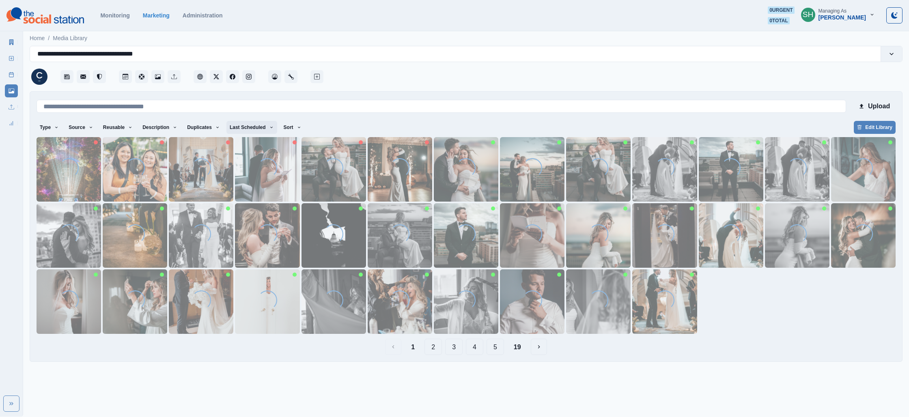
click at [261, 129] on button "Last Scheduled" at bounding box center [251, 127] width 51 height 13
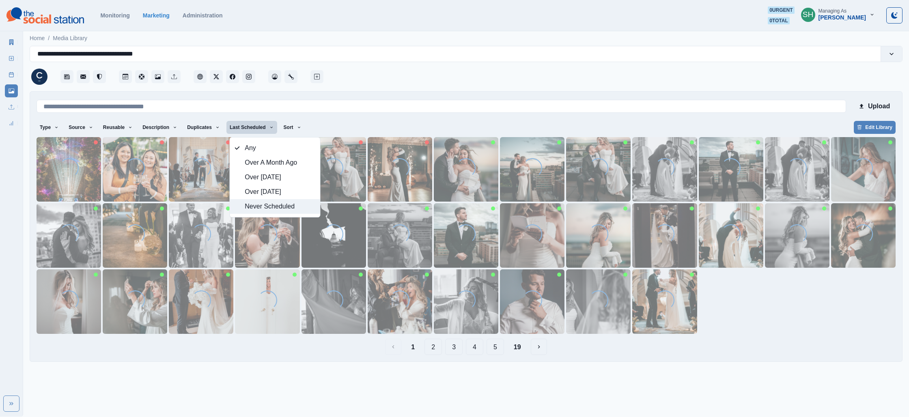
click at [270, 205] on span "Never Scheduled" at bounding box center [280, 207] width 70 height 10
click at [416, 77] on div at bounding box center [613, 74] width 577 height 24
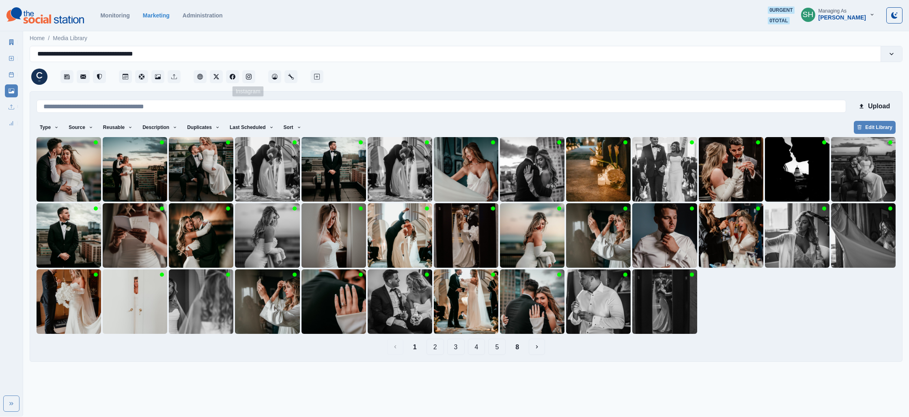
click at [239, 70] on link at bounding box center [232, 76] width 13 height 13
click at [249, 75] on icon "Instagram" at bounding box center [249, 77] width 6 height 6
click at [854, 179] on img at bounding box center [863, 169] width 65 height 65
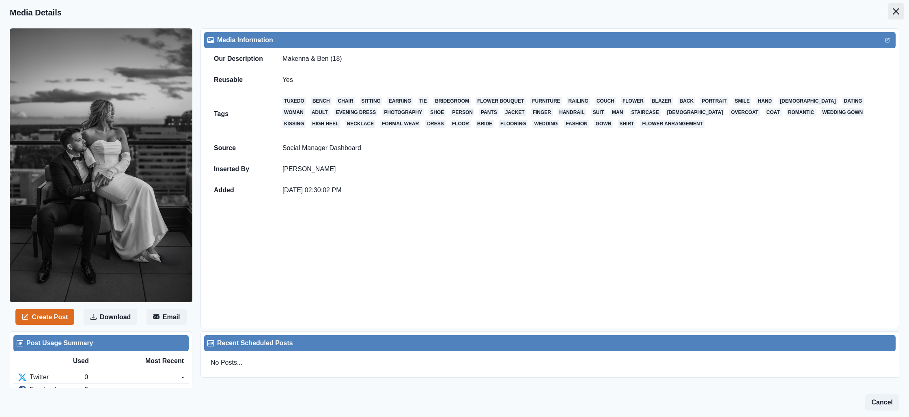
click at [893, 15] on button "Close" at bounding box center [896, 11] width 16 height 16
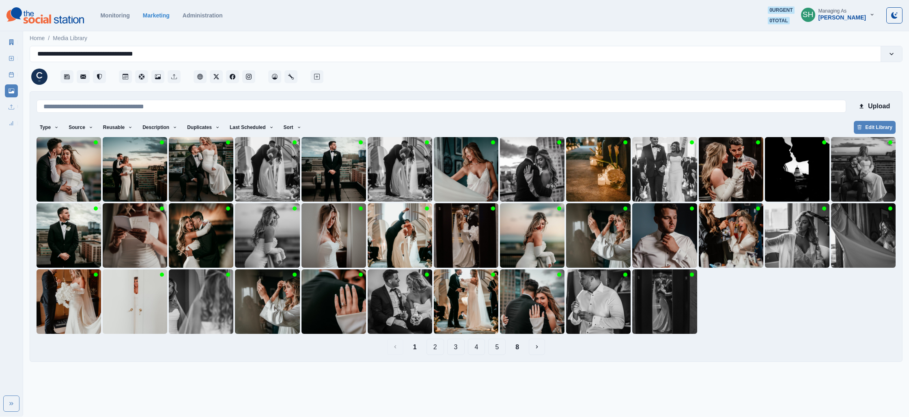
click at [450, 347] on button "3" at bounding box center [455, 347] width 17 height 16
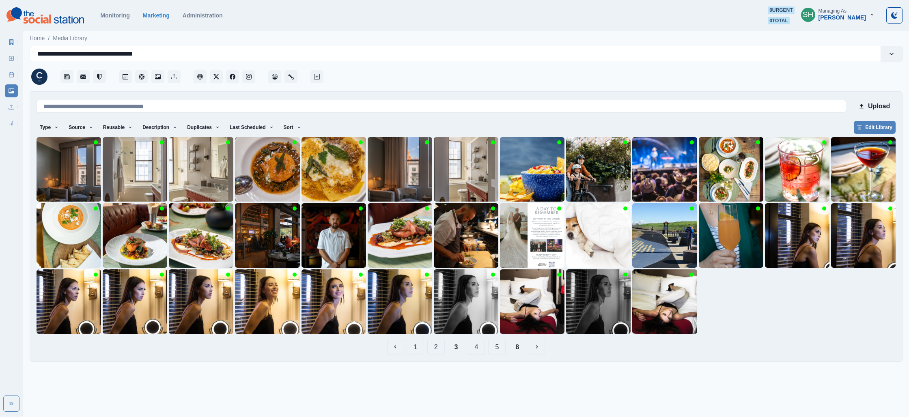
click at [432, 342] on button "2" at bounding box center [435, 347] width 17 height 16
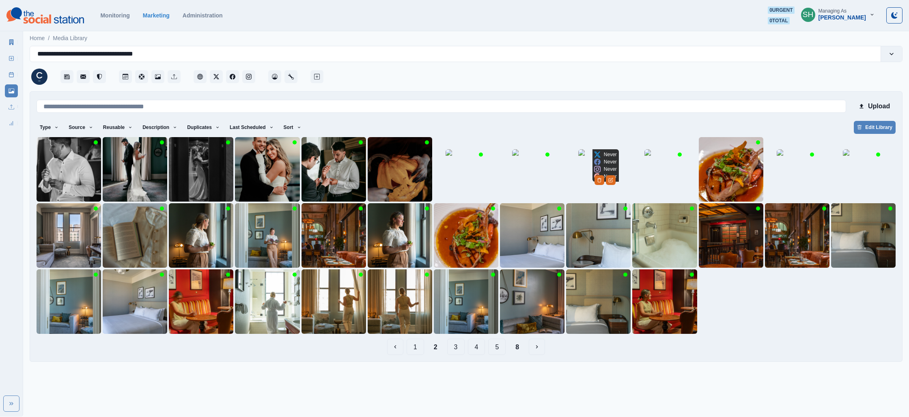
click at [585, 184] on img at bounding box center [598, 169] width 41 height 41
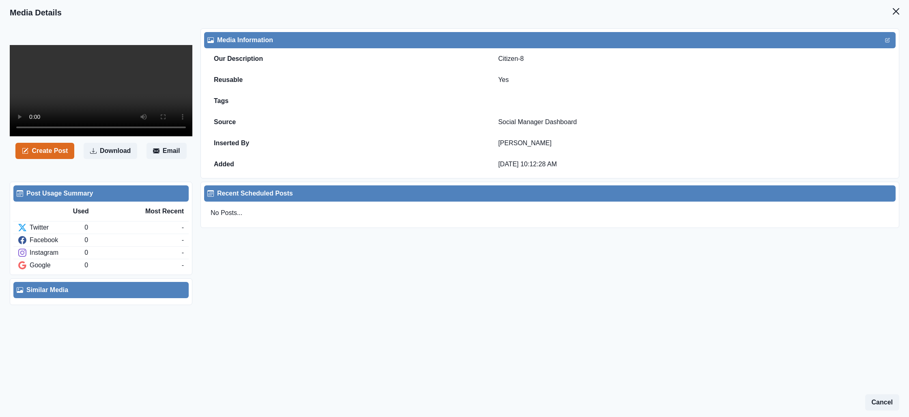
click at [49, 102] on video at bounding box center [101, 90] width 183 height 91
click at [901, 13] on button "Close" at bounding box center [896, 11] width 16 height 16
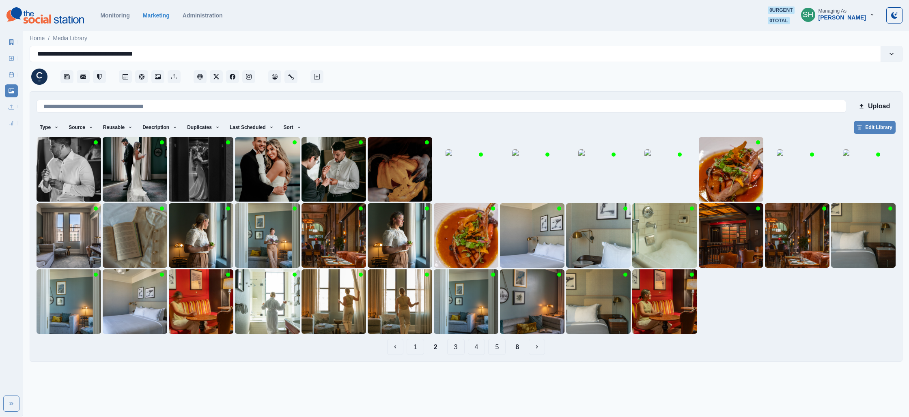
click at [521, 342] on button "8" at bounding box center [517, 347] width 17 height 16
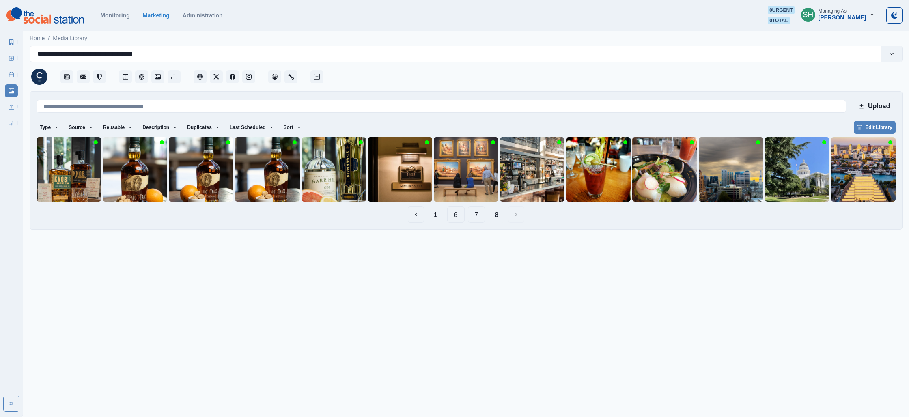
click at [482, 212] on button "7" at bounding box center [476, 215] width 17 height 16
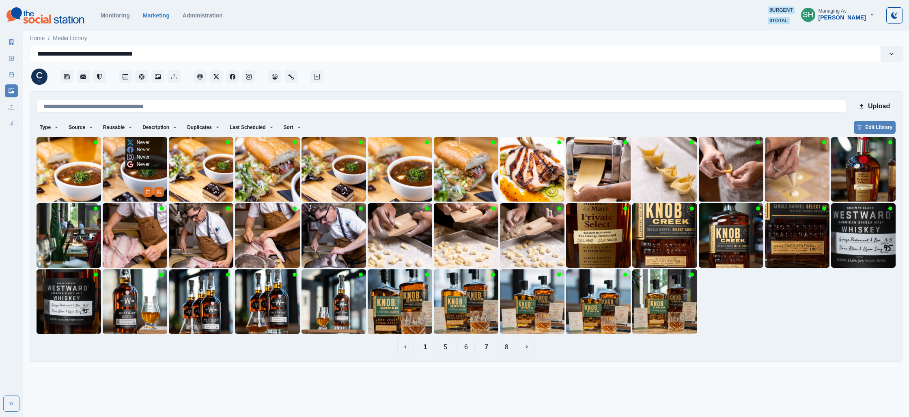
click at [123, 181] on img at bounding box center [135, 169] width 65 height 65
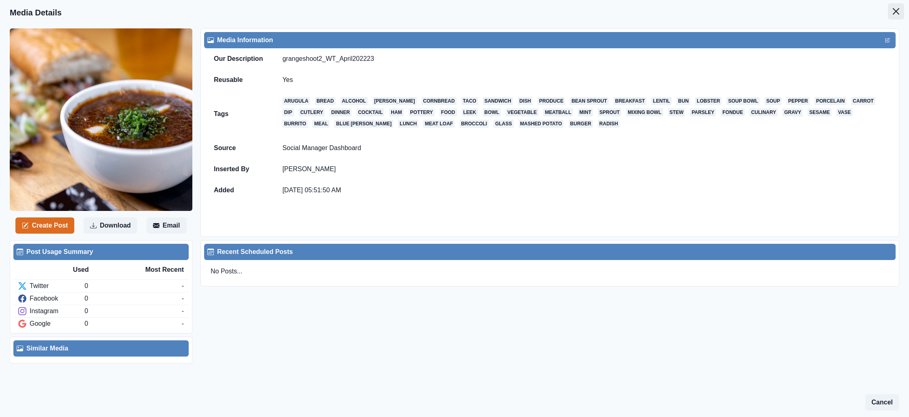
click at [897, 17] on button "Close" at bounding box center [896, 11] width 16 height 16
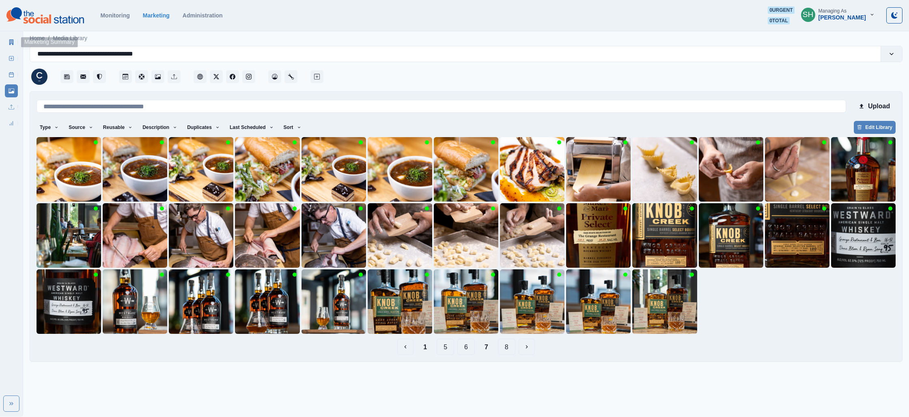
click at [13, 38] on link "Marketing Summary" at bounding box center [11, 42] width 13 height 13
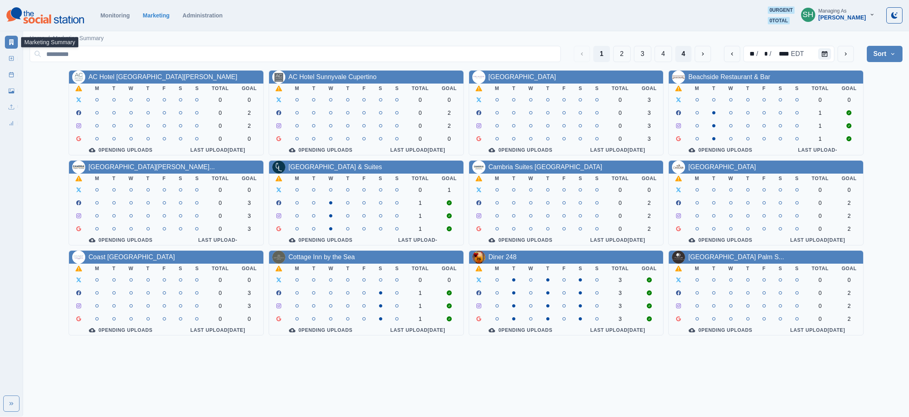
click at [690, 52] on button "4" at bounding box center [683, 54] width 17 height 16
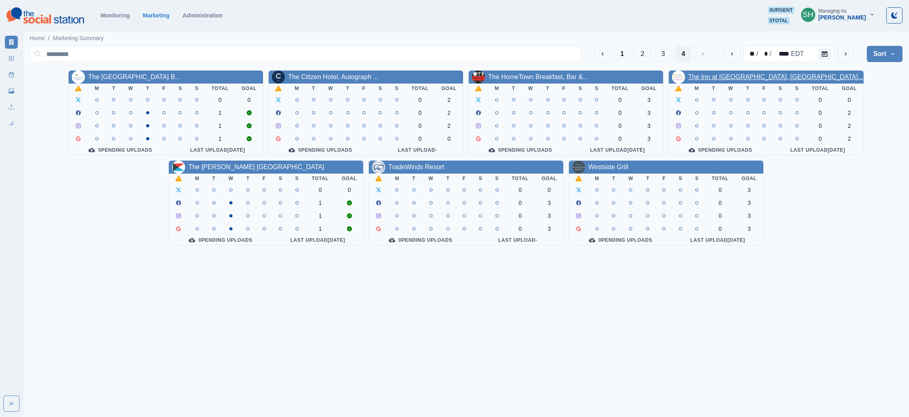
drag, startPoint x: 727, startPoint y: 81, endPoint x: 727, endPoint y: 76, distance: 4.9
click at [727, 81] on div "The Inn at [GEOGRAPHIC_DATA], [GEOGRAPHIC_DATA]..." at bounding box center [775, 77] width 175 height 10
click at [727, 76] on link "The Inn at [GEOGRAPHIC_DATA], [GEOGRAPHIC_DATA]..." at bounding box center [775, 76] width 175 height 7
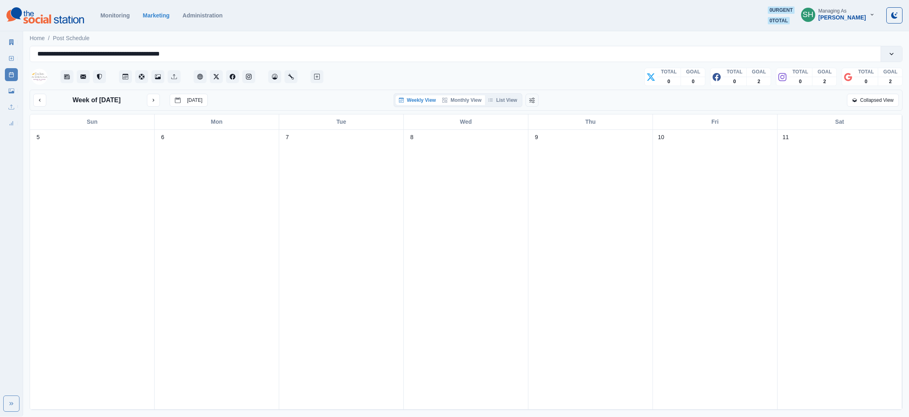
click at [469, 101] on button "Monthly View" at bounding box center [461, 100] width 45 height 10
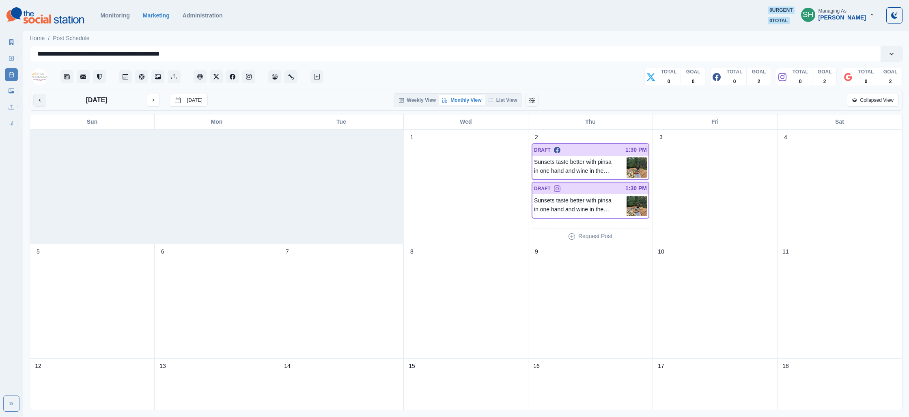
click at [38, 101] on icon "previous month" at bounding box center [40, 100] width 6 height 6
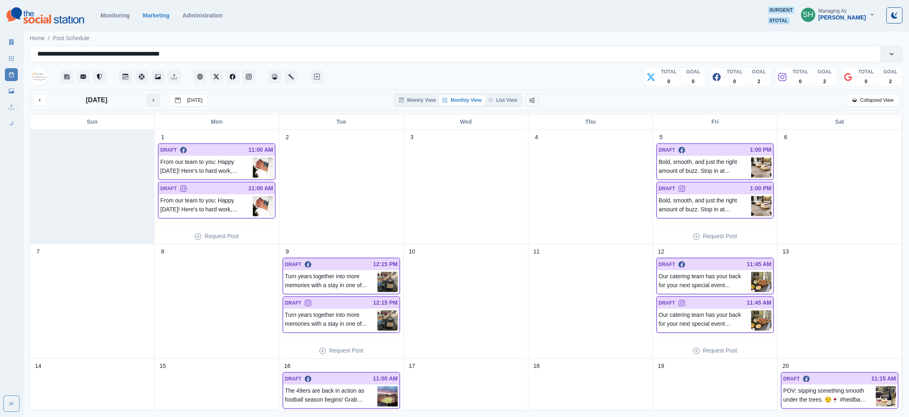
click at [149, 100] on button "next month" at bounding box center [153, 100] width 13 height 13
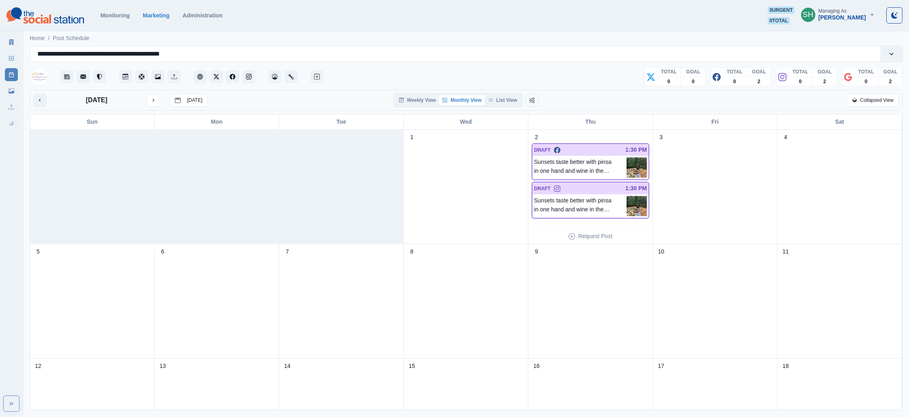
click at [38, 99] on icon "previous month" at bounding box center [40, 100] width 6 height 6
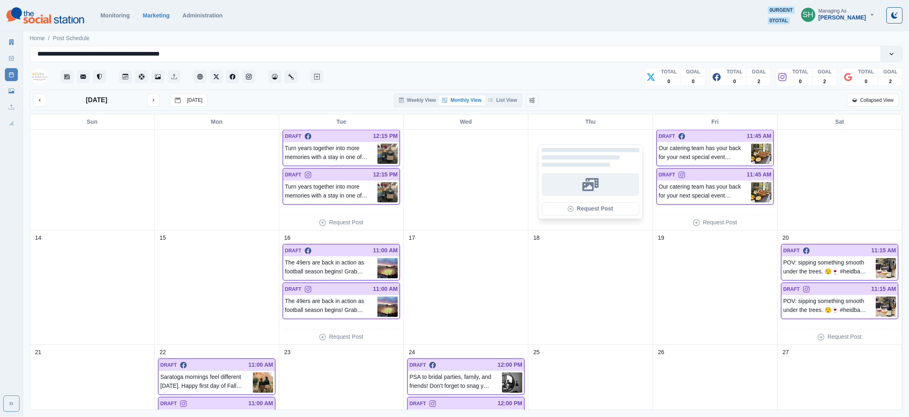
scroll to position [292, 0]
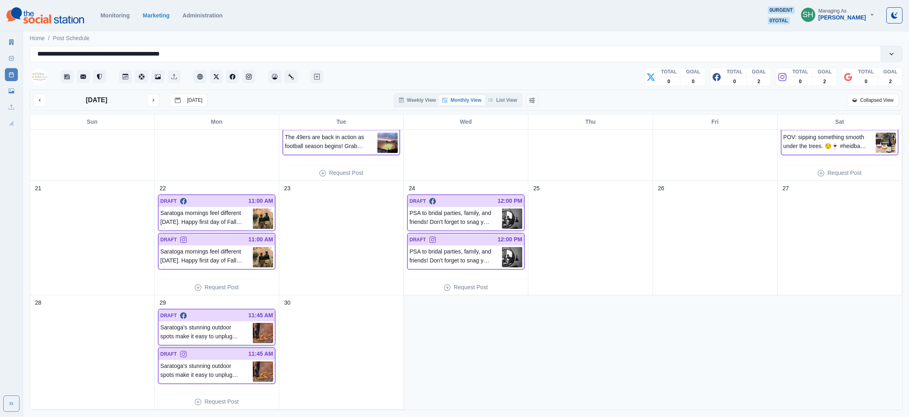
click at [258, 332] on img at bounding box center [263, 333] width 20 height 20
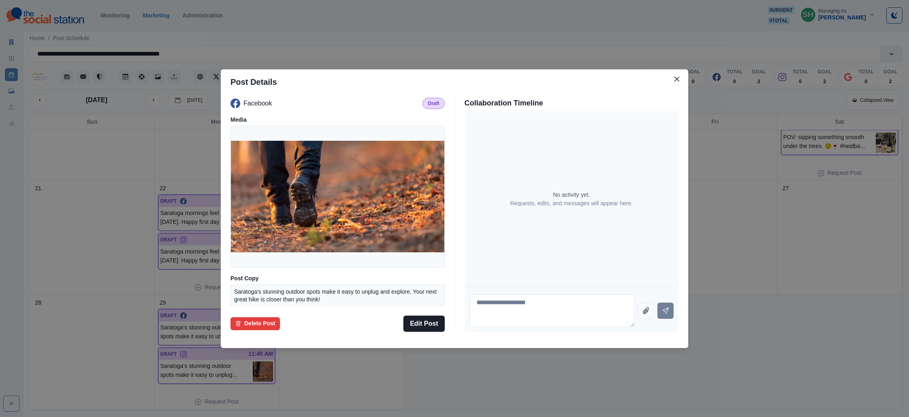
click at [807, 241] on div "Post Details Facebook Draft Media Post Copy Saratoga's stunning outdoor spots m…" at bounding box center [454, 208] width 909 height 417
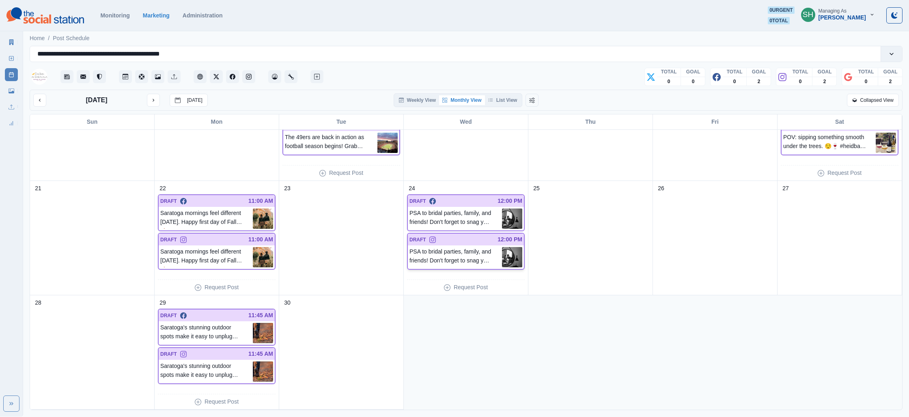
click at [510, 260] on img at bounding box center [512, 257] width 20 height 20
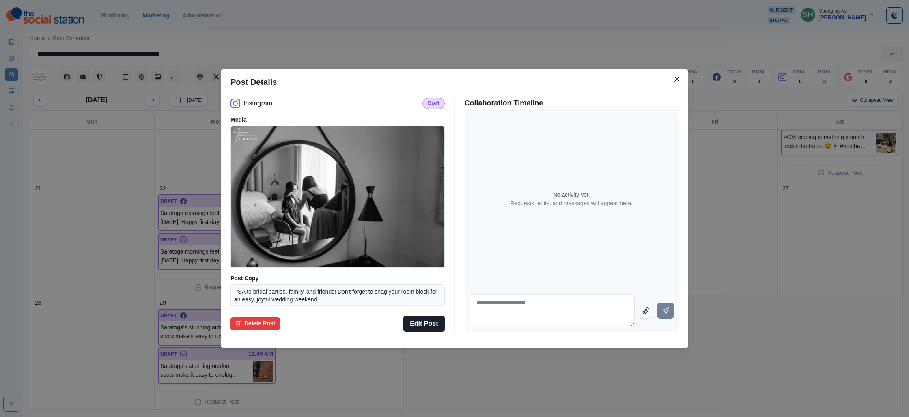
click at [827, 199] on div "Post Details Instagram Draft Media Post Copy PSA to bridal parties, family, and…" at bounding box center [454, 208] width 909 height 417
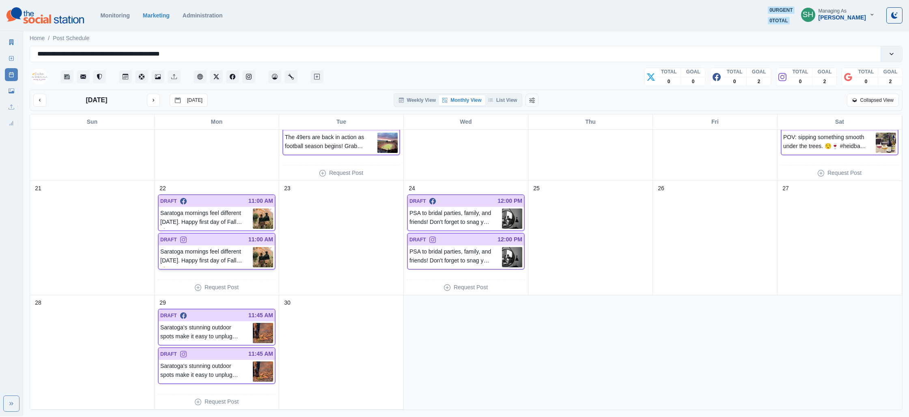
click at [267, 252] on img at bounding box center [263, 257] width 20 height 20
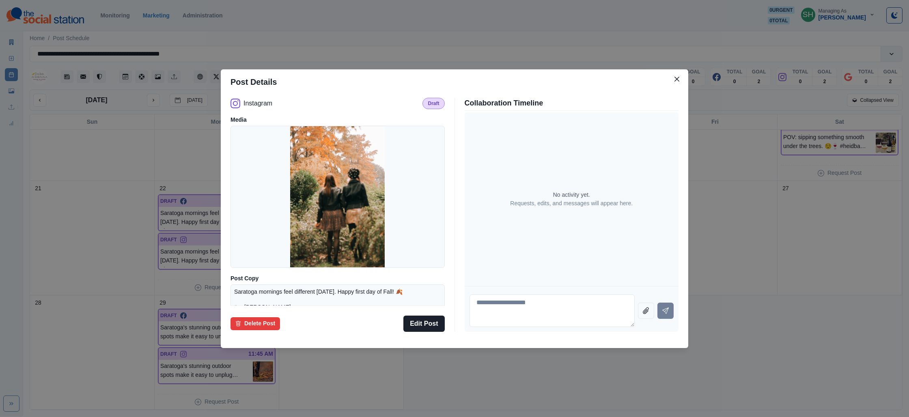
click at [759, 232] on div "Post Details Instagram Draft Media Post Copy Saratoga mornings feel different t…" at bounding box center [454, 208] width 909 height 417
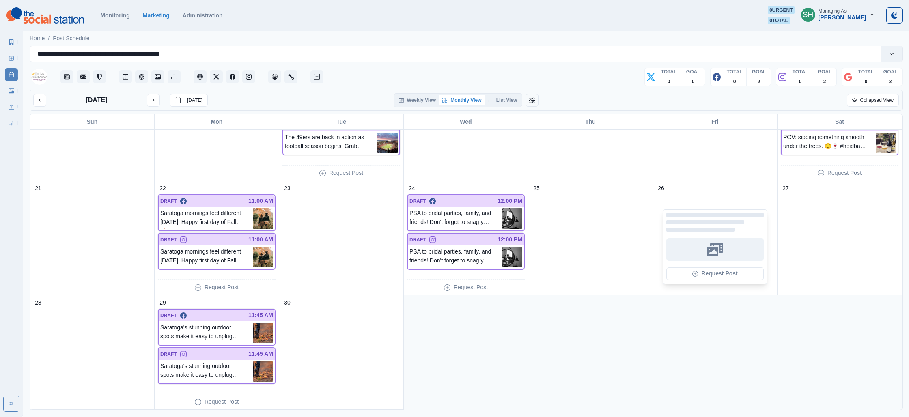
scroll to position [234, 0]
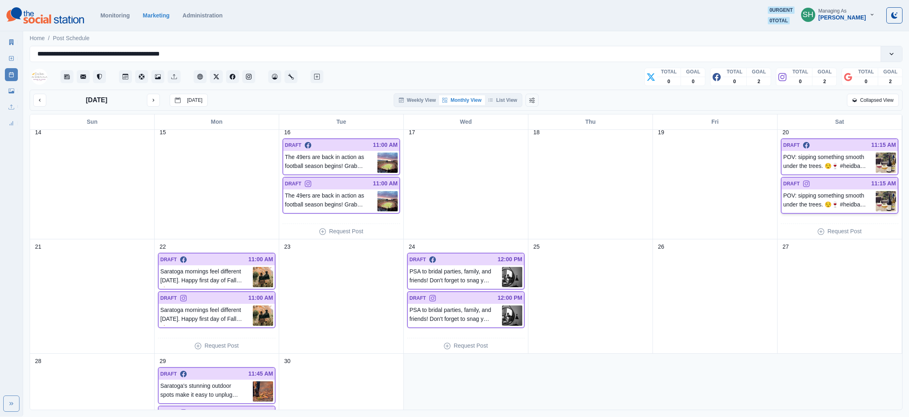
click at [891, 200] on img at bounding box center [886, 201] width 20 height 20
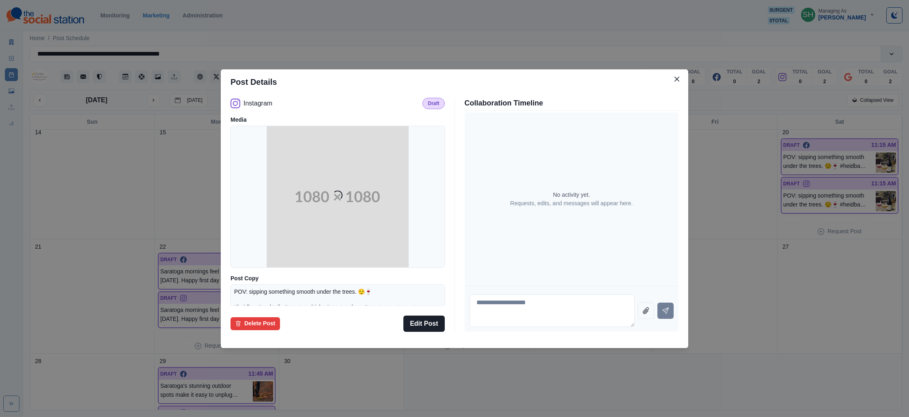
click at [745, 237] on div "Post Details Instagram Draft Media Loading... Post Copy POV: sipping something …" at bounding box center [454, 208] width 909 height 417
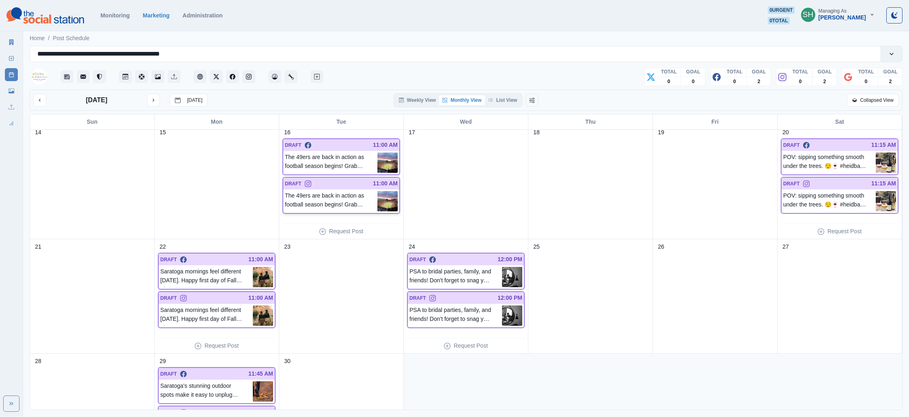
click at [396, 199] on img at bounding box center [387, 201] width 20 height 20
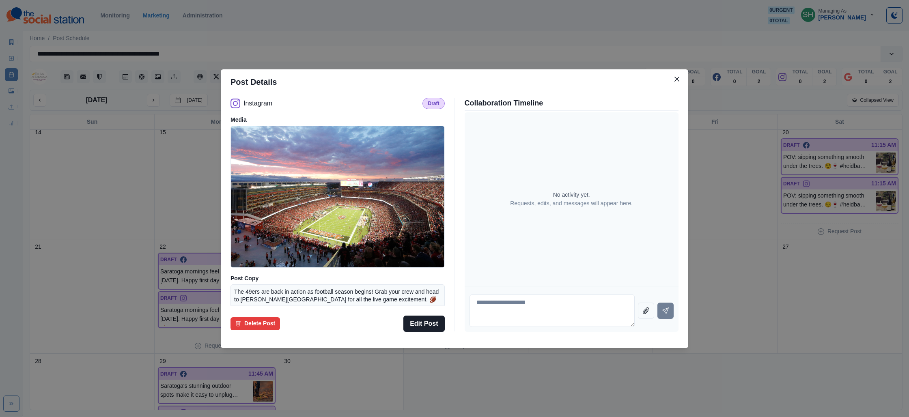
click at [783, 167] on div "Post Details Instagram Draft Media Post Copy The 49ers are back in action as fo…" at bounding box center [454, 208] width 909 height 417
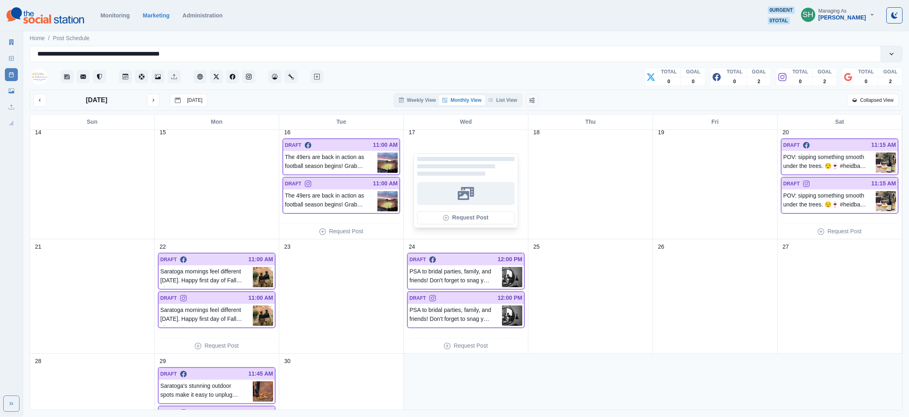
scroll to position [139, 0]
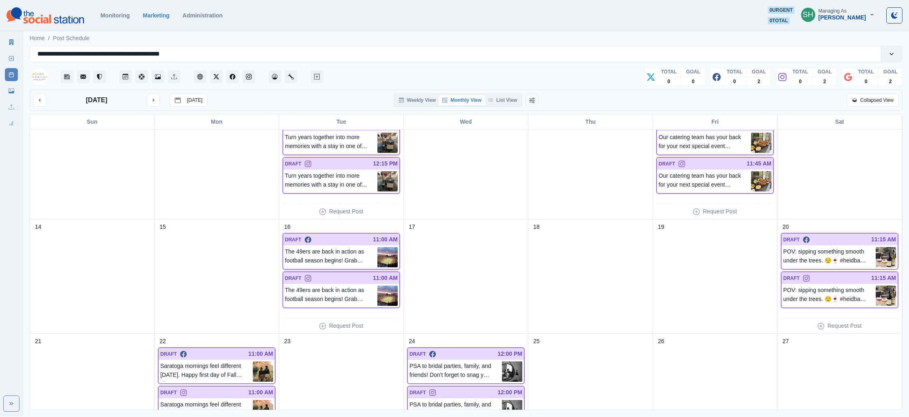
click at [385, 256] on img at bounding box center [387, 257] width 20 height 20
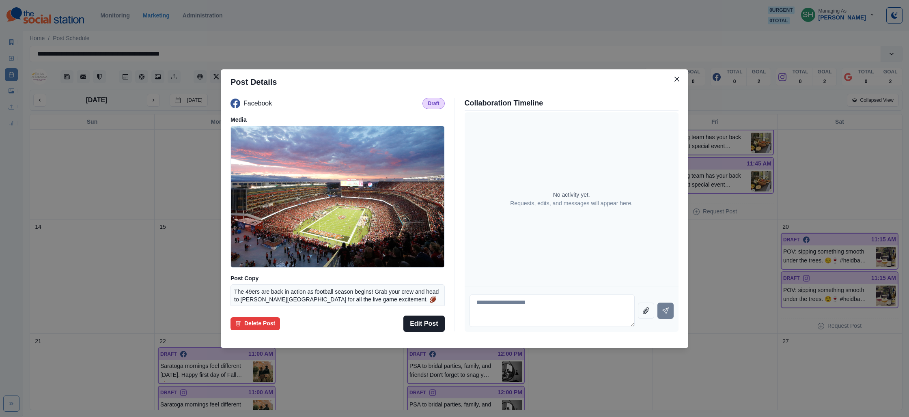
click at [743, 170] on div "Post Details Facebook Draft Media Post Copy The 49ers are back in action as foo…" at bounding box center [454, 208] width 909 height 417
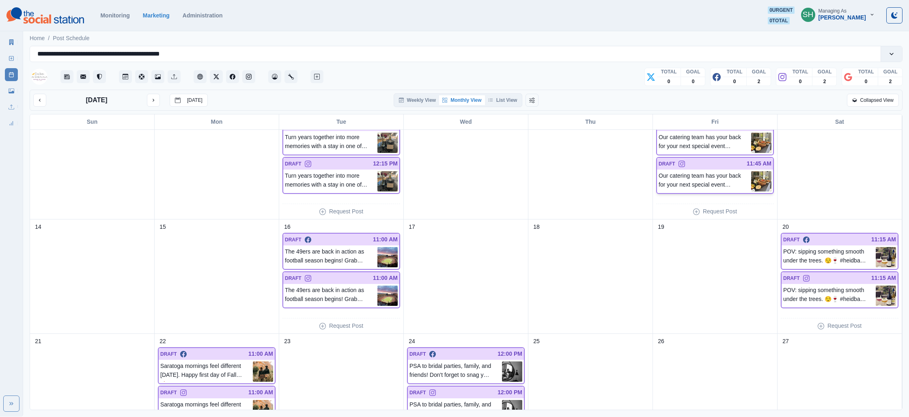
click at [762, 178] on img at bounding box center [761, 181] width 20 height 20
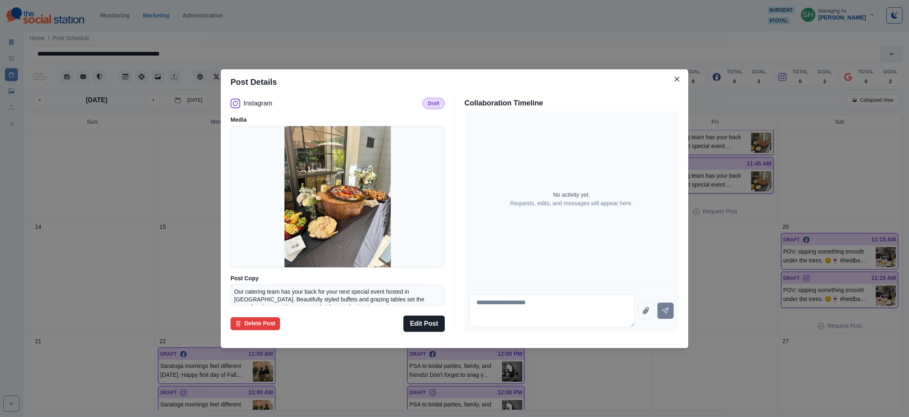
click at [737, 185] on div "Post Details Instagram Draft Media Post Copy Our catering team has your back fo…" at bounding box center [454, 208] width 909 height 417
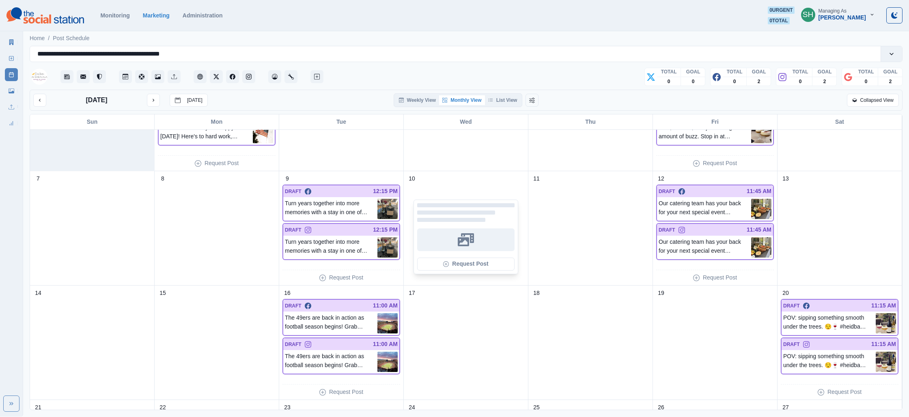
scroll to position [7, 0]
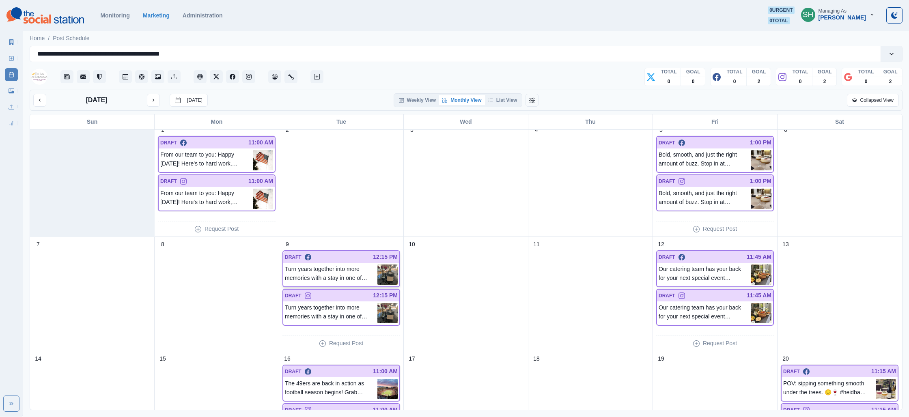
click at [385, 269] on img at bounding box center [387, 275] width 20 height 20
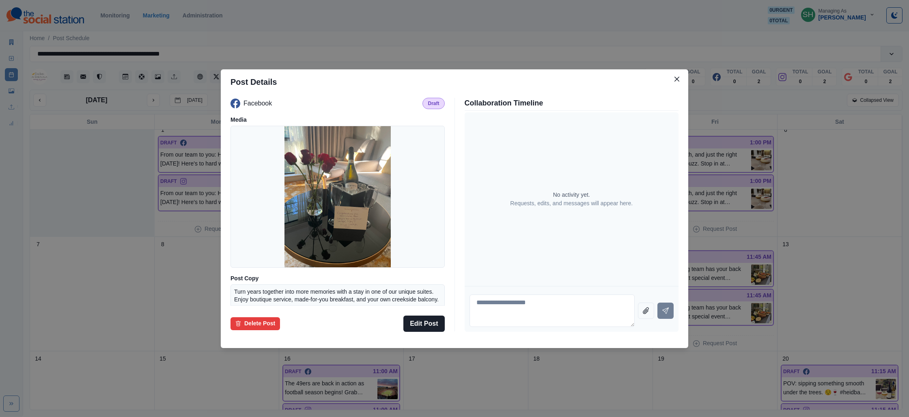
click at [752, 148] on div "Post Details Facebook Draft Media Post Copy Turn years together into more memor…" at bounding box center [454, 208] width 909 height 417
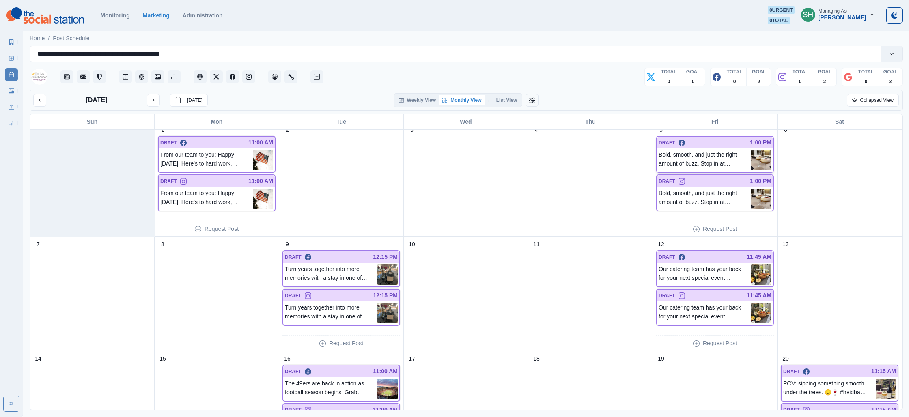
scroll to position [0, 0]
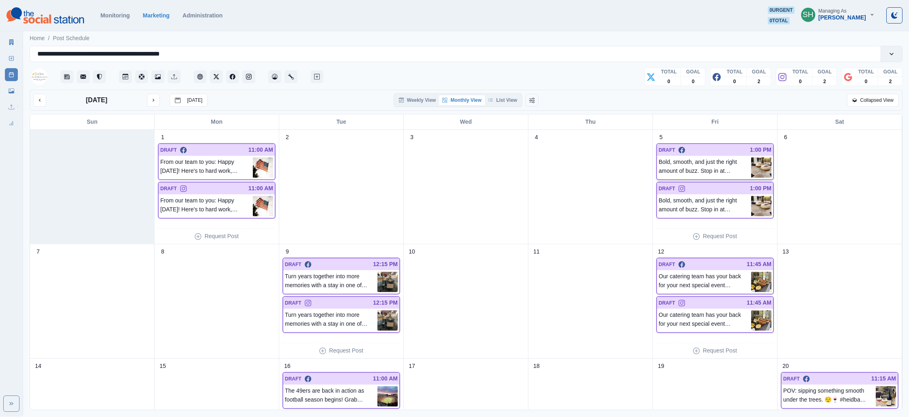
click at [763, 175] on img at bounding box center [761, 167] width 20 height 20
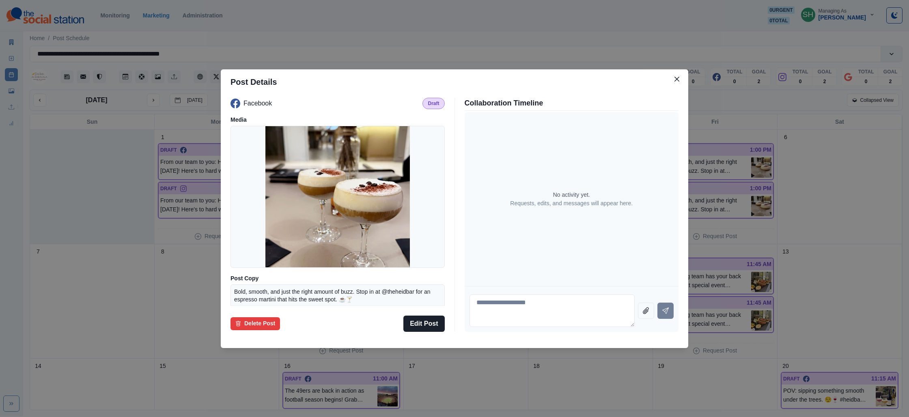
drag, startPoint x: 740, startPoint y: 152, endPoint x: 628, endPoint y: 172, distance: 113.3
click at [740, 152] on div "Post Details Facebook Draft Media Post Copy Bold, smooth, and just the right am…" at bounding box center [454, 208] width 909 height 417
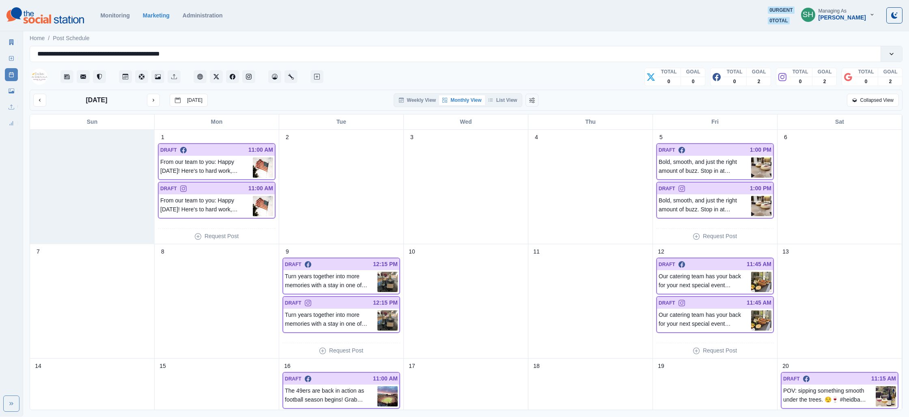
click at [8, 90] on link "Media Library" at bounding box center [11, 90] width 13 height 13
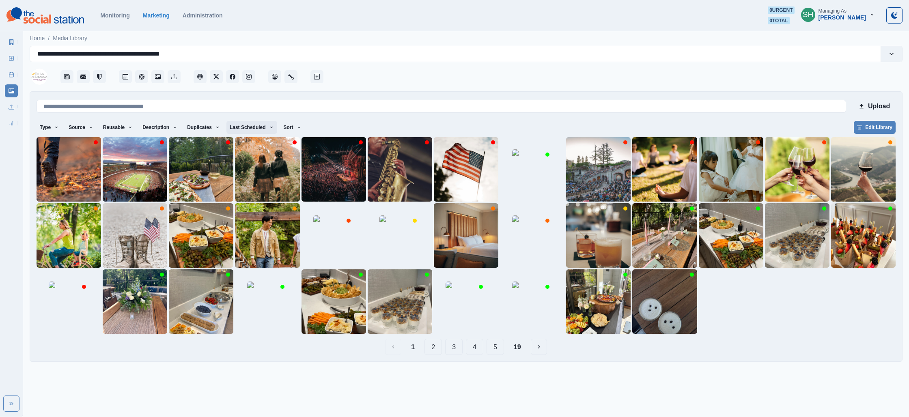
click at [247, 129] on button "Last Scheduled" at bounding box center [251, 127] width 51 height 13
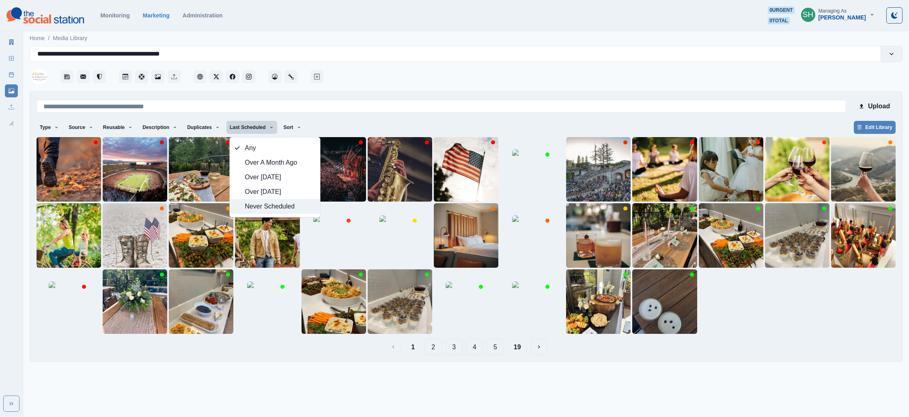
click at [275, 210] on span "Never Scheduled" at bounding box center [280, 207] width 70 height 10
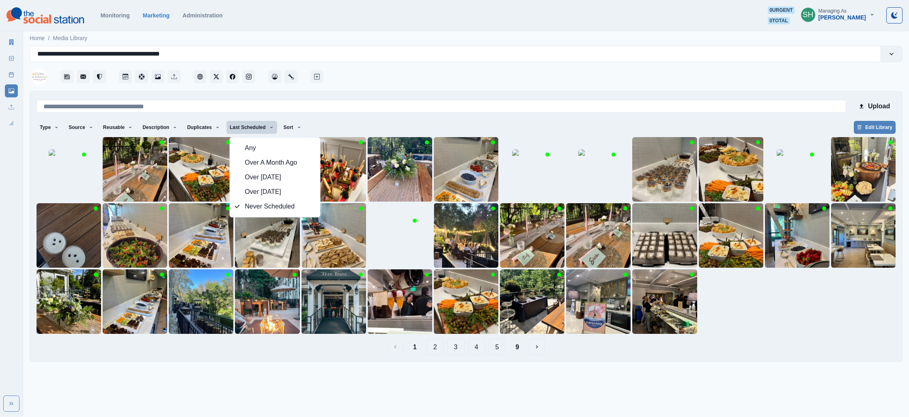
click at [398, 77] on div at bounding box center [613, 74] width 577 height 24
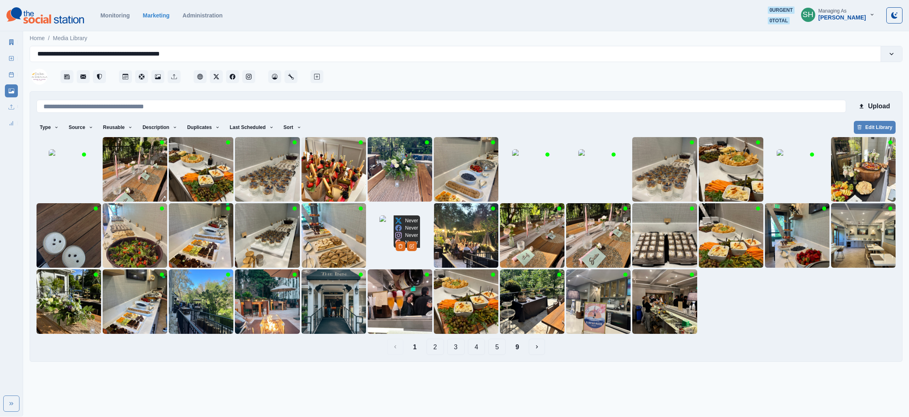
click at [383, 241] on img at bounding box center [399, 235] width 41 height 41
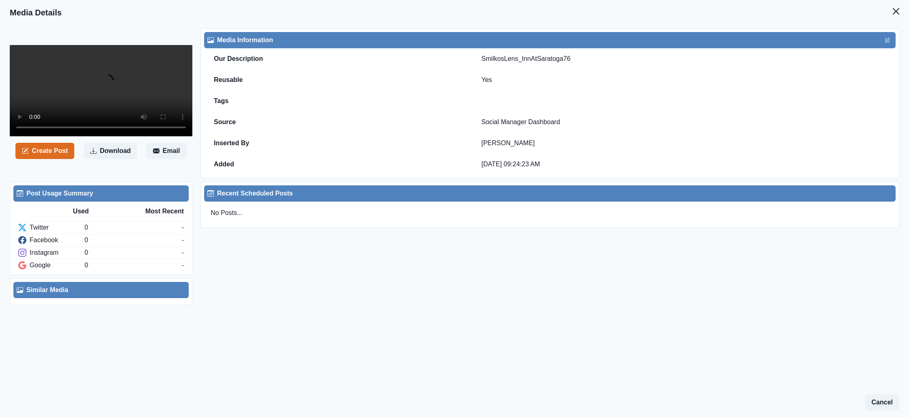
click at [135, 120] on video at bounding box center [101, 90] width 183 height 91
click at [901, 12] on button "Close" at bounding box center [896, 11] width 16 height 16
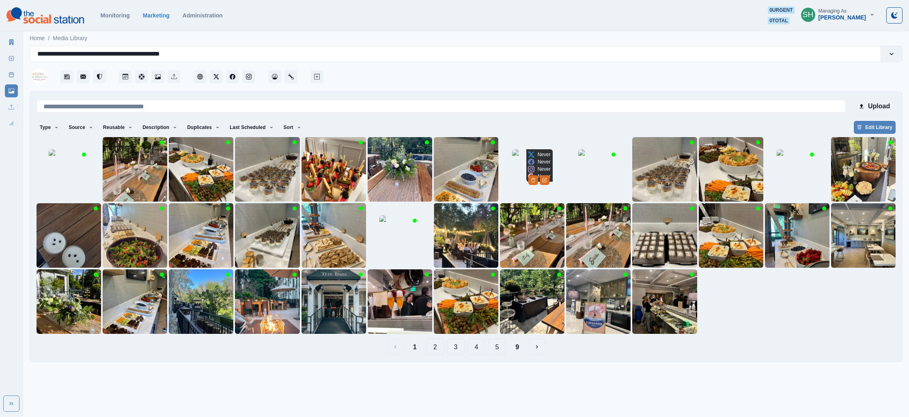
click at [515, 183] on img at bounding box center [532, 169] width 41 height 41
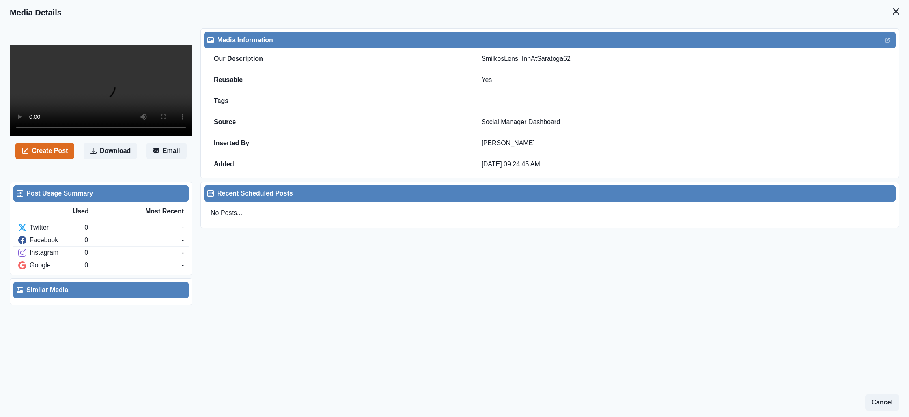
click at [161, 123] on video at bounding box center [101, 90] width 183 height 91
click at [891, 9] on button "Close" at bounding box center [896, 11] width 16 height 16
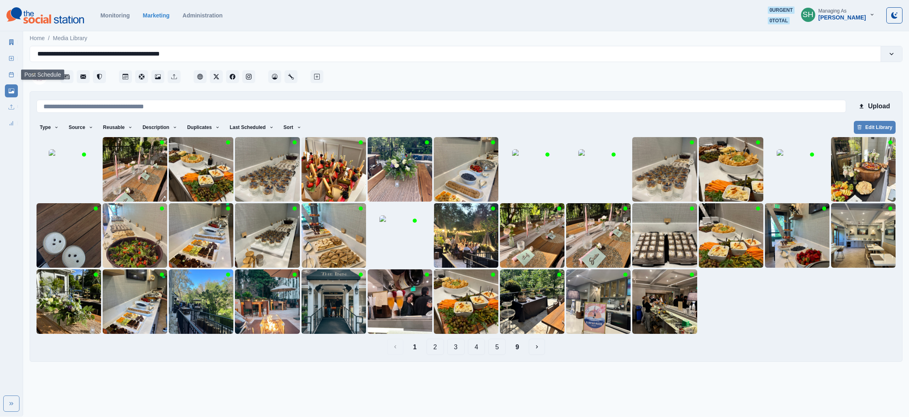
click at [8, 71] on link "Post Schedule" at bounding box center [11, 74] width 13 height 13
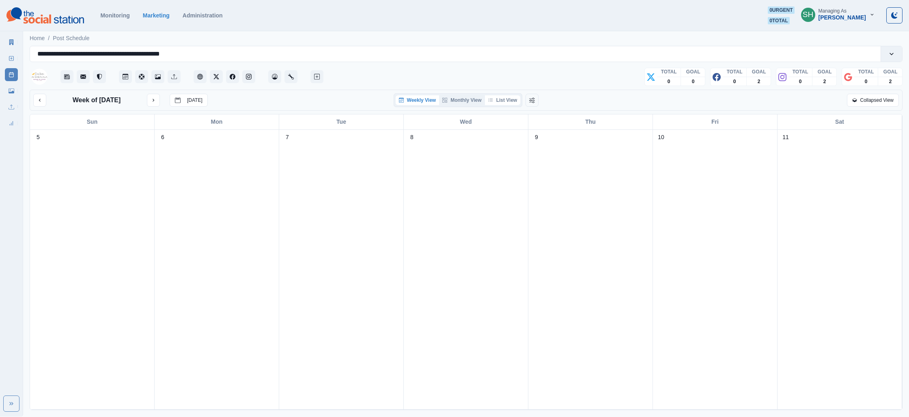
click at [499, 99] on button "List View" at bounding box center [503, 100] width 36 height 10
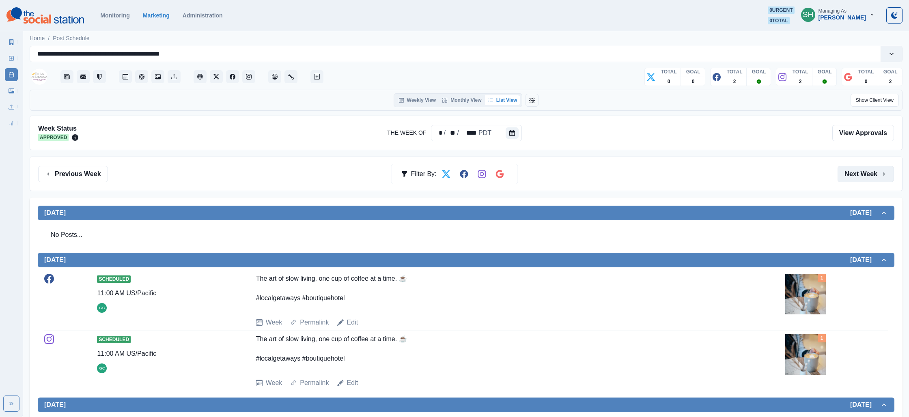
click at [874, 174] on button "Next Week" at bounding box center [865, 174] width 56 height 16
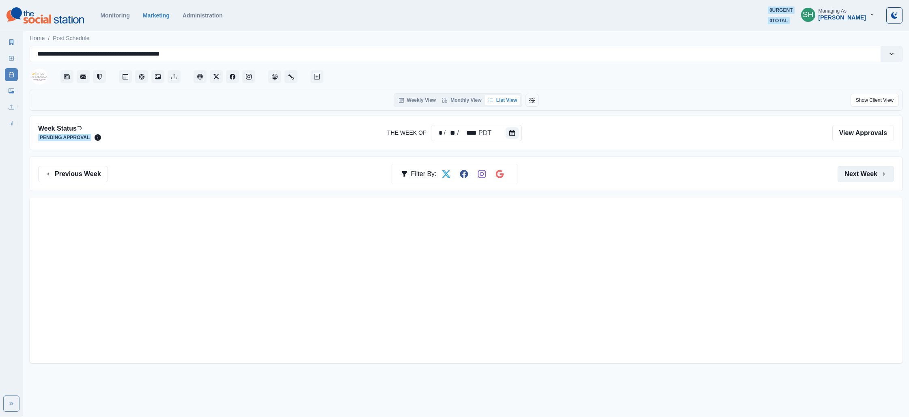
click at [874, 174] on button "Next Week" at bounding box center [865, 174] width 56 height 16
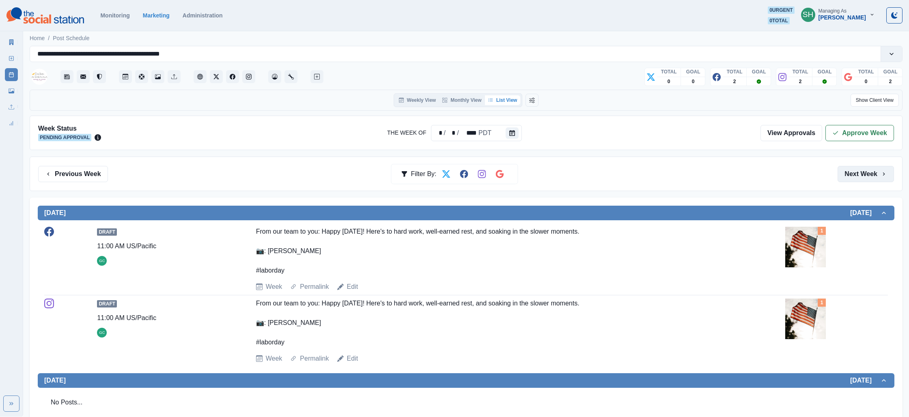
click at [874, 174] on button "Next Week" at bounding box center [865, 174] width 56 height 16
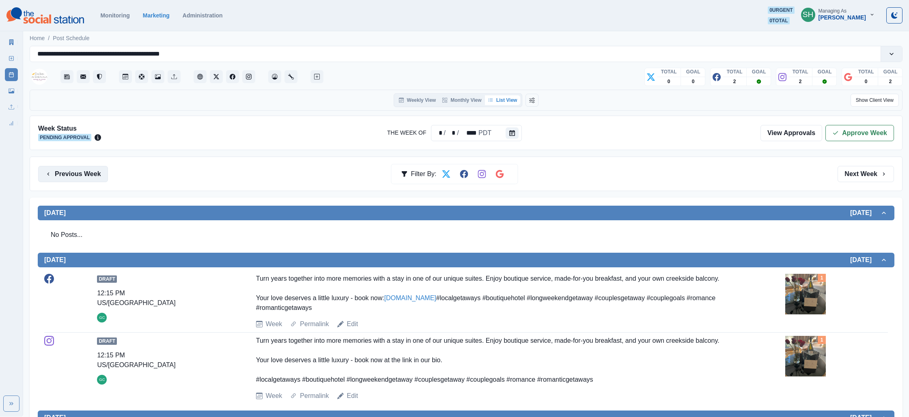
click at [88, 170] on button "Previous Week" at bounding box center [73, 174] width 70 height 16
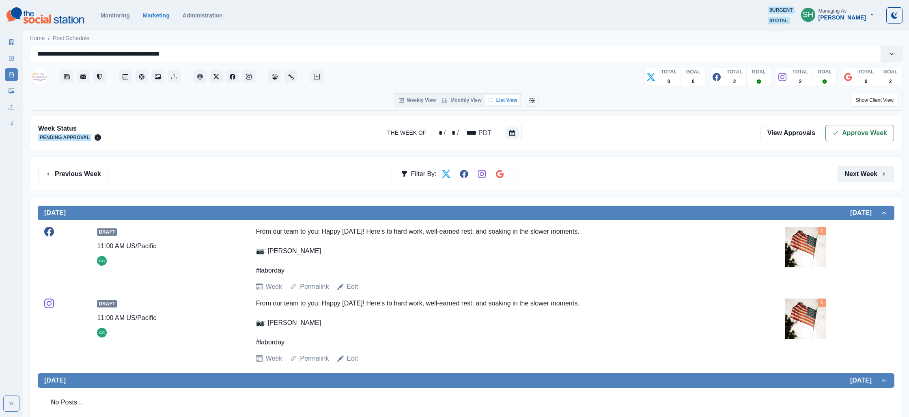
click at [873, 172] on button "Next Week" at bounding box center [865, 174] width 56 height 16
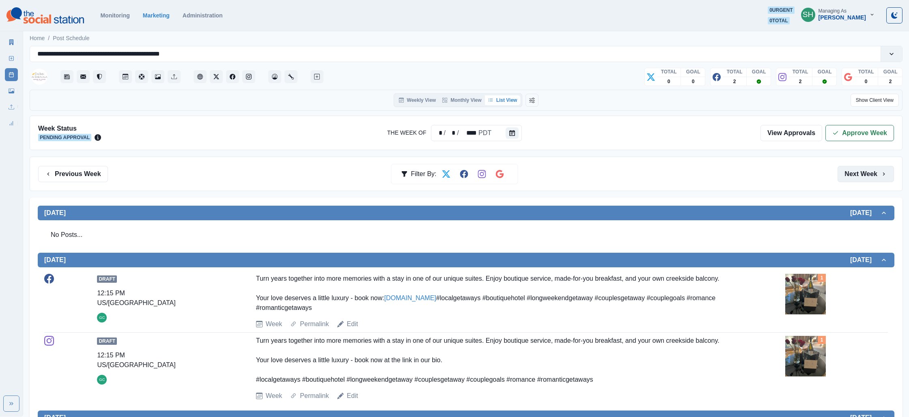
click at [869, 172] on button "Next Week" at bounding box center [865, 174] width 56 height 16
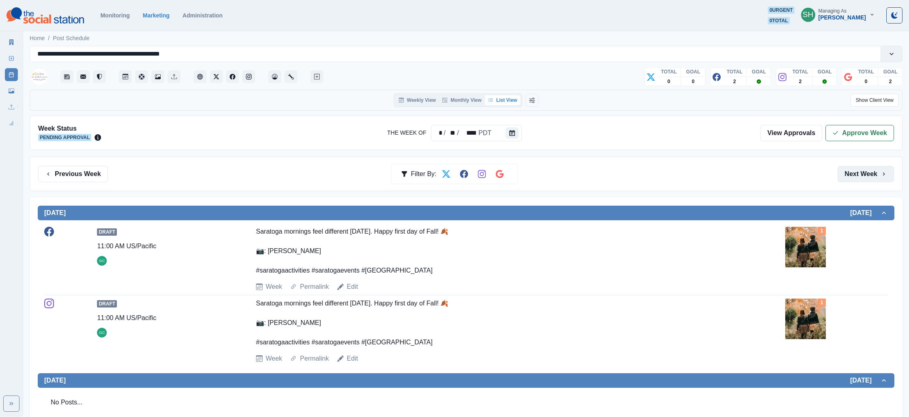
click at [869, 172] on button "Next Week" at bounding box center [865, 174] width 56 height 16
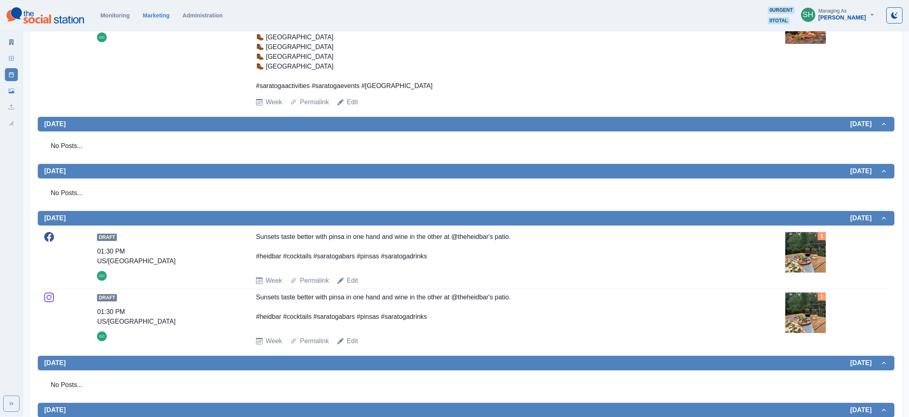
scroll to position [429, 0]
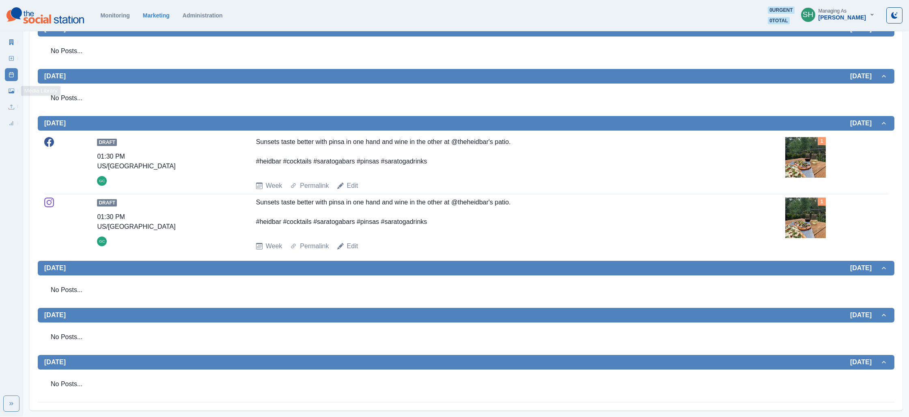
drag, startPoint x: 3, startPoint y: 93, endPoint x: 11, endPoint y: 90, distance: 8.6
click at [4, 93] on div "Marketing Summary New Post Post Schedule Media Library Uploads Review Summary" at bounding box center [11, 80] width 23 height 97
click at [15, 90] on link "Media Library" at bounding box center [11, 90] width 13 height 13
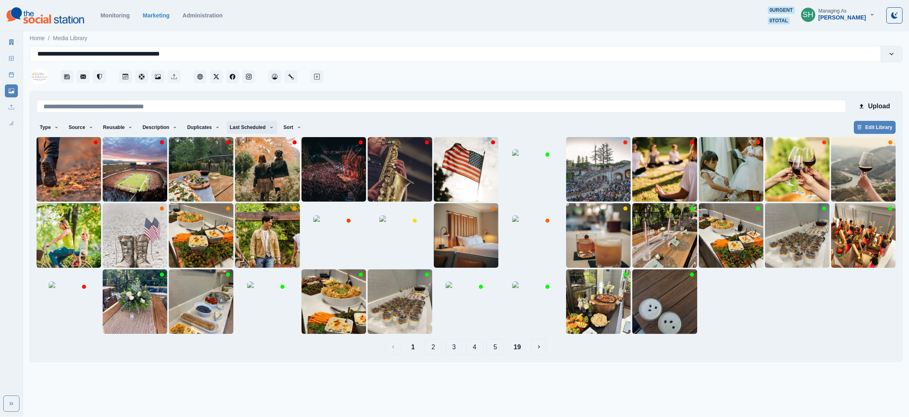
click at [258, 125] on button "Last Scheduled" at bounding box center [251, 127] width 51 height 13
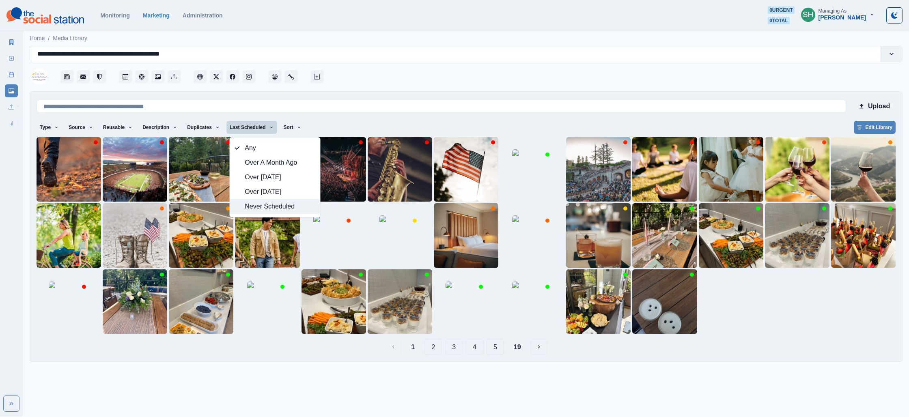
click at [274, 208] on span "Never Scheduled" at bounding box center [280, 207] width 70 height 10
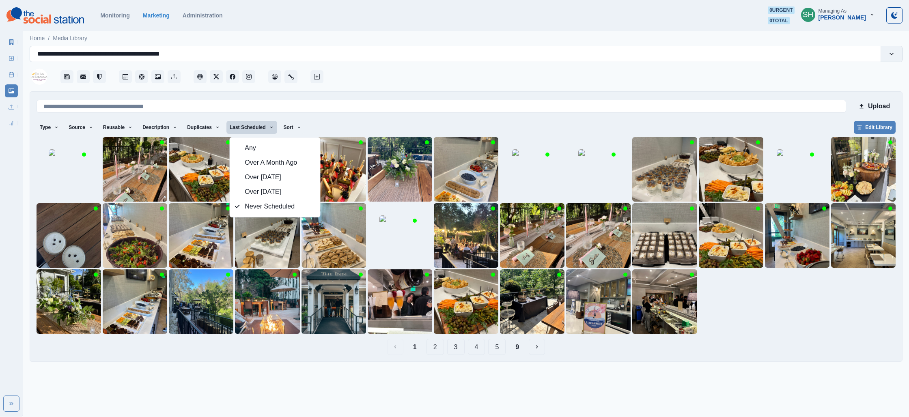
click at [448, 54] on div "**********" at bounding box center [455, 53] width 836 height 11
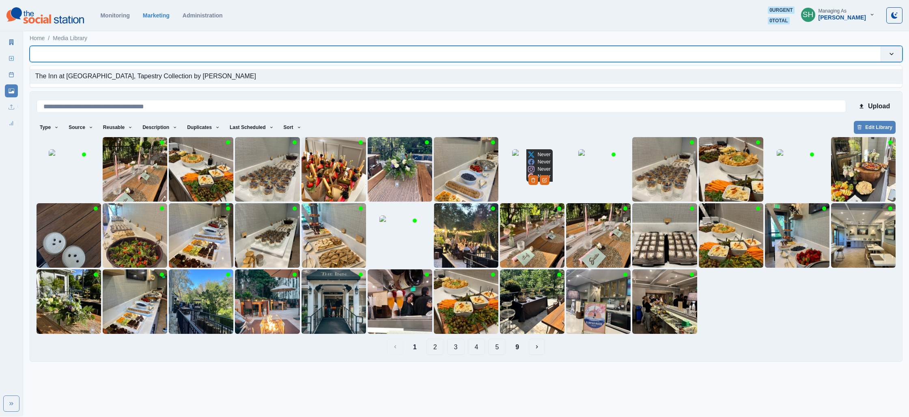
click at [532, 177] on img at bounding box center [532, 169] width 41 height 41
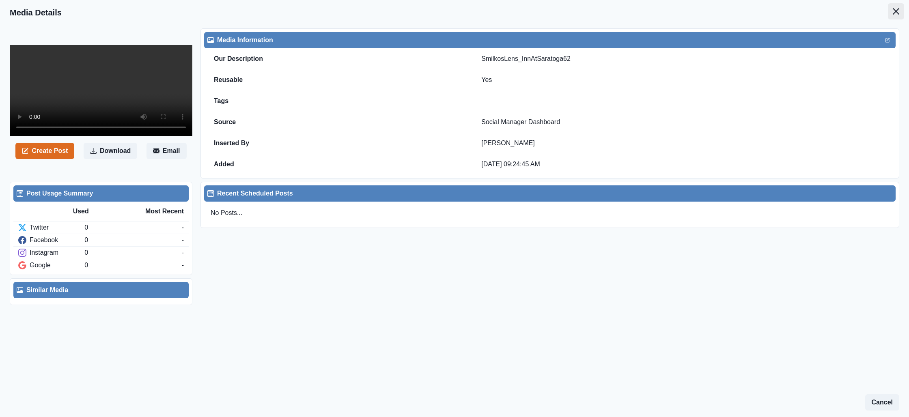
click at [901, 7] on button "Close" at bounding box center [896, 11] width 16 height 16
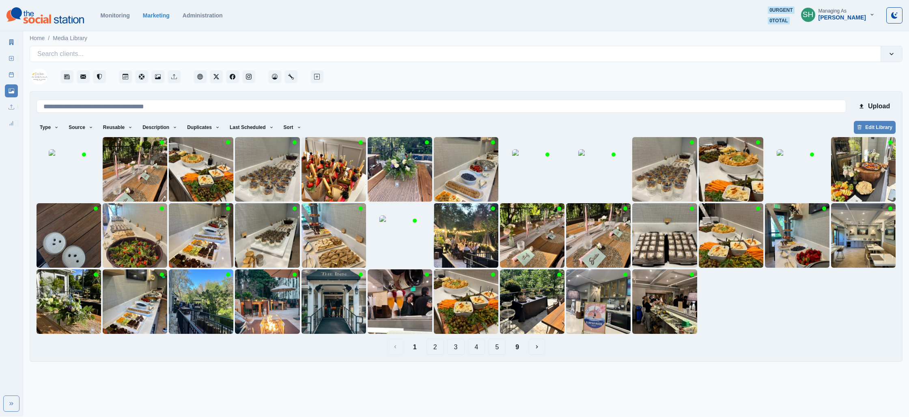
click at [428, 344] on button "2" at bounding box center [434, 347] width 17 height 16
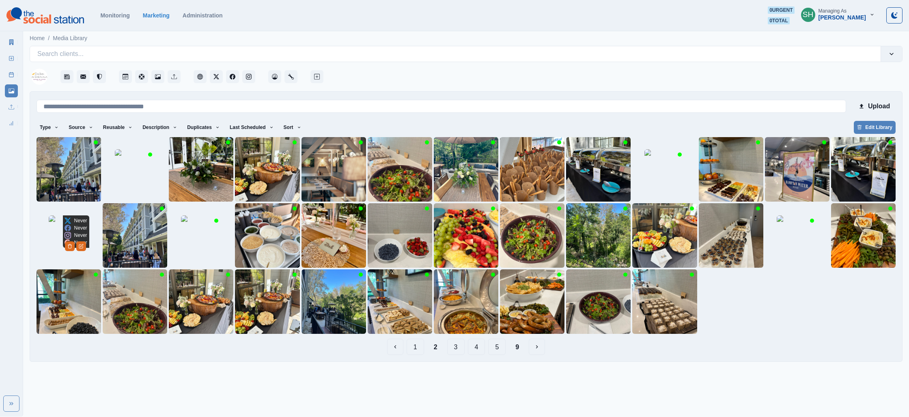
click at [72, 250] on img at bounding box center [69, 235] width 41 height 41
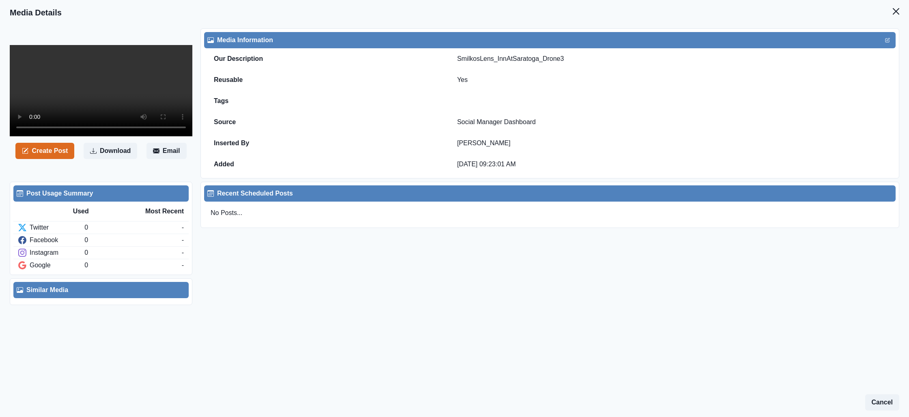
click at [122, 96] on video at bounding box center [101, 90] width 183 height 91
click at [898, 16] on button "Close" at bounding box center [896, 11] width 16 height 16
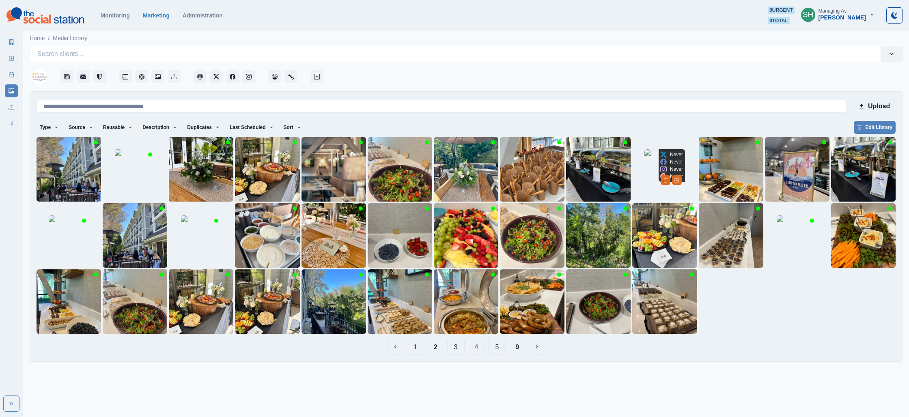
click at [644, 187] on img at bounding box center [664, 169] width 41 height 41
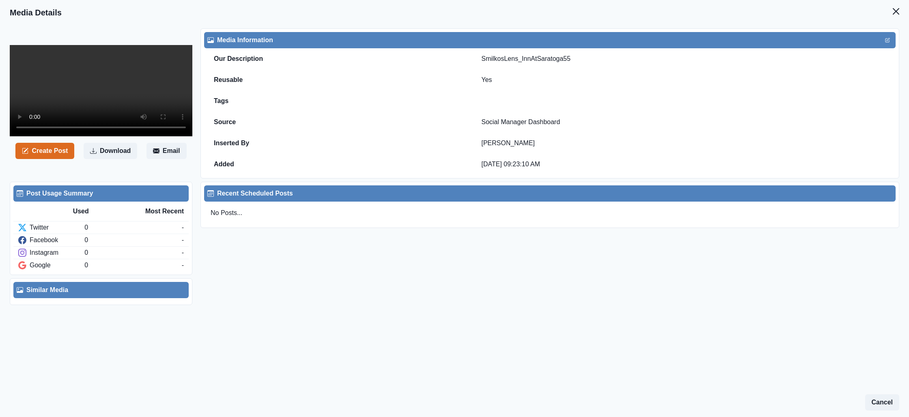
click at [93, 92] on video at bounding box center [101, 90] width 183 height 91
click at [895, 16] on button "Close" at bounding box center [896, 11] width 16 height 16
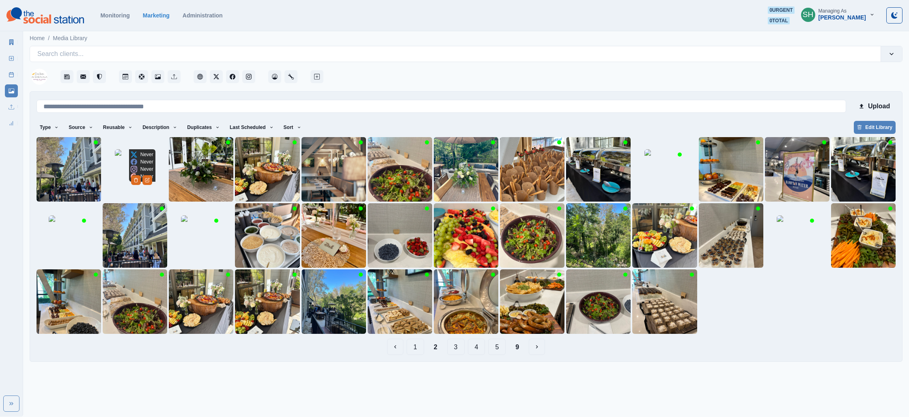
click at [121, 176] on img at bounding box center [135, 169] width 41 height 41
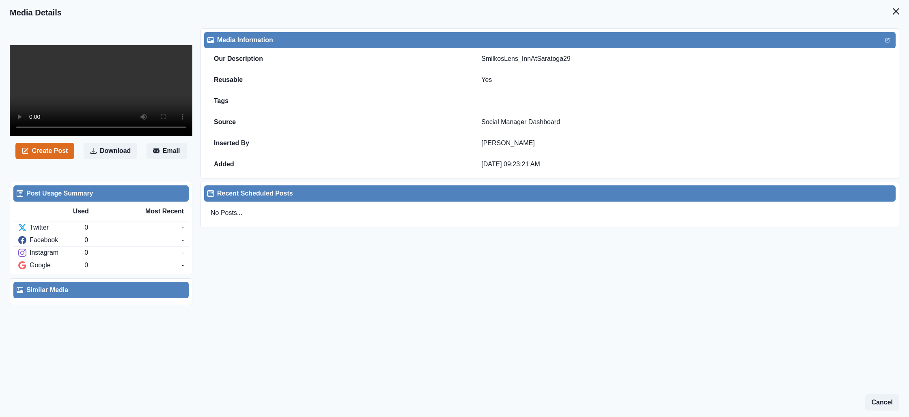
click at [120, 107] on video at bounding box center [101, 90] width 183 height 91
click at [895, 3] on button "Close" at bounding box center [896, 11] width 16 height 16
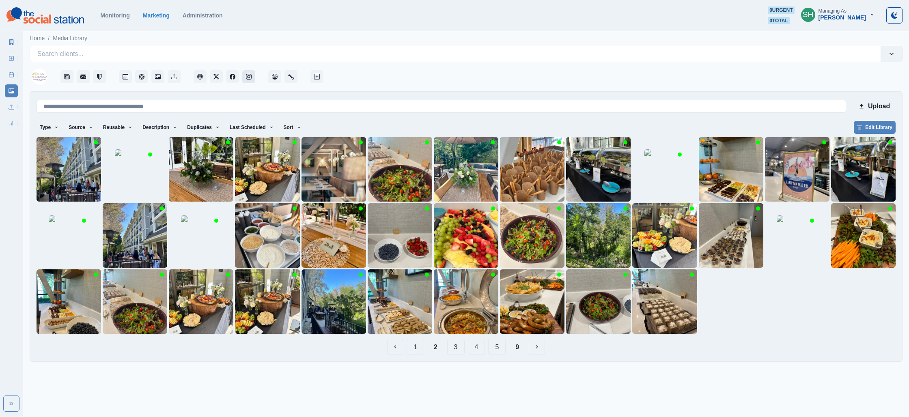
click at [248, 76] on icon "Instagram" at bounding box center [249, 77] width 6 height 6
click at [542, 305] on img at bounding box center [532, 301] width 65 height 65
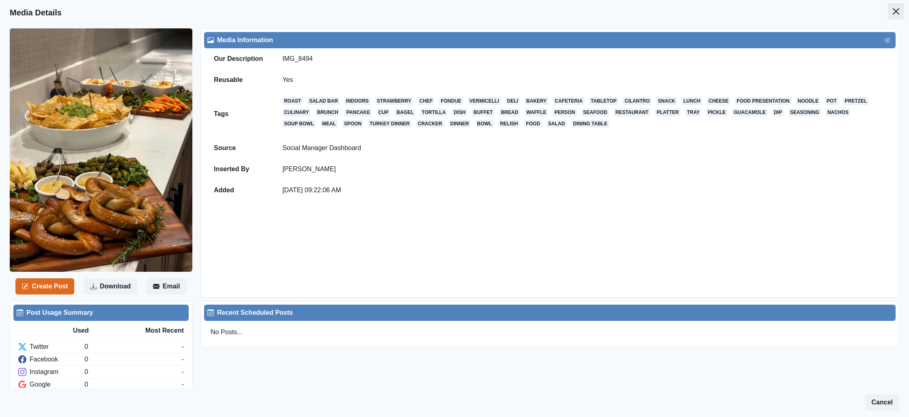
click at [893, 12] on icon "Close" at bounding box center [896, 11] width 6 height 6
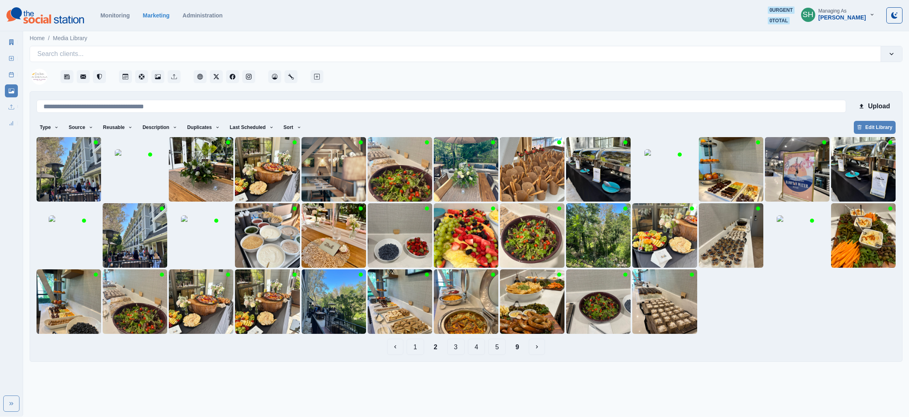
click at [461, 348] on button "3" at bounding box center [455, 347] width 17 height 16
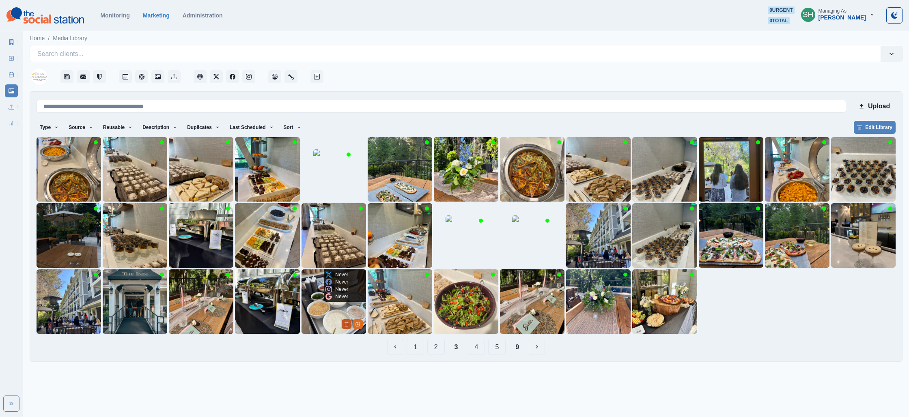
click at [347, 321] on button "Delete Media" at bounding box center [347, 324] width 10 height 10
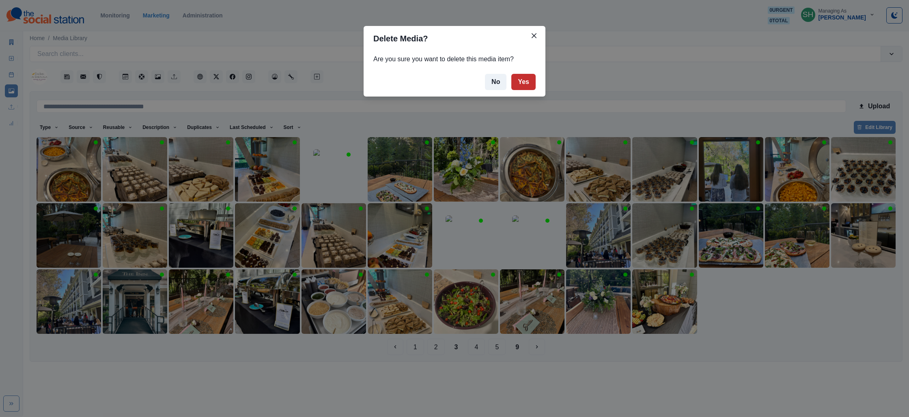
click at [524, 81] on button "Yes" at bounding box center [523, 82] width 24 height 16
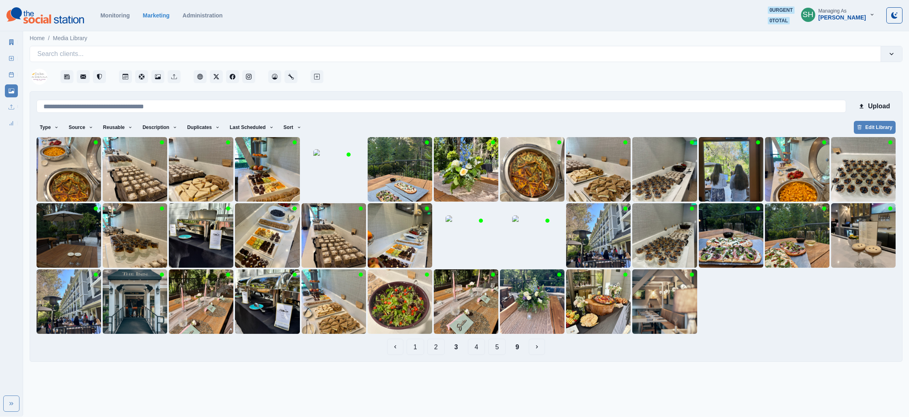
click at [478, 348] on button "4" at bounding box center [476, 347] width 17 height 16
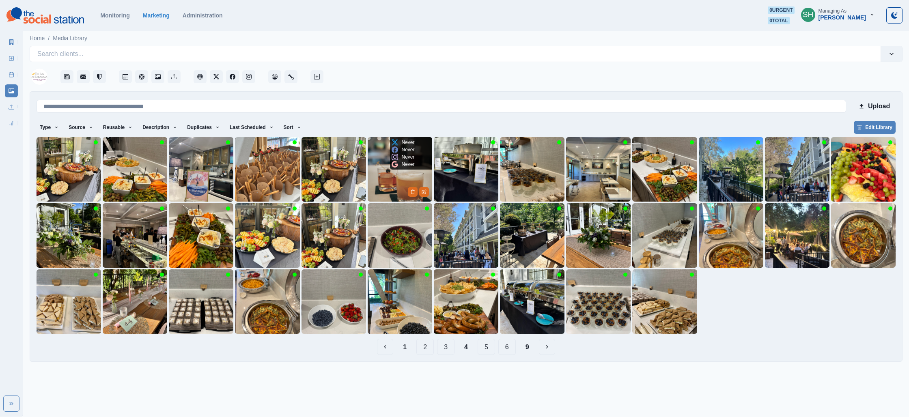
click at [409, 178] on img at bounding box center [400, 169] width 65 height 65
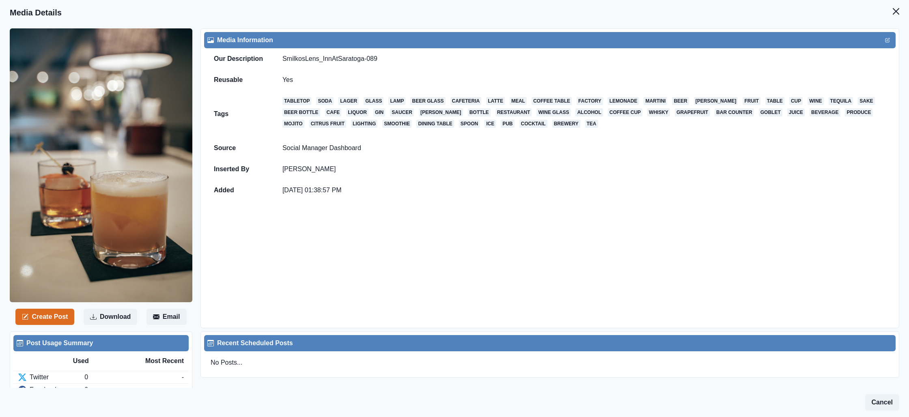
drag, startPoint x: 901, startPoint y: 9, endPoint x: 878, endPoint y: 11, distance: 23.2
click at [901, 9] on button "Close" at bounding box center [896, 11] width 16 height 16
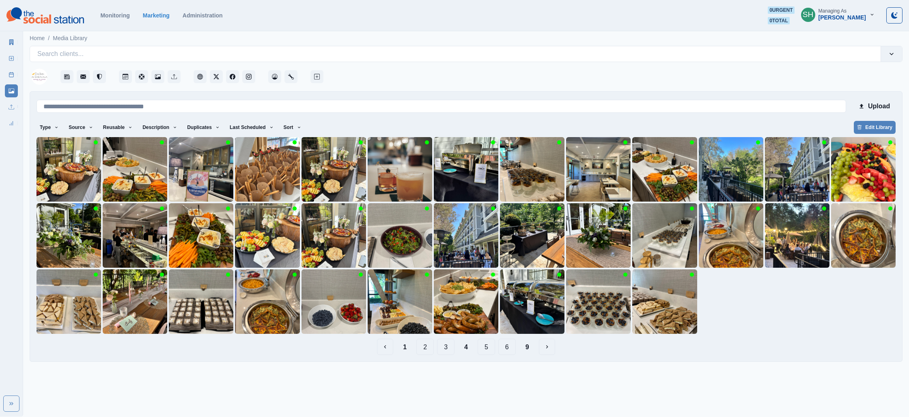
click at [487, 347] on button "5" at bounding box center [486, 347] width 17 height 16
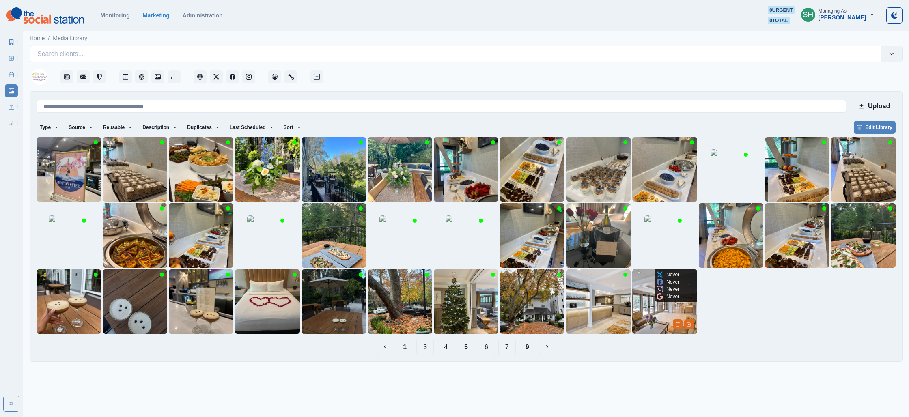
click at [660, 313] on img at bounding box center [664, 301] width 65 height 65
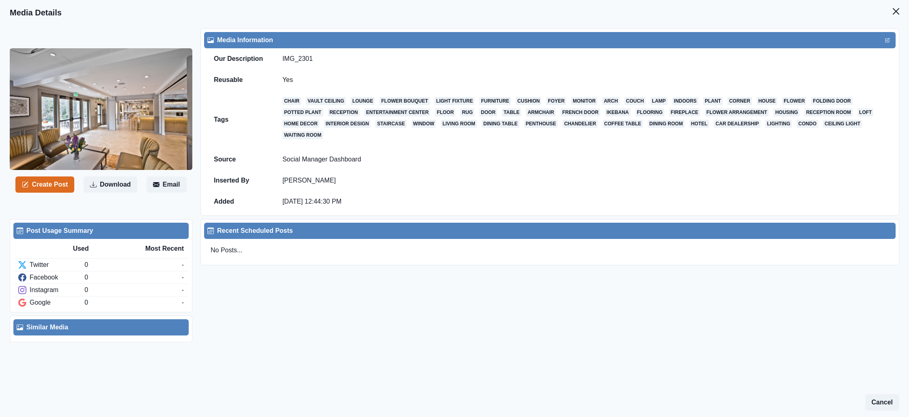
click at [904, 12] on header "Media Details" at bounding box center [454, 12] width 909 height 25
drag, startPoint x: 895, startPoint y: 12, endPoint x: 759, endPoint y: 1, distance: 136.8
click at [895, 12] on icon "Close" at bounding box center [896, 11] width 6 height 6
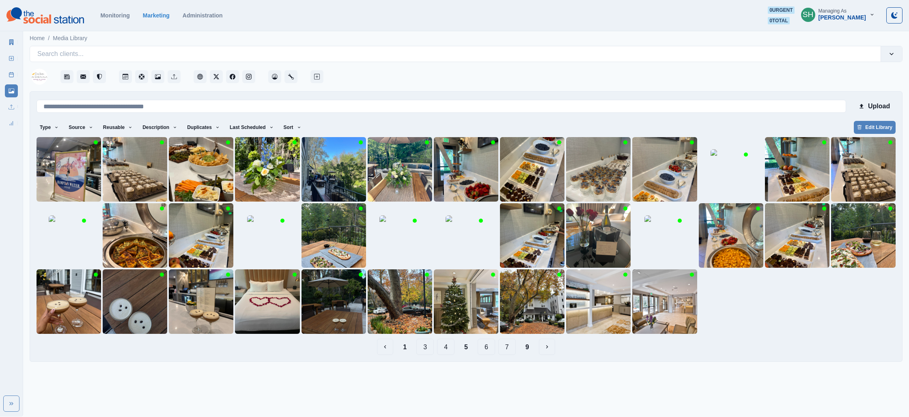
click at [488, 344] on button "6" at bounding box center [486, 347] width 17 height 16
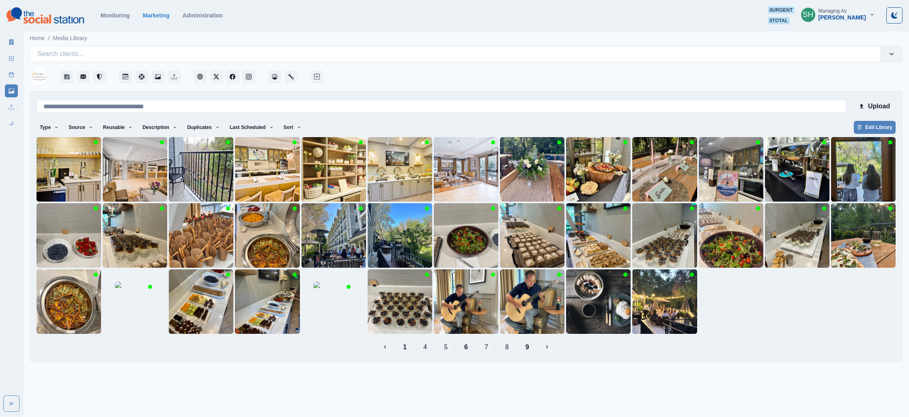
click at [491, 347] on button "7" at bounding box center [486, 347] width 17 height 16
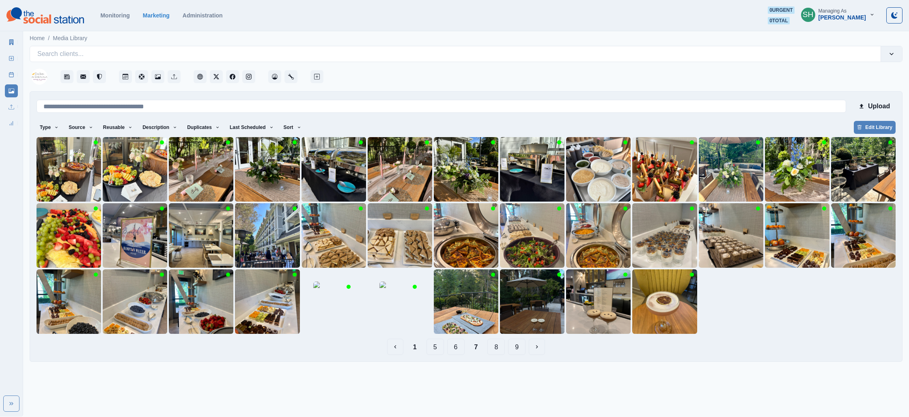
click at [496, 349] on button "8" at bounding box center [495, 347] width 17 height 16
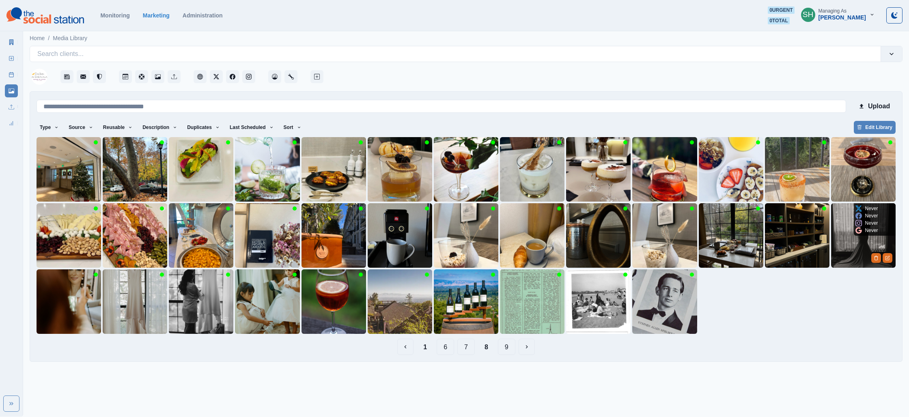
click at [857, 239] on img at bounding box center [863, 235] width 65 height 65
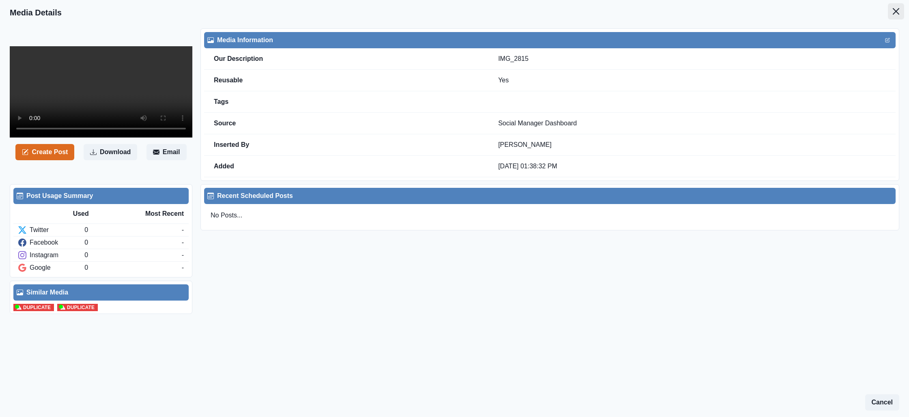
click at [899, 8] on button "Close" at bounding box center [896, 11] width 16 height 16
